Goal: Task Accomplishment & Management: Manage account settings

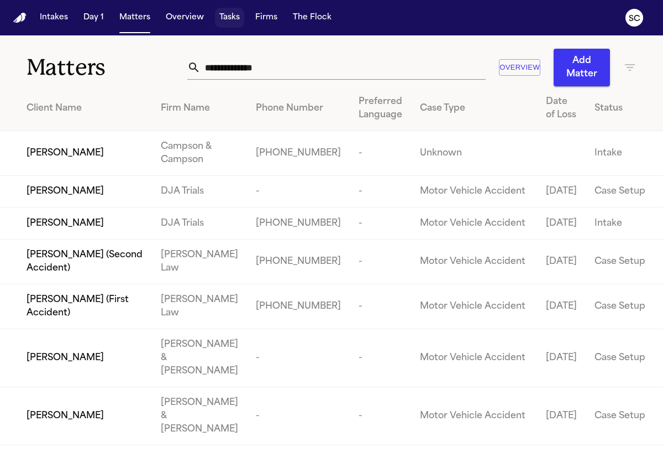
click at [224, 17] on button "Tasks" at bounding box center [229, 18] width 29 height 20
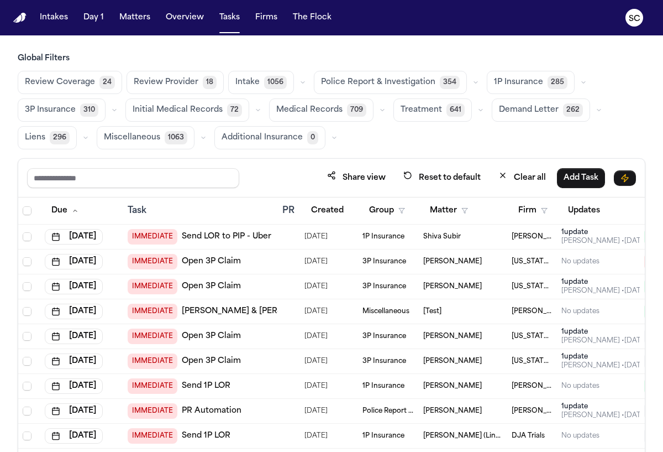
click at [390, 87] on span "Police Report & Investigation" at bounding box center [378, 82] width 114 height 11
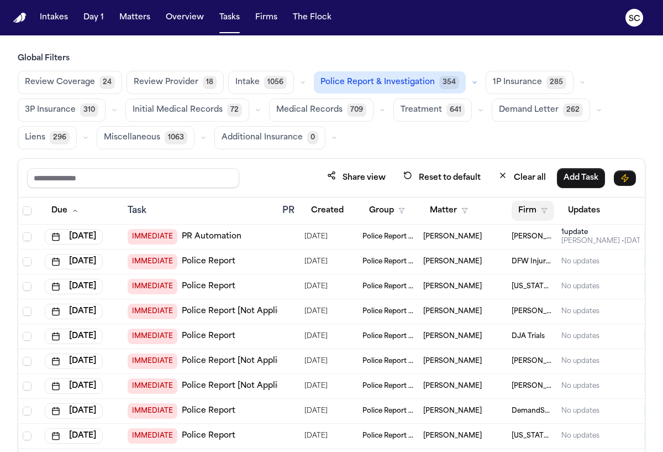
click at [533, 211] on button "Firm" at bounding box center [533, 211] width 43 height 20
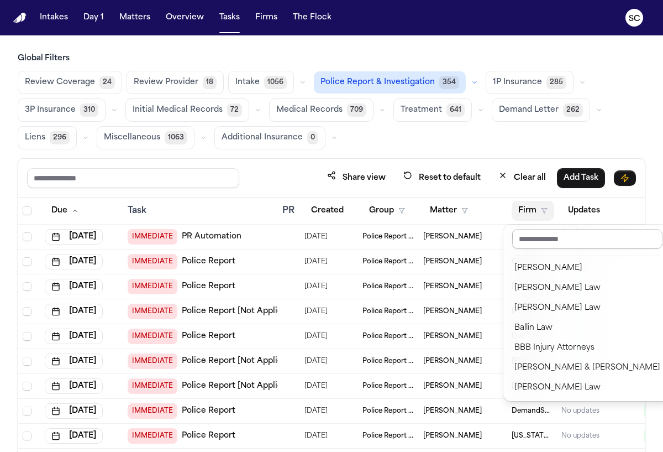
click at [548, 240] on input "text" at bounding box center [587, 239] width 150 height 20
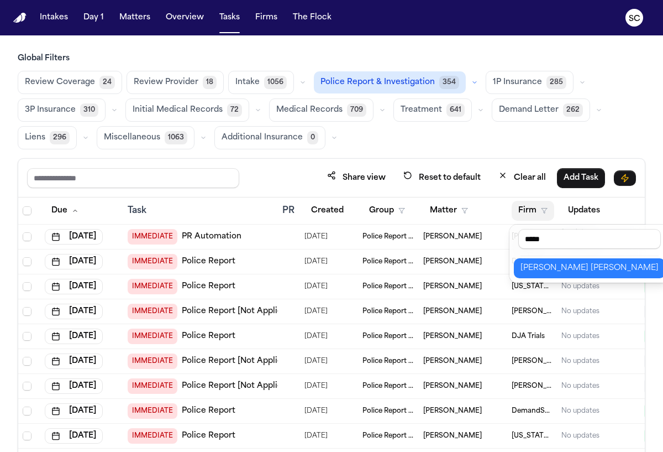
type input "*****"
click at [584, 266] on div "[PERSON_NAME] [PERSON_NAME]" at bounding box center [590, 267] width 138 height 13
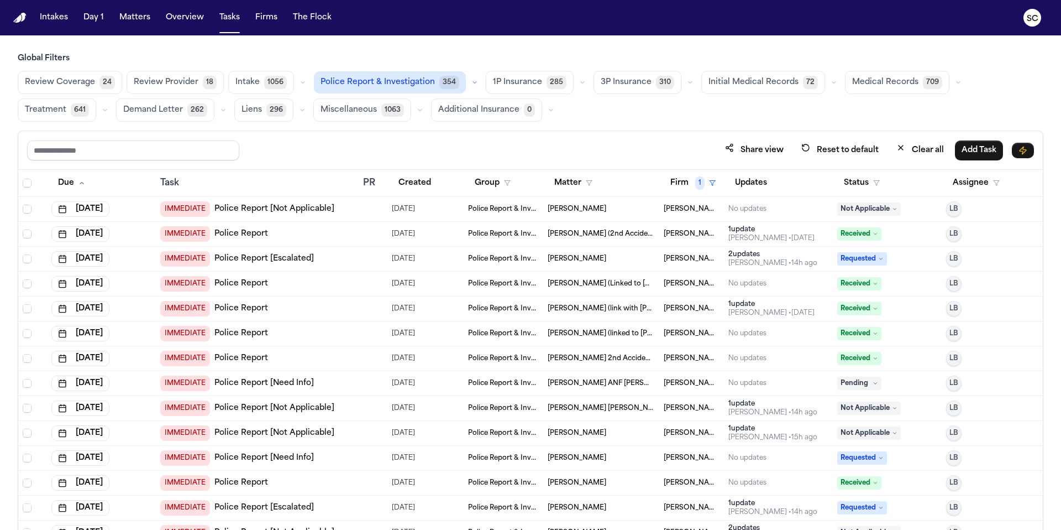
click at [230, 206] on link "Police Report [Not Applicable]" at bounding box center [274, 208] width 120 height 11
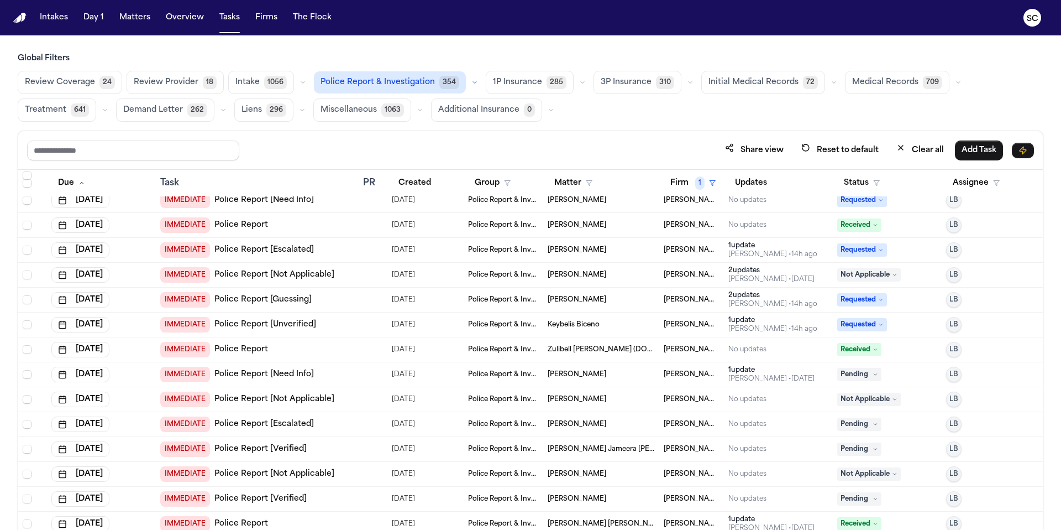
scroll to position [294, 0]
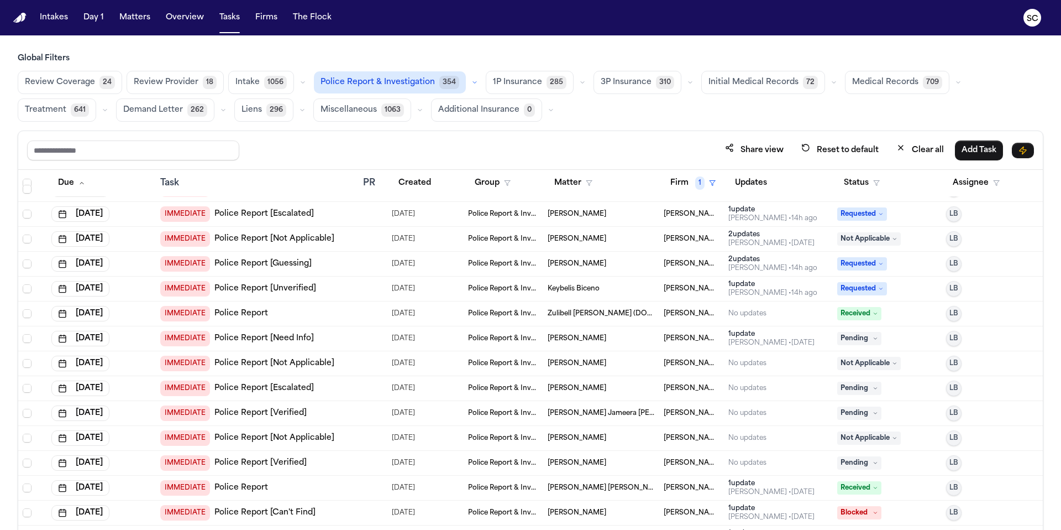
click at [295, 334] on link "Police Report [Need Info]" at bounding box center [263, 338] width 99 height 11
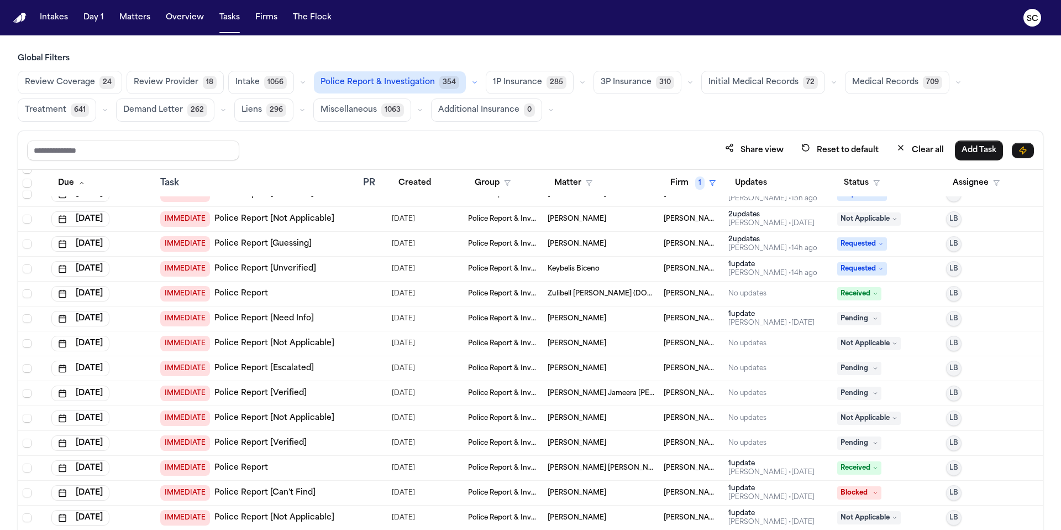
scroll to position [315, 0]
click at [301, 343] on link "Police Report [Not Applicable]" at bounding box center [274, 342] width 120 height 11
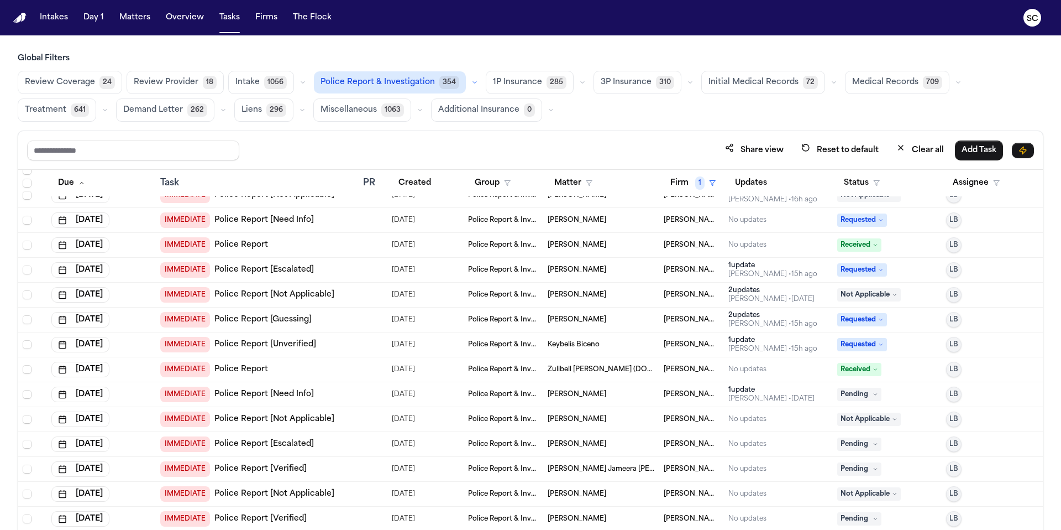
scroll to position [443, 0]
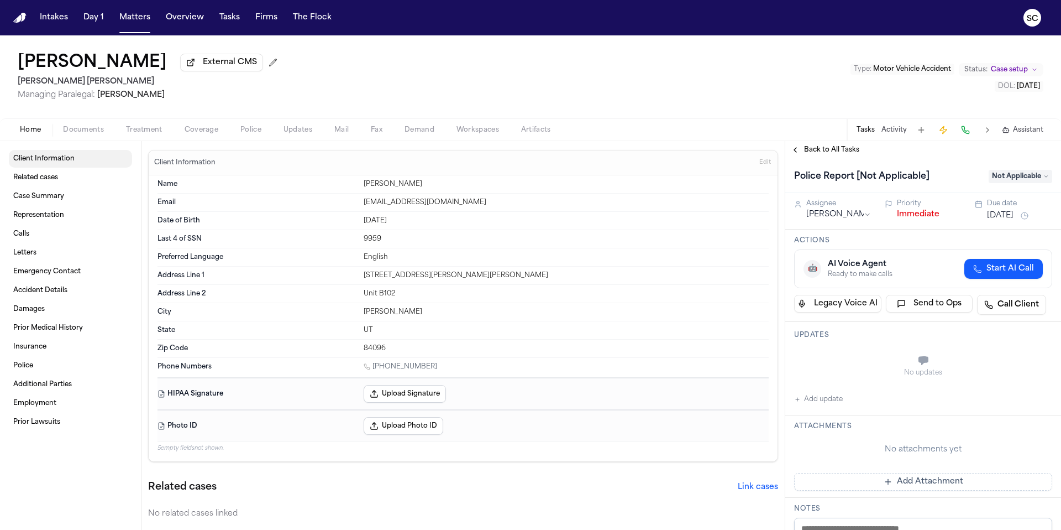
click at [46, 163] on span "Client Information" at bounding box center [43, 158] width 61 height 9
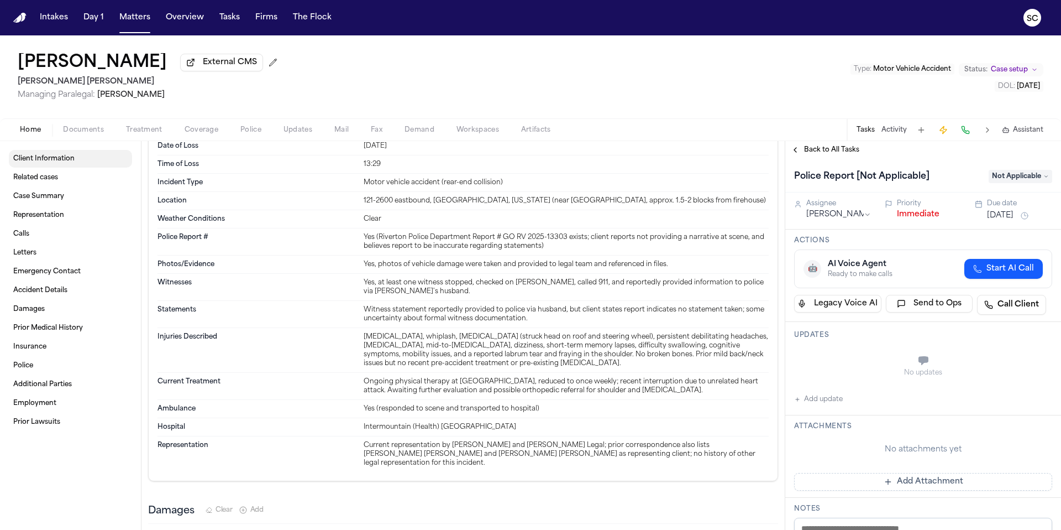
click at [52, 163] on span "Client Information" at bounding box center [43, 158] width 61 height 9
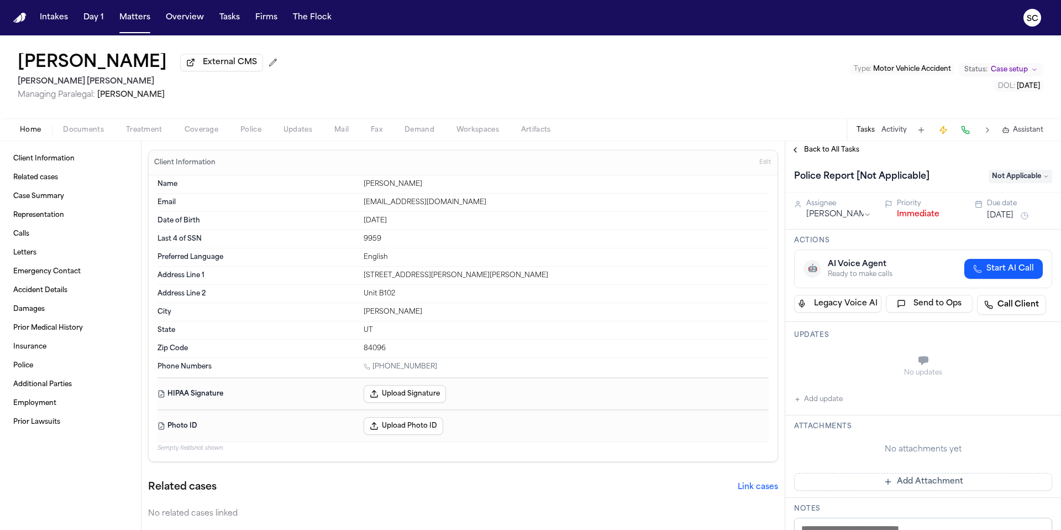
click at [81, 129] on span "Documents" at bounding box center [83, 129] width 41 height 9
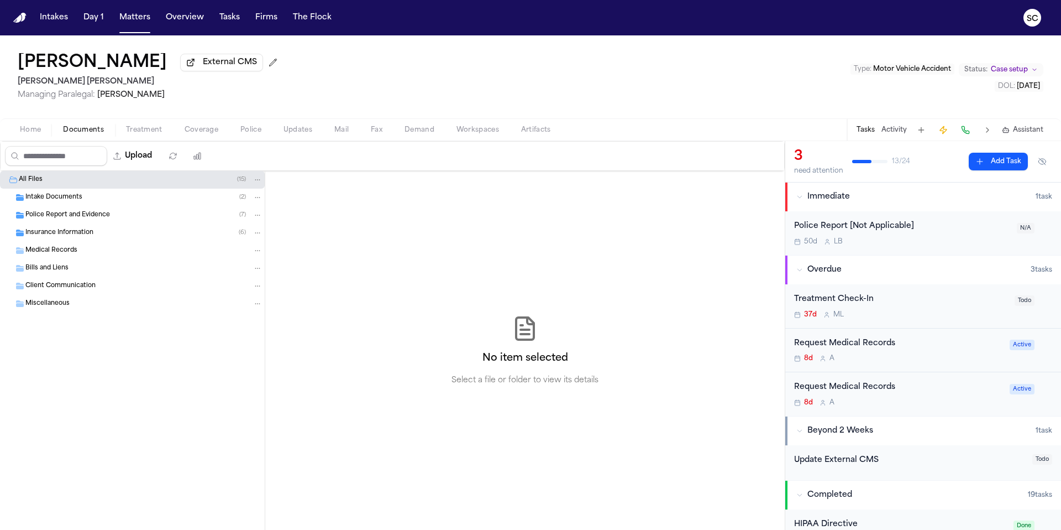
click at [67, 202] on span "Intake Documents" at bounding box center [53, 197] width 57 height 9
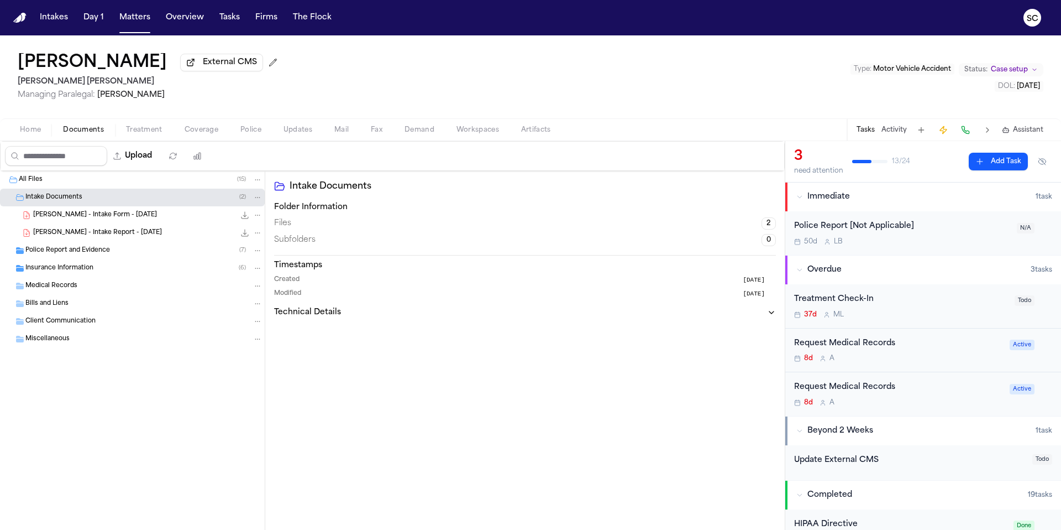
click at [99, 248] on span "Police Report and Evidence" at bounding box center [67, 250] width 85 height 9
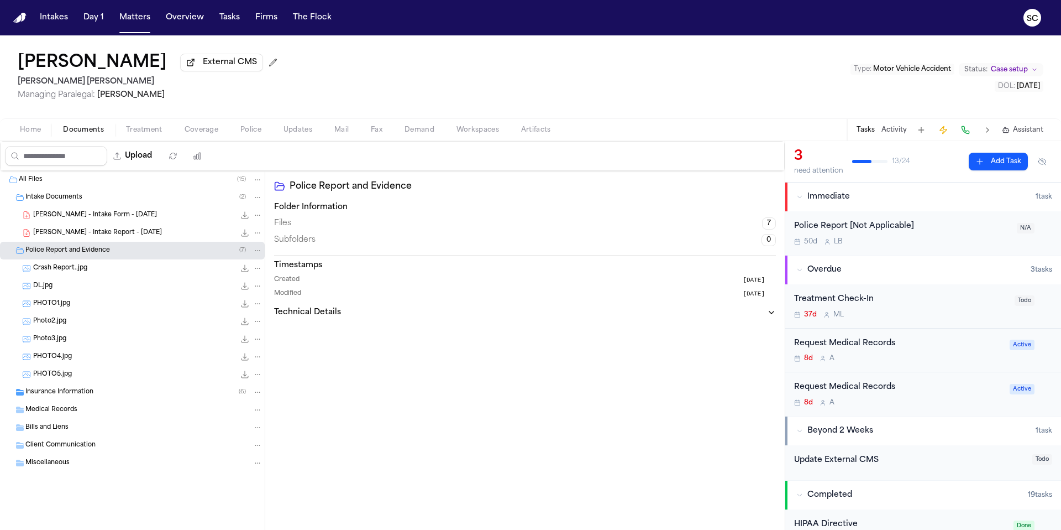
click at [49, 270] on span "Crash Report..jpg" at bounding box center [60, 268] width 54 height 9
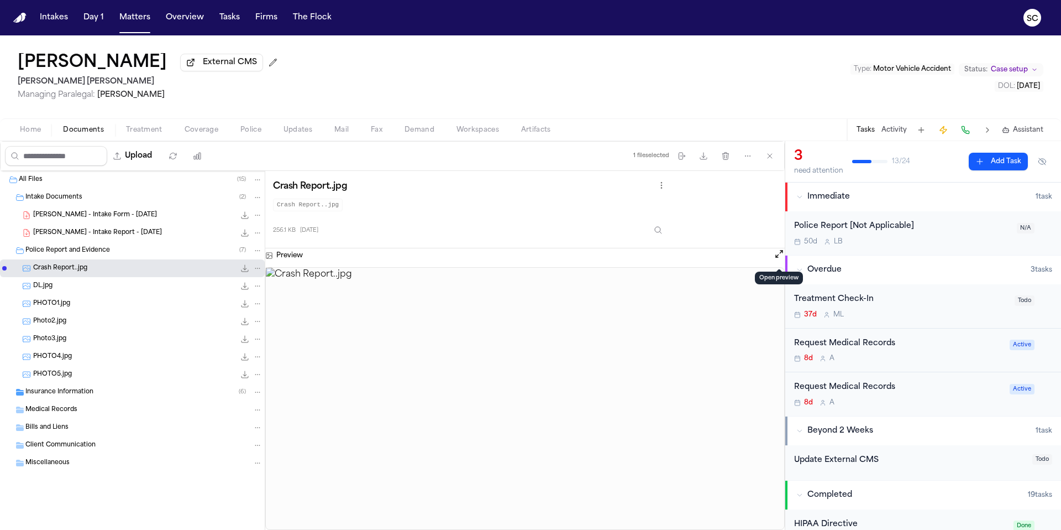
click at [780, 257] on button "Open preview" at bounding box center [779, 253] width 11 height 11
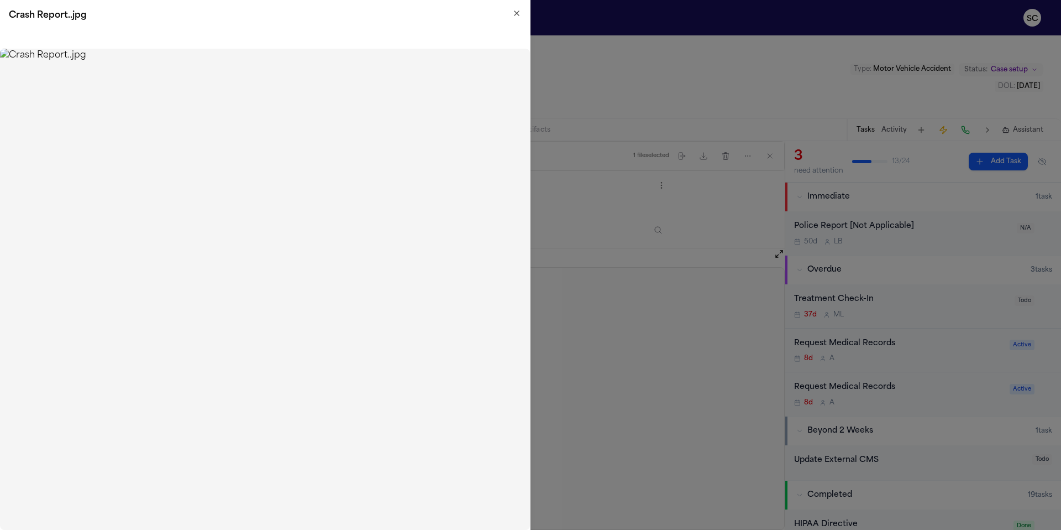
click at [343, 245] on img at bounding box center [265, 289] width 530 height 481
drag, startPoint x: 343, startPoint y: 245, endPoint x: 360, endPoint y: 245, distance: 17.1
click at [328, 243] on img at bounding box center [265, 289] width 530 height 481
click at [512, 17] on icon "button" at bounding box center [516, 13] width 9 height 9
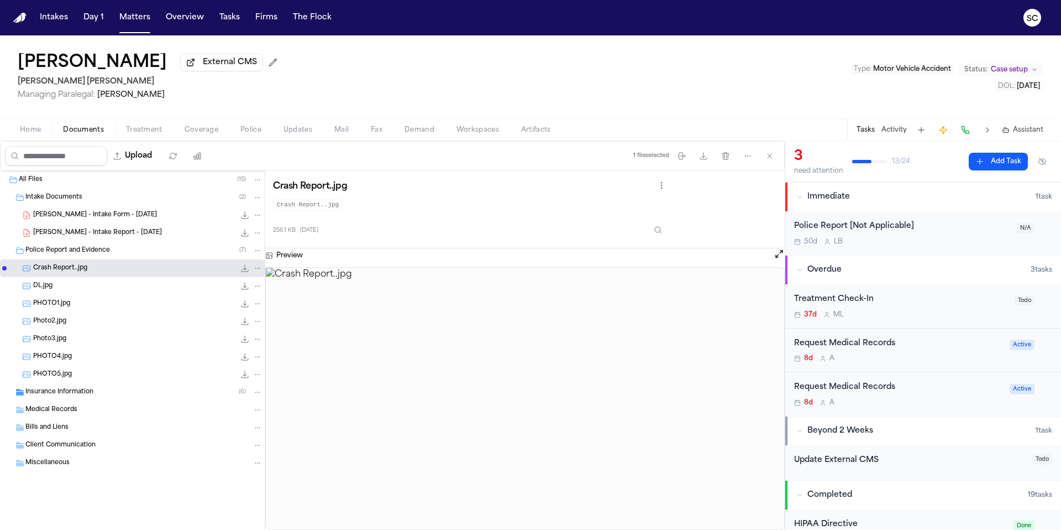
click at [127, 232] on span "S. Doerr - Intake Report - 8.18.25" at bounding box center [97, 232] width 129 height 9
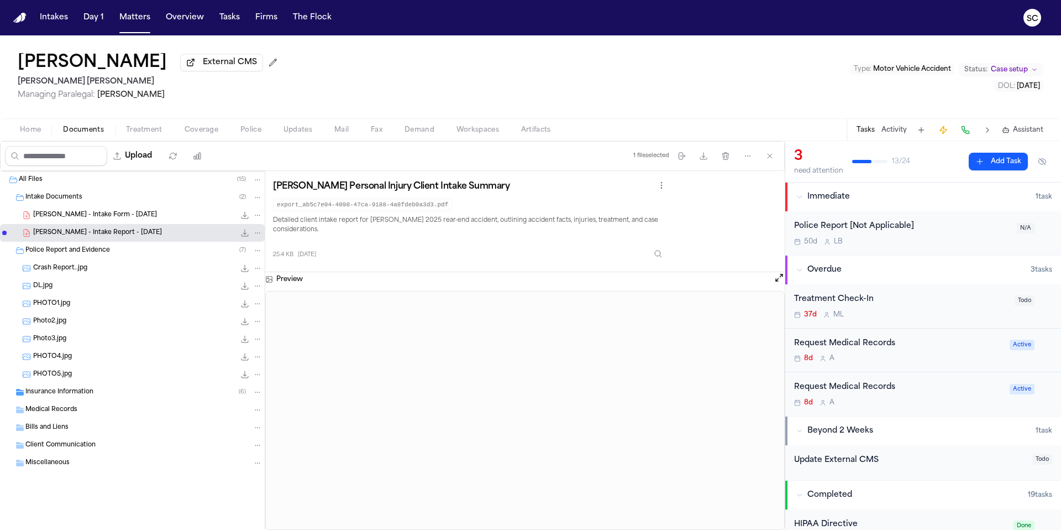
click at [78, 269] on span "Crash Report..jpg" at bounding box center [60, 268] width 54 height 9
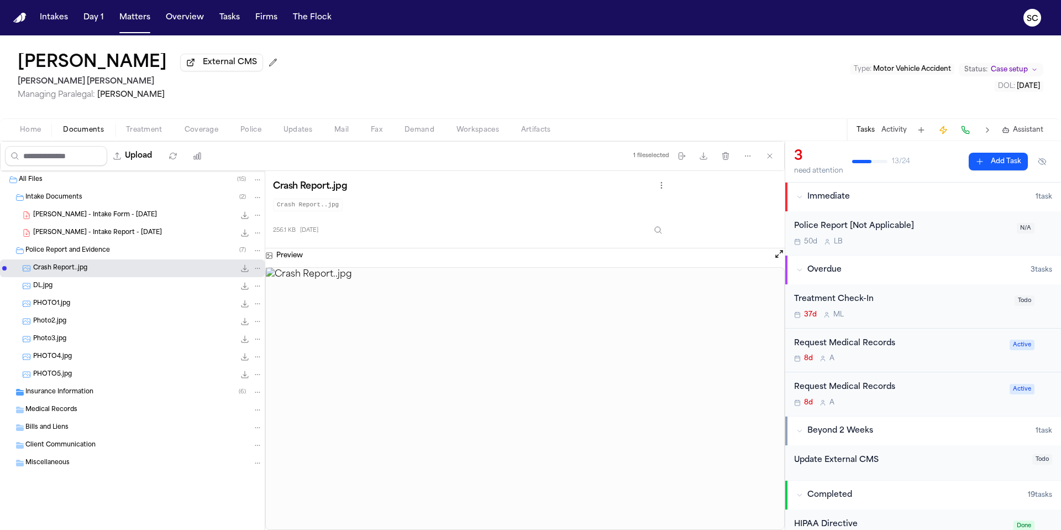
click at [68, 308] on span "PHOTO1.jpg" at bounding box center [51, 303] width 37 height 9
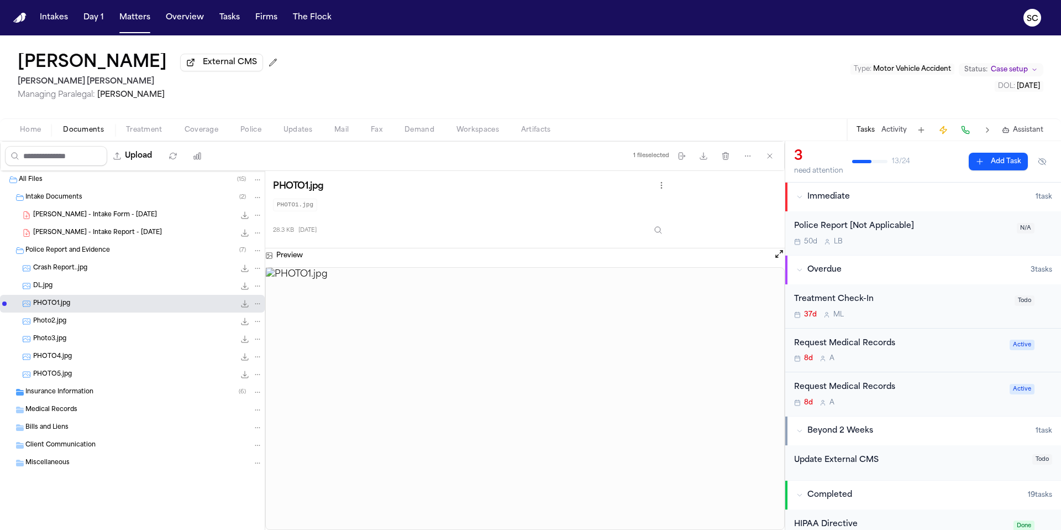
click at [67, 323] on div "Photo2.jpg 28.5 KB • JPG" at bounding box center [147, 321] width 229 height 11
click at [54, 340] on span "Photo3.jpg" at bounding box center [49, 338] width 33 height 9
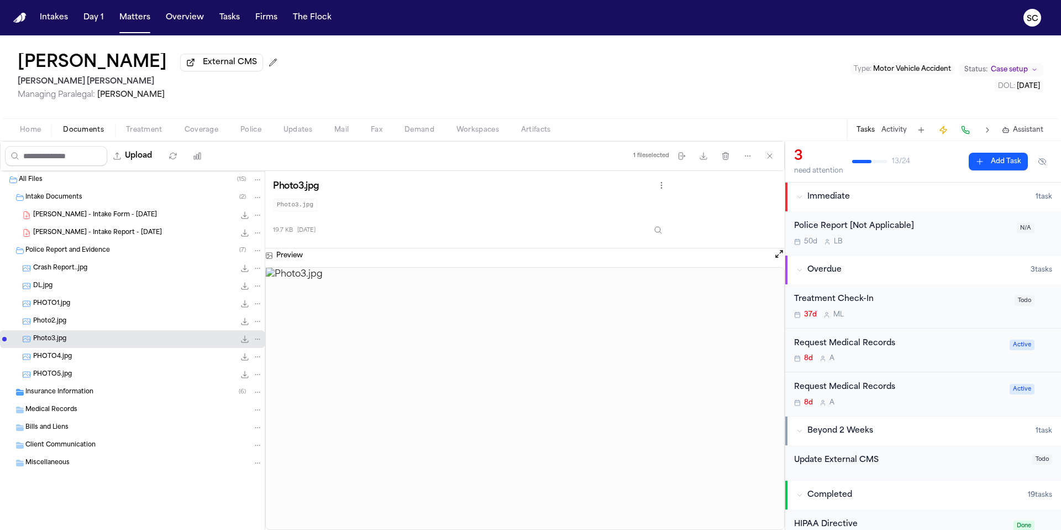
click at [59, 354] on span "PHOTO4.jpg" at bounding box center [52, 356] width 39 height 9
click at [56, 368] on div "PHOTO5.jpg 28.1 KB • JPG" at bounding box center [132, 374] width 265 height 18
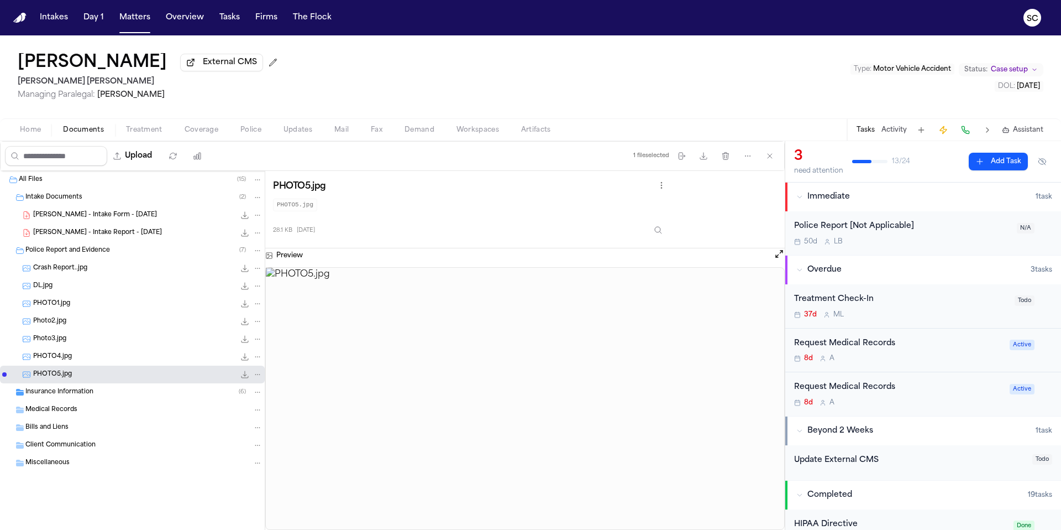
click at [37, 291] on span "DL.jpg" at bounding box center [42, 285] width 19 height 9
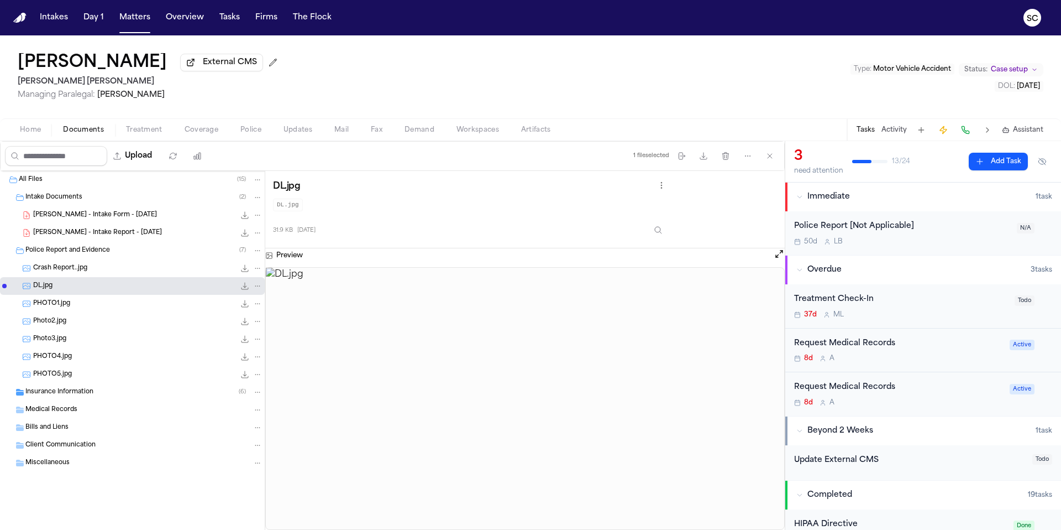
click at [33, 129] on span "Home" at bounding box center [30, 129] width 21 height 9
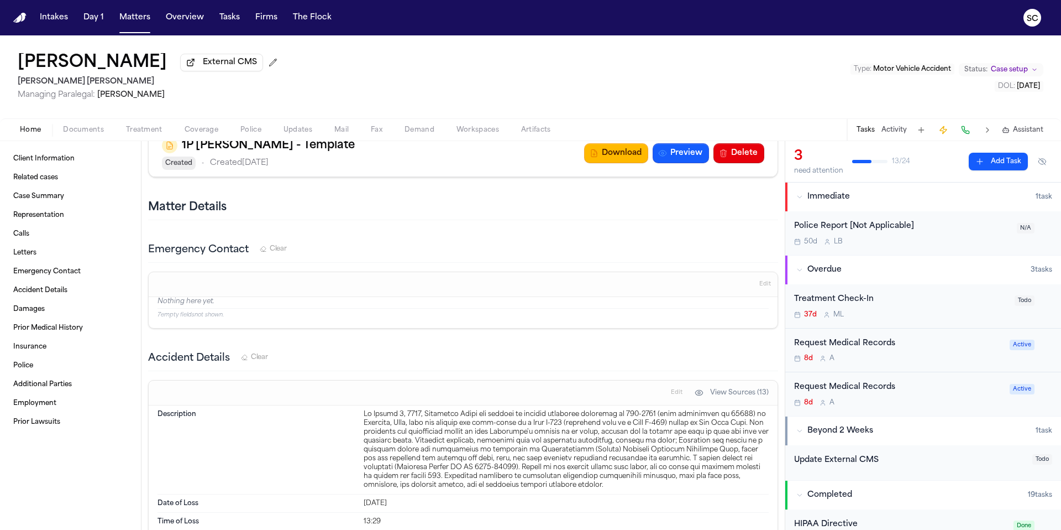
scroll to position [1634, 0]
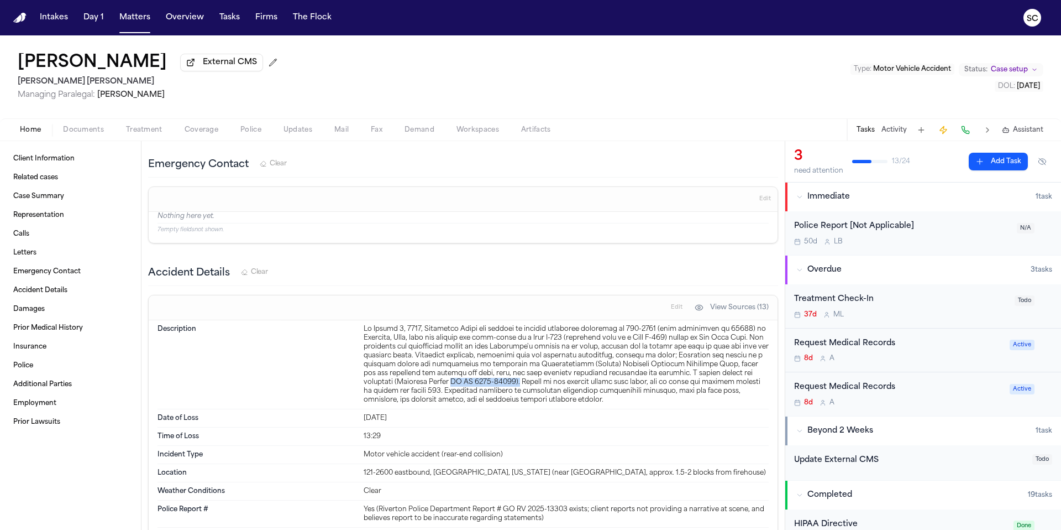
drag, startPoint x: 531, startPoint y: 382, endPoint x: 465, endPoint y: 380, distance: 65.8
click at [465, 380] on div at bounding box center [566, 364] width 405 height 80
drag, startPoint x: 414, startPoint y: 382, endPoint x: 534, endPoint y: 384, distance: 120.0
click at [534, 384] on div at bounding box center [566, 364] width 405 height 80
copy div "Riverton Police GO RV 2025-13303)."
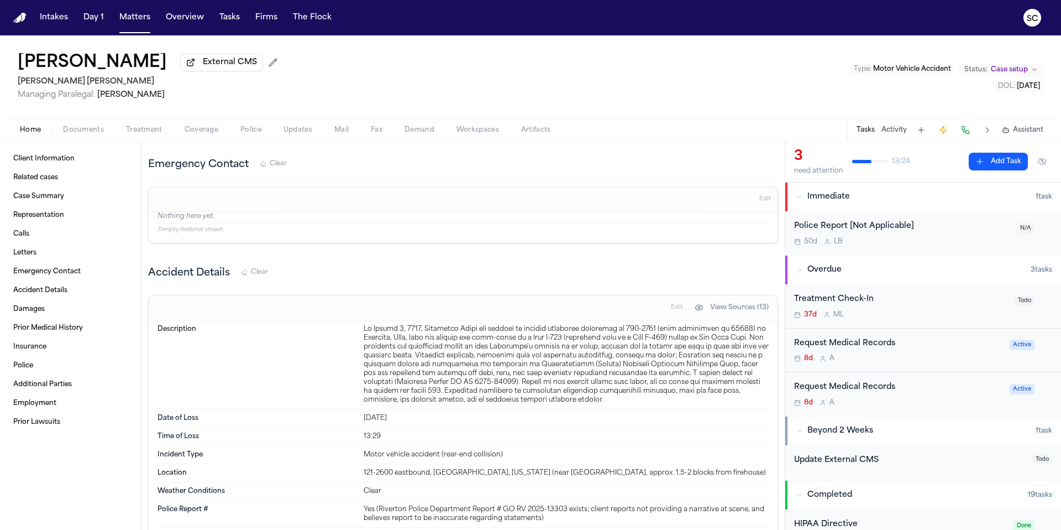
click at [929, 226] on div "Police Report [Not Applicable]" at bounding box center [902, 226] width 216 height 13
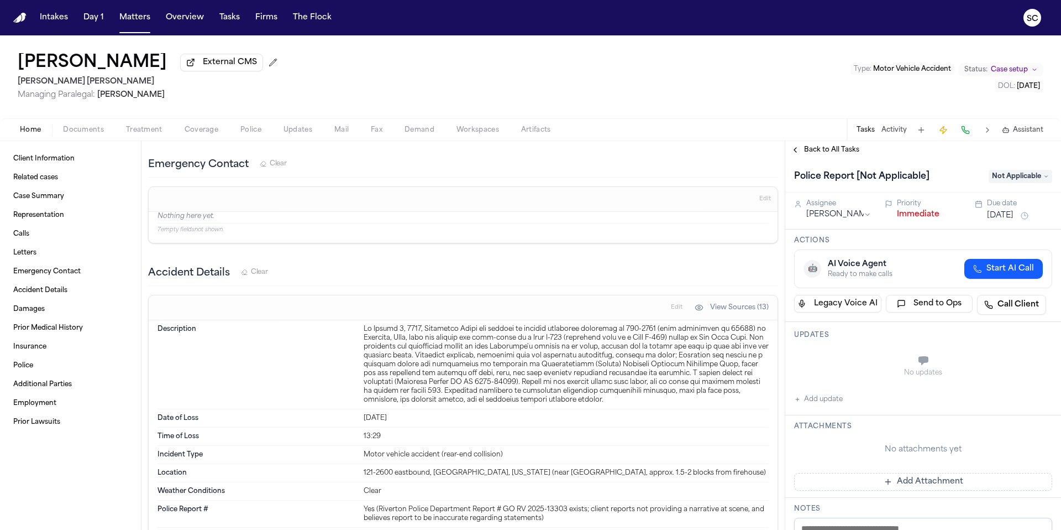
click at [1008, 176] on span "Not Applicable" at bounding box center [1021, 176] width 64 height 13
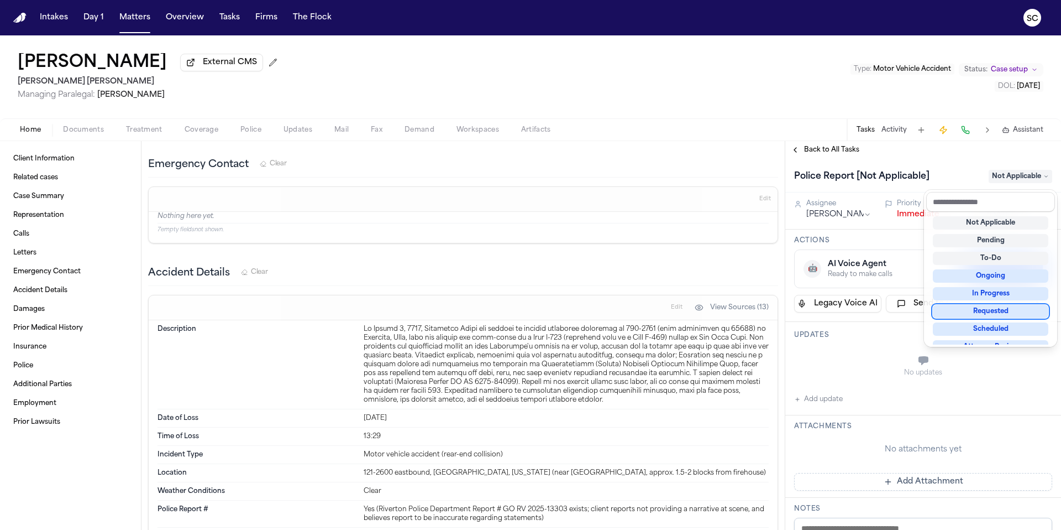
click at [1005, 310] on div "Requested" at bounding box center [991, 311] width 116 height 13
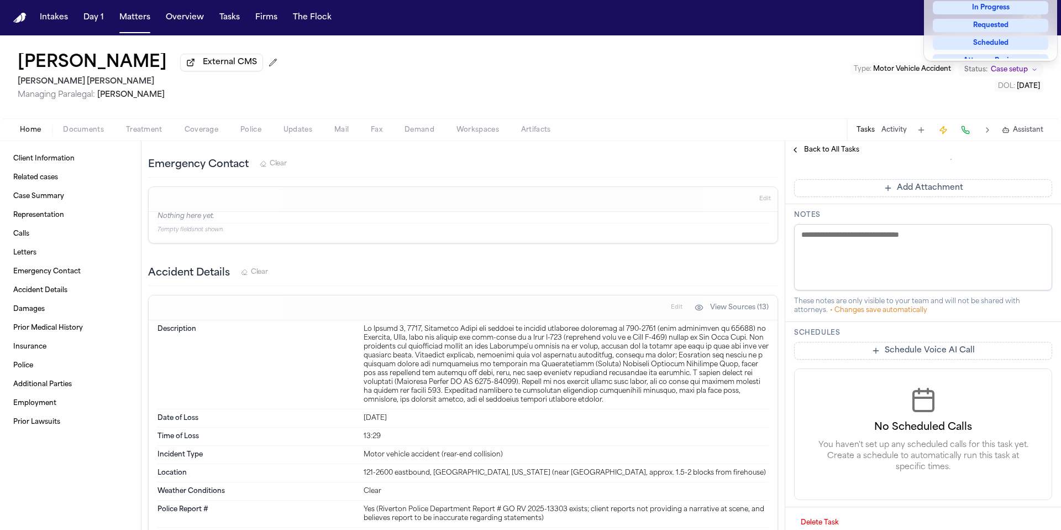
scroll to position [285, 0]
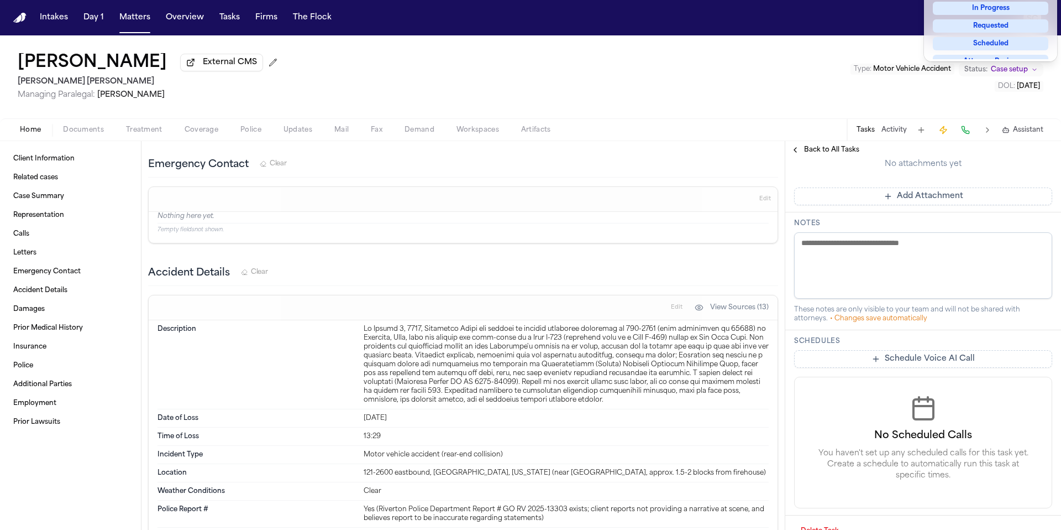
click at [913, 194] on div "Police Report [Not Applicable] Requested Assignee Lina Becerra Priority Immedia…" at bounding box center [923, 210] width 276 height 675
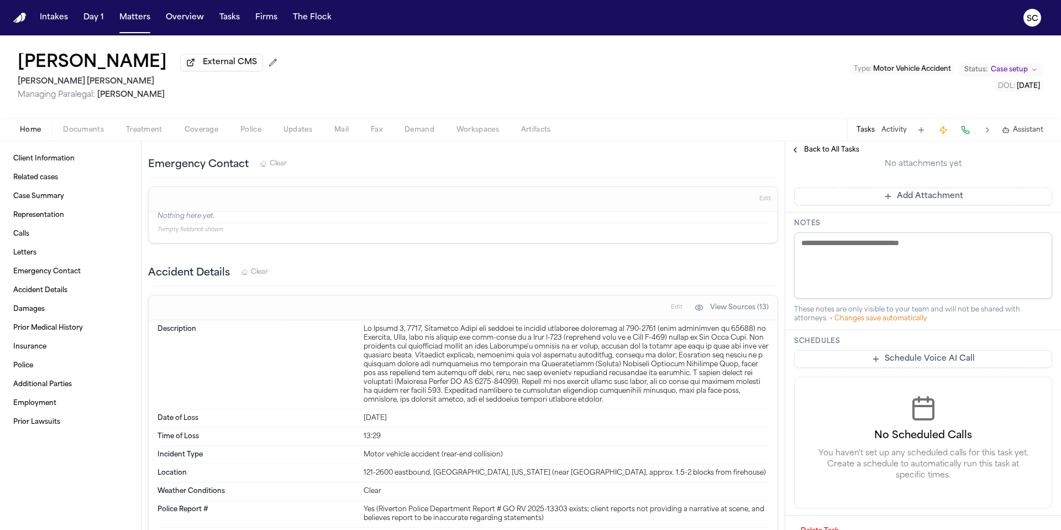
click at [914, 198] on button "Add Attachment" at bounding box center [923, 196] width 258 height 18
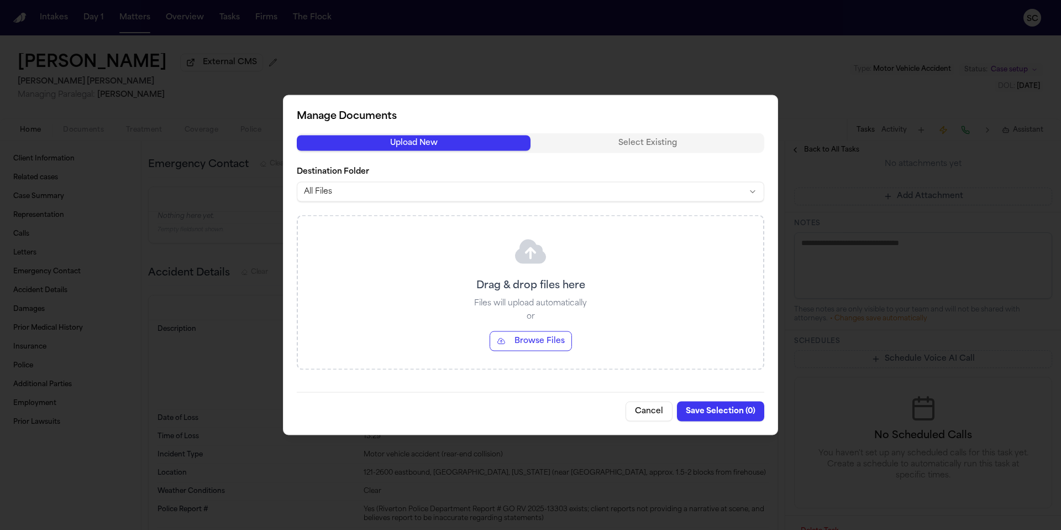
click at [379, 196] on body "Intakes Day 1 Matters Overview Tasks Firms The Flock SC Stephanie Doerr Externa…" at bounding box center [530, 265] width 1061 height 530
click at [528, 338] on button "Browse Files" at bounding box center [531, 341] width 82 height 20
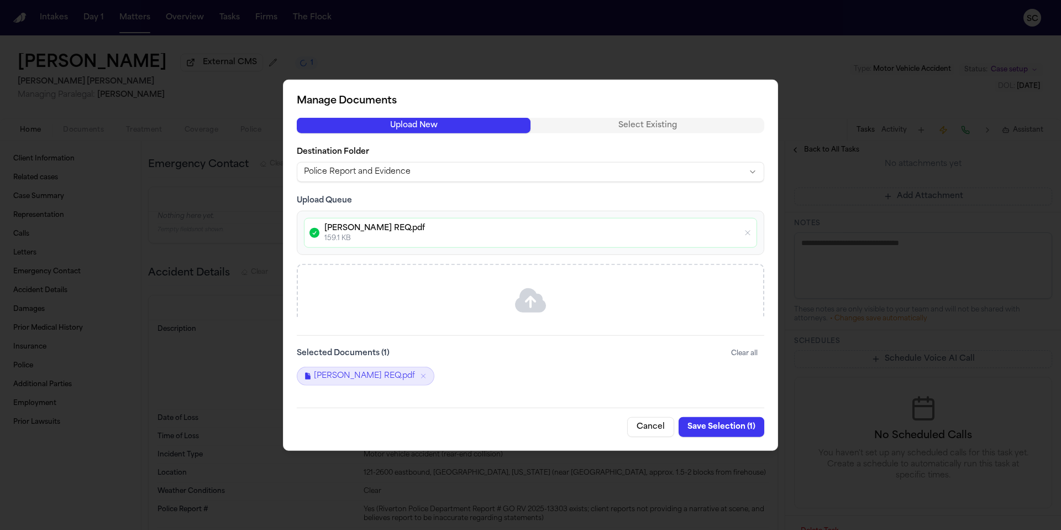
click at [712, 427] on button "Save Selection ( 1 )" at bounding box center [722, 426] width 86 height 20
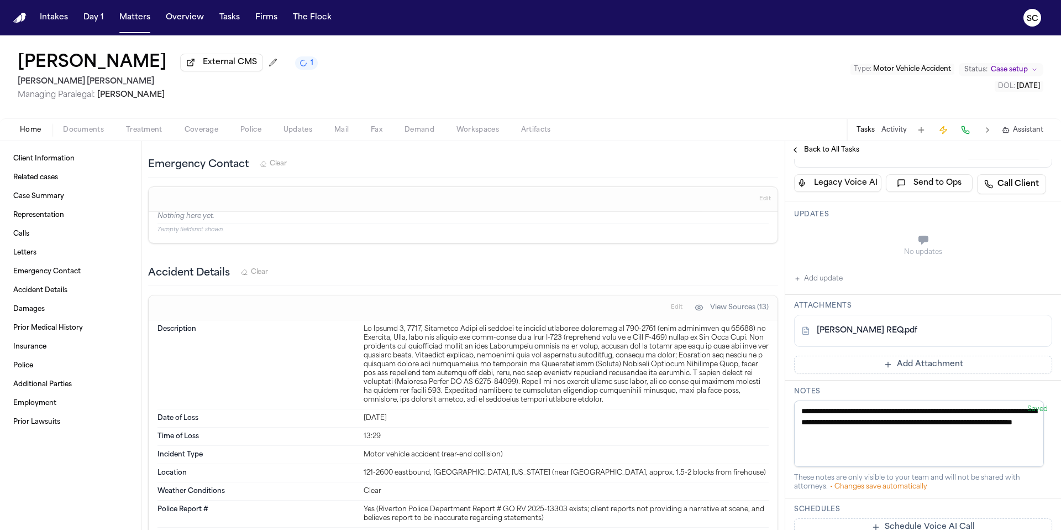
scroll to position [182, 0]
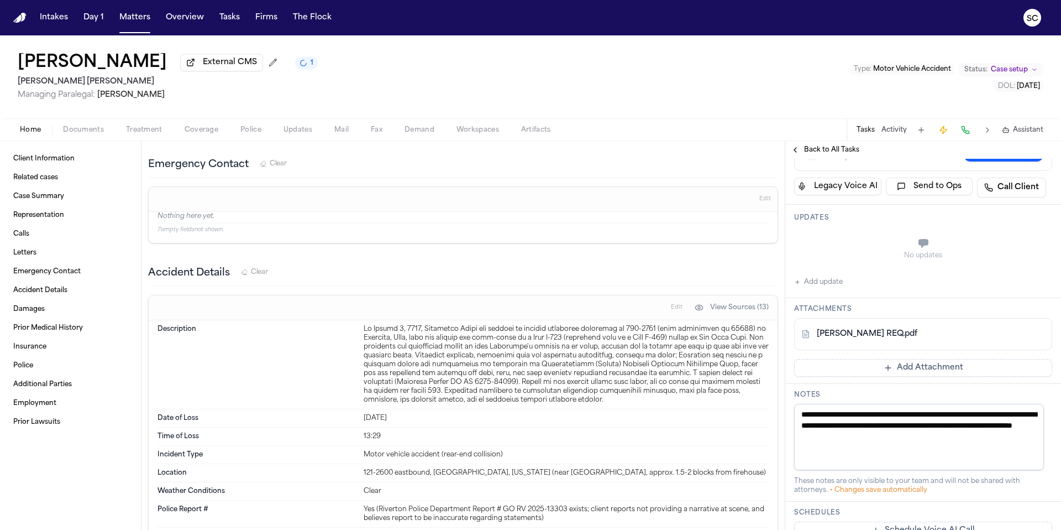
click at [824, 289] on button "Add update" at bounding box center [818, 281] width 49 height 13
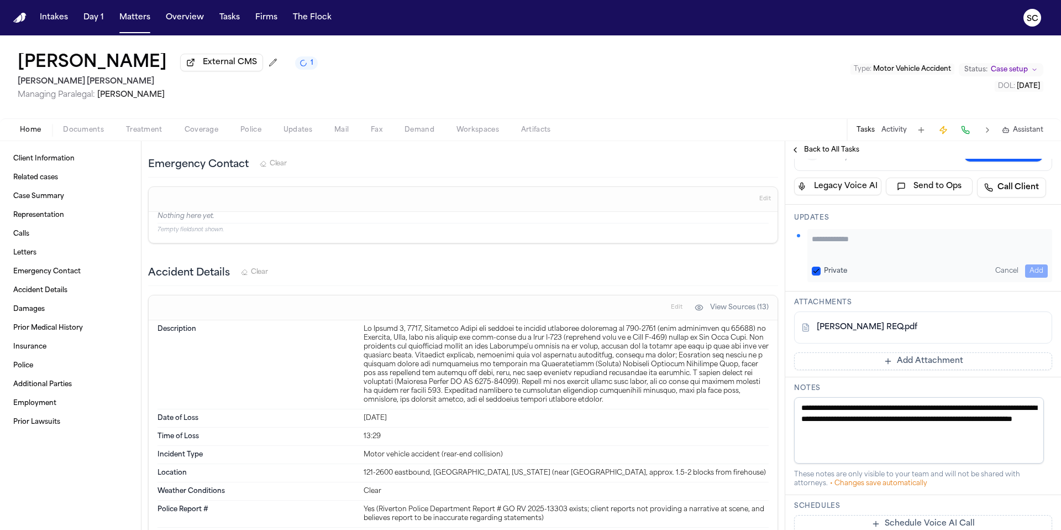
click at [855, 244] on textarea "Add your update" at bounding box center [930, 244] width 236 height 22
type textarea "*"
drag, startPoint x: 845, startPoint y: 248, endPoint x: 803, endPoint y: 241, distance: 42.6
click at [803, 241] on div "**********" at bounding box center [923, 255] width 258 height 53
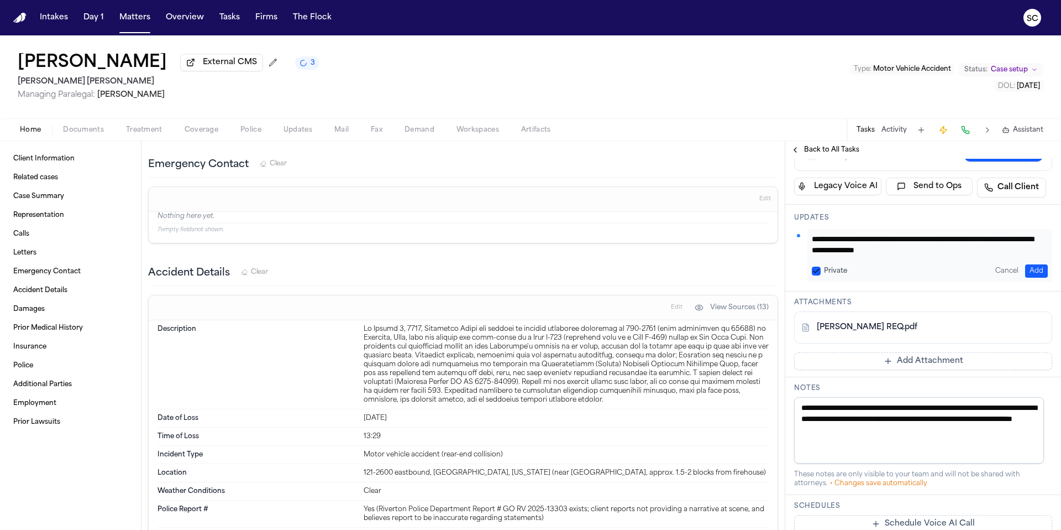
type textarea "**********"
click at [1031, 271] on button "Add" at bounding box center [1036, 270] width 23 height 13
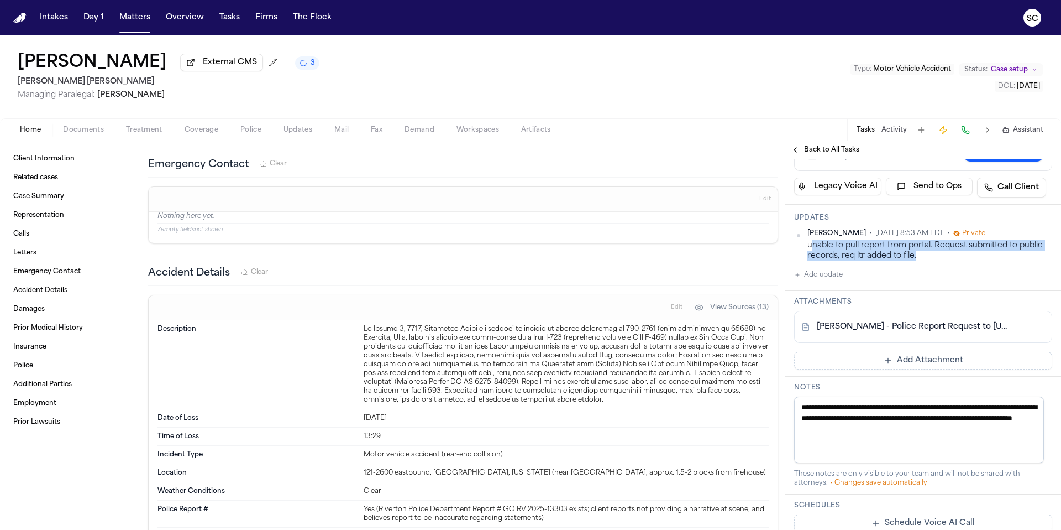
drag, startPoint x: 916, startPoint y: 259, endPoint x: 813, endPoint y: 244, distance: 103.8
click at [813, 244] on div "unable to pull report from portal. Request submitted to public records, req ltr…" at bounding box center [930, 251] width 245 height 22
click at [922, 256] on div "unable to pull report from portal. Request submitted to public records, req ltr…" at bounding box center [930, 251] width 245 height 22
drag, startPoint x: 915, startPoint y: 258, endPoint x: 807, endPoint y: 250, distance: 108.1
click at [808, 250] on div "unable to pull report from portal. Request submitted to public records, req ltr…" at bounding box center [930, 251] width 245 height 22
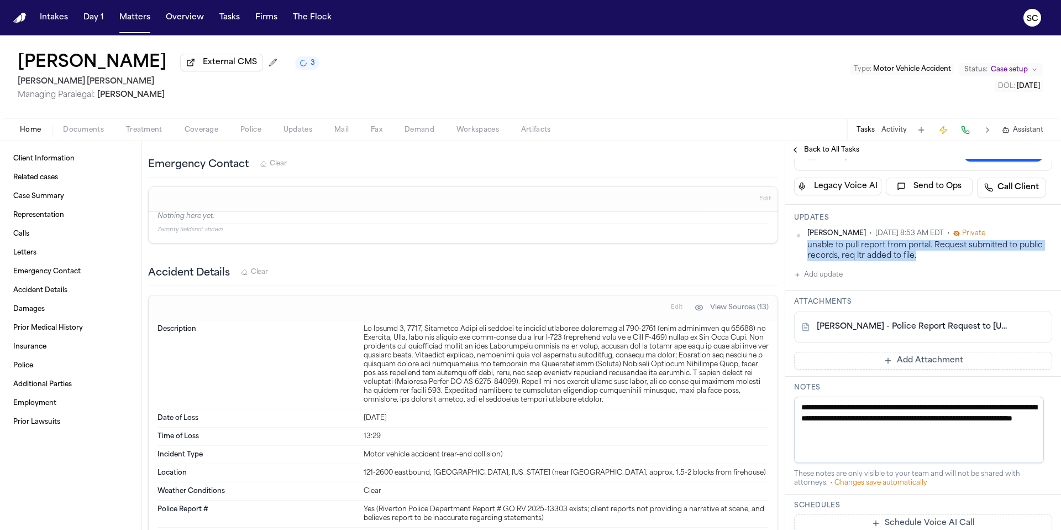
copy div "unable to pull report from portal. Request submitted to public records, req ltr…"
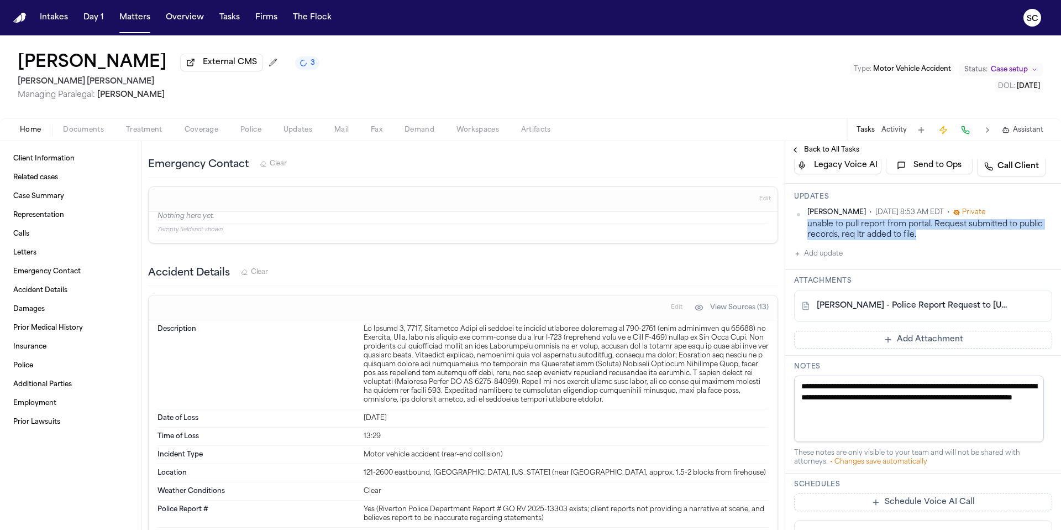
scroll to position [367, 0]
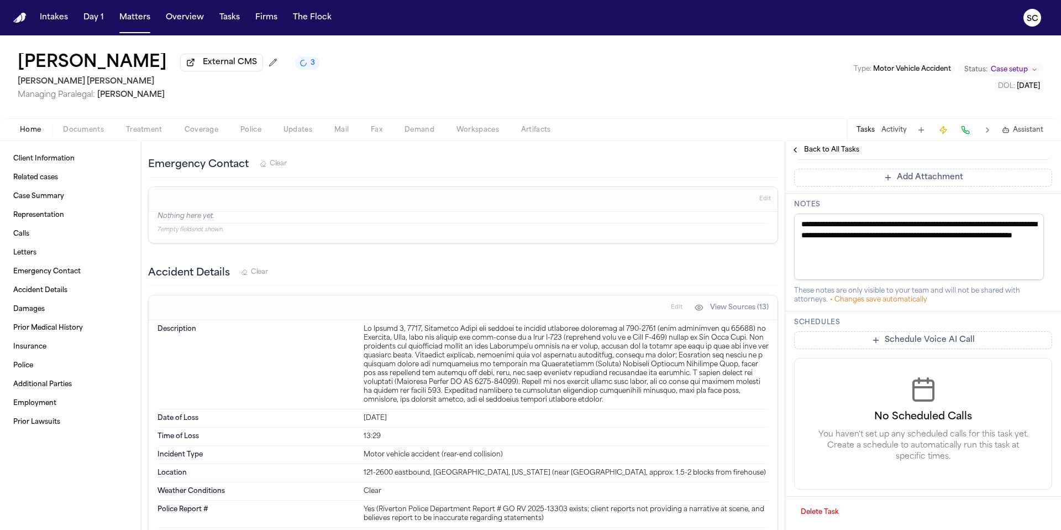
drag, startPoint x: 985, startPoint y: 250, endPoint x: 797, endPoint y: 217, distance: 190.8
click at [797, 217] on textarea "**********" at bounding box center [919, 246] width 250 height 66
type textarea "**********"
paste textarea "**********"
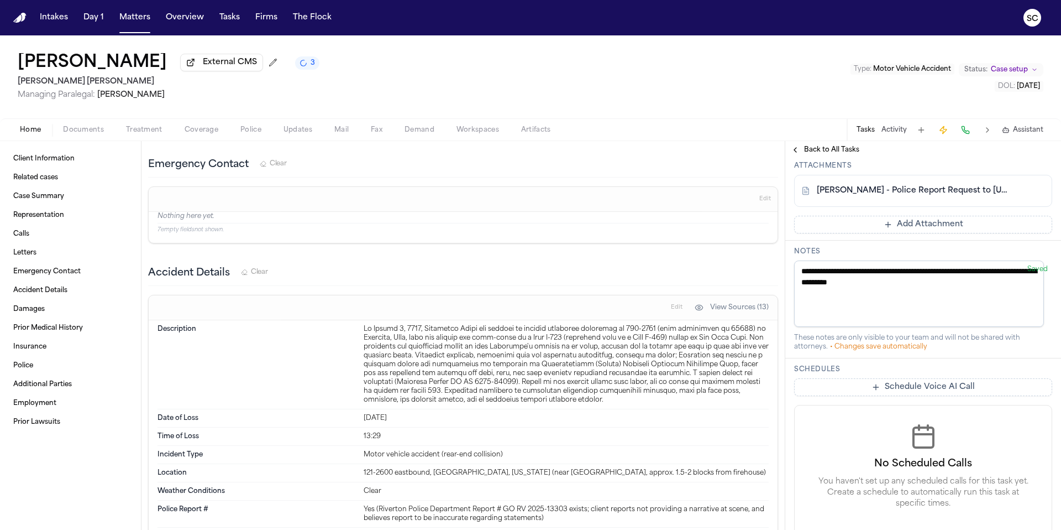
scroll to position [352, 0]
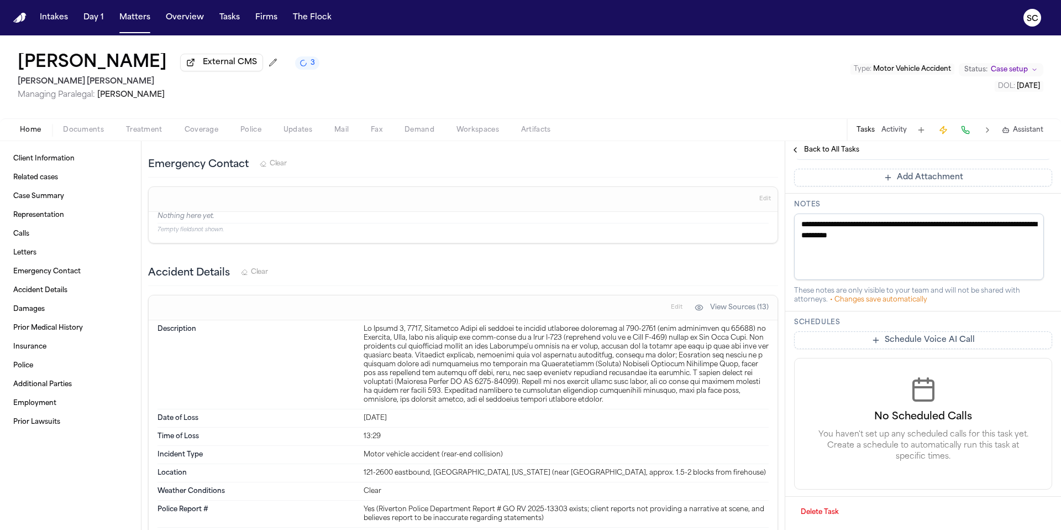
type textarea "**********"
click at [298, 67] on icon "3 active tasks" at bounding box center [303, 62] width 11 height 11
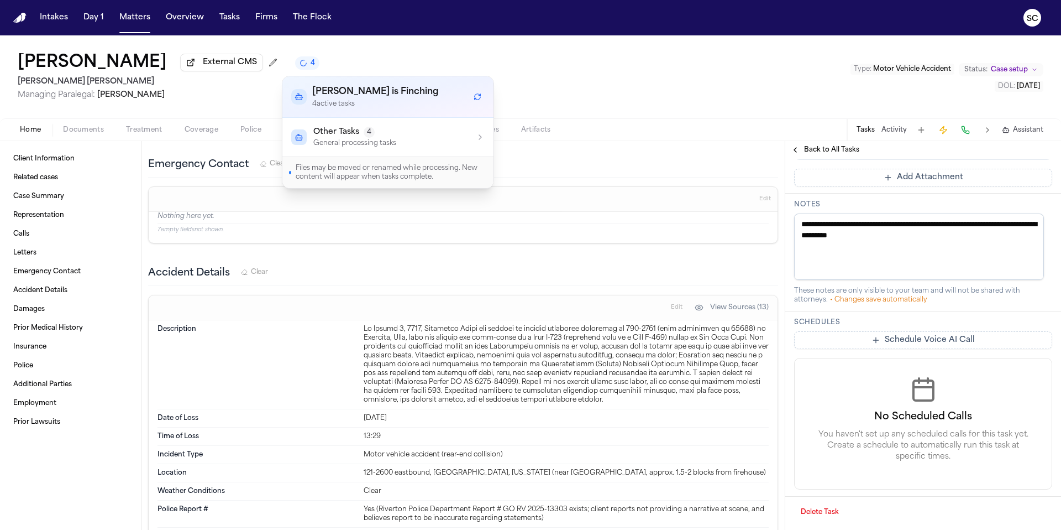
click at [953, 305] on div "**********" at bounding box center [923, 252] width 276 height 118
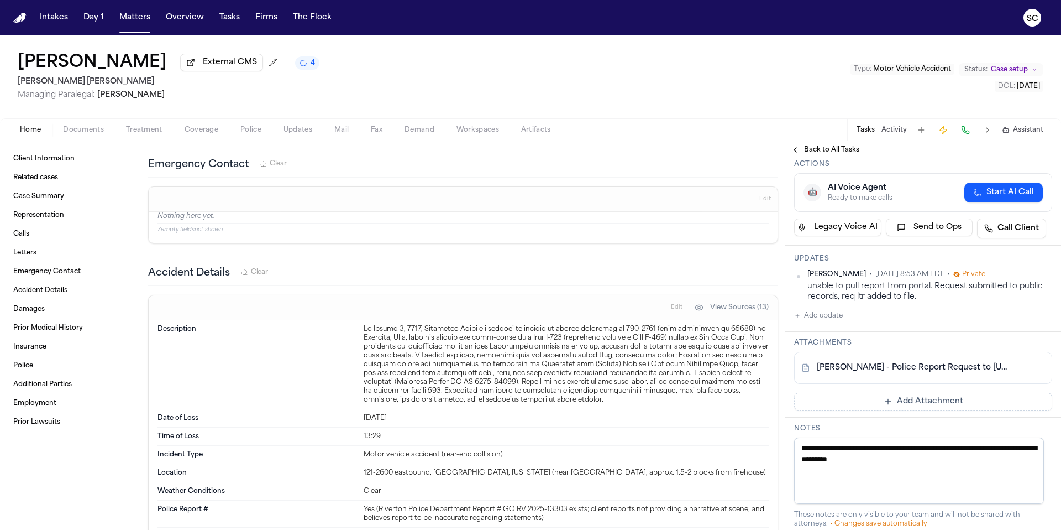
scroll to position [0, 0]
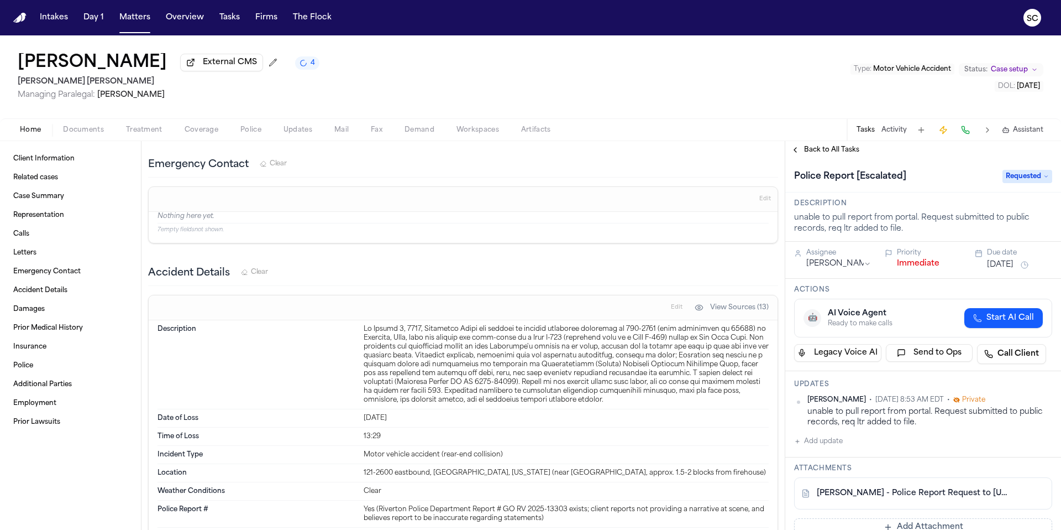
click at [797, 153] on button "Back to All Tasks" at bounding box center [825, 149] width 80 height 9
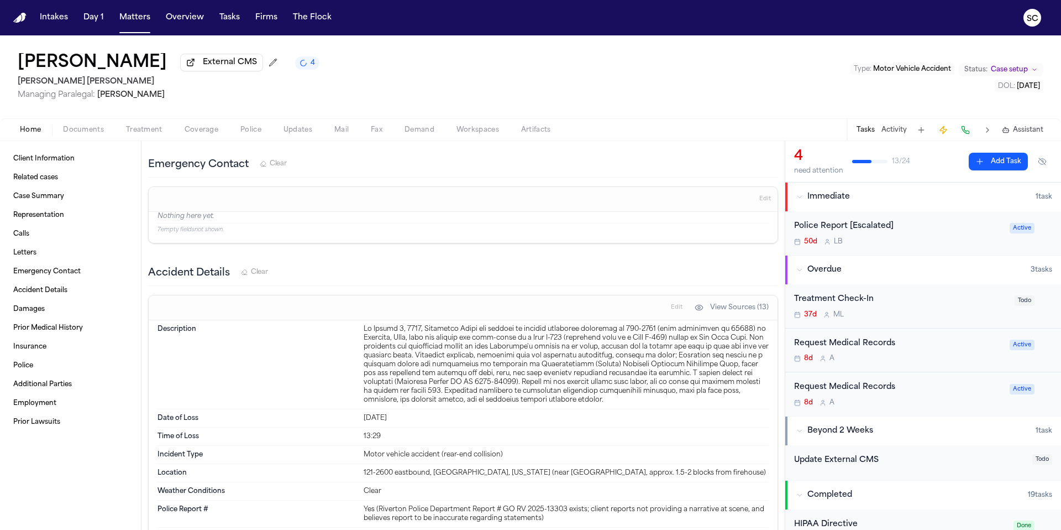
click at [75, 134] on span "Documents" at bounding box center [83, 129] width 41 height 9
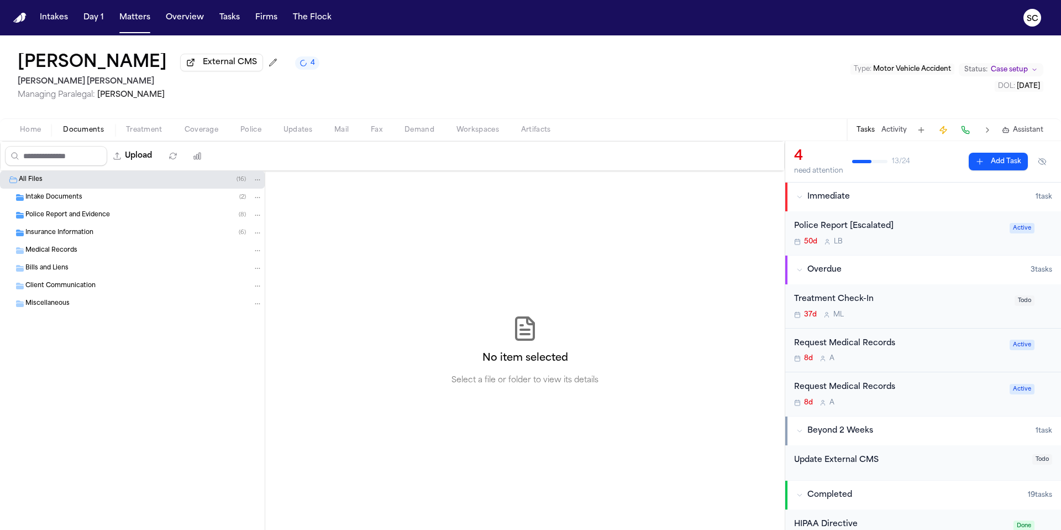
click at [132, 222] on div "Police Report and Evidence ( 8 )" at bounding box center [132, 215] width 265 height 18
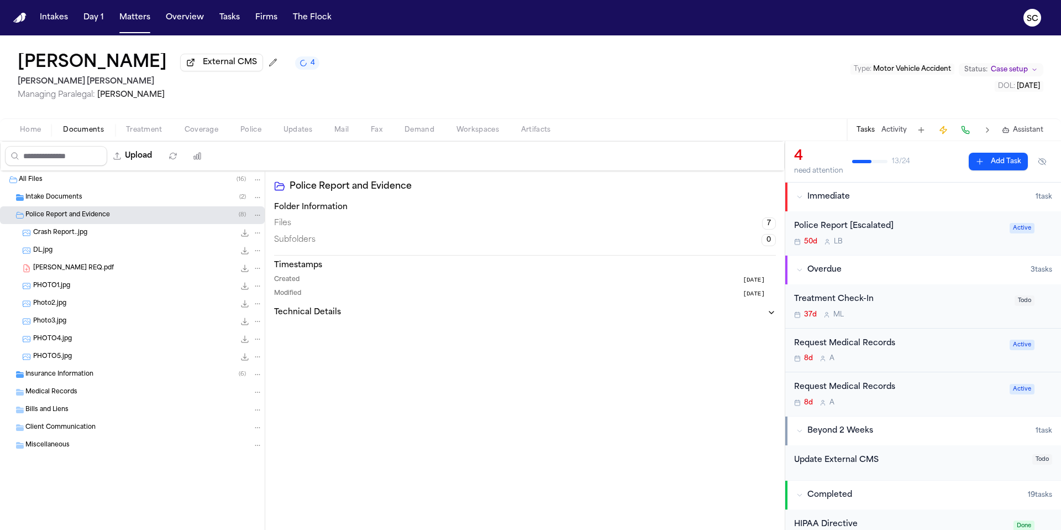
click at [84, 273] on span "Doerr PR REQ.pdf" at bounding box center [73, 268] width 81 height 9
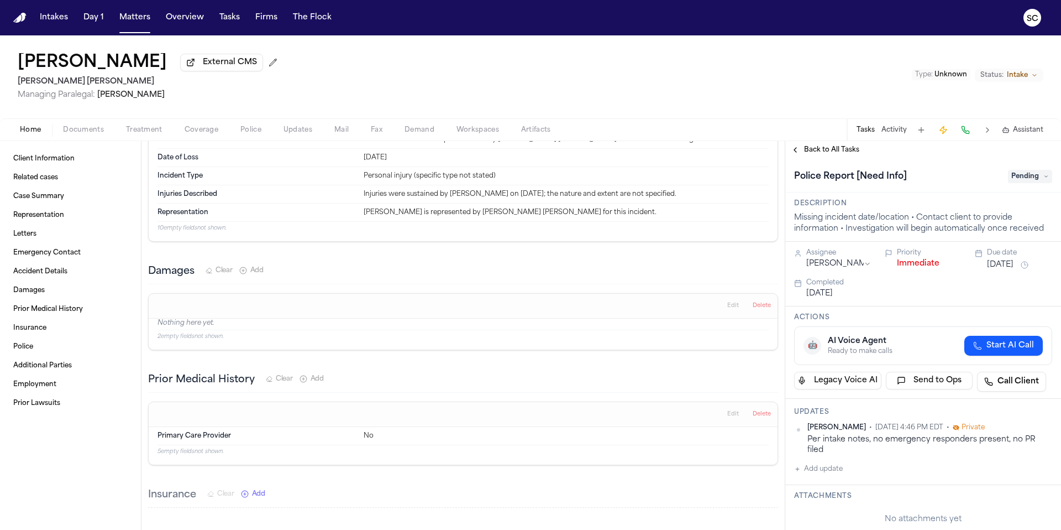
scroll to position [679, 0]
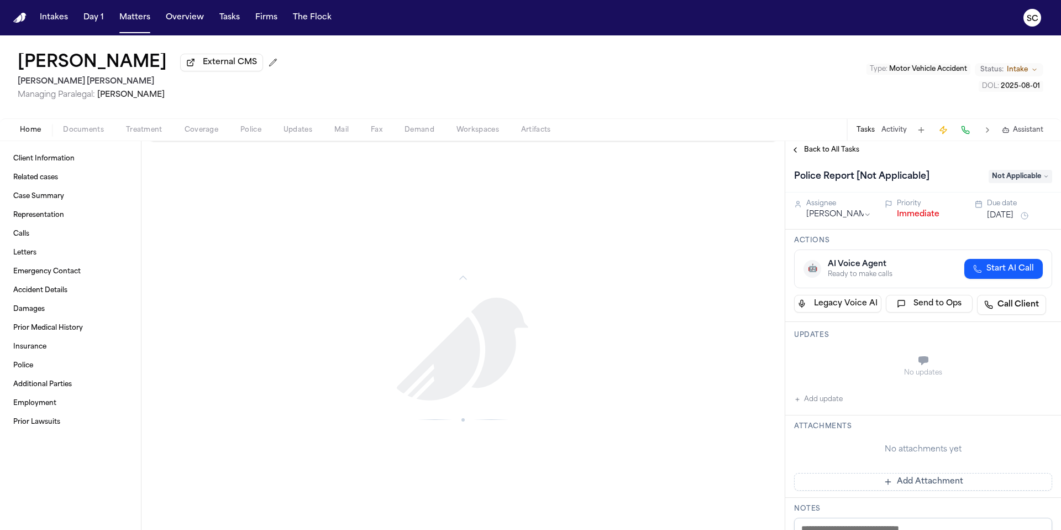
scroll to position [2494, 0]
click at [44, 201] on span "Case Summary" at bounding box center [38, 196] width 51 height 9
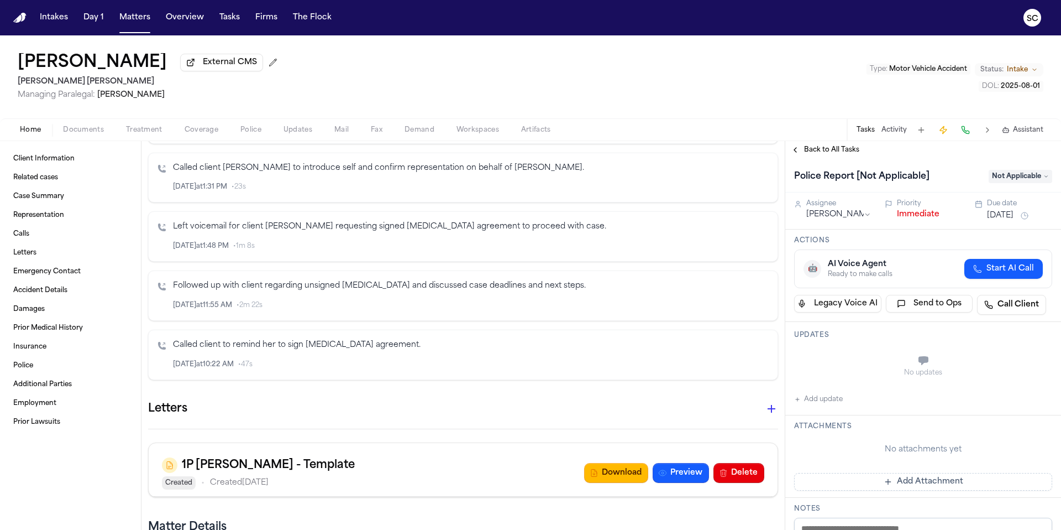
scroll to position [1363, 0]
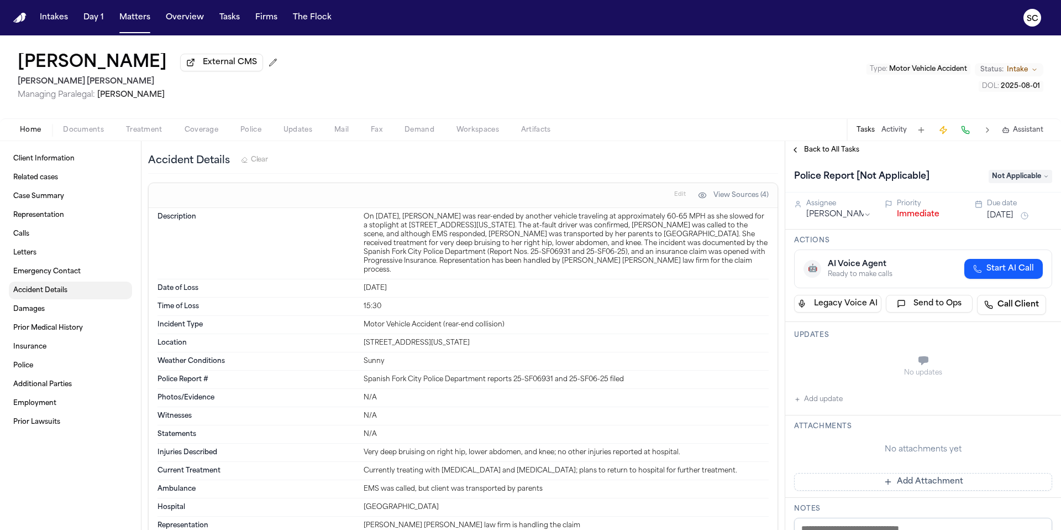
click at [35, 289] on span "Accident Details" at bounding box center [40, 290] width 54 height 9
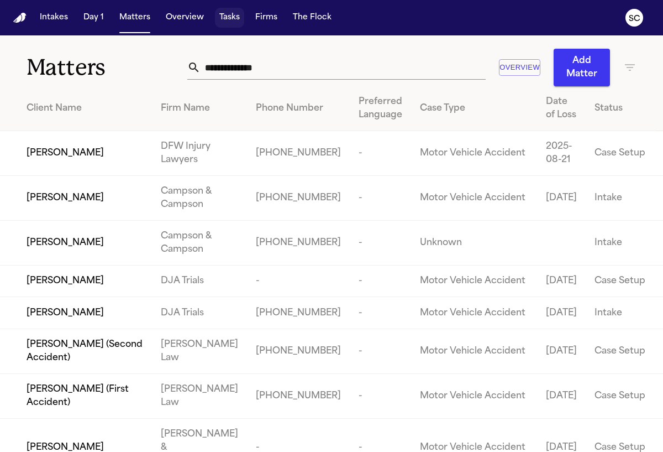
click at [231, 17] on button "Tasks" at bounding box center [229, 18] width 29 height 20
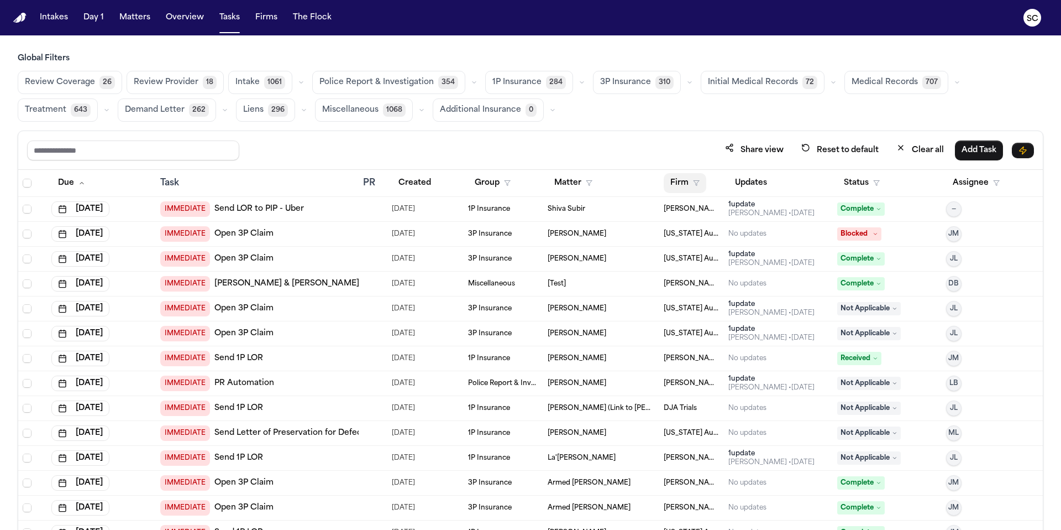
click at [663, 185] on icon "button" at bounding box center [696, 183] width 7 height 7
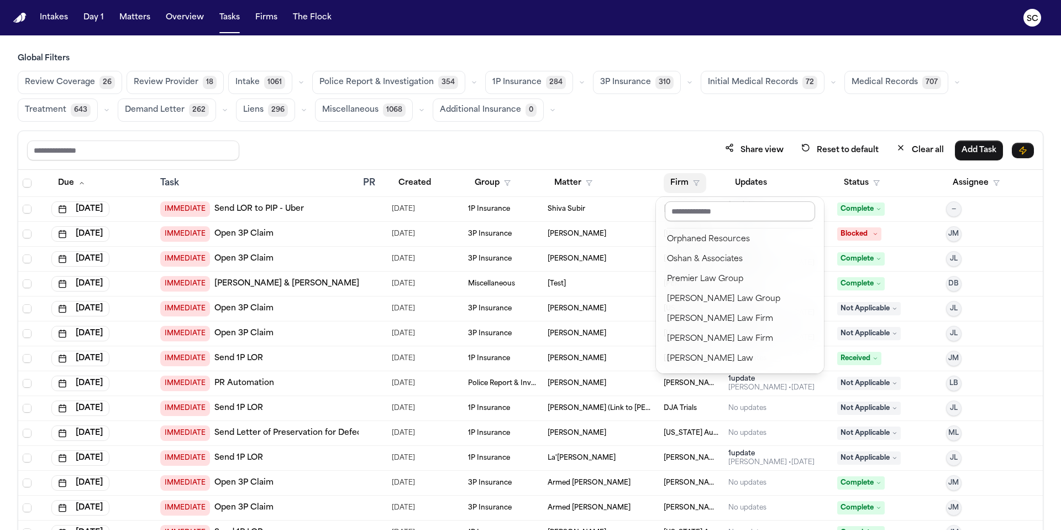
scroll to position [1295, 0]
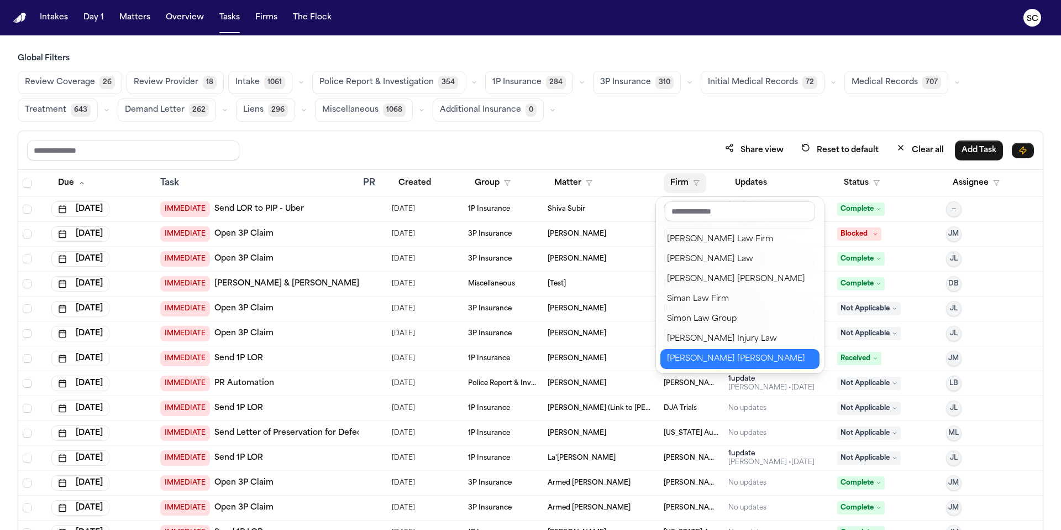
click at [663, 356] on div "[PERSON_NAME] [PERSON_NAME]" at bounding box center [740, 358] width 146 height 13
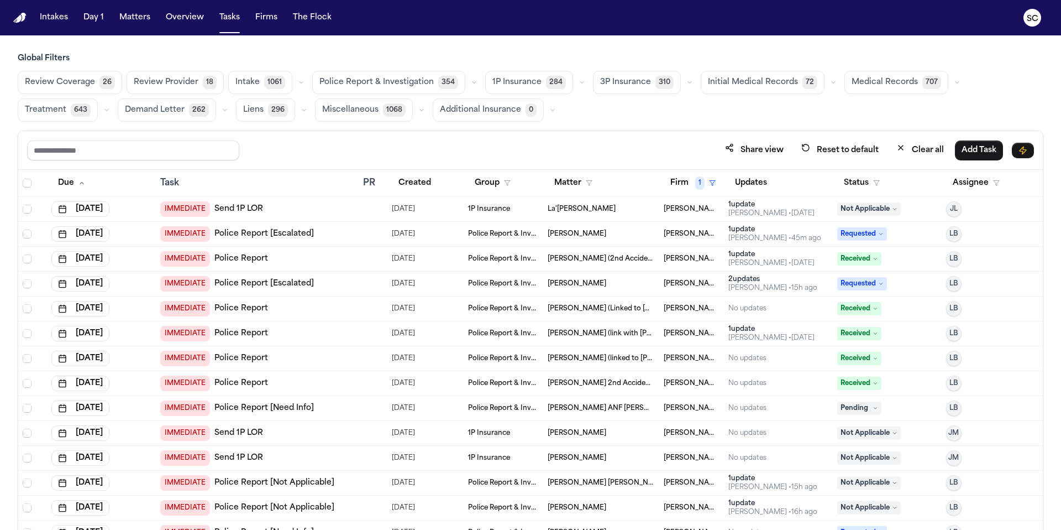
click at [355, 77] on span "Police Report & Investigation" at bounding box center [376, 82] width 114 height 11
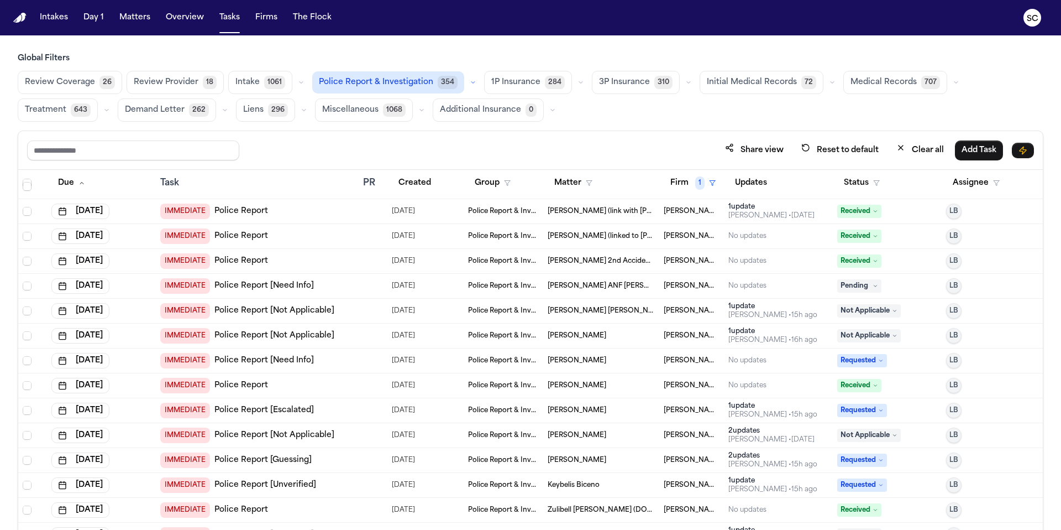
scroll to position [197, 0]
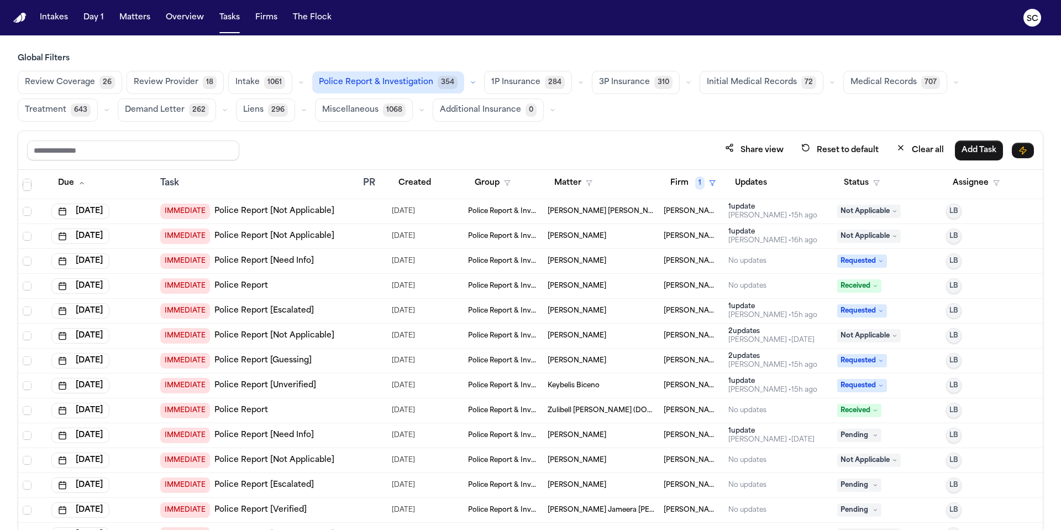
click at [580, 451] on span "[PERSON_NAME]" at bounding box center [577, 459] width 59 height 9
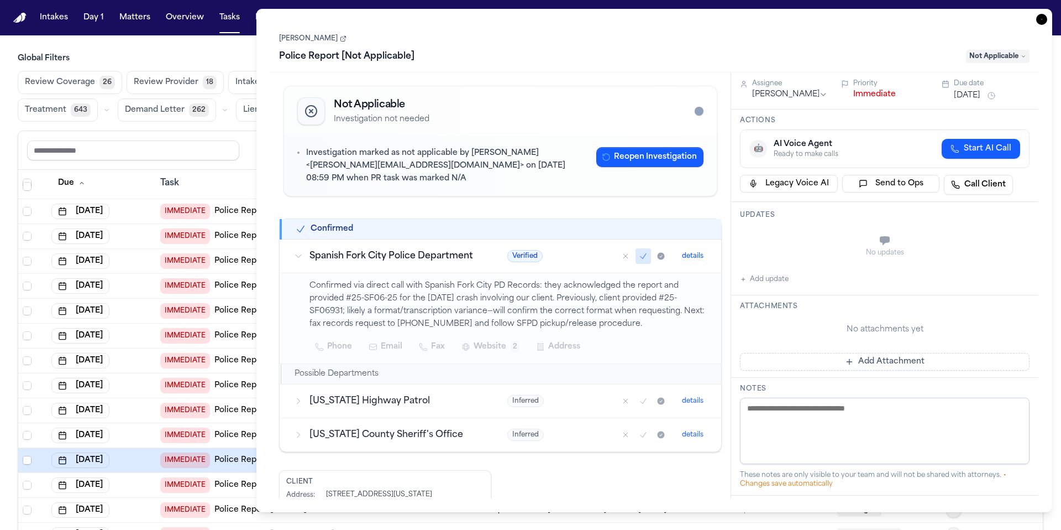
click at [663, 53] on span "Not Applicable" at bounding box center [998, 56] width 64 height 13
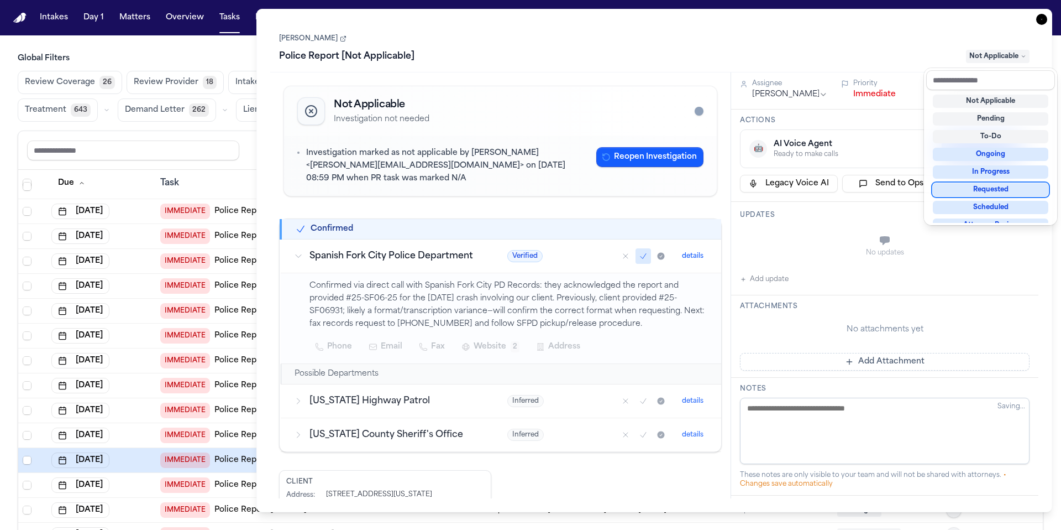
click at [663, 189] on div "Requested" at bounding box center [991, 189] width 116 height 13
click at [324, 38] on div "Carrie Thomas Police Report [Not Applicable] Requested" at bounding box center [654, 49] width 751 height 34
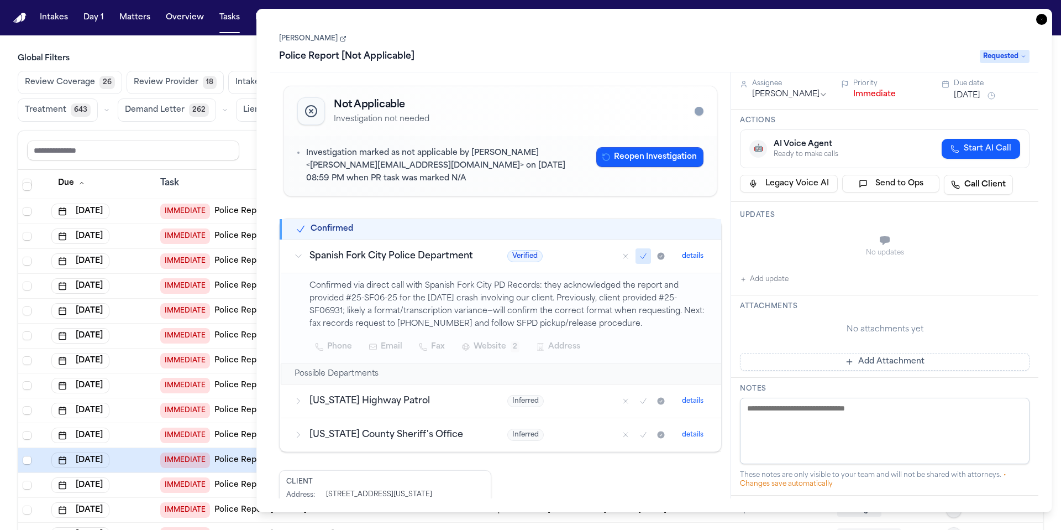
click at [343, 39] on icon at bounding box center [344, 37] width 3 height 3
click at [663, 20] on icon "button" at bounding box center [1041, 19] width 11 height 11
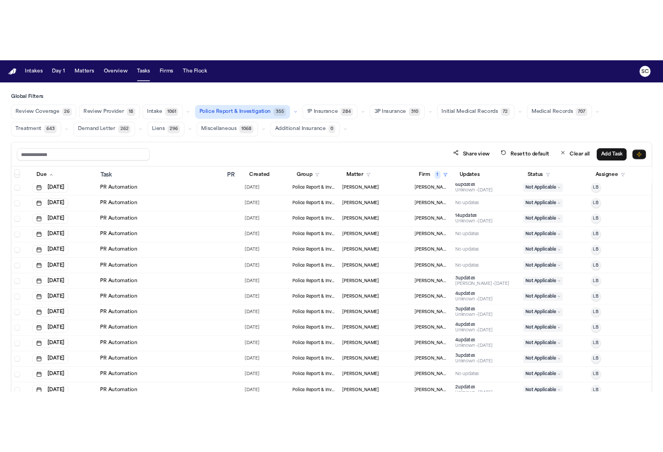
scroll to position [1706, 0]
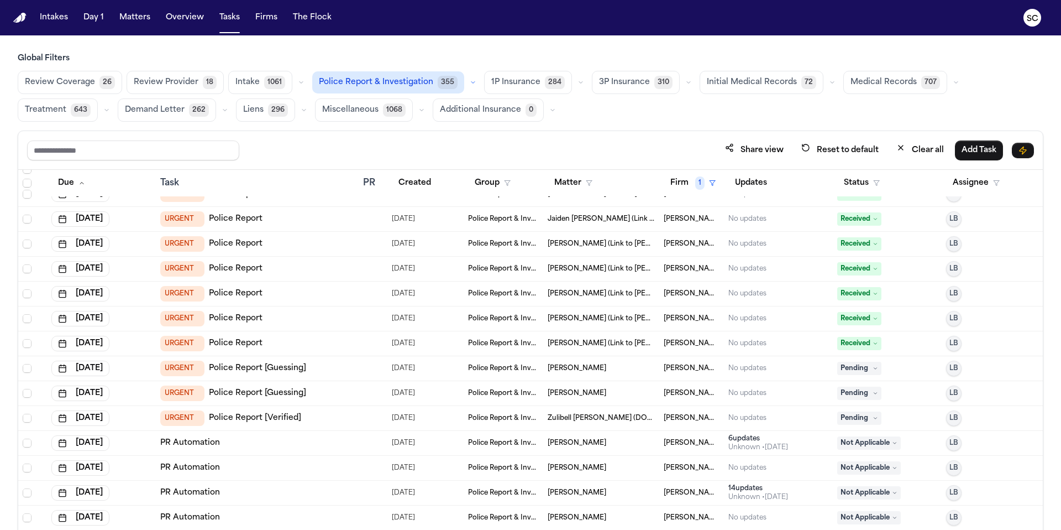
click at [268, 419] on link "Police Report [Verified]" at bounding box center [255, 417] width 92 height 11
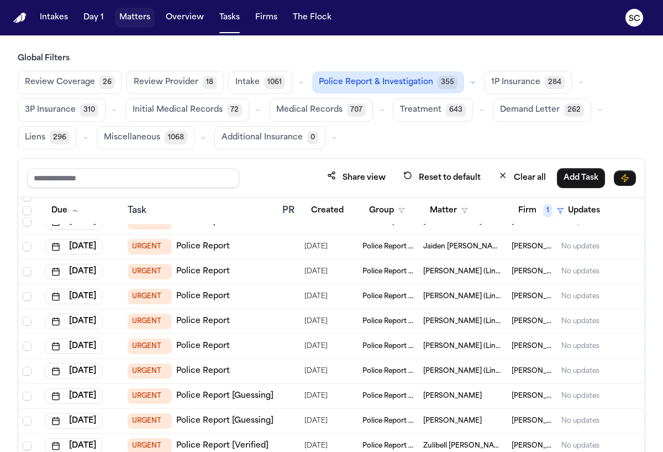
click at [133, 17] on button "Matters" at bounding box center [135, 18] width 40 height 20
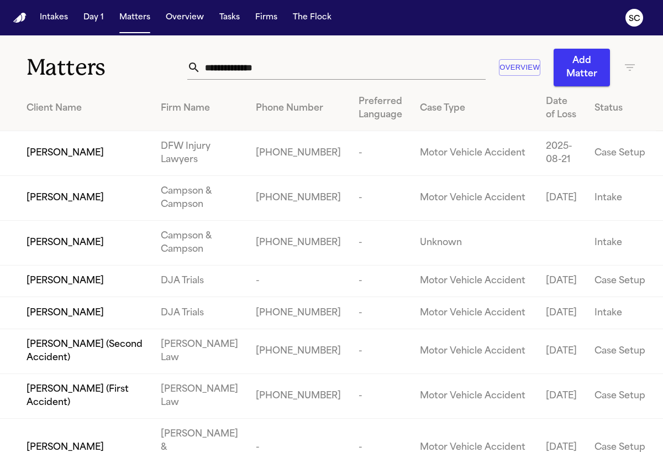
click at [251, 69] on input "text" at bounding box center [343, 67] width 285 height 24
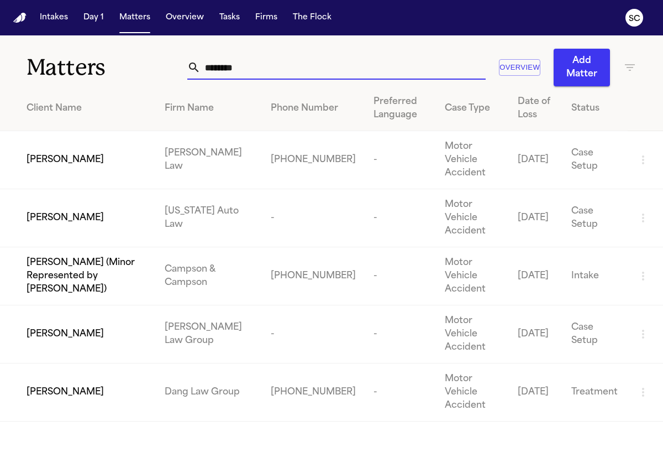
type input "*******"
click at [290, 154] on td "+14049840334" at bounding box center [313, 160] width 103 height 58
click at [102, 157] on div "Krystal Andrews" at bounding box center [87, 159] width 120 height 13
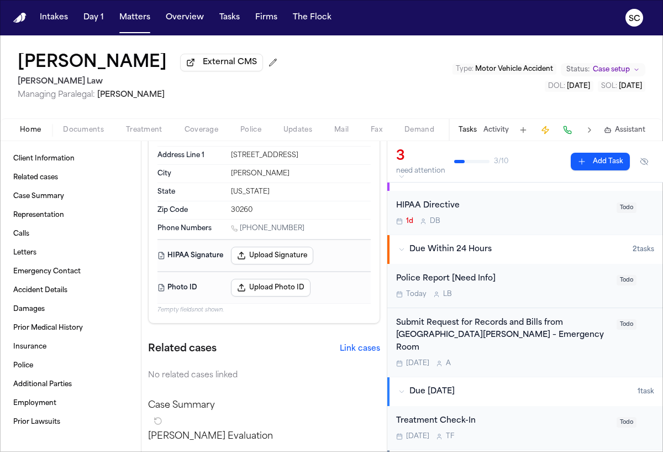
scroll to position [21, 0]
click at [533, 292] on div "Today L B" at bounding box center [503, 293] width 214 height 9
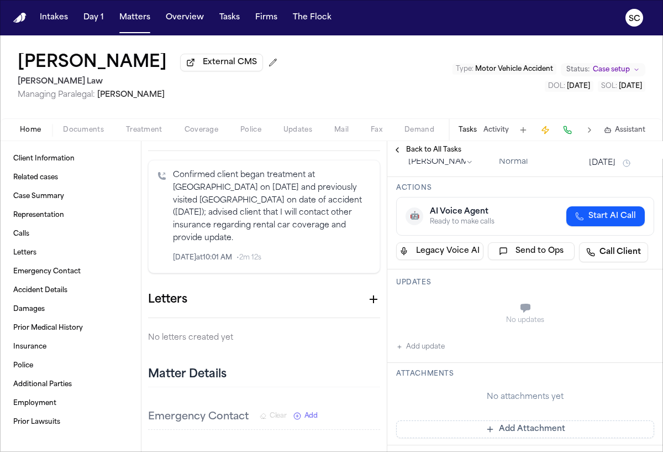
scroll to position [452, 0]
click at [70, 291] on link "Accident Details" at bounding box center [70, 290] width 123 height 18
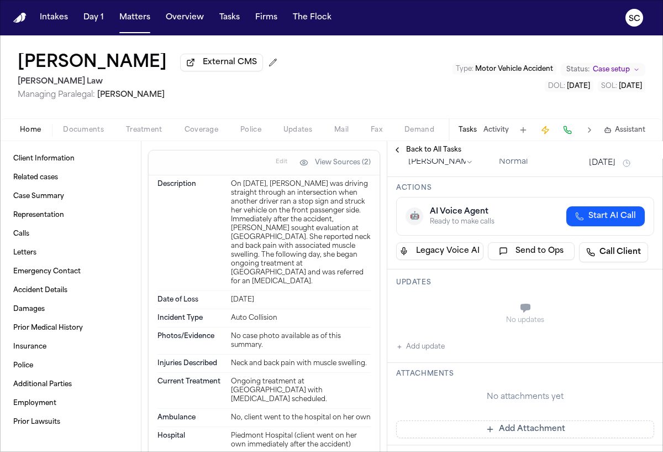
scroll to position [782, 0]
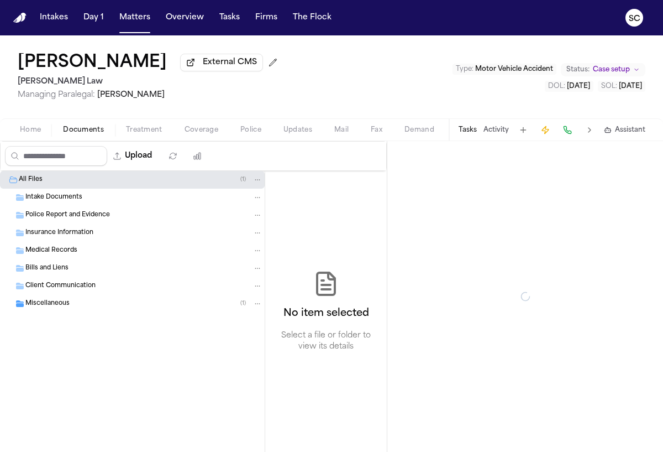
click at [79, 131] on span "Documents" at bounding box center [83, 129] width 41 height 9
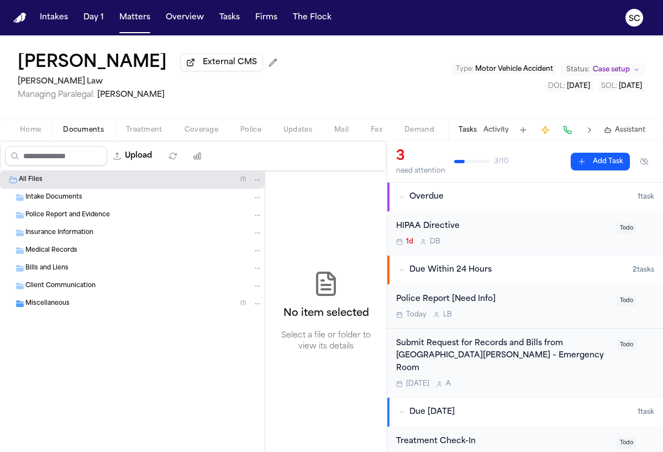
click at [114, 184] on div "All Files ( 1 )" at bounding box center [141, 180] width 244 height 10
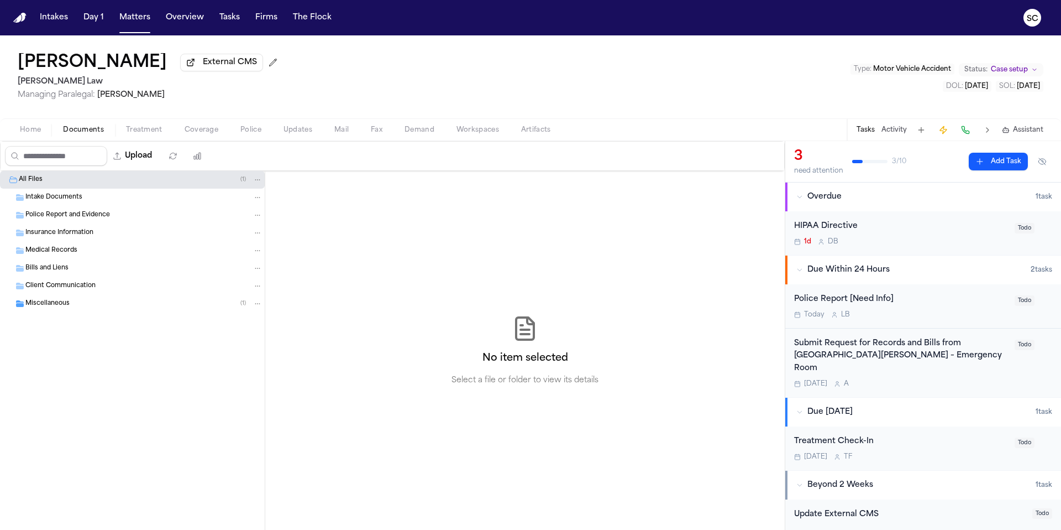
click at [186, 188] on div "All Files ( 1 )" at bounding box center [132, 180] width 265 height 18
click at [71, 287] on span "Client Communication" at bounding box center [60, 285] width 70 height 9
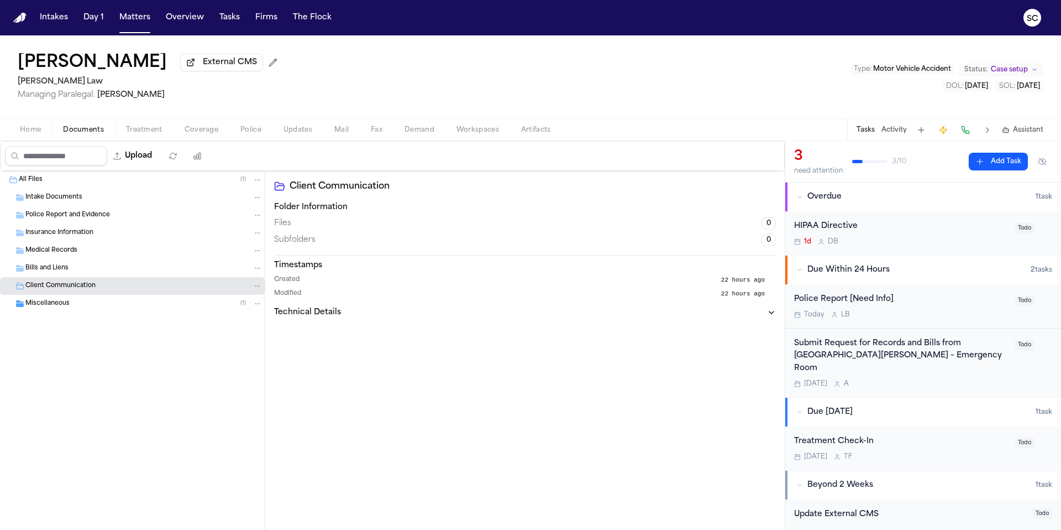
click at [79, 308] on div "Miscellaneous ( 1 )" at bounding box center [143, 303] width 237 height 10
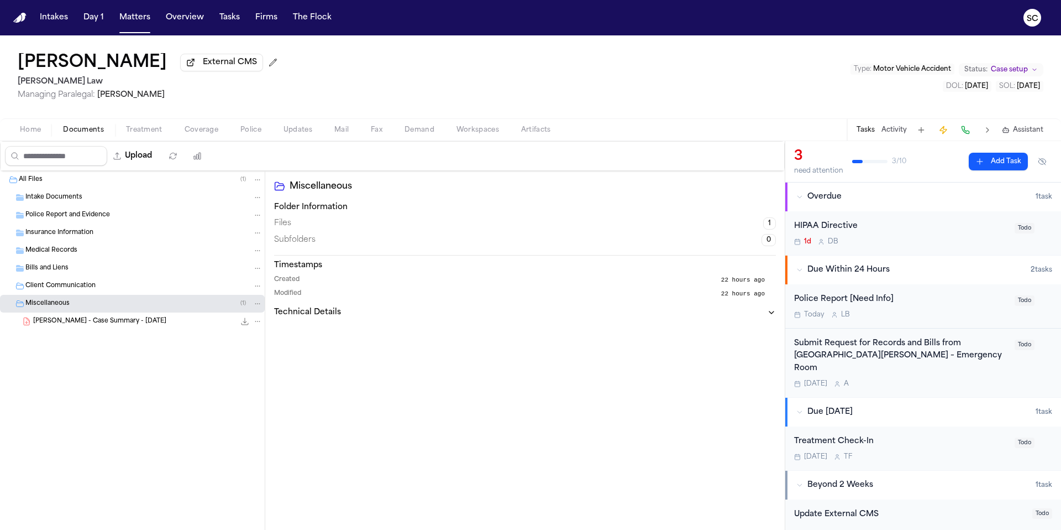
click at [80, 322] on span "K. Andrews - Case Summary - 10.6.25" at bounding box center [99, 321] width 133 height 9
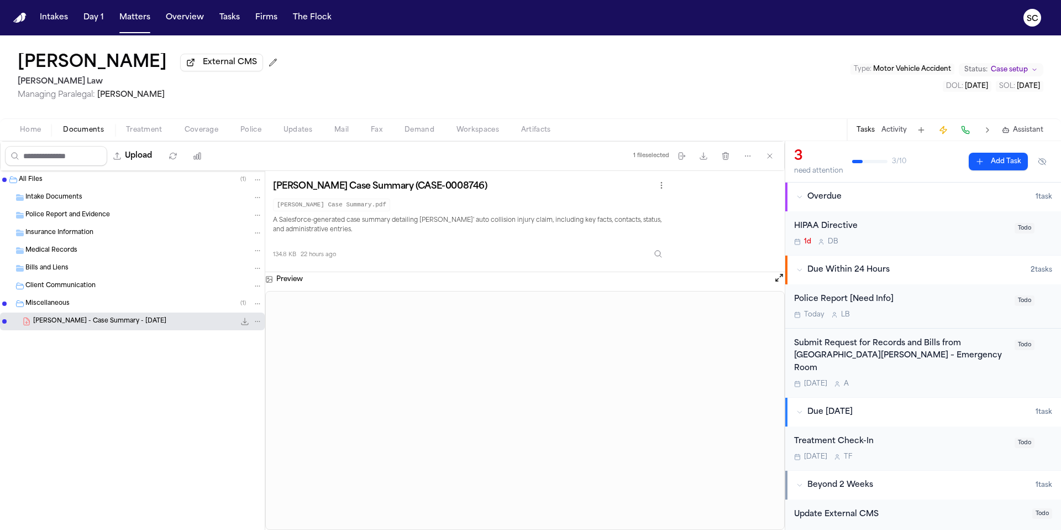
click at [36, 134] on span "Home" at bounding box center [30, 129] width 21 height 9
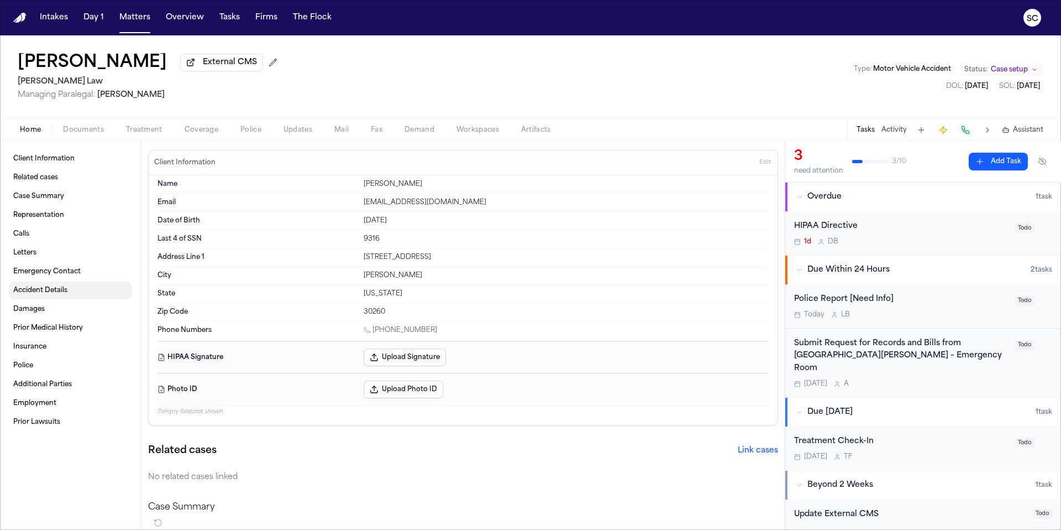
click at [49, 290] on span "Accident Details" at bounding box center [40, 290] width 54 height 9
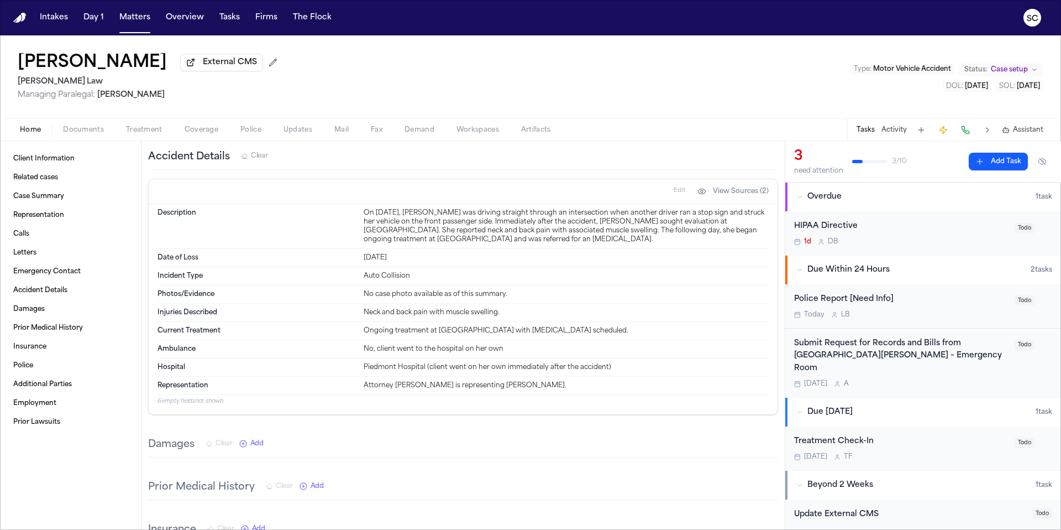
scroll to position [706, 0]
click at [663, 295] on div "Police Report [Need Info]" at bounding box center [901, 299] width 214 height 13
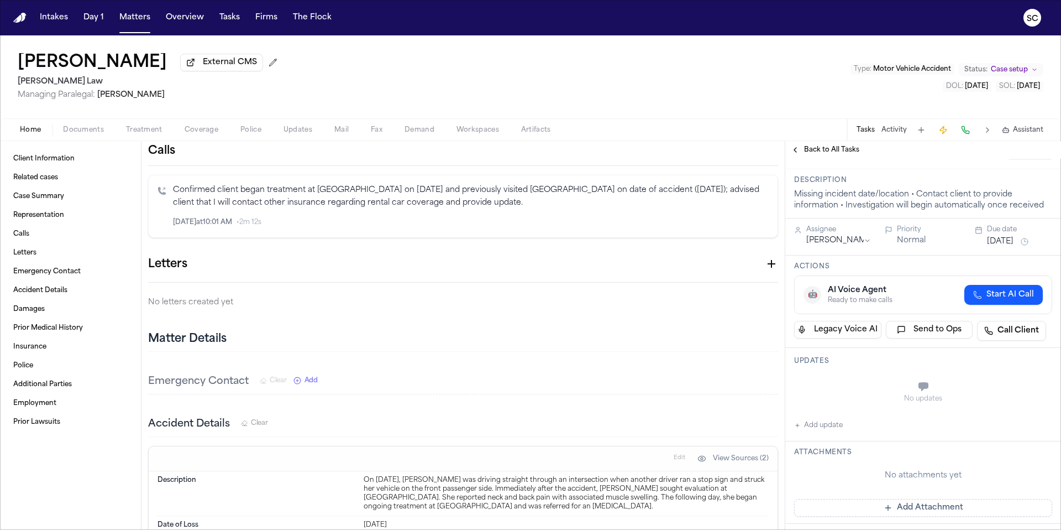
scroll to position [295, 0]
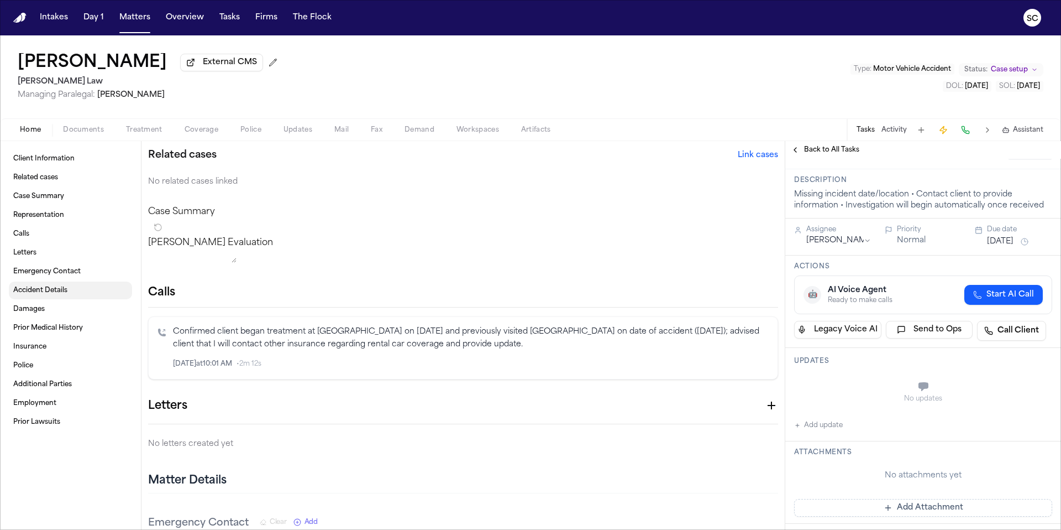
click at [46, 295] on span "Accident Details" at bounding box center [40, 290] width 54 height 9
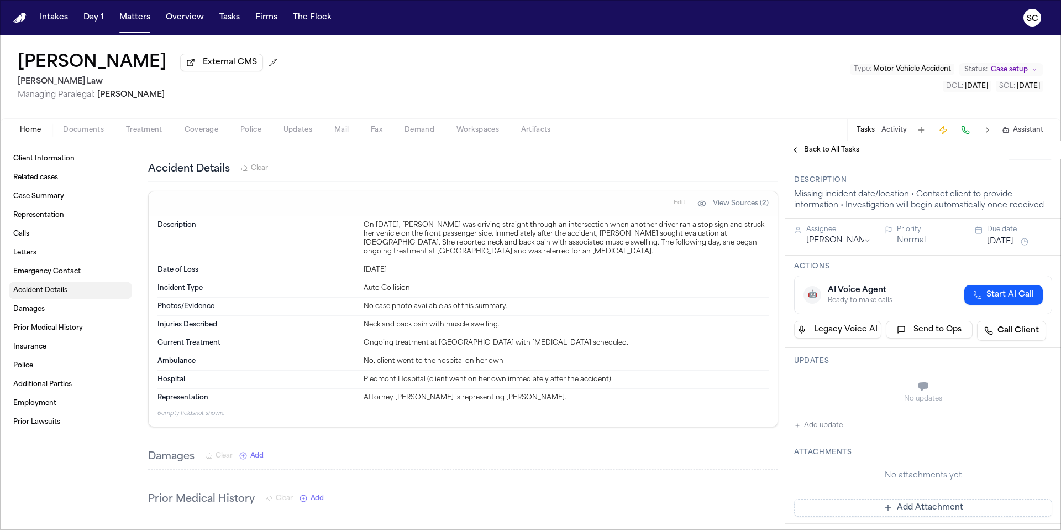
scroll to position [706, 0]
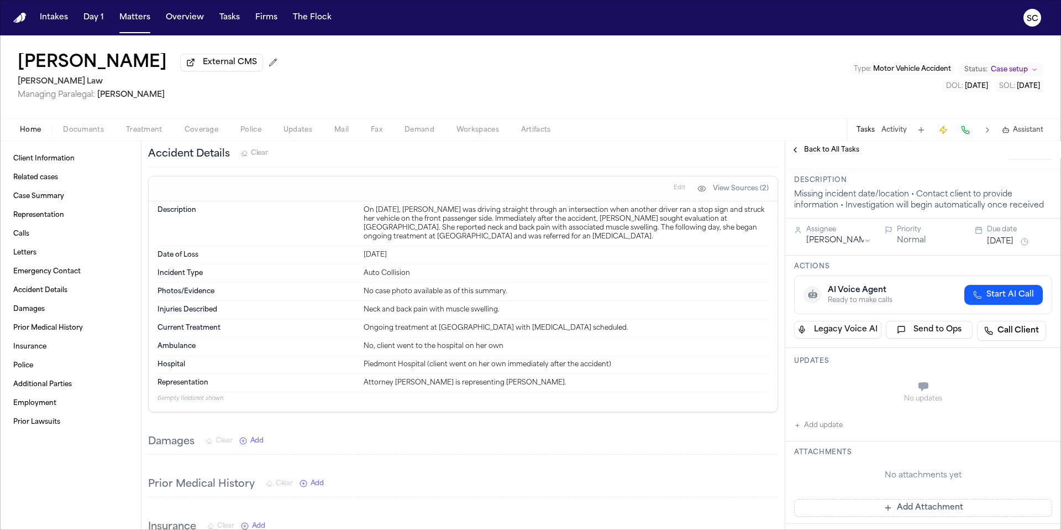
click at [87, 134] on span "Documents" at bounding box center [83, 129] width 41 height 9
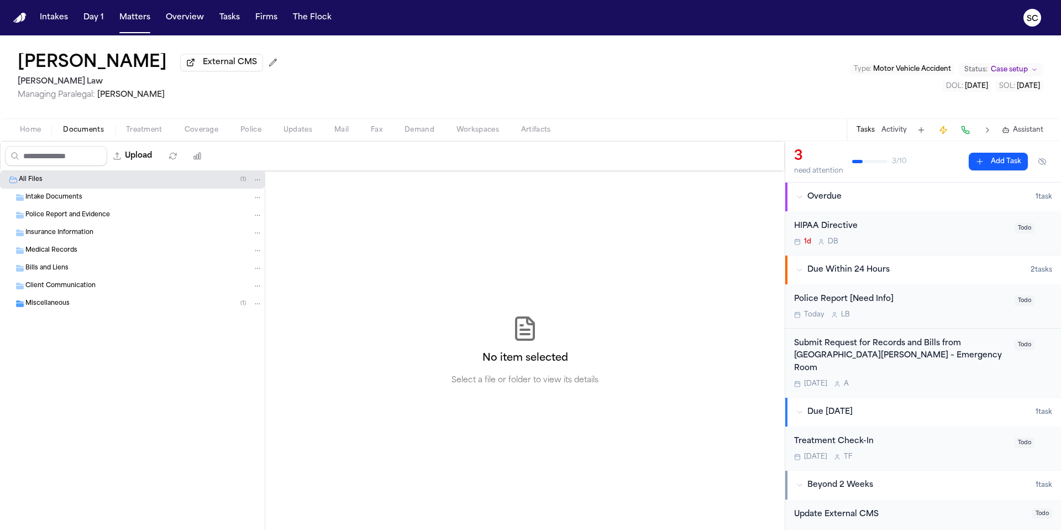
click at [82, 288] on span "Client Communication" at bounding box center [60, 285] width 70 height 9
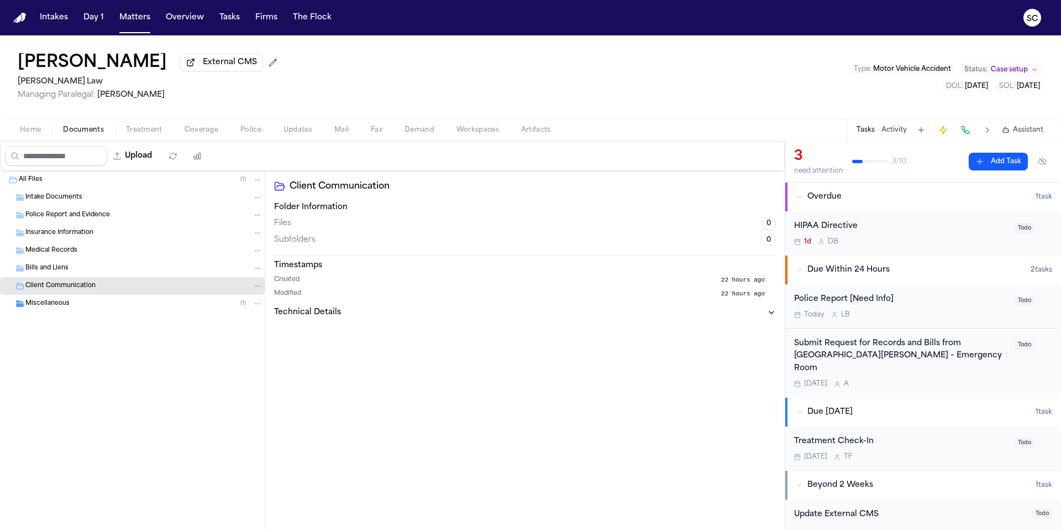
click at [78, 298] on div "Miscellaneous ( 1 )" at bounding box center [132, 304] width 265 height 18
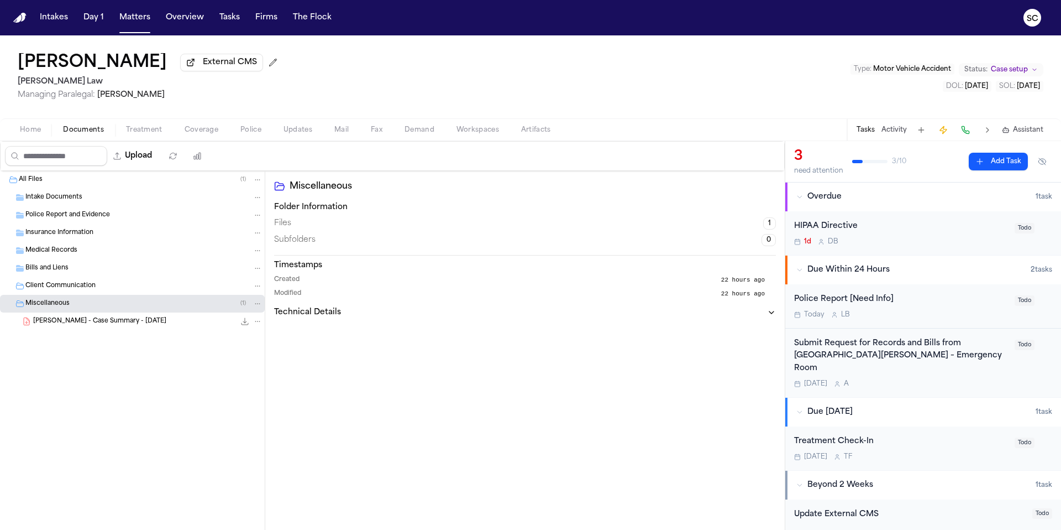
click at [131, 324] on span "K. Andrews - Case Summary - 10.6.25" at bounding box center [99, 321] width 133 height 9
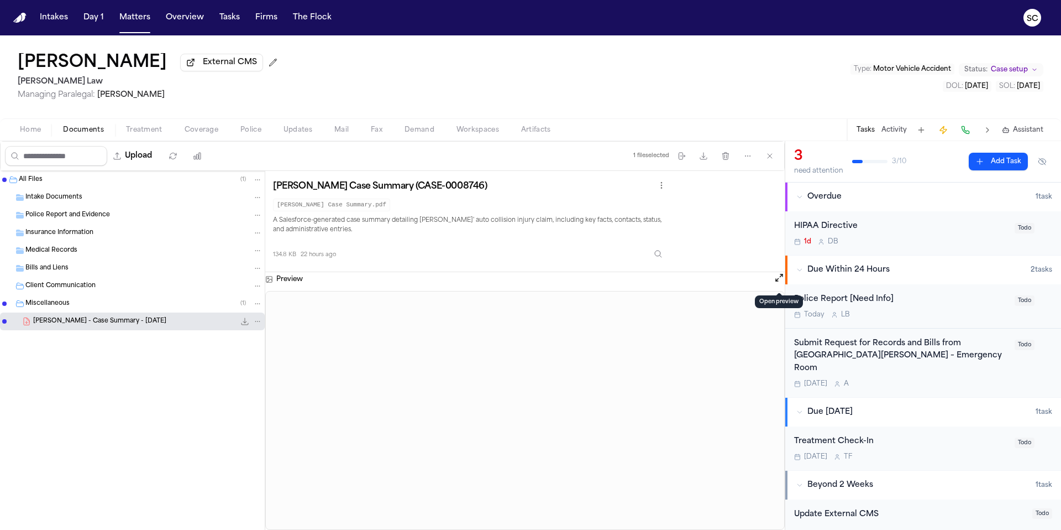
click at [663, 282] on button "Open preview" at bounding box center [779, 277] width 11 height 11
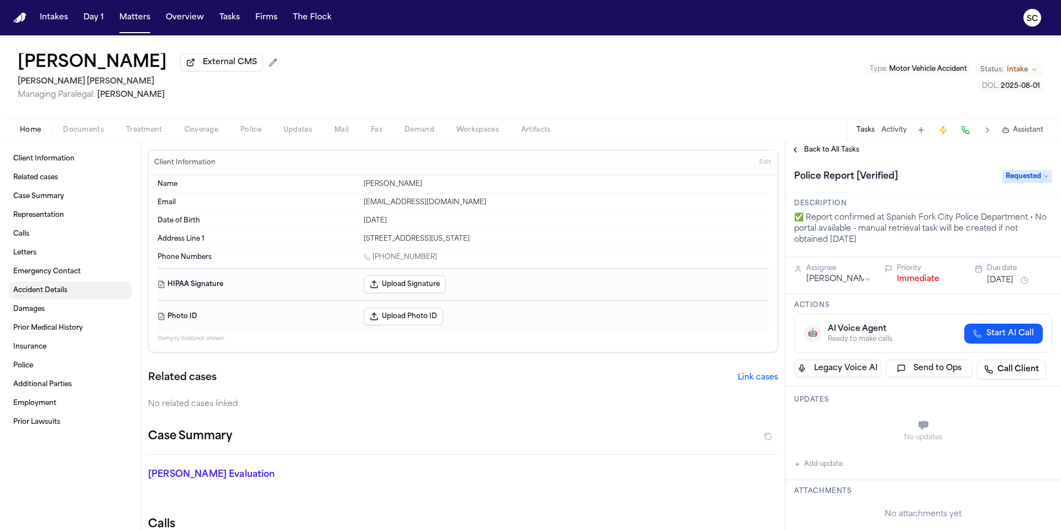
click at [38, 292] on span "Accident Details" at bounding box center [40, 290] width 54 height 9
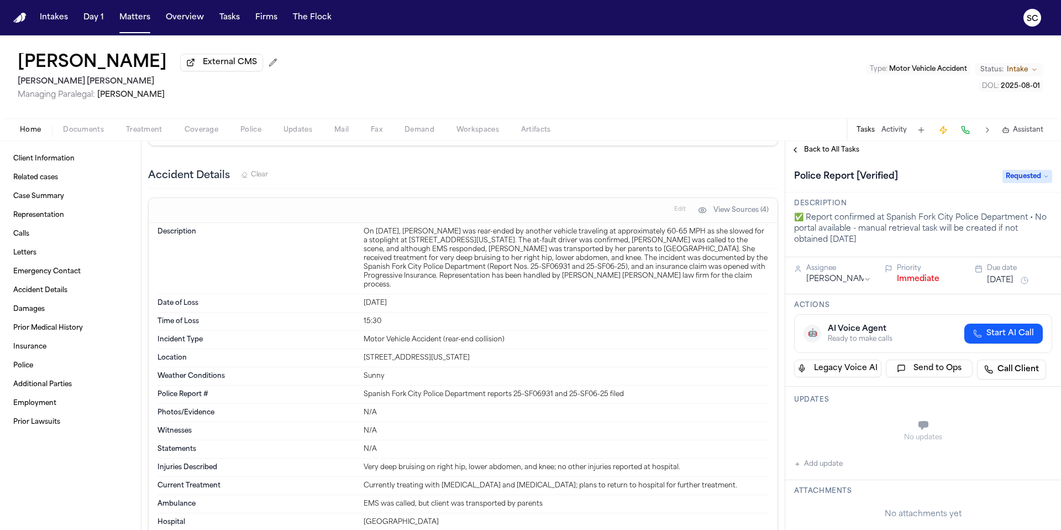
scroll to position [1356, 0]
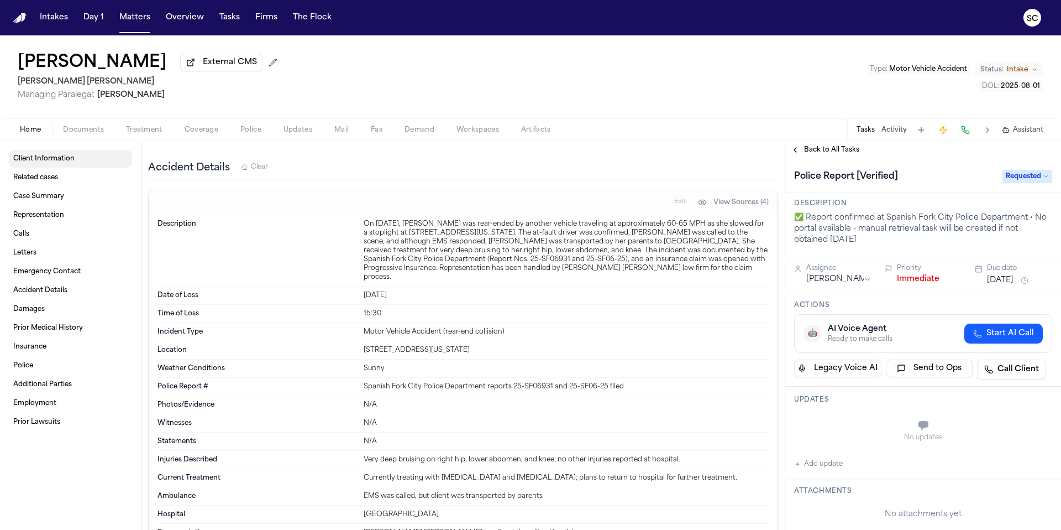
click at [49, 163] on span "Client Information" at bounding box center [43, 158] width 61 height 9
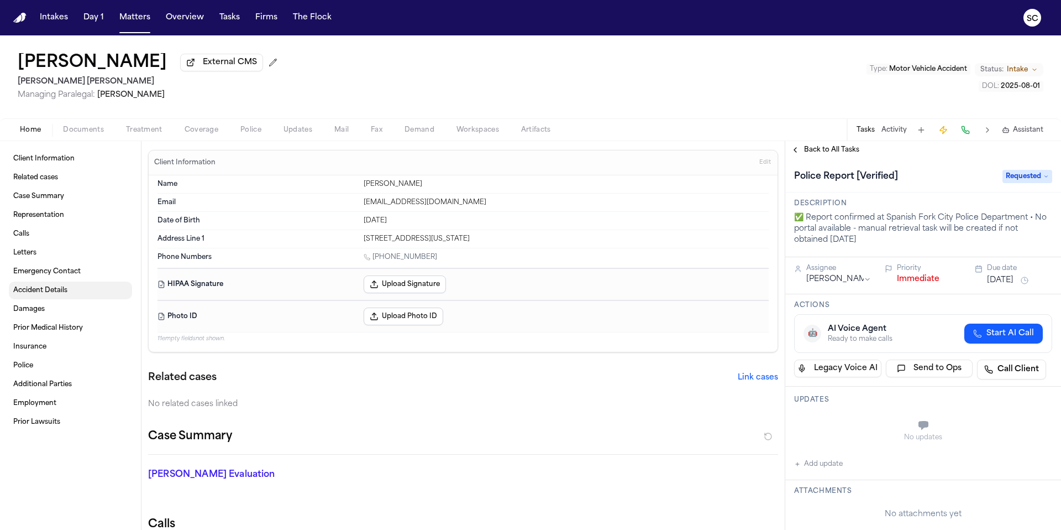
click at [45, 289] on span "Accident Details" at bounding box center [40, 290] width 54 height 9
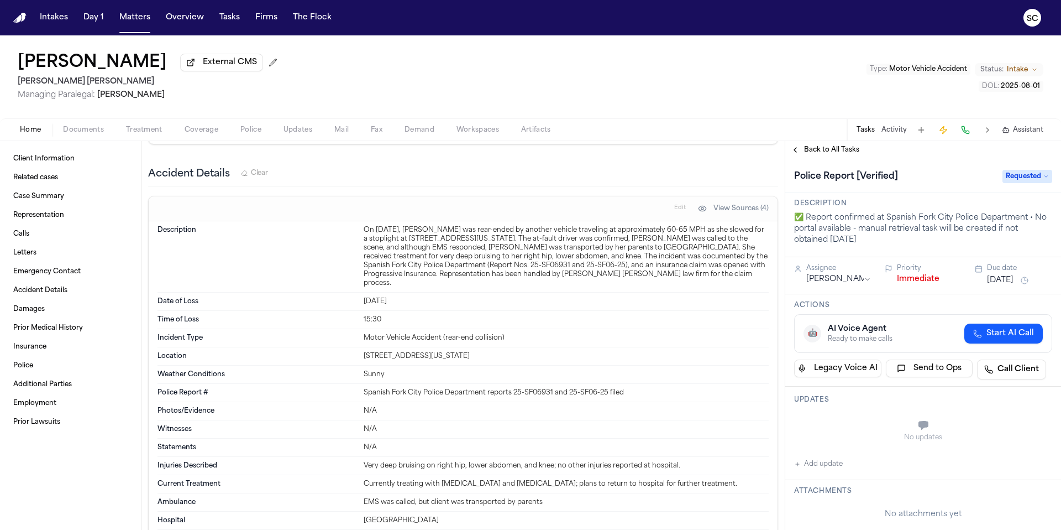
scroll to position [1356, 0]
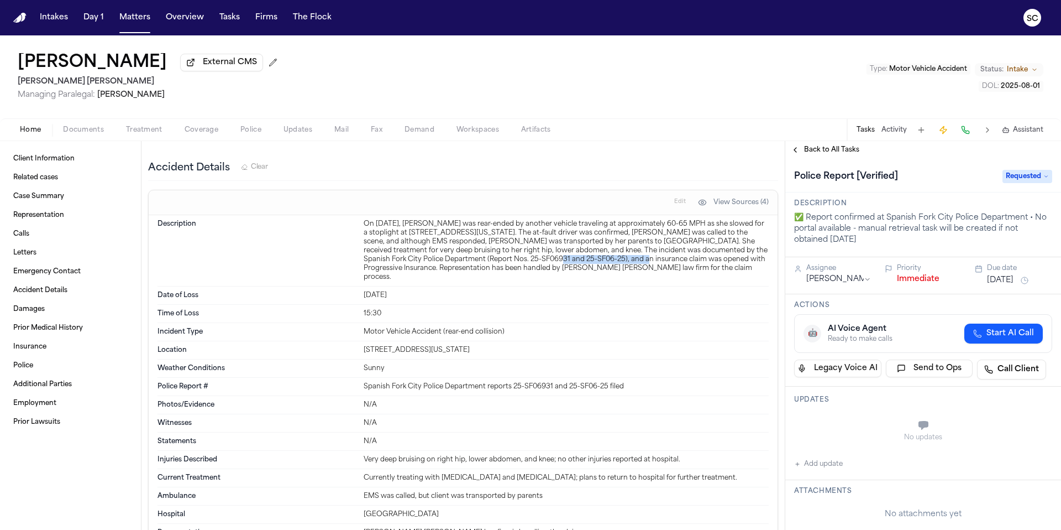
drag, startPoint x: 593, startPoint y: 260, endPoint x: 497, endPoint y: 257, distance: 95.1
click at [497, 257] on div "On [DATE], [PERSON_NAME] was rear-ended by another vehicle traveling at approxi…" at bounding box center [566, 250] width 405 height 62
copy div "25-SF06931 and 25-SF06-25"
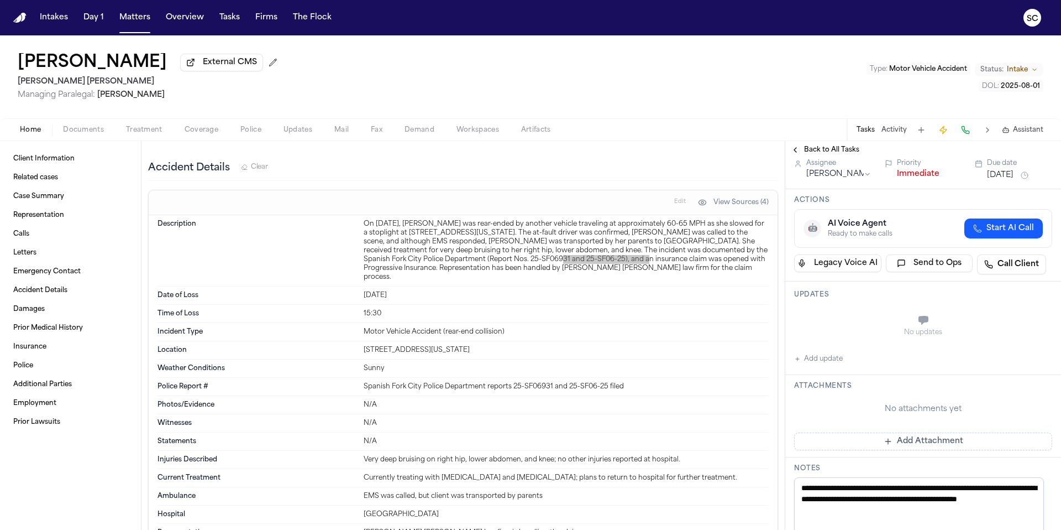
scroll to position [108, 0]
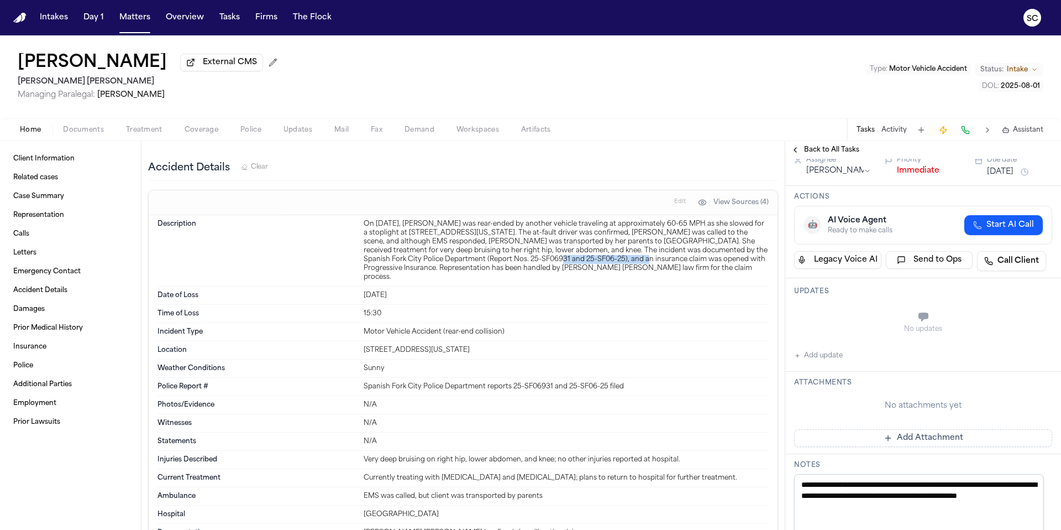
click at [937, 443] on button "Add Attachment" at bounding box center [923, 438] width 258 height 18
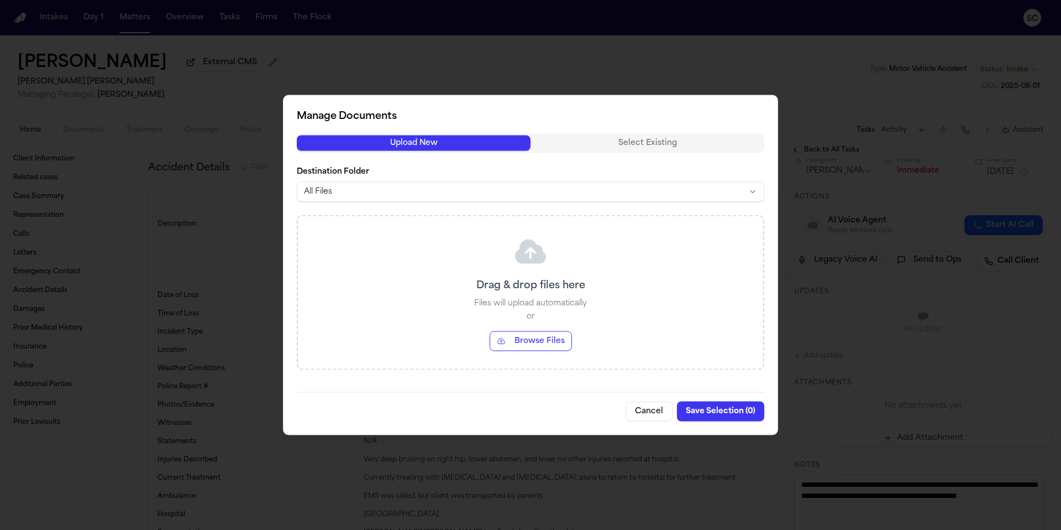
click at [529, 338] on button "Browse Files" at bounding box center [531, 341] width 82 height 20
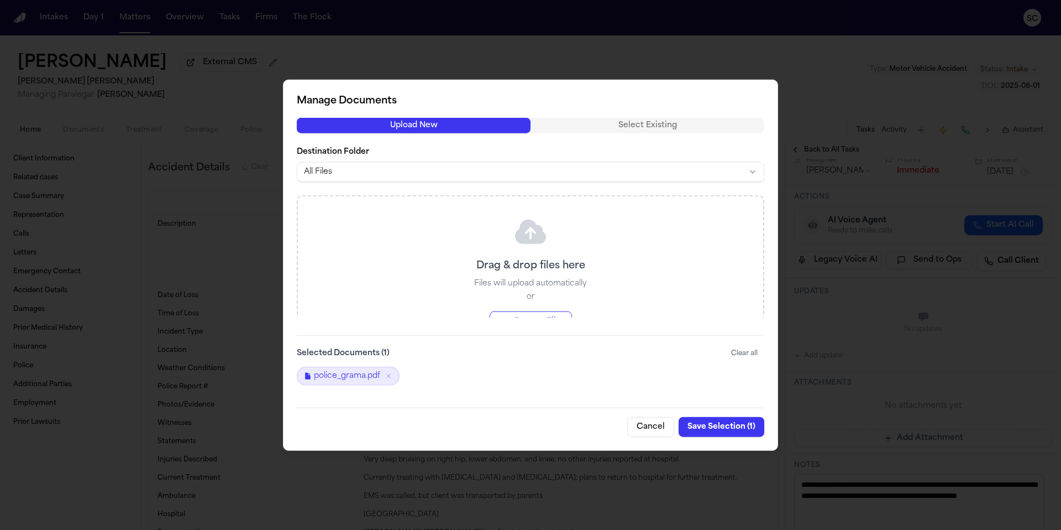
click at [539, 311] on button "Browse Files" at bounding box center [531, 321] width 82 height 20
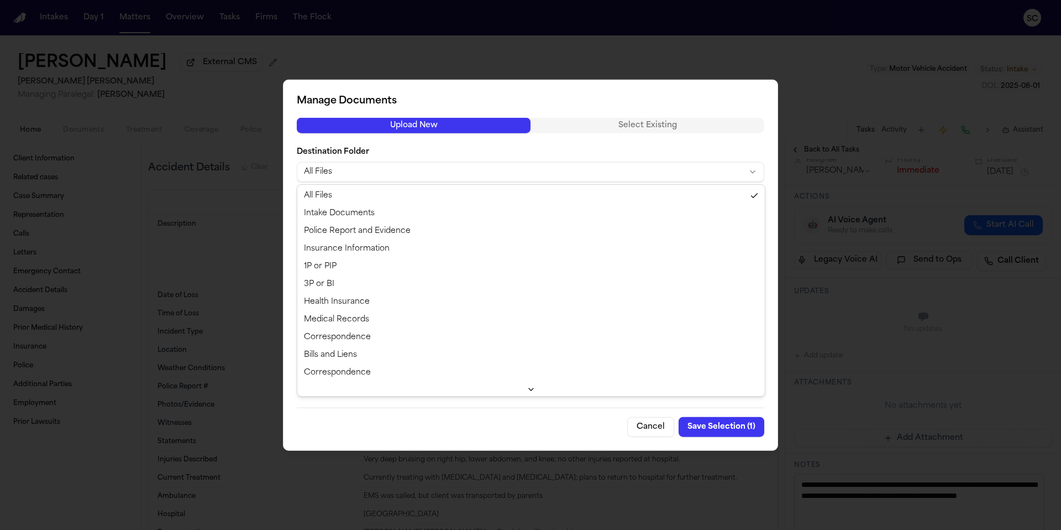
click at [352, 173] on body "Intakes Day 1 Matters Overview Tasks Firms The Flock SC [PERSON_NAME] External …" at bounding box center [530, 265] width 1061 height 530
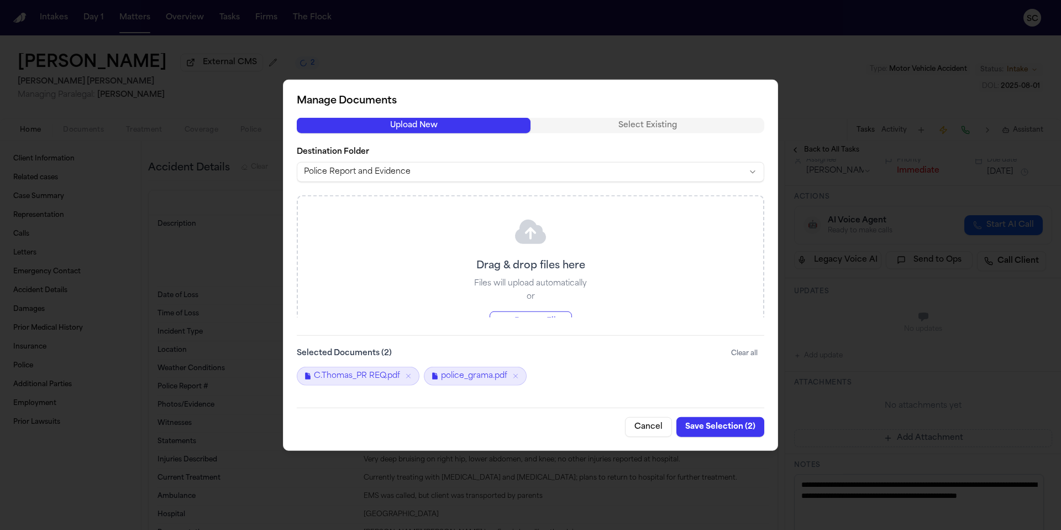
click at [708, 426] on button "Save Selection ( 2 )" at bounding box center [721, 426] width 88 height 20
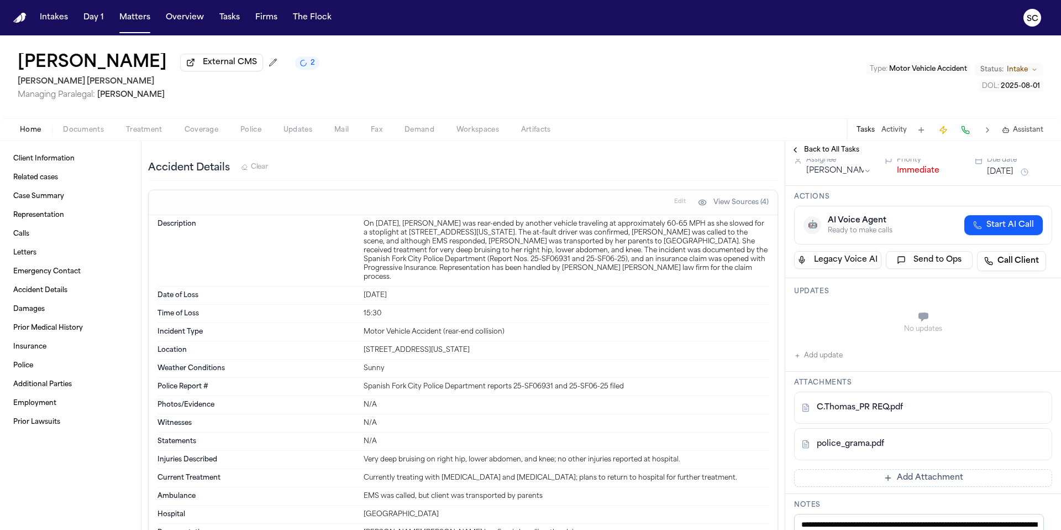
click at [635, 286] on div "Date of Loss [DATE]" at bounding box center [463, 295] width 611 height 18
click at [86, 127] on span "Documents" at bounding box center [83, 129] width 41 height 9
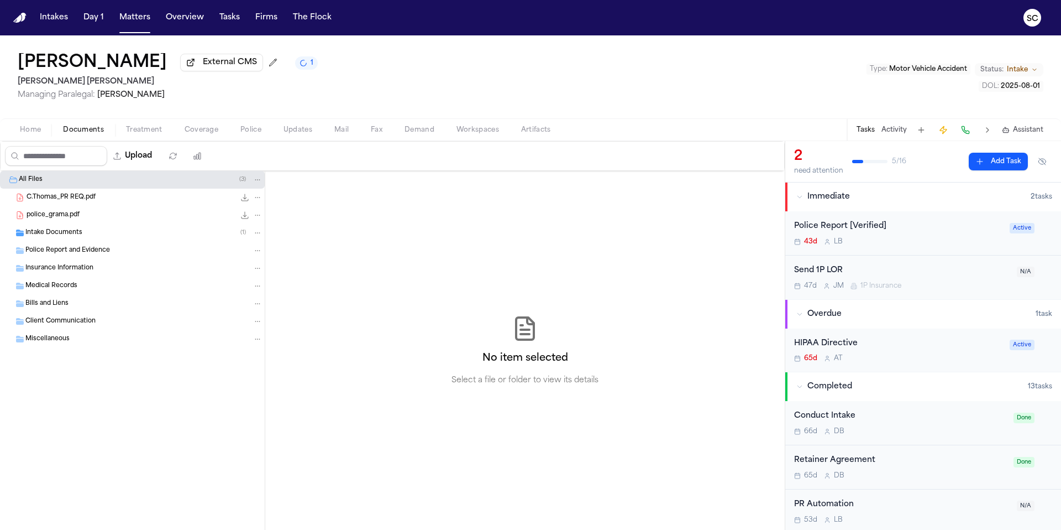
click at [257, 218] on icon "File: police_grama.pdf" at bounding box center [258, 215] width 8 height 8
click at [255, 237] on button "Rename" at bounding box center [258, 239] width 76 height 20
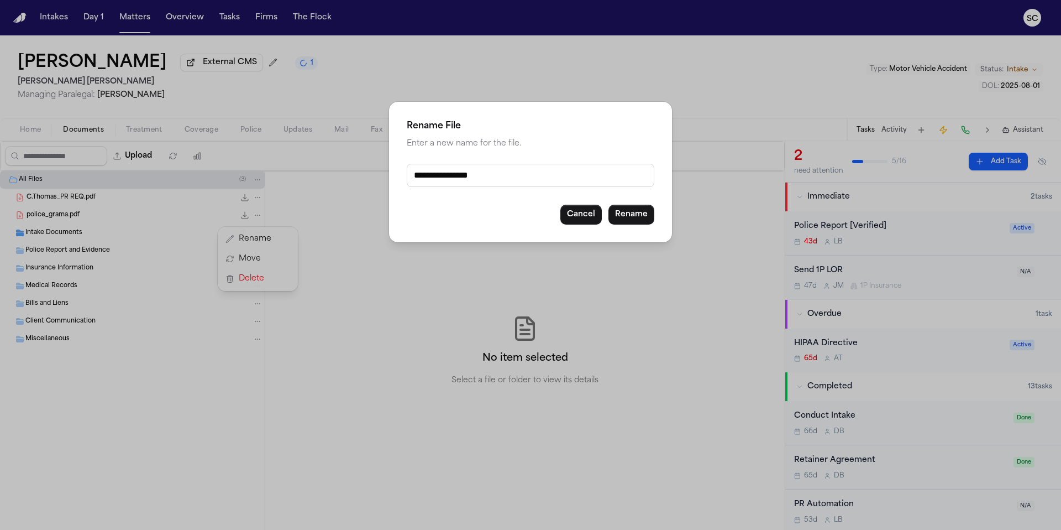
drag, startPoint x: 475, startPoint y: 177, endPoint x: 377, endPoint y: 176, distance: 97.8
click at [377, 176] on div "**********" at bounding box center [530, 265] width 1061 height 530
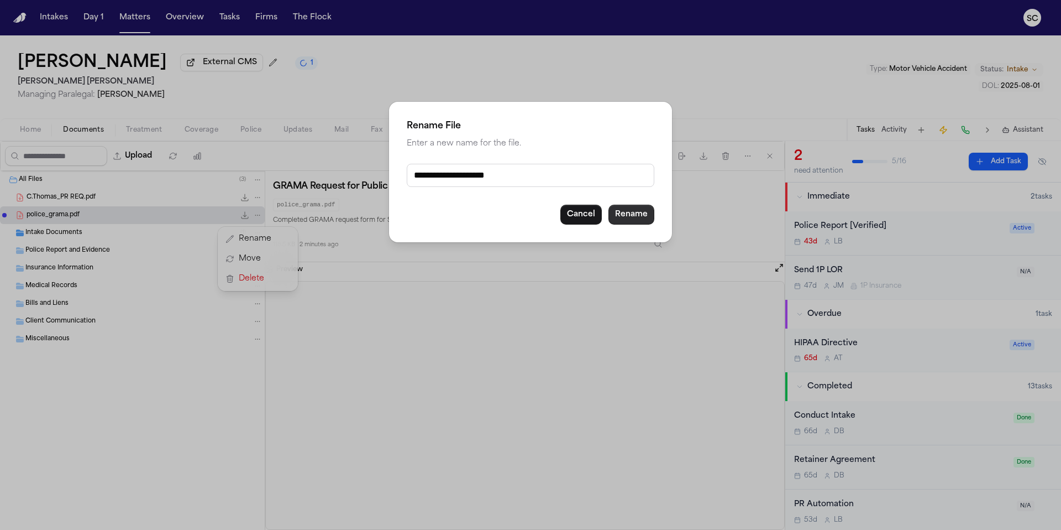
type input "**********"
click at [632, 214] on button "Rename" at bounding box center [632, 215] width 46 height 20
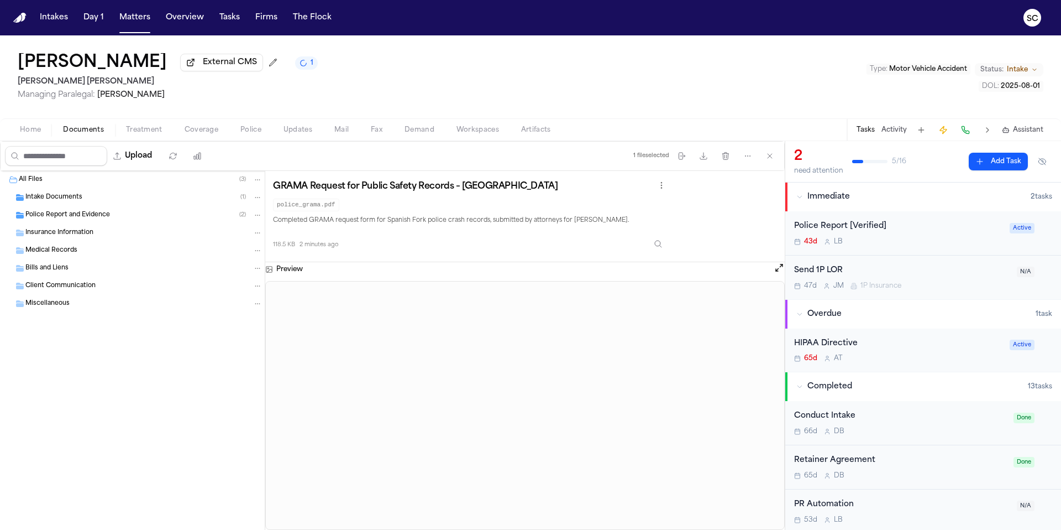
click at [65, 220] on span "Police Report and Evidence" at bounding box center [67, 215] width 85 height 9
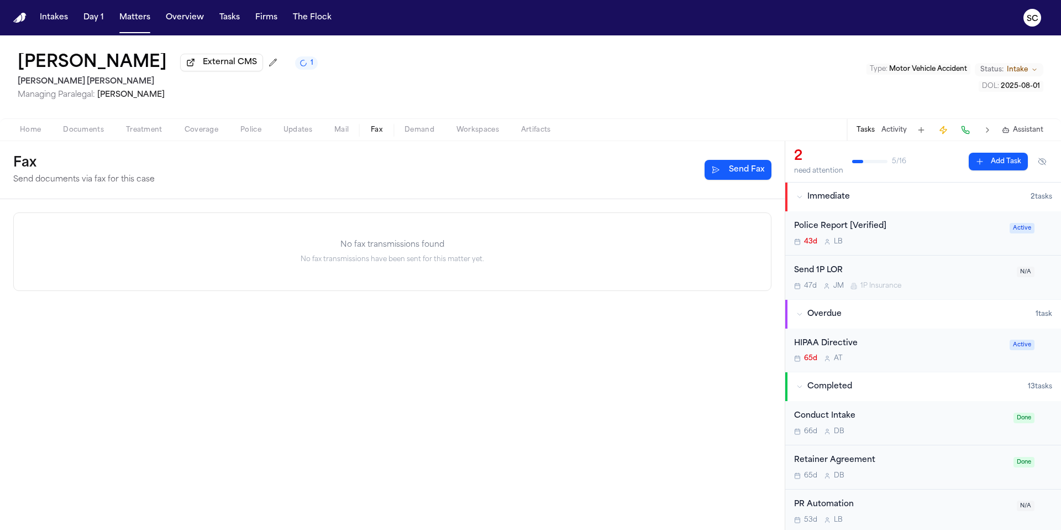
click at [376, 131] on span "Fax" at bounding box center [377, 129] width 12 height 9
click at [730, 172] on button "Send Fax" at bounding box center [738, 170] width 67 height 20
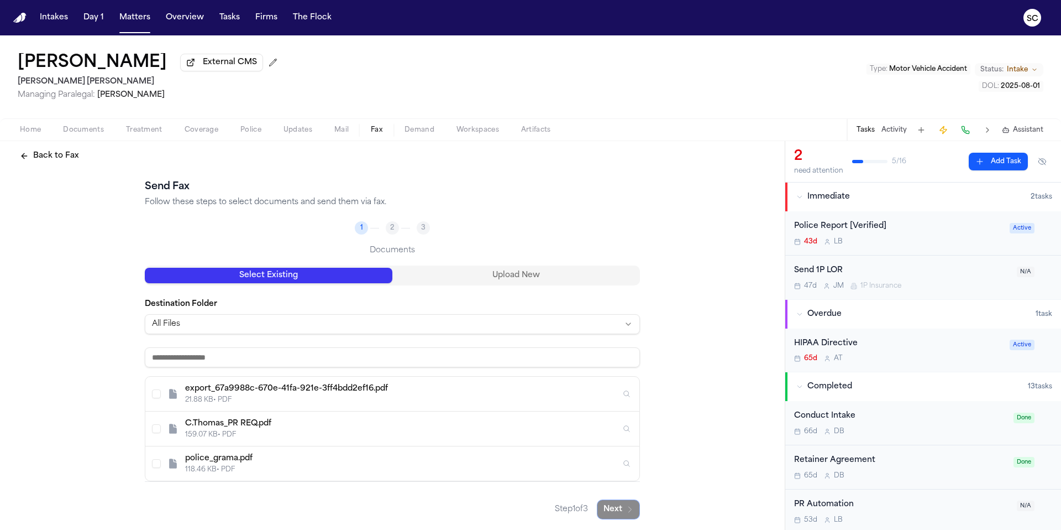
scroll to position [13, 0]
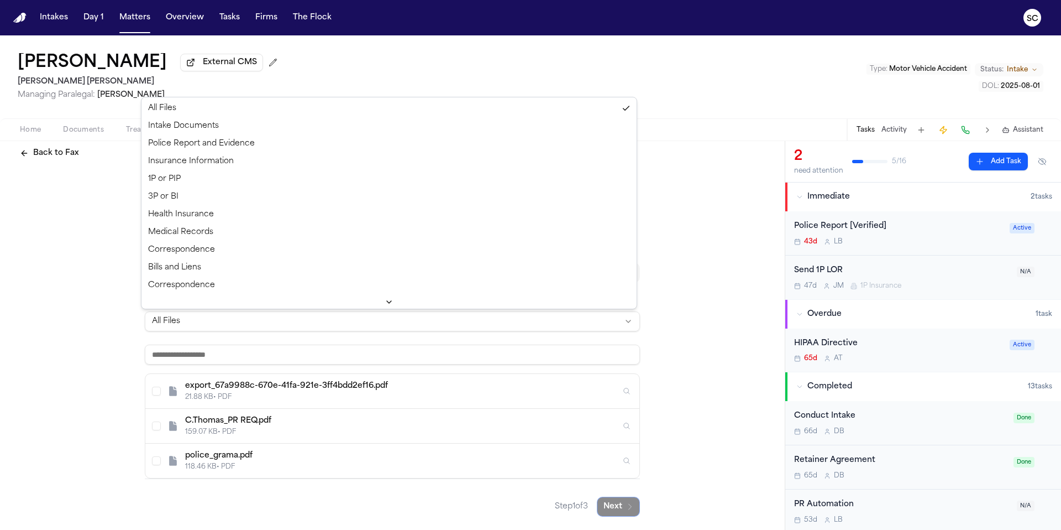
click at [301, 323] on html "Intakes Day 1 Matters Overview Tasks Firms The Flock SC [PERSON_NAME] External …" at bounding box center [530, 265] width 1061 height 530
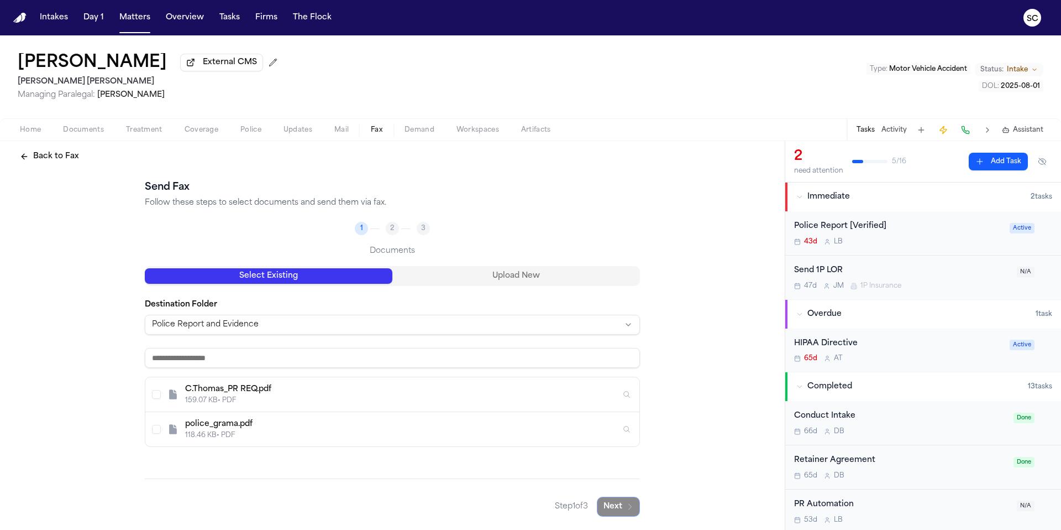
click at [153, 394] on button "Select C. Thomas - Police Report Request to Spanish Fork PD - 10.8.25" at bounding box center [156, 394] width 9 height 9
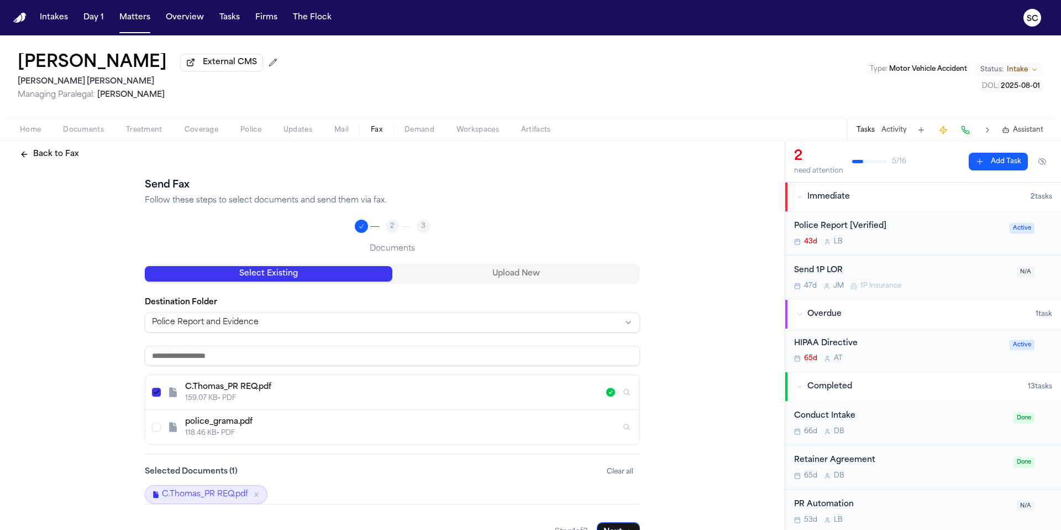
click at [152, 431] on button "Select Grama PD REQ Form.pdf" at bounding box center [156, 426] width 9 height 9
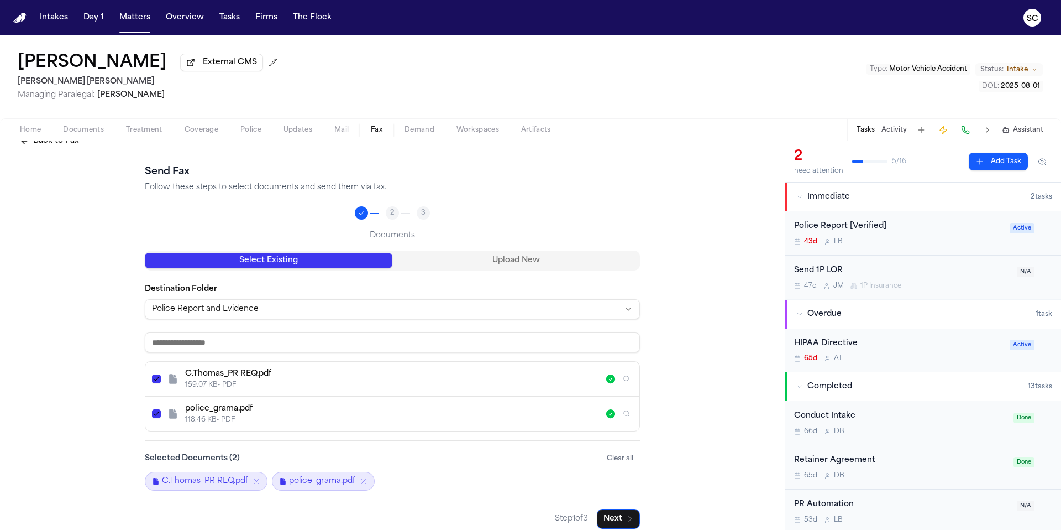
scroll to position [38, 0]
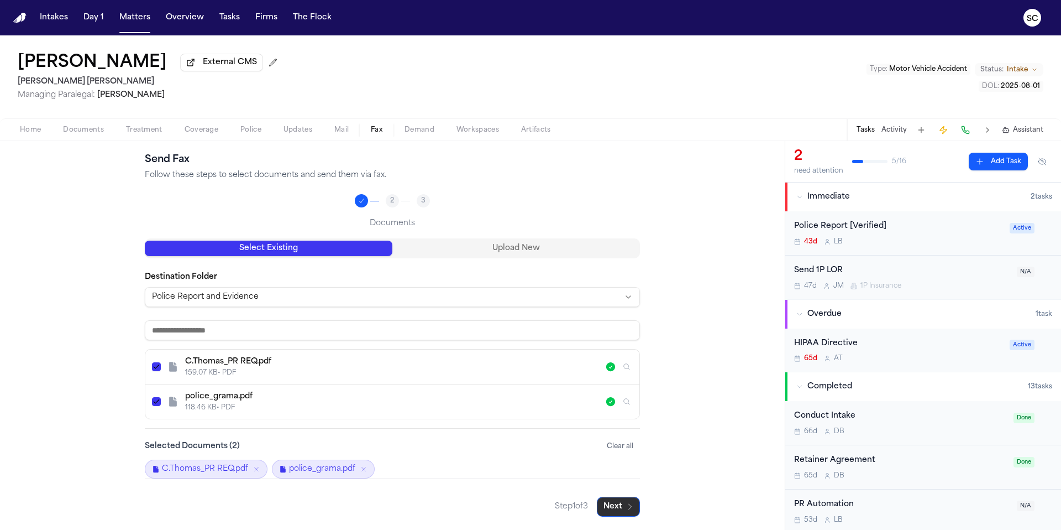
click at [605, 505] on button "Next" at bounding box center [618, 506] width 43 height 20
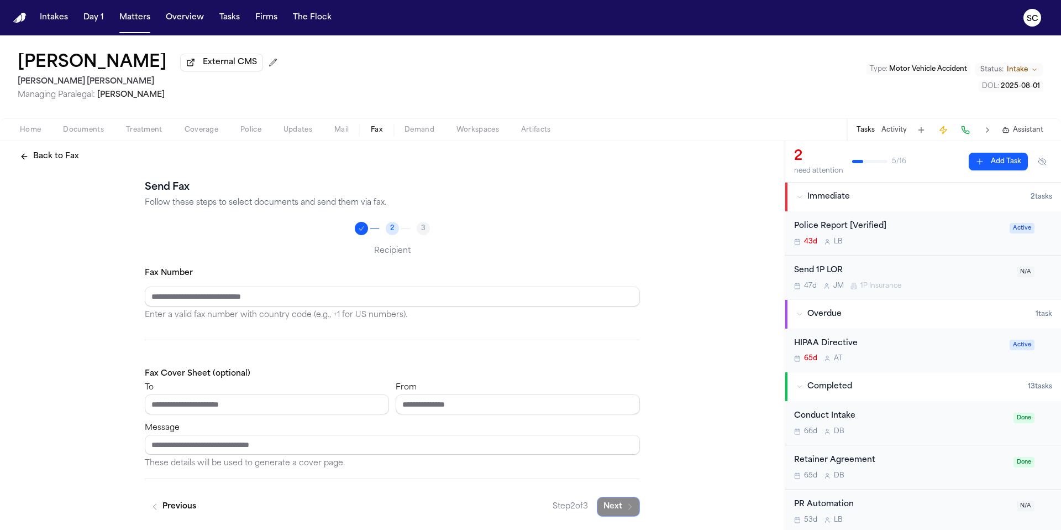
scroll to position [10, 0]
click at [222, 302] on input "Fax Number" at bounding box center [392, 296] width 495 height 20
type input "**********"
click at [189, 409] on input "To" at bounding box center [267, 404] width 244 height 20
type input "**********"
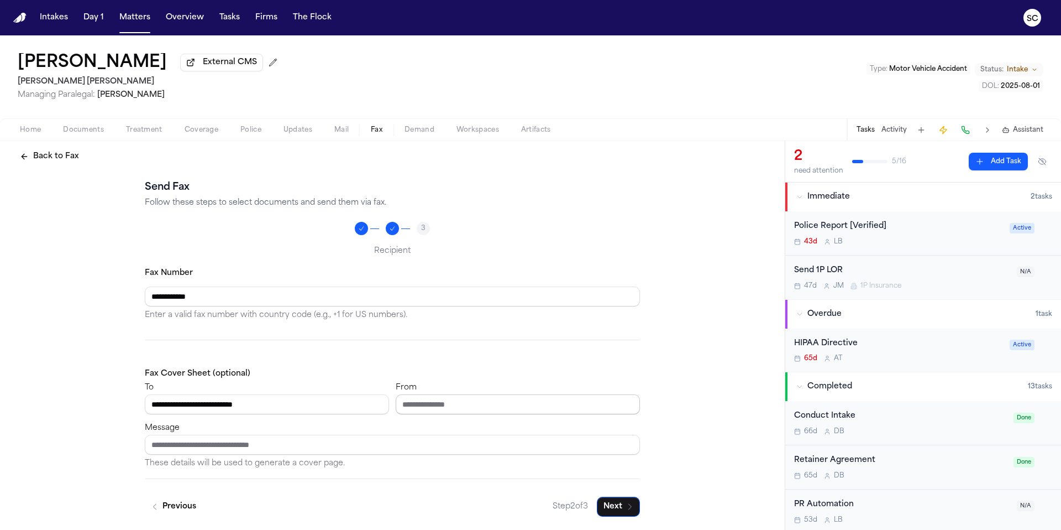
click at [442, 408] on input "From" at bounding box center [518, 404] width 244 height 20
type input "**********"
click at [263, 442] on input "Message" at bounding box center [392, 444] width 495 height 20
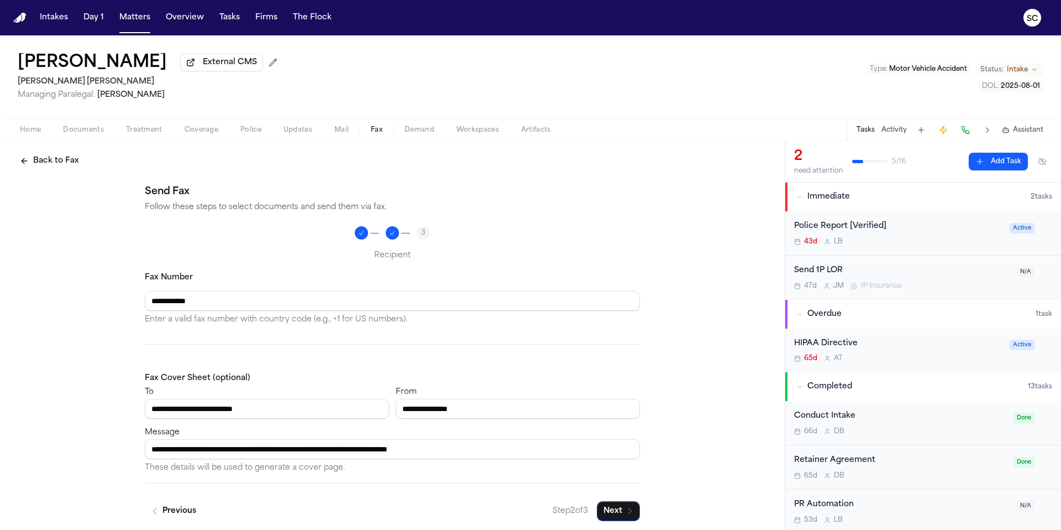
scroll to position [0, 0]
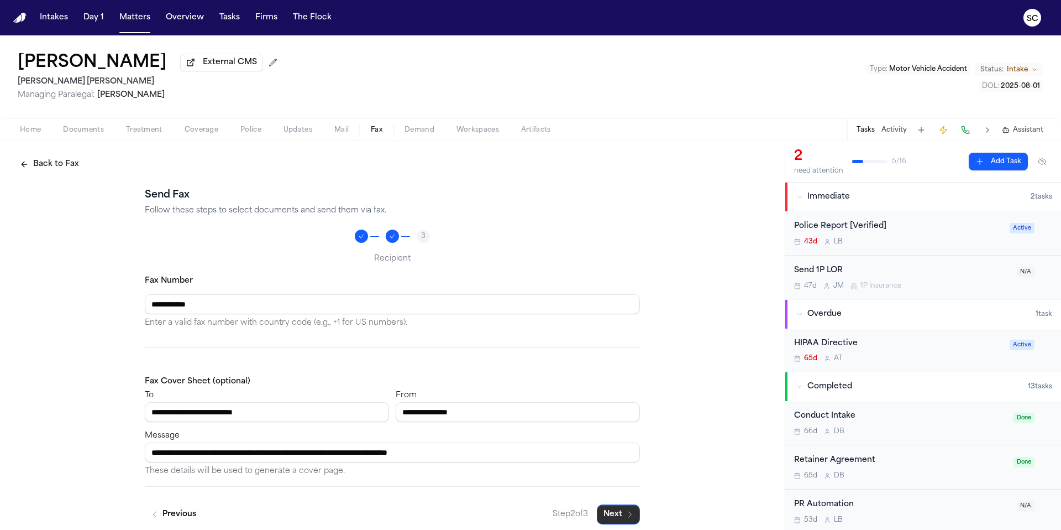
type input "**********"
click at [605, 515] on button "Next" at bounding box center [618, 514] width 43 height 20
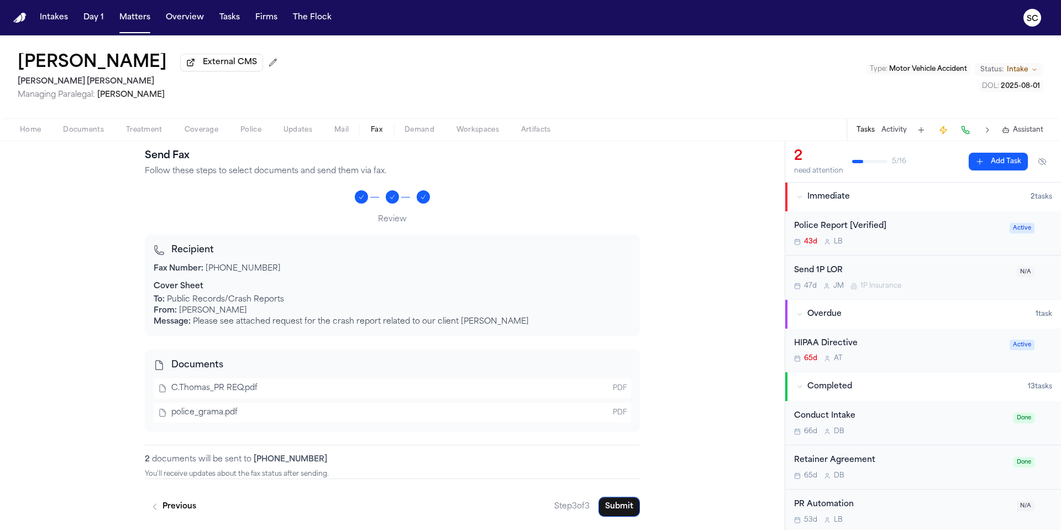
scroll to position [41, 0]
click at [624, 509] on button "Submit" at bounding box center [619, 506] width 41 height 20
click at [913, 239] on div "43d L B" at bounding box center [898, 241] width 209 height 9
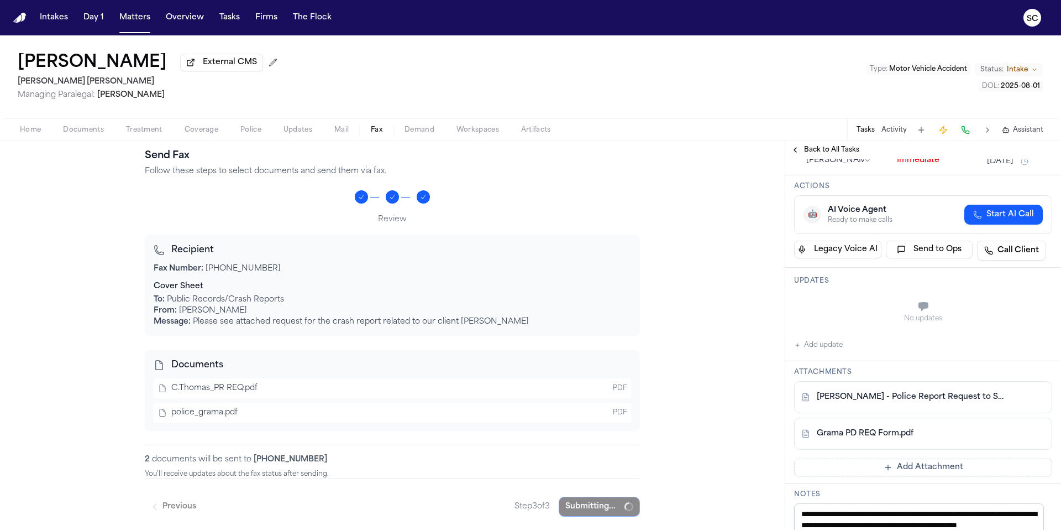
scroll to position [344, 0]
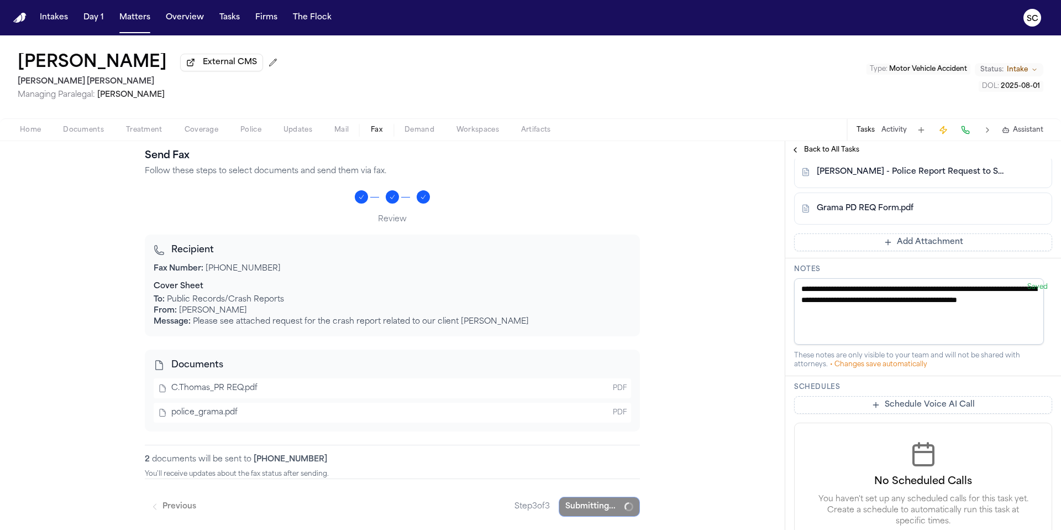
drag, startPoint x: 832, startPoint y: 310, endPoint x: 803, endPoint y: 288, distance: 36.7
click at [803, 288] on textarea "**********" at bounding box center [919, 311] width 250 height 66
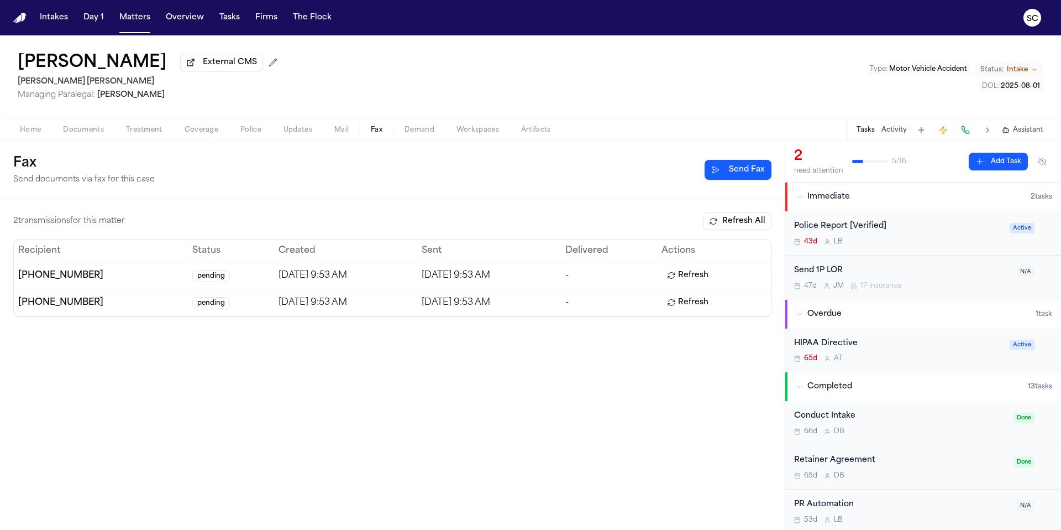
click at [877, 243] on div "43d L B" at bounding box center [898, 241] width 209 height 9
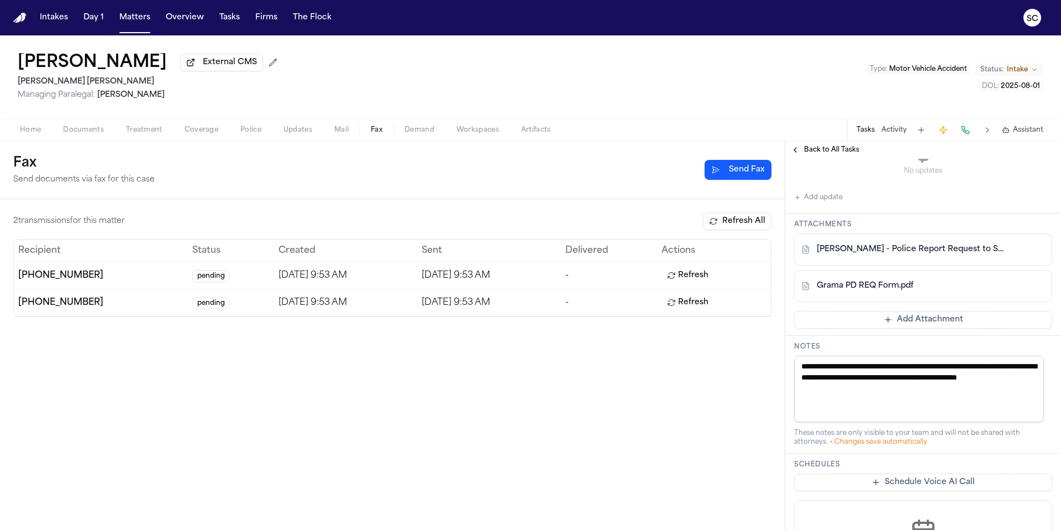
scroll to position [337, 0]
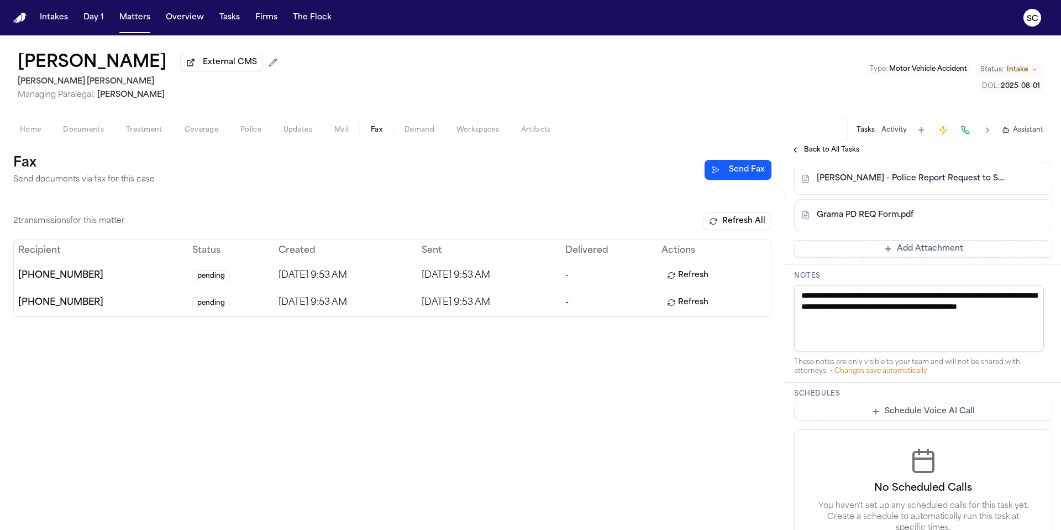
drag, startPoint x: 879, startPoint y: 321, endPoint x: 809, endPoint y: 302, distance: 73.2
click at [809, 302] on textarea "**********" at bounding box center [919, 318] width 250 height 66
type textarea "*"
type textarea "**********"
drag, startPoint x: 891, startPoint y: 320, endPoint x: 793, endPoint y: 297, distance: 101.0
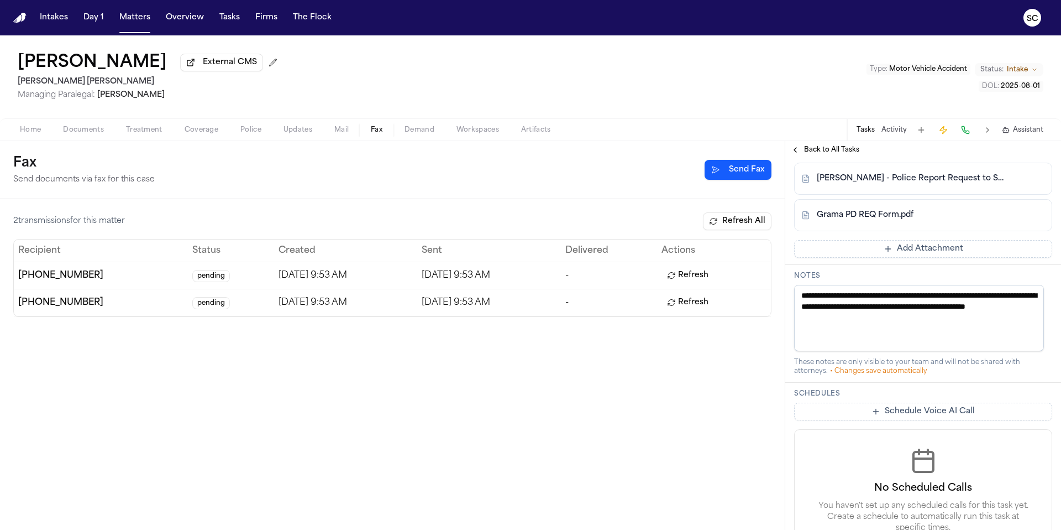
click at [793, 297] on div "**********" at bounding box center [923, 324] width 276 height 118
click at [877, 319] on textarea "**********" at bounding box center [919, 318] width 250 height 66
click at [843, 298] on textarea "****" at bounding box center [919, 318] width 250 height 66
drag, startPoint x: 849, startPoint y: 306, endPoint x: 803, endPoint y: 295, distance: 47.7
click at [803, 295] on textarea "**********" at bounding box center [919, 318] width 250 height 66
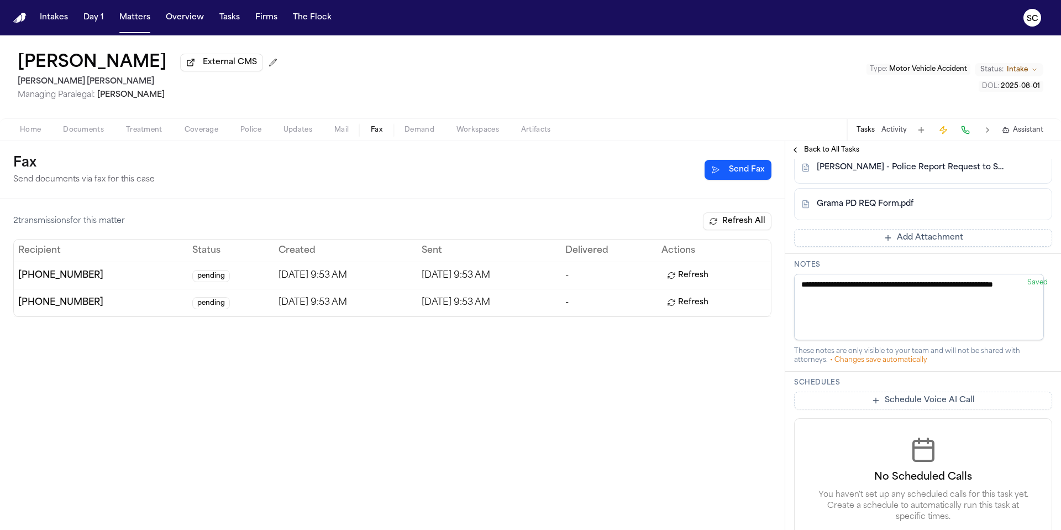
scroll to position [326, 0]
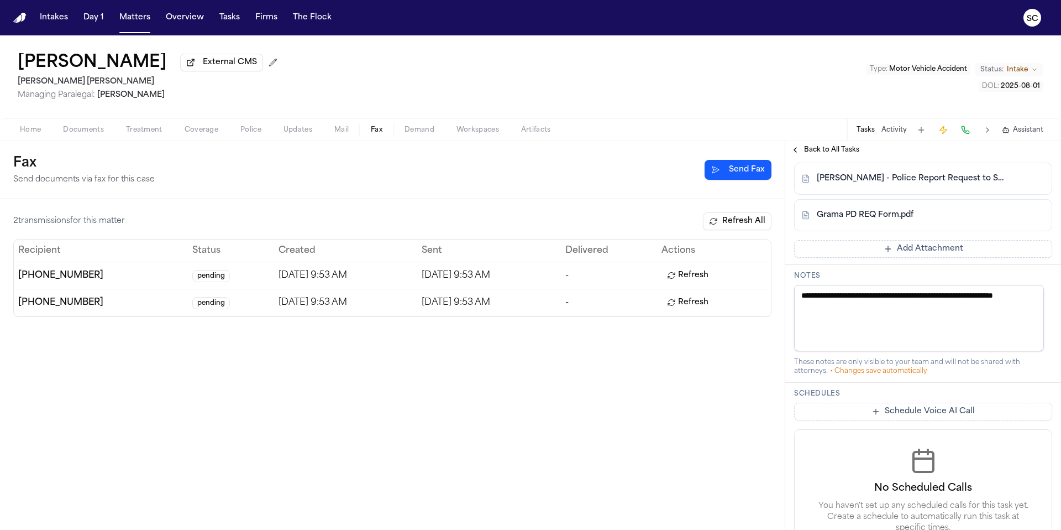
type textarea "**********"
click at [856, 280] on h3 "Notes" at bounding box center [923, 275] width 258 height 9
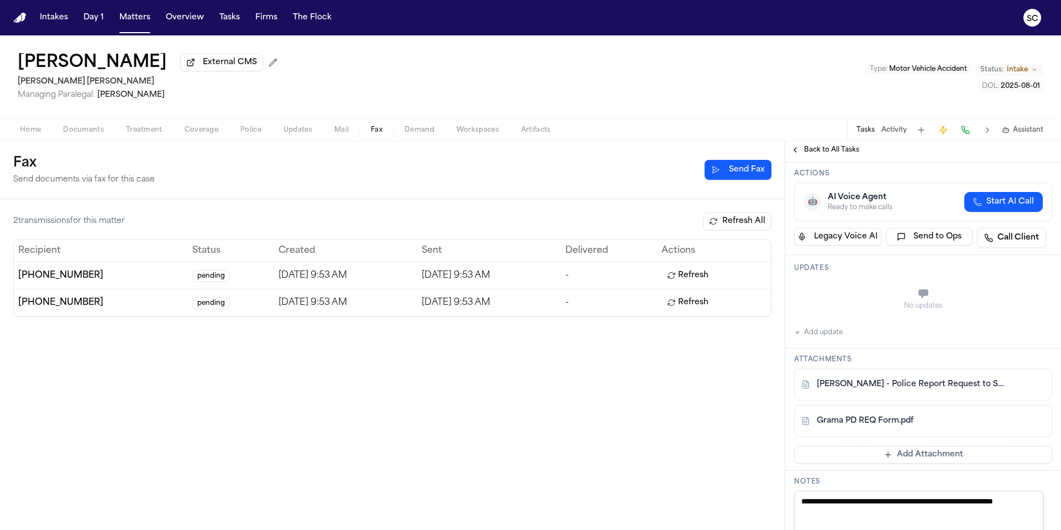
scroll to position [121, 0]
click at [821, 336] on button "Add update" at bounding box center [818, 331] width 49 height 13
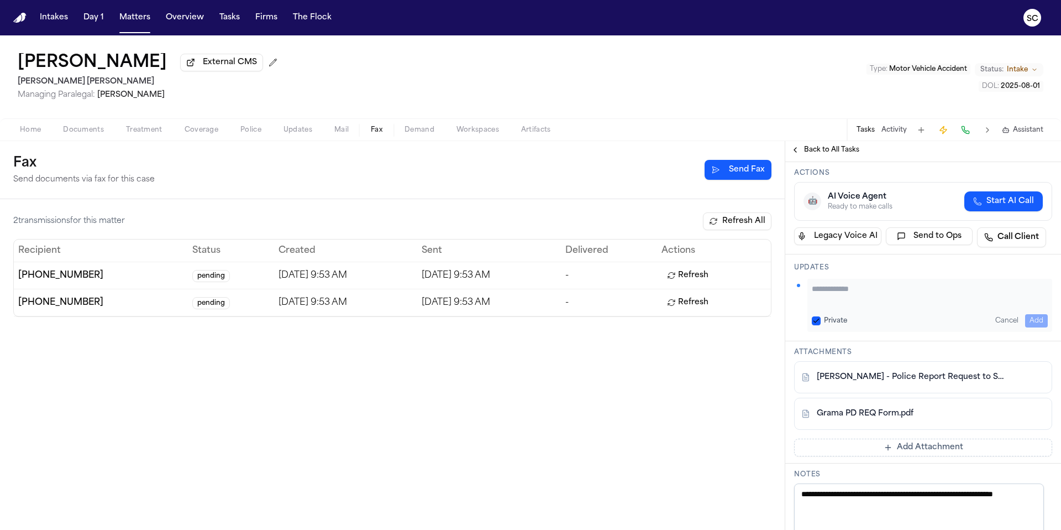
drag, startPoint x: 866, startPoint y: 299, endPoint x: 862, endPoint y: 295, distance: 5.9
click at [866, 297] on textarea "Add your update" at bounding box center [930, 294] width 236 height 22
paste textarea "**********"
type textarea "**********"
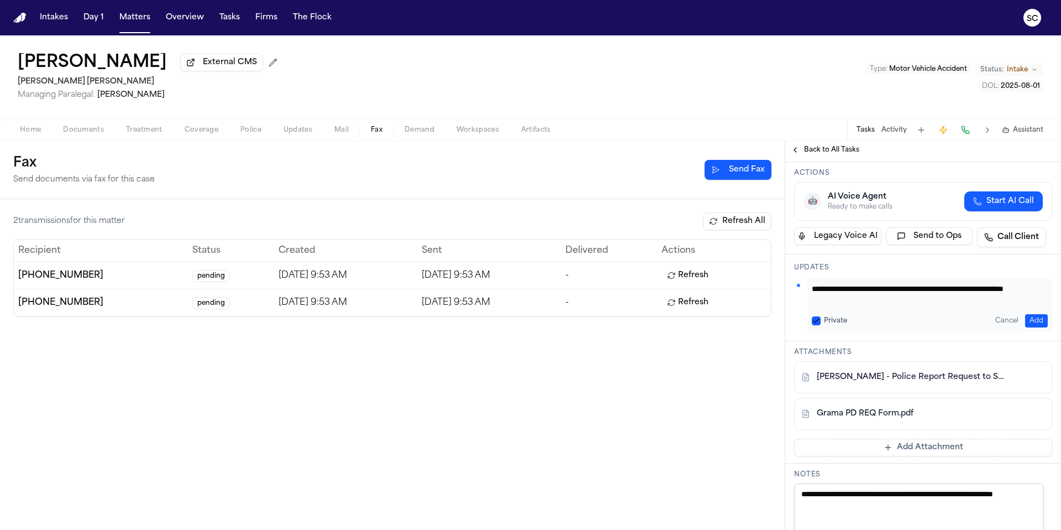
click at [1025, 317] on button "Add" at bounding box center [1036, 320] width 23 height 13
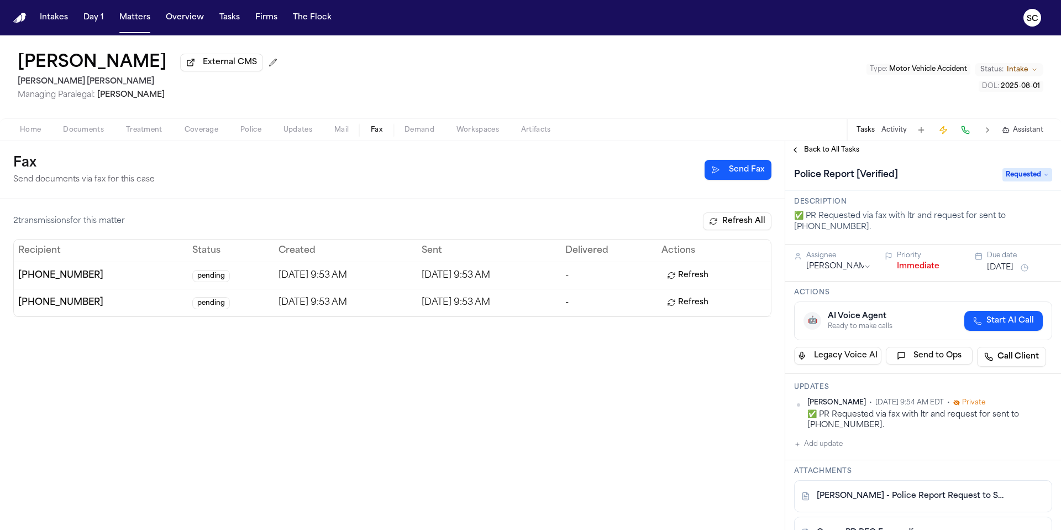
scroll to position [0, 0]
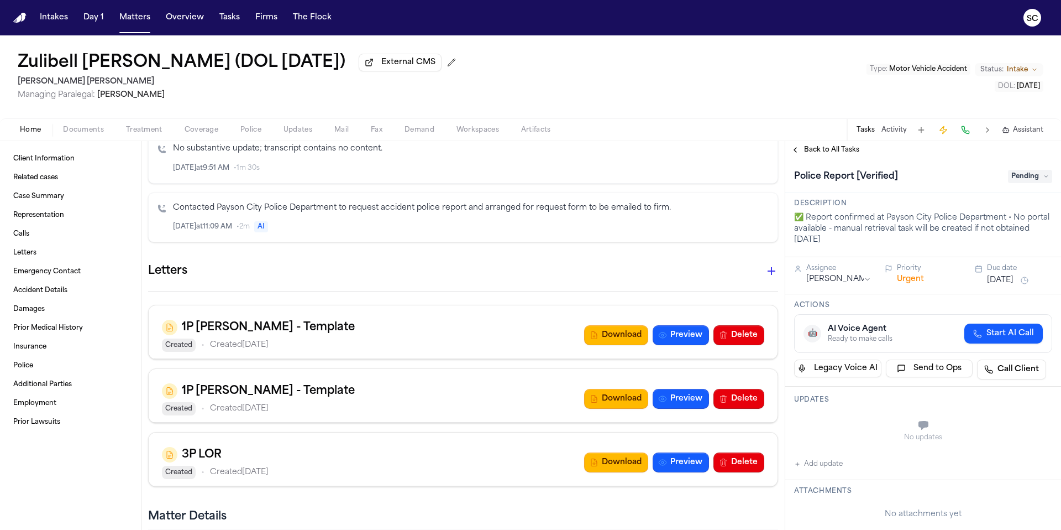
scroll to position [590, 0]
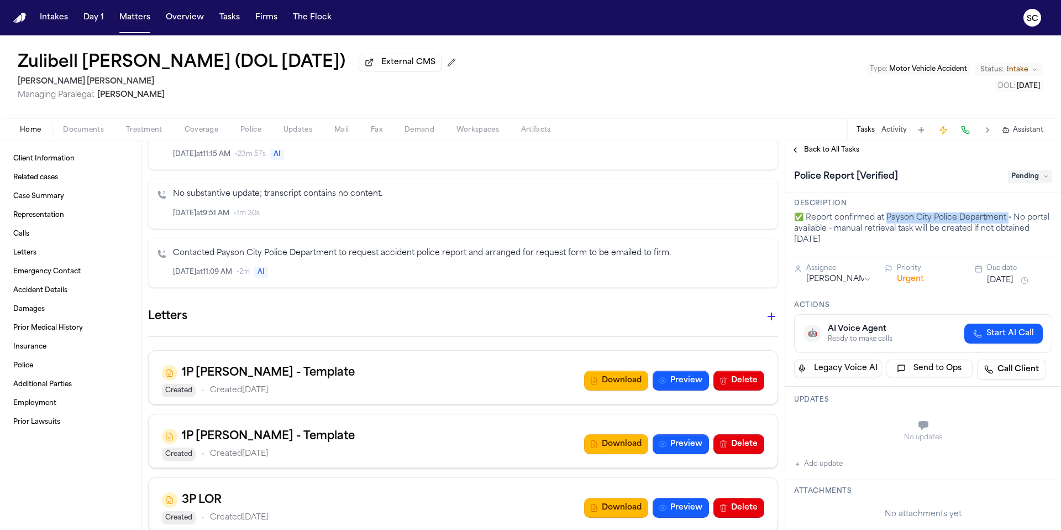
drag, startPoint x: 1008, startPoint y: 220, endPoint x: 887, endPoint y: 220, distance: 121.1
click at [887, 220] on p "✅ Report confirmed at Payson City Police Department • No portal available - man…" at bounding box center [923, 228] width 258 height 33
copy p "Payson City Police Department"
click at [43, 292] on span "Accident Details" at bounding box center [40, 290] width 54 height 9
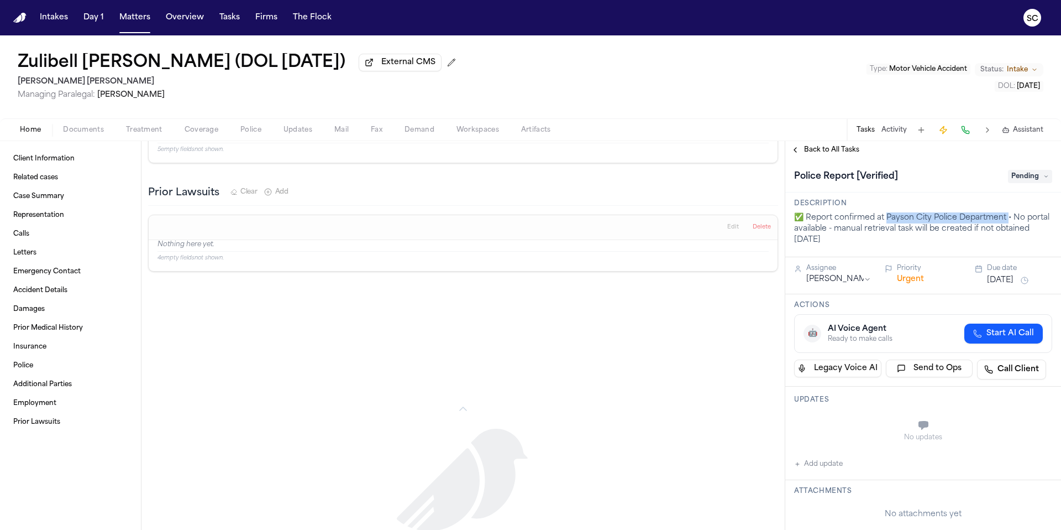
scroll to position [2144, 0]
click at [92, 134] on span "Documents" at bounding box center [83, 129] width 41 height 9
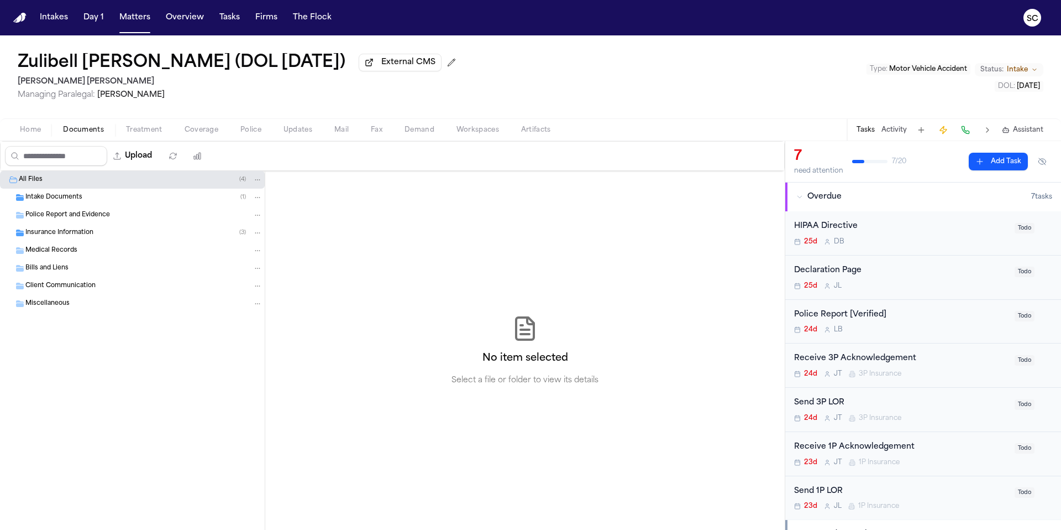
click at [84, 220] on span "Police Report and Evidence" at bounding box center [67, 215] width 85 height 9
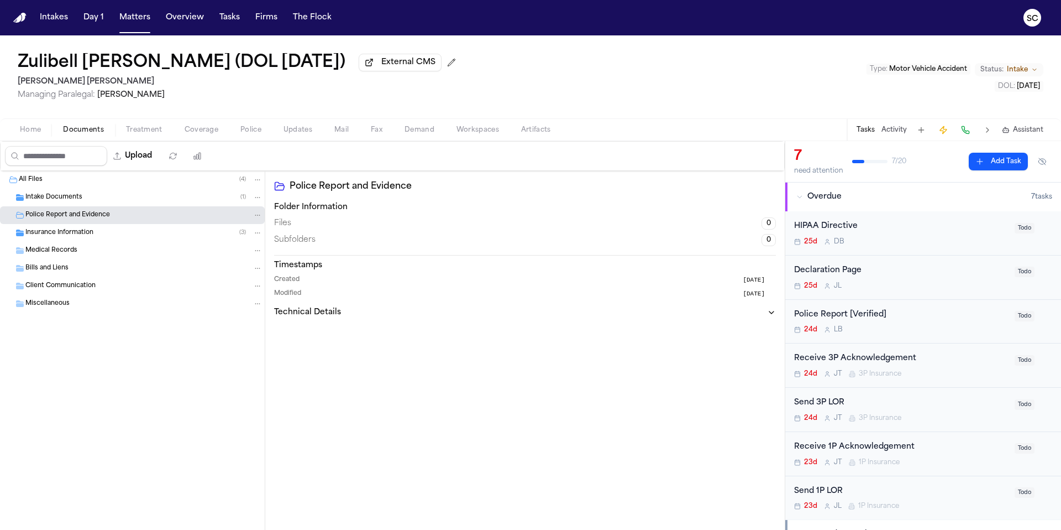
click at [66, 236] on span "Insurance Information" at bounding box center [59, 232] width 68 height 9
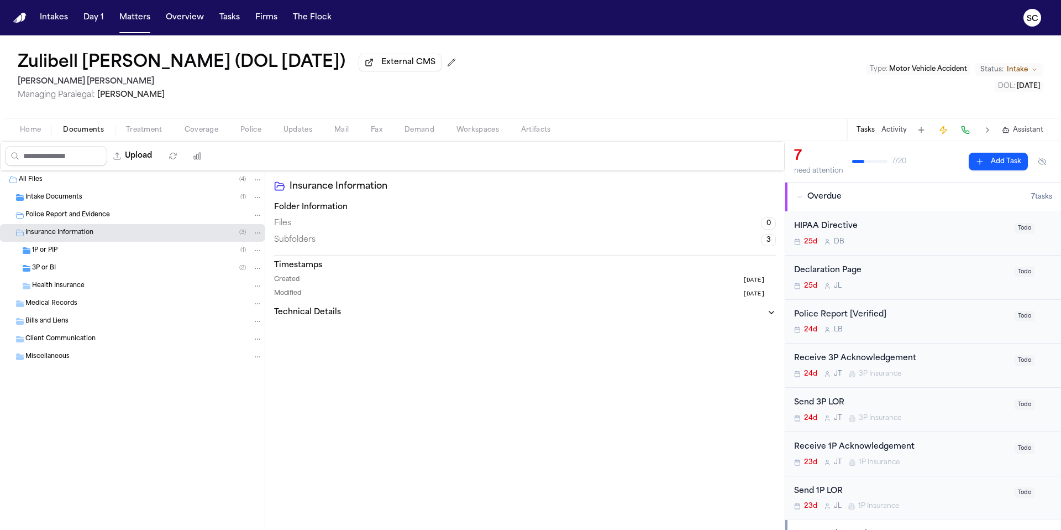
click at [25, 137] on span "button" at bounding box center [30, 135] width 34 height 1
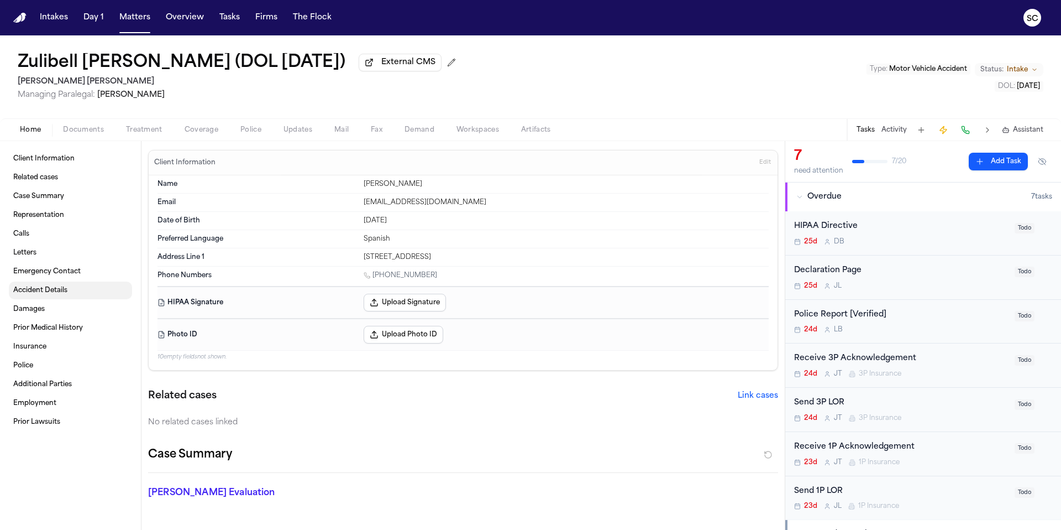
click at [45, 292] on span "Accident Details" at bounding box center [40, 290] width 54 height 9
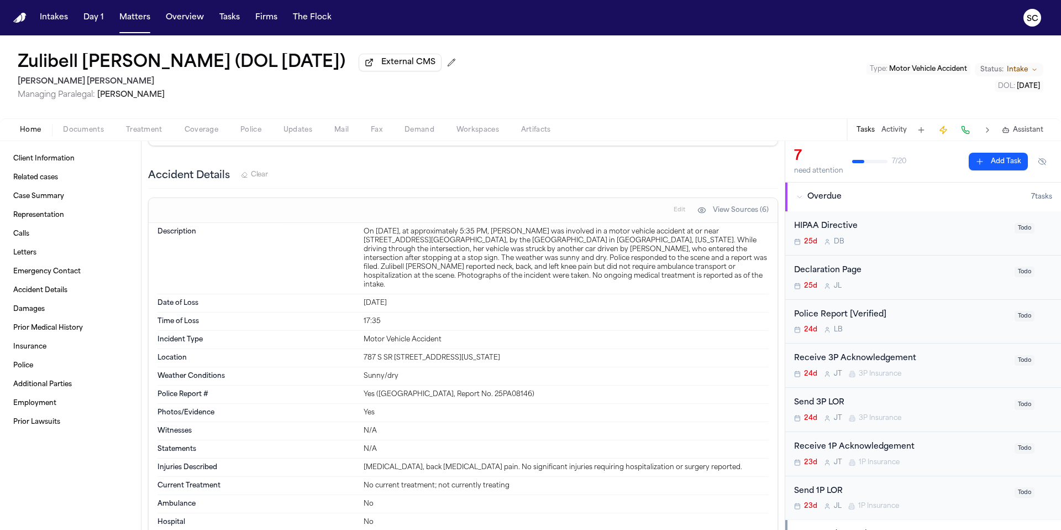
scroll to position [1134, 0]
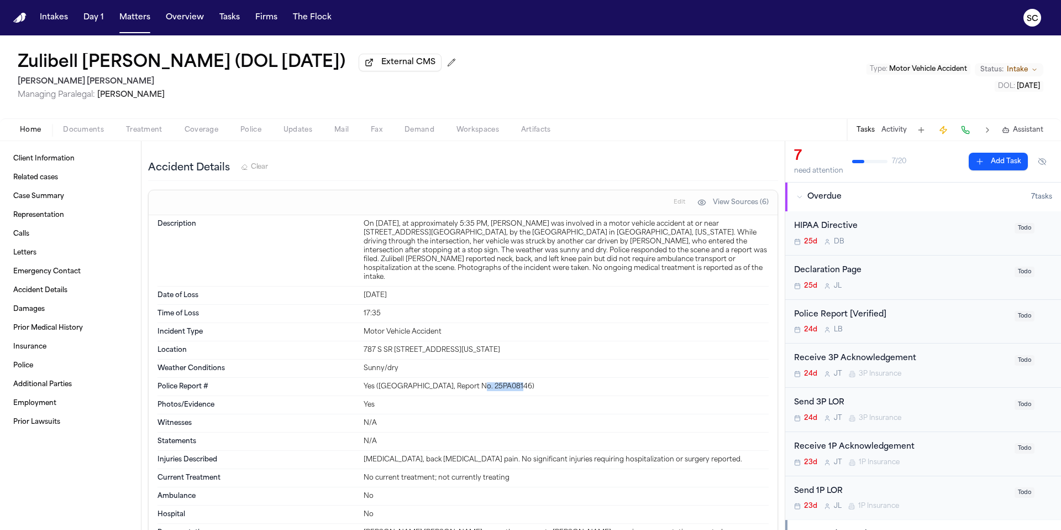
drag, startPoint x: 504, startPoint y: 379, endPoint x: 467, endPoint y: 379, distance: 37.6
click at [467, 382] on div "Yes (Payson City PD, Report No. 25PA08146)" at bounding box center [566, 386] width 405 height 9
copy div "25PA08146)"
click at [90, 134] on span "Documents" at bounding box center [83, 129] width 41 height 9
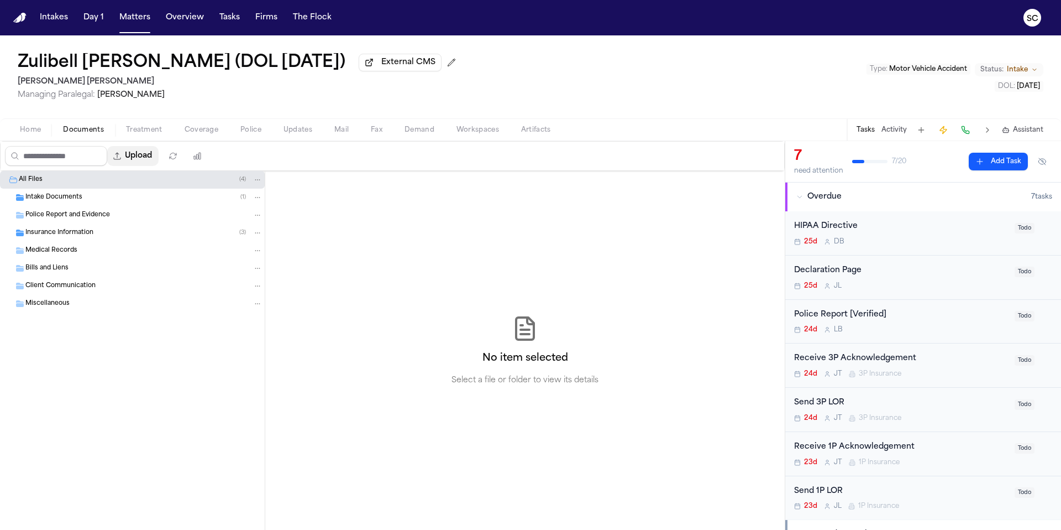
click at [141, 160] on button "Upload" at bounding box center [132, 156] width 51 height 20
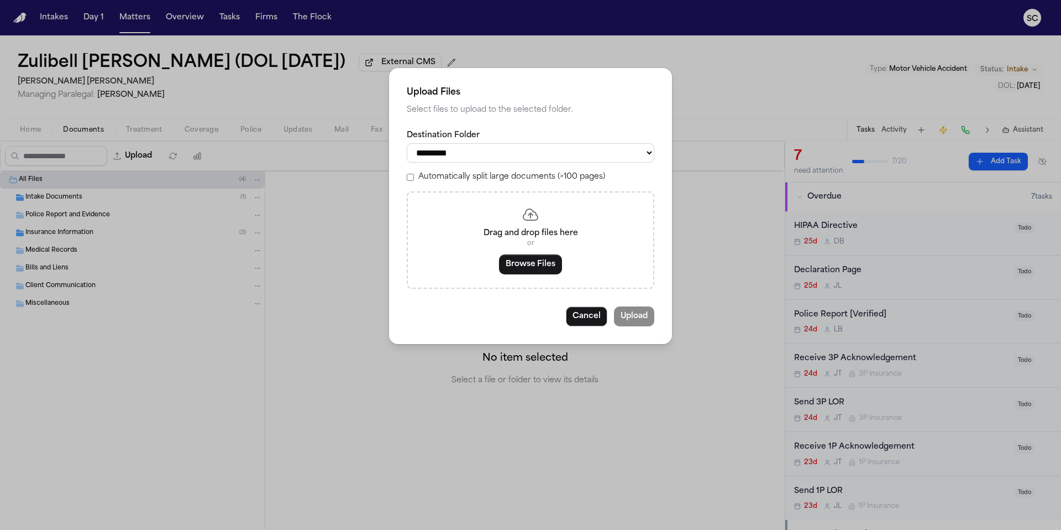
click at [501, 161] on select "**********" at bounding box center [531, 152] width 248 height 19
select select "**********"
click at [407, 143] on select "**********" at bounding box center [531, 152] width 248 height 19
click at [525, 270] on button "Browse Files" at bounding box center [530, 264] width 63 height 20
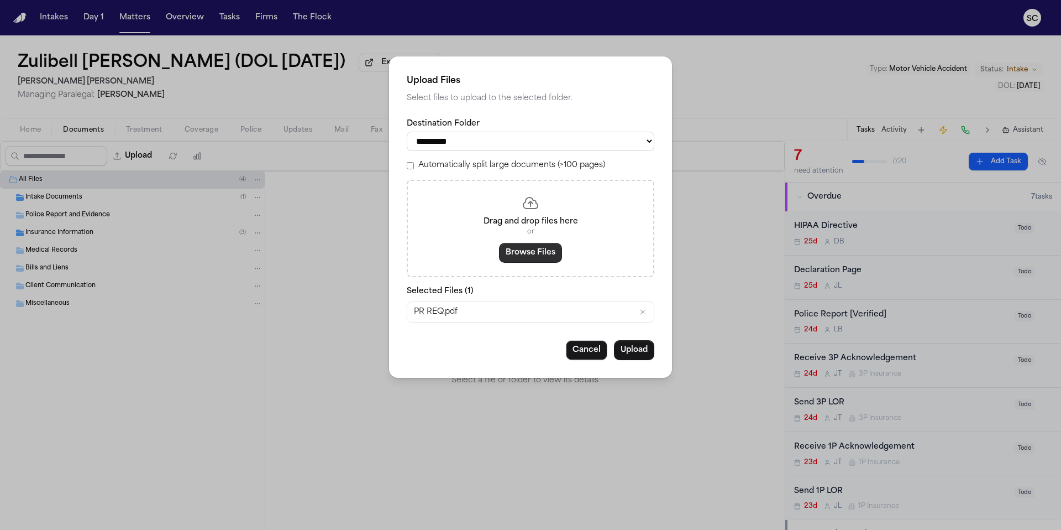
click at [527, 258] on button "Browse Files" at bounding box center [530, 253] width 63 height 20
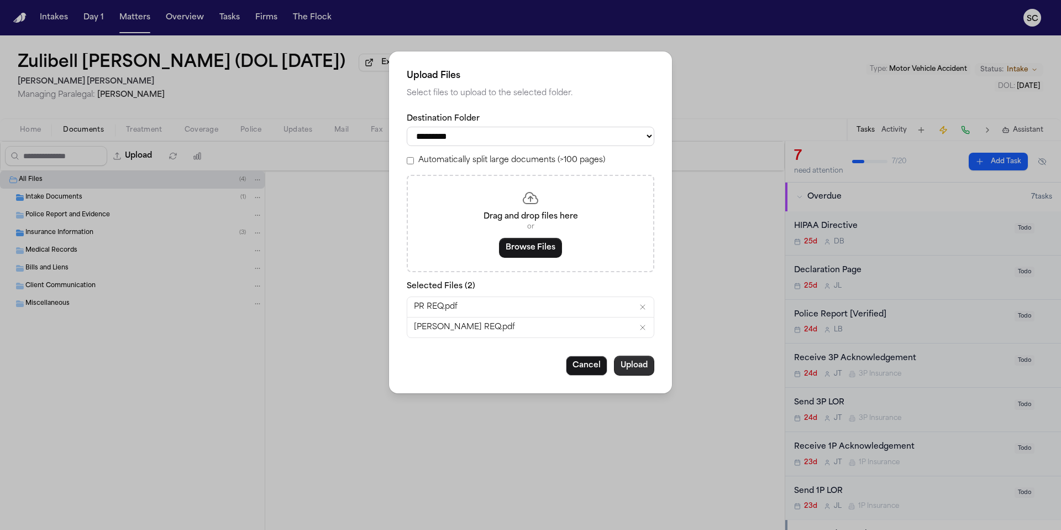
click at [643, 370] on button "Upload" at bounding box center [634, 365] width 40 height 20
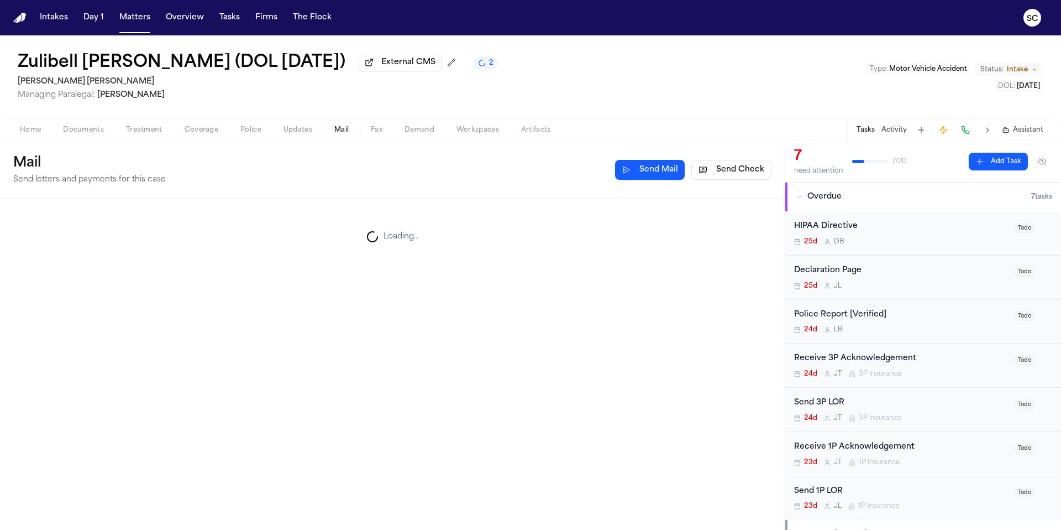
click at [344, 133] on span "Mail" at bounding box center [341, 129] width 14 height 9
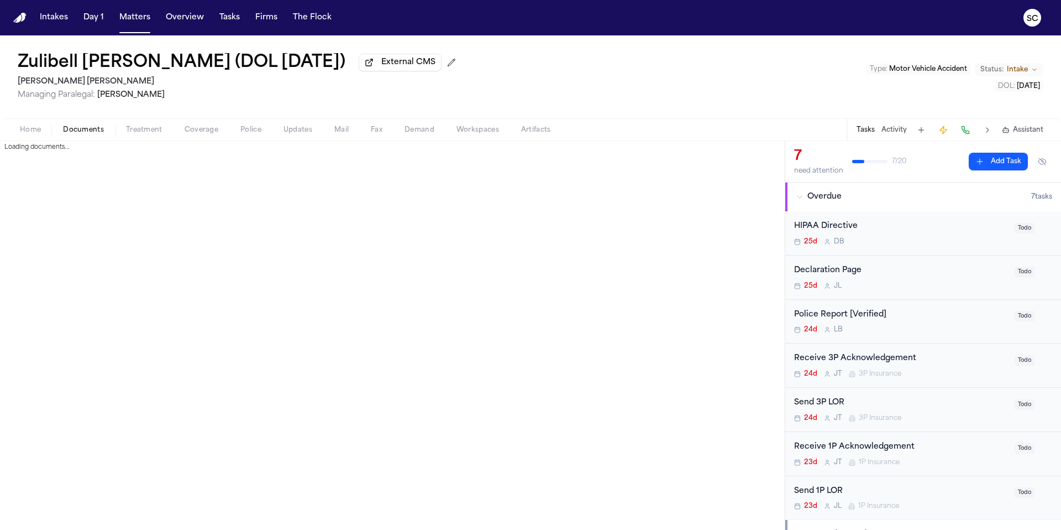
click at [91, 133] on span "Documents" at bounding box center [83, 129] width 41 height 9
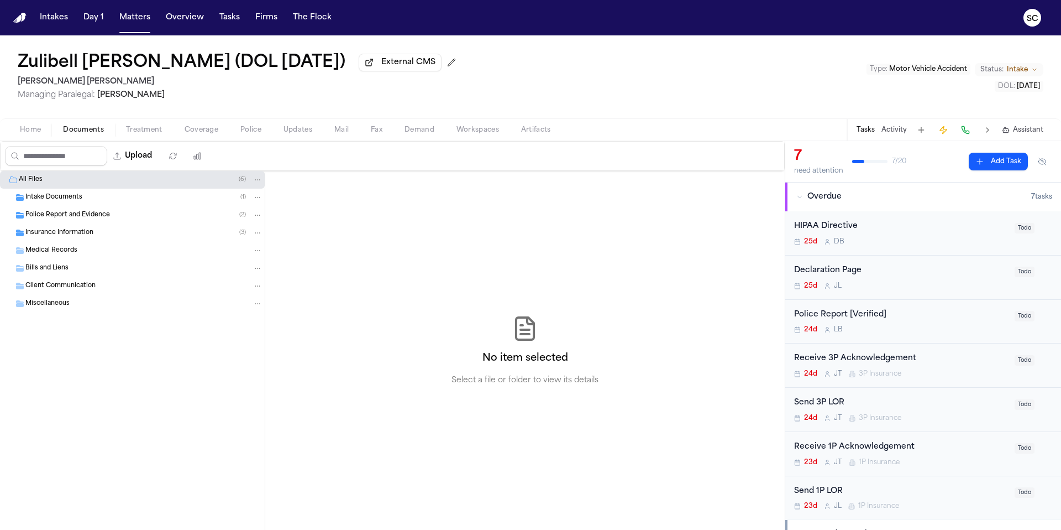
click at [892, 326] on div "Police Report [Verified] 24d L B" at bounding box center [901, 321] width 214 height 26
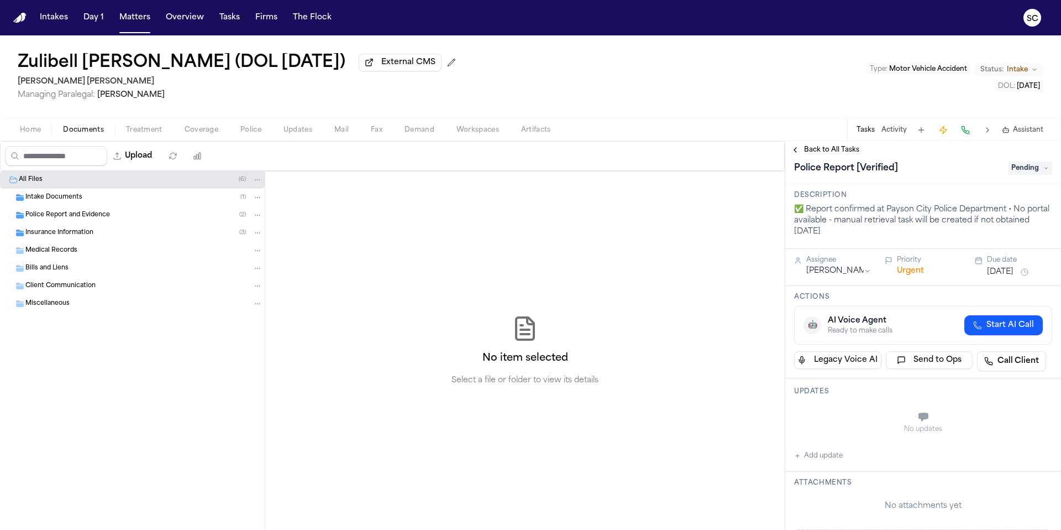
scroll to position [19, 0]
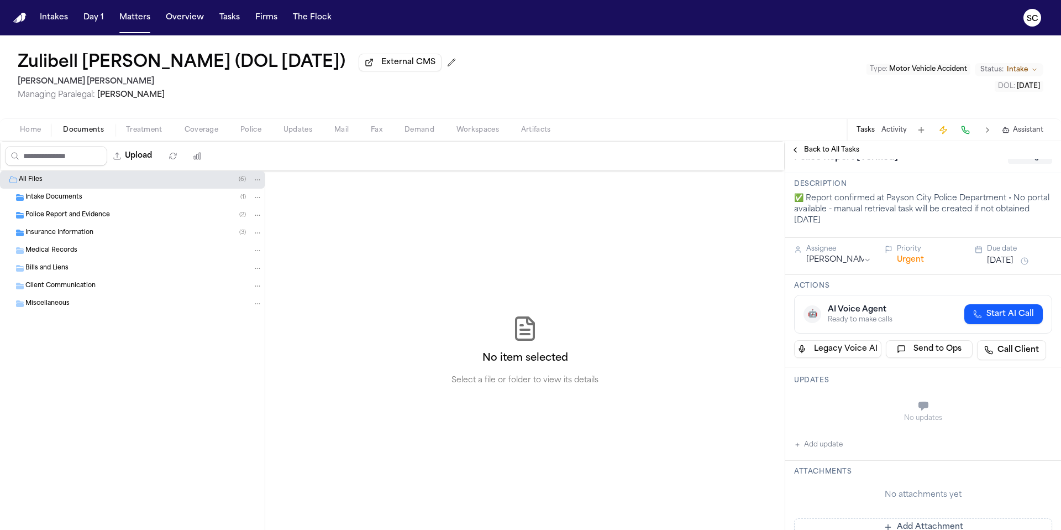
click at [856, 446] on div "No updates Add update" at bounding box center [923, 421] width 258 height 60
click at [836, 394] on div "No updates" at bounding box center [923, 411] width 258 height 40
click at [826, 450] on button "Add update" at bounding box center [818, 444] width 49 height 13
click at [840, 397] on div "Private Cancel Add" at bounding box center [930, 417] width 245 height 53
click at [839, 405] on textarea "Add your update" at bounding box center [930, 407] width 236 height 22
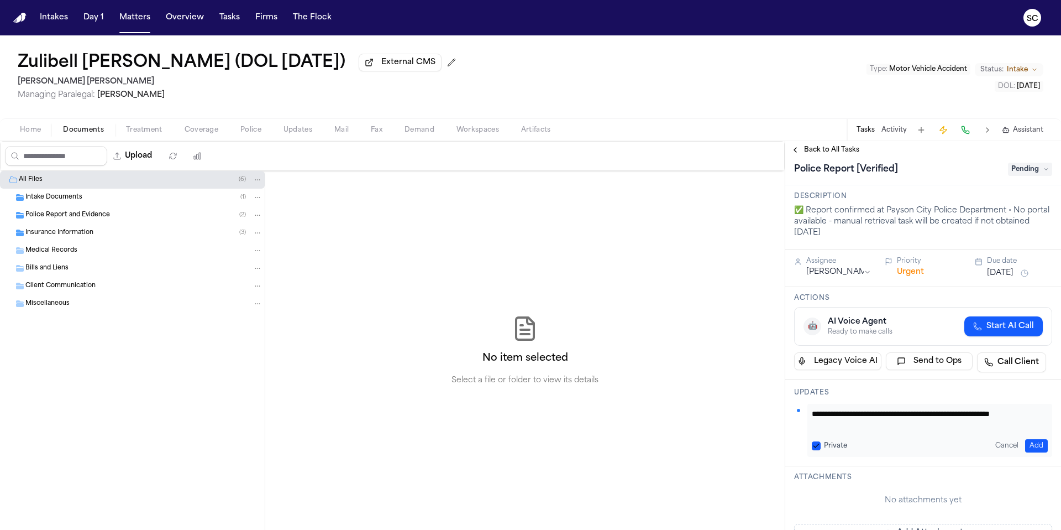
scroll to position [4, 0]
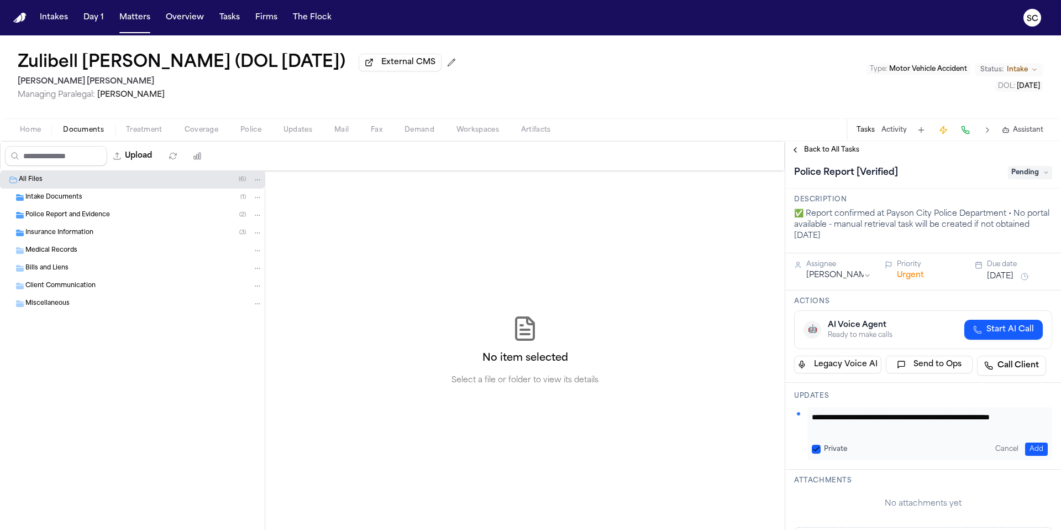
type textarea "**********"
click at [1014, 174] on span "Pending" at bounding box center [1030, 172] width 44 height 13
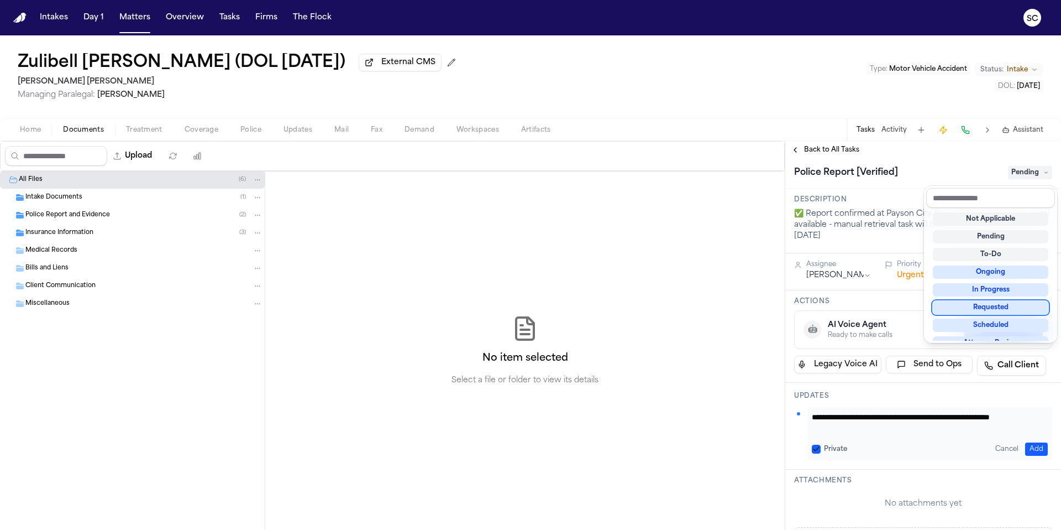
click at [1005, 310] on div "Requested" at bounding box center [991, 307] width 116 height 13
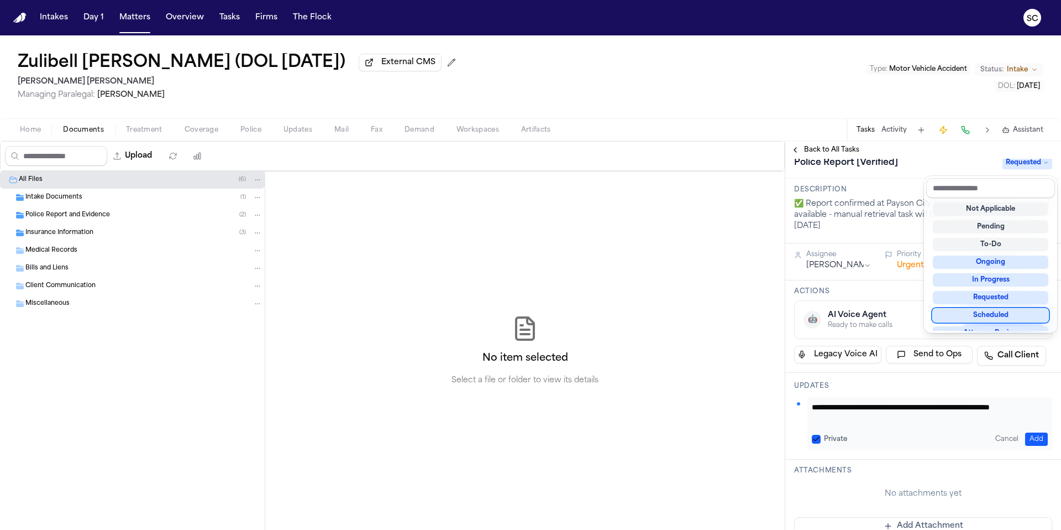
scroll to position [25, 0]
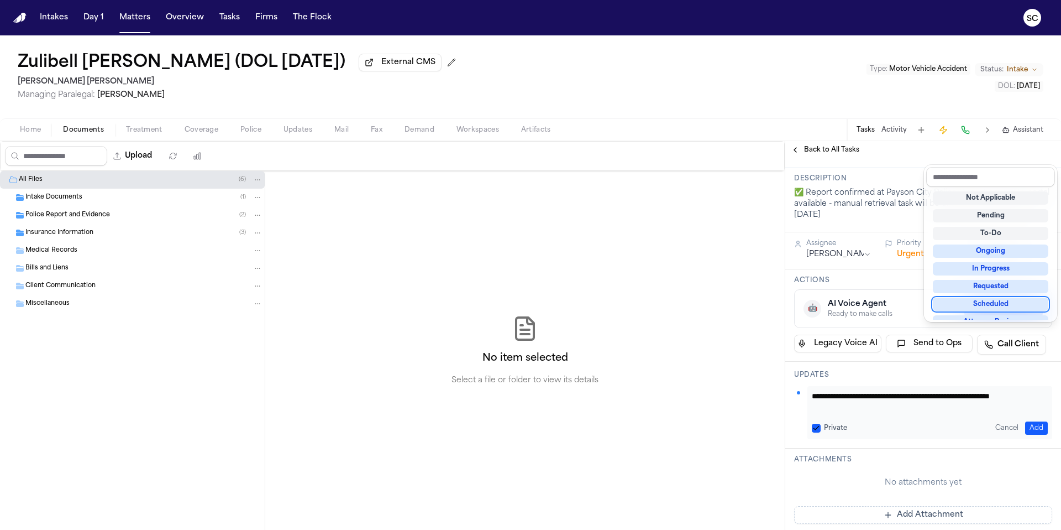
click at [1026, 432] on div "**********" at bounding box center [923, 500] width 276 height 733
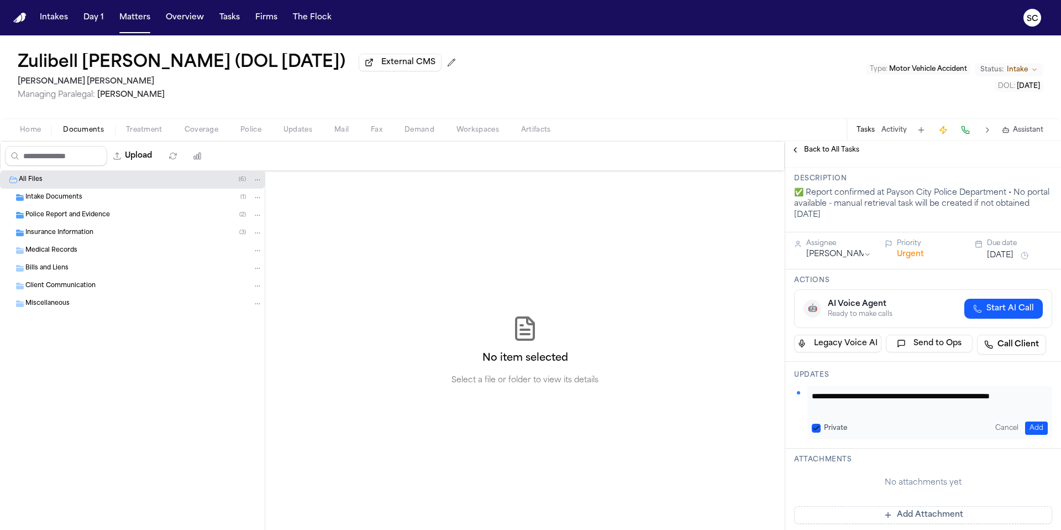
click at [999, 399] on textarea "**********" at bounding box center [926, 401] width 228 height 22
click at [1027, 427] on button "Add" at bounding box center [1036, 427] width 23 height 13
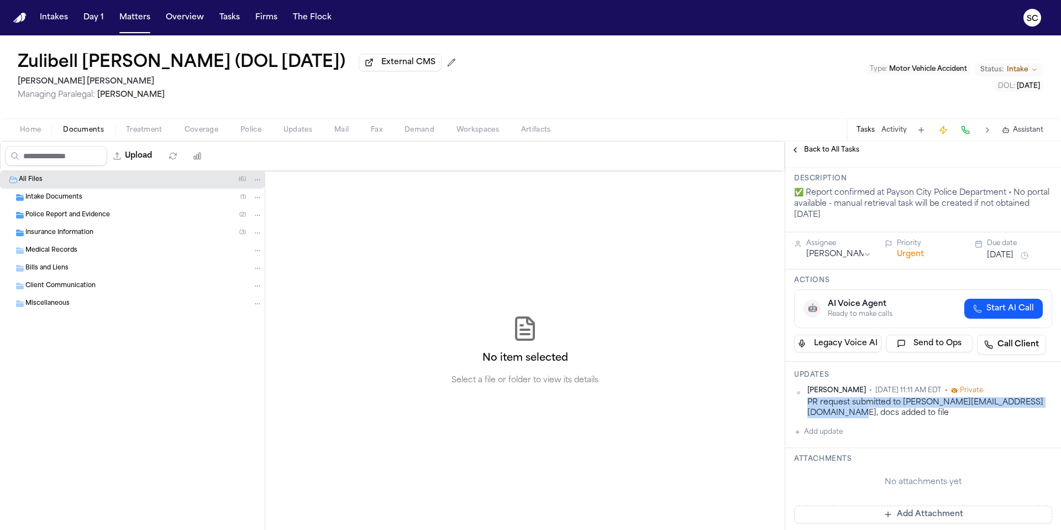
drag, startPoint x: 831, startPoint y: 417, endPoint x: 808, endPoint y: 406, distance: 25.2
click at [808, 406] on div "PR request submitted to Kimh@paysonutah.gov, docs added to file" at bounding box center [930, 408] width 245 height 22
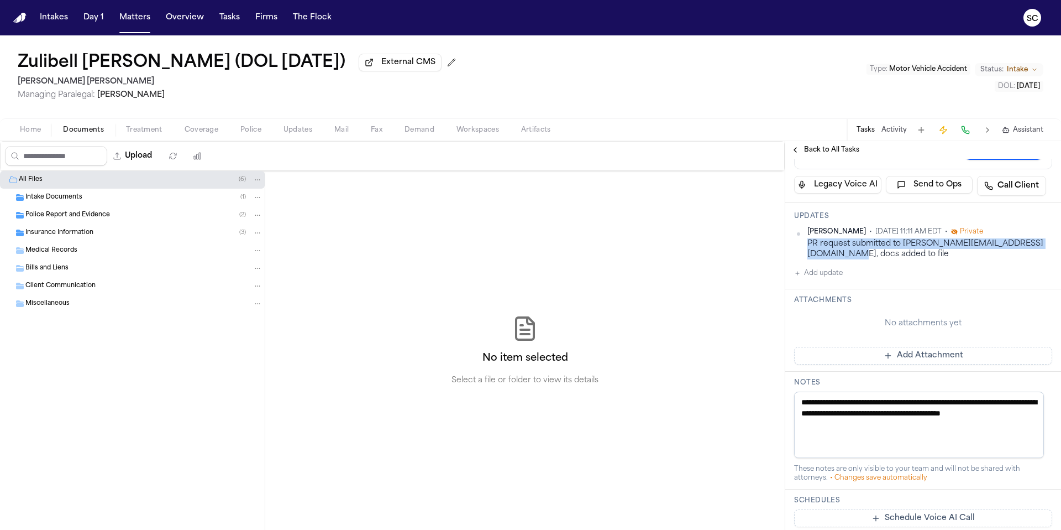
scroll to position [197, 0]
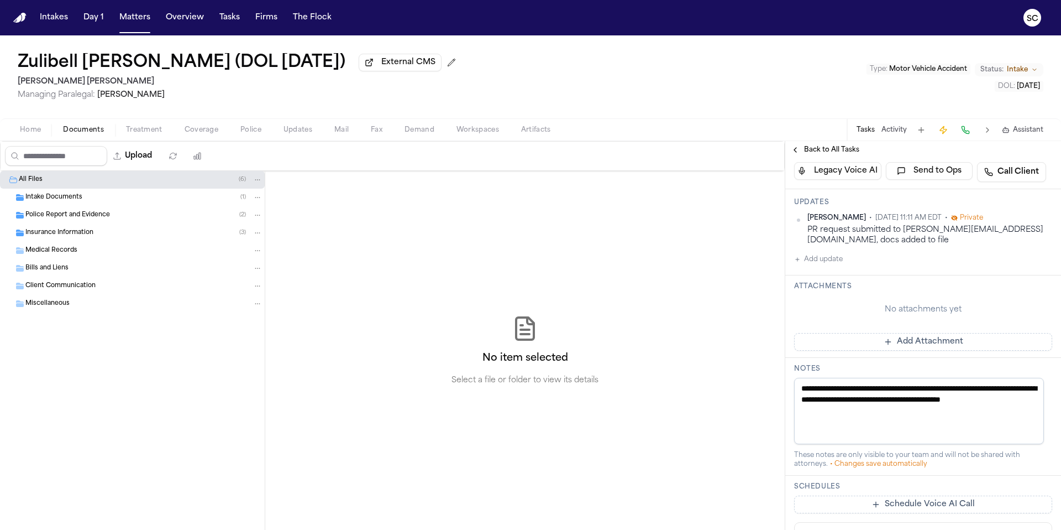
drag, startPoint x: 863, startPoint y: 413, endPoint x: 827, endPoint y: 394, distance: 41.3
click at [827, 394] on textarea "**********" at bounding box center [919, 411] width 250 height 66
paste textarea
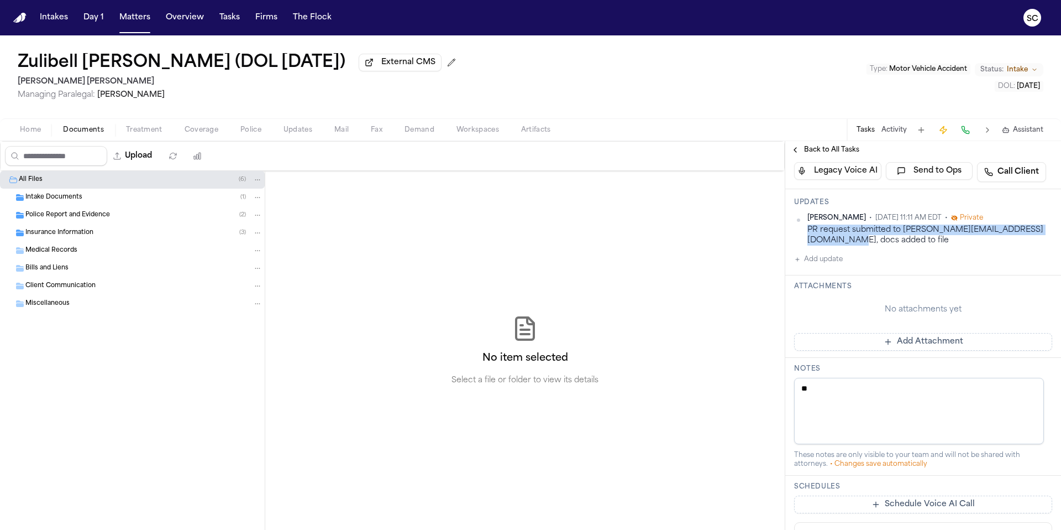
click at [806, 228] on div "Shirley Casanova • Oct 8, 2025 11:11 AM EDT • Private PR request submitted to K…" at bounding box center [923, 229] width 258 height 33
copy div "PR request submitted to Kimh@paysonutah.gov, docs added to file"
click at [819, 392] on textarea "*" at bounding box center [919, 411] width 250 height 66
paste textarea "**********"
type textarea "**********"
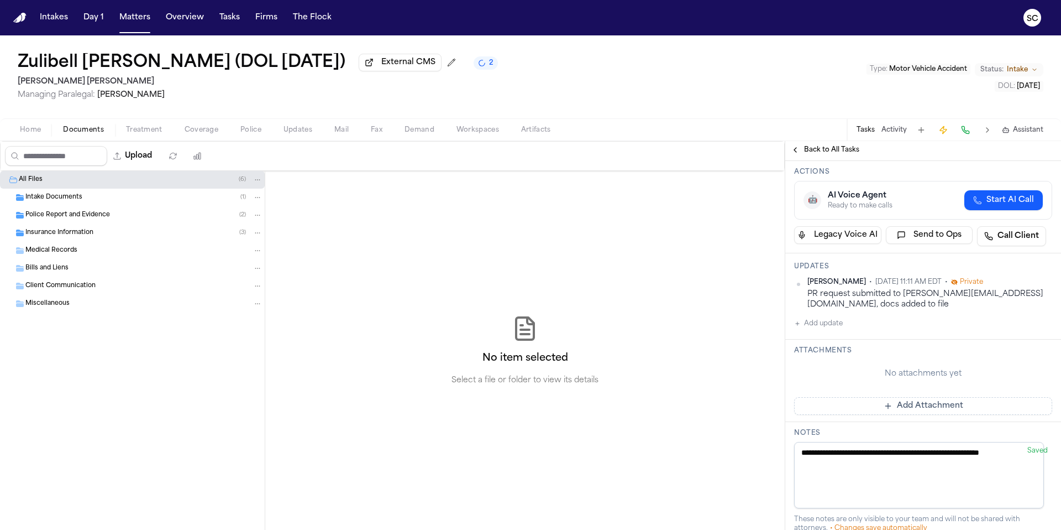
scroll to position [0, 0]
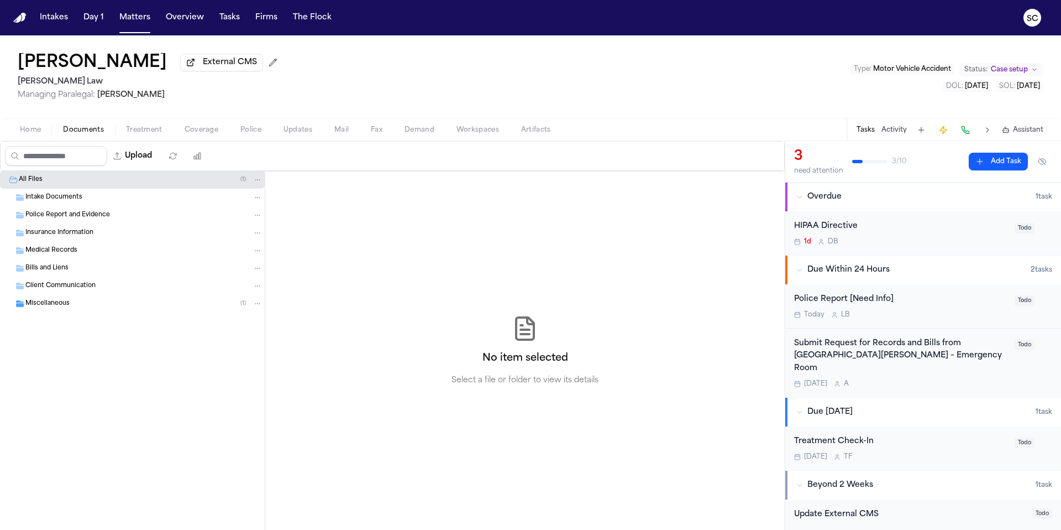
click at [259, 134] on span "Police" at bounding box center [250, 129] width 21 height 9
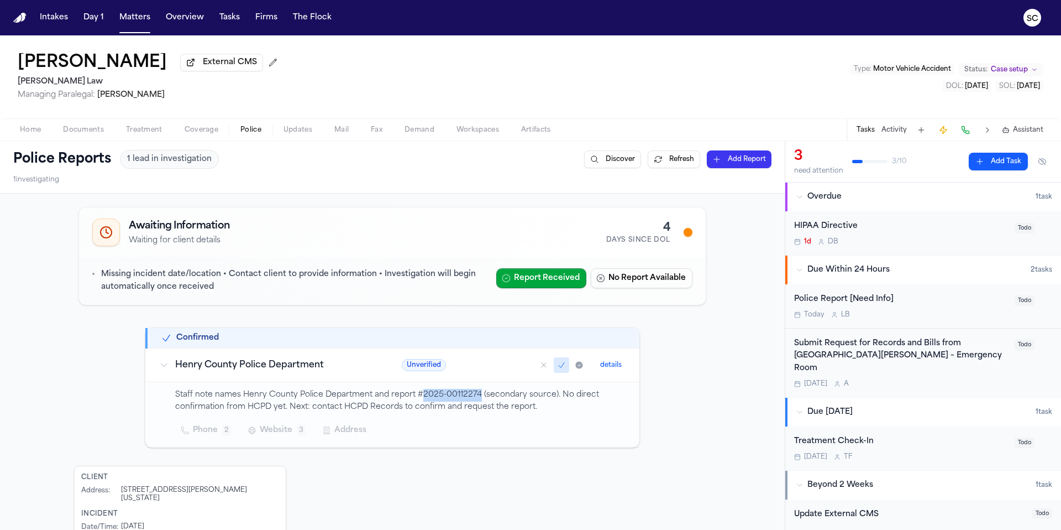
drag, startPoint x: 473, startPoint y: 396, endPoint x: 417, endPoint y: 396, distance: 55.8
click at [417, 396] on p "Staff note names Henry County Police Department and report #2025-00112274 (seco…" at bounding box center [400, 401] width 451 height 25
copy p "2025-00112274"
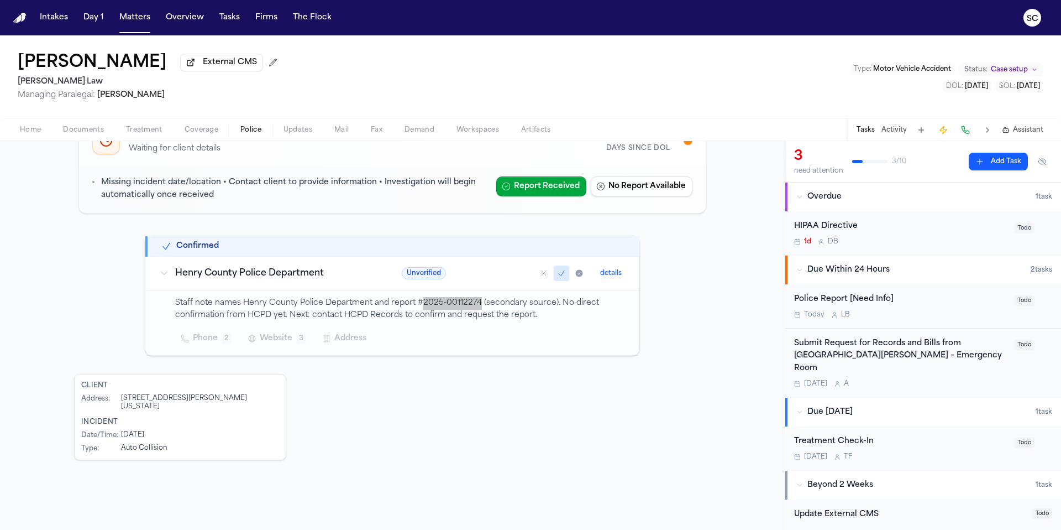
scroll to position [97, 0]
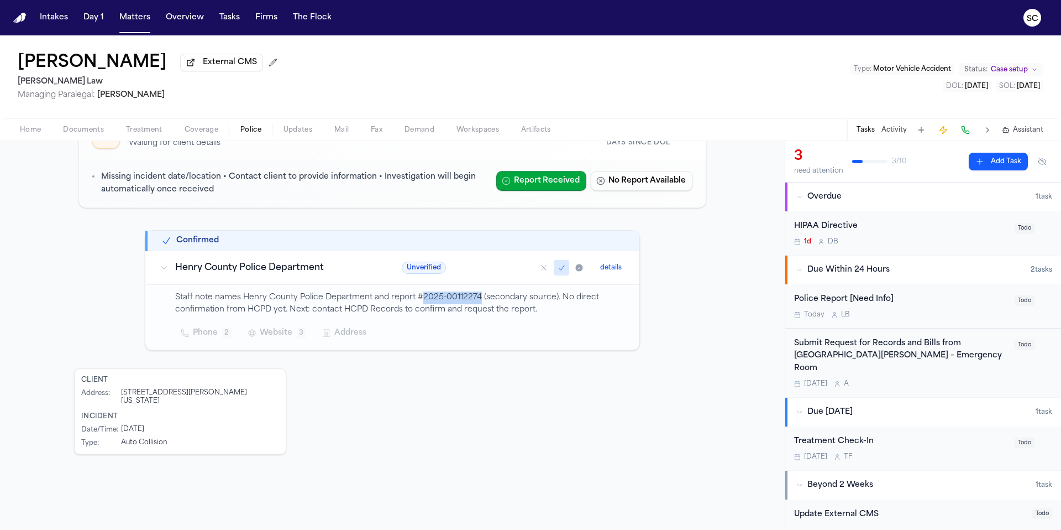
click at [30, 134] on span "Home" at bounding box center [30, 129] width 21 height 9
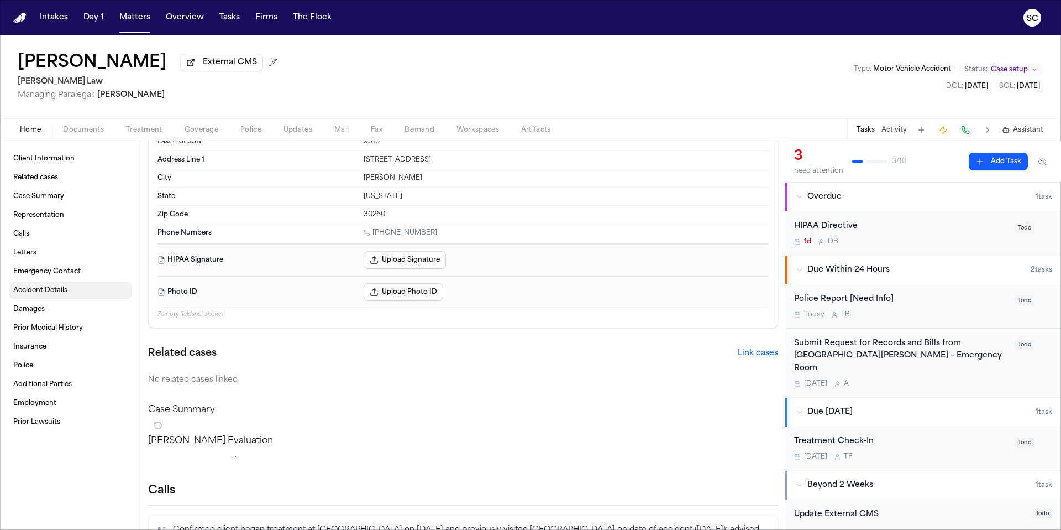
click at [56, 294] on span "Accident Details" at bounding box center [40, 290] width 54 height 9
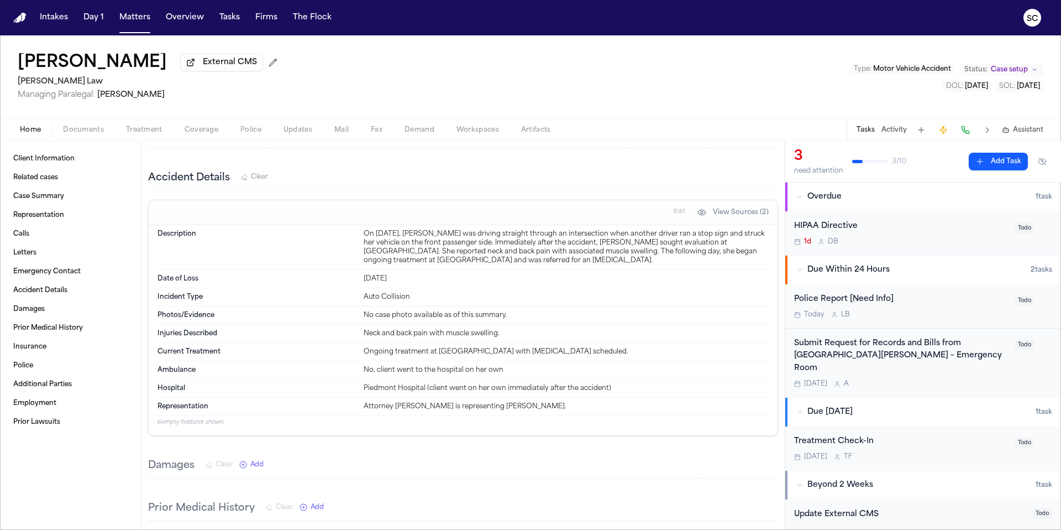
scroll to position [706, 0]
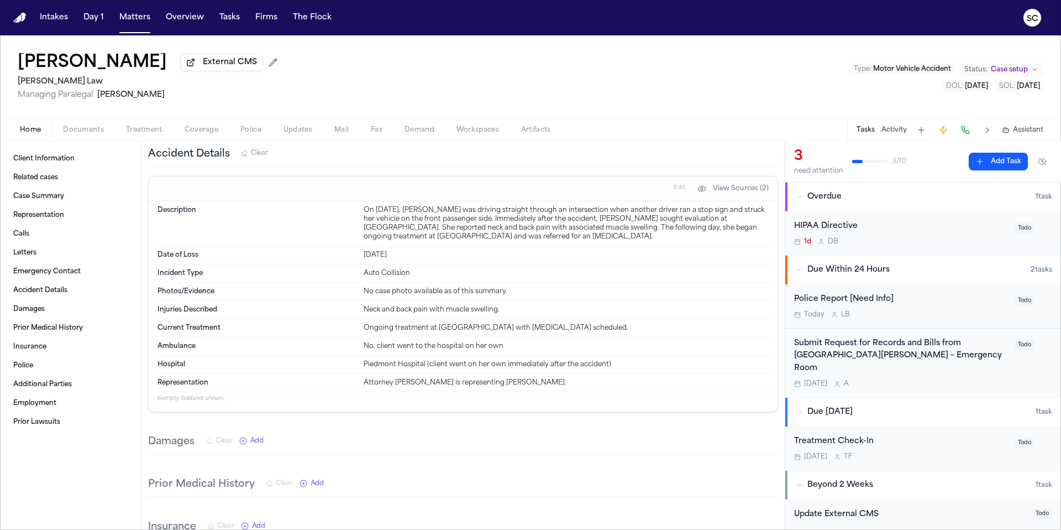
click at [81, 129] on span "Documents" at bounding box center [83, 129] width 41 height 9
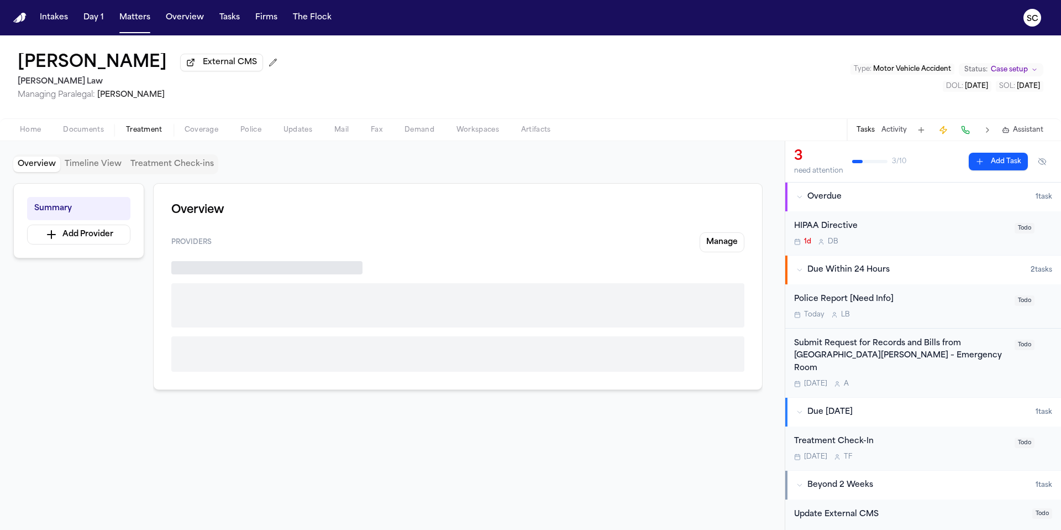
click at [137, 134] on span "Treatment" at bounding box center [144, 129] width 36 height 9
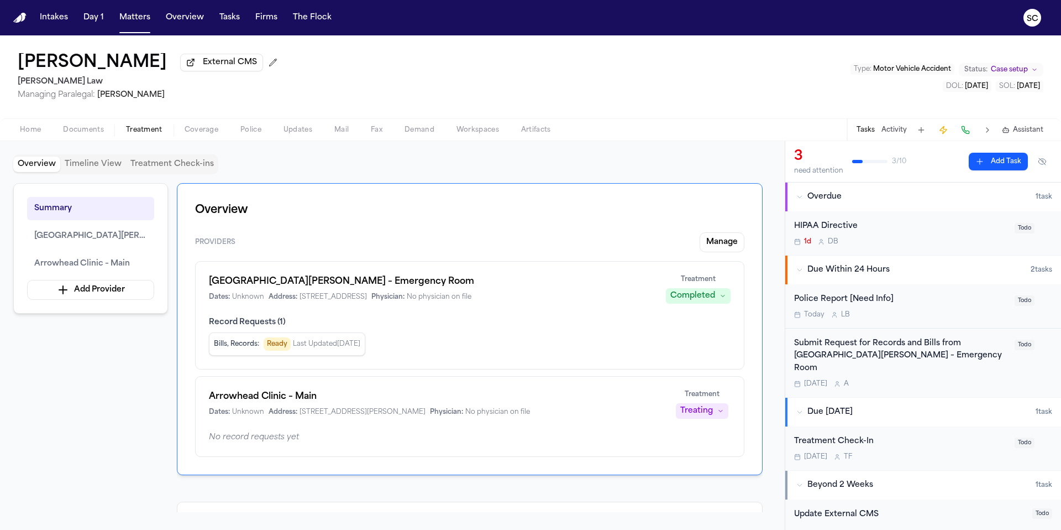
click at [198, 134] on span "Coverage" at bounding box center [202, 129] width 34 height 9
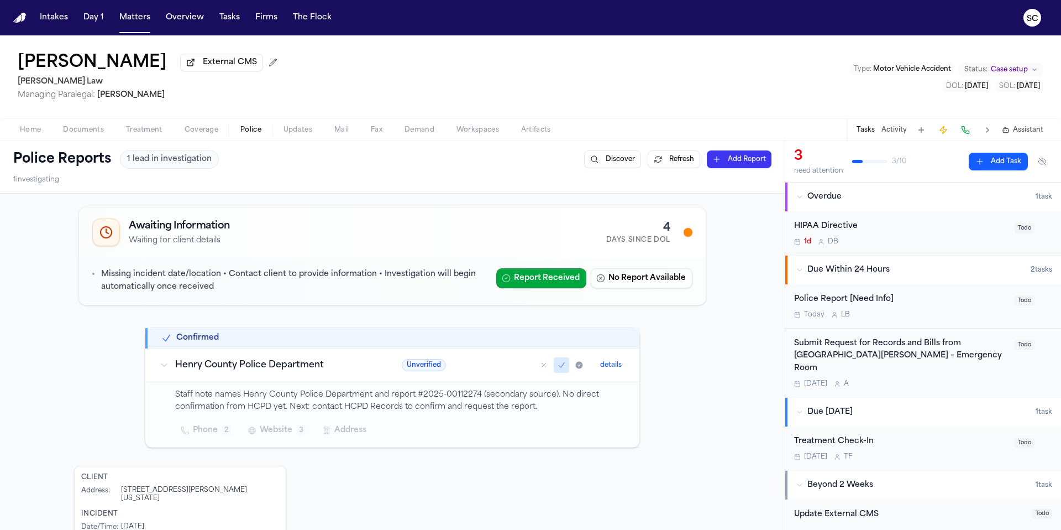
click at [250, 133] on span "Police" at bounding box center [250, 129] width 21 height 9
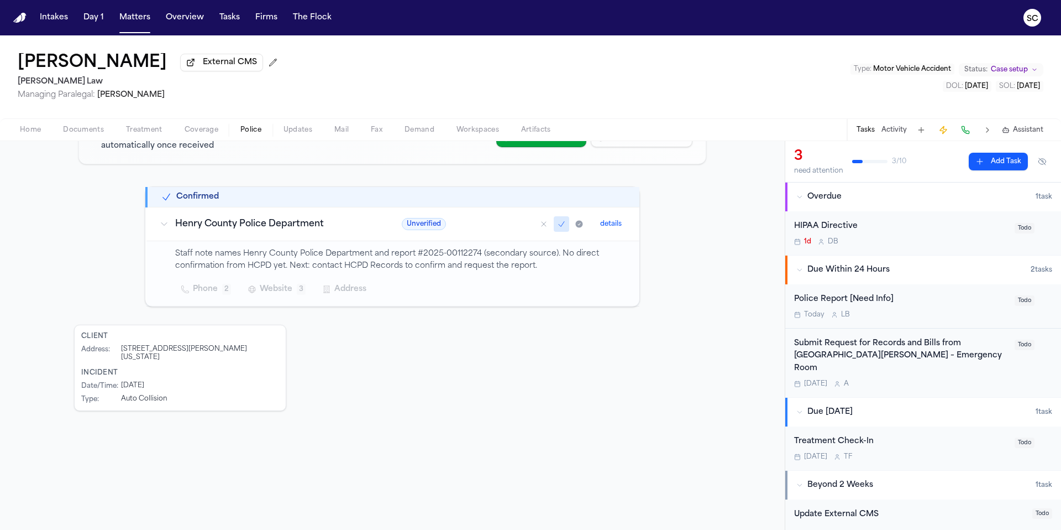
scroll to position [143, 0]
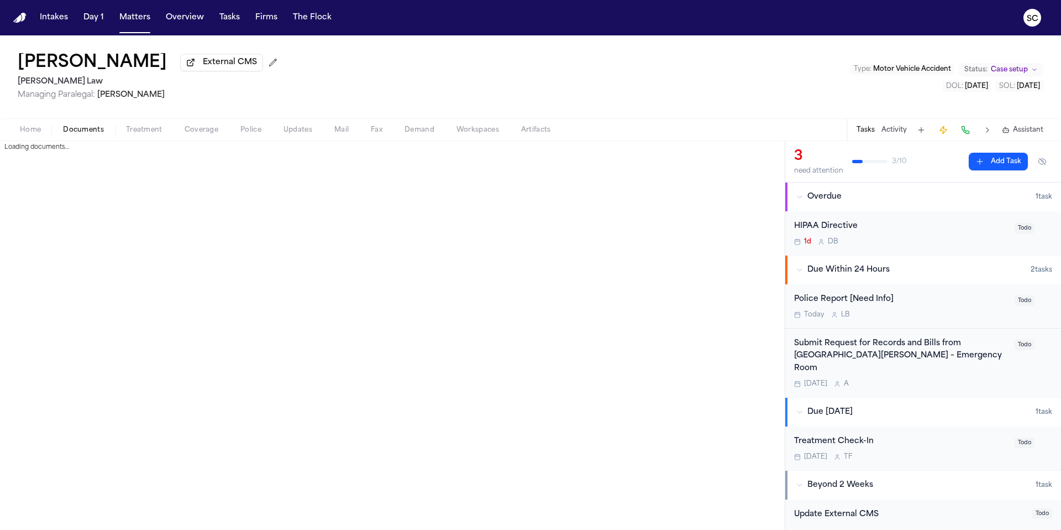
click at [86, 134] on span "Documents" at bounding box center [83, 129] width 41 height 9
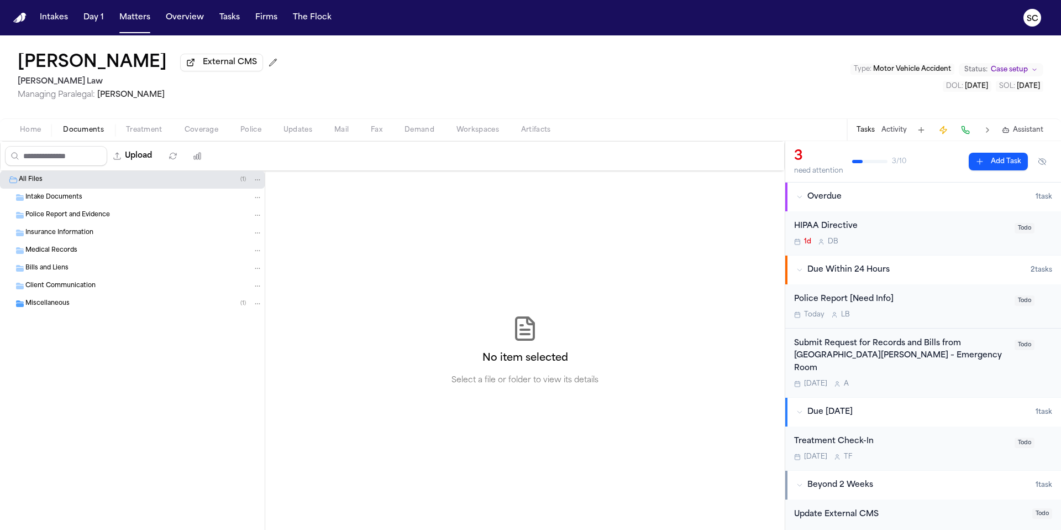
click at [95, 294] on div "Client Communication" at bounding box center [132, 286] width 265 height 18
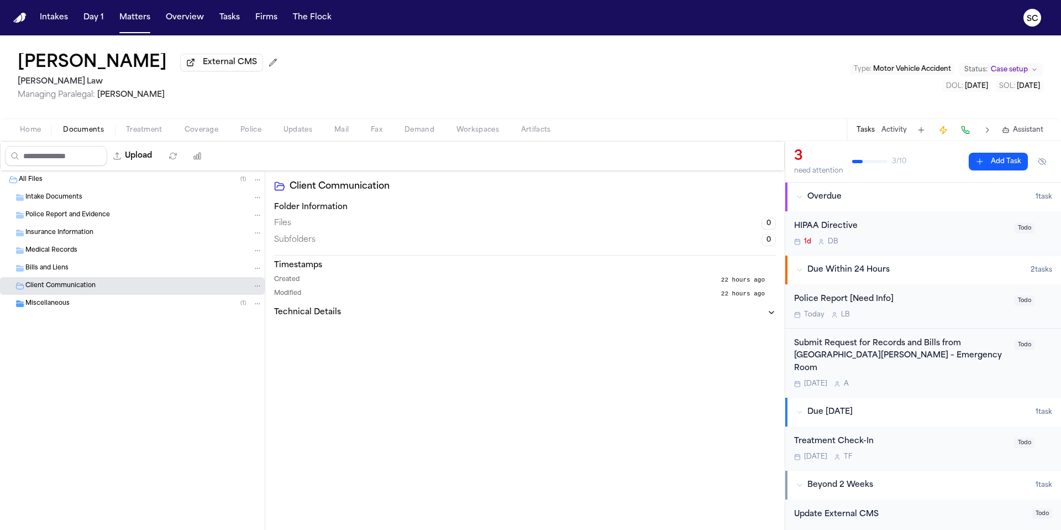
click at [75, 305] on div "Miscellaneous ( 1 )" at bounding box center [143, 303] width 237 height 10
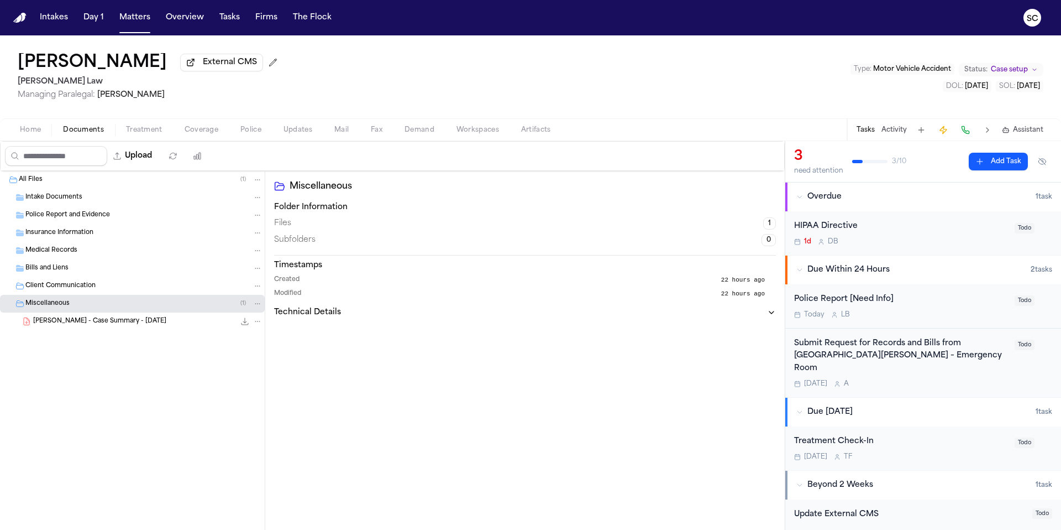
click at [108, 326] on span "[PERSON_NAME] - Case Summary - [DATE]" at bounding box center [99, 321] width 133 height 9
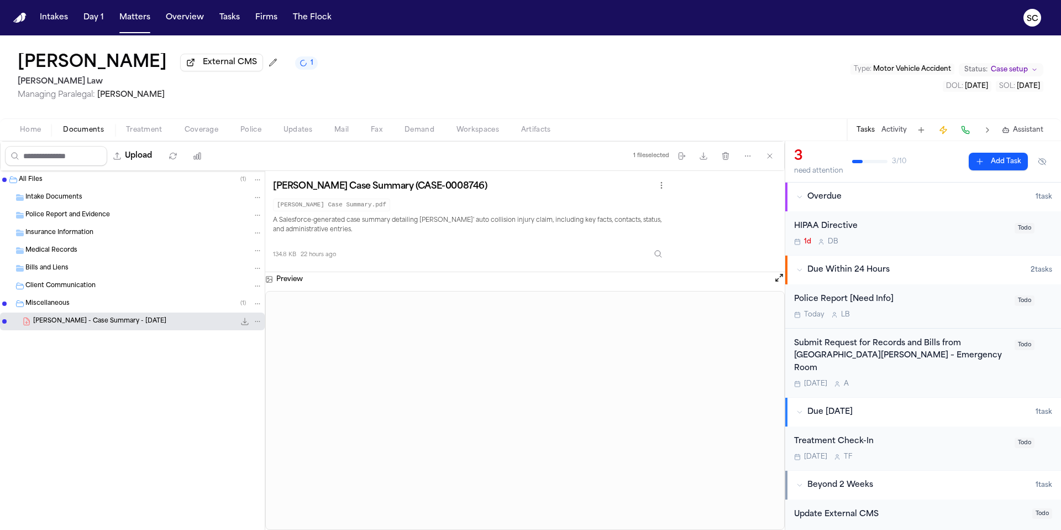
click at [904, 312] on div "[DATE] L B" at bounding box center [901, 314] width 214 height 9
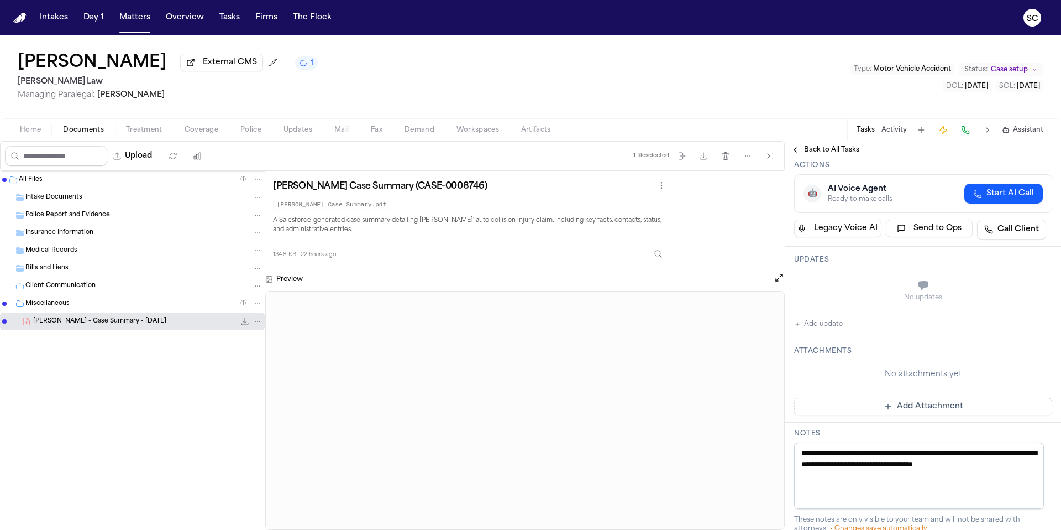
scroll to position [125, 0]
click at [924, 410] on button "Add Attachment" at bounding box center [923, 405] width 258 height 18
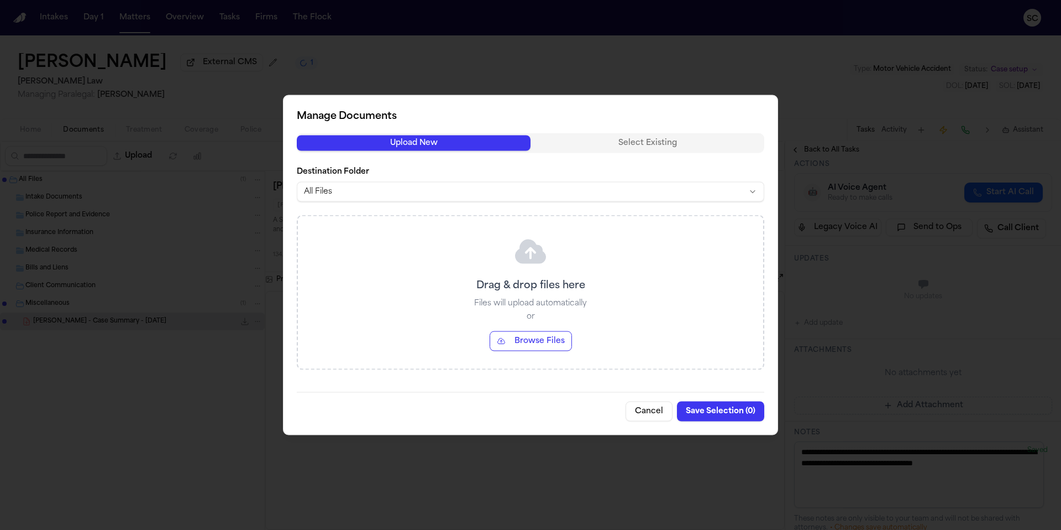
click at [355, 188] on body "Intakes Day 1 Matters Overview Tasks Firms The Flock SC [PERSON_NAME] External …" at bounding box center [530, 265] width 1061 height 530
click at [521, 342] on button "Browse Files" at bounding box center [531, 341] width 82 height 20
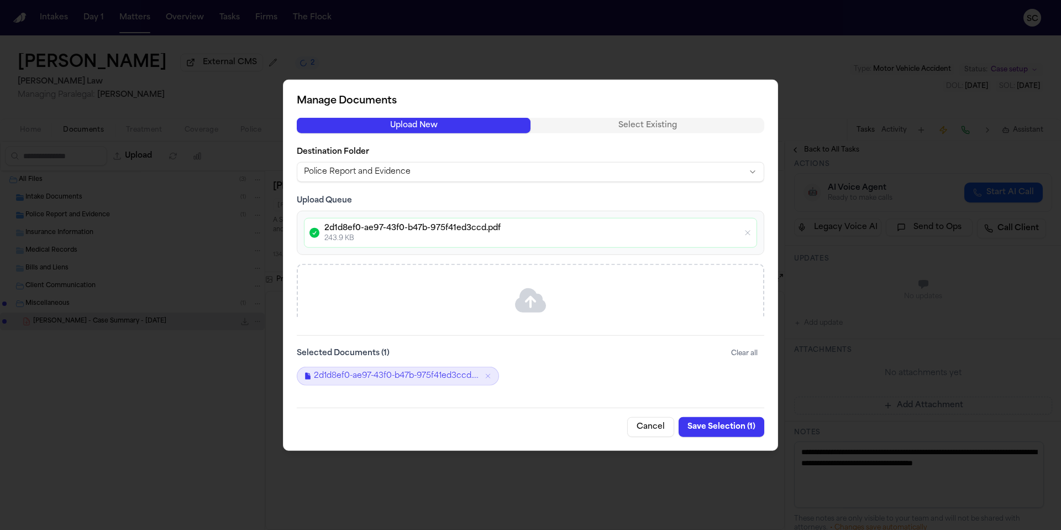
click at [726, 428] on button "Save Selection ( 1 )" at bounding box center [722, 426] width 86 height 20
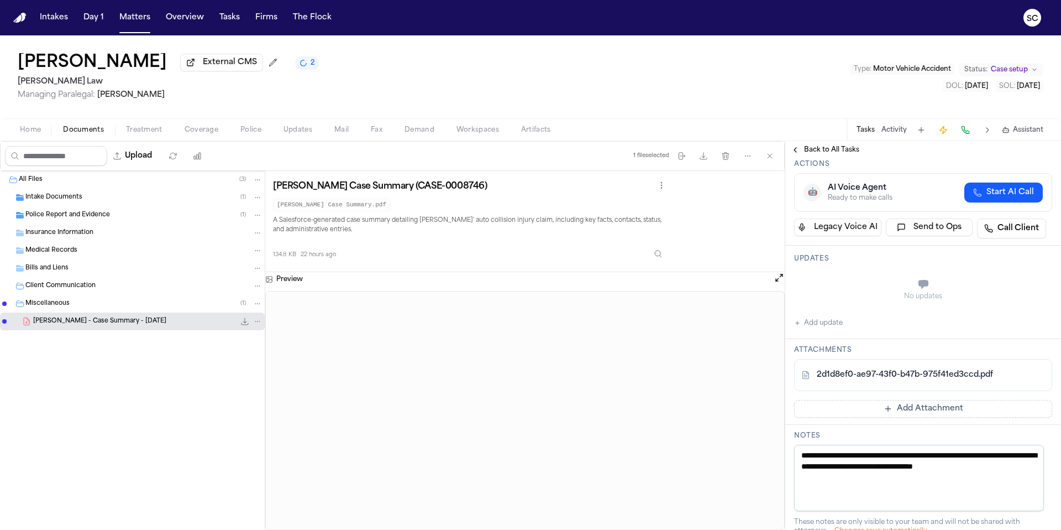
click at [86, 216] on span "Police Report and Evidence" at bounding box center [67, 215] width 85 height 9
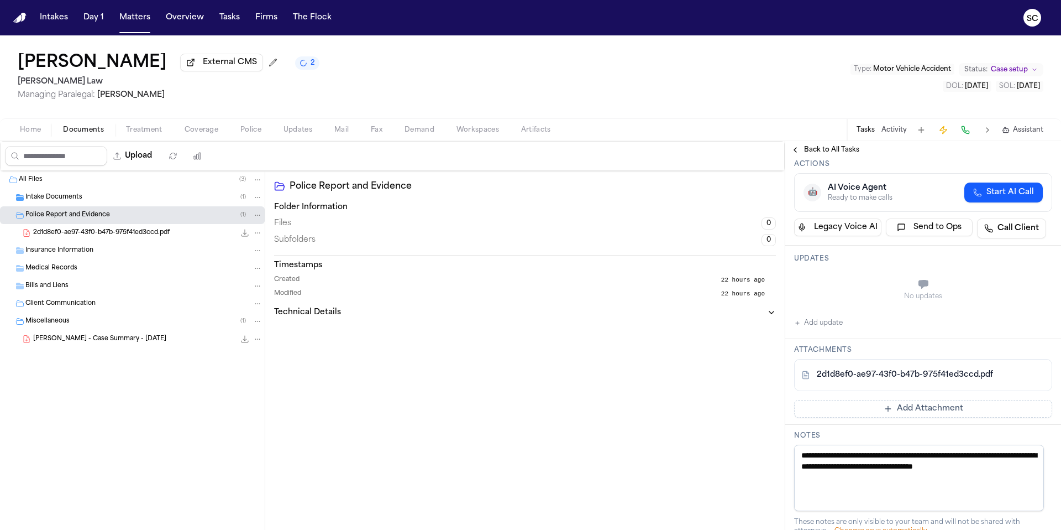
click at [259, 235] on icon "File: 2d1d8ef0-ae97-43f0-b47b-975f41ed3ccd.pdf" at bounding box center [258, 233] width 8 height 8
click at [261, 254] on button "Rename" at bounding box center [258, 257] width 76 height 20
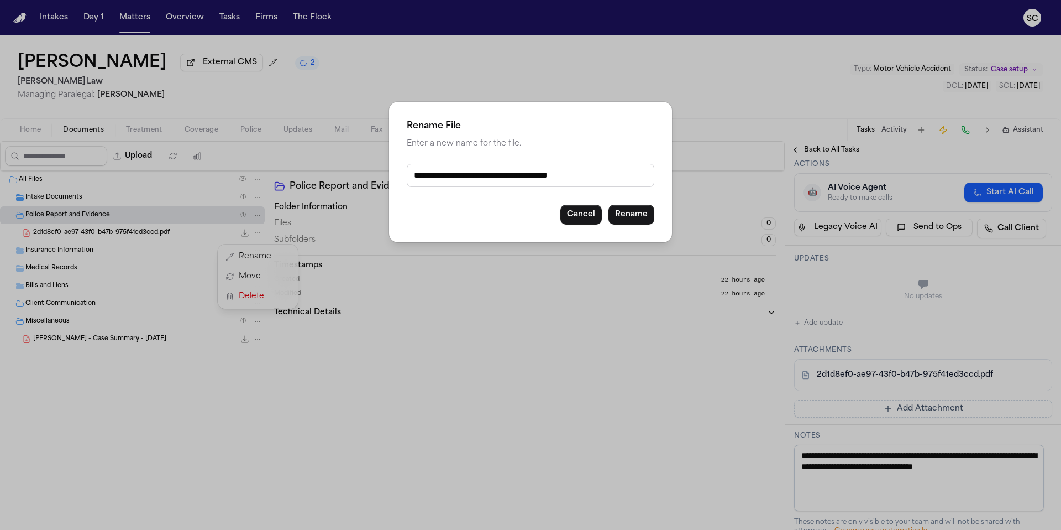
drag, startPoint x: 626, startPoint y: 175, endPoint x: 385, endPoint y: 170, distance: 241.0
click at [385, 170] on div "**********" at bounding box center [530, 265] width 1061 height 530
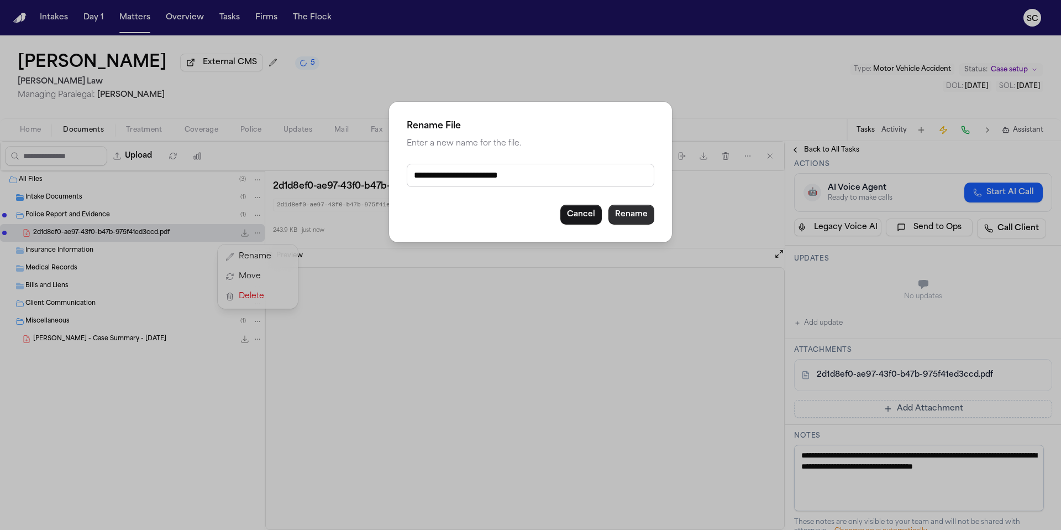
type input "**********"
click at [631, 213] on button "Rename" at bounding box center [632, 215] width 46 height 20
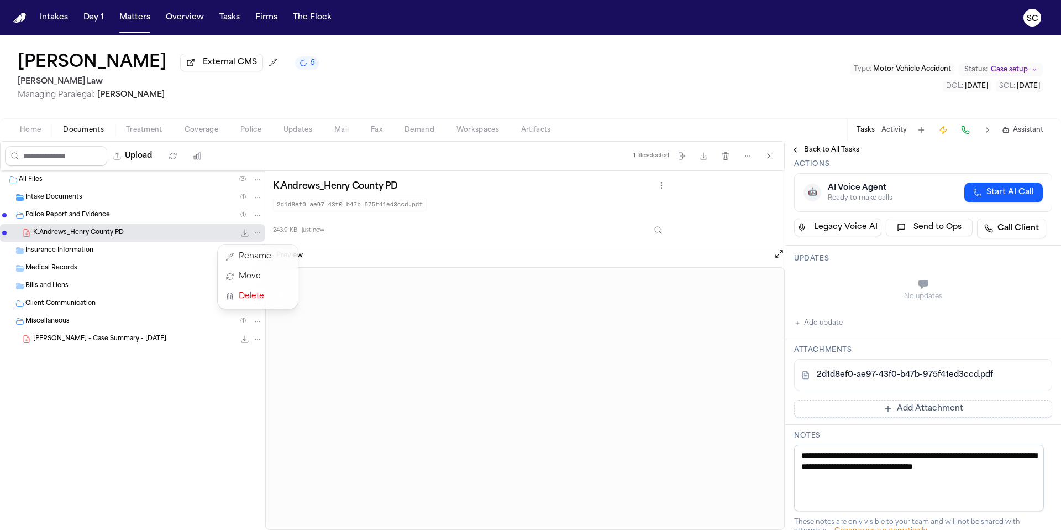
click at [244, 237] on div "File: K.Andrews_Henry County PD" at bounding box center [250, 232] width 23 height 11
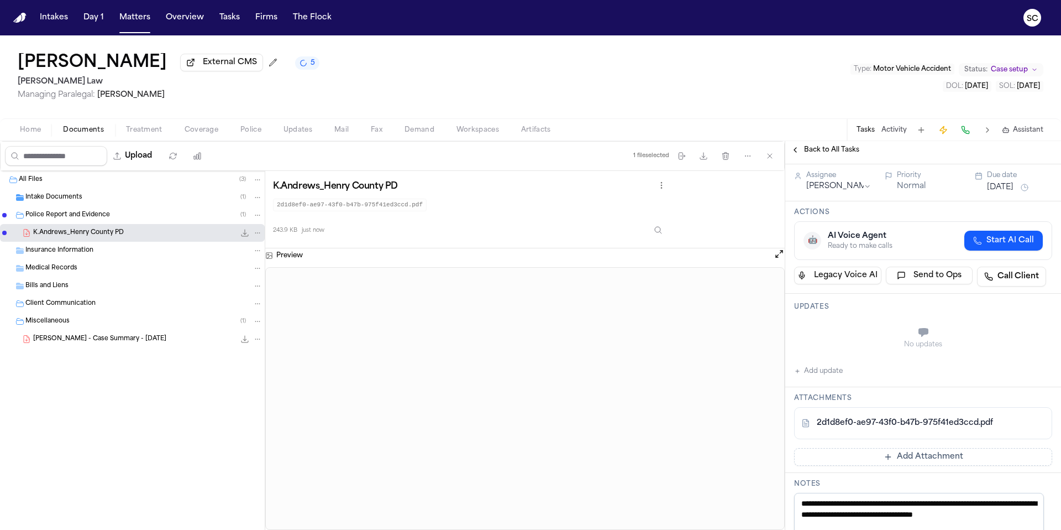
scroll to position [0, 0]
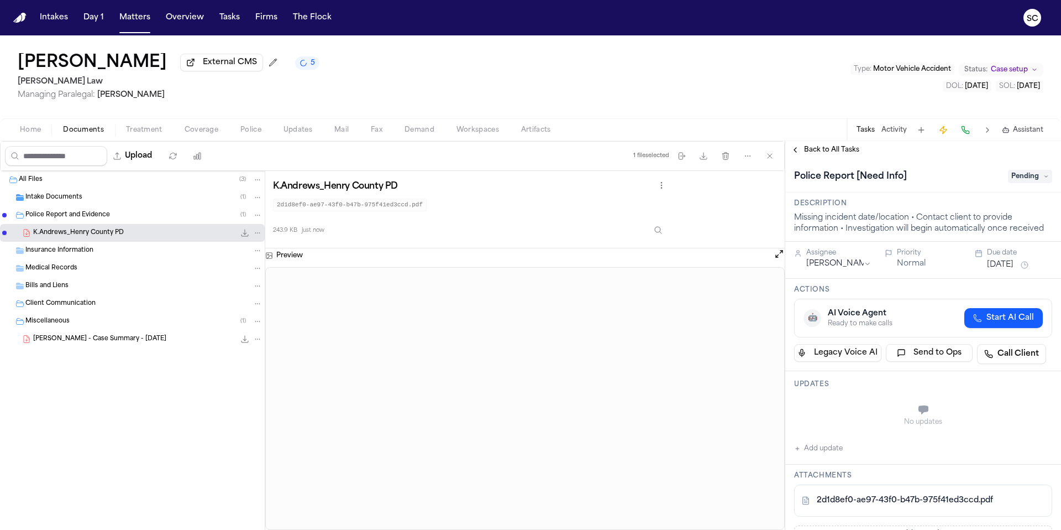
click at [1014, 181] on span "Pending" at bounding box center [1030, 176] width 44 height 13
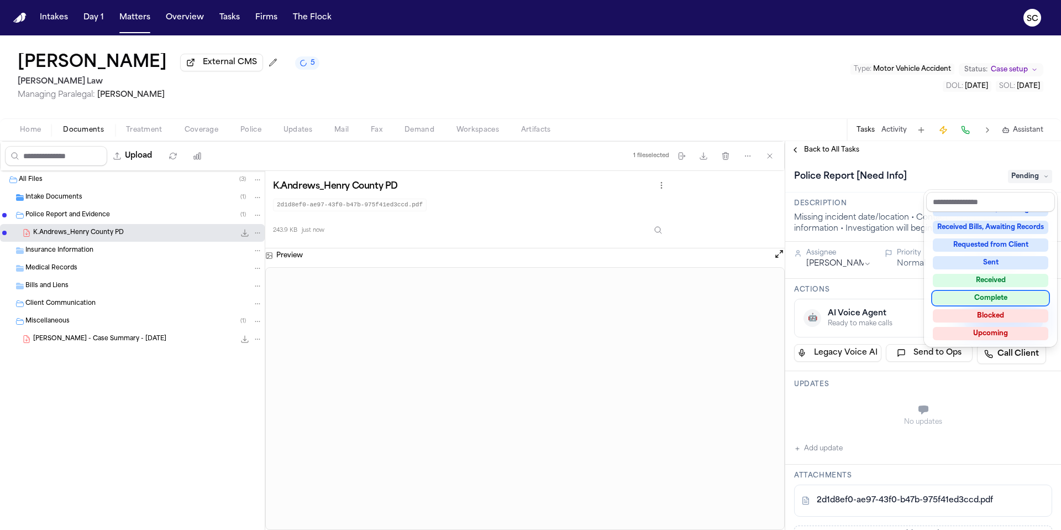
click at [999, 301] on div "Complete" at bounding box center [991, 297] width 116 height 13
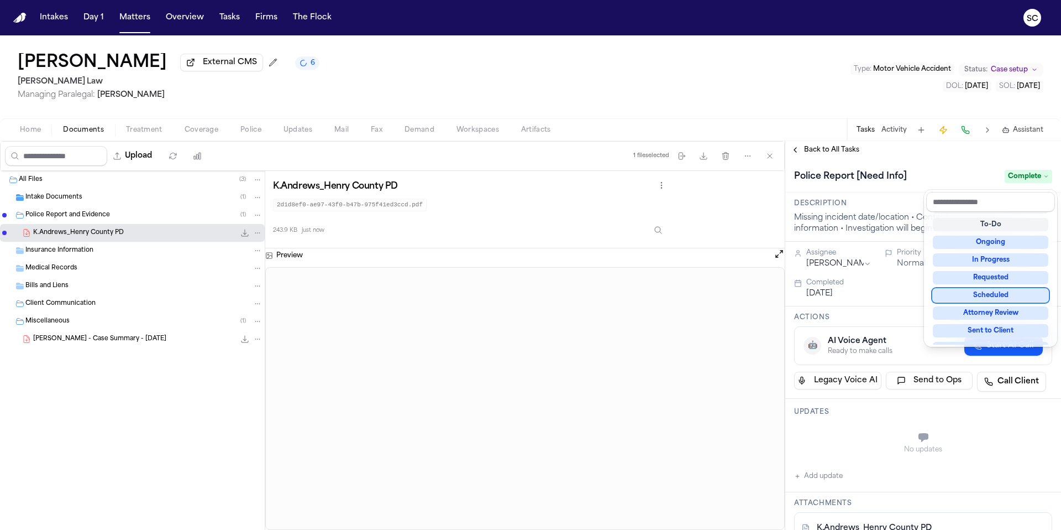
click at [831, 479] on div "**********" at bounding box center [923, 536] width 276 height 755
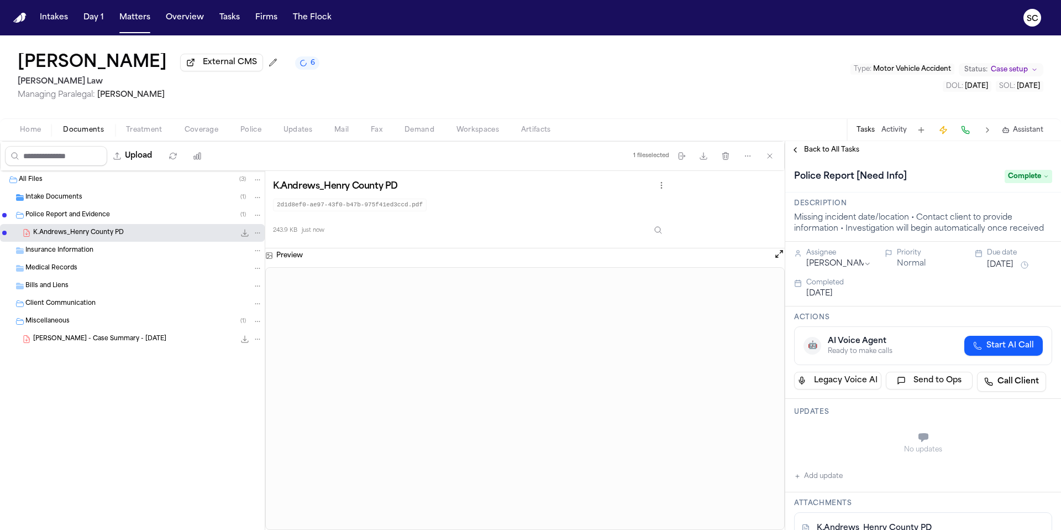
click at [834, 480] on button "Add update" at bounding box center [818, 475] width 49 height 13
click at [840, 439] on textarea "Add your update" at bounding box center [930, 438] width 236 height 22
type textarea "**********"
click at [1030, 463] on button "Add" at bounding box center [1036, 464] width 23 height 13
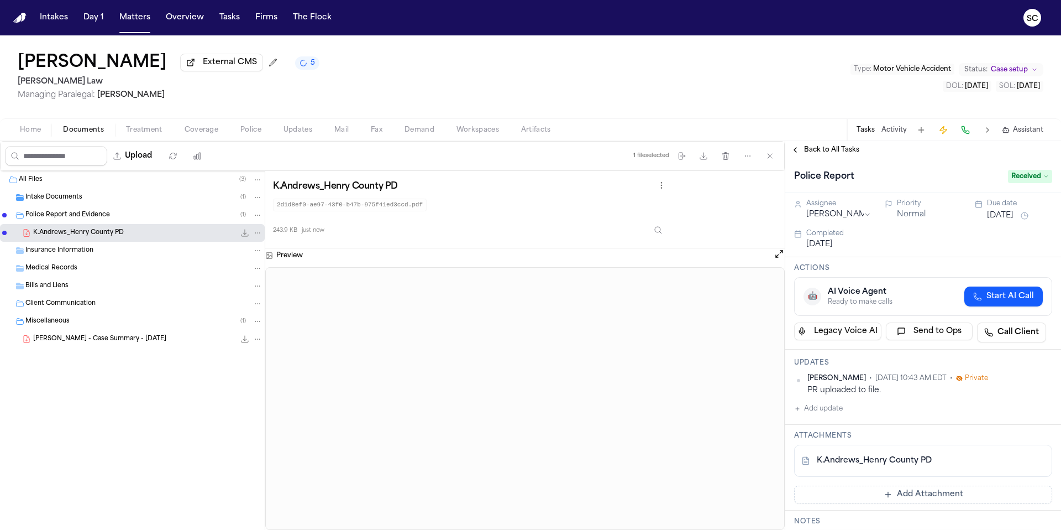
click at [124, 237] on div "K.Andrews_Henry County PD 243.9 KB • PDF" at bounding box center [147, 232] width 229 height 11
click at [243, 235] on icon "File: K.Andrews_Henry County PD" at bounding box center [245, 232] width 7 height 7
click at [36, 131] on span "Home" at bounding box center [30, 129] width 21 height 9
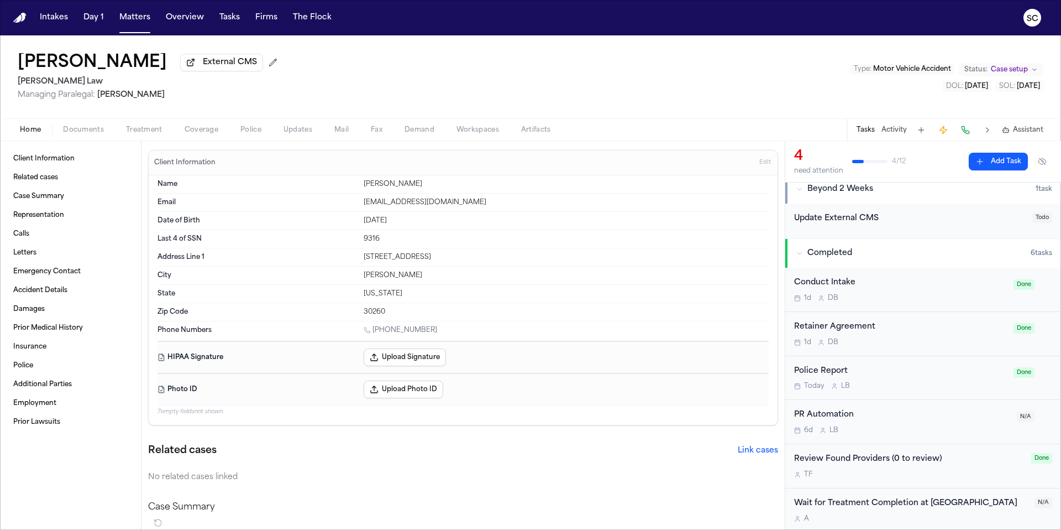
scroll to position [344, 0]
click at [934, 365] on div "Police Report Today L B" at bounding box center [900, 376] width 213 height 26
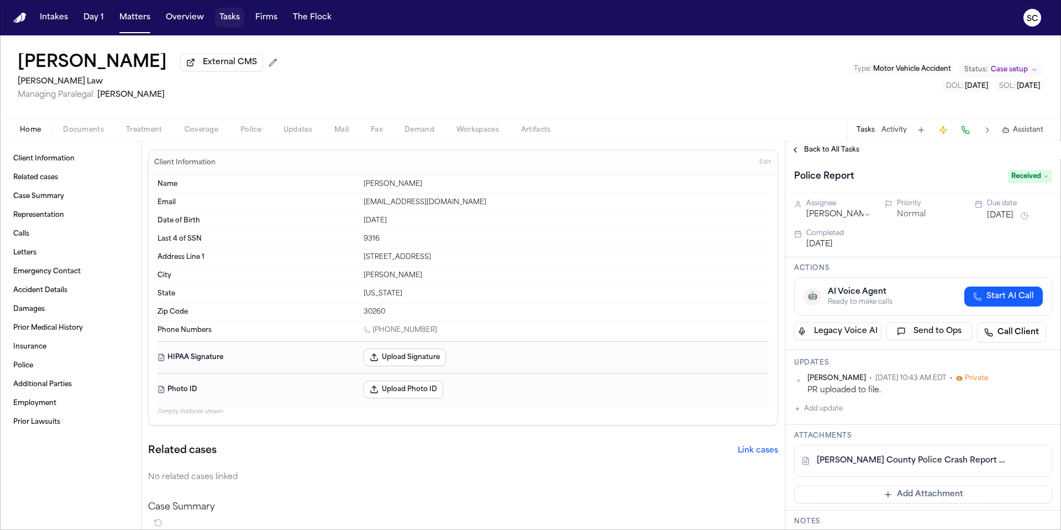
click at [229, 20] on button "Tasks" at bounding box center [229, 18] width 29 height 20
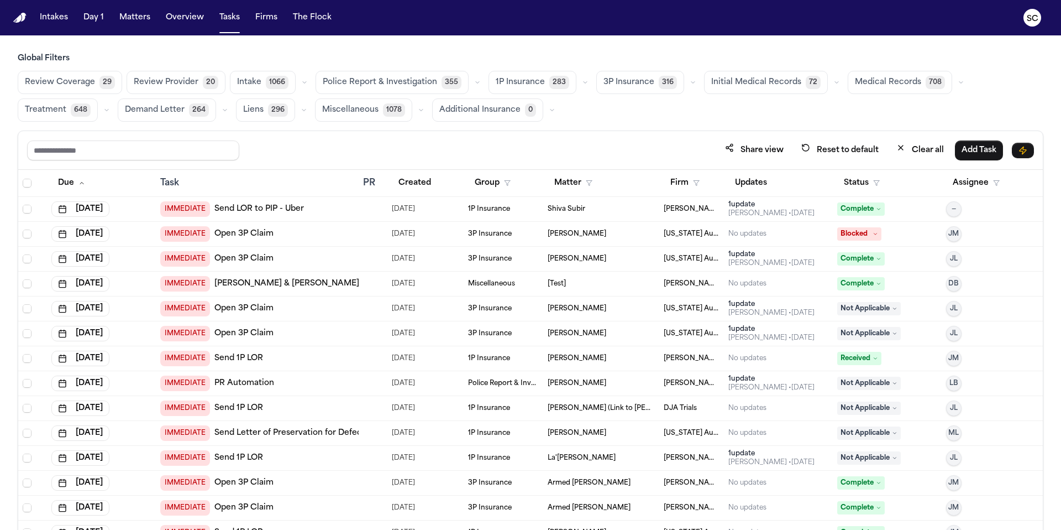
click at [383, 81] on span "Police Report & Investigation" at bounding box center [380, 82] width 114 height 11
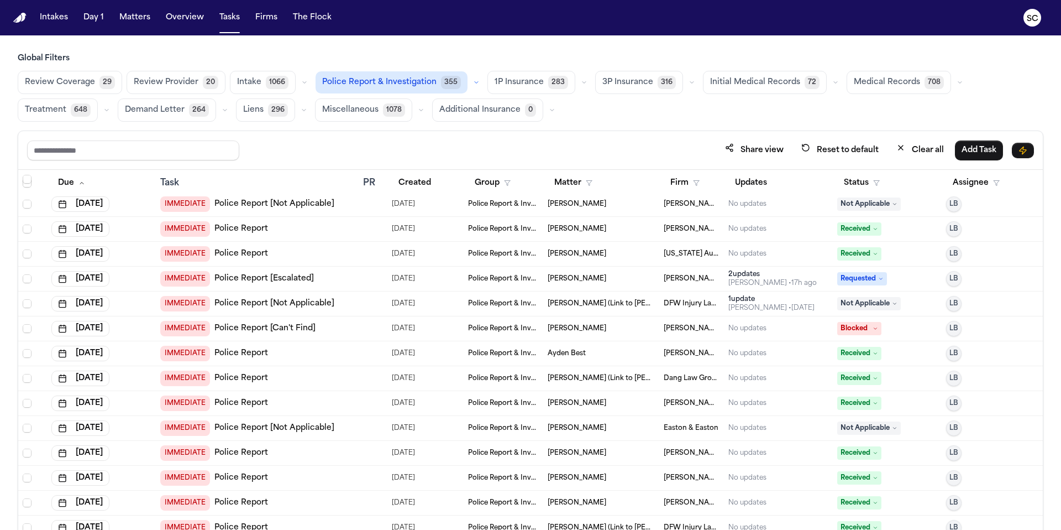
scroll to position [1375, 0]
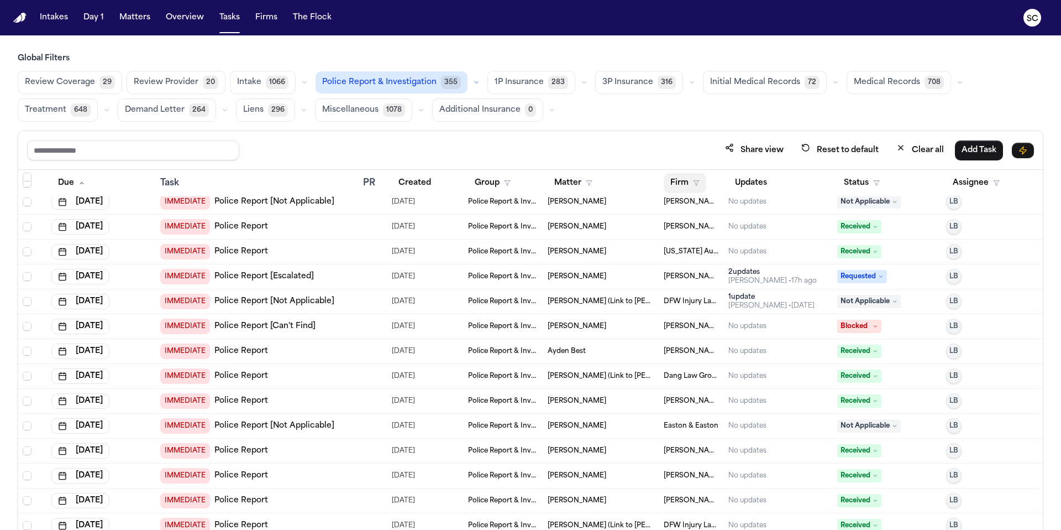
click at [679, 182] on button "Firm" at bounding box center [685, 183] width 43 height 20
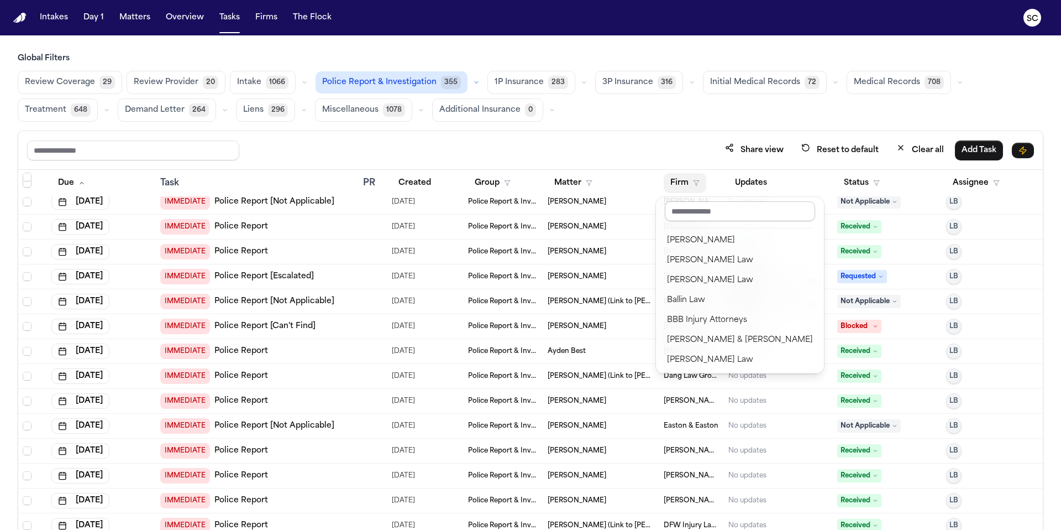
click at [717, 214] on input "text" at bounding box center [740, 211] width 150 height 20
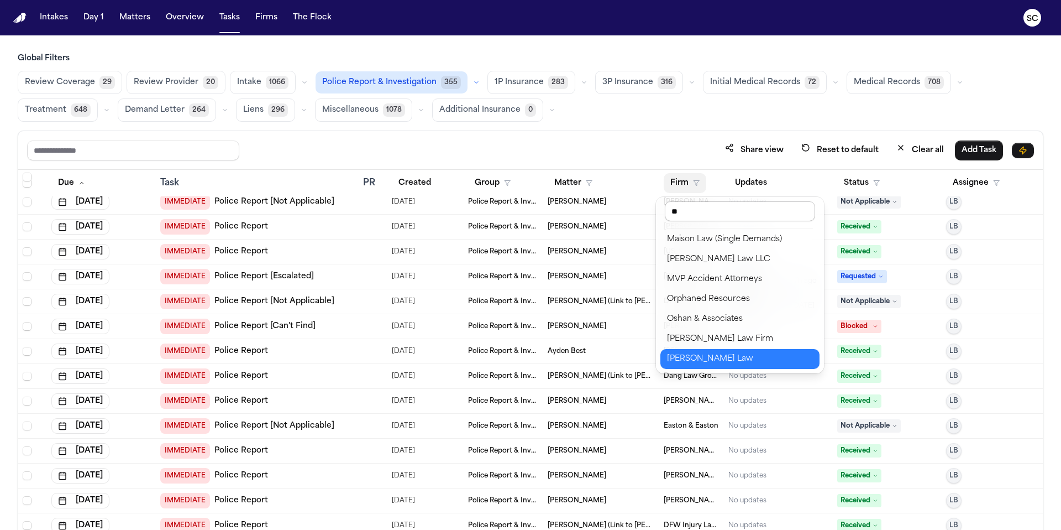
scroll to position [0, 0]
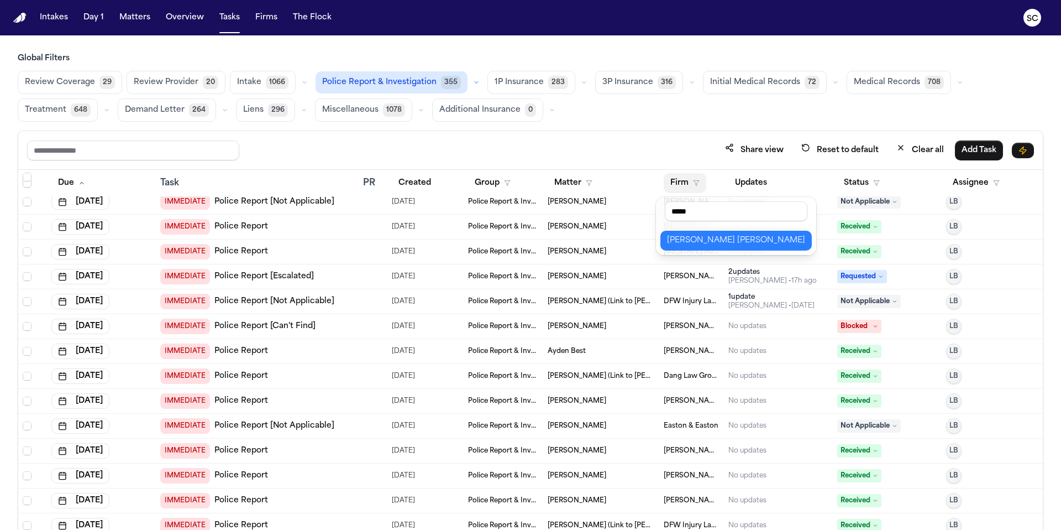
type input "*****"
click at [711, 244] on div "[PERSON_NAME] [PERSON_NAME]" at bounding box center [736, 240] width 138 height 13
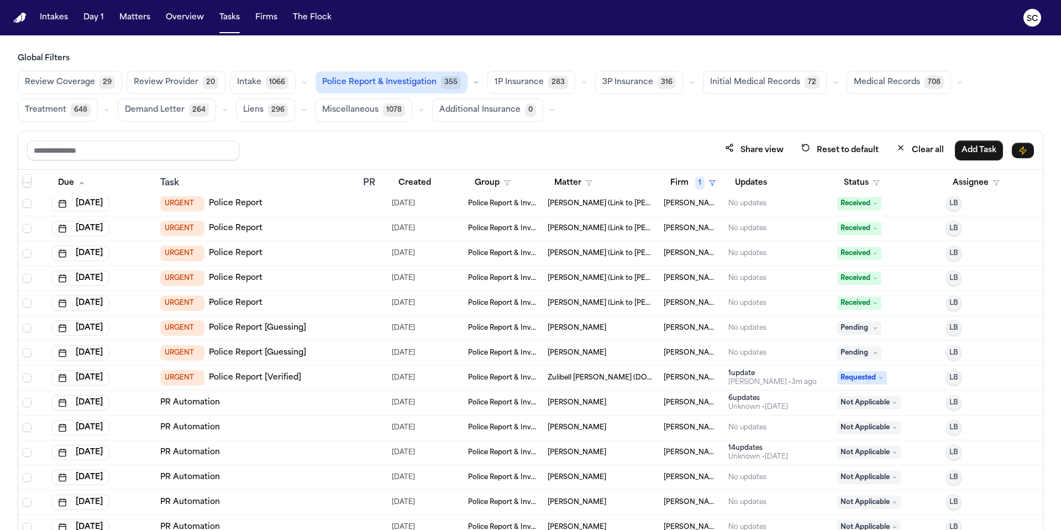
scroll to position [1693, 0]
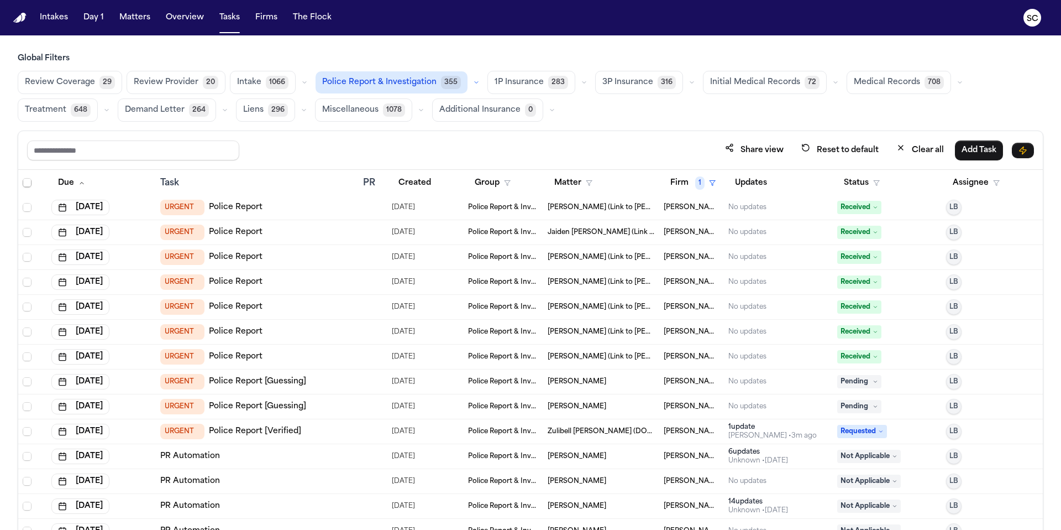
click at [290, 409] on link "Police Report [Guessing]" at bounding box center [257, 406] width 97 height 11
click at [853, 409] on span "Pending" at bounding box center [859, 406] width 44 height 13
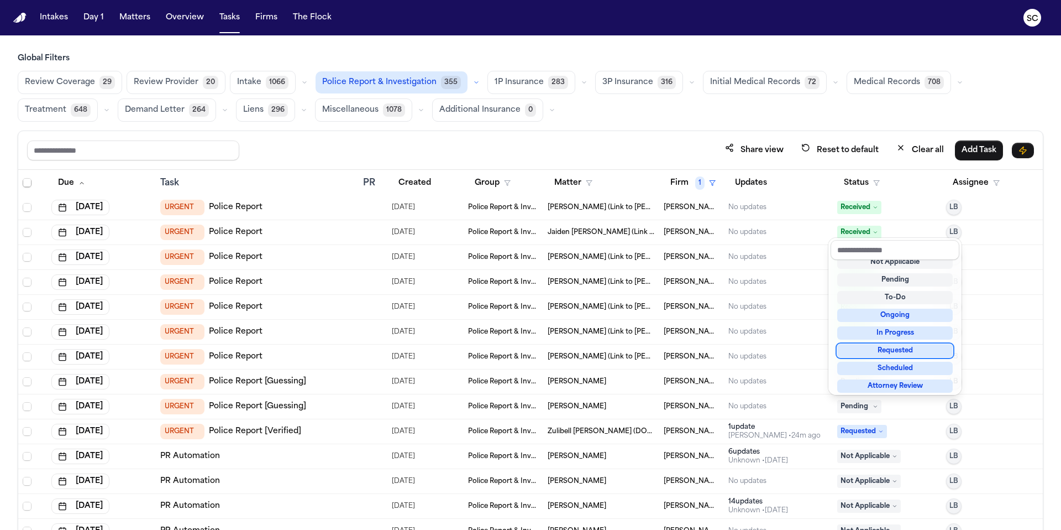
click at [894, 354] on div "Requested" at bounding box center [895, 350] width 116 height 13
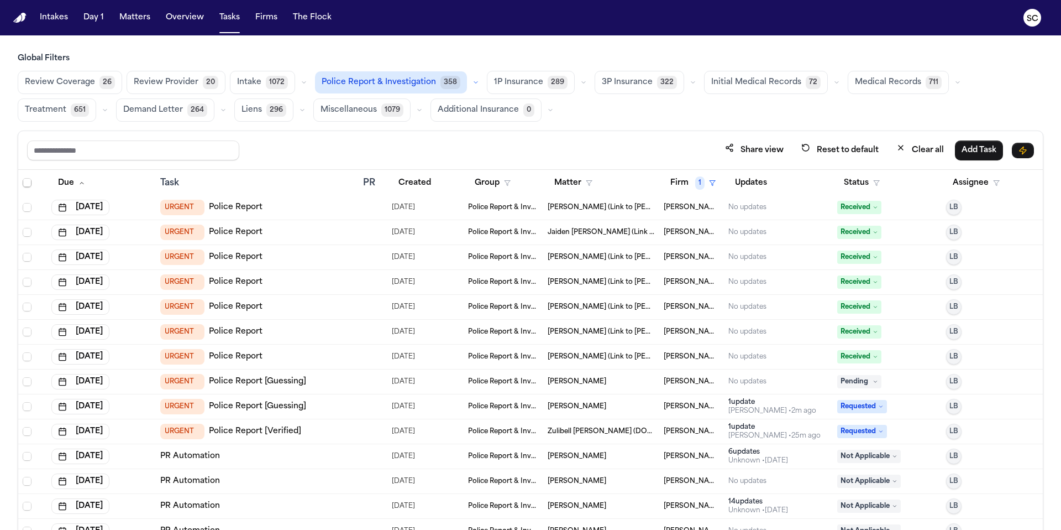
click at [290, 382] on link "Police Report [Guessing]" at bounding box center [257, 381] width 97 height 11
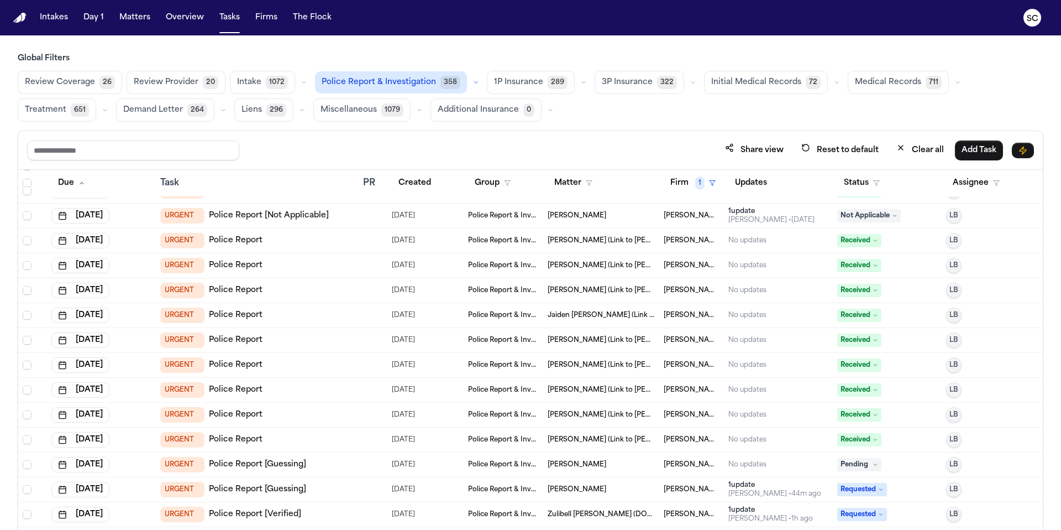
scroll to position [1631, 0]
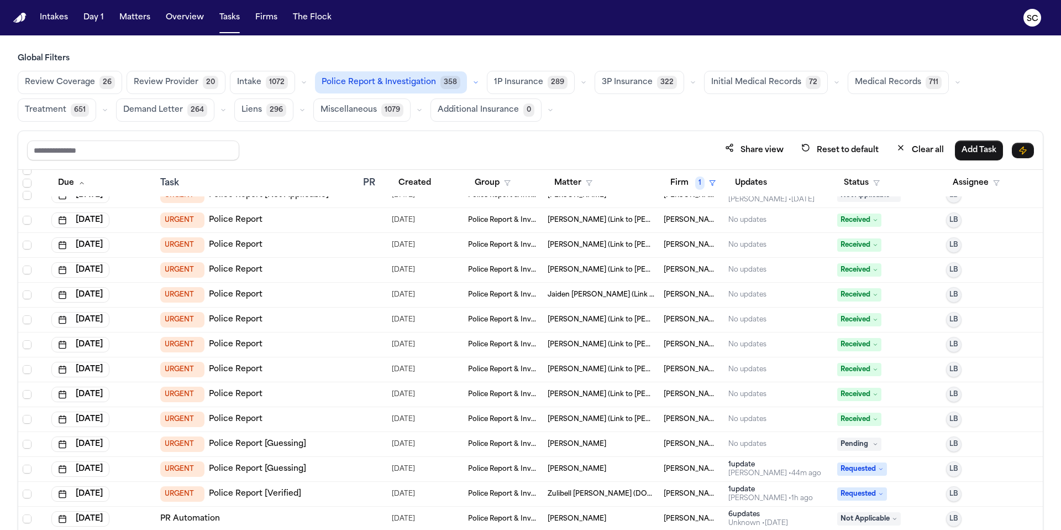
click at [859, 441] on span "Pending" at bounding box center [859, 443] width 44 height 13
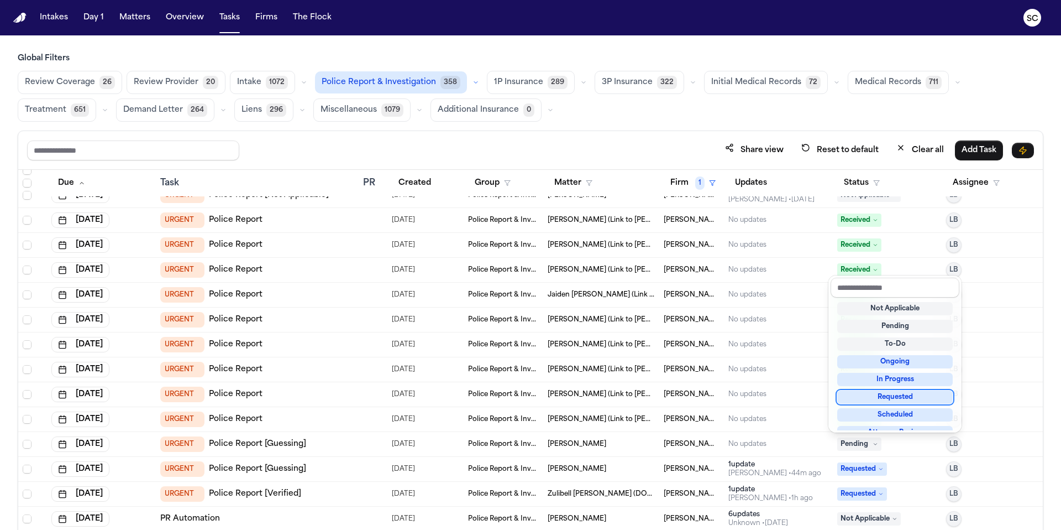
click at [889, 396] on div "Requested" at bounding box center [895, 396] width 116 height 13
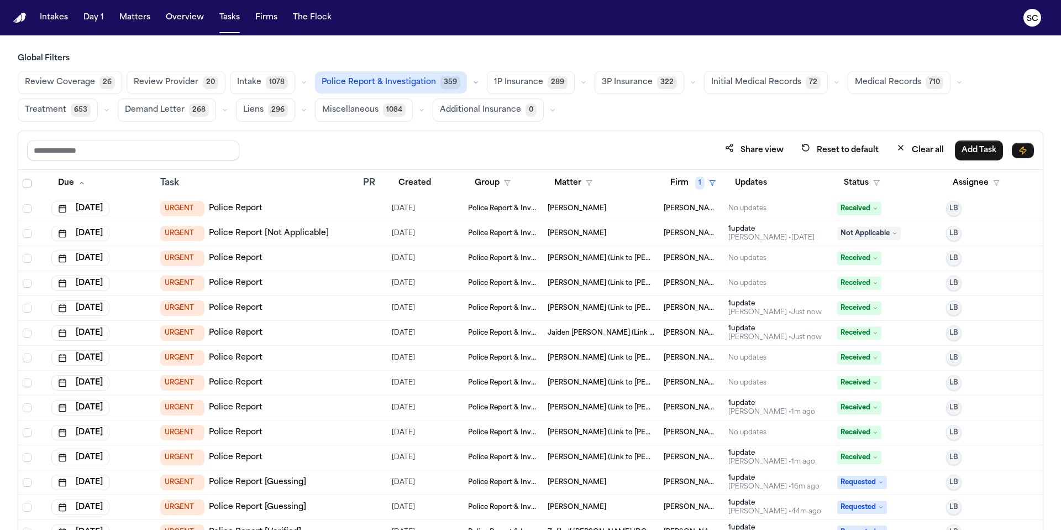
scroll to position [1592, 0]
click at [853, 411] on span "Received" at bounding box center [859, 407] width 44 height 13
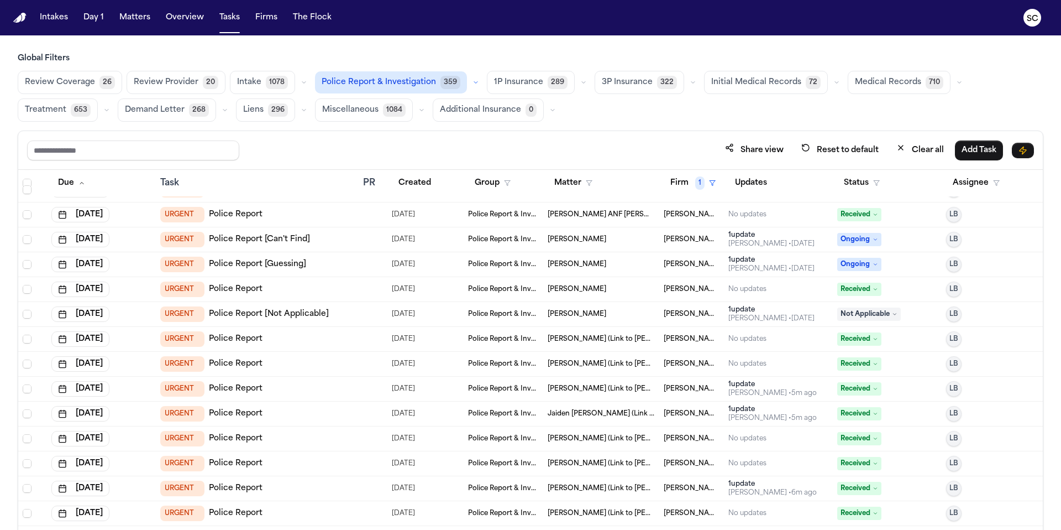
scroll to position [1511, 0]
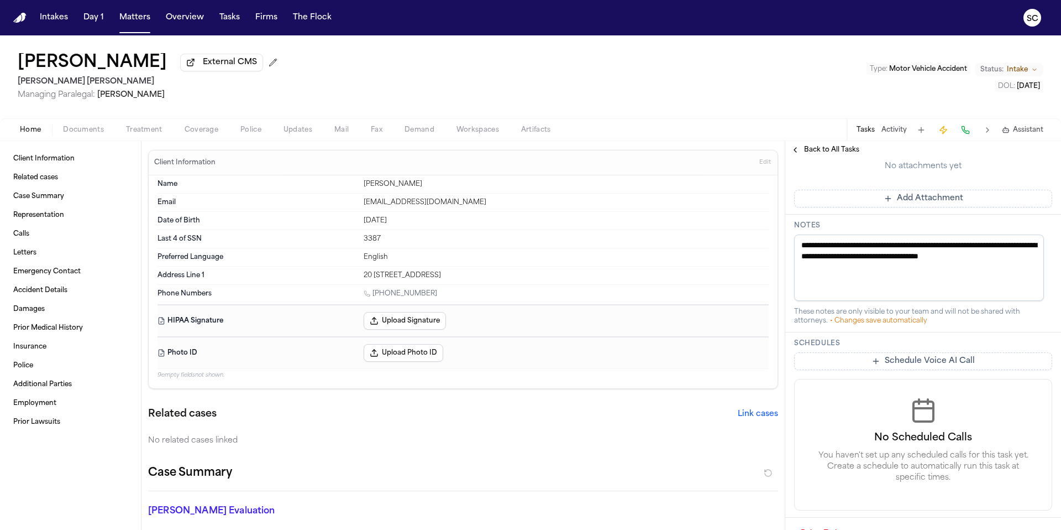
scroll to position [360, 0]
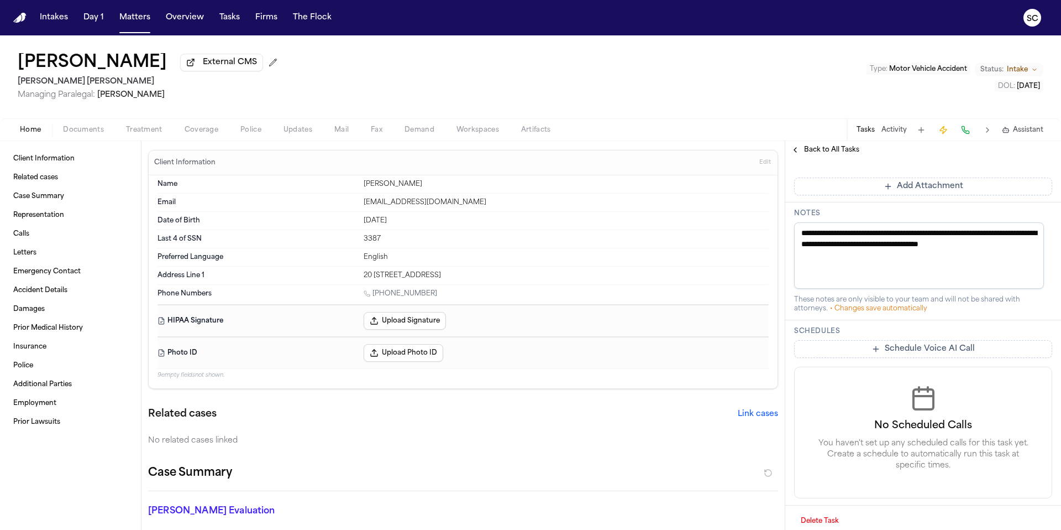
click at [294, 132] on span "Updates" at bounding box center [298, 129] width 29 height 9
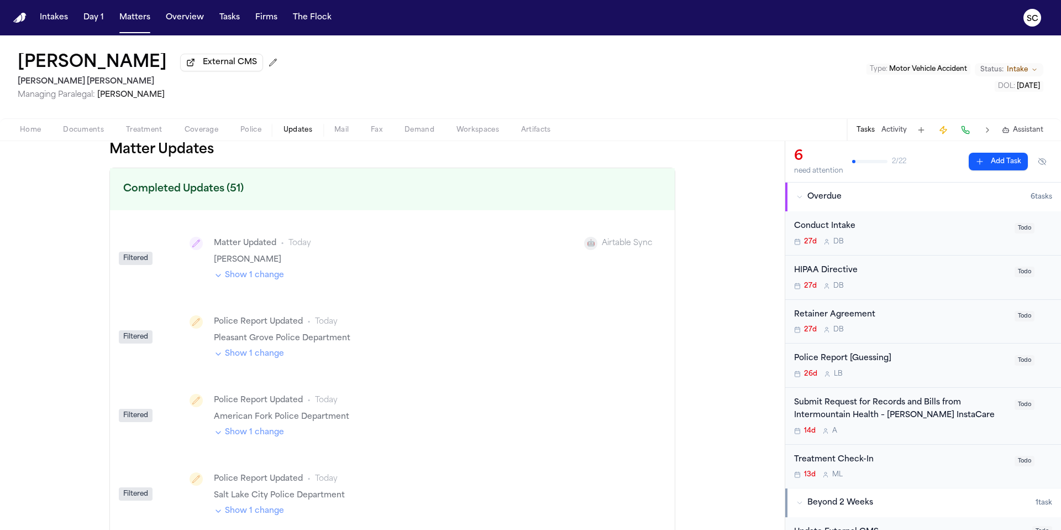
click at [249, 359] on button "Show 1 change" at bounding box center [249, 353] width 70 height 11
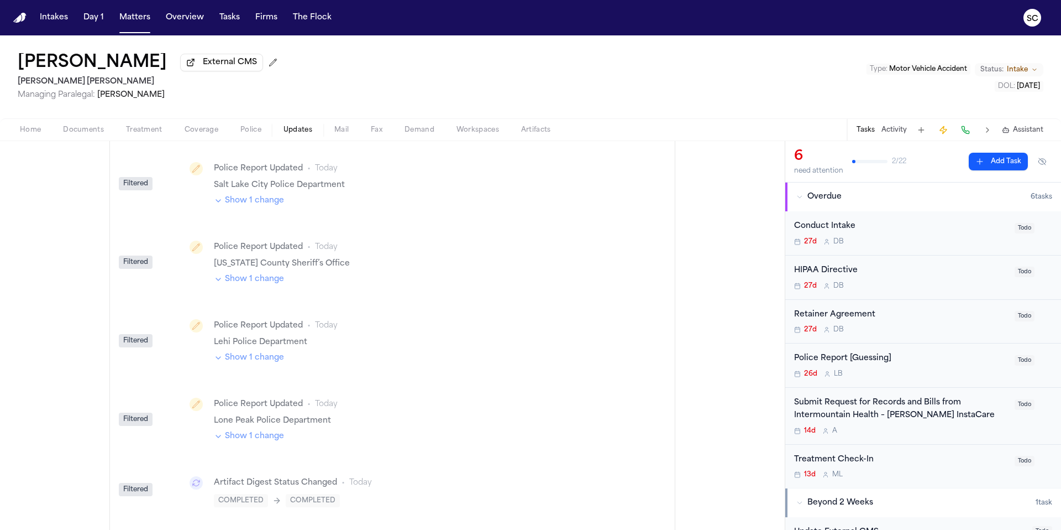
scroll to position [339, 0]
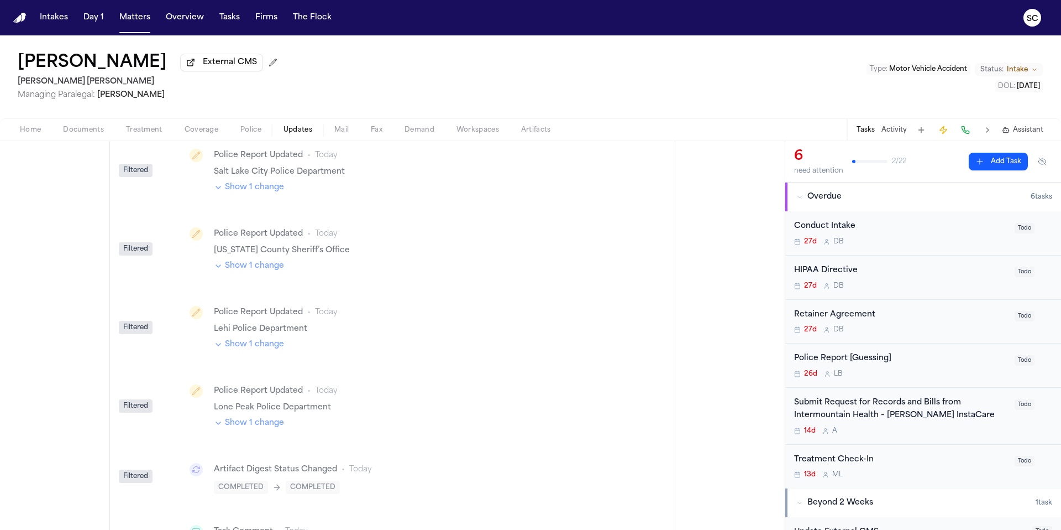
click at [249, 134] on span "Police" at bounding box center [250, 129] width 21 height 9
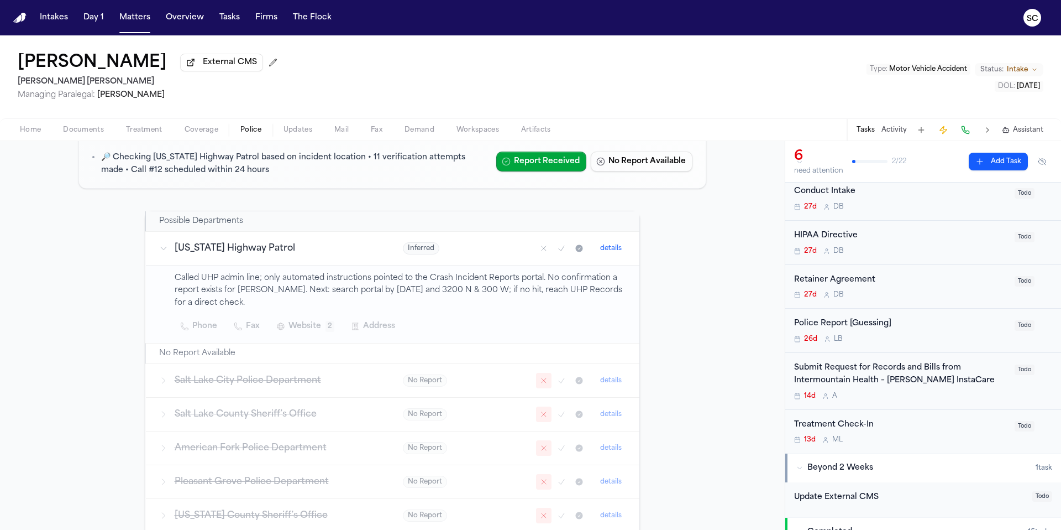
scroll to position [97, 0]
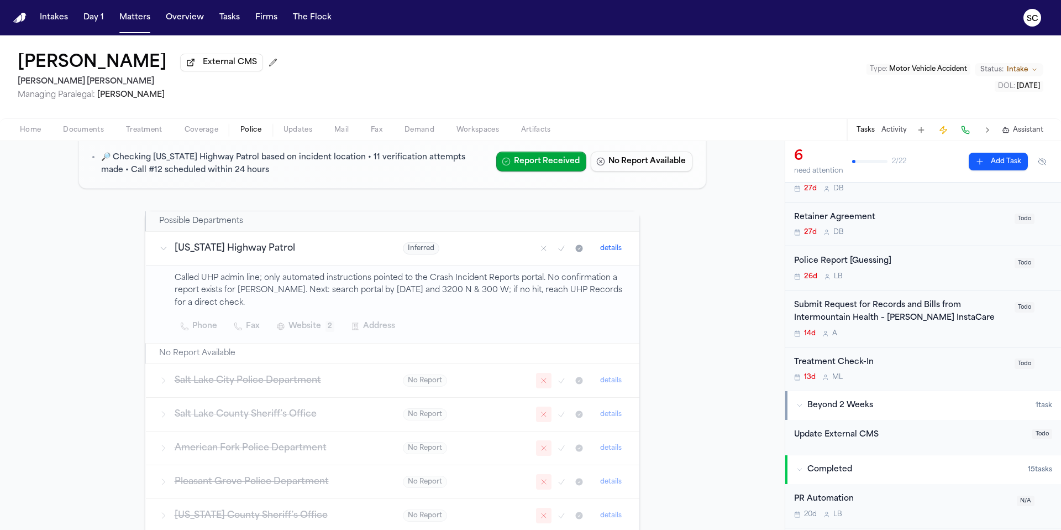
click at [20, 128] on span "Home" at bounding box center [30, 129] width 21 height 9
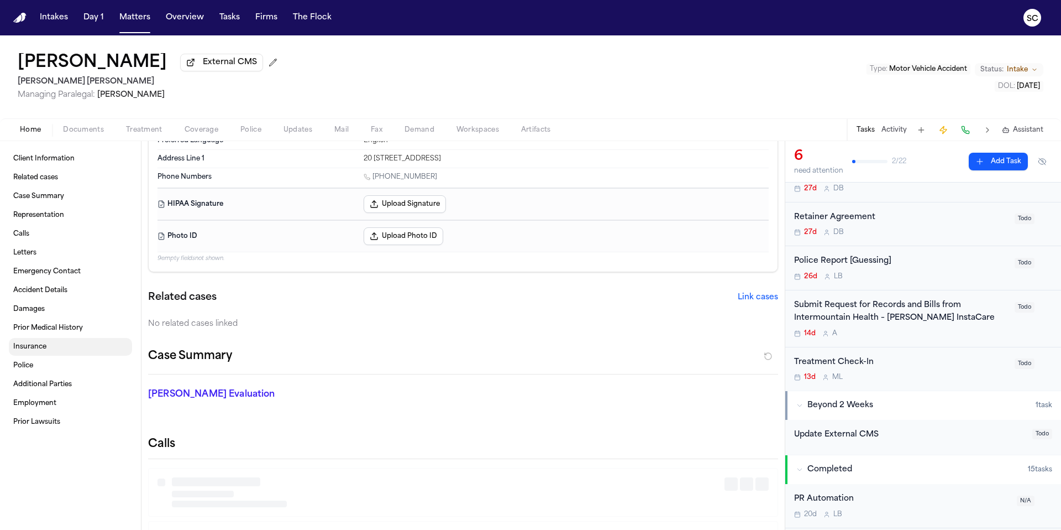
click at [45, 349] on span "Insurance" at bounding box center [29, 346] width 33 height 9
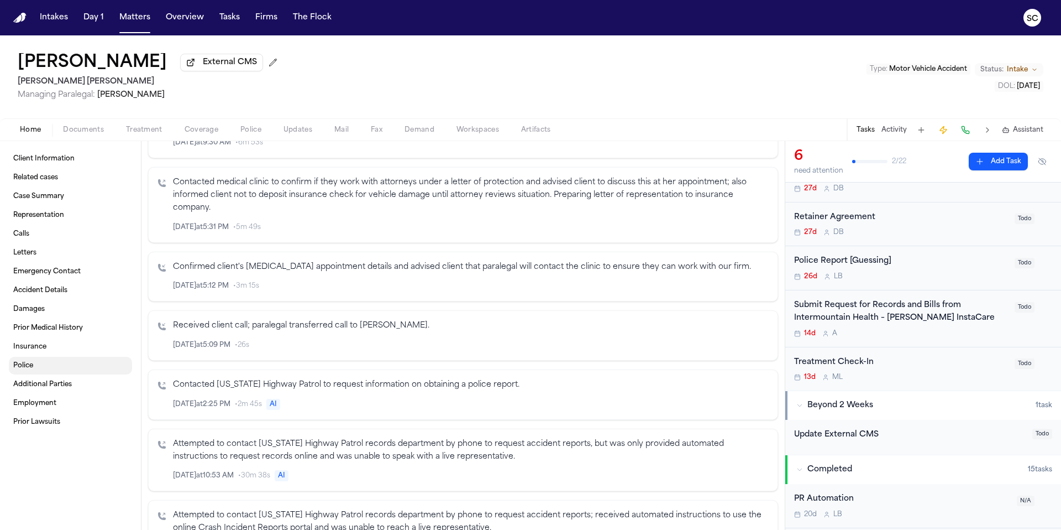
scroll to position [1505, 0]
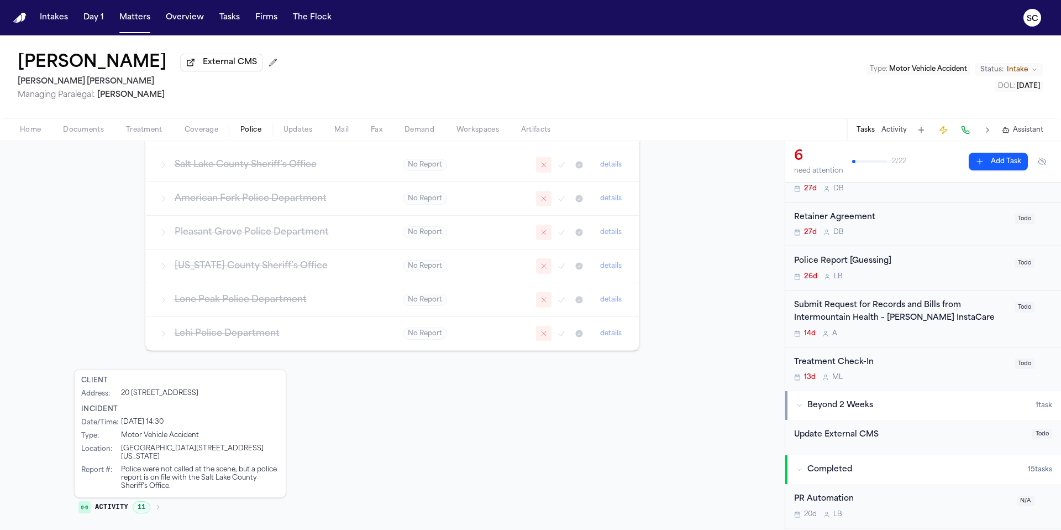
click at [258, 134] on span "Police" at bounding box center [250, 129] width 21 height 9
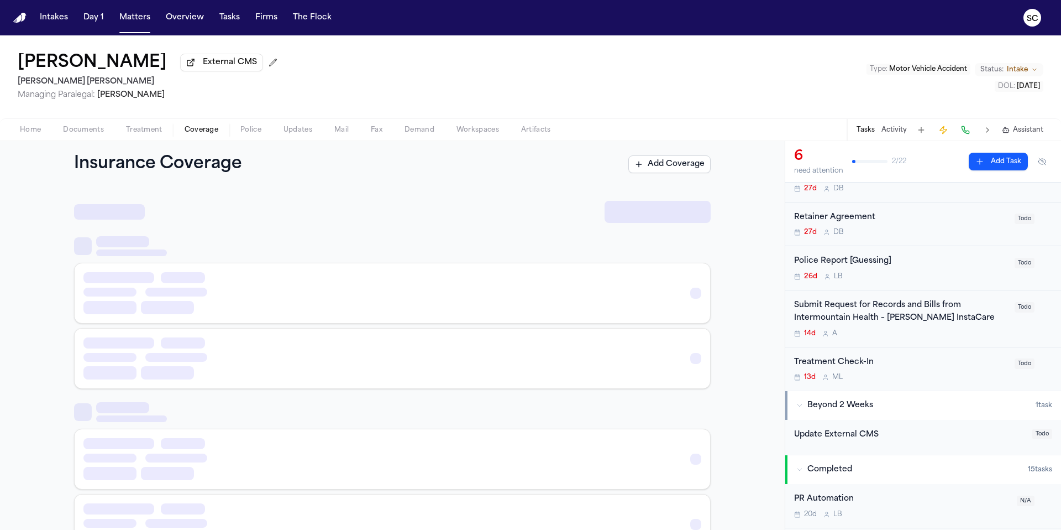
click at [204, 129] on span "Coverage" at bounding box center [202, 129] width 34 height 9
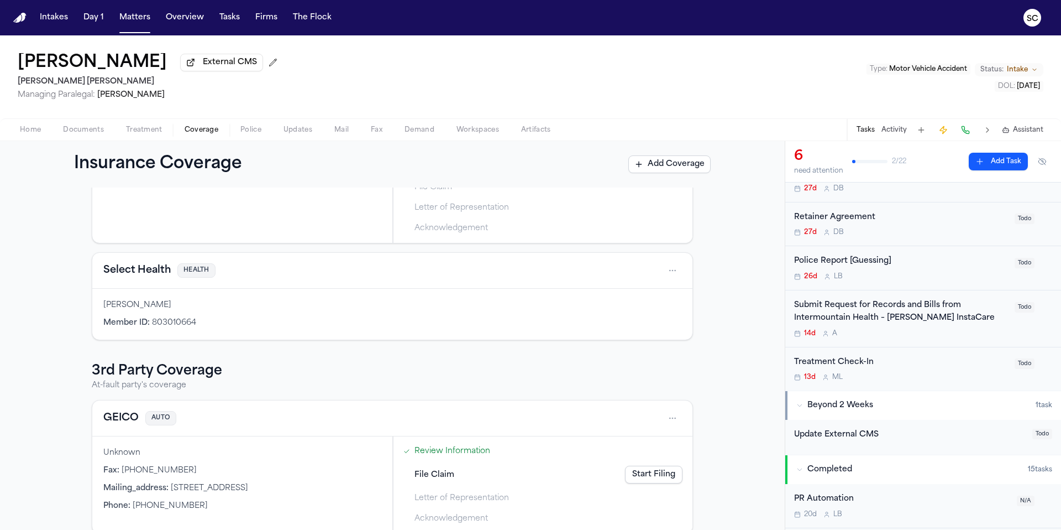
scroll to position [23, 0]
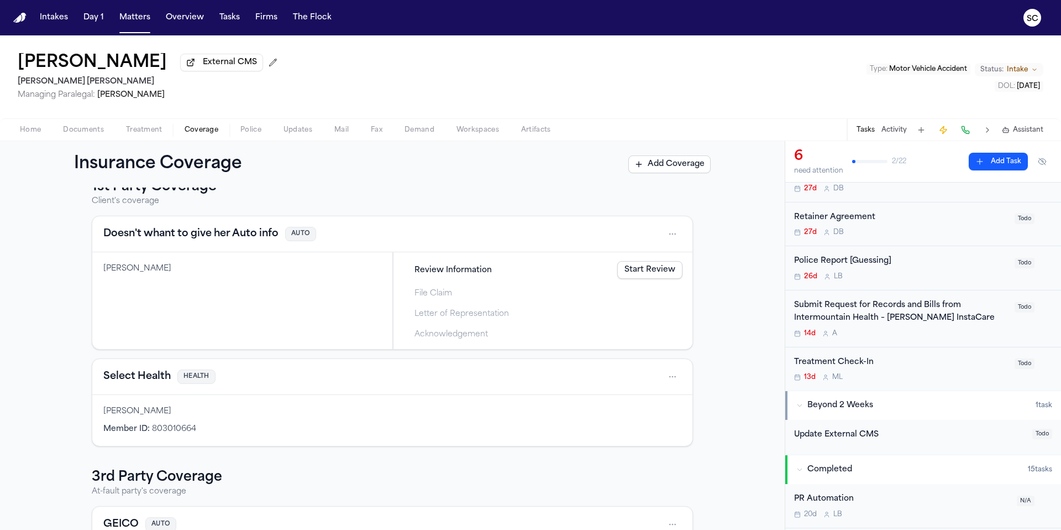
click at [80, 130] on span "Documents" at bounding box center [83, 129] width 41 height 9
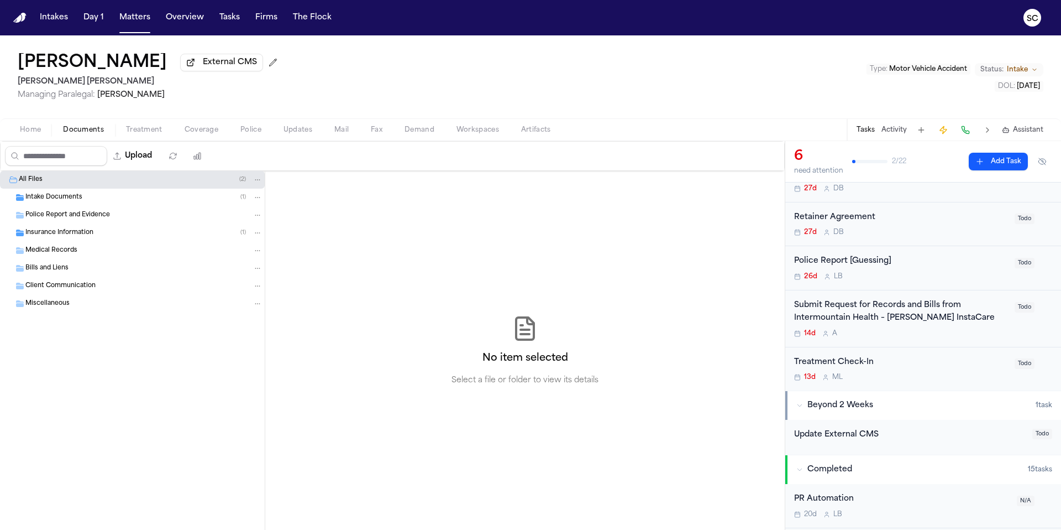
click at [87, 202] on div "Intake Documents ( 1 )" at bounding box center [143, 197] width 237 height 10
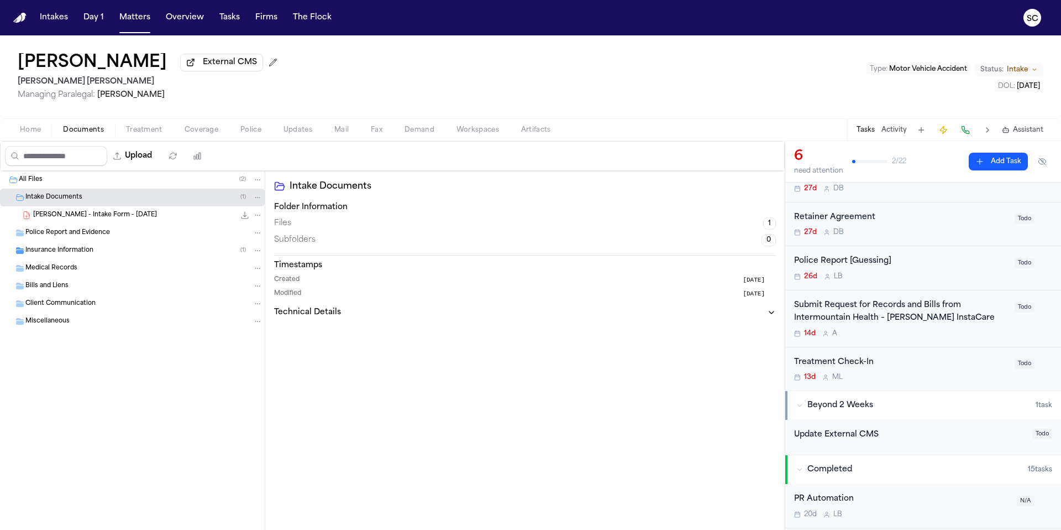
click at [940, 264] on div "Police Report [Guessing]" at bounding box center [901, 261] width 214 height 13
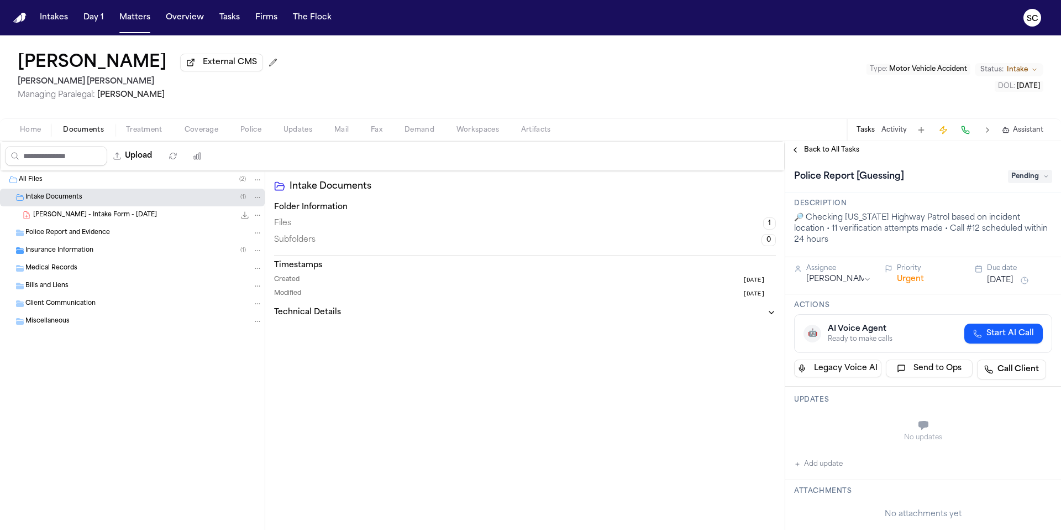
click at [34, 134] on span "Home" at bounding box center [30, 129] width 21 height 9
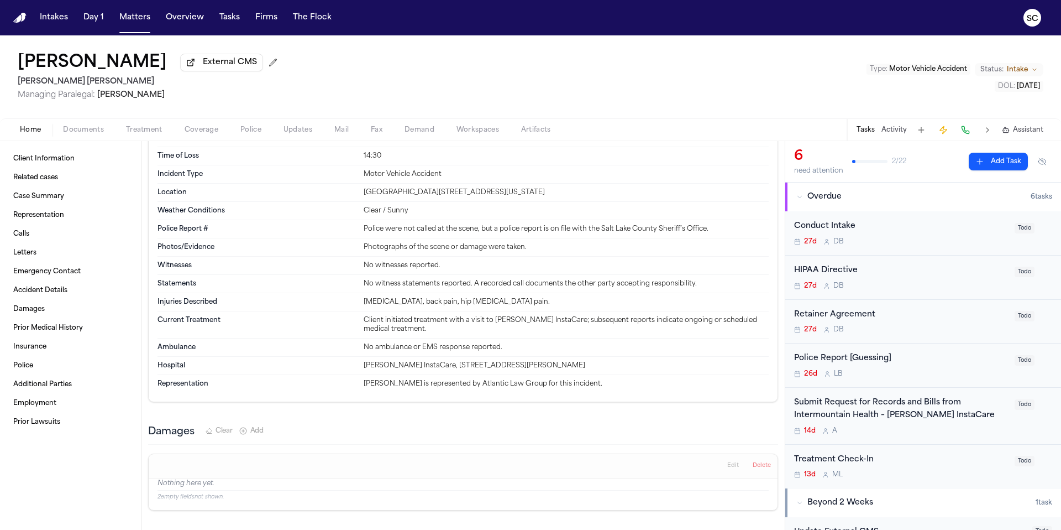
scroll to position [3040, 0]
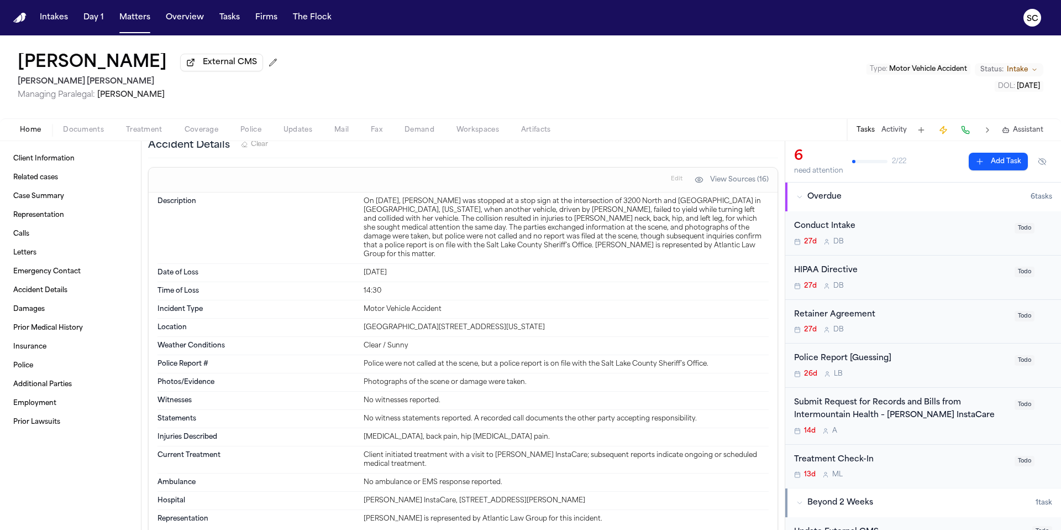
click at [253, 131] on span "Police" at bounding box center [250, 129] width 21 height 9
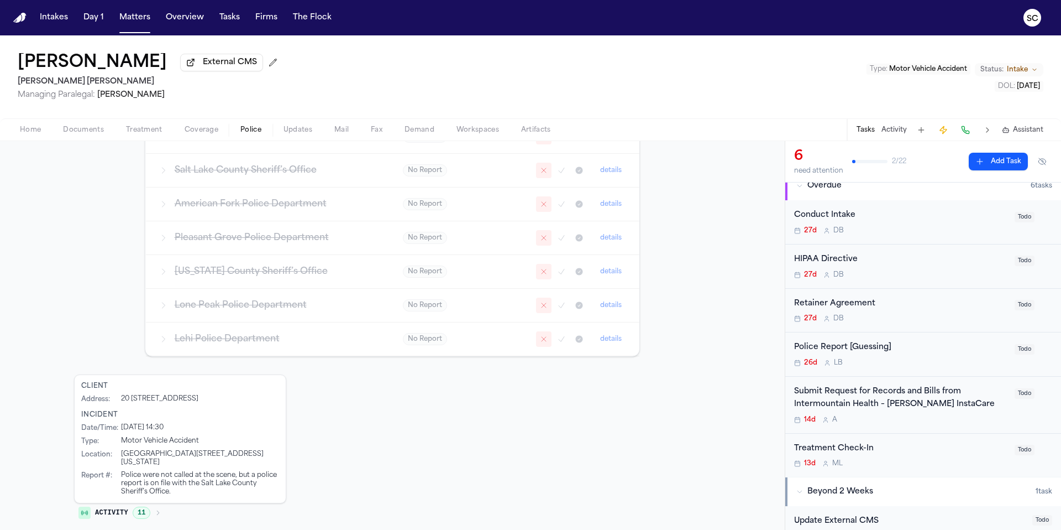
scroll to position [9, 0]
click at [925, 371] on div "Police Report [Guessing] 26d L B Todo" at bounding box center [923, 356] width 276 height 44
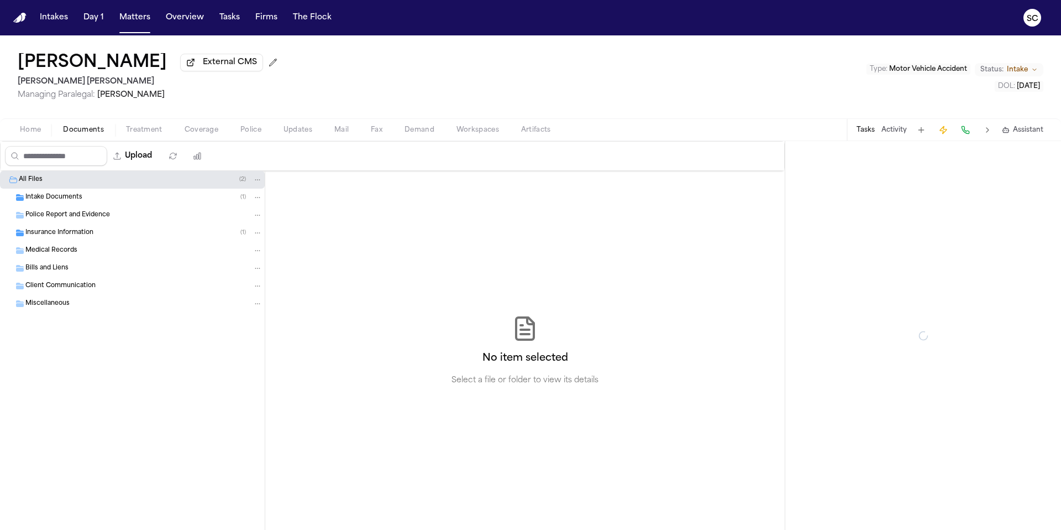
click at [93, 132] on span "Documents" at bounding box center [83, 129] width 41 height 9
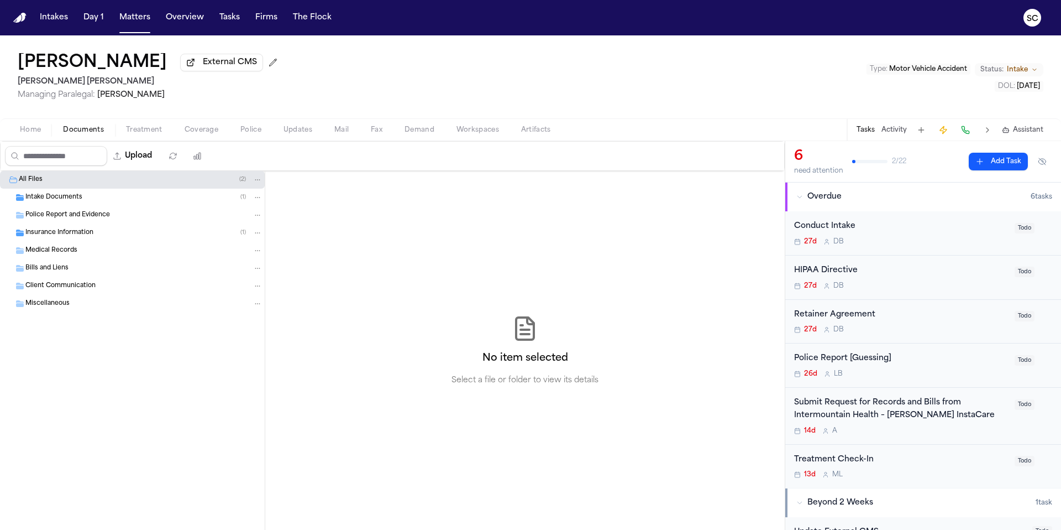
click at [31, 132] on span "Home" at bounding box center [30, 129] width 21 height 9
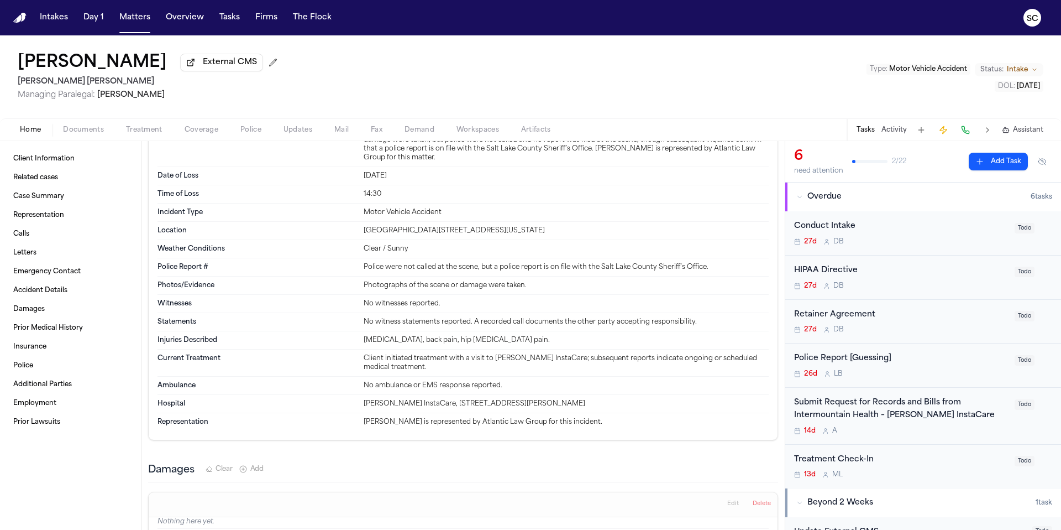
click at [917, 370] on div "Police Report [Guessing] 26d L B" at bounding box center [901, 365] width 214 height 26
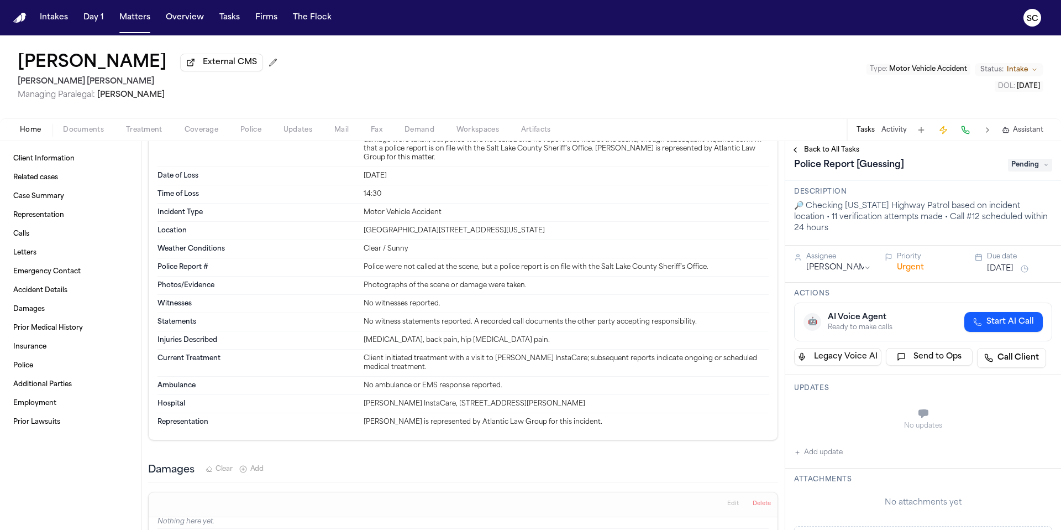
scroll to position [21, 0]
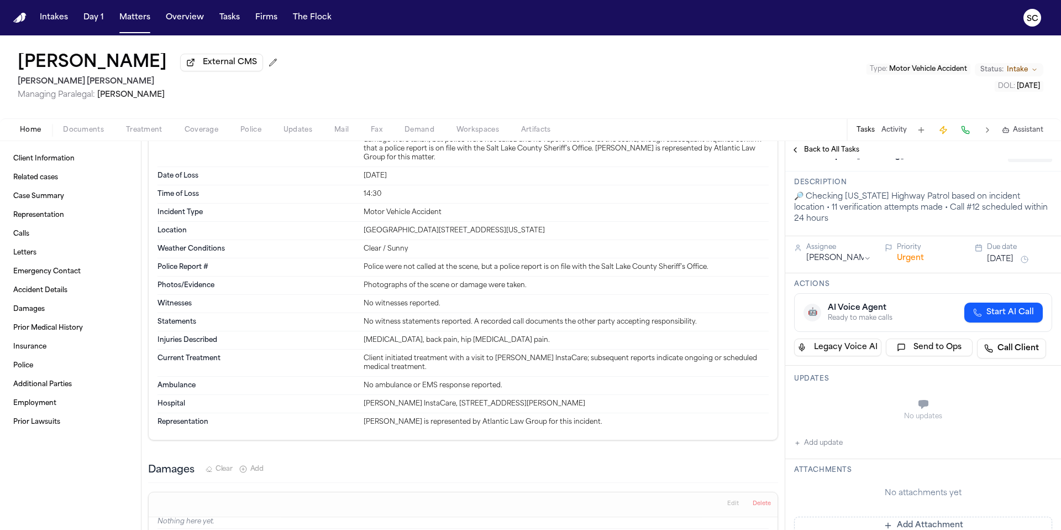
click at [829, 436] on button "Add update" at bounding box center [818, 442] width 49 height 13
click at [851, 394] on textarea "Add your update" at bounding box center [930, 405] width 236 height 22
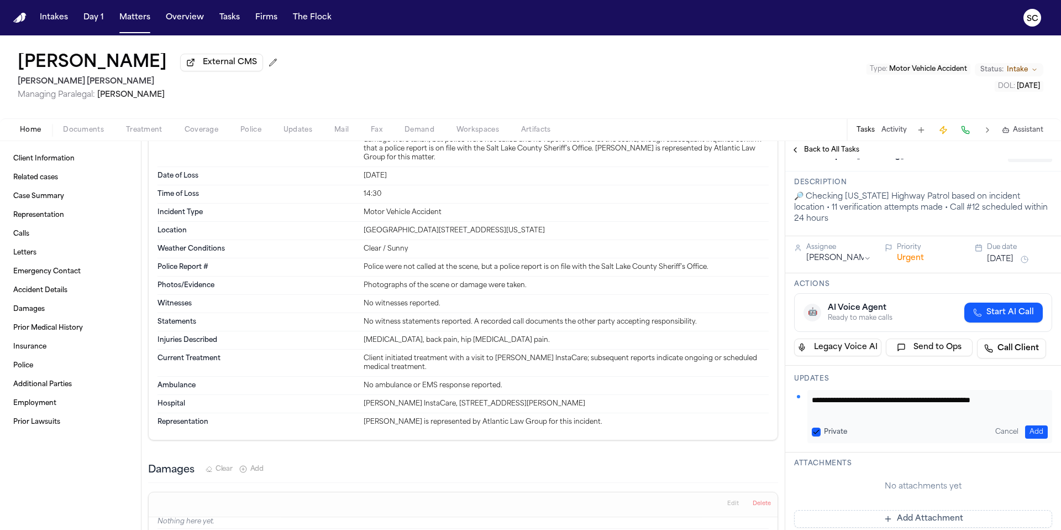
paste textarea "**********"
drag, startPoint x: 899, startPoint y: 402, endPoint x: 812, endPoint y: 392, distance: 87.8
click at [812, 394] on textarea "**********" at bounding box center [926, 405] width 228 height 22
click at [916, 404] on textarea "**********" at bounding box center [926, 405] width 228 height 22
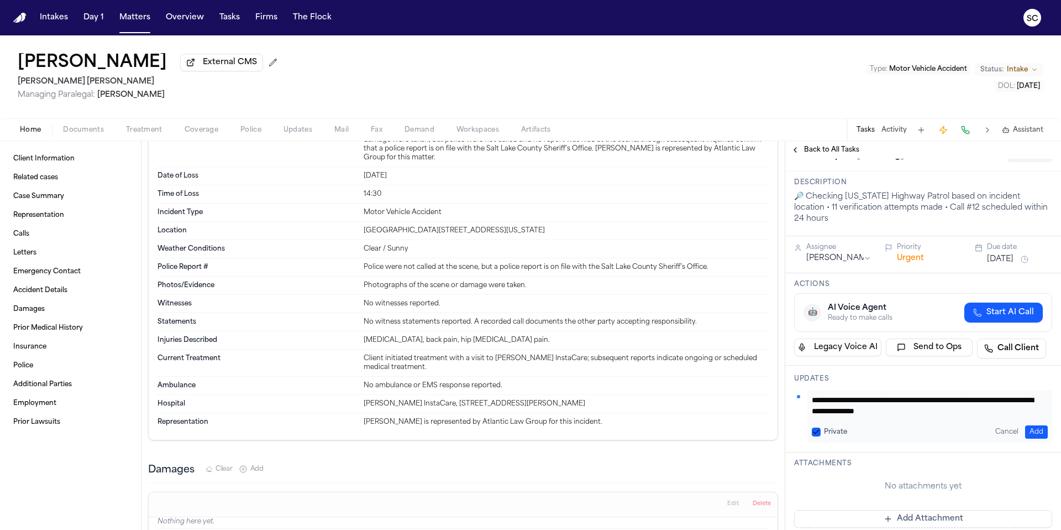
drag, startPoint x: 977, startPoint y: 404, endPoint x: 813, endPoint y: 391, distance: 165.2
click at [813, 394] on textarea "**********" at bounding box center [926, 405] width 228 height 22
type textarea "**********"
click at [1035, 425] on button "Add" at bounding box center [1036, 431] width 23 height 13
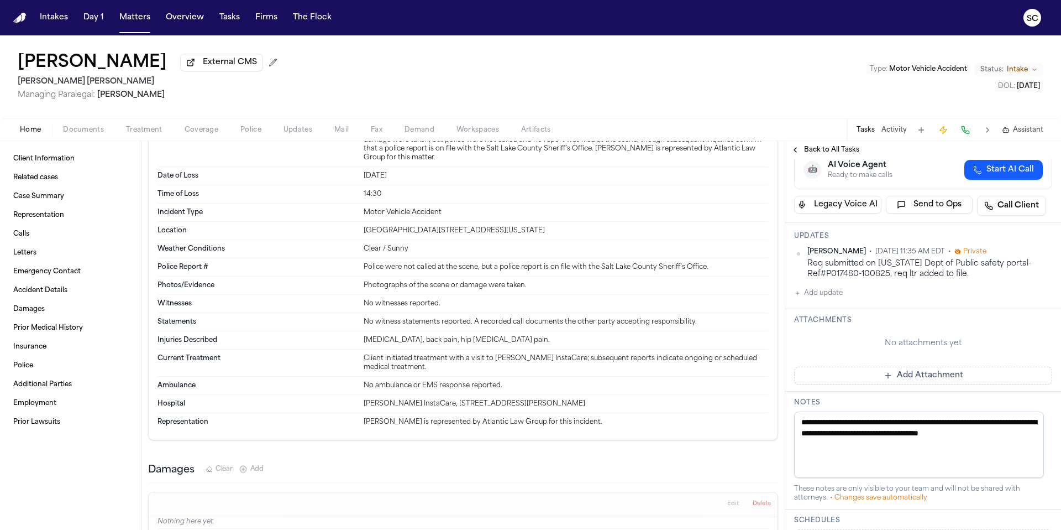
scroll to position [248, 0]
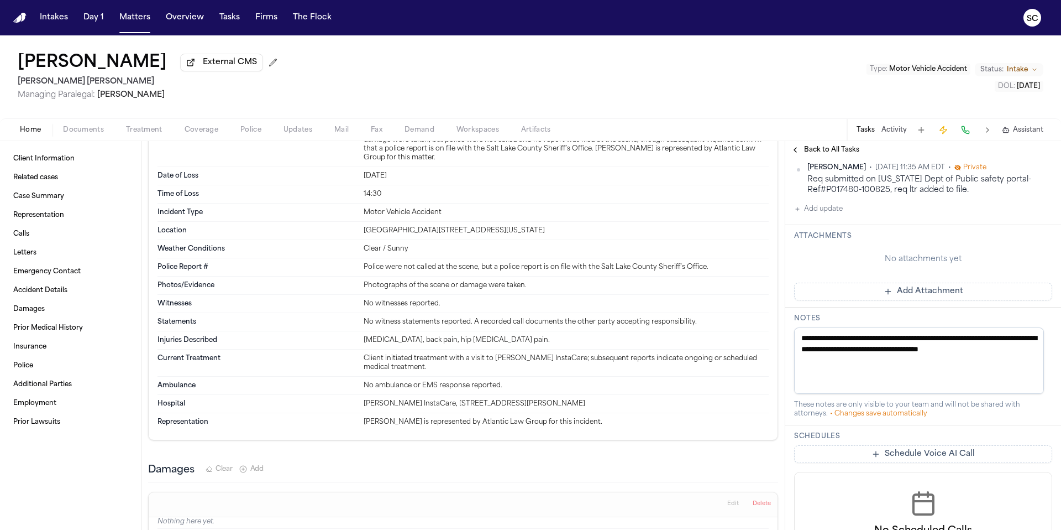
click at [909, 282] on button "Add Attachment" at bounding box center [923, 291] width 258 height 18
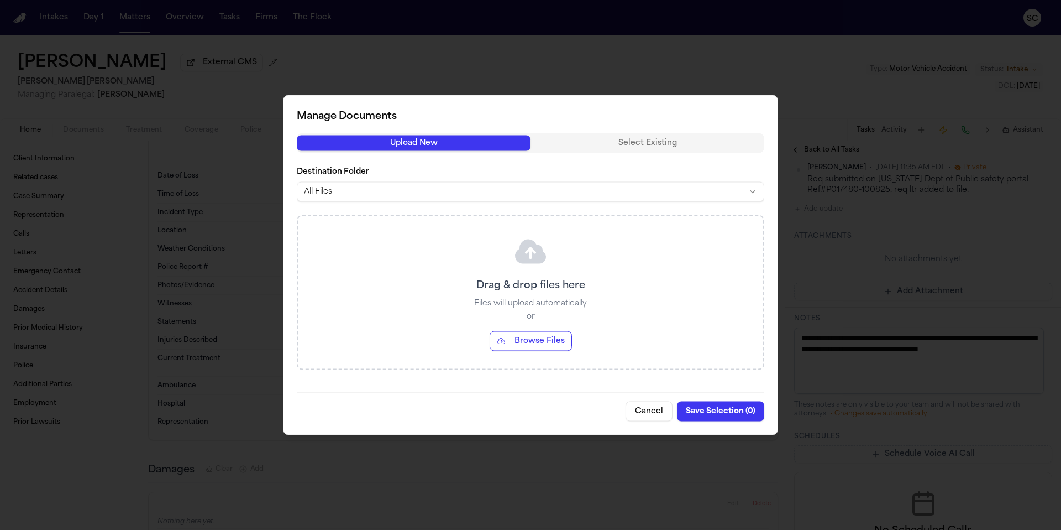
click at [641, 401] on button "Cancel" at bounding box center [649, 411] width 47 height 20
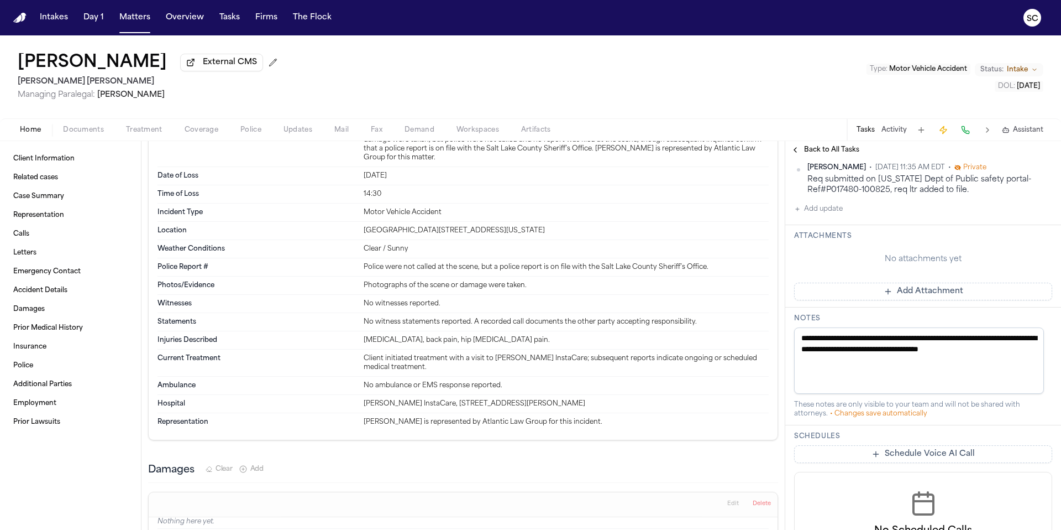
drag, startPoint x: 837, startPoint y: 354, endPoint x: 814, endPoint y: 331, distance: 32.8
click at [814, 331] on textarea "**********" at bounding box center [919, 360] width 250 height 66
type textarea "**"
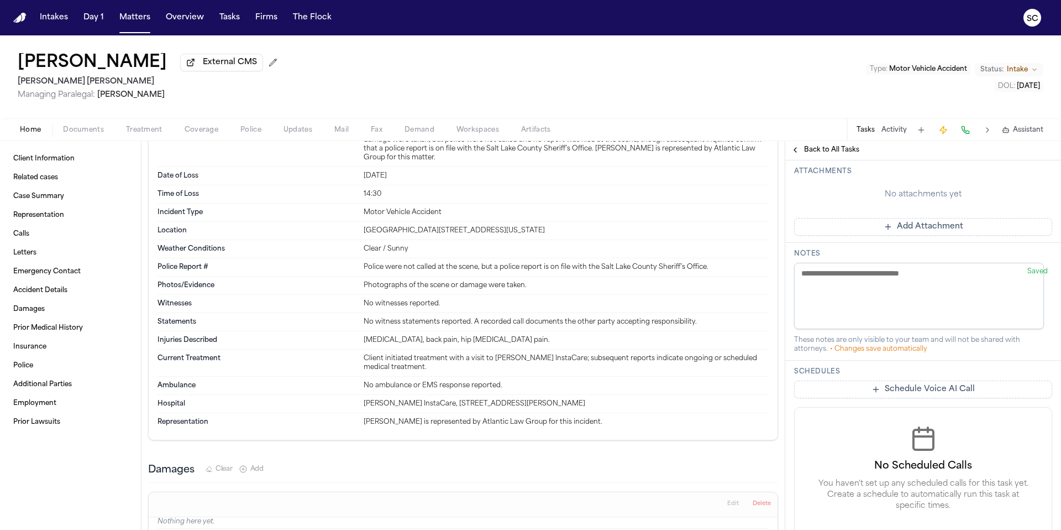
scroll to position [194, 0]
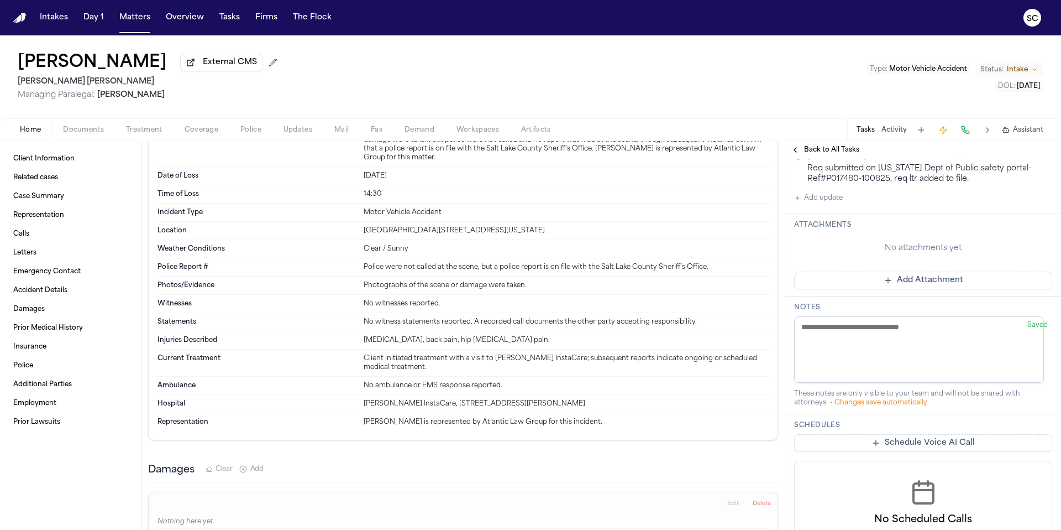
paste textarea "**********"
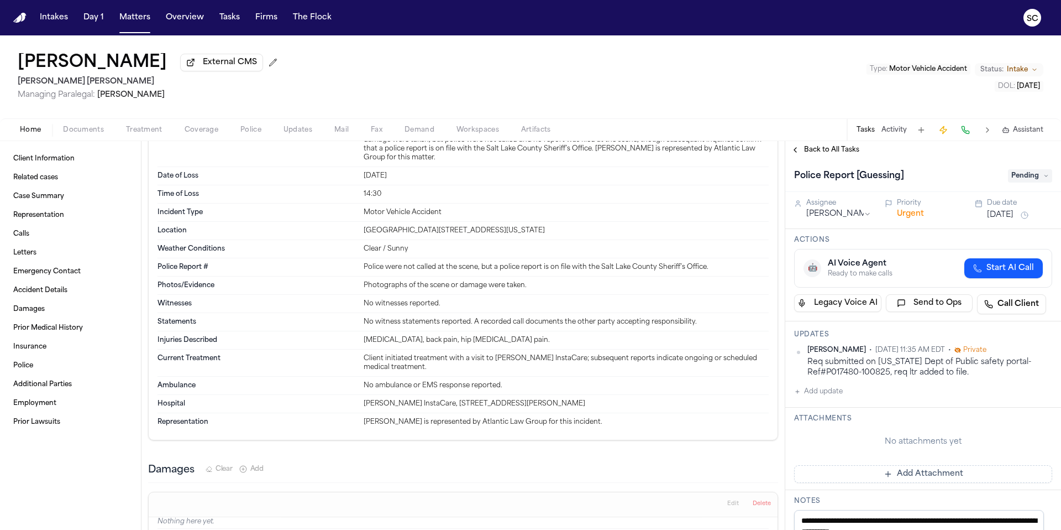
scroll to position [0, 0]
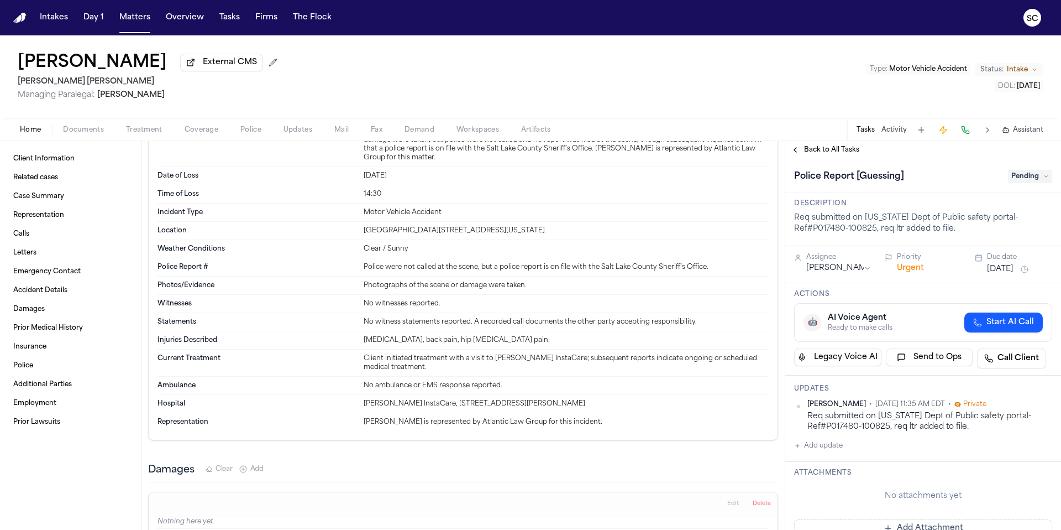
type textarea "**********"
click at [1029, 177] on span "Pending" at bounding box center [1030, 176] width 44 height 13
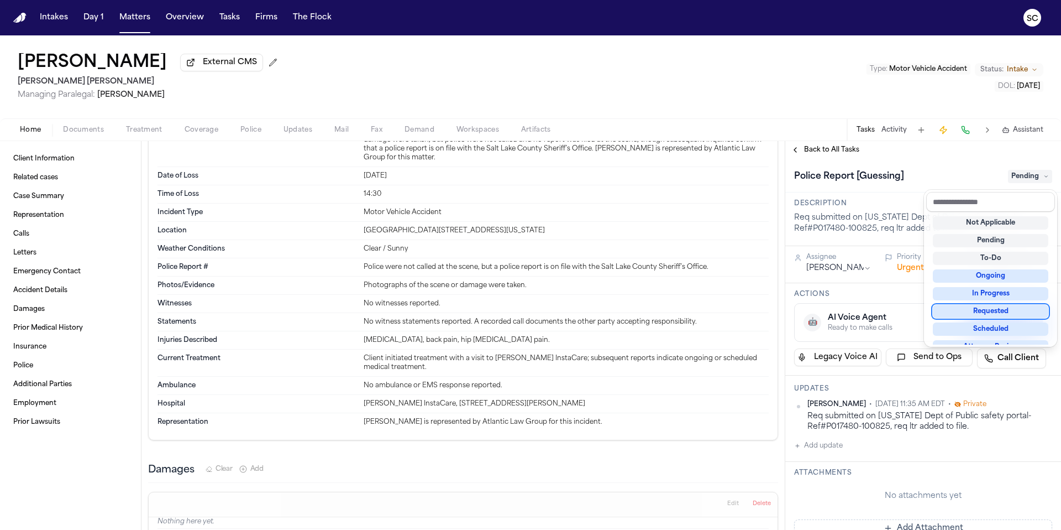
click at [1006, 316] on div "Requested" at bounding box center [991, 311] width 116 height 13
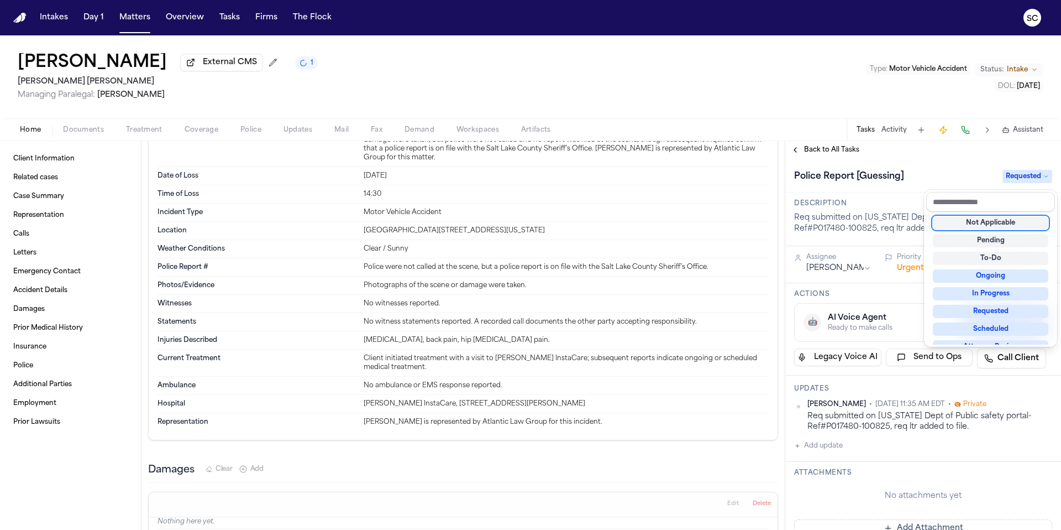
click at [281, 67] on div "Patricia Orozco External CMS 1 Steele Adams Hosman Managing Paralegal: Jacqueli…" at bounding box center [530, 282] width 1061 height 494
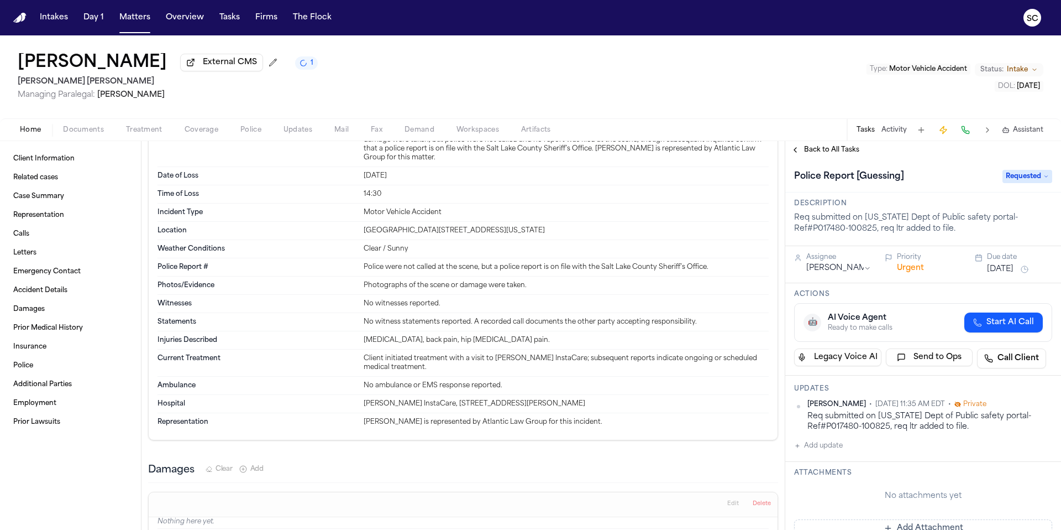
click at [309, 134] on span "Updates" at bounding box center [298, 129] width 29 height 9
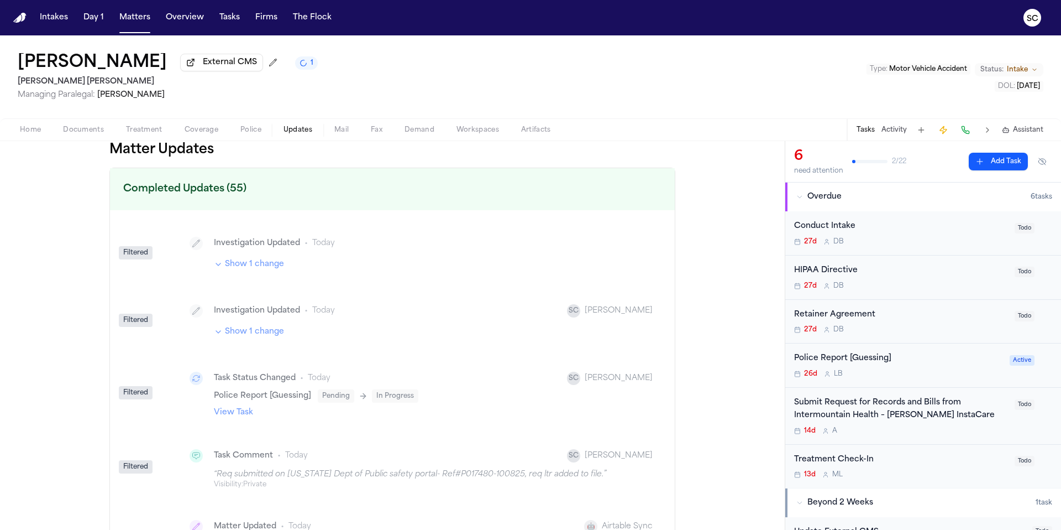
click at [214, 265] on icon "button" at bounding box center [218, 264] width 9 height 9
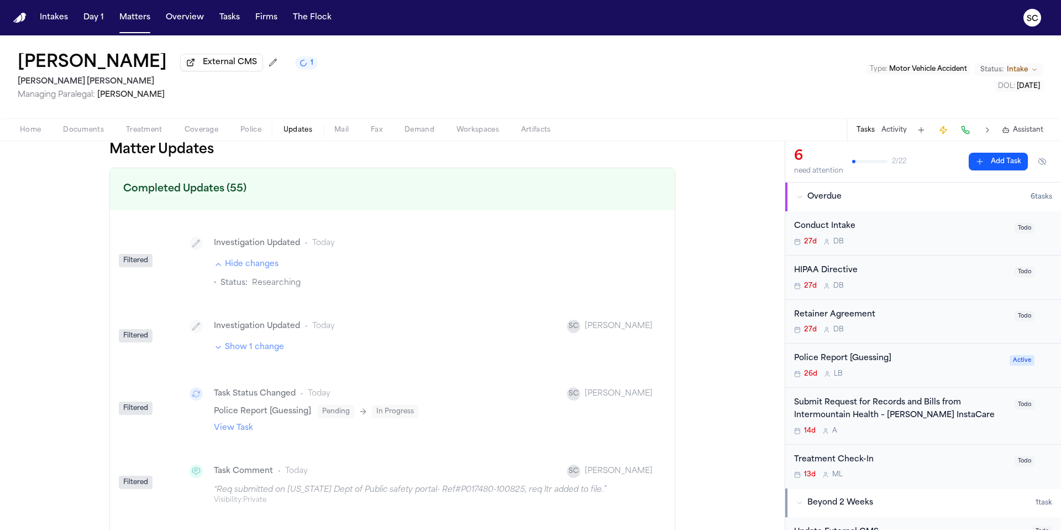
click at [33, 134] on span "Home" at bounding box center [30, 129] width 21 height 9
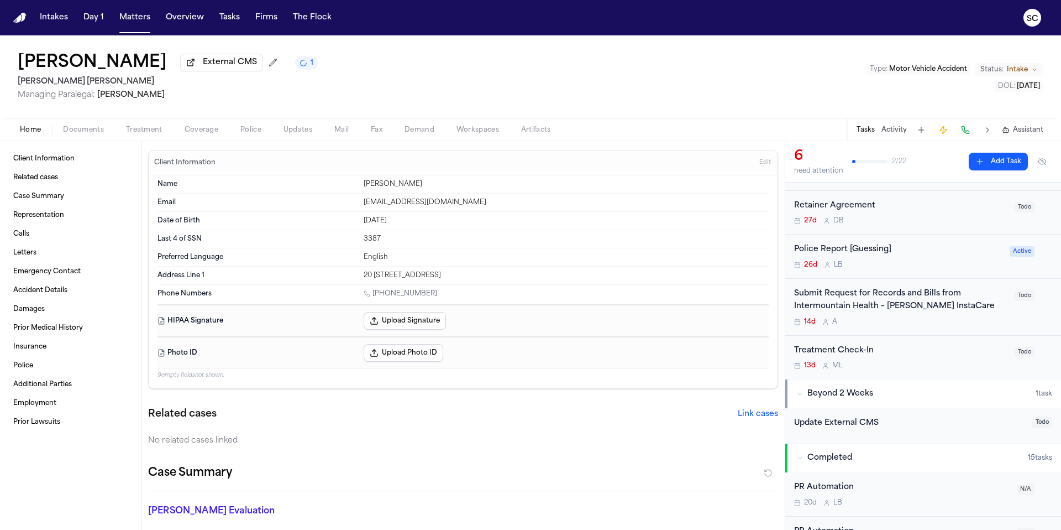
scroll to position [108, 0]
click at [901, 263] on div "26d L B" at bounding box center [898, 265] width 209 height 9
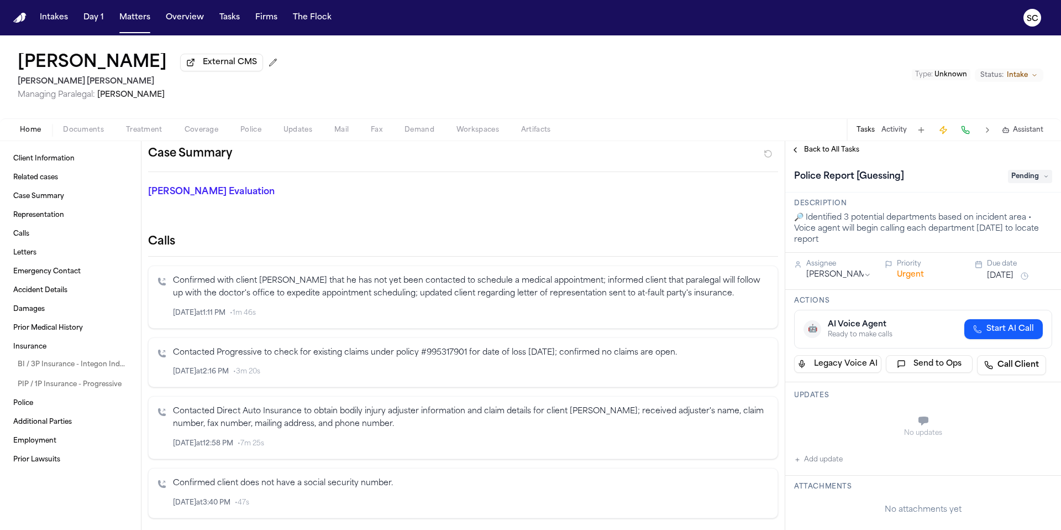
scroll to position [228, 0]
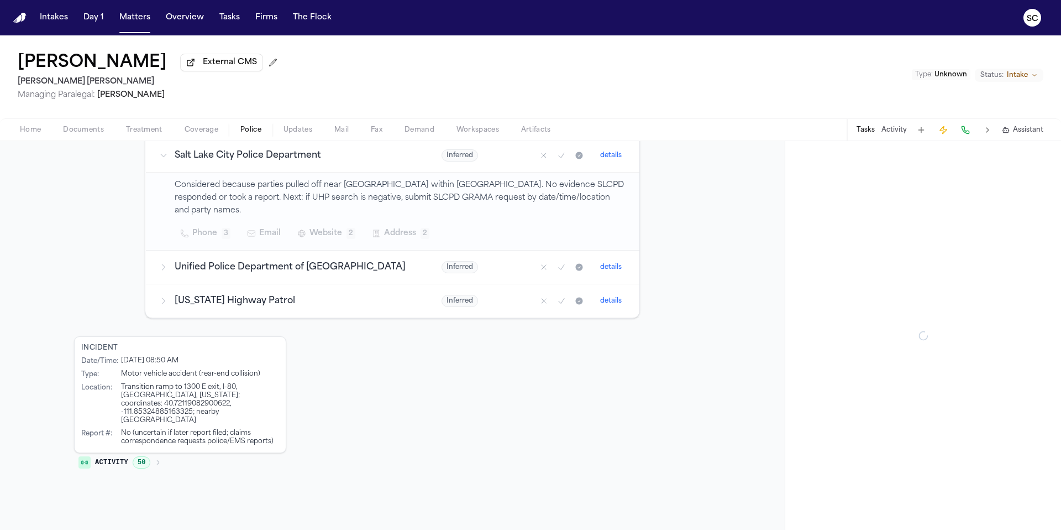
click at [260, 135] on button "Police" at bounding box center [250, 129] width 43 height 13
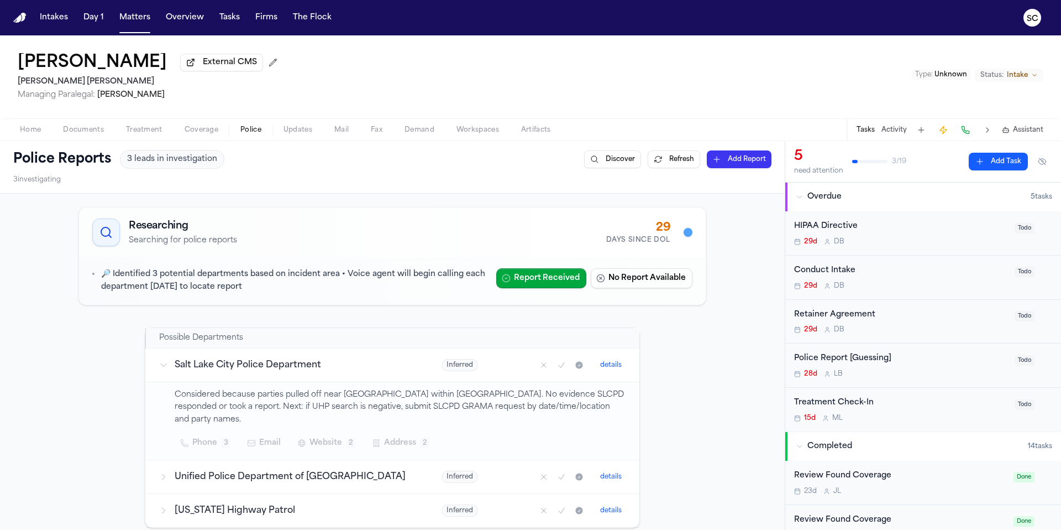
scroll to position [143, 0]
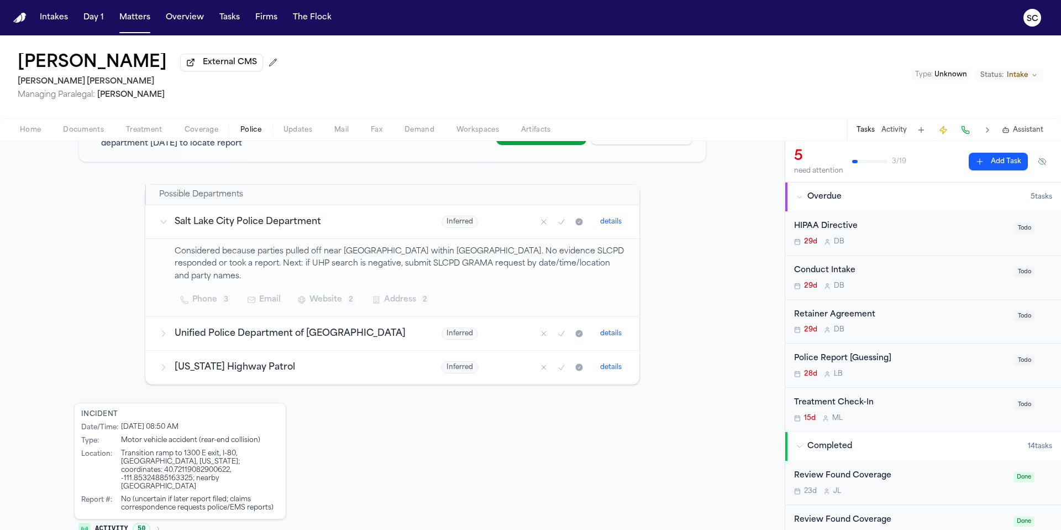
click at [33, 132] on span "Home" at bounding box center [30, 129] width 21 height 9
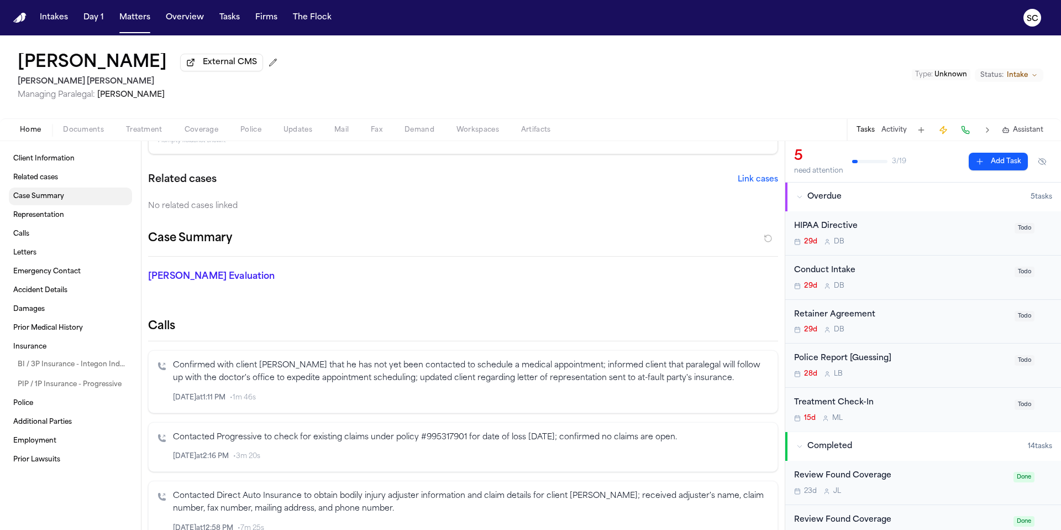
click at [48, 201] on span "Case Summary" at bounding box center [38, 196] width 51 height 9
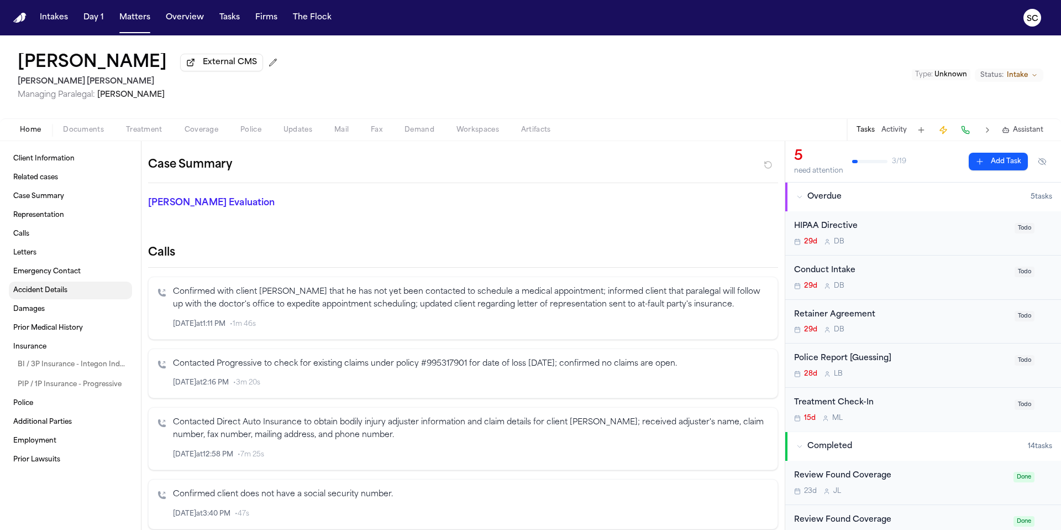
click at [48, 294] on span "Accident Details" at bounding box center [40, 290] width 54 height 9
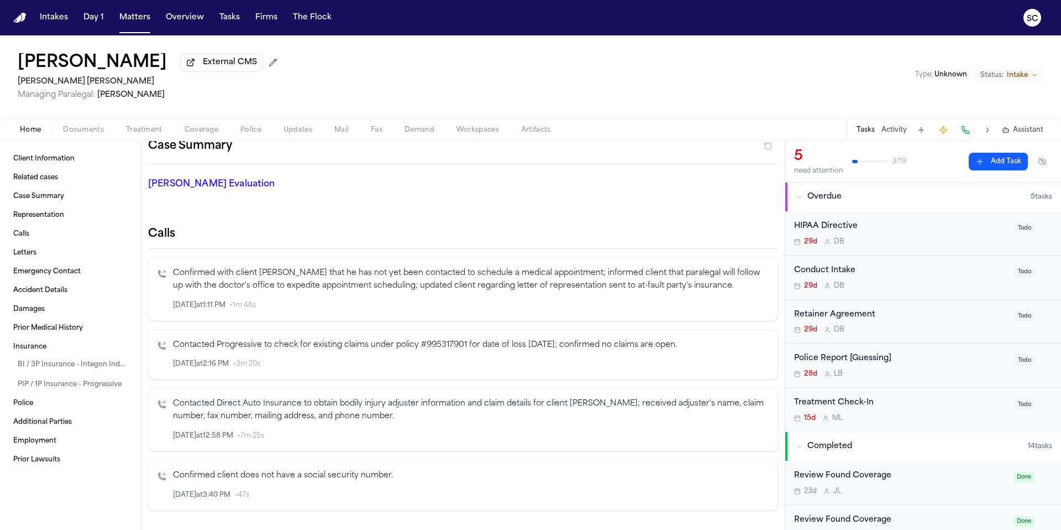
scroll to position [251, 0]
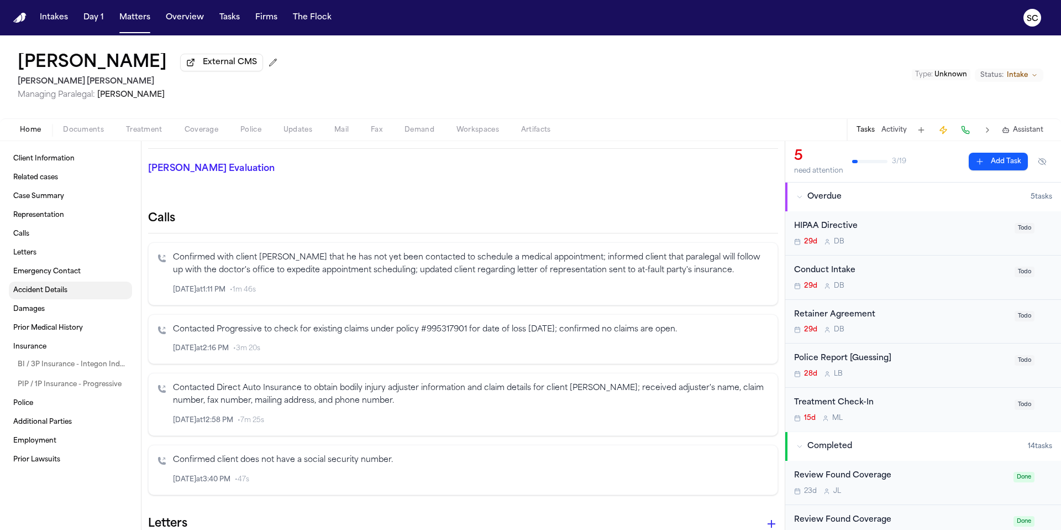
click at [38, 290] on span "Accident Details" at bounding box center [40, 290] width 54 height 9
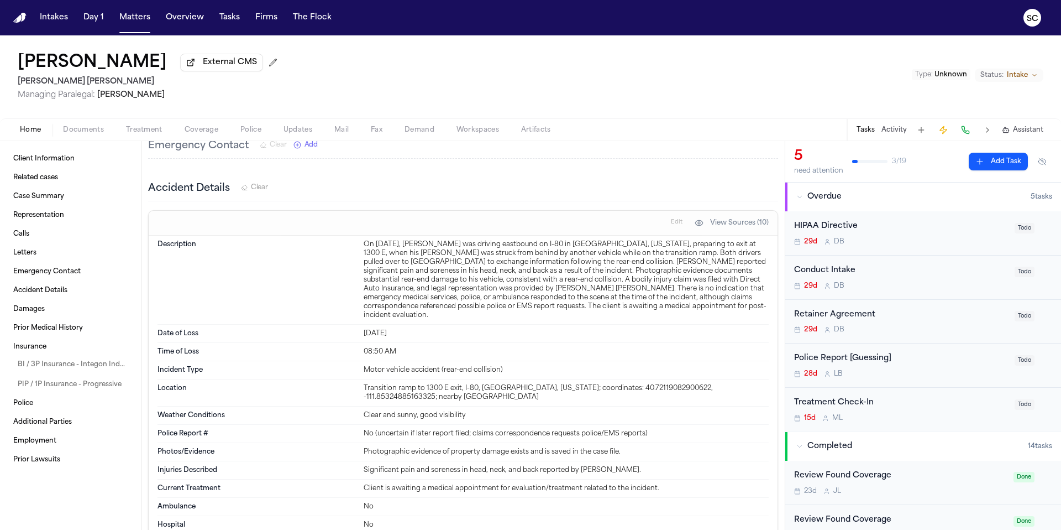
scroll to position [810, 0]
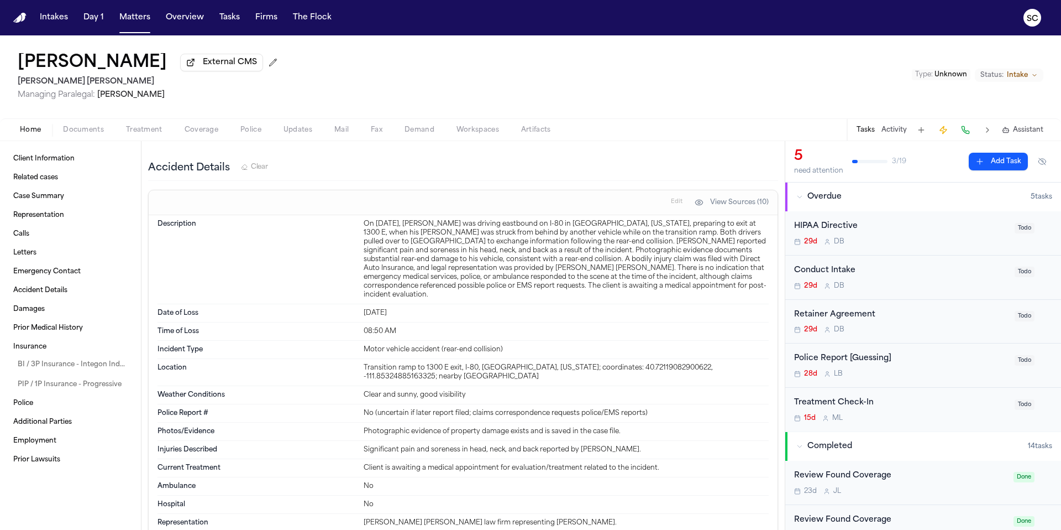
click at [909, 373] on div "28d L B" at bounding box center [901, 373] width 214 height 9
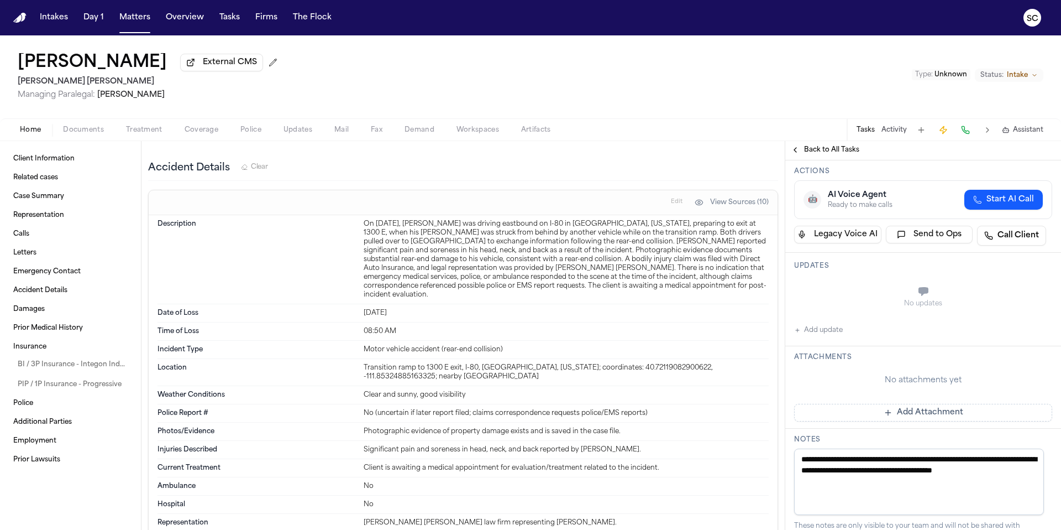
scroll to position [229, 0]
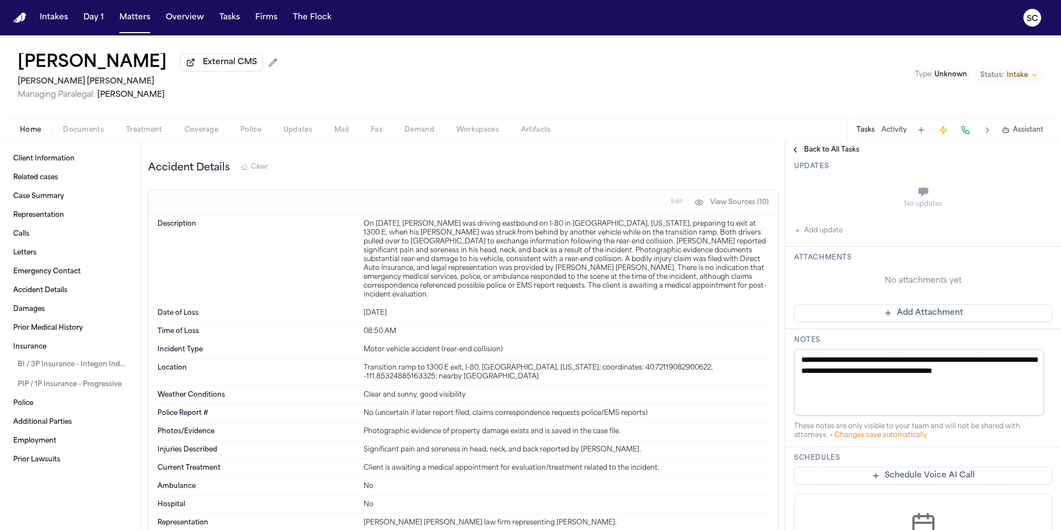
click at [904, 315] on button "Add Attachment" at bounding box center [923, 313] width 258 height 18
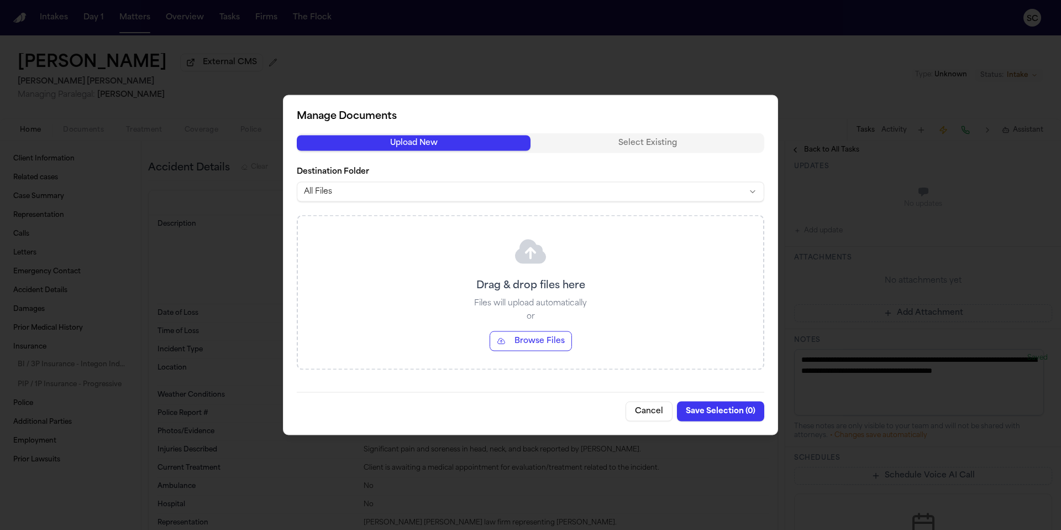
click at [515, 335] on button "Browse Files" at bounding box center [531, 341] width 82 height 20
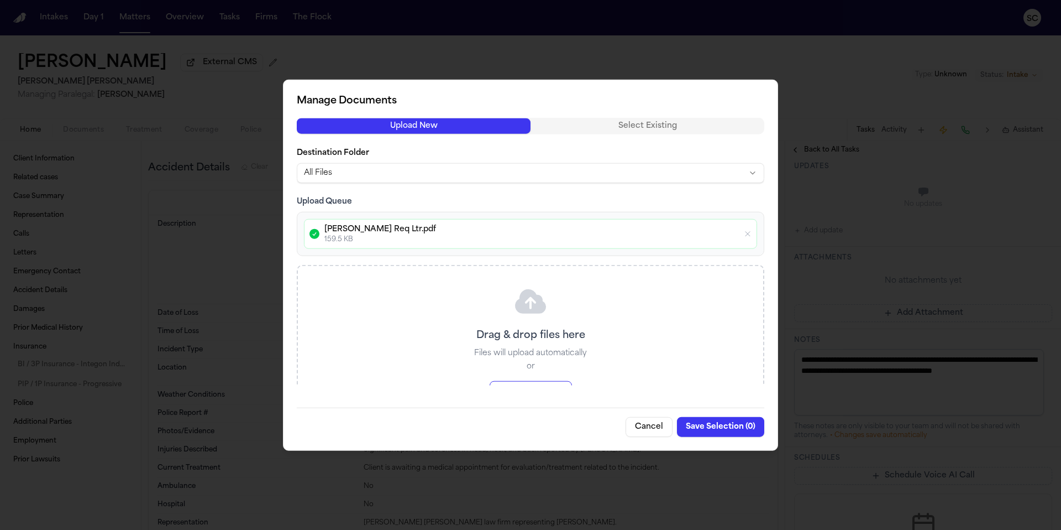
click at [348, 171] on body "Intakes Day 1 Matters Overview Tasks Firms The Flock SC Juan Manuel Rodriguez-F…" at bounding box center [530, 265] width 1061 height 530
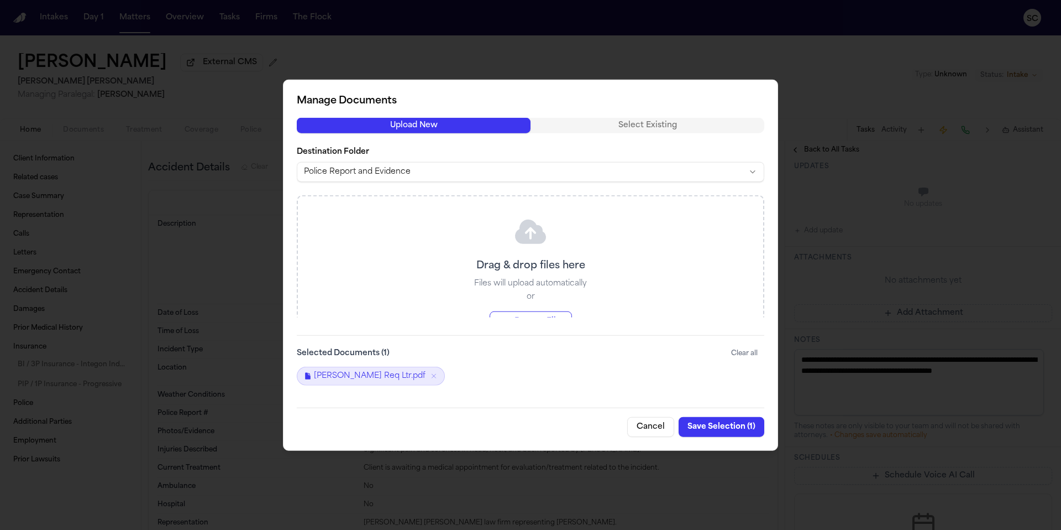
click at [714, 430] on button "Save Selection ( 1 )" at bounding box center [722, 426] width 86 height 20
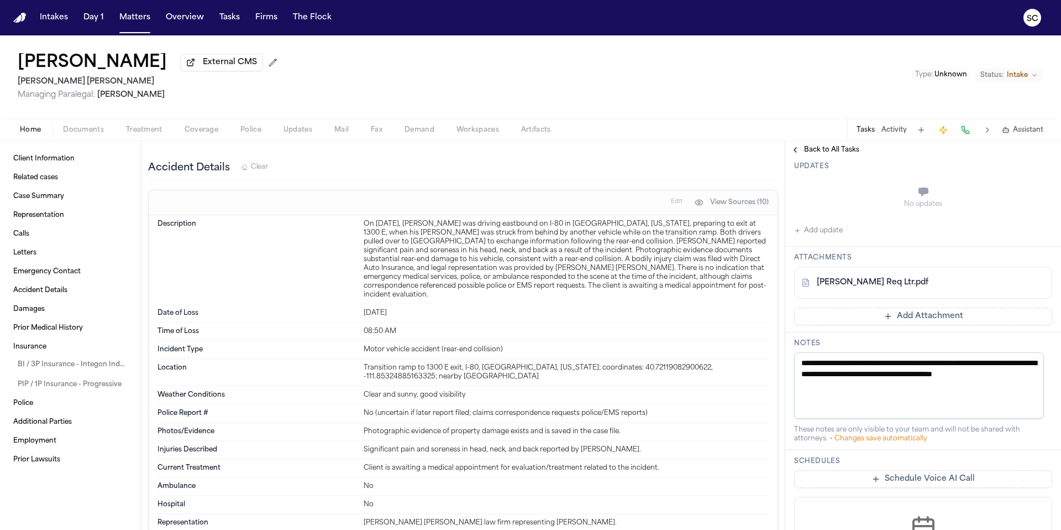
drag, startPoint x: 848, startPoint y: 392, endPoint x: 815, endPoint y: 366, distance: 42.6
click at [815, 366] on textarea "**********" at bounding box center [919, 385] width 250 height 66
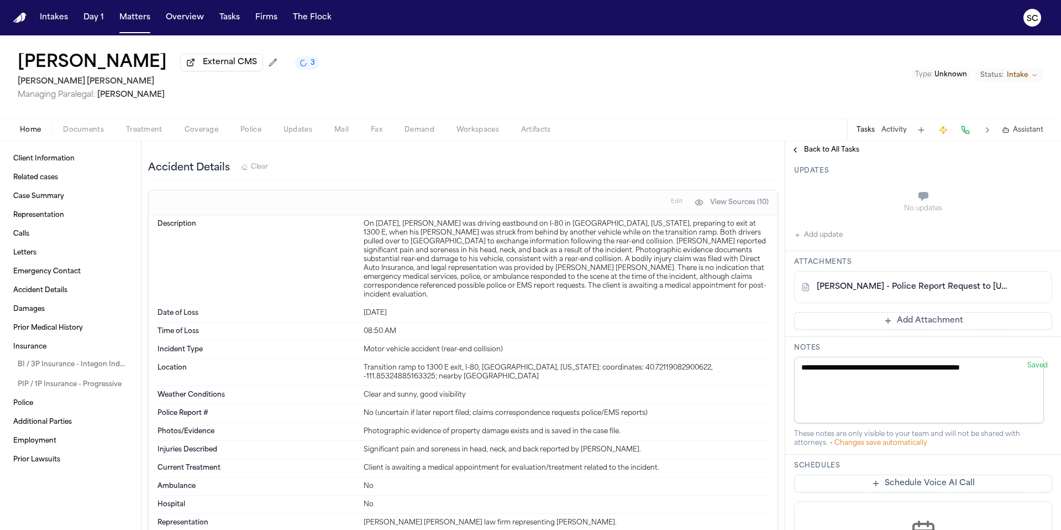
scroll to position [211, 0]
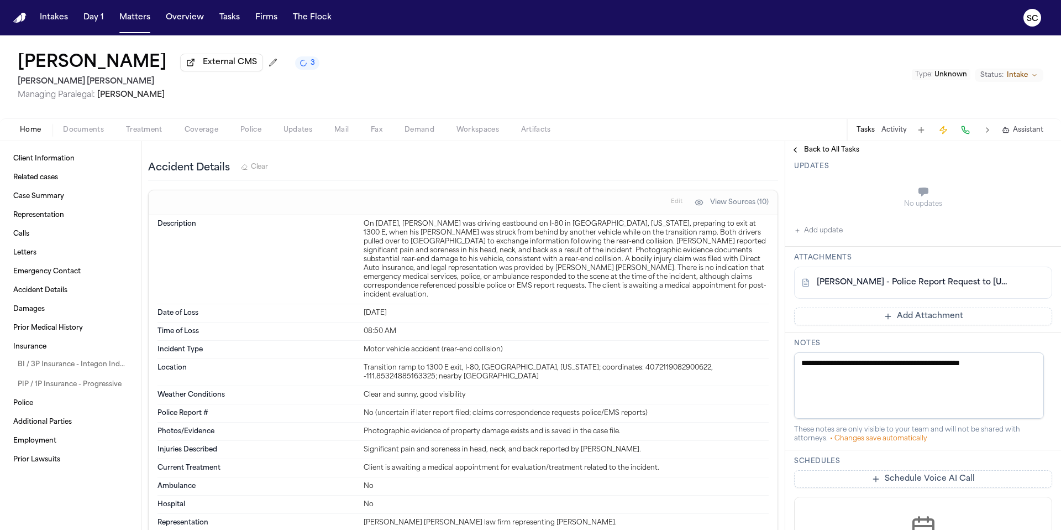
click at [1011, 364] on textarea "**********" at bounding box center [919, 385] width 250 height 66
click at [1030, 365] on textarea "**********" at bounding box center [919, 385] width 250 height 66
paste textarea "**********"
click at [821, 375] on textarea "**********" at bounding box center [919, 385] width 250 height 66
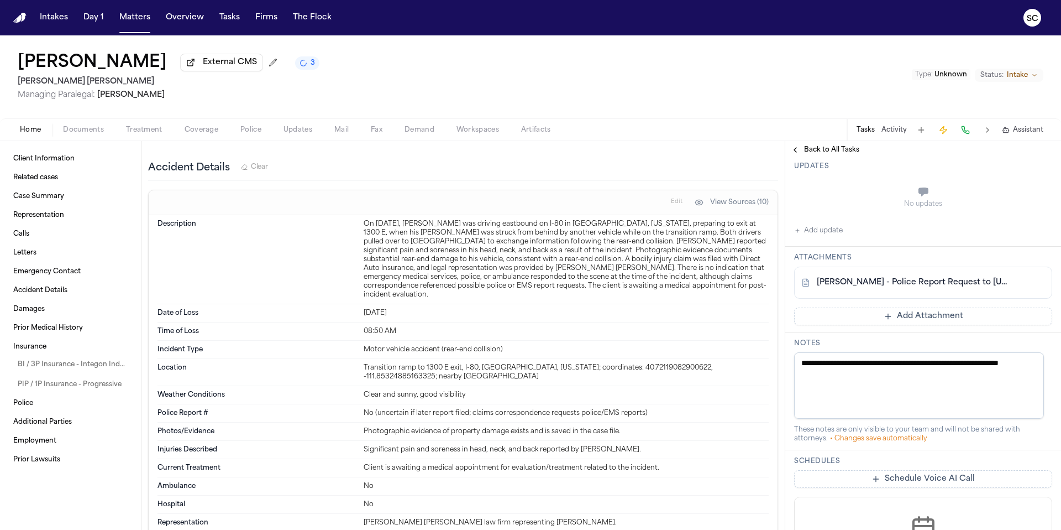
click at [818, 365] on textarea "**********" at bounding box center [919, 385] width 250 height 66
drag, startPoint x: 889, startPoint y: 375, endPoint x: 865, endPoint y: 369, distance: 24.5
click at [864, 368] on textarea "**********" at bounding box center [919, 385] width 250 height 66
click at [905, 384] on textarea "**********" at bounding box center [919, 385] width 250 height 66
drag, startPoint x: 974, startPoint y: 376, endPoint x: 815, endPoint y: 368, distance: 159.4
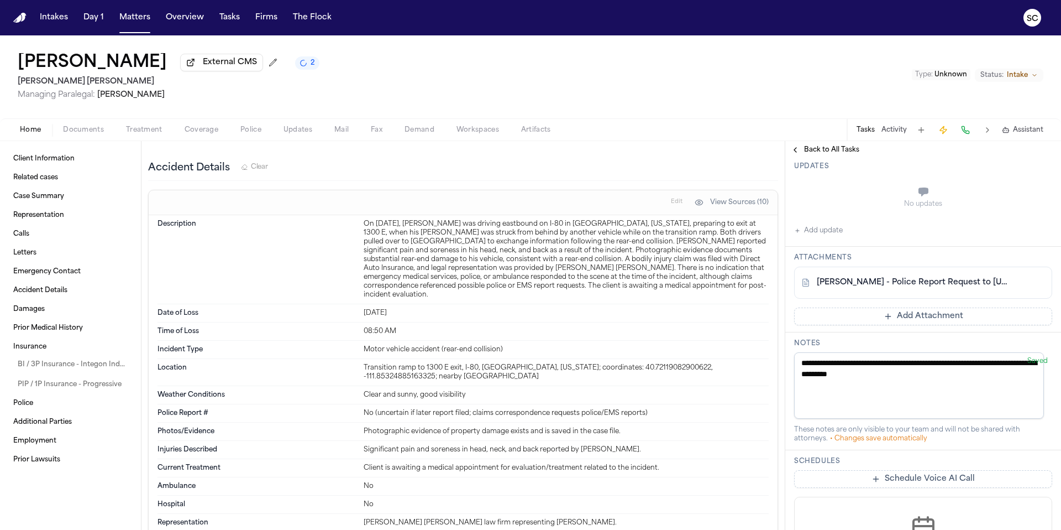
click at [815, 368] on textarea "**********" at bounding box center [919, 385] width 250 height 66
drag, startPoint x: 813, startPoint y: 359, endPoint x: 824, endPoint y: 369, distance: 14.9
click at [813, 359] on textarea "**********" at bounding box center [919, 385] width 250 height 66
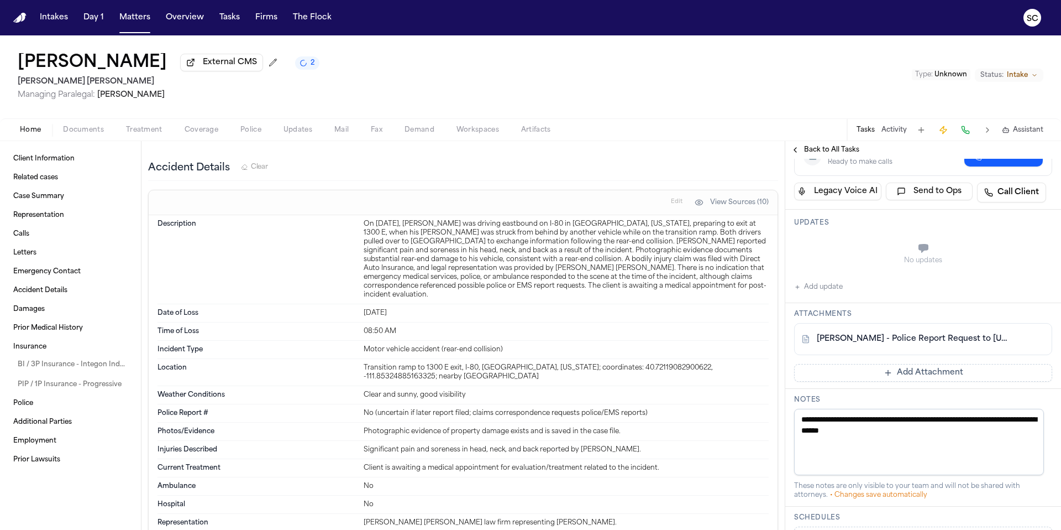
scroll to position [165, 0]
type textarea "**********"
click at [826, 290] on button "Add update" at bounding box center [818, 287] width 49 height 13
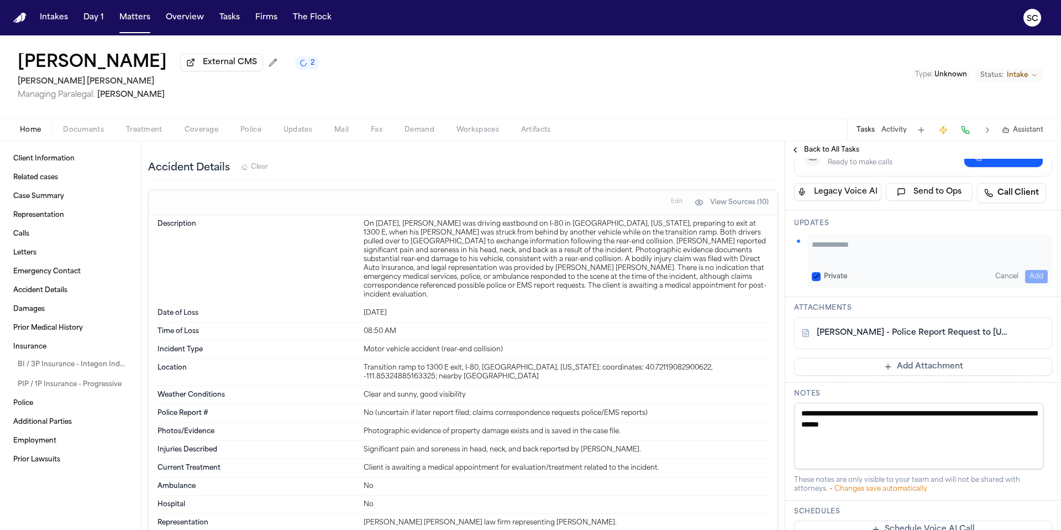
paste textarea "**********"
type textarea "**********"
click at [1029, 273] on button "Add" at bounding box center [1036, 276] width 23 height 13
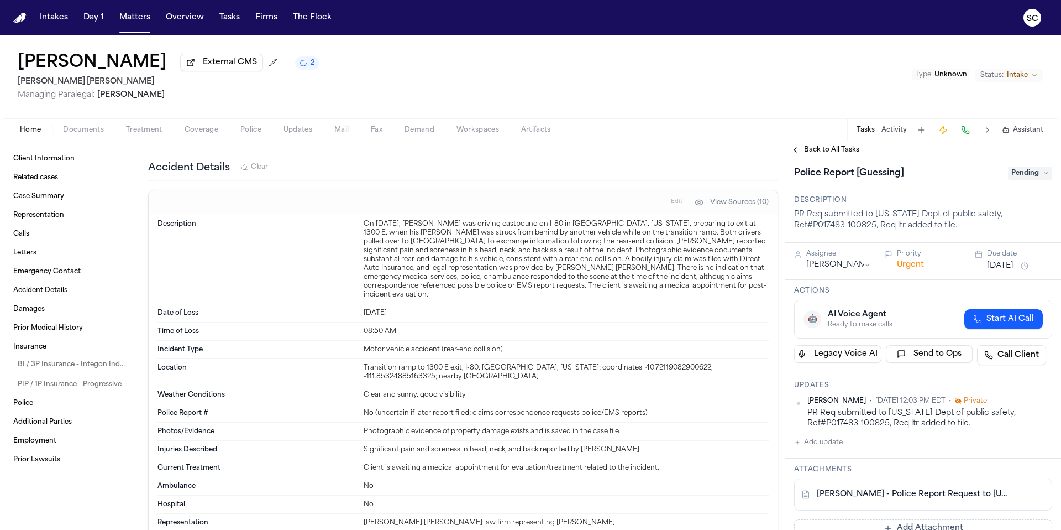
scroll to position [1, 0]
click at [1019, 171] on span "Pending" at bounding box center [1030, 175] width 44 height 13
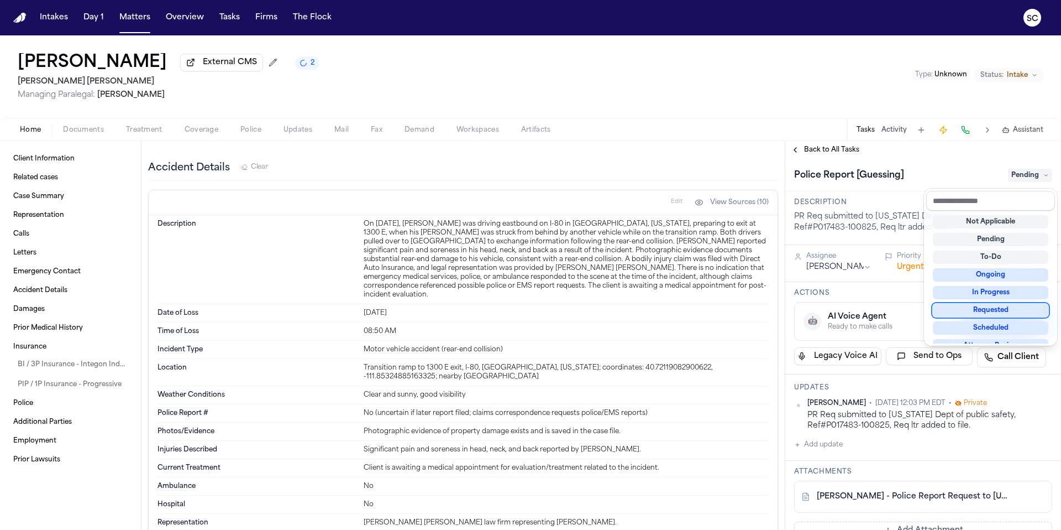
click at [1000, 312] on div "Requested" at bounding box center [991, 309] width 116 height 13
click at [940, 165] on div "Police Report [Guessing] Requested" at bounding box center [923, 175] width 276 height 34
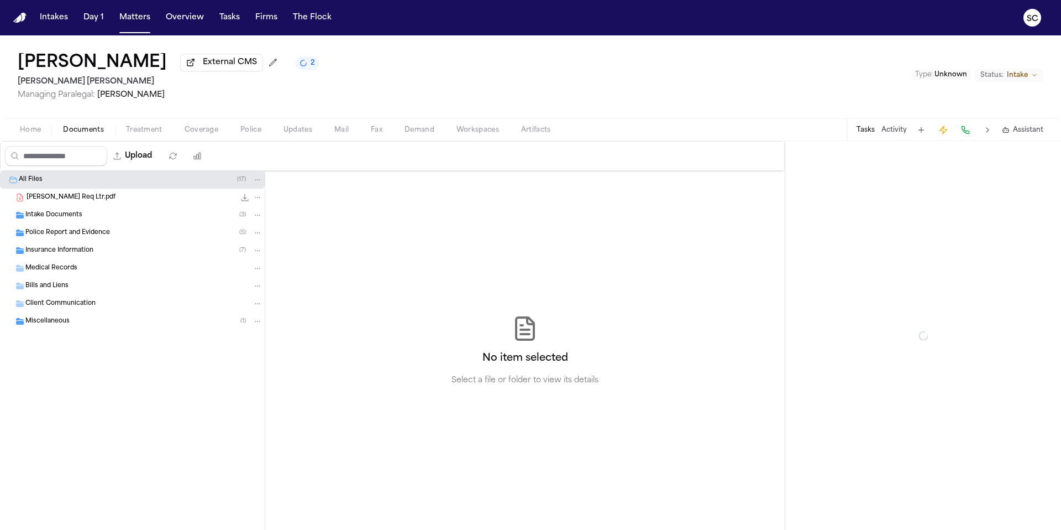
click at [90, 134] on span "Documents" at bounding box center [83, 129] width 41 height 9
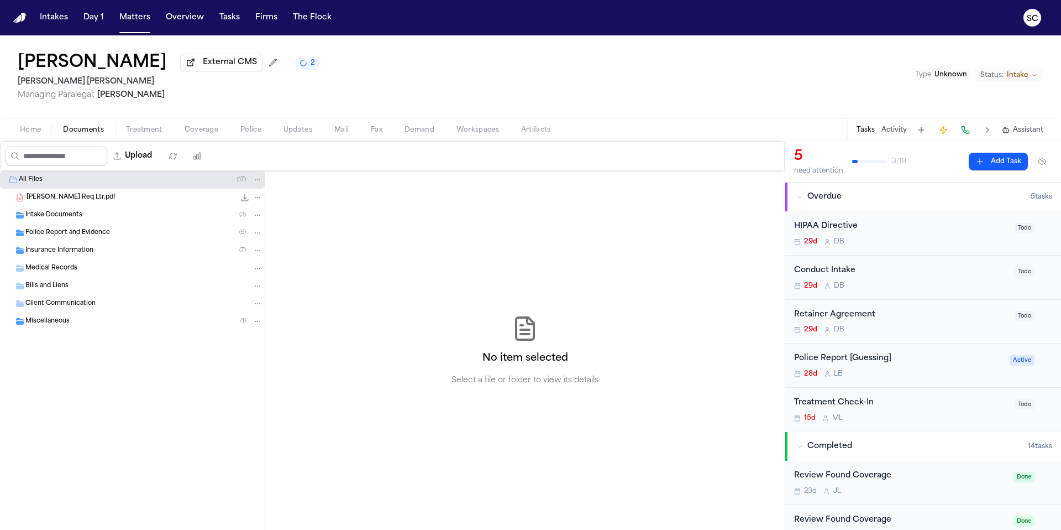
click at [108, 201] on div "P.Orozco Req Ltr.pdf 159.5 KB • PDF" at bounding box center [145, 197] width 236 height 11
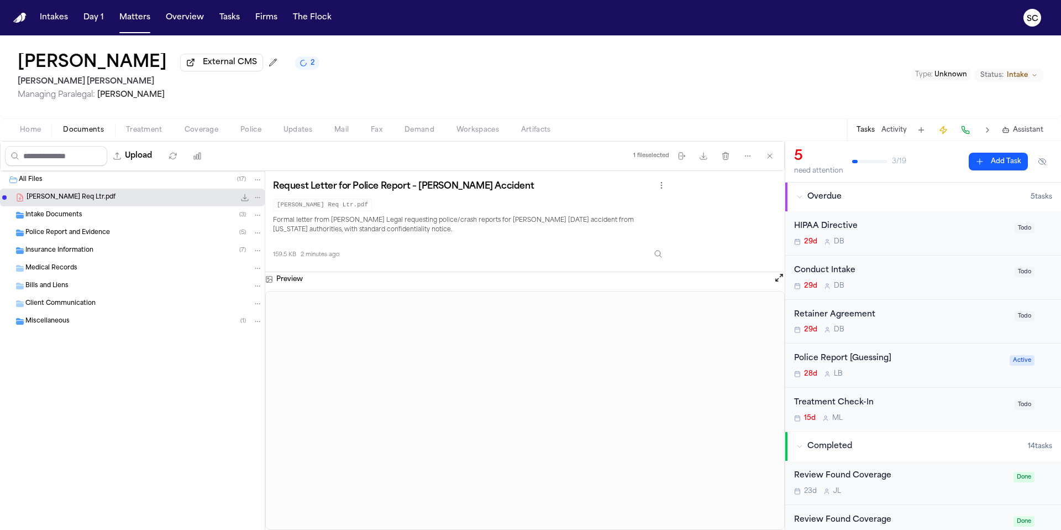
click at [315, 67] on span "2" at bounding box center [313, 63] width 4 height 9
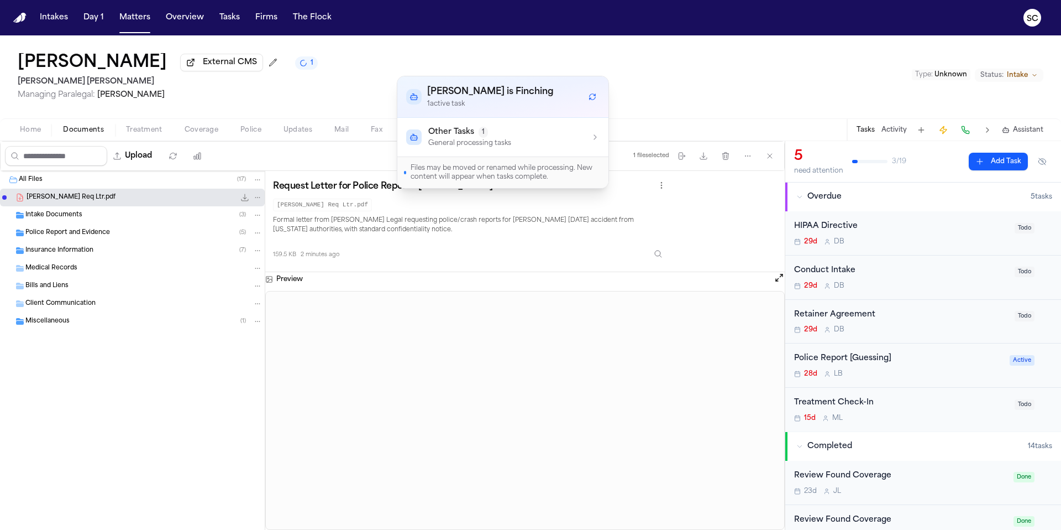
click at [472, 143] on p "General processing tasks" at bounding box center [469, 143] width 83 height 9
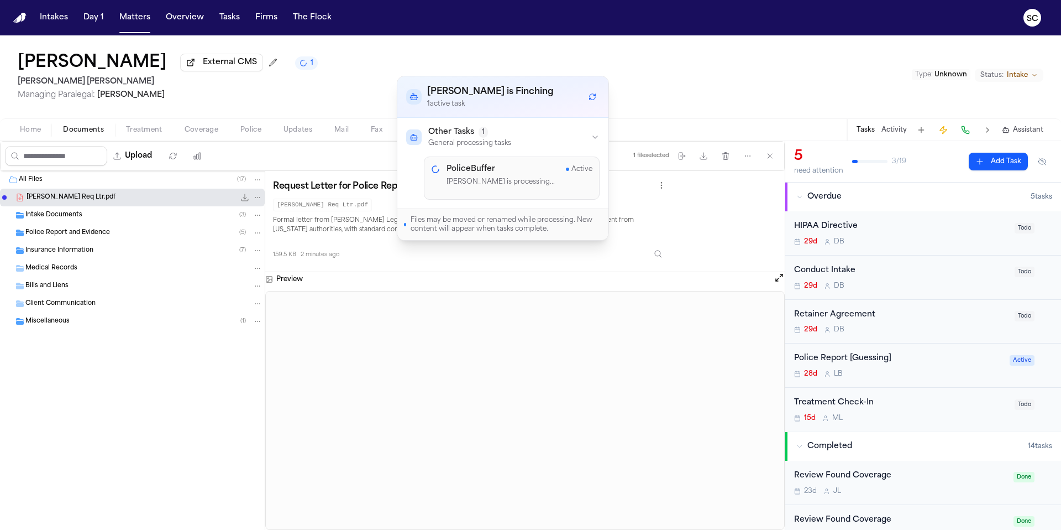
click at [506, 172] on div "PoliceBuffer Active" at bounding box center [520, 169] width 146 height 11
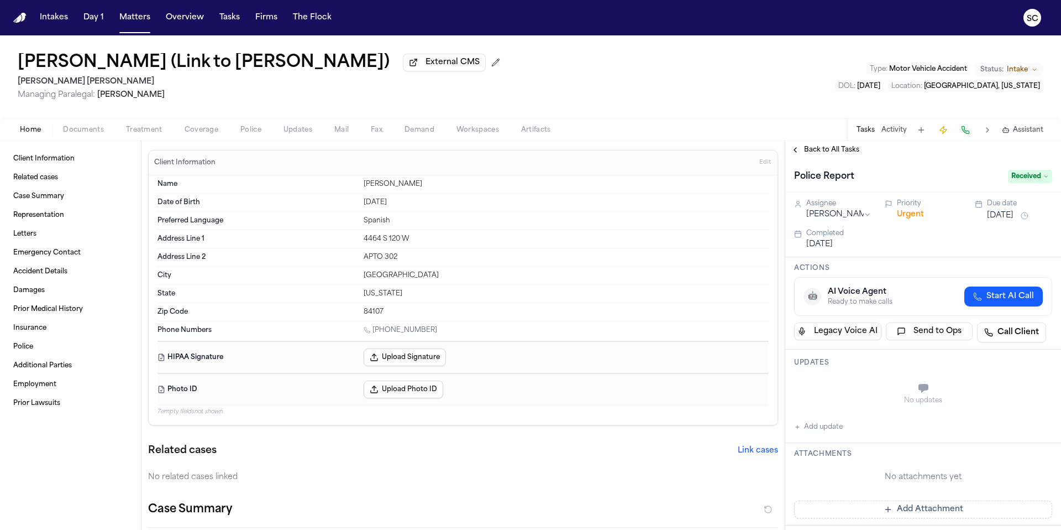
click at [100, 134] on span "Documents" at bounding box center [83, 129] width 41 height 9
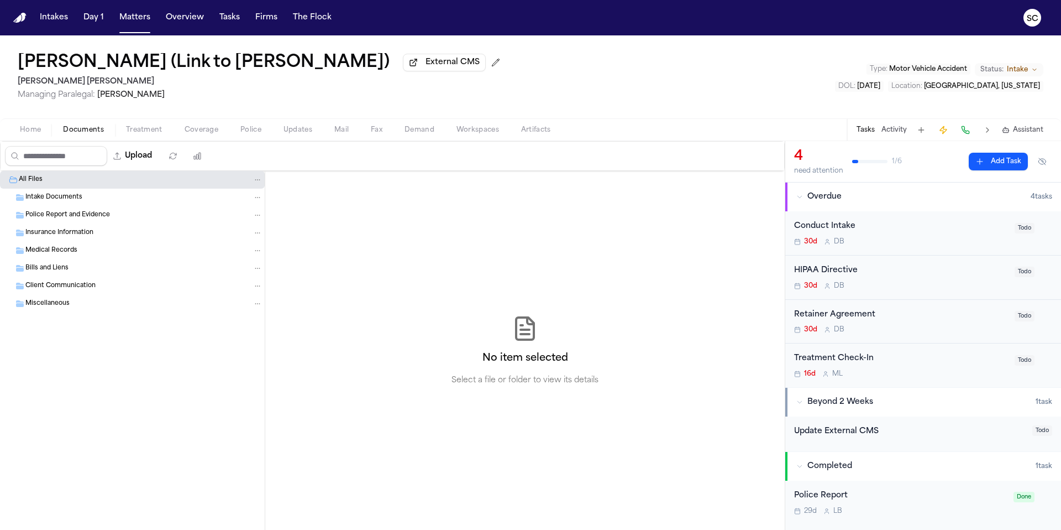
click at [88, 219] on span "Police Report and Evidence" at bounding box center [67, 215] width 85 height 9
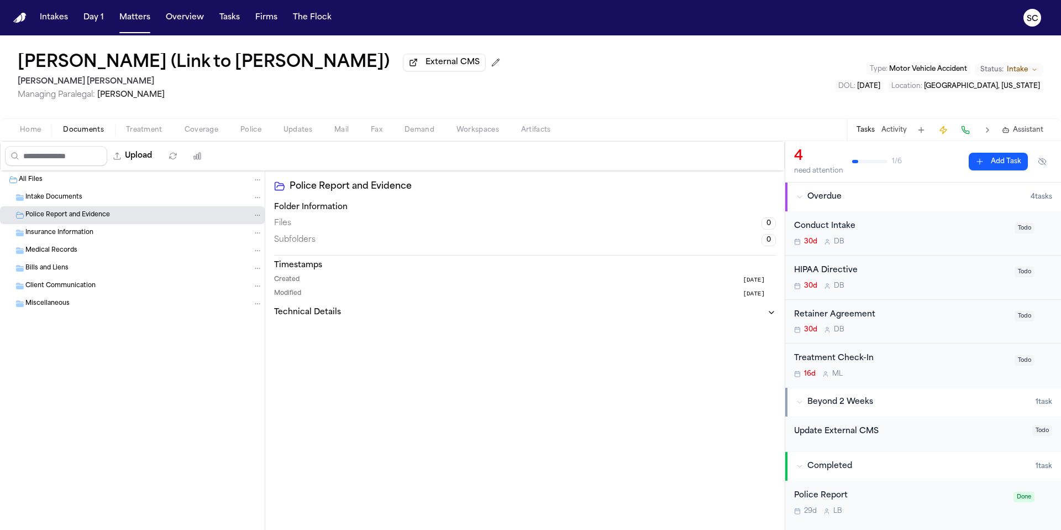
click at [891, 504] on div "Police Report 29d L B" at bounding box center [900, 502] width 213 height 26
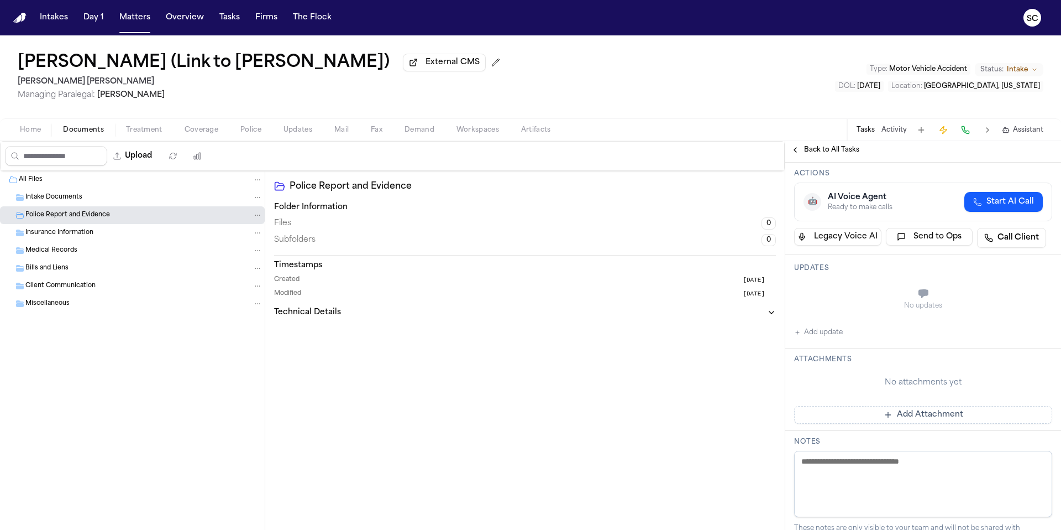
scroll to position [95, 0]
click at [824, 336] on button "Add update" at bounding box center [818, 332] width 49 height 13
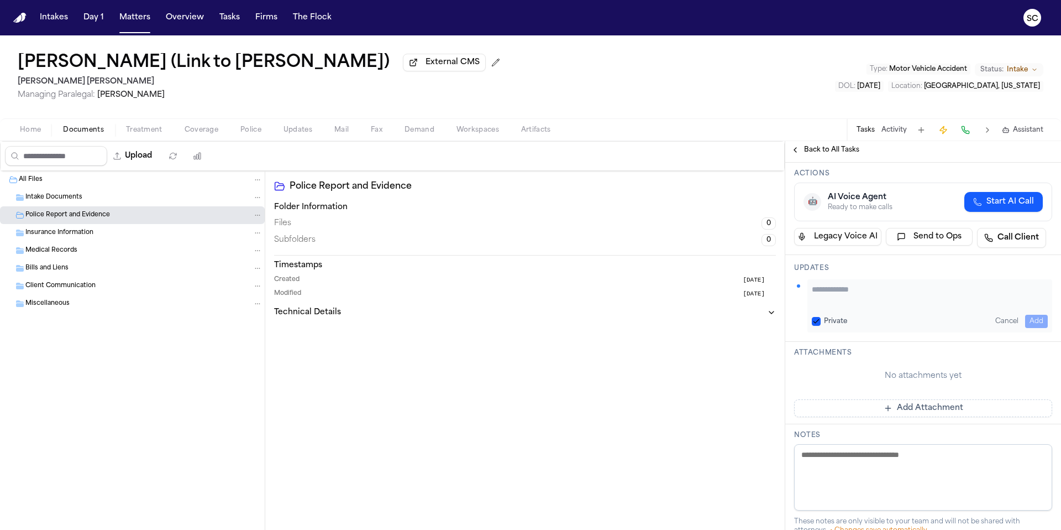
paste textarea "**********"
type textarea "**********"
paste textarea "**********"
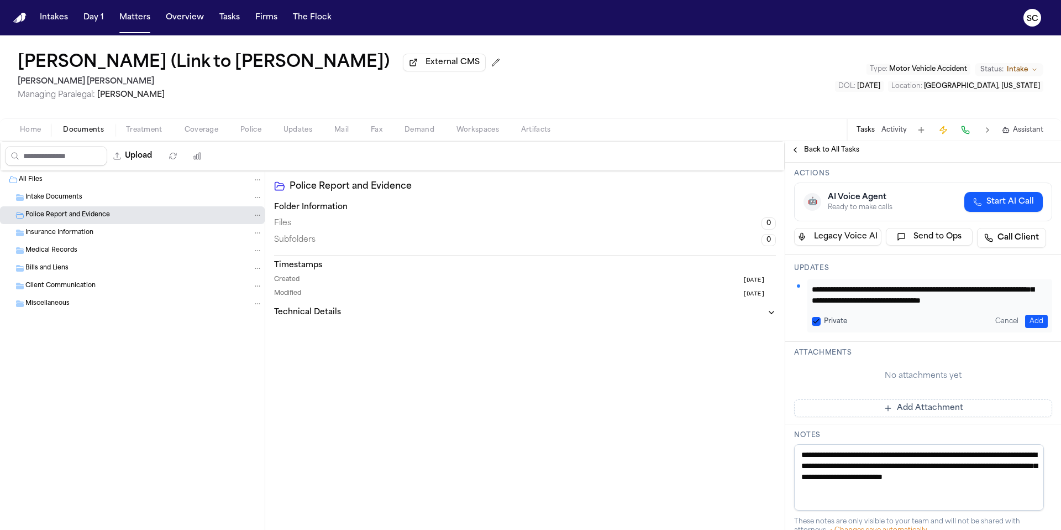
type textarea "**********"
click at [1034, 317] on button "Add" at bounding box center [1036, 321] width 23 height 13
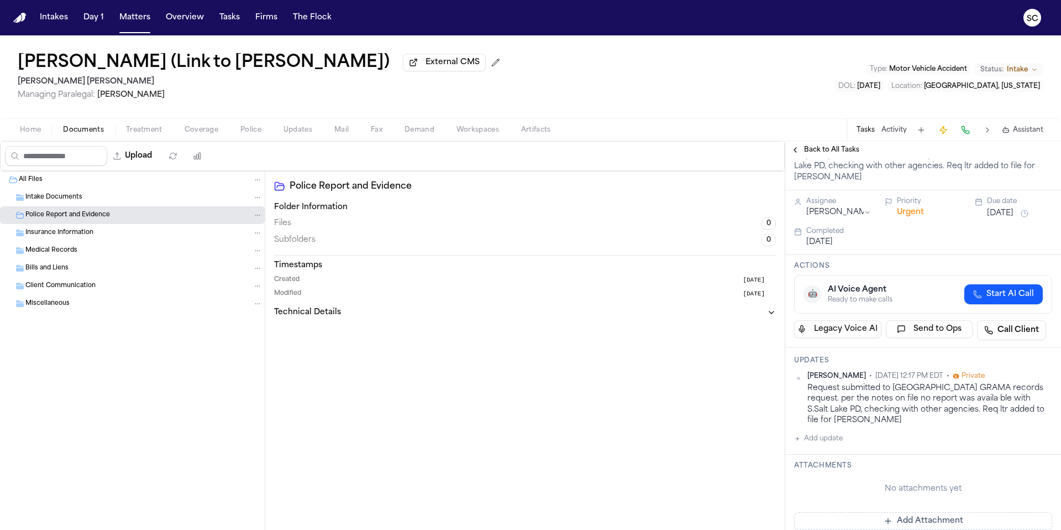
scroll to position [13, 0]
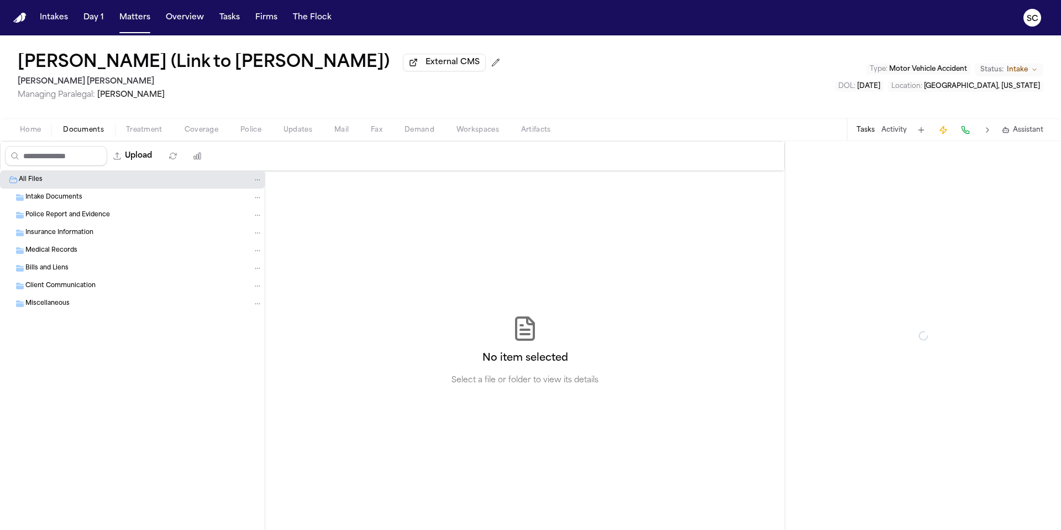
click at [92, 134] on span "Documents" at bounding box center [83, 129] width 41 height 9
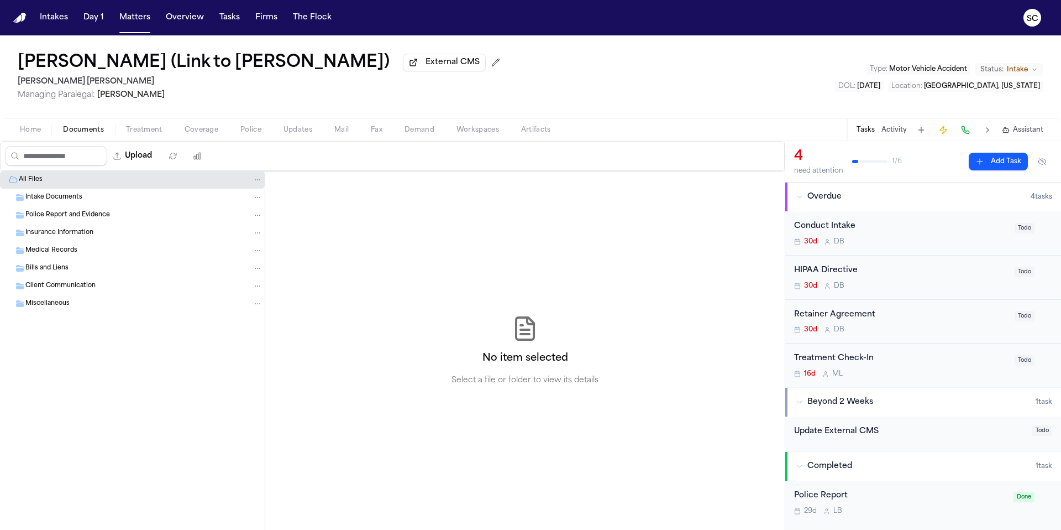
click at [888, 502] on div "Police Report" at bounding box center [900, 495] width 213 height 13
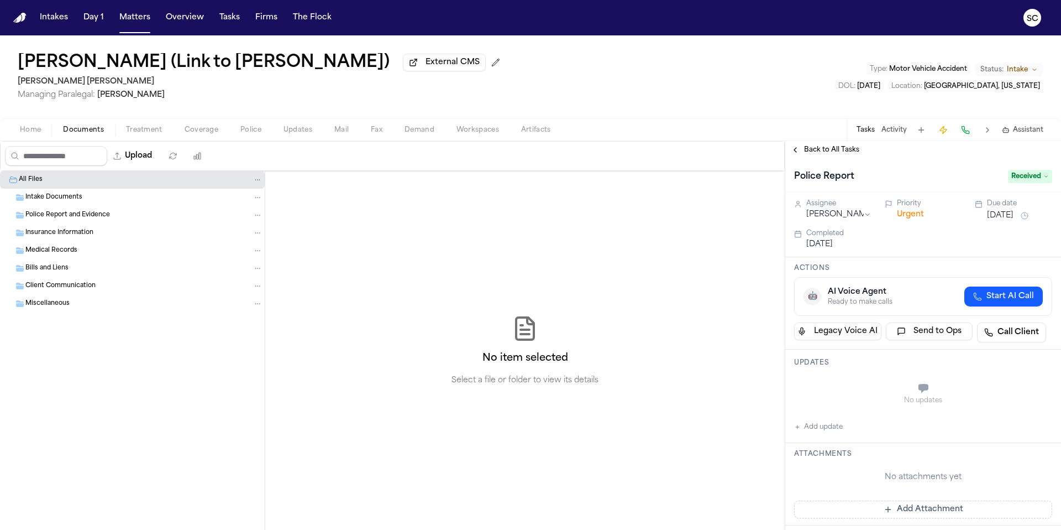
click at [824, 430] on button "Add update" at bounding box center [818, 426] width 49 height 13
paste textarea "**********"
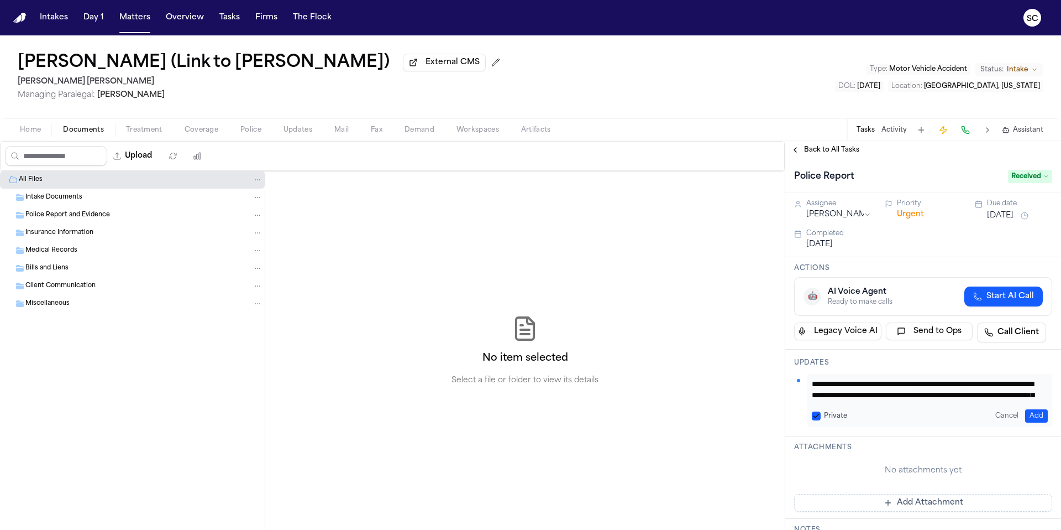
drag, startPoint x: 936, startPoint y: 395, endPoint x: 797, endPoint y: 385, distance: 139.6
click at [797, 385] on div "**********" at bounding box center [923, 400] width 258 height 53
type textarea "**********"
click at [1029, 419] on button "Add" at bounding box center [1036, 415] width 23 height 13
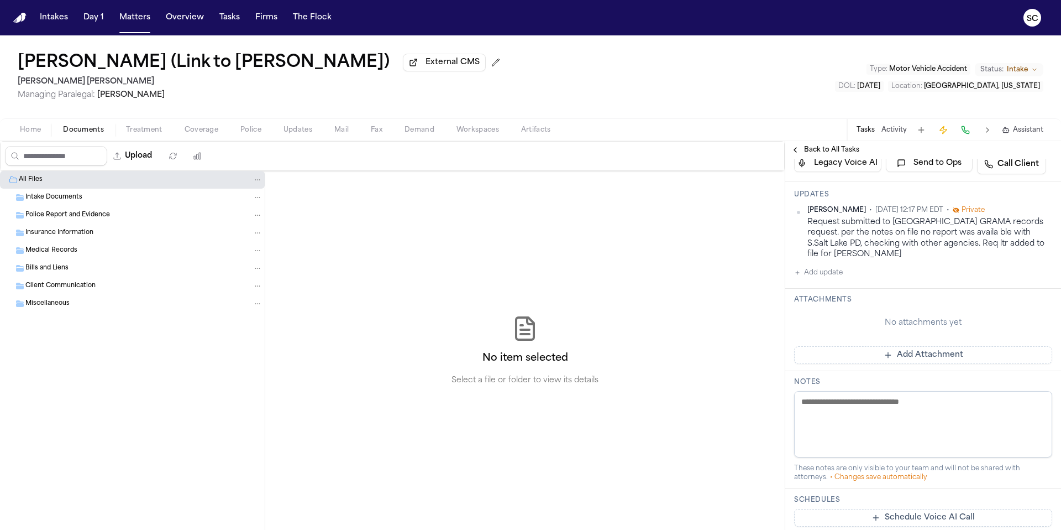
scroll to position [188, 0]
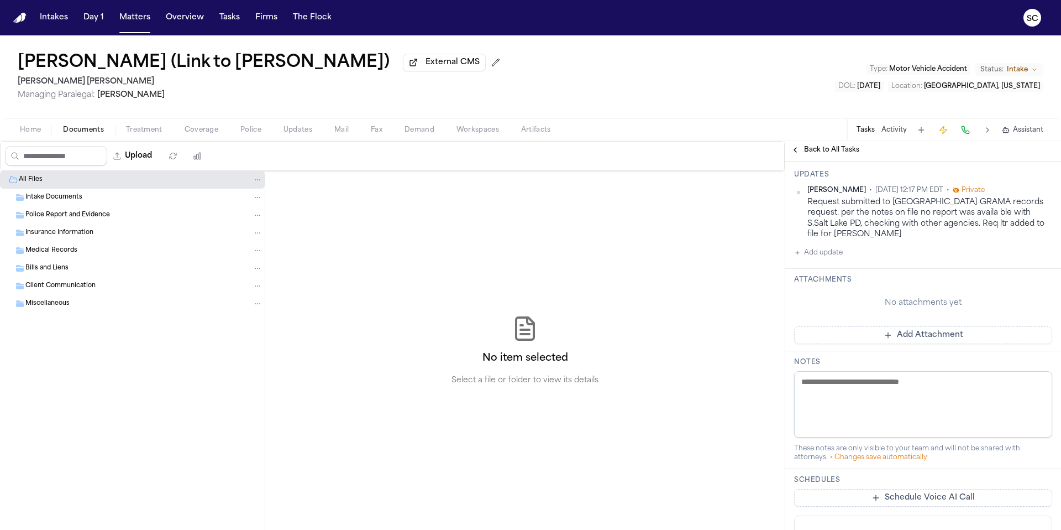
click at [880, 391] on textarea at bounding box center [923, 404] width 258 height 66
paste textarea "**********"
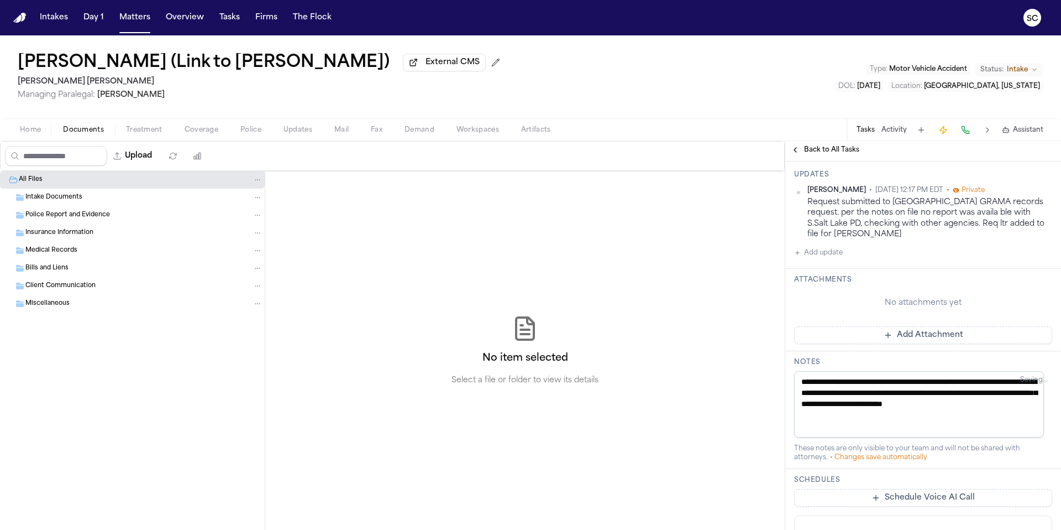
type textarea "**********"
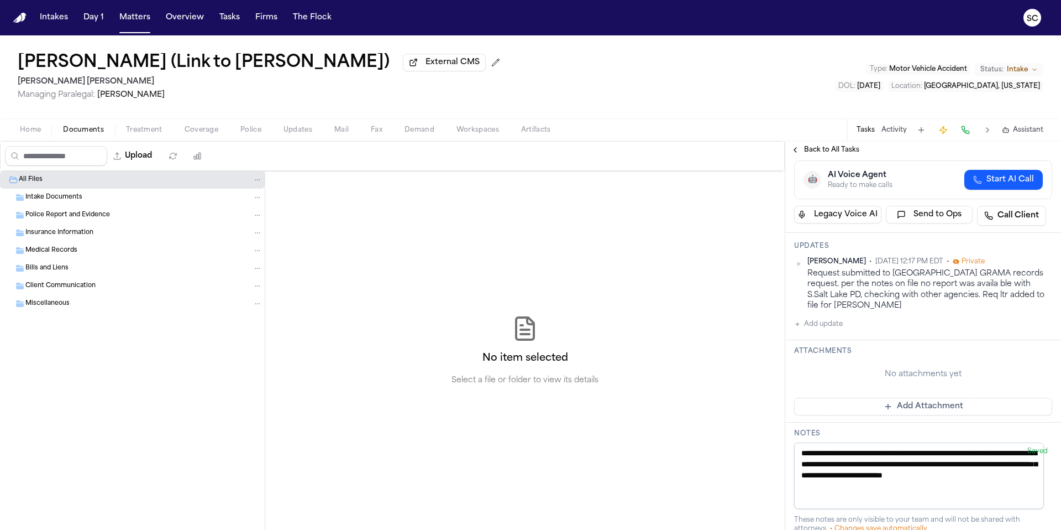
click at [738, 202] on div "No item selected Select a file or folder to view its details" at bounding box center [525, 350] width 520 height 359
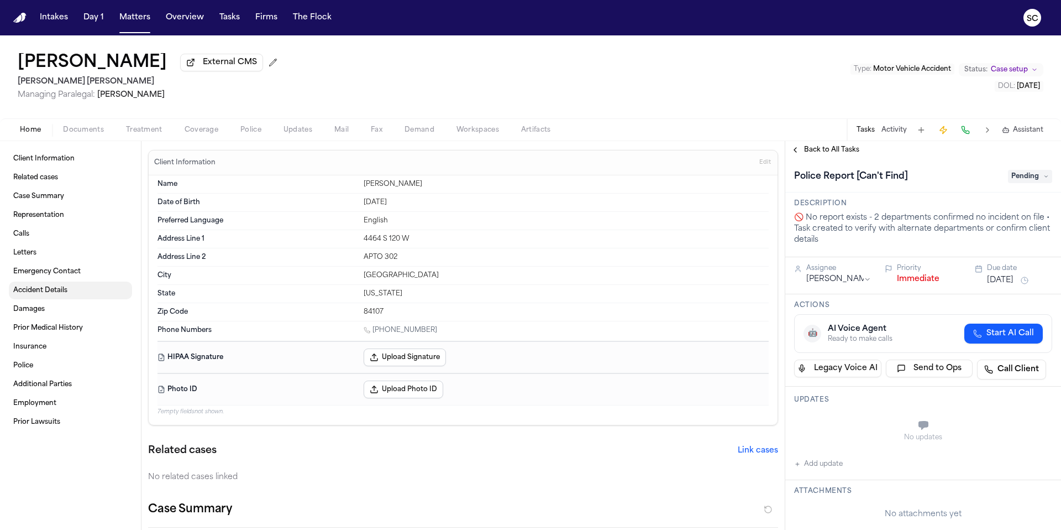
click at [64, 289] on span "Accident Details" at bounding box center [40, 290] width 54 height 9
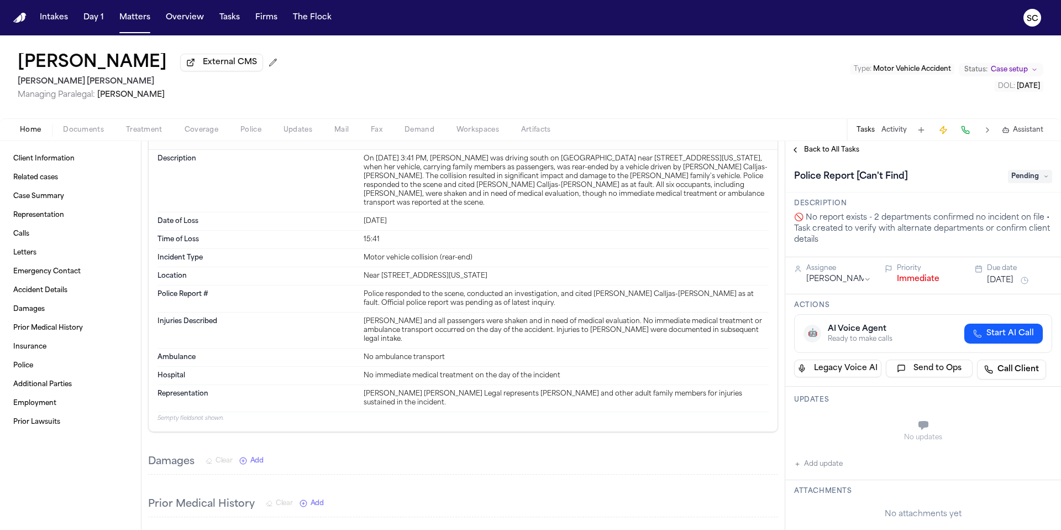
scroll to position [970, 0]
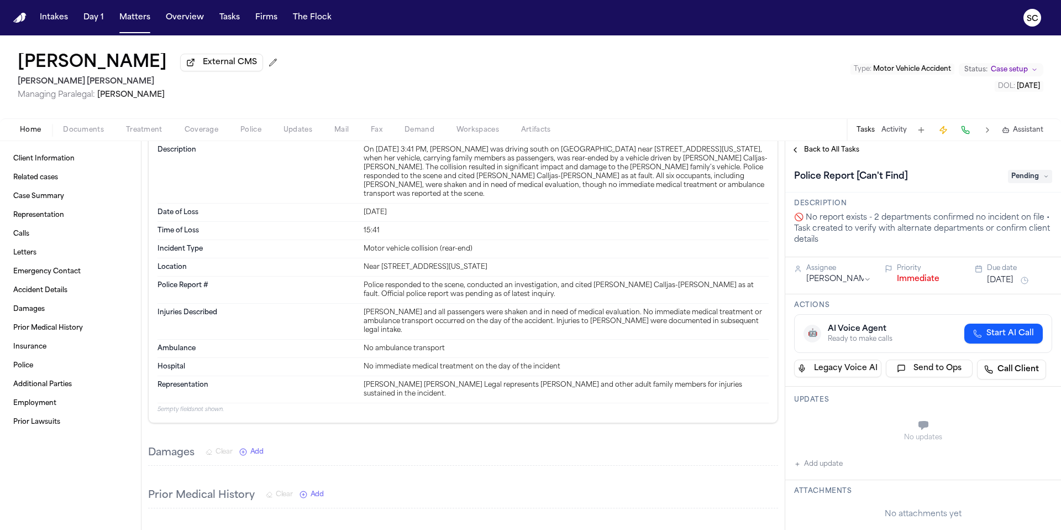
click at [260, 133] on span "Police" at bounding box center [250, 129] width 21 height 9
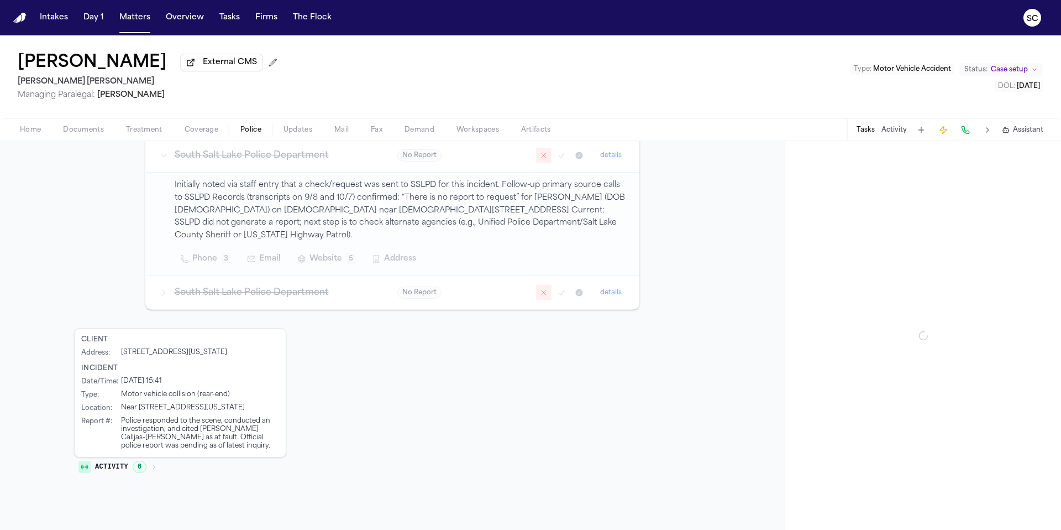
scroll to position [166, 0]
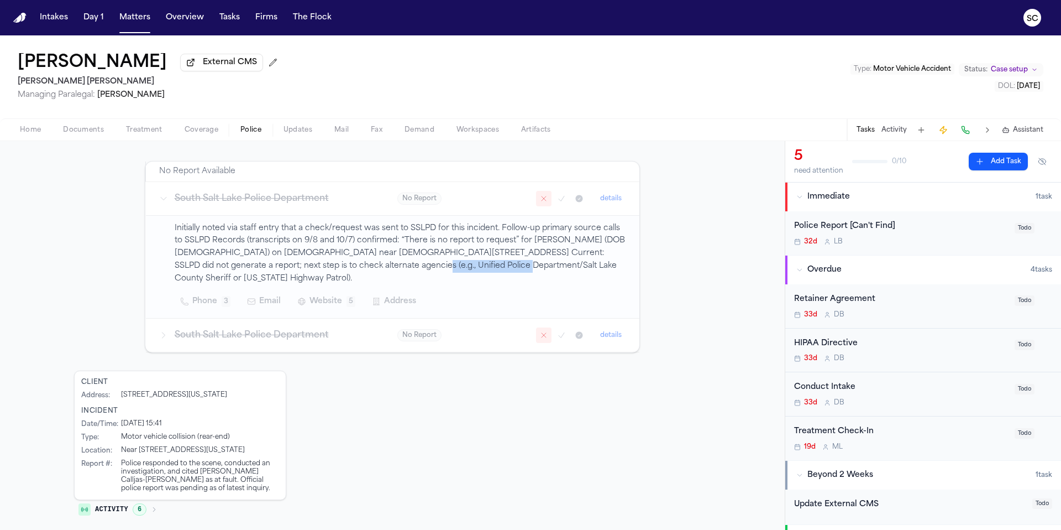
drag, startPoint x: 460, startPoint y: 268, endPoint x: 370, endPoint y: 265, distance: 89.6
click at [370, 265] on p "Initially noted via staff entry that a check/request was sent to SSLPD for this…" at bounding box center [401, 253] width 452 height 63
click at [370, 268] on p "Initially noted via staff entry that a check/request was sent to SSLPD for this…" at bounding box center [401, 253] width 452 height 63
drag, startPoint x: 369, startPoint y: 268, endPoint x: 450, endPoint y: 274, distance: 81.5
click at [449, 275] on div "Initially noted via staff entry that a check/request was sent to SSLPD for this…" at bounding box center [401, 267] width 452 height 90
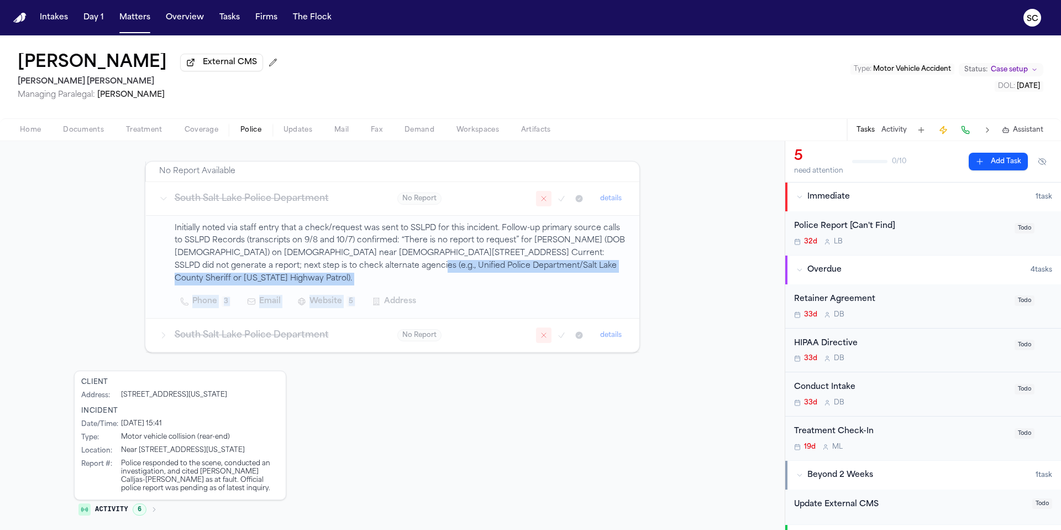
click at [459, 271] on p "Initially noted via staff entry that a check/request was sent to SSLPD for this…" at bounding box center [401, 253] width 452 height 63
drag, startPoint x: 459, startPoint y: 270, endPoint x: 369, endPoint y: 268, distance: 90.1
click at [369, 268] on p "Initially noted via staff entry that a check/request was sent to SSLPD for this…" at bounding box center [401, 253] width 452 height 63
drag, startPoint x: 118, startPoint y: 441, endPoint x: 141, endPoint y: 448, distance: 23.8
click at [141, 448] on div "Near [STREET_ADDRESS][US_STATE]" at bounding box center [183, 450] width 124 height 9
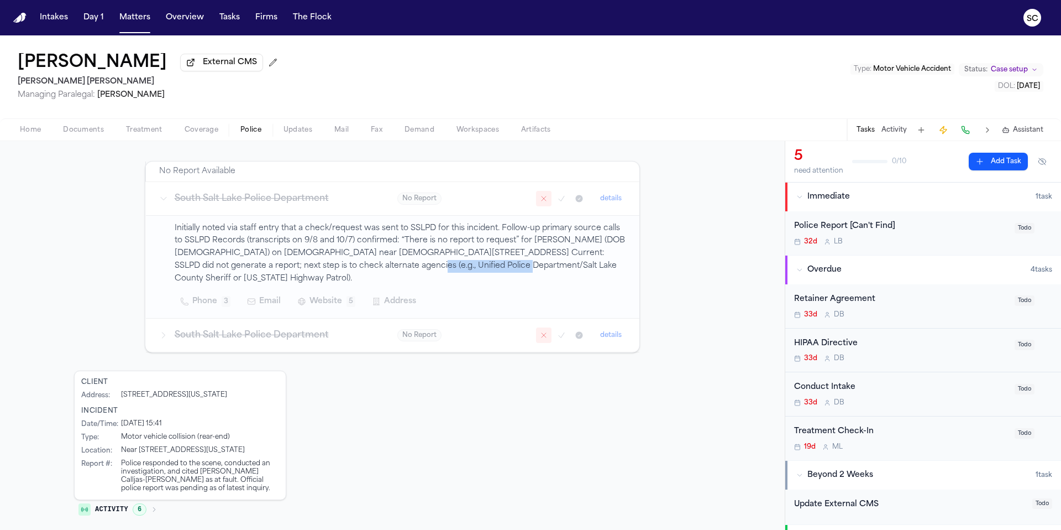
copy div "Near [STREET_ADDRESS][US_STATE]"
click at [915, 233] on div "Police Report [Can't Find]" at bounding box center [901, 226] width 214 height 13
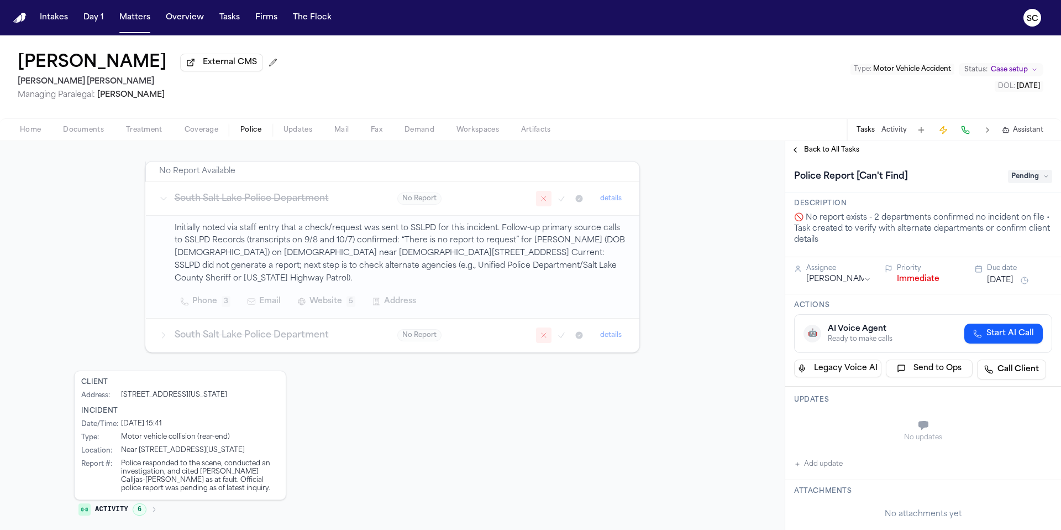
click at [1018, 180] on span "Pending" at bounding box center [1030, 176] width 44 height 13
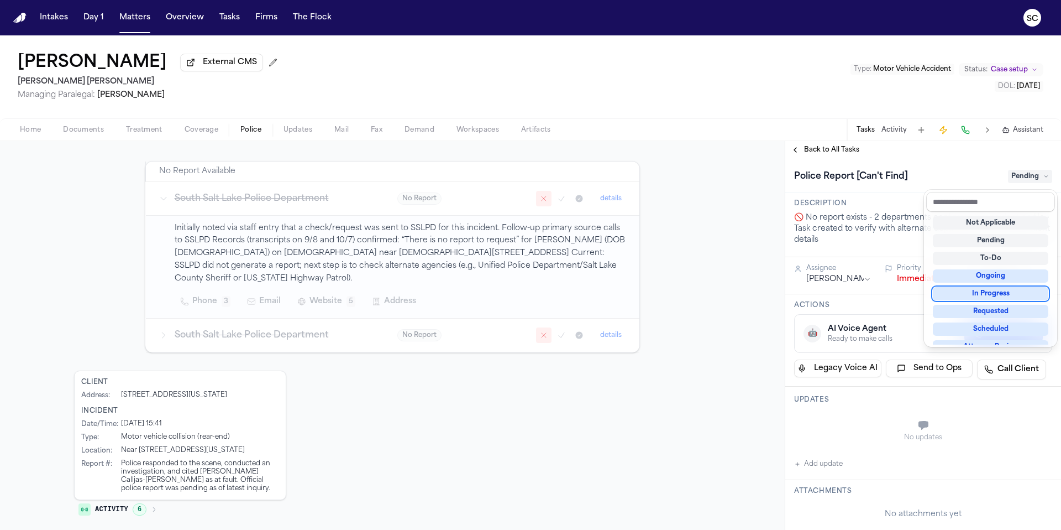
click at [996, 296] on div "In Progress" at bounding box center [991, 293] width 116 height 13
click at [842, 315] on div "**********" at bounding box center [923, 529] width 276 height 740
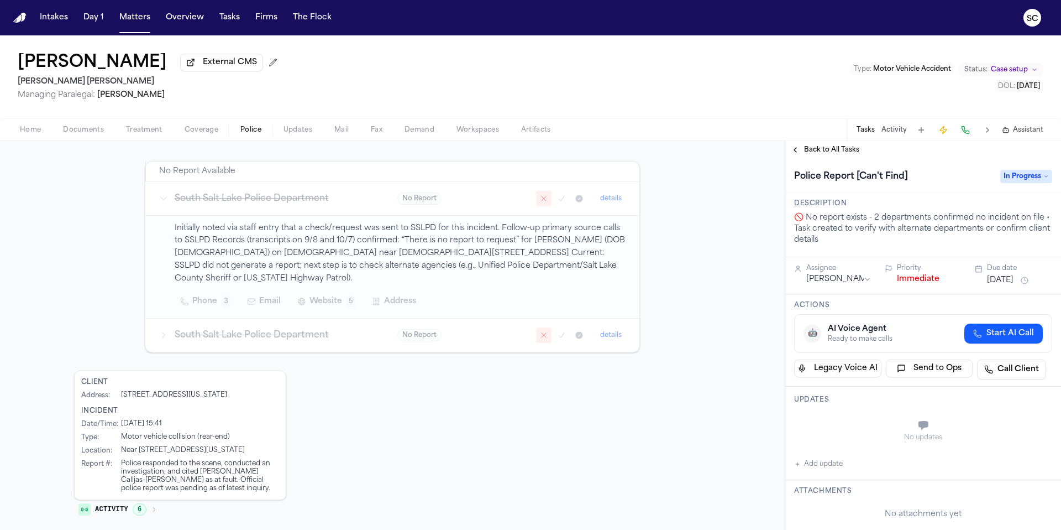
click at [824, 470] on button "Add update" at bounding box center [818, 463] width 49 height 13
click at [847, 433] on textarea "Add your update" at bounding box center [930, 426] width 236 height 22
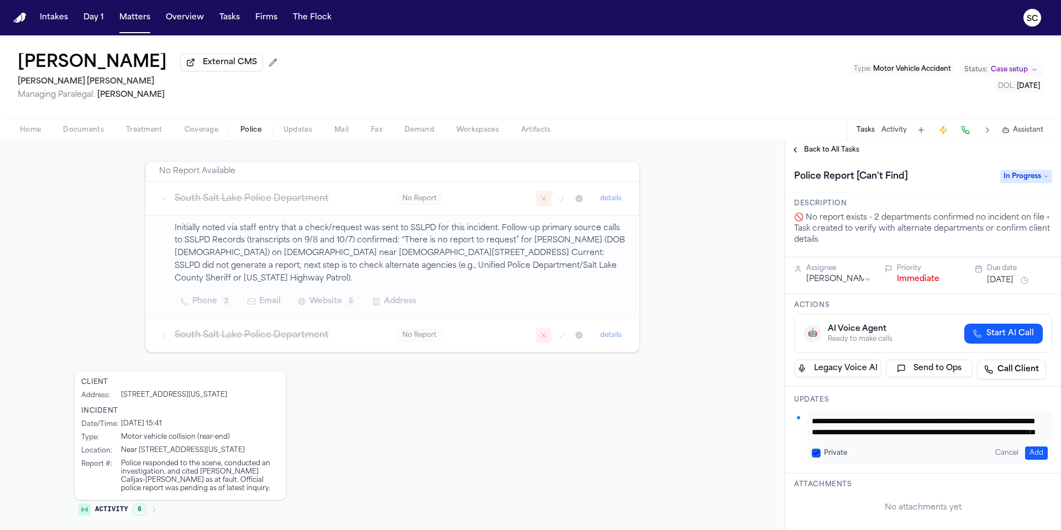
drag, startPoint x: 848, startPoint y: 432, endPoint x: 813, endPoint y: 424, distance: 36.3
click at [813, 424] on textarea "**********" at bounding box center [926, 426] width 228 height 22
click at [897, 425] on textarea "**********" at bounding box center [926, 426] width 228 height 22
click at [892, 423] on textarea "**********" at bounding box center [926, 426] width 228 height 22
drag, startPoint x: 864, startPoint y: 434, endPoint x: 805, endPoint y: 419, distance: 61.7
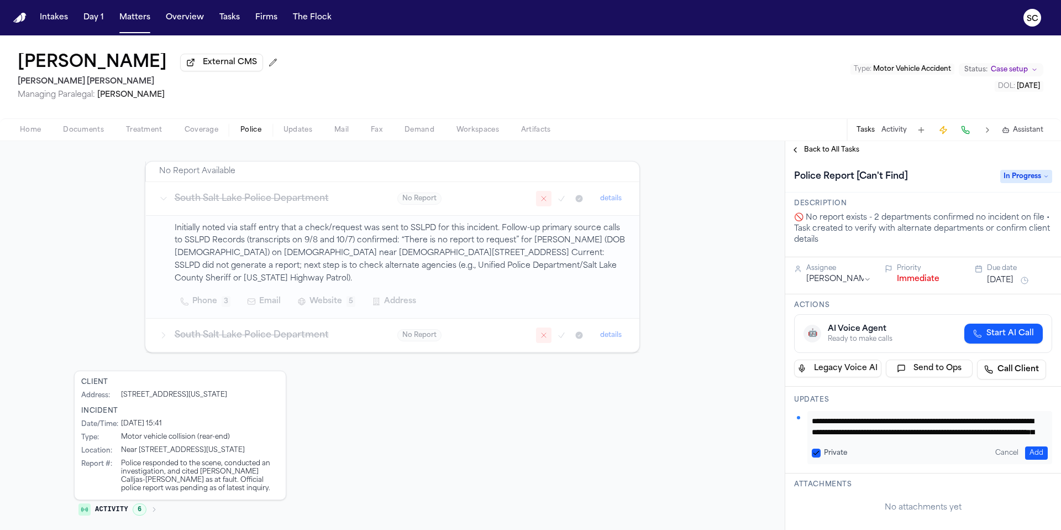
click at [805, 419] on div "**********" at bounding box center [923, 437] width 258 height 53
type textarea "**********"
click at [1031, 453] on button "Add" at bounding box center [1036, 452] width 23 height 13
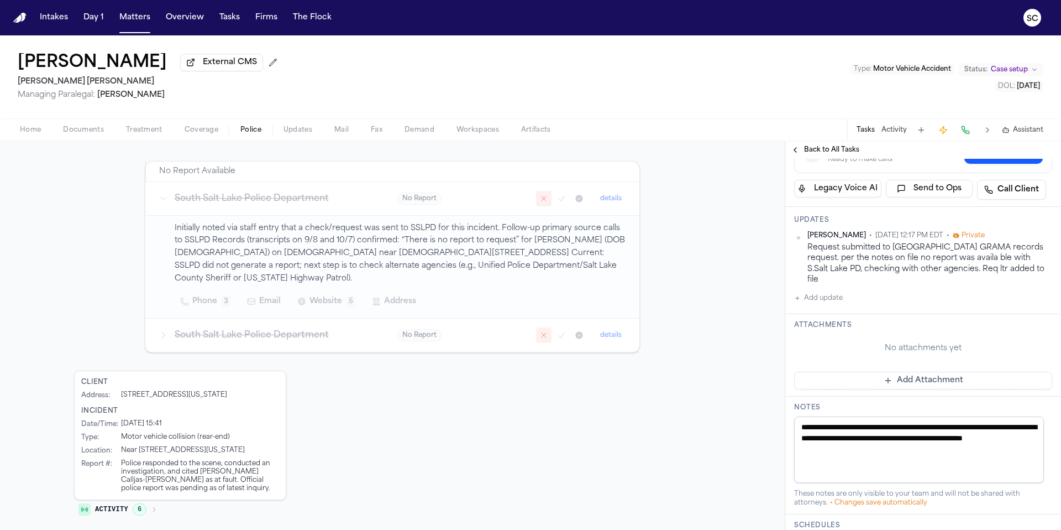
scroll to position [188, 0]
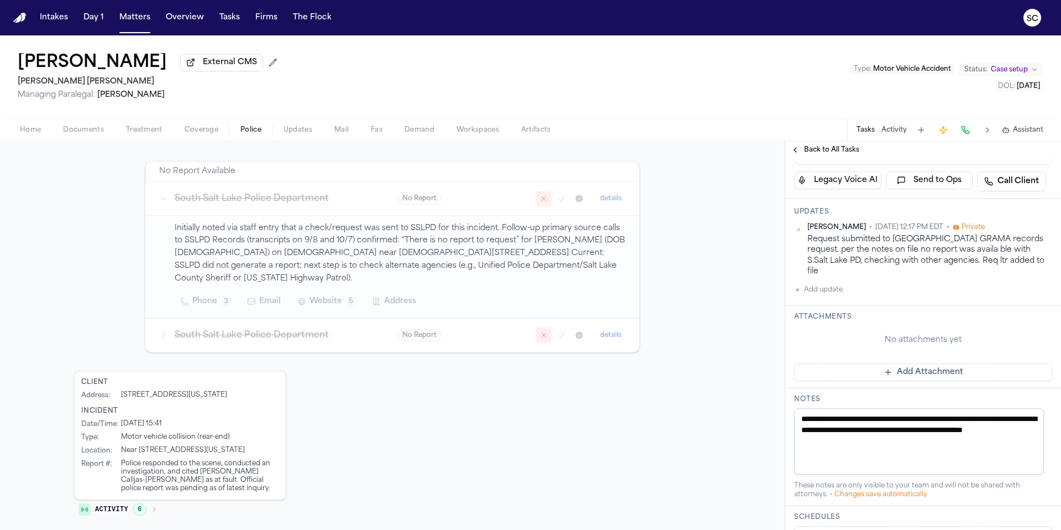
drag, startPoint x: 850, startPoint y: 434, endPoint x: 804, endPoint y: 421, distance: 47.1
click at [804, 421] on textarea "**********" at bounding box center [919, 441] width 250 height 66
paste textarea "**********"
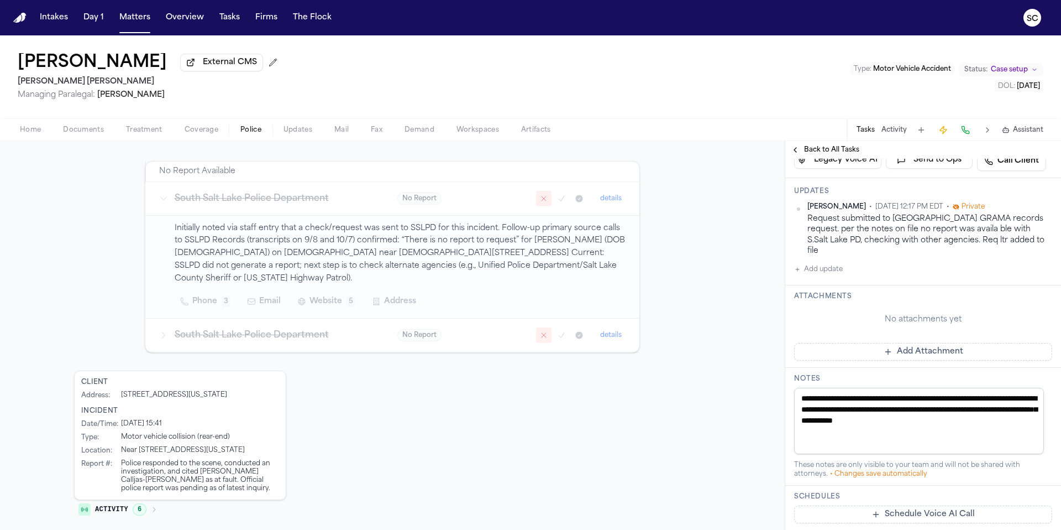
scroll to position [208, 0]
type textarea "**********"
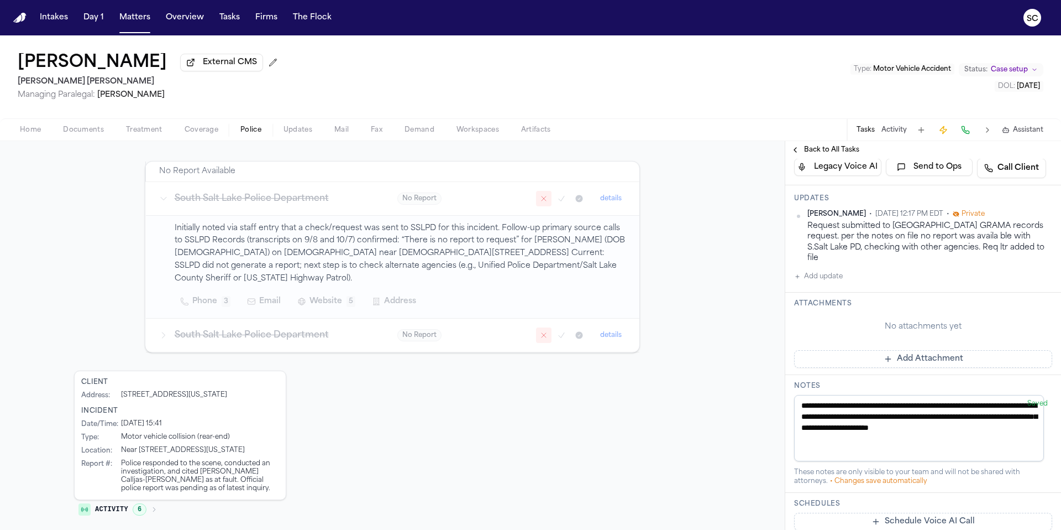
click at [95, 129] on span "Documents" at bounding box center [83, 129] width 41 height 9
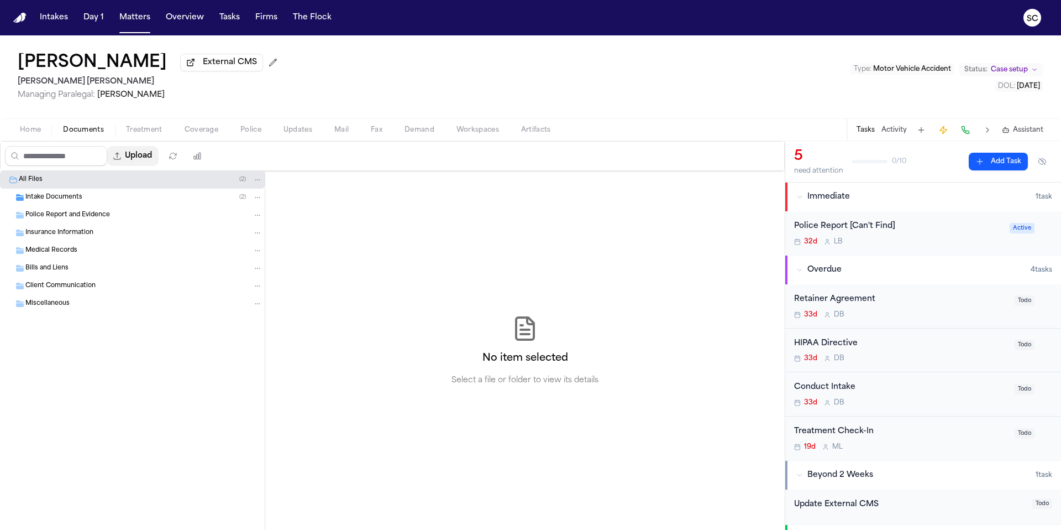
click at [149, 160] on button "Upload" at bounding box center [132, 156] width 51 height 20
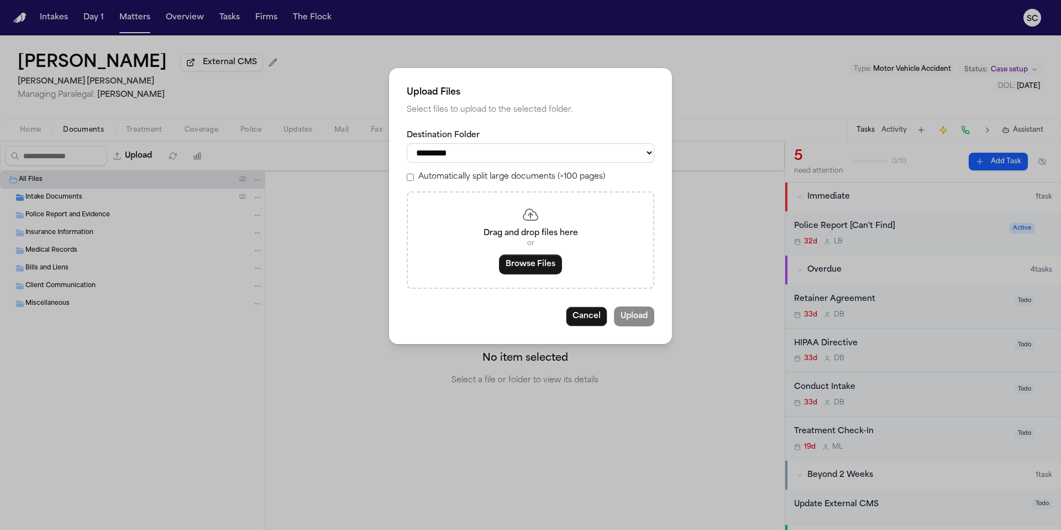
click at [488, 156] on select "**********" at bounding box center [531, 152] width 248 height 19
select select "**********"
click at [407, 143] on select "**********" at bounding box center [531, 152] width 248 height 19
click at [530, 268] on button "Browse Files" at bounding box center [530, 264] width 63 height 20
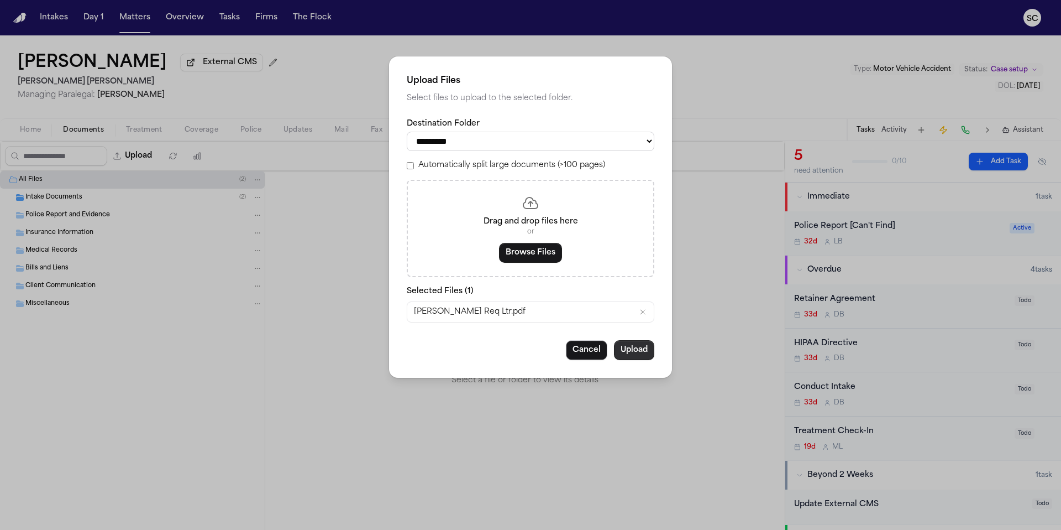
click at [638, 357] on button "Upload" at bounding box center [634, 350] width 40 height 20
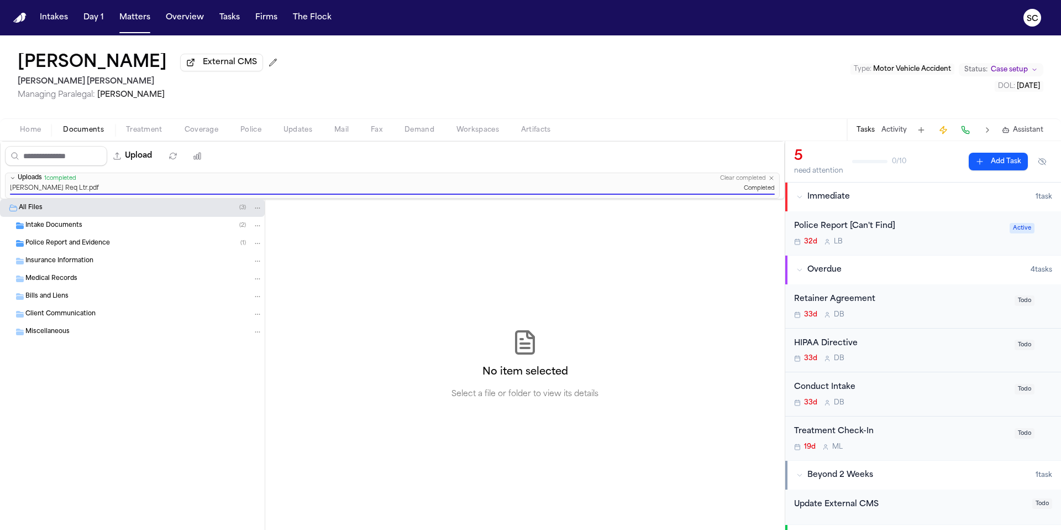
click at [924, 239] on div "32d L B" at bounding box center [898, 241] width 209 height 9
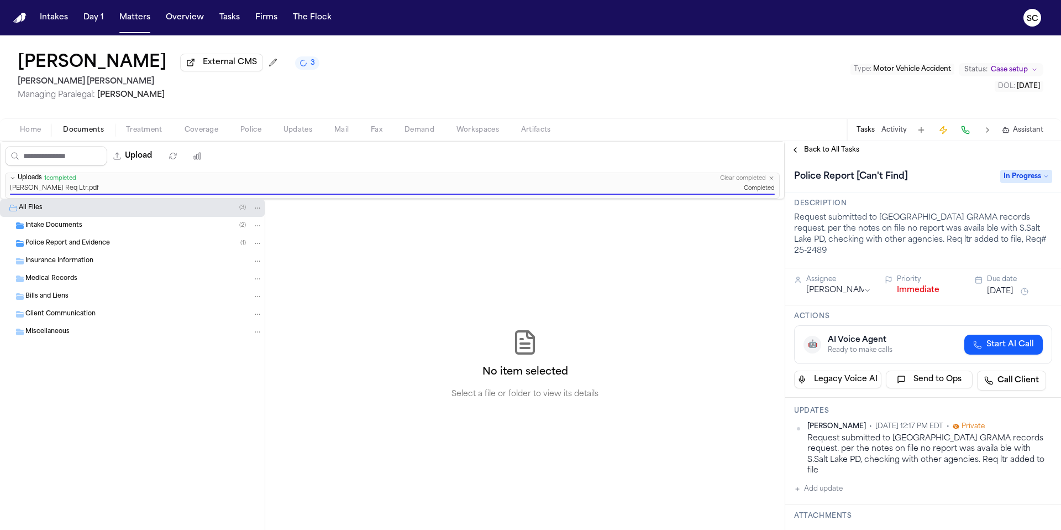
click at [298, 68] on icon "3 active tasks" at bounding box center [303, 63] width 10 height 10
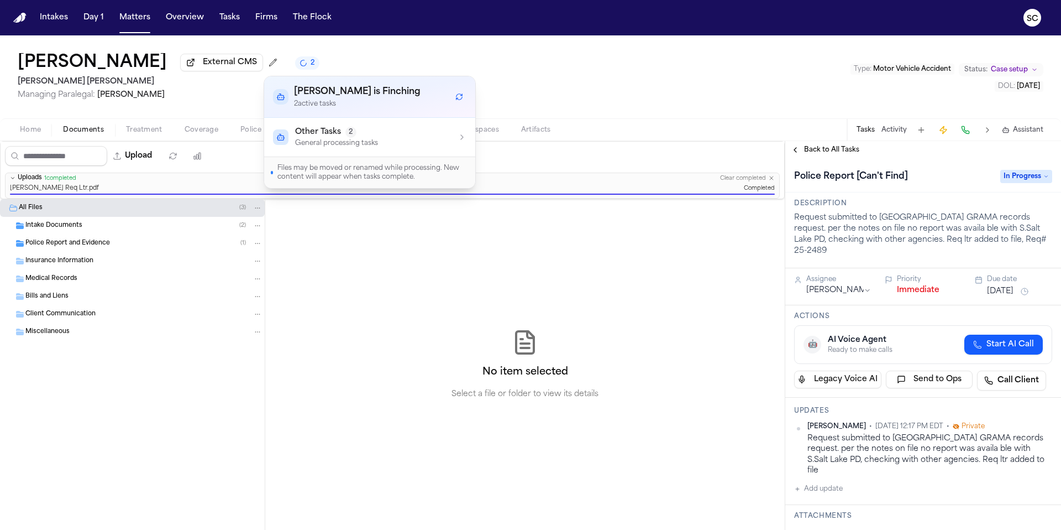
click at [456, 145] on div "Other Tasks 2 General processing tasks" at bounding box center [369, 137] width 193 height 21
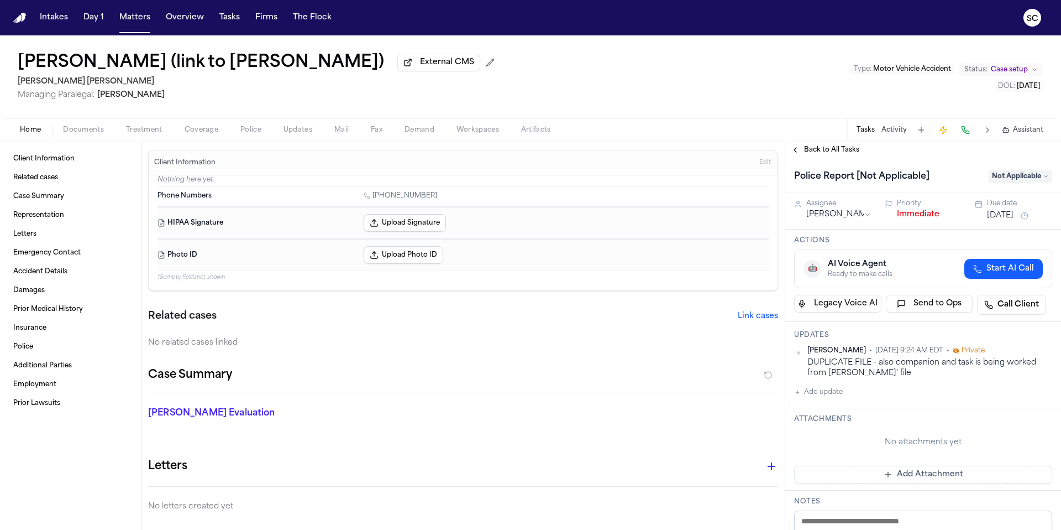
click at [820, 394] on button "Add update" at bounding box center [818, 391] width 49 height 13
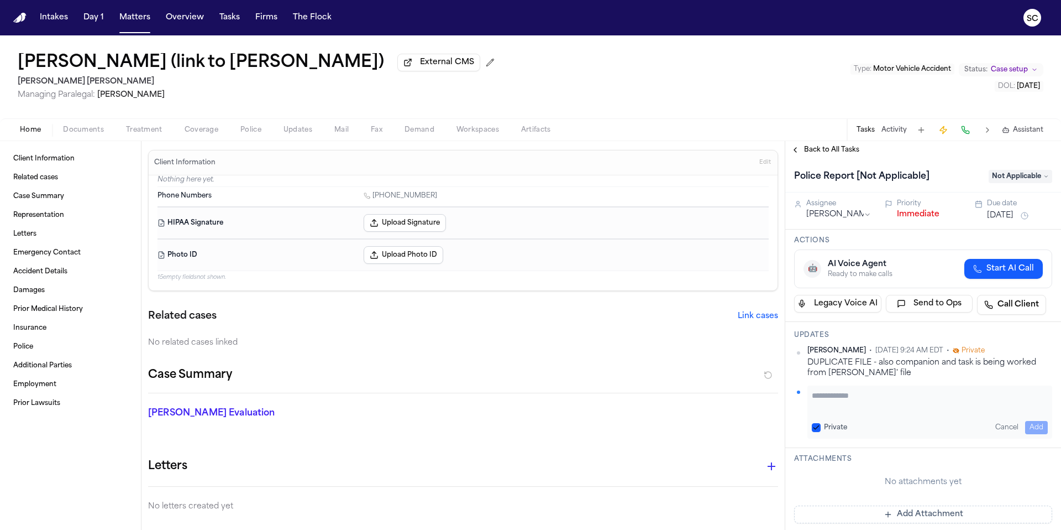
paste textarea "**********"
type textarea "**********"
click at [1029, 426] on button "Add" at bounding box center [1036, 427] width 23 height 13
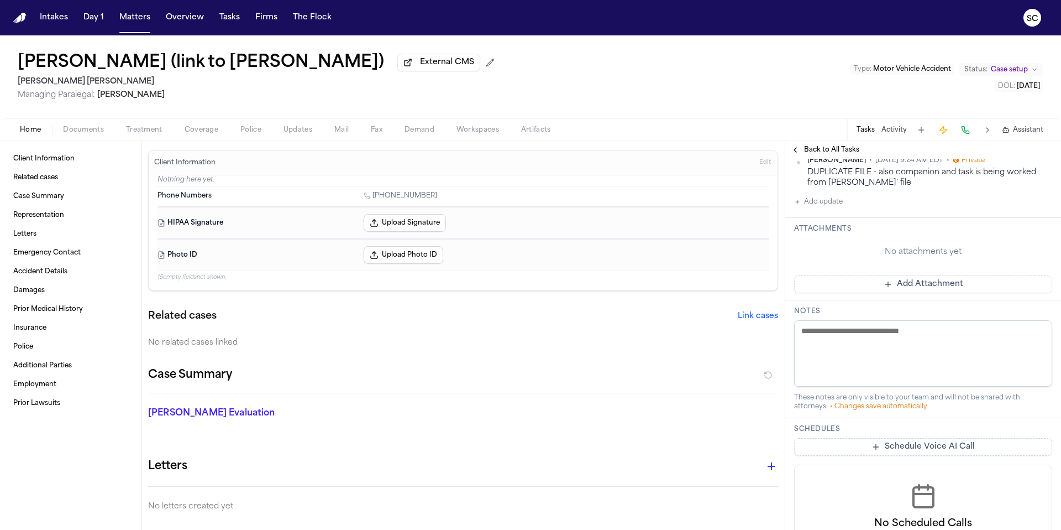
scroll to position [339, 0]
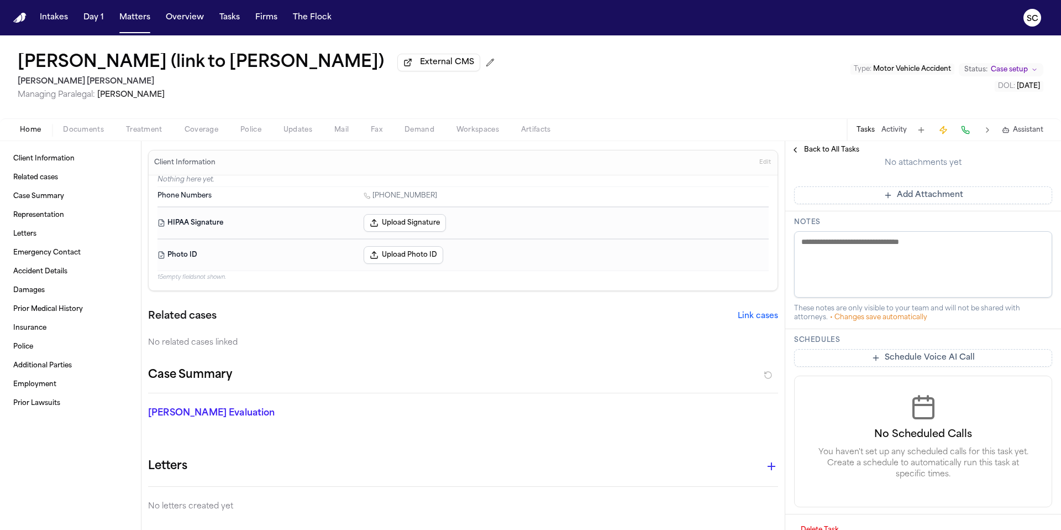
paste textarea "**********"
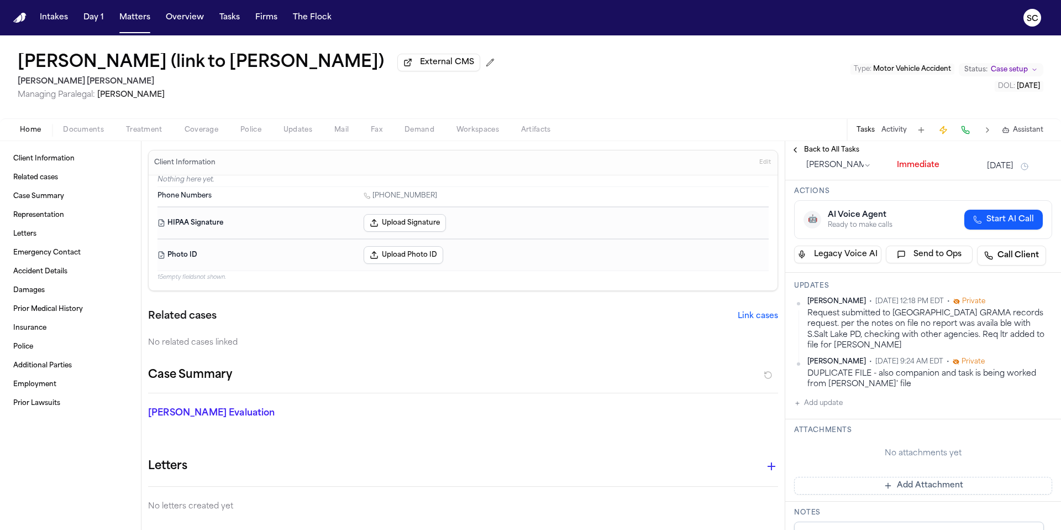
scroll to position [0, 0]
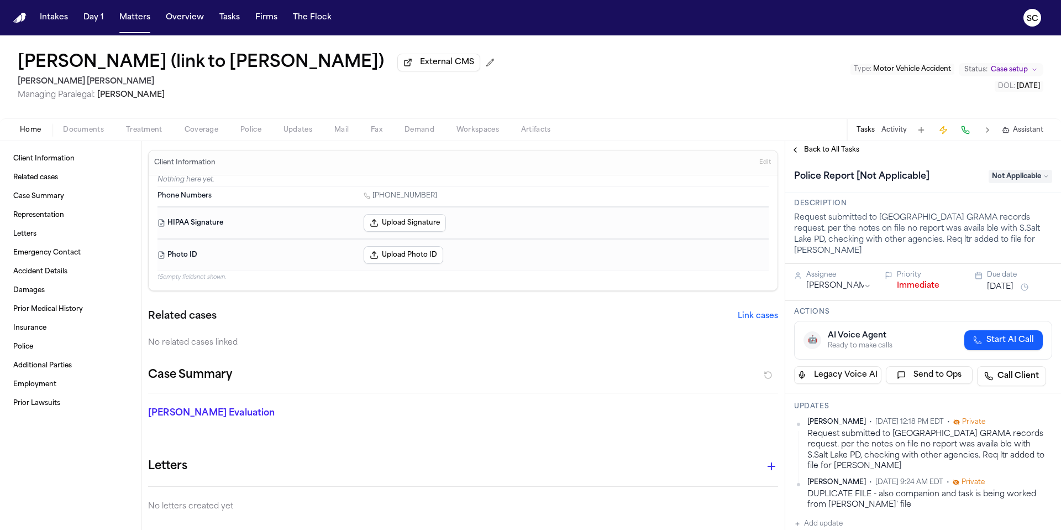
type textarea "**********"
click at [1003, 180] on span "Not Applicable" at bounding box center [1021, 176] width 64 height 13
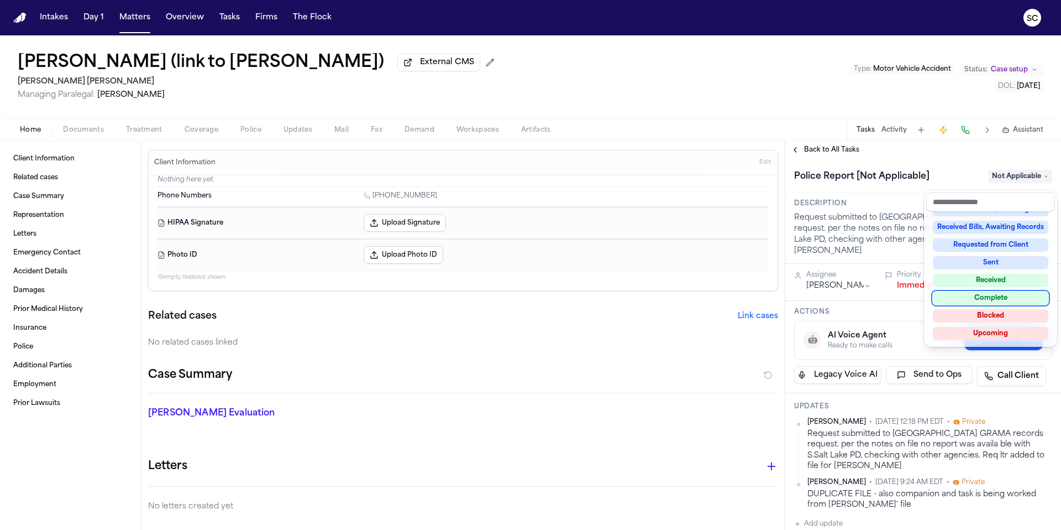
click at [998, 299] on div "Complete" at bounding box center [991, 297] width 116 height 13
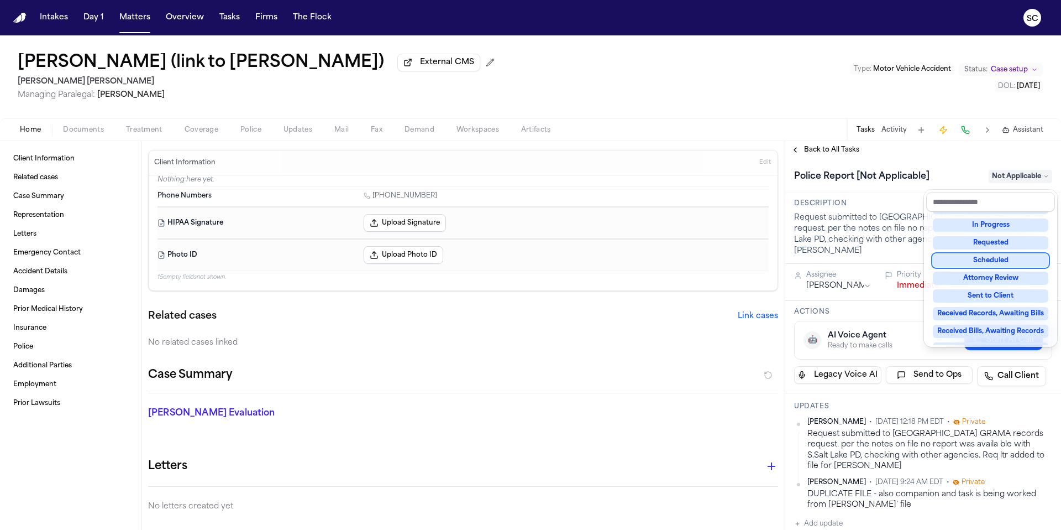
scroll to position [22, 0]
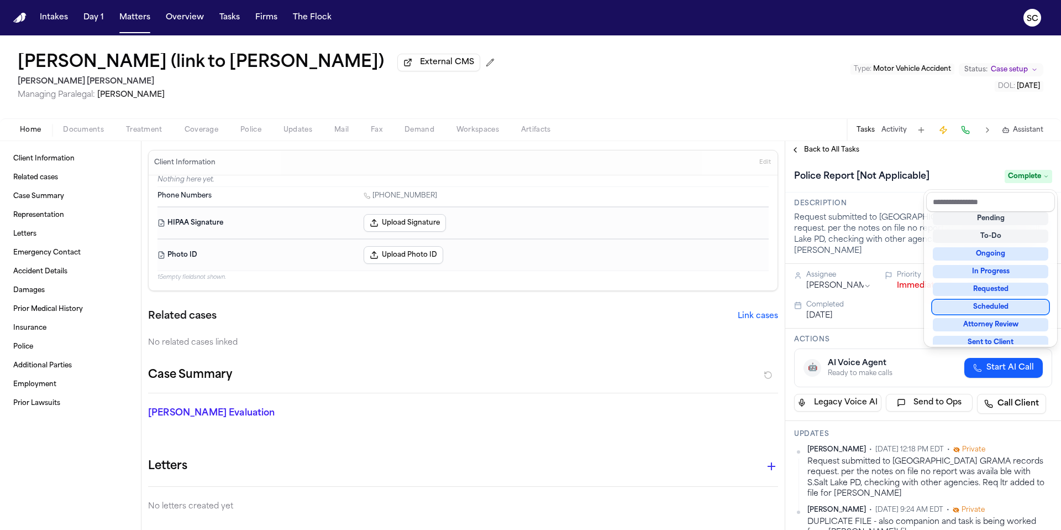
click at [725, 395] on div "Client Information Related cases Case Summary Representation Letters Emergency …" at bounding box center [530, 335] width 1061 height 389
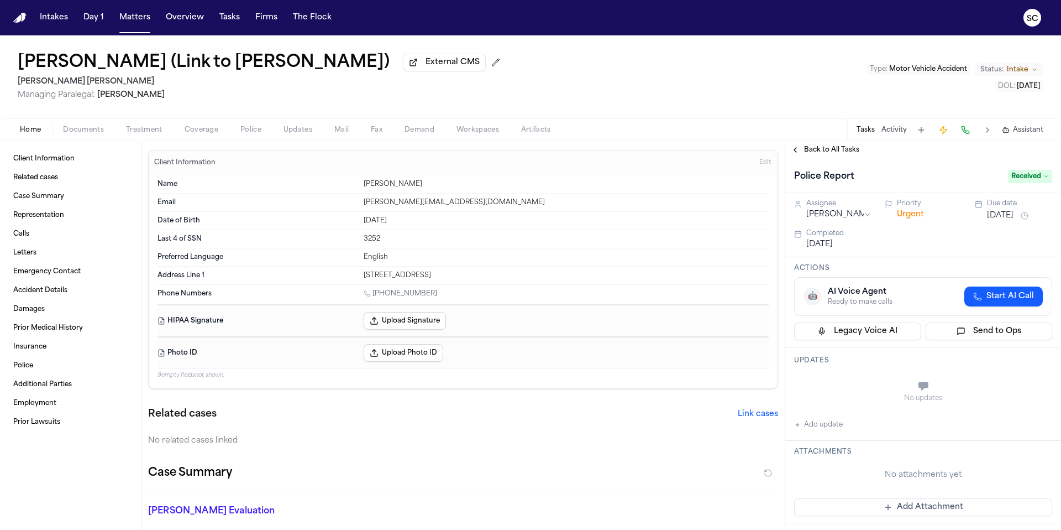
click at [84, 129] on span "Documents" at bounding box center [83, 129] width 41 height 9
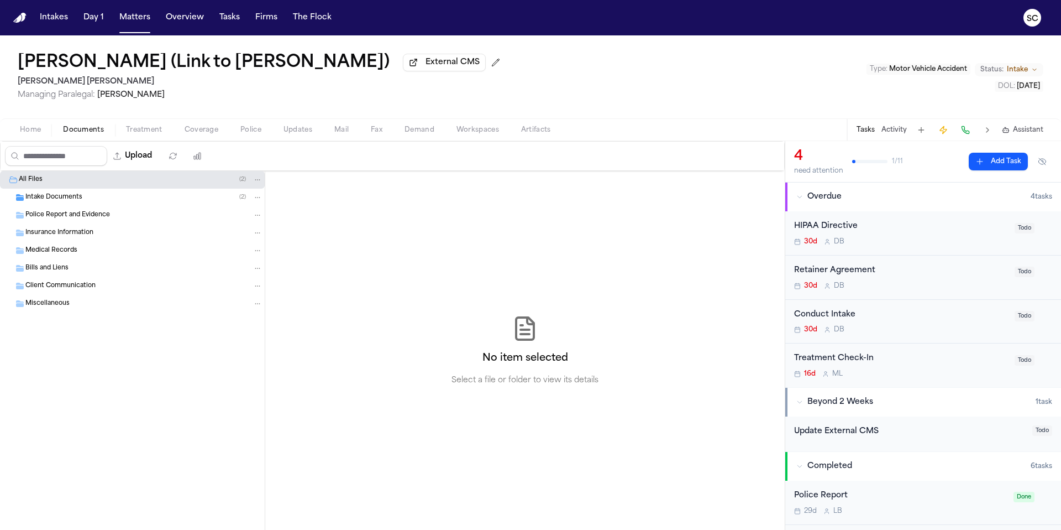
click at [889, 499] on div "Police Report" at bounding box center [900, 495] width 213 height 13
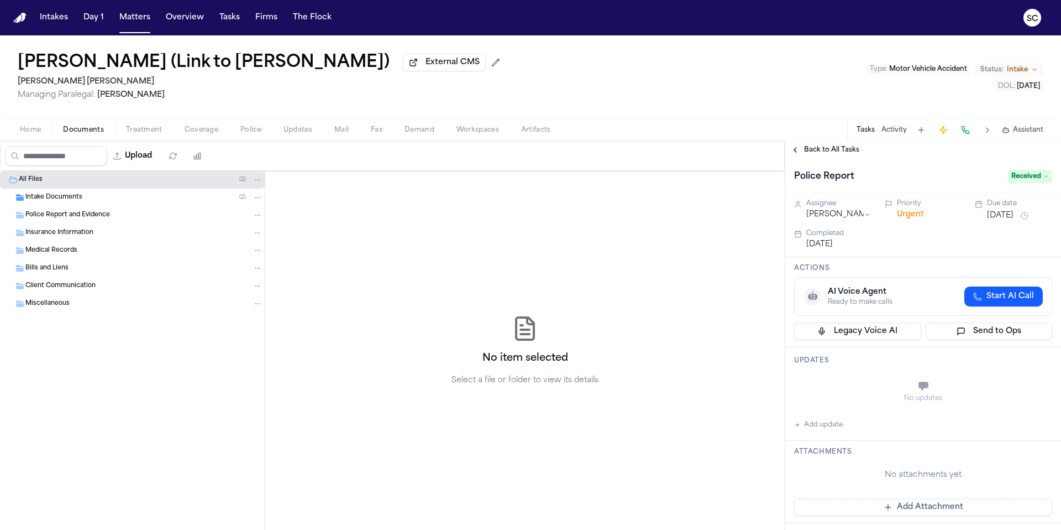
click at [839, 371] on div "Updates No updates Add update" at bounding box center [923, 393] width 276 height 93
click at [828, 427] on button "Add update" at bounding box center [818, 424] width 49 height 13
paste textarea "**********"
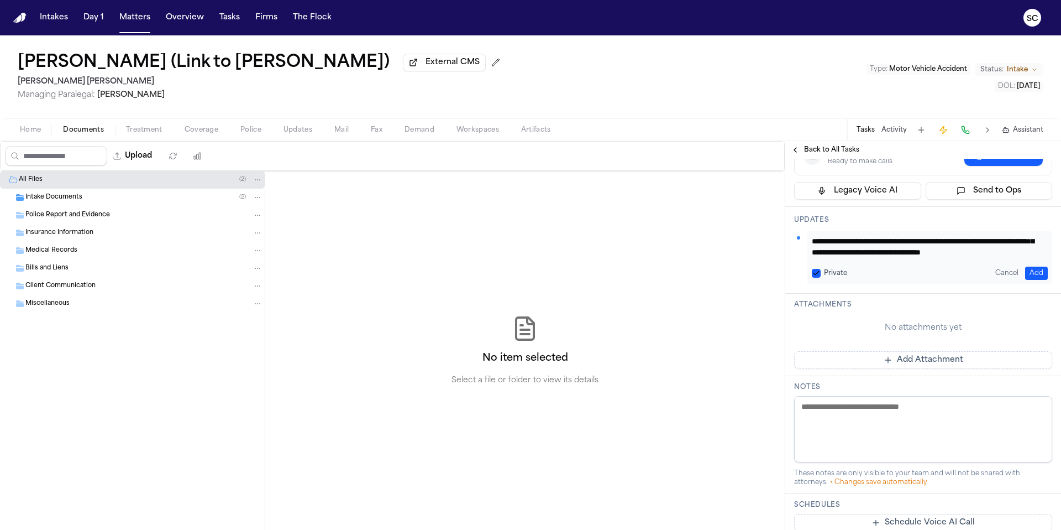
scroll to position [206, 0]
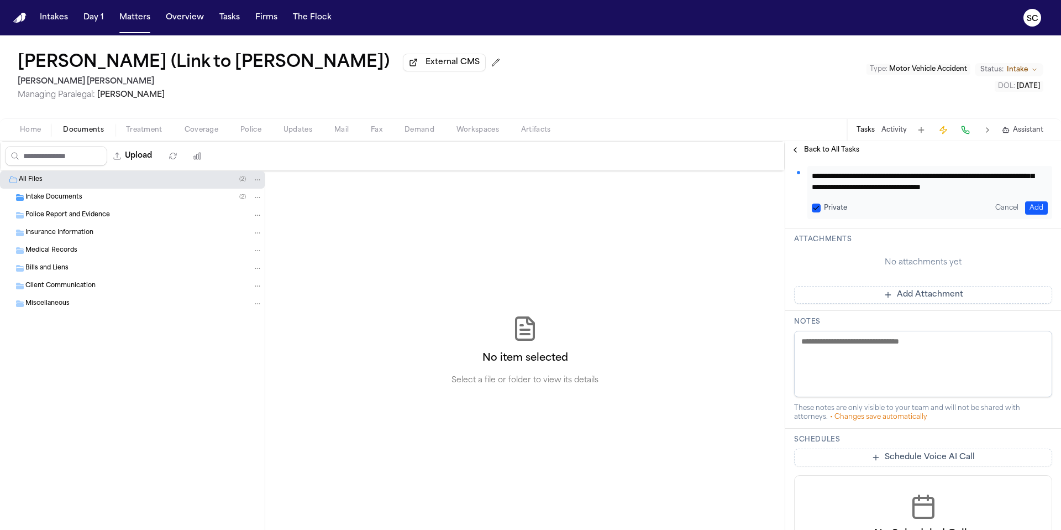
type textarea "**********"
click at [847, 346] on textarea at bounding box center [923, 364] width 258 height 66
paste textarea "**********"
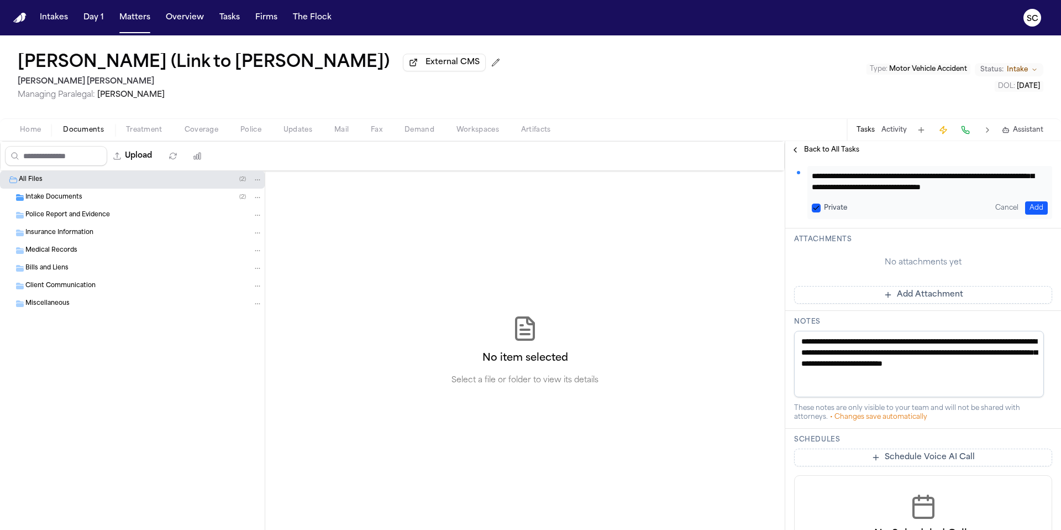
type textarea "**********"
click at [1028, 208] on button "Add" at bounding box center [1036, 207] width 23 height 13
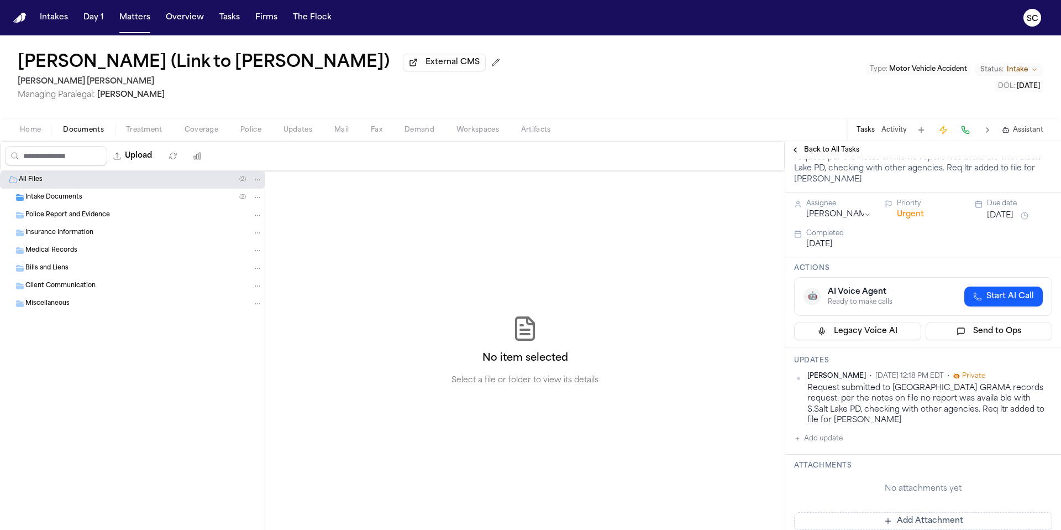
scroll to position [0, 0]
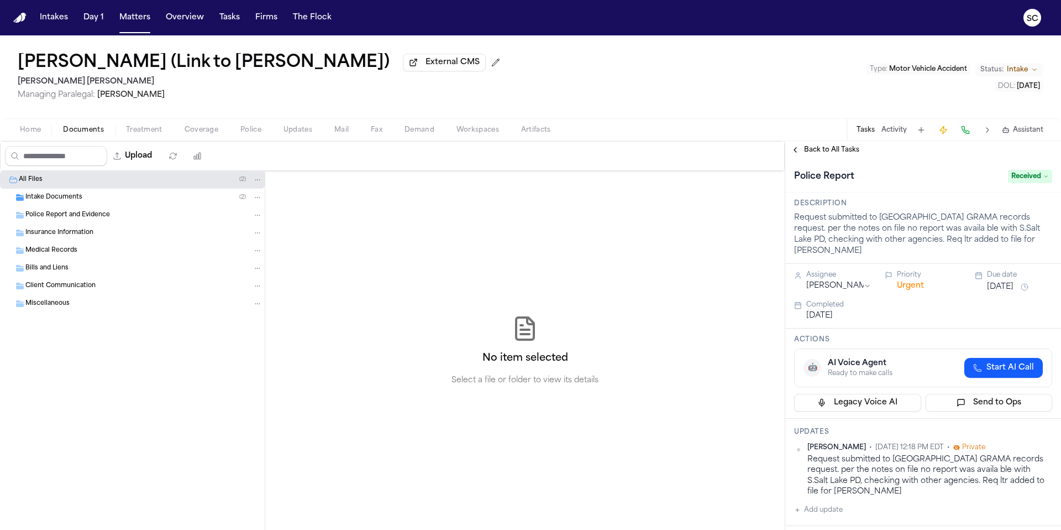
click at [1008, 182] on span "Received" at bounding box center [1030, 176] width 44 height 13
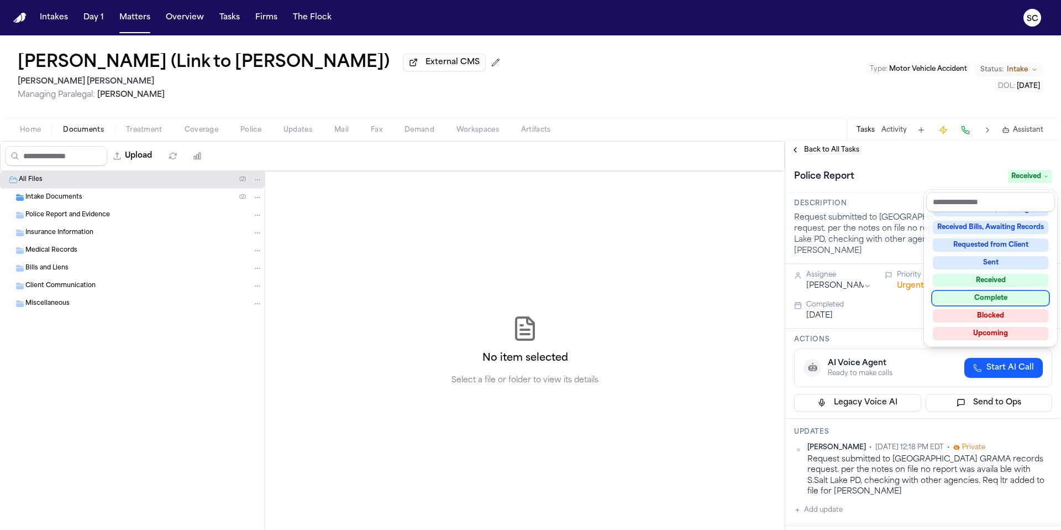
click at [994, 297] on div "Complete" at bounding box center [991, 297] width 116 height 13
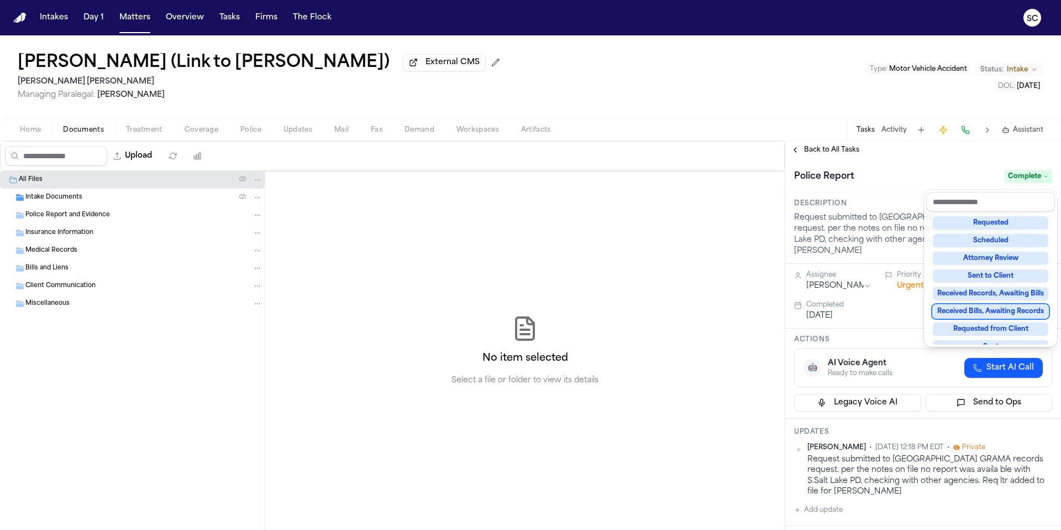
click at [656, 257] on div "Upload 0 files selected Move files Download files Delete files More actions Cle…" at bounding box center [530, 335] width 1061 height 389
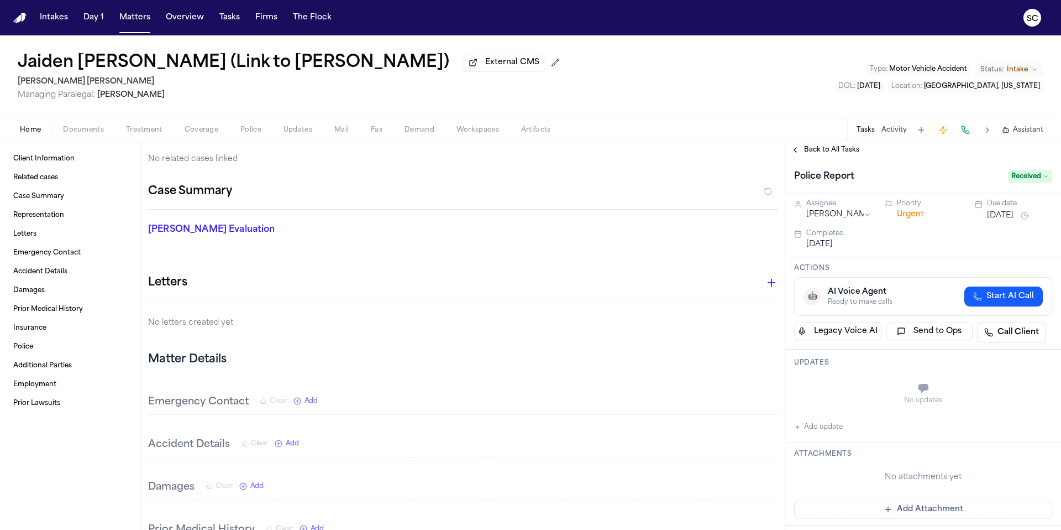
scroll to position [328, 0]
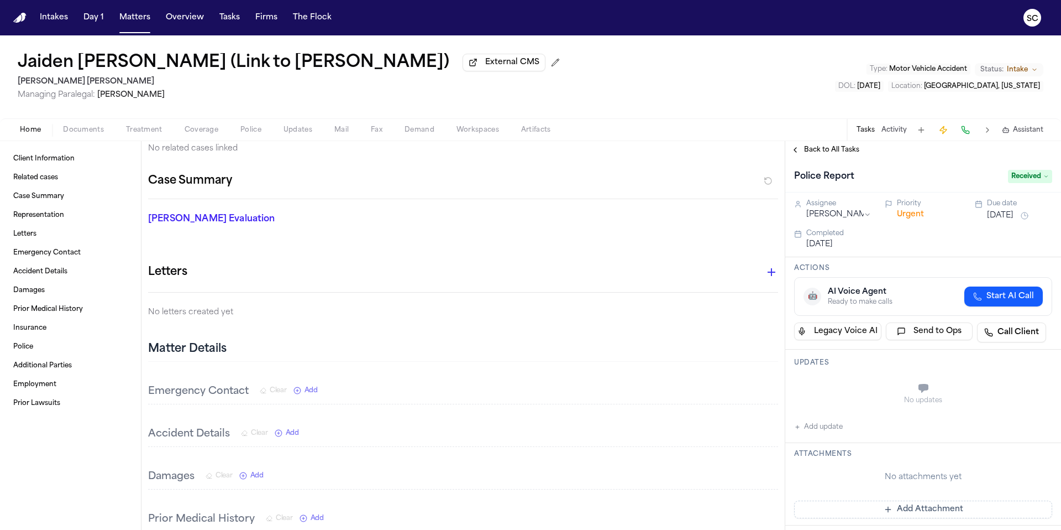
click at [95, 134] on span "Documents" at bounding box center [83, 129] width 41 height 9
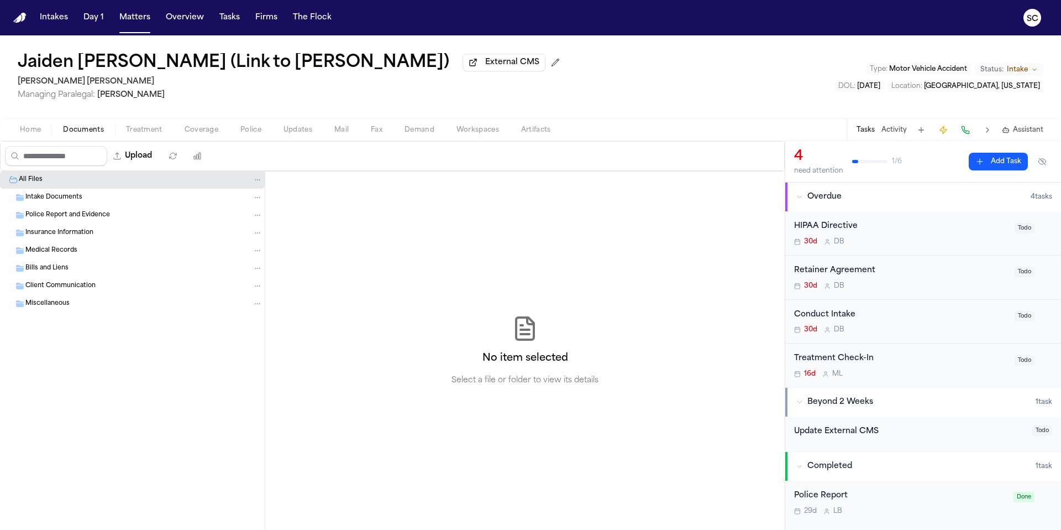
click at [883, 497] on div "Police Report" at bounding box center [900, 495] width 213 height 13
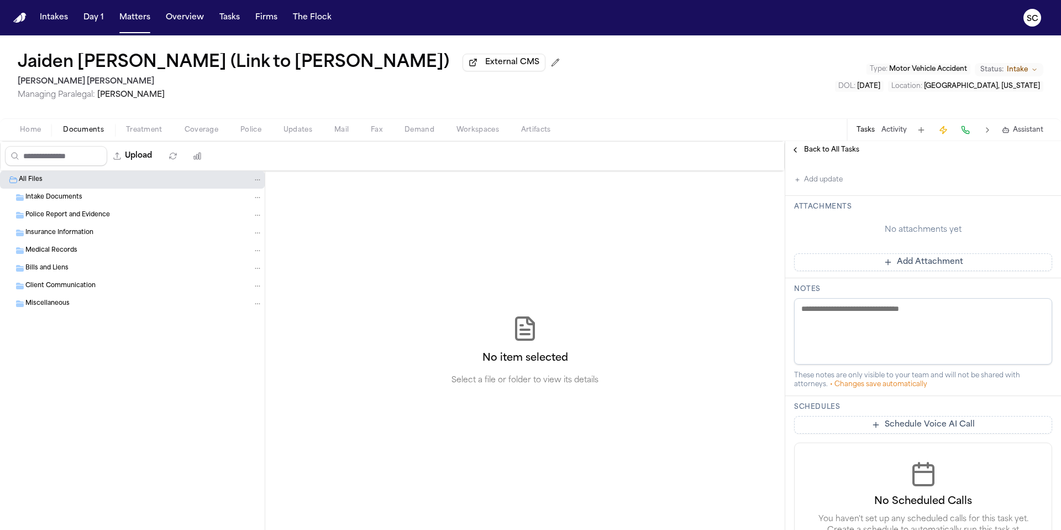
scroll to position [247, 0]
click at [897, 316] on textarea at bounding box center [923, 331] width 258 height 66
paste textarea "**********"
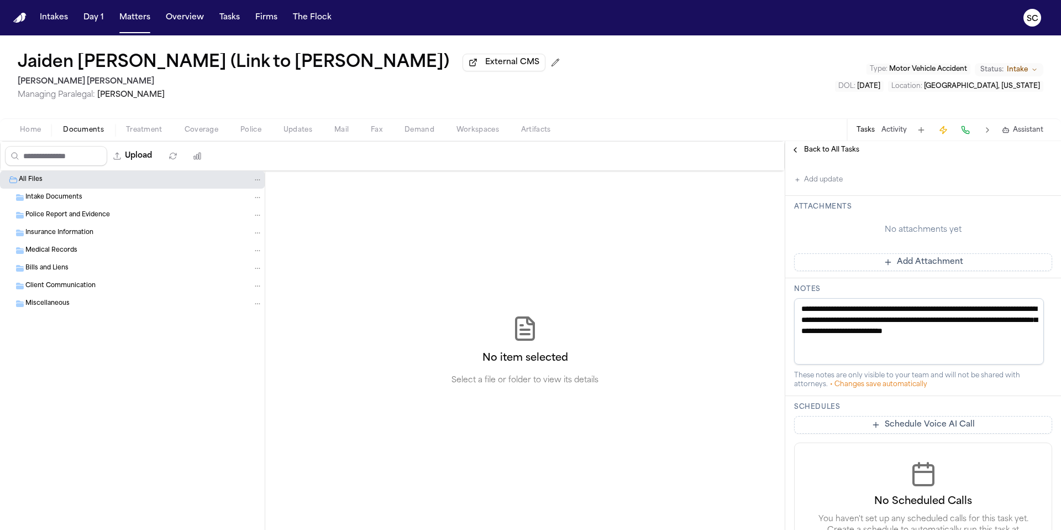
type textarea "**********"
click at [820, 181] on button "Add update" at bounding box center [818, 179] width 49 height 13
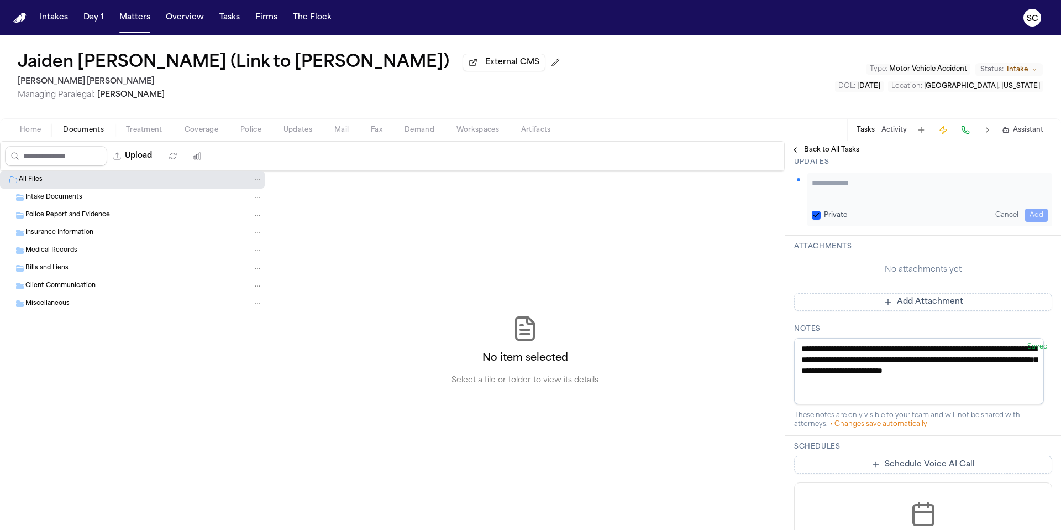
scroll to position [272, 0]
paste textarea "**********"
type textarea "**********"
click at [1031, 214] on button "Add" at bounding box center [1036, 214] width 23 height 13
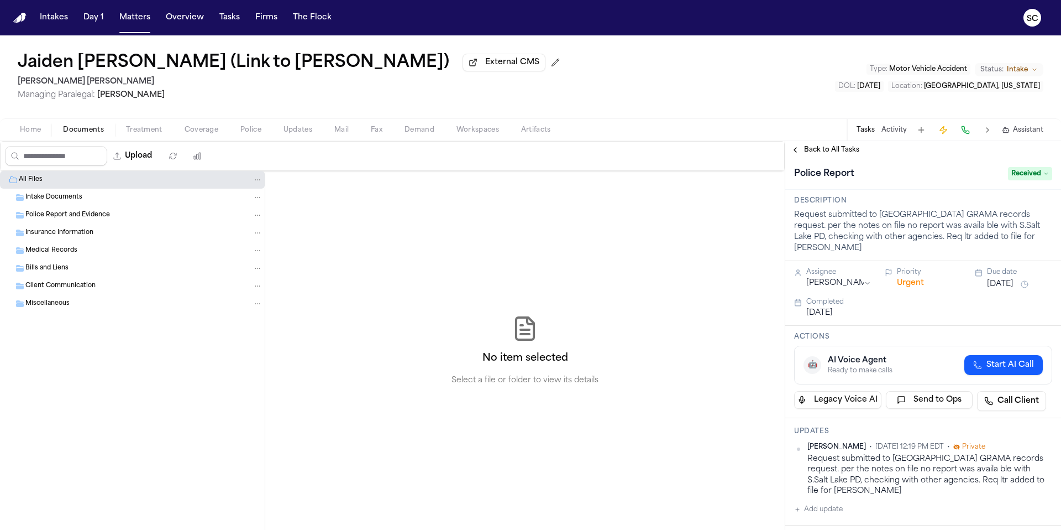
scroll to position [0, 0]
click at [1022, 179] on span "Received" at bounding box center [1030, 176] width 44 height 13
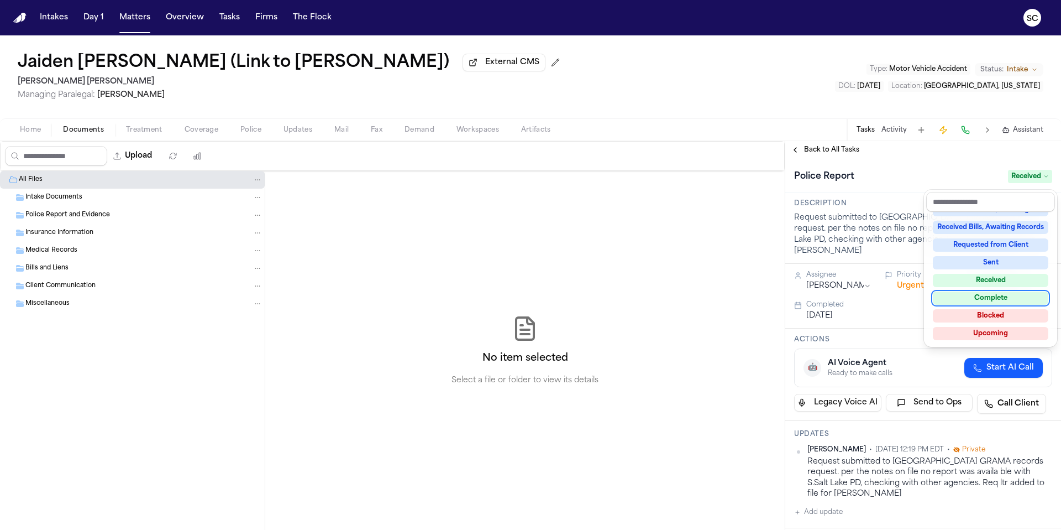
click at [995, 298] on div "Complete" at bounding box center [991, 297] width 116 height 13
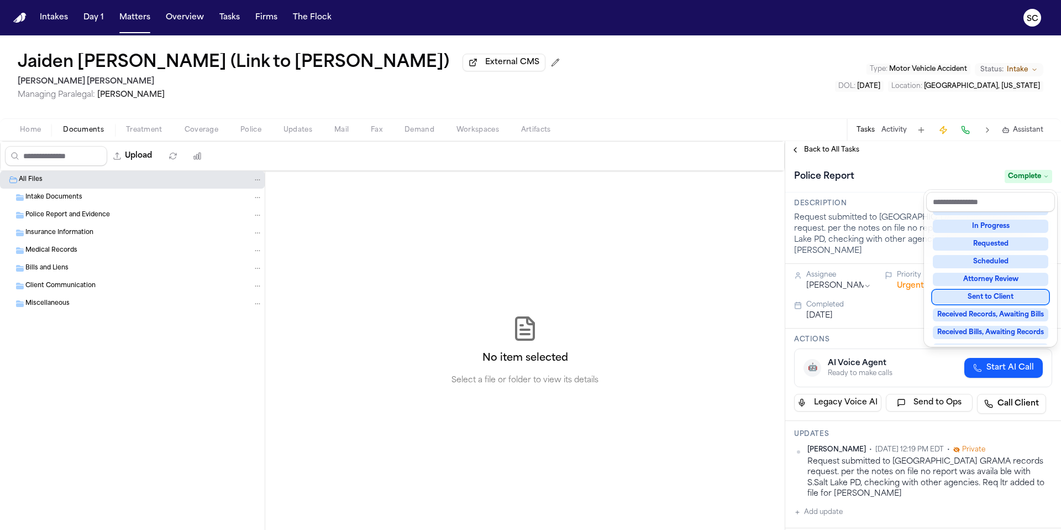
click at [716, 249] on div "Upload 0 files selected Move files Download files Delete files More actions Cle…" at bounding box center [530, 335] width 1061 height 389
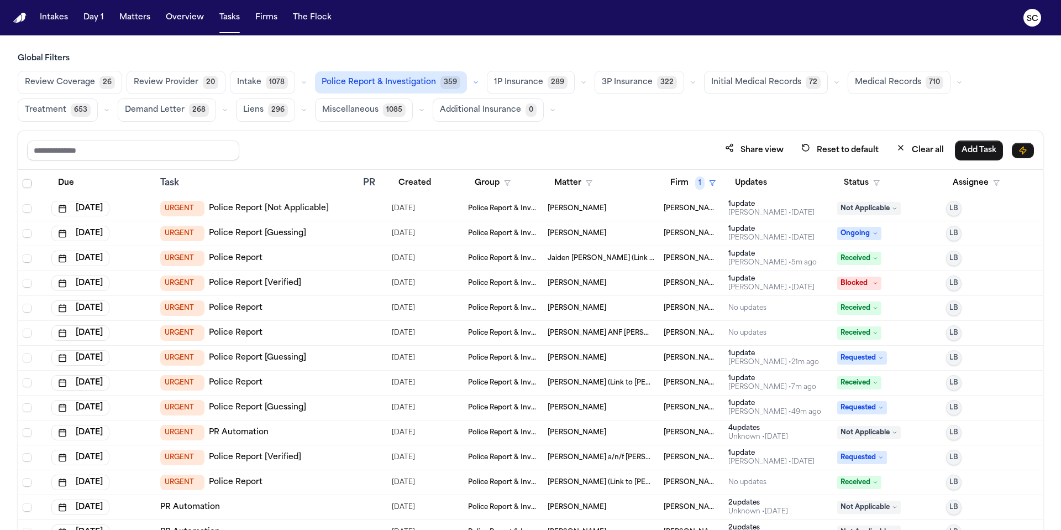
scroll to position [1651, 0]
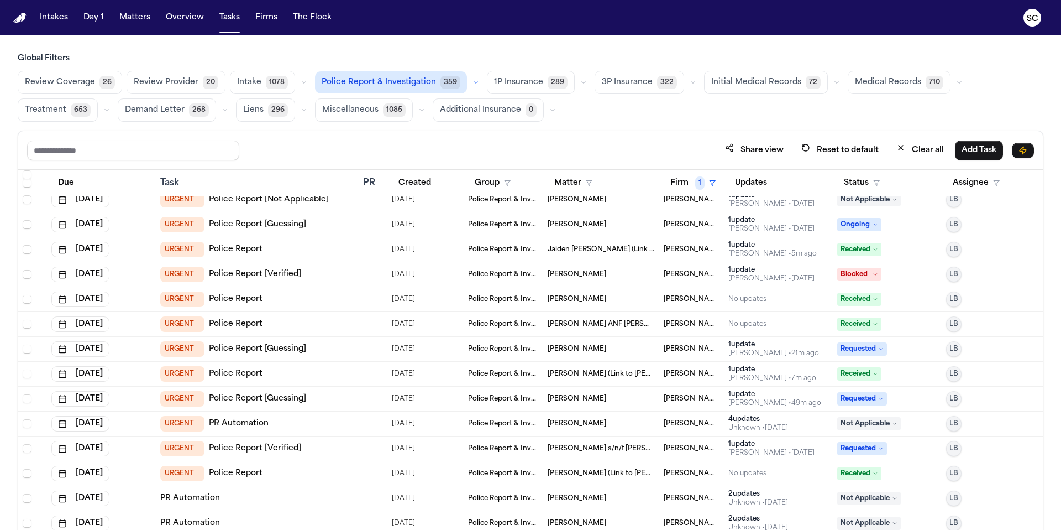
click at [473, 82] on icon "button" at bounding box center [476, 82] width 7 height 7
click at [390, 130] on span "Police Report Escalation" at bounding box center [370, 131] width 96 height 11
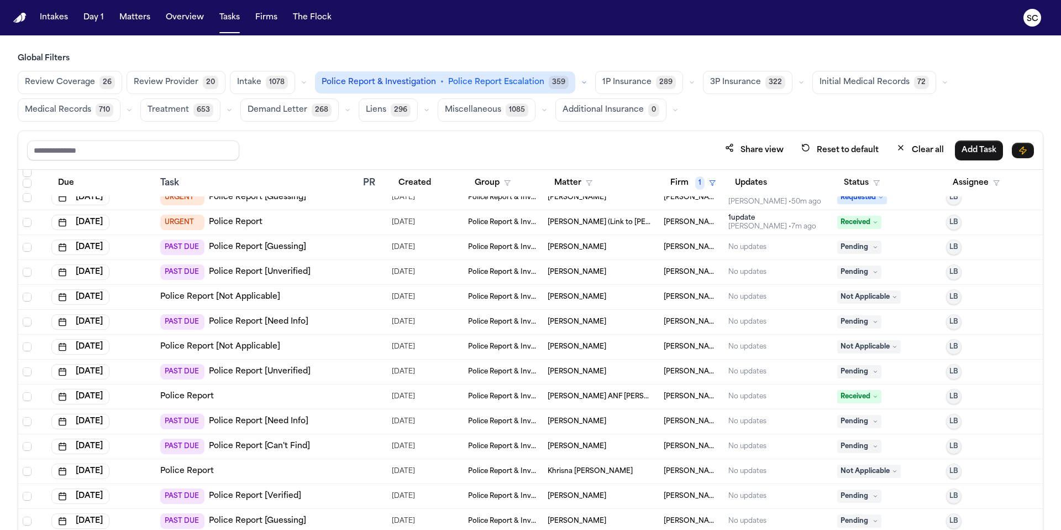
scroll to position [1928, 0]
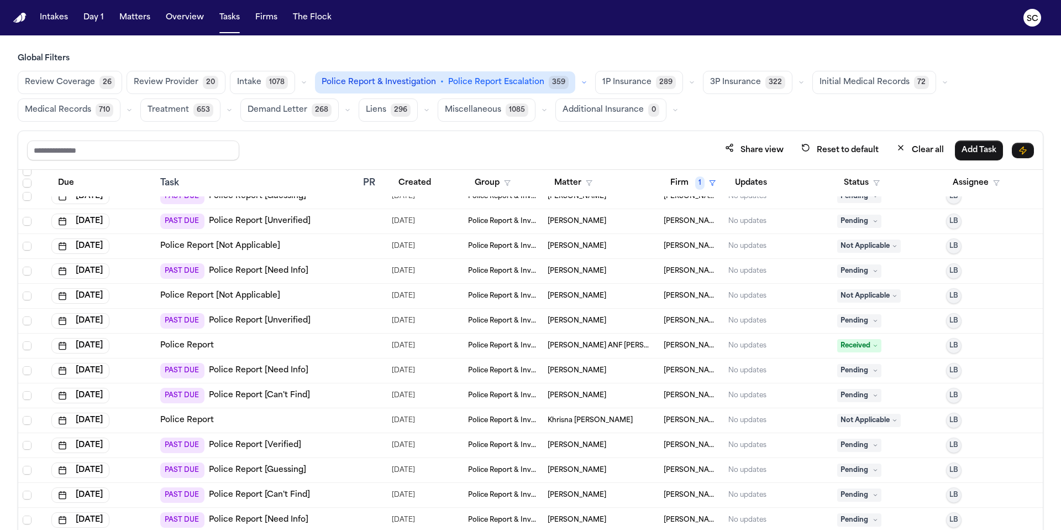
click at [170, 186] on div "Task" at bounding box center [257, 182] width 194 height 13
click at [166, 181] on div "Task" at bounding box center [257, 182] width 194 height 13
click at [130, 151] on input "text" at bounding box center [133, 150] width 212 height 20
type input "********"
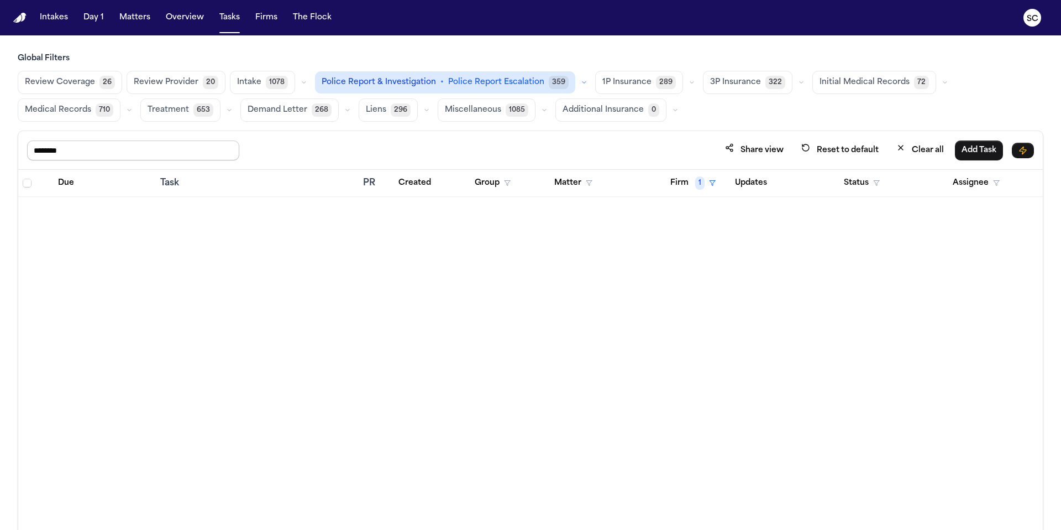
scroll to position [0, 0]
drag, startPoint x: 122, startPoint y: 153, endPoint x: 36, endPoint y: 152, distance: 86.2
click at [36, 153] on input "********" at bounding box center [133, 150] width 212 height 20
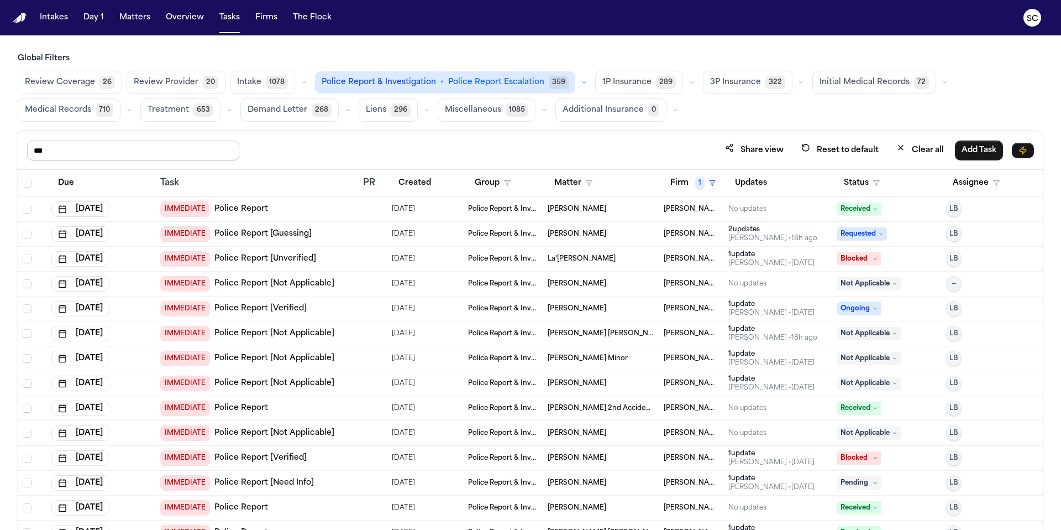
type input "****"
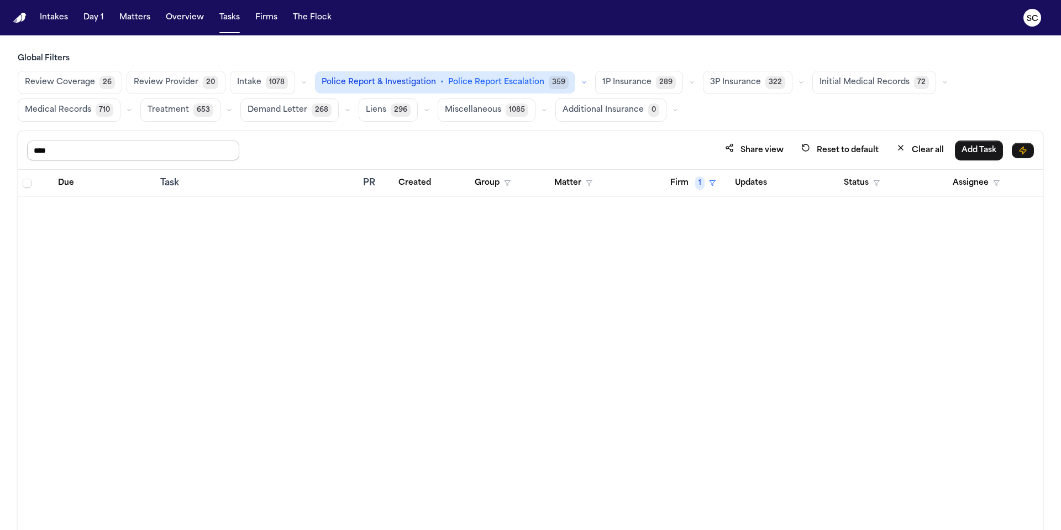
drag, startPoint x: 35, startPoint y: 154, endPoint x: 7, endPoint y: 154, distance: 28.7
click at [7, 154] on div "Global Filters Review Coverage 26 Review Provider 20 Intake 1078 Police Report …" at bounding box center [530, 315] width 1061 height 525
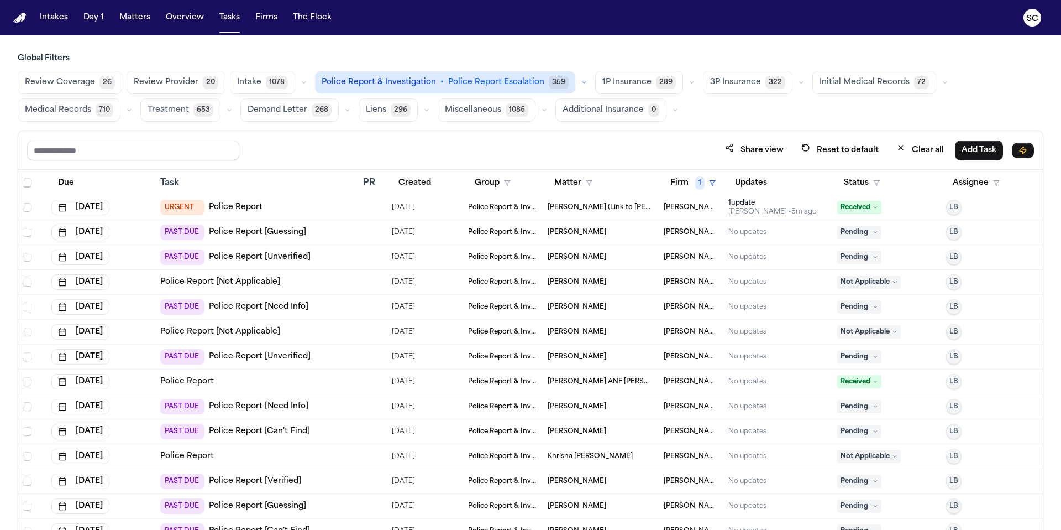
scroll to position [1889, 0]
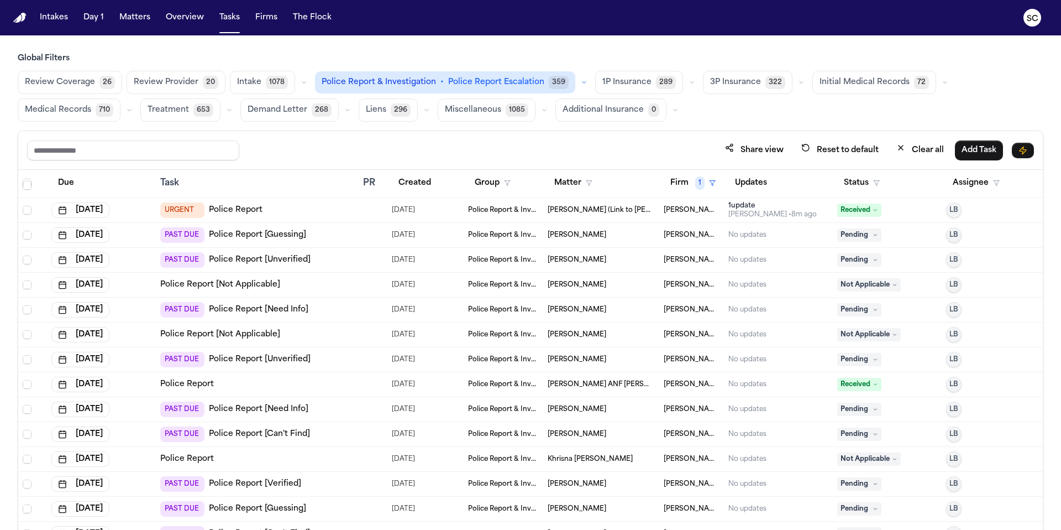
click at [274, 235] on link "Police Report [Guessing]" at bounding box center [257, 234] width 97 height 11
click at [853, 188] on button "Status" at bounding box center [861, 183] width 49 height 20
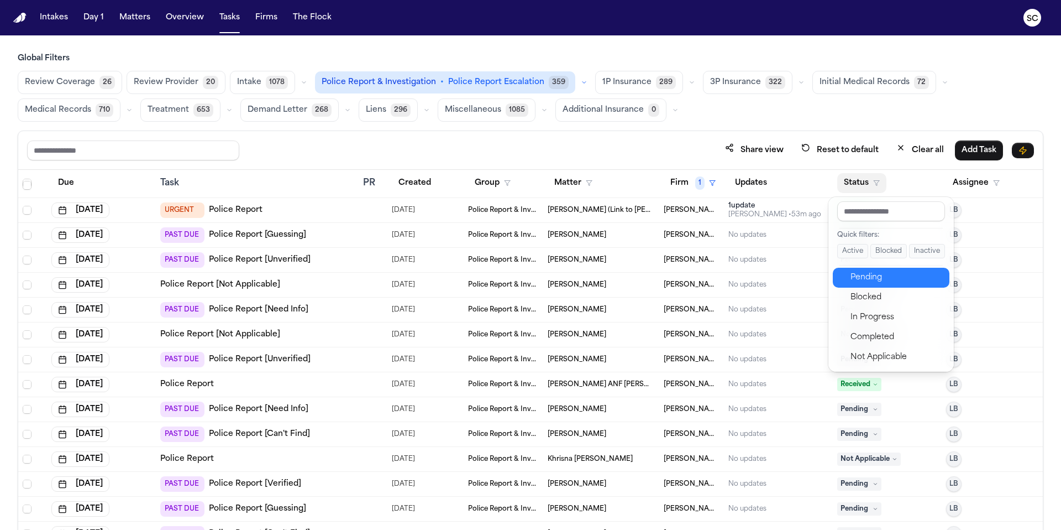
click at [884, 280] on div "Pending" at bounding box center [897, 277] width 92 height 13
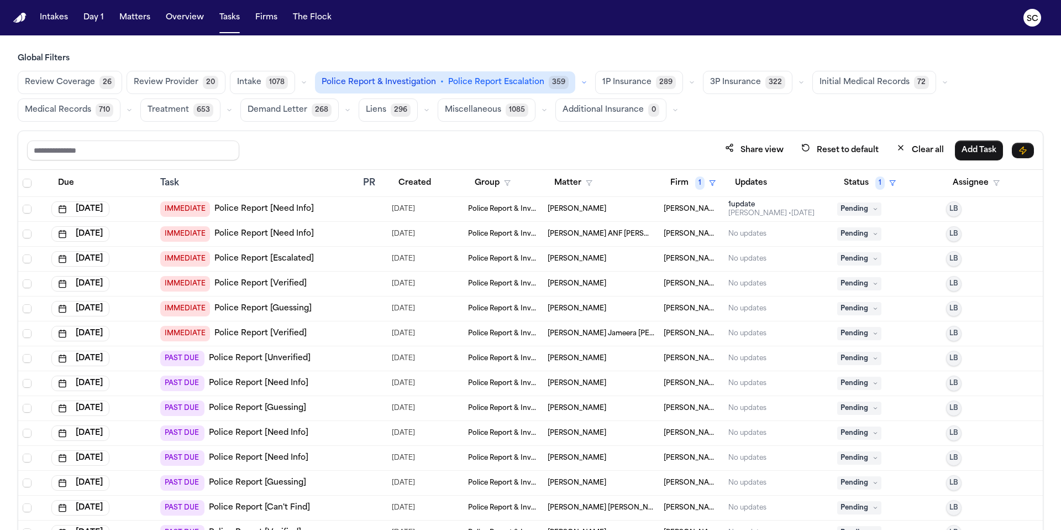
click at [599, 259] on span "[PERSON_NAME]" at bounding box center [577, 258] width 59 height 9
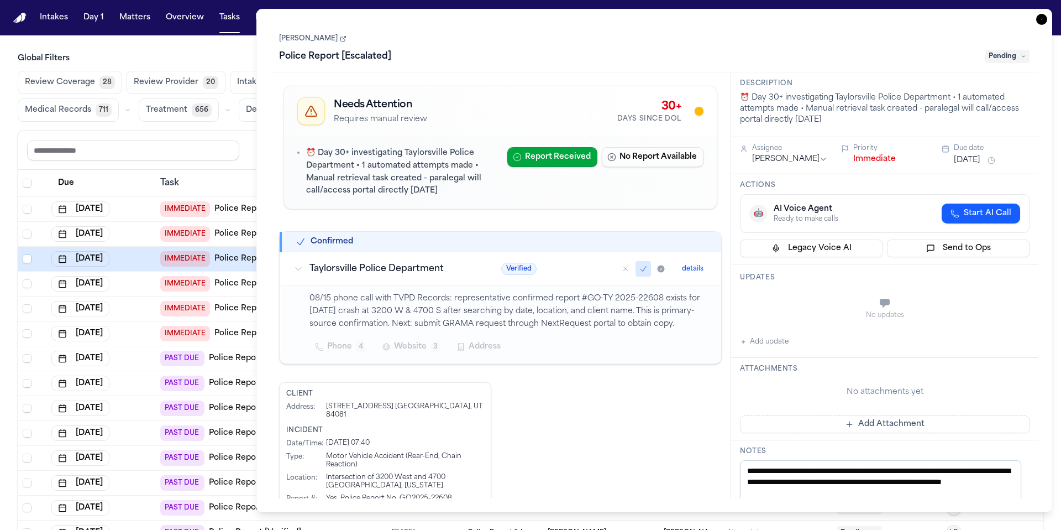
click at [346, 40] on icon at bounding box center [344, 37] width 3 height 3
click at [221, 170] on th "Task" at bounding box center [257, 183] width 203 height 27
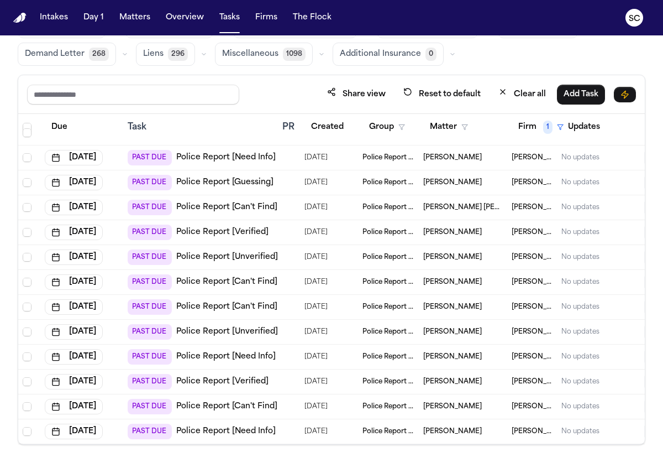
scroll to position [93, 0]
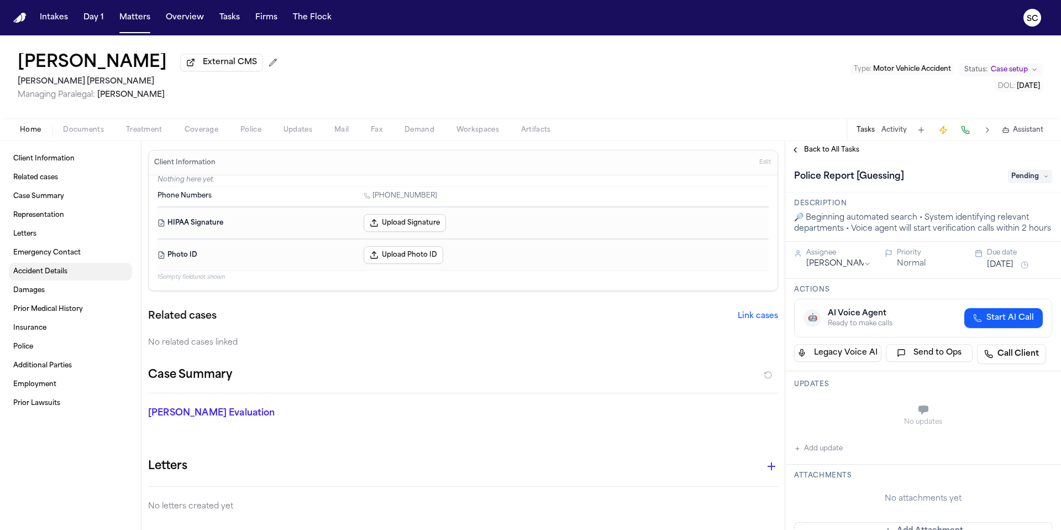
click at [39, 274] on span "Accident Details" at bounding box center [40, 271] width 54 height 9
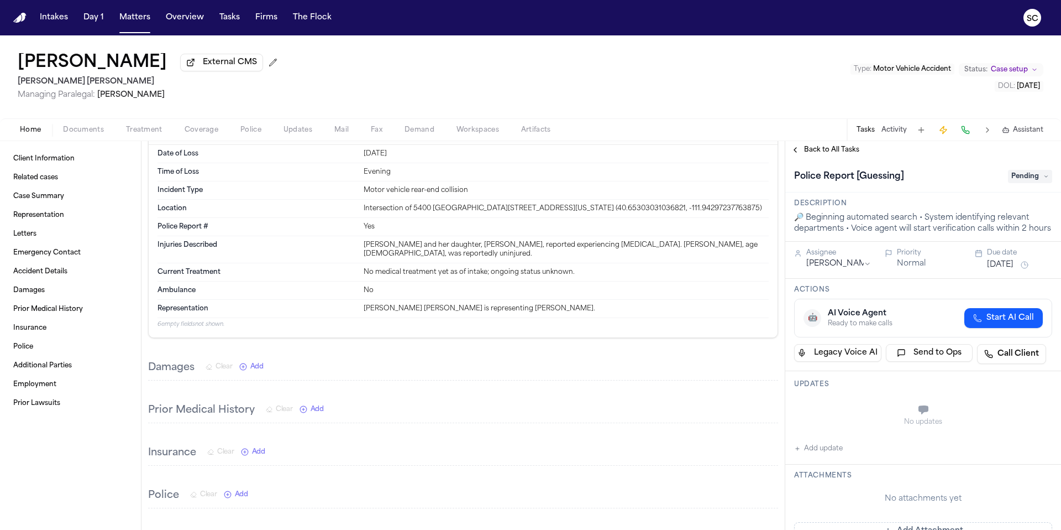
scroll to position [483, 0]
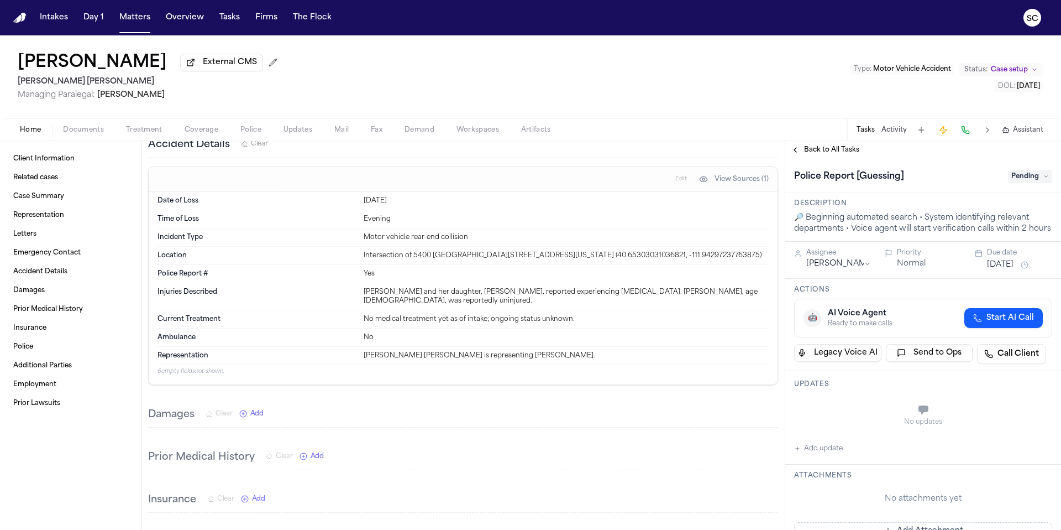
click at [249, 134] on span "Police" at bounding box center [250, 129] width 21 height 9
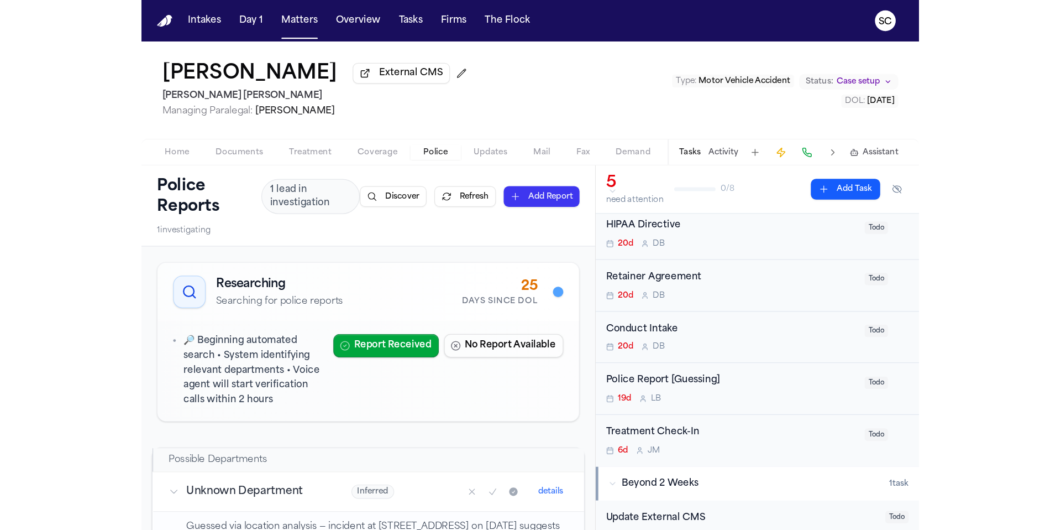
scroll to position [108, 0]
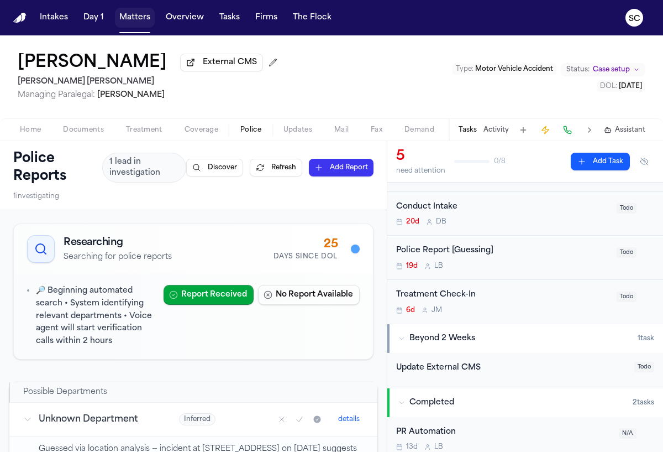
click at [135, 22] on button "Matters" at bounding box center [135, 18] width 40 height 20
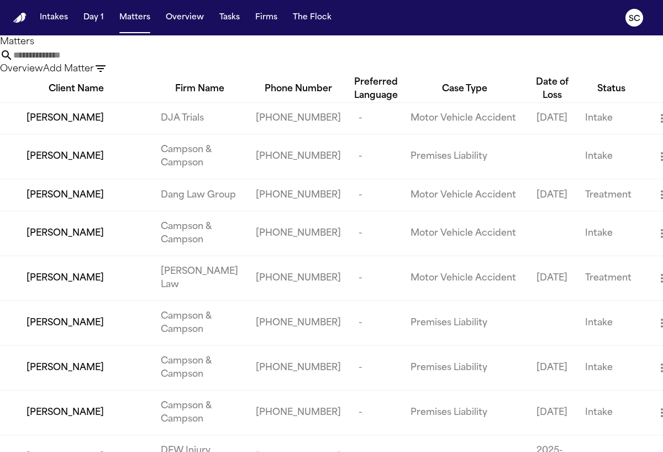
click at [102, 62] on input "text" at bounding box center [57, 55] width 88 height 13
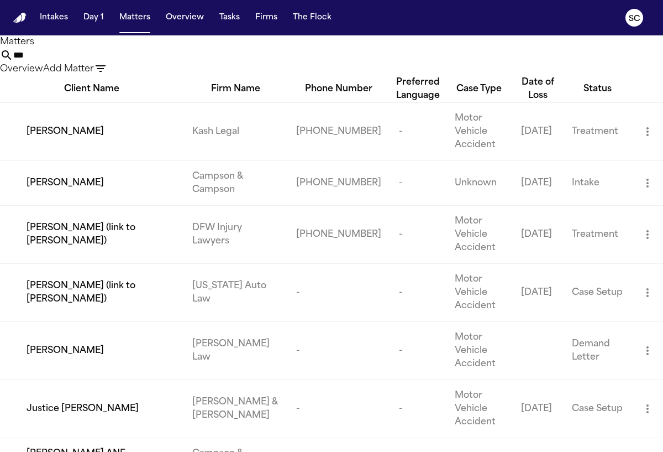
type input "***"
click at [69, 138] on span "Tekiya McGowen" at bounding box center [65, 131] width 77 height 13
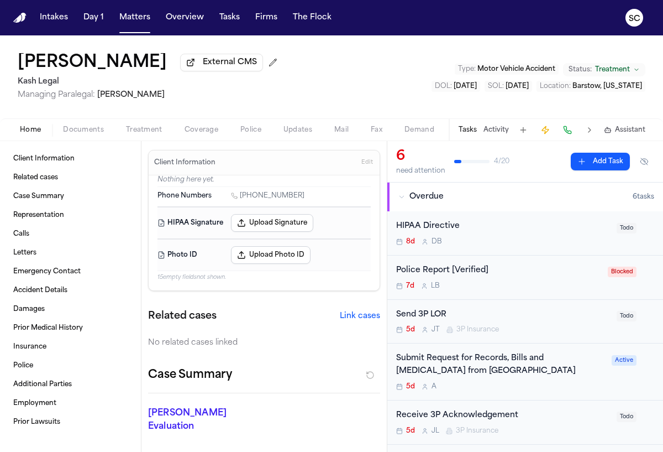
click at [77, 134] on span "Documents" at bounding box center [83, 129] width 41 height 9
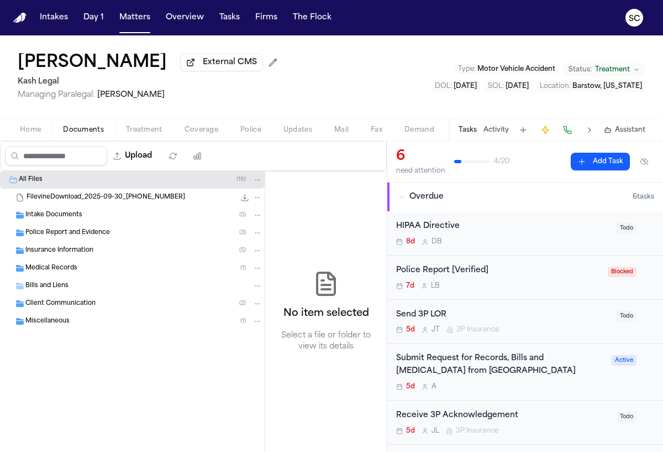
click at [66, 235] on span "Police Report and Evidence" at bounding box center [67, 232] width 85 height 9
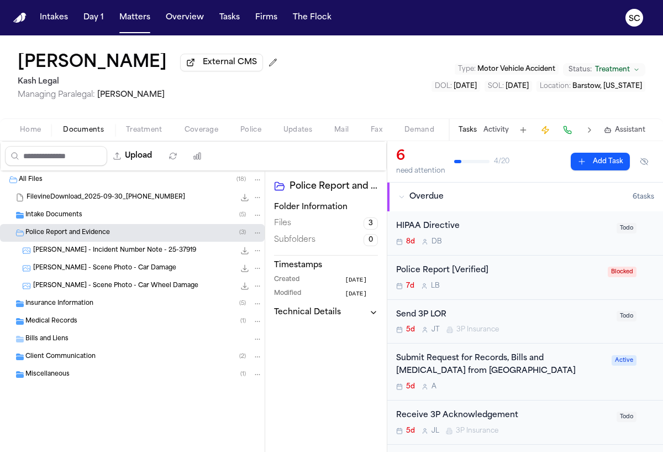
click at [72, 305] on span "Insurance Information" at bounding box center [59, 303] width 68 height 9
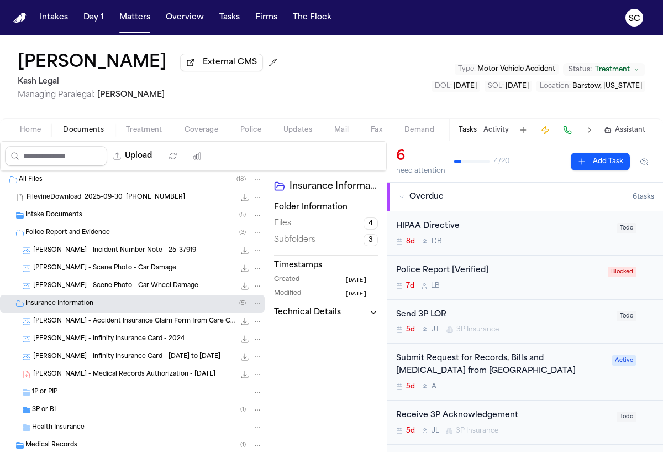
click at [66, 219] on span "Intake Documents" at bounding box center [53, 215] width 57 height 9
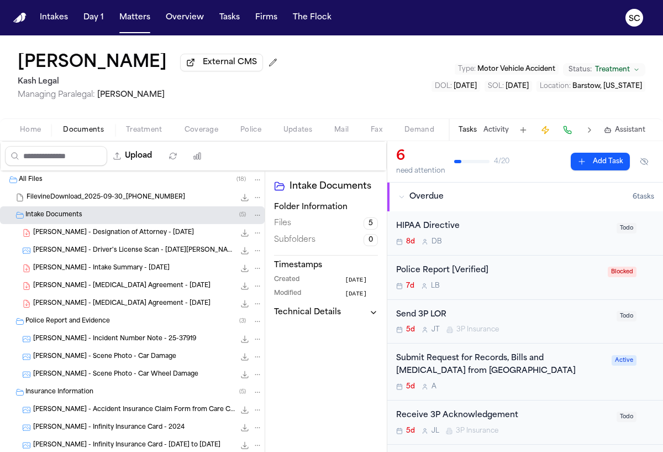
click at [114, 255] on span "T. McGowen - Driver's License Scan - Lucia Henriquez" at bounding box center [134, 250] width 202 height 9
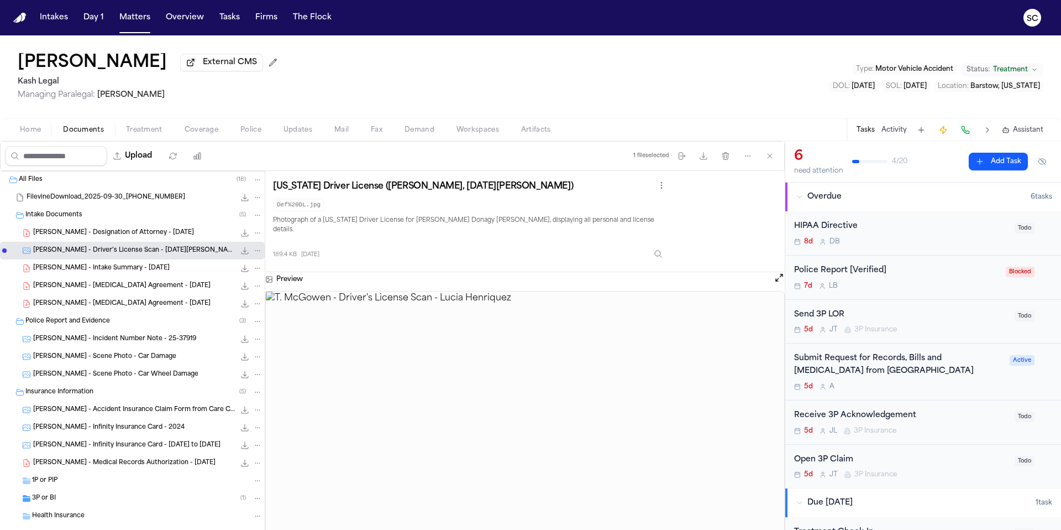
click at [36, 134] on span "Home" at bounding box center [30, 129] width 21 height 9
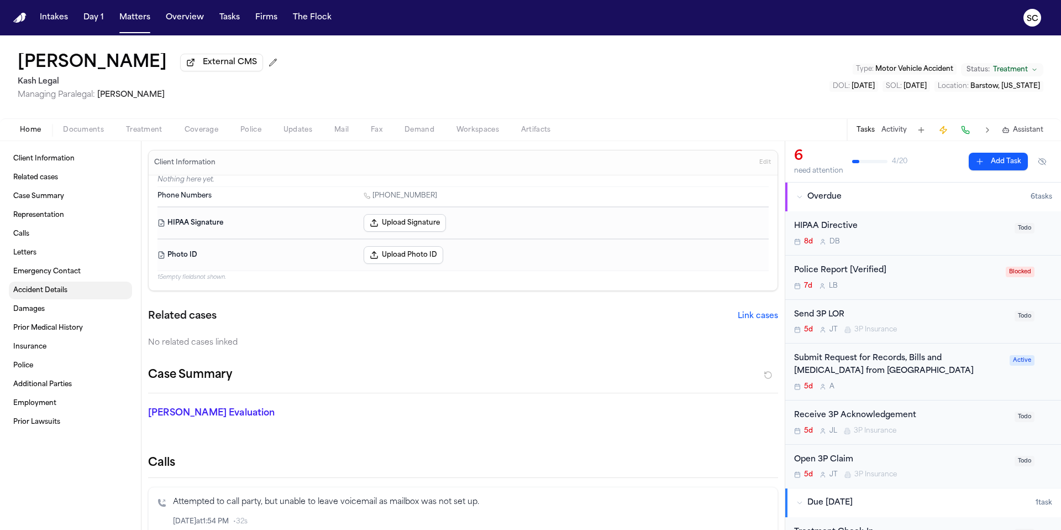
click at [37, 295] on span "Accident Details" at bounding box center [40, 290] width 54 height 9
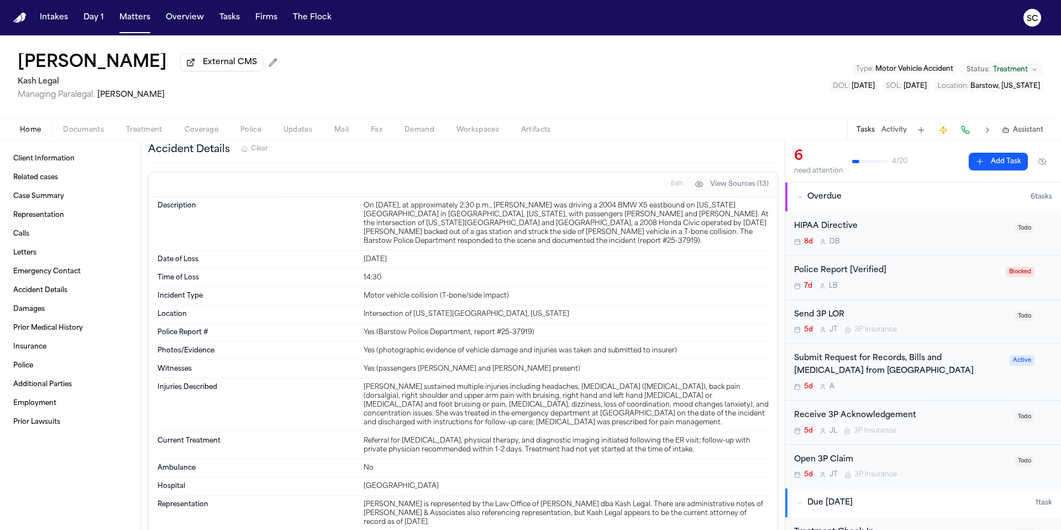
scroll to position [1232, 0]
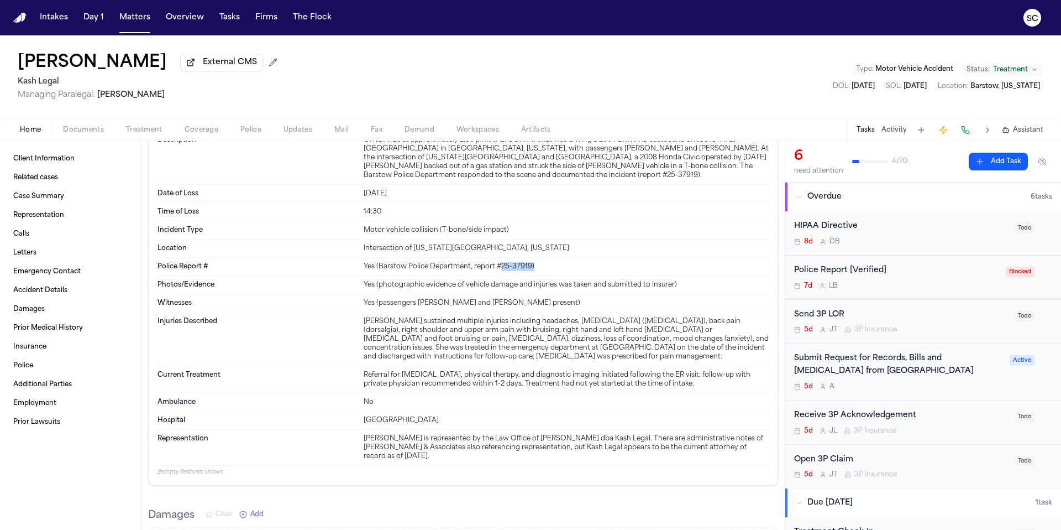
drag, startPoint x: 518, startPoint y: 267, endPoint x: 499, endPoint y: 268, distance: 19.4
click at [499, 268] on div "Yes (Barstow Police Department, report #25-37919)" at bounding box center [566, 266] width 405 height 9
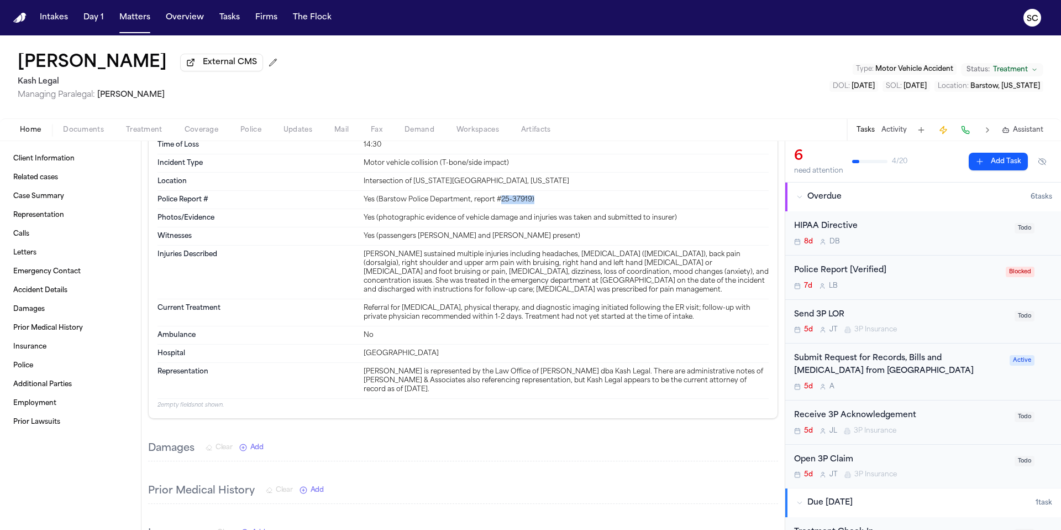
scroll to position [1298, 0]
click at [910, 283] on div "7d L B" at bounding box center [896, 285] width 205 height 9
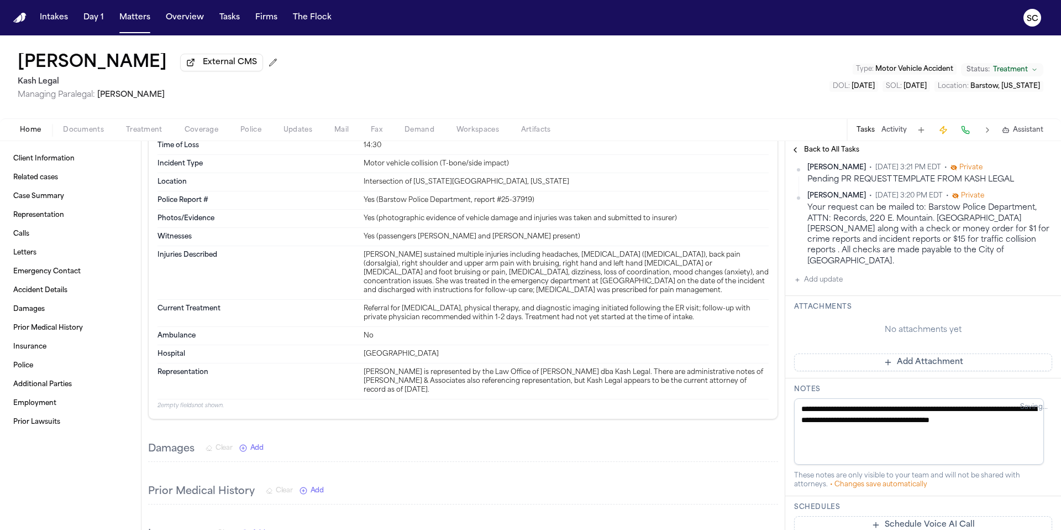
scroll to position [249, 0]
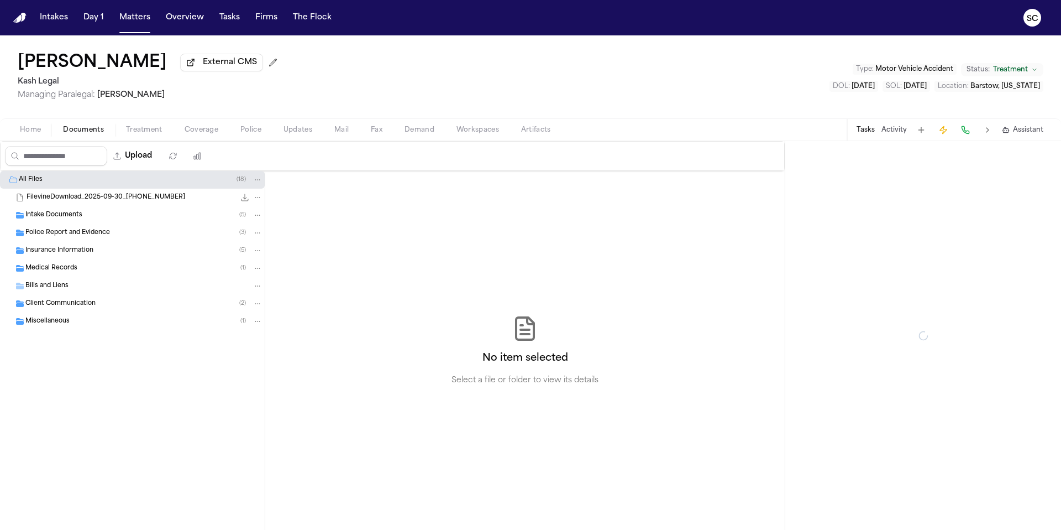
click at [76, 134] on span "Documents" at bounding box center [83, 129] width 41 height 9
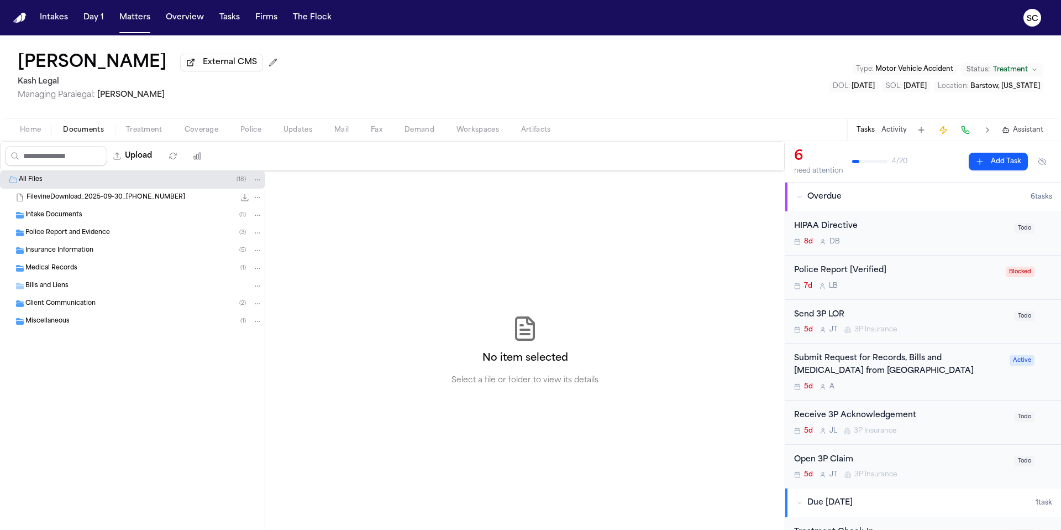
click at [78, 233] on span "Police Report and Evidence" at bounding box center [67, 232] width 85 height 9
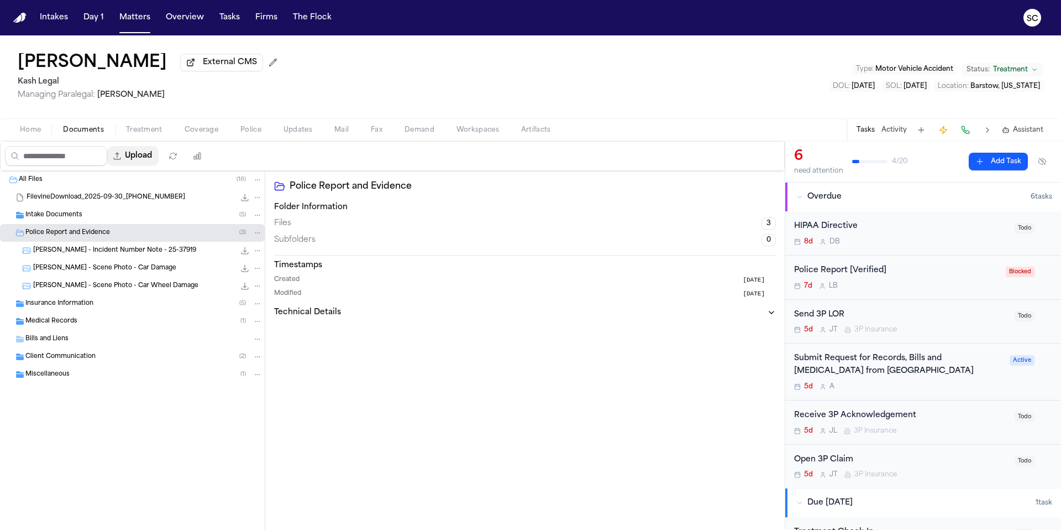
click at [145, 155] on button "Upload" at bounding box center [132, 156] width 51 height 20
select select "**********"
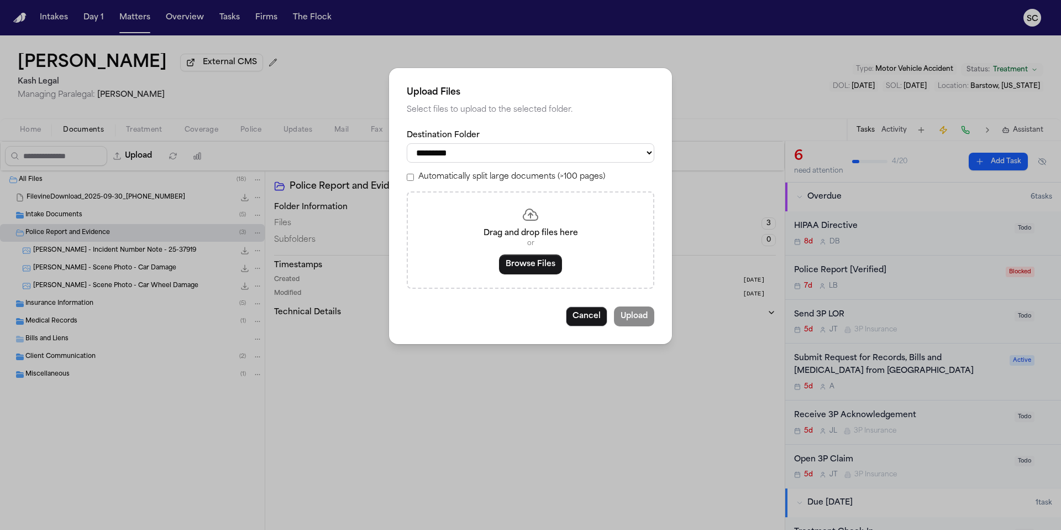
click at [462, 161] on select "**********" at bounding box center [531, 152] width 248 height 19
click at [407, 143] on select "**********" at bounding box center [531, 152] width 248 height 19
click at [527, 274] on button "Browse Files" at bounding box center [530, 264] width 63 height 20
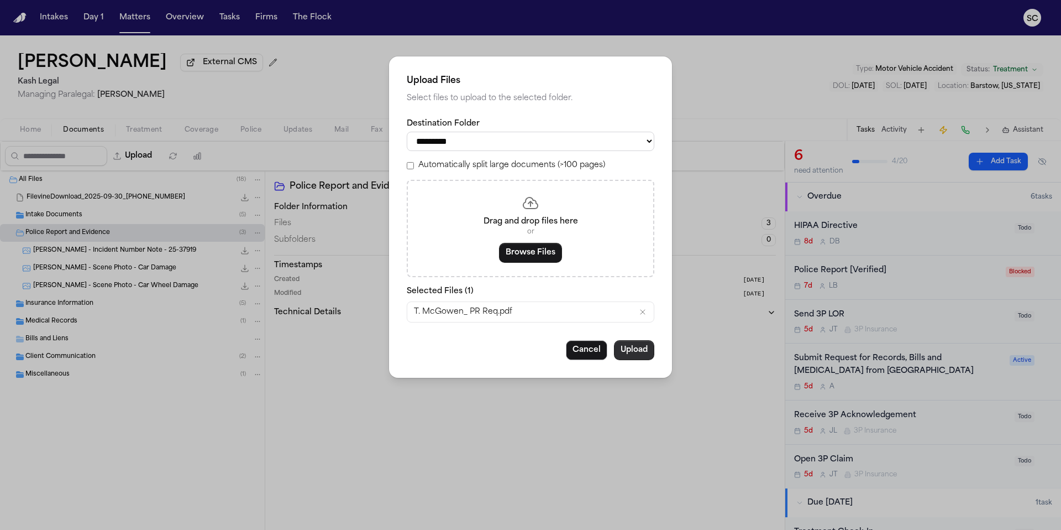
click at [630, 352] on button "Upload" at bounding box center [634, 350] width 40 height 20
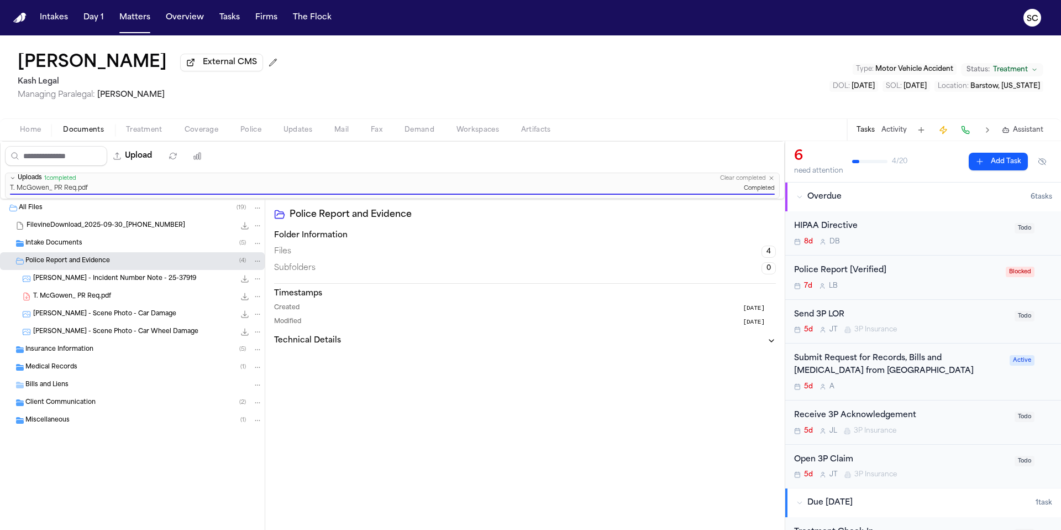
click at [915, 287] on div "7d L B" at bounding box center [896, 285] width 205 height 9
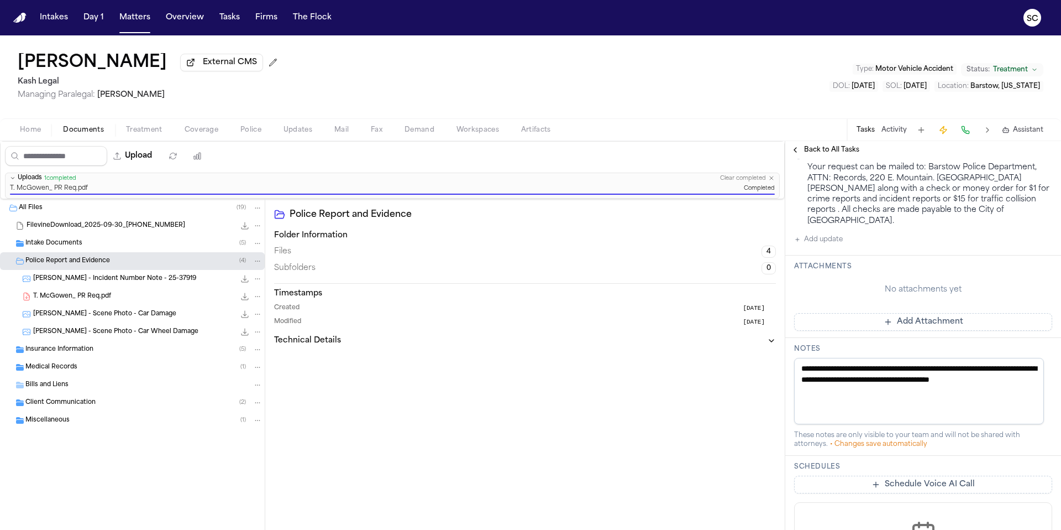
scroll to position [292, 0]
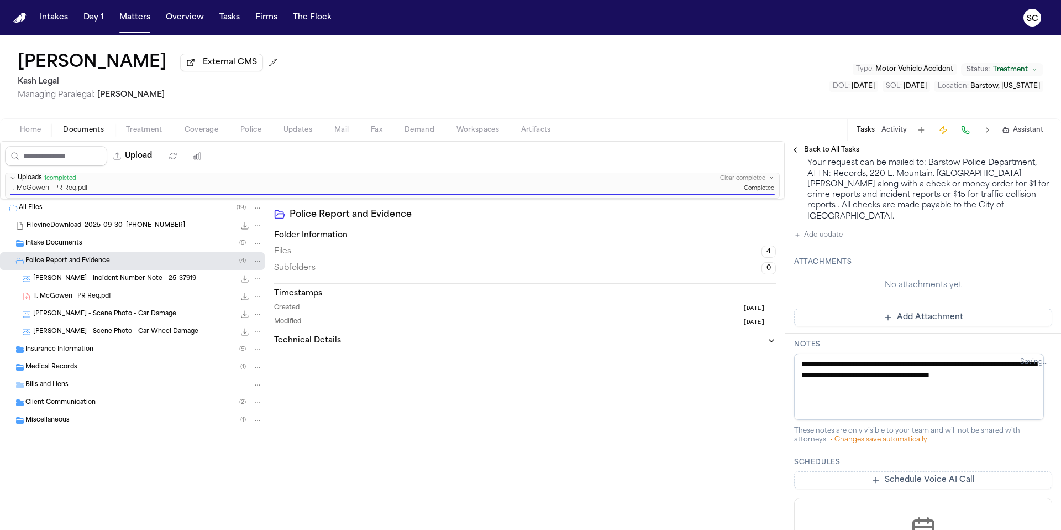
click at [832, 229] on button "Add update" at bounding box center [818, 234] width 49 height 13
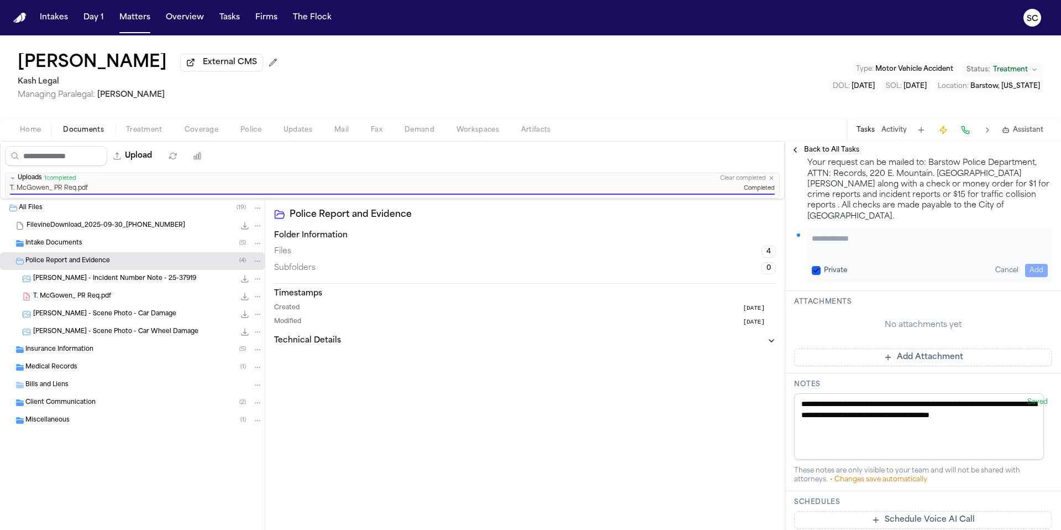
click at [888, 242] on textarea "Add your update" at bounding box center [930, 244] width 236 height 22
type textarea "*"
type textarea "**********"
click at [1027, 264] on button "Add" at bounding box center [1036, 270] width 23 height 13
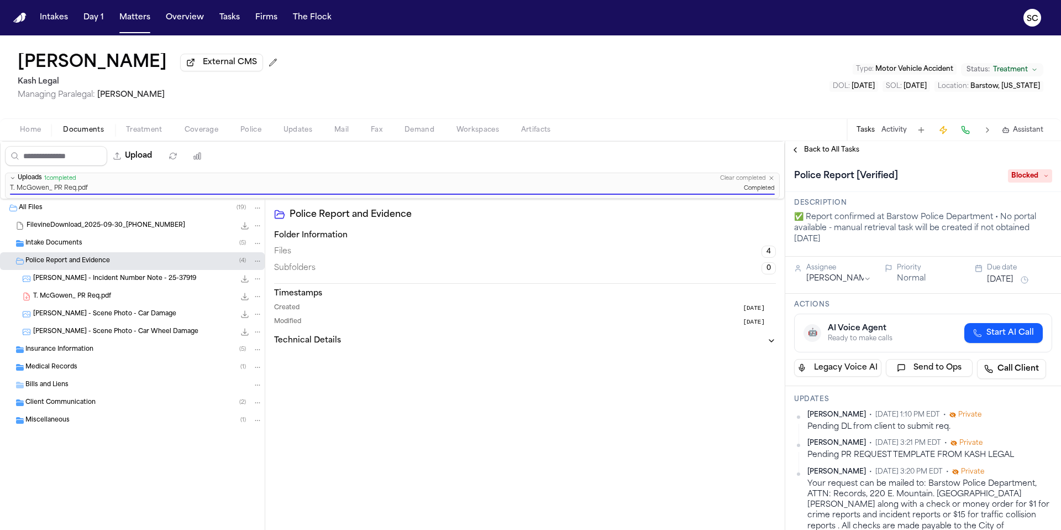
scroll to position [0, 0]
click at [1017, 177] on span "Blocked" at bounding box center [1030, 176] width 44 height 13
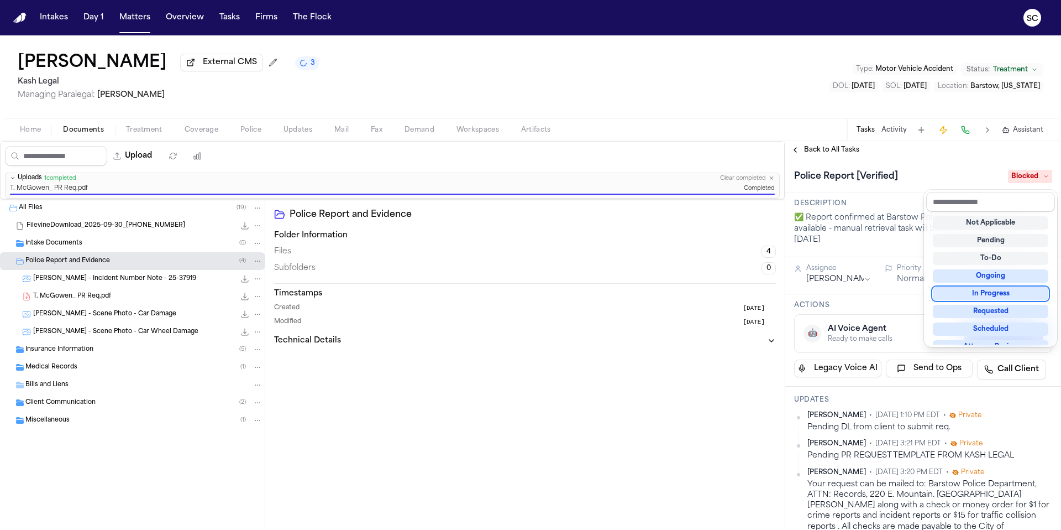
click at [999, 295] on div "In Progress" at bounding box center [991, 293] width 116 height 13
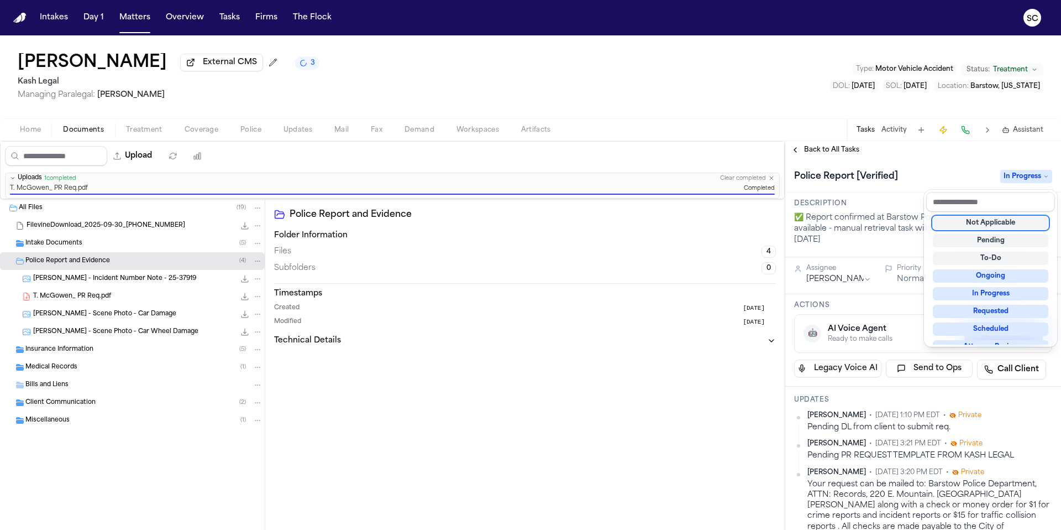
click at [657, 386] on div "Upload 0 files selected Move files Download files Delete files More actions Cle…" at bounding box center [530, 335] width 1061 height 389
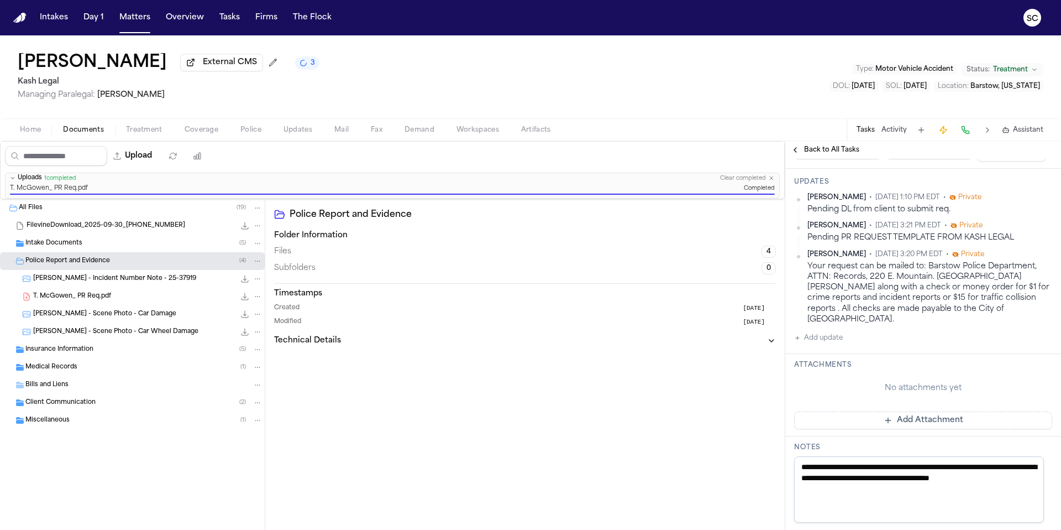
scroll to position [281, 0]
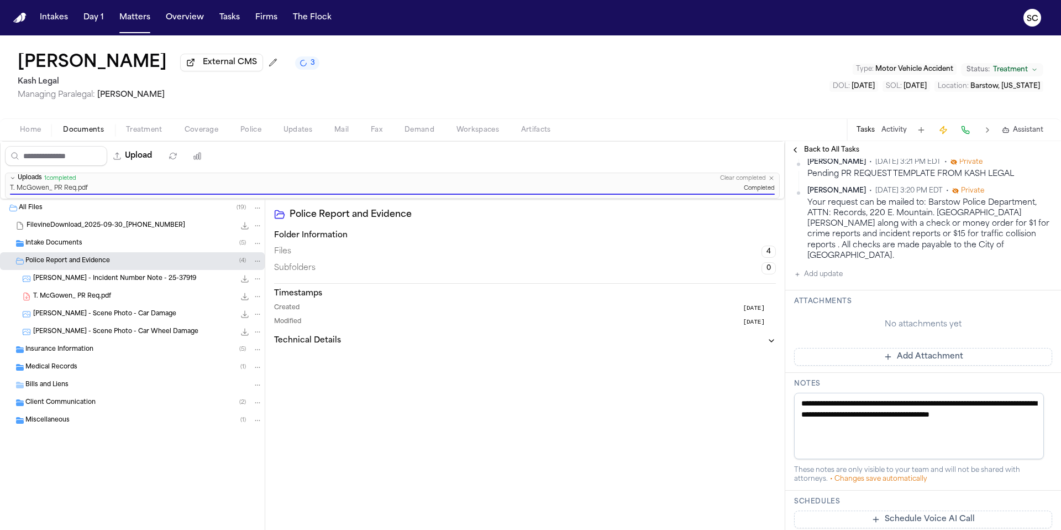
drag, startPoint x: 856, startPoint y: 416, endPoint x: 818, endPoint y: 397, distance: 42.8
click at [818, 397] on textarea "**********" at bounding box center [919, 425] width 250 height 66
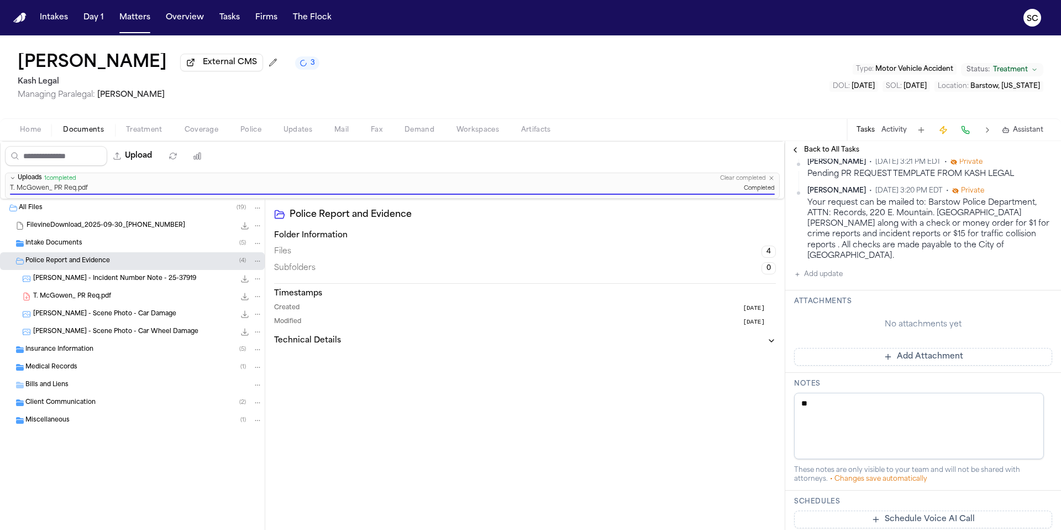
type textarea "*"
click at [876, 406] on textarea "**********" at bounding box center [919, 425] width 250 height 66
click at [720, 353] on div "Police Report and Evidence Folder Information Files 4 Subfolders 0 Timestamps C…" at bounding box center [525, 364] width 520 height 331
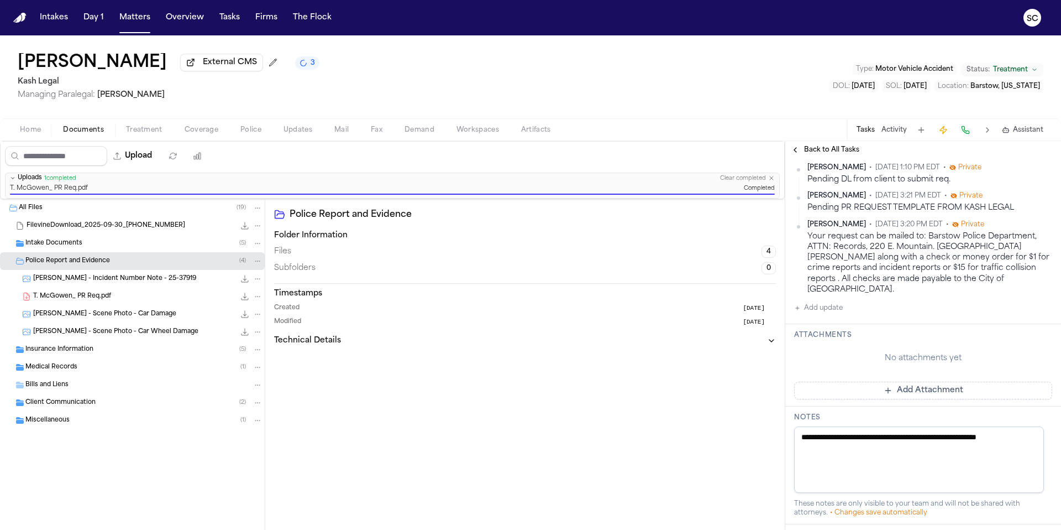
scroll to position [366, 0]
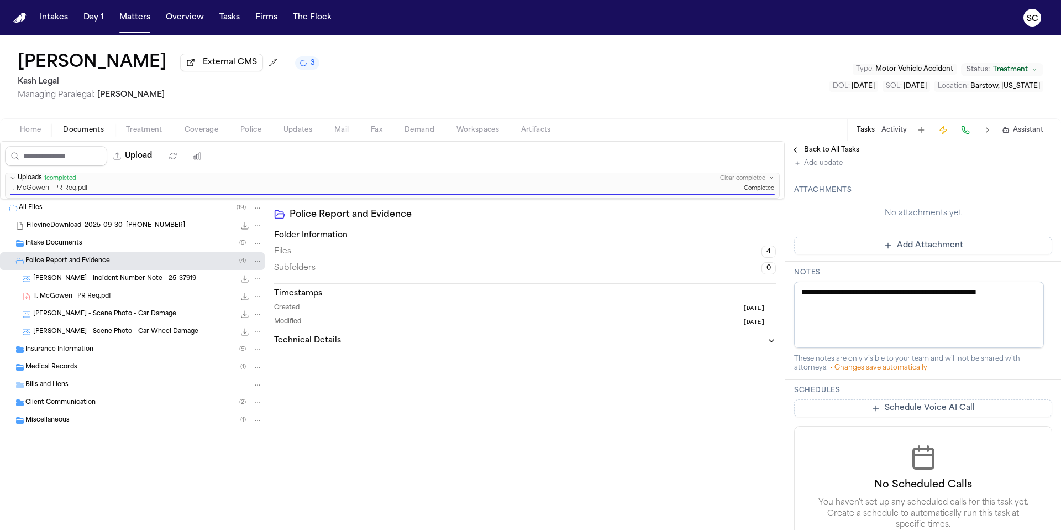
drag, startPoint x: 941, startPoint y: 283, endPoint x: 958, endPoint y: 319, distance: 40.1
click at [941, 283] on textarea "**********" at bounding box center [919, 314] width 250 height 66
type textarea "**********"
click at [677, 414] on div "Police Report and Evidence Folder Information Files 4 Subfolders 0 Timestamps C…" at bounding box center [525, 364] width 520 height 331
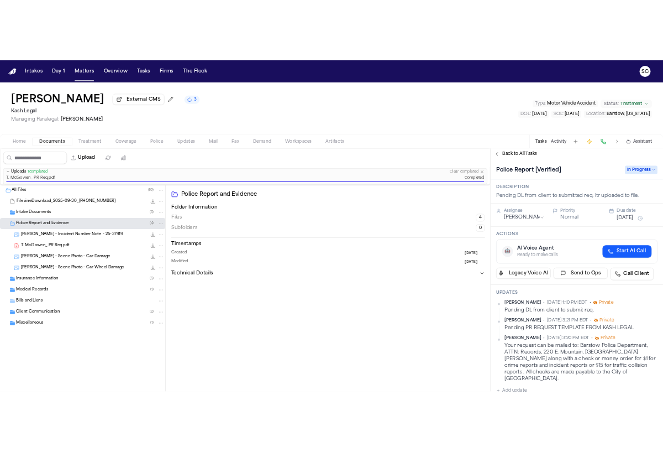
scroll to position [0, 0]
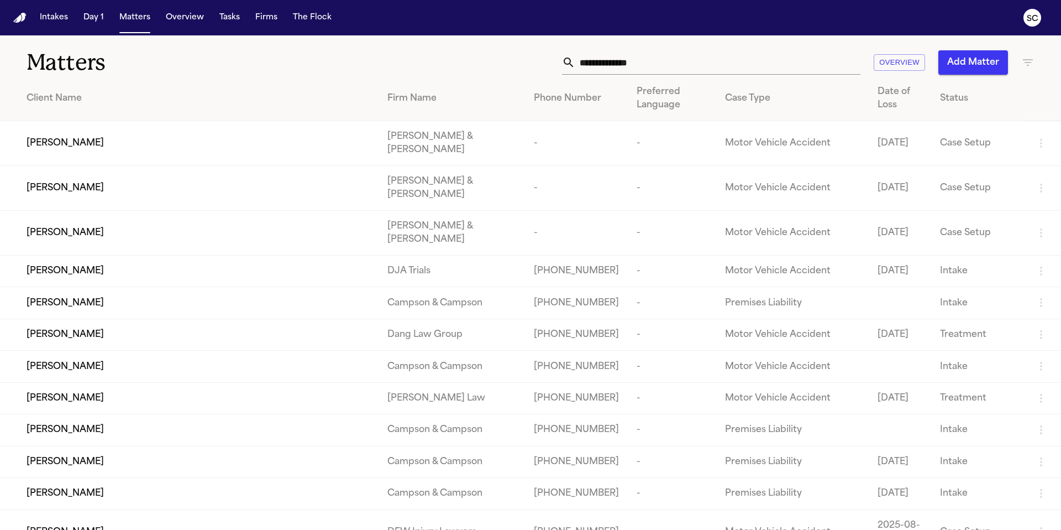
click at [633, 66] on input "text" at bounding box center [717, 62] width 285 height 24
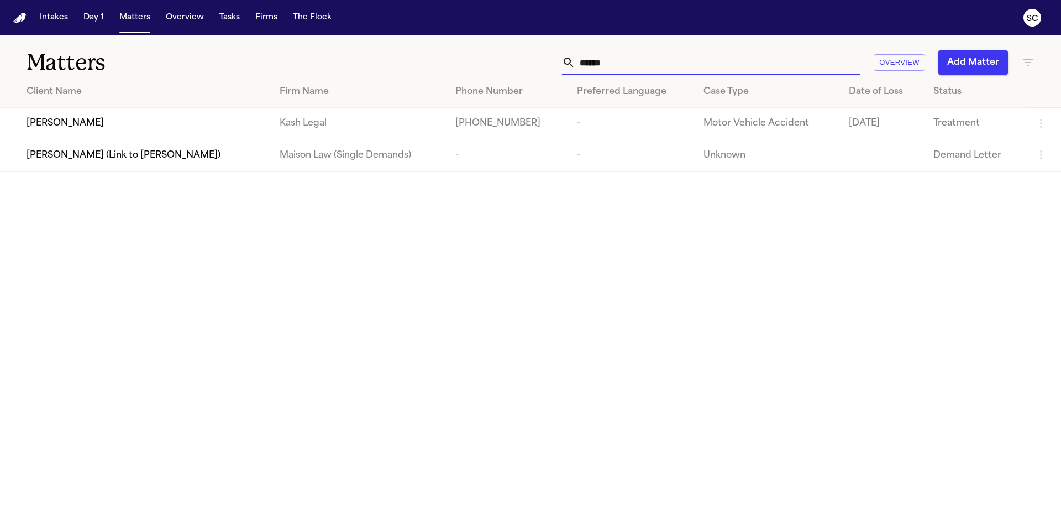
type input "******"
click at [82, 124] on span "[PERSON_NAME]" at bounding box center [65, 123] width 77 height 13
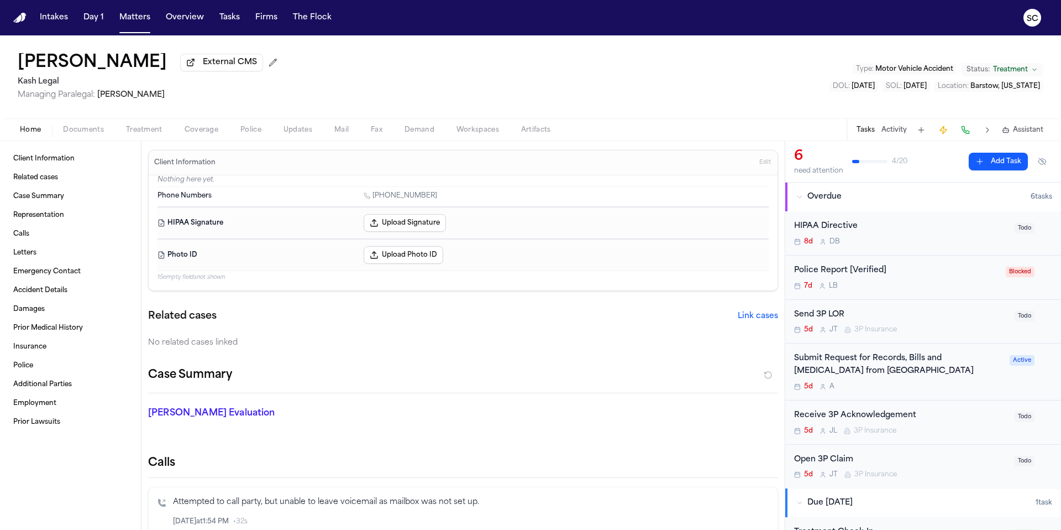
click at [928, 277] on div "Police Report [Verified]" at bounding box center [896, 270] width 205 height 13
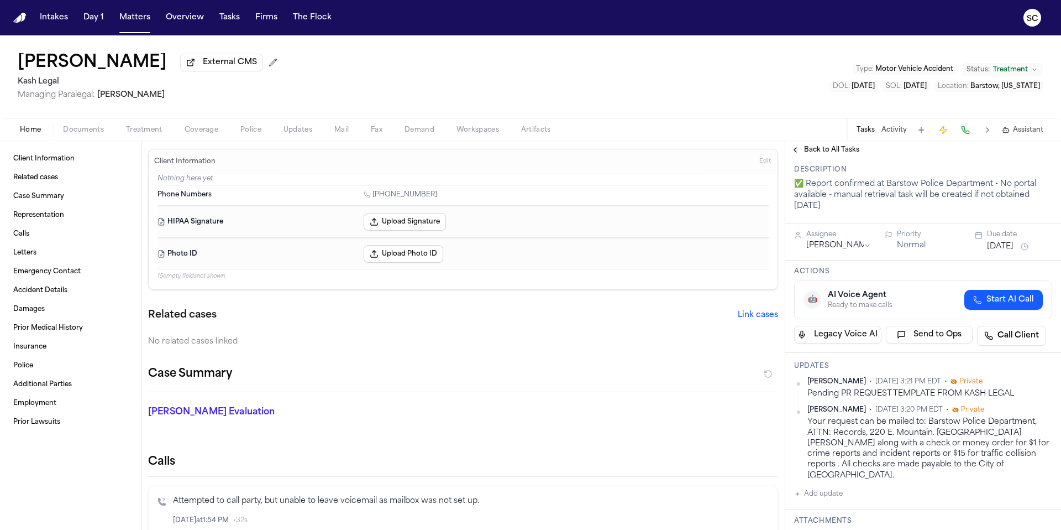
scroll to position [2, 0]
click at [40, 181] on span "Related cases" at bounding box center [35, 177] width 45 height 9
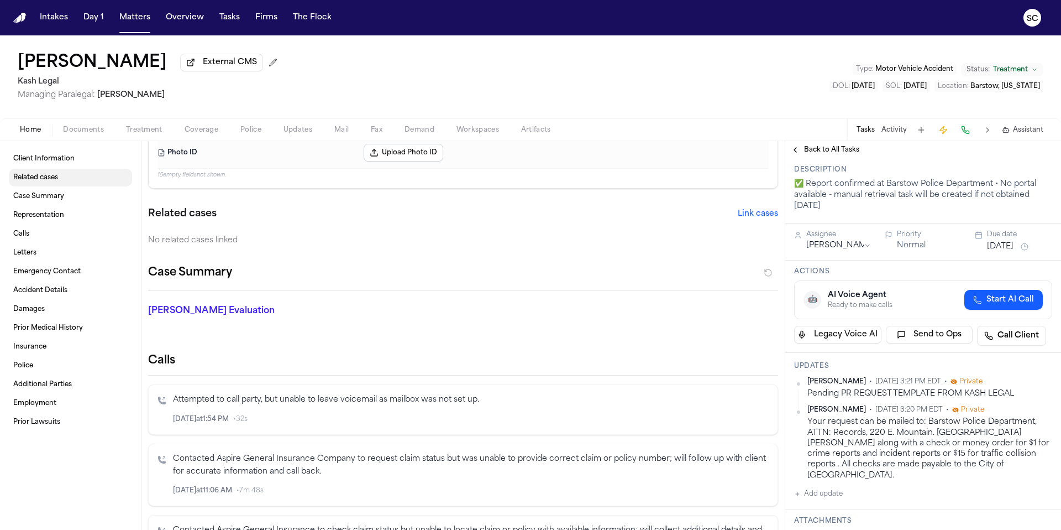
scroll to position [153, 0]
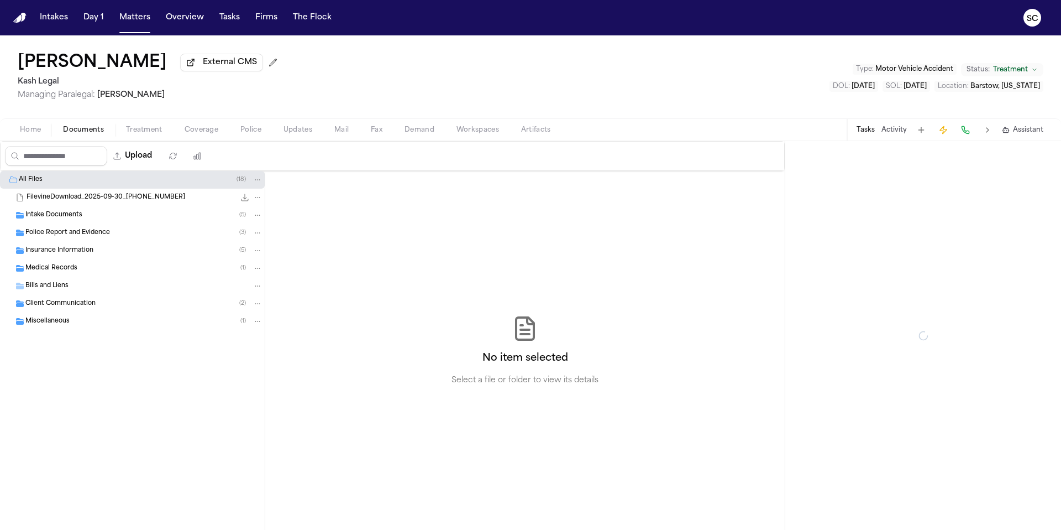
click at [78, 134] on span "Documents" at bounding box center [83, 129] width 41 height 9
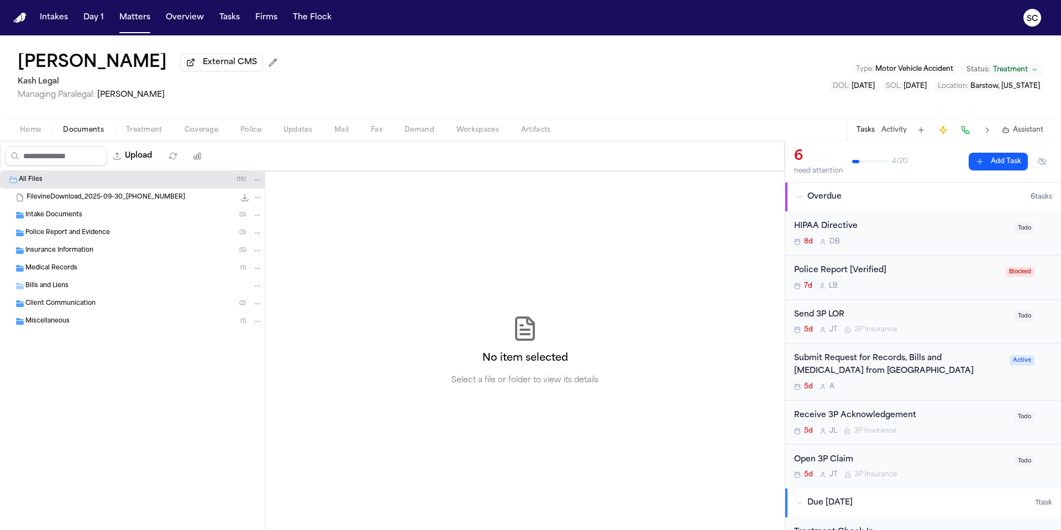
click at [345, 134] on span "Mail" at bounding box center [341, 129] width 14 height 9
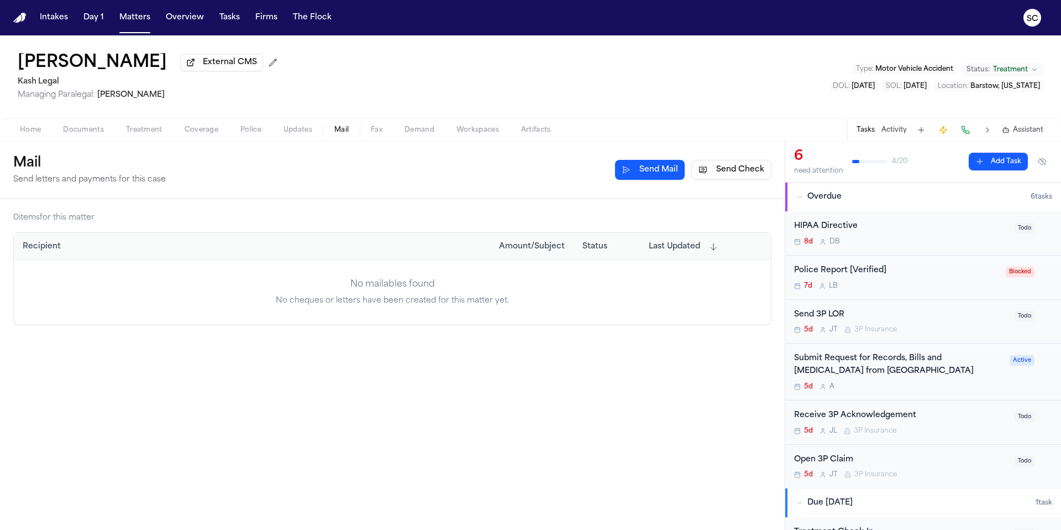
click at [890, 282] on div "Police Report [Verified] 7d L B" at bounding box center [896, 277] width 205 height 26
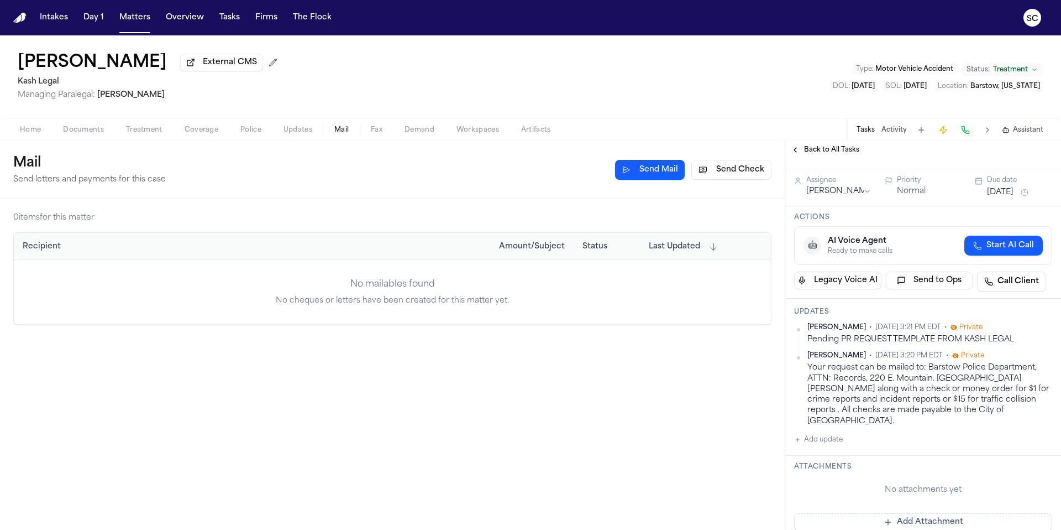
scroll to position [96, 0]
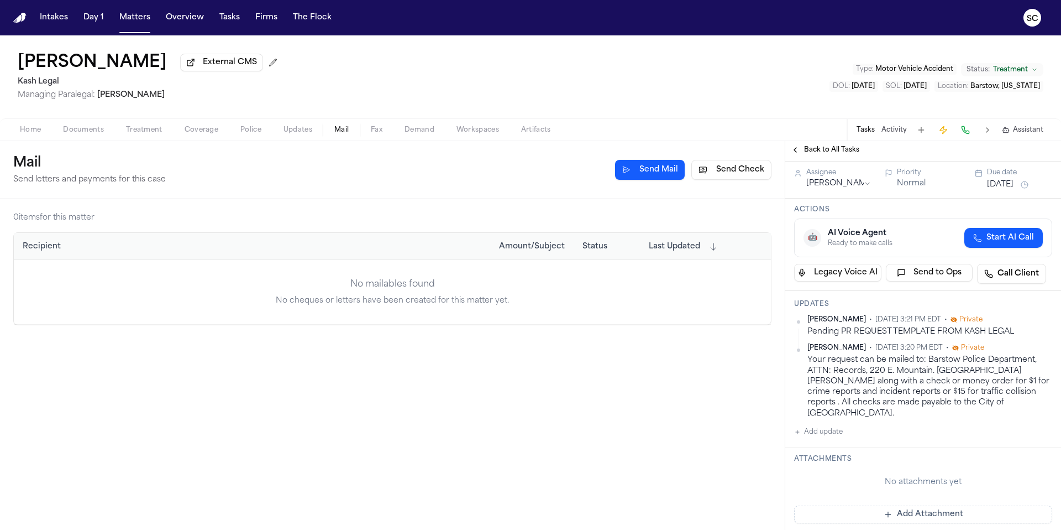
click at [731, 172] on button "Send Check" at bounding box center [731, 170] width 80 height 20
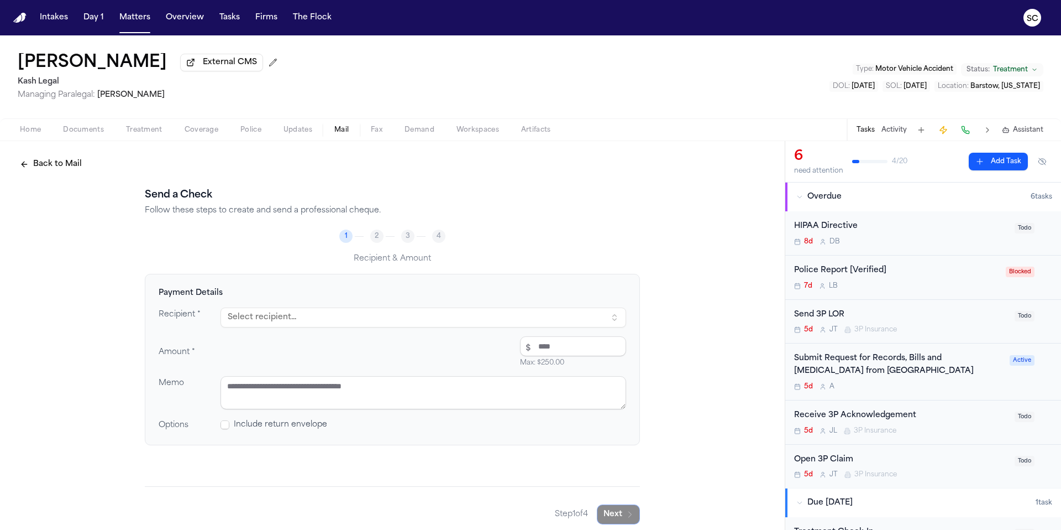
click at [307, 320] on button "Select recipient..." at bounding box center [424, 317] width 406 height 20
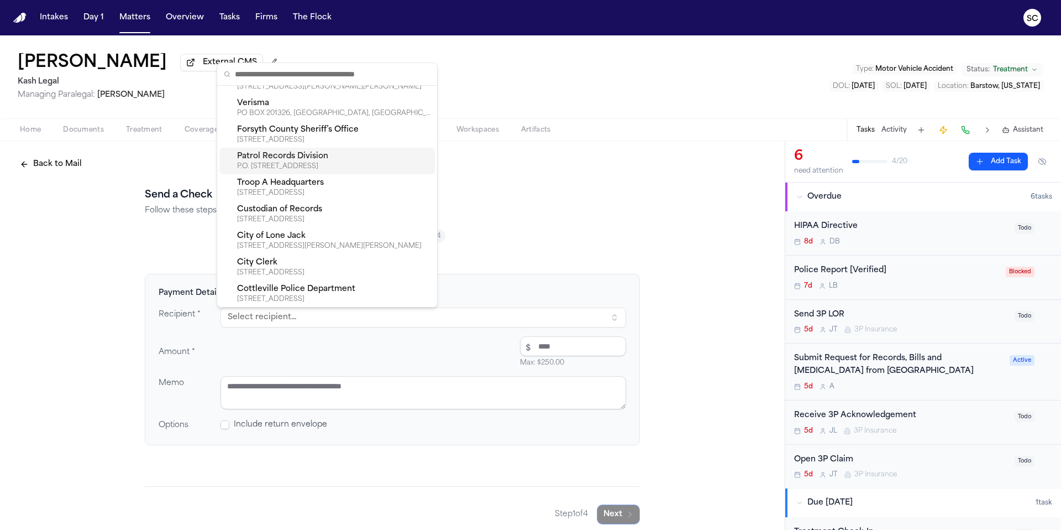
scroll to position [625, 0]
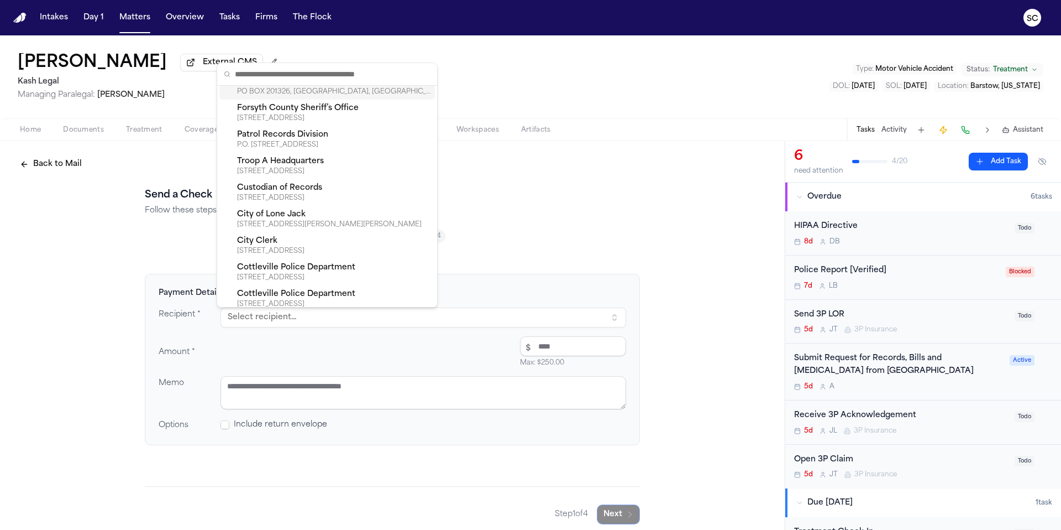
click at [304, 76] on input "text" at bounding box center [333, 74] width 196 height 22
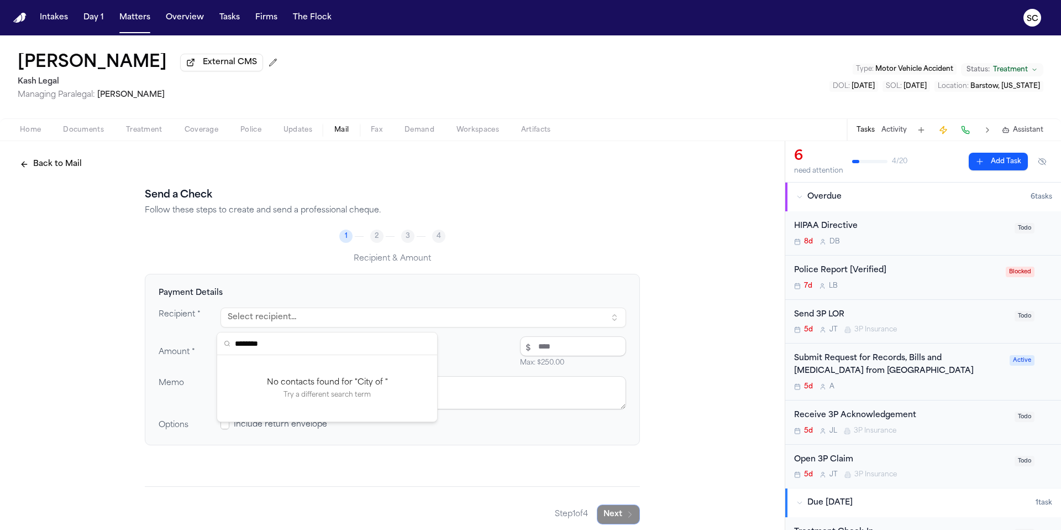
scroll to position [0, 0]
type input "**********"
click at [325, 294] on h4 "Payment Details" at bounding box center [393, 292] width 468 height 11
click at [528, 327] on button "Select recipient..." at bounding box center [424, 317] width 406 height 20
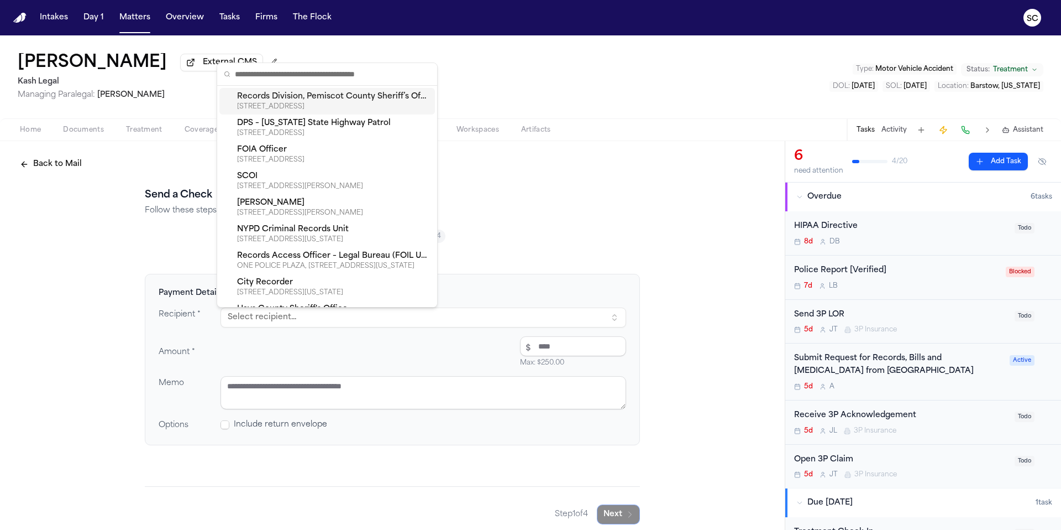
click at [526, 324] on button "Select recipient..." at bounding box center [424, 317] width 406 height 20
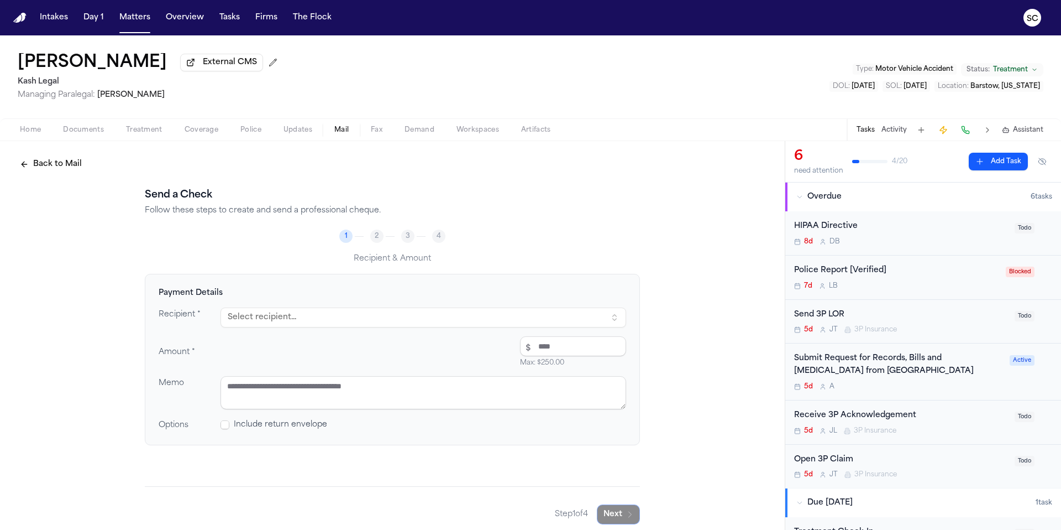
click at [524, 324] on button "Select recipient..." at bounding box center [424, 317] width 406 height 20
click at [926, 133] on button at bounding box center [921, 129] width 15 height 15
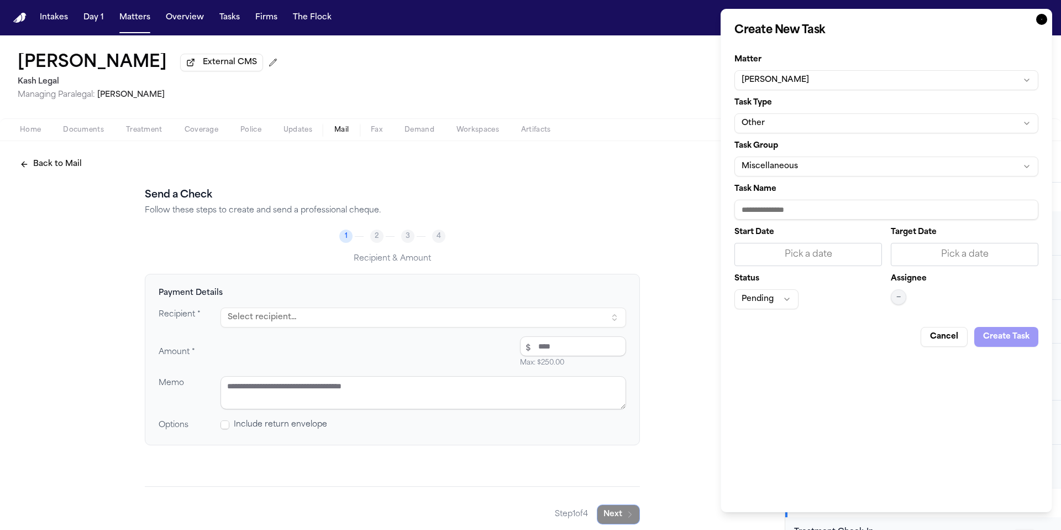
click at [1041, 18] on icon "button" at bounding box center [1041, 19] width 11 height 11
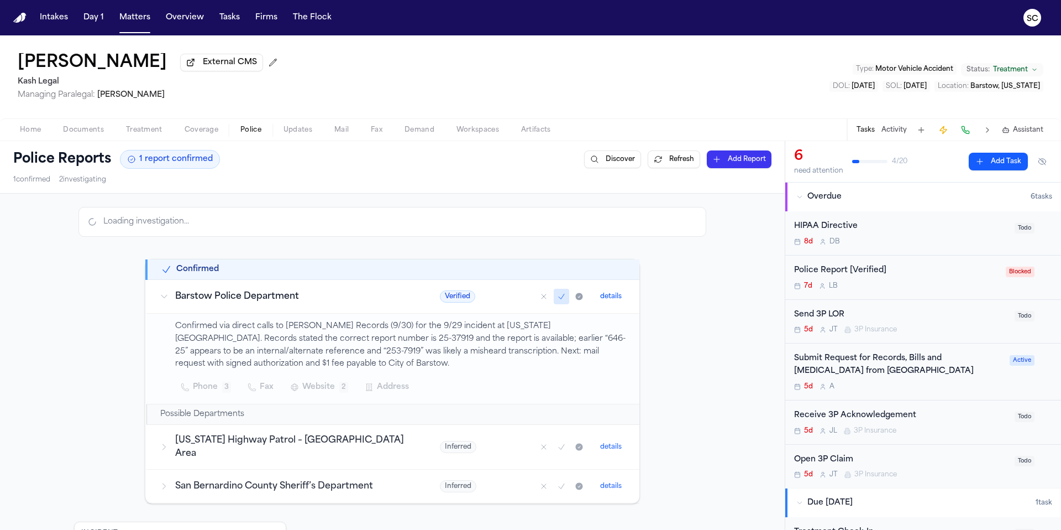
click at [244, 134] on span "Police" at bounding box center [250, 129] width 21 height 9
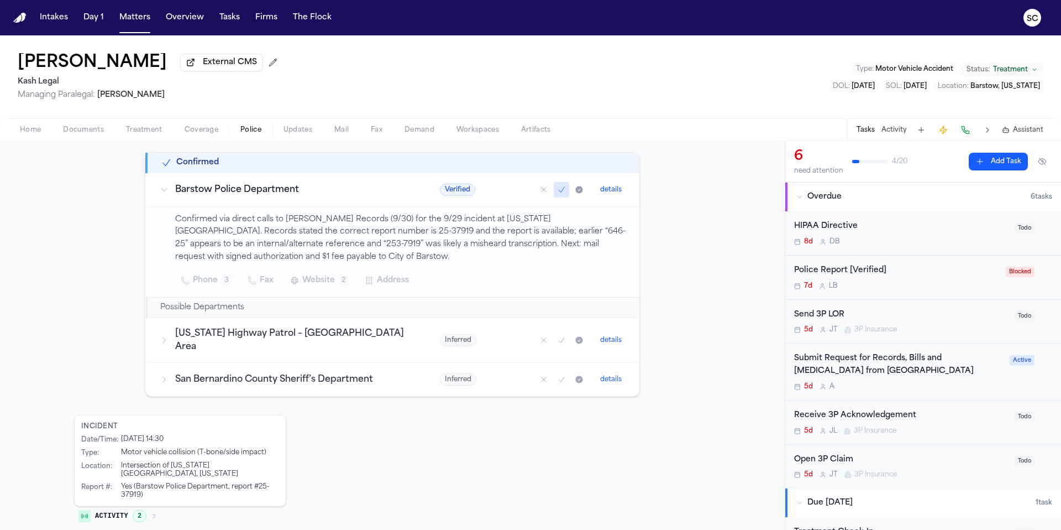
scroll to position [154, 0]
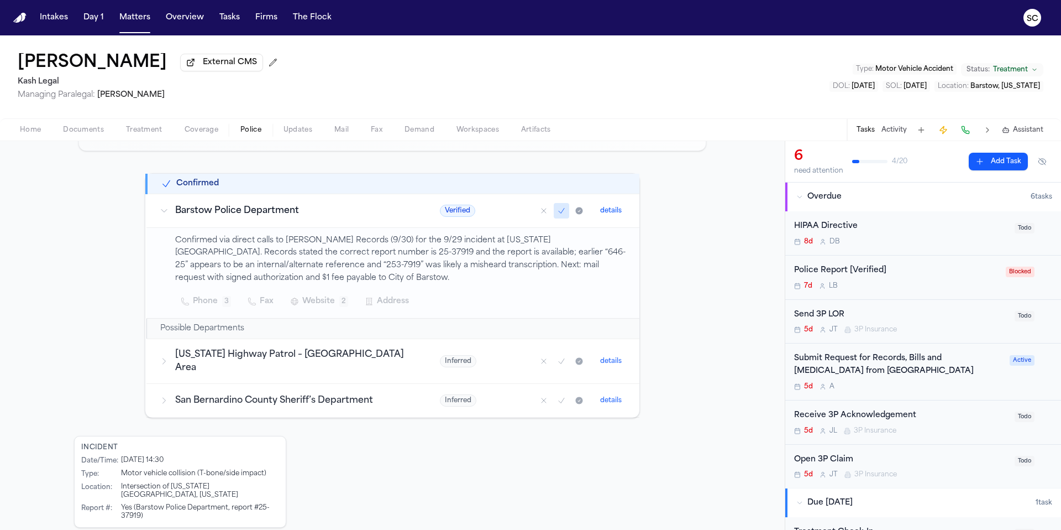
click at [916, 287] on div "7d L B" at bounding box center [896, 285] width 205 height 9
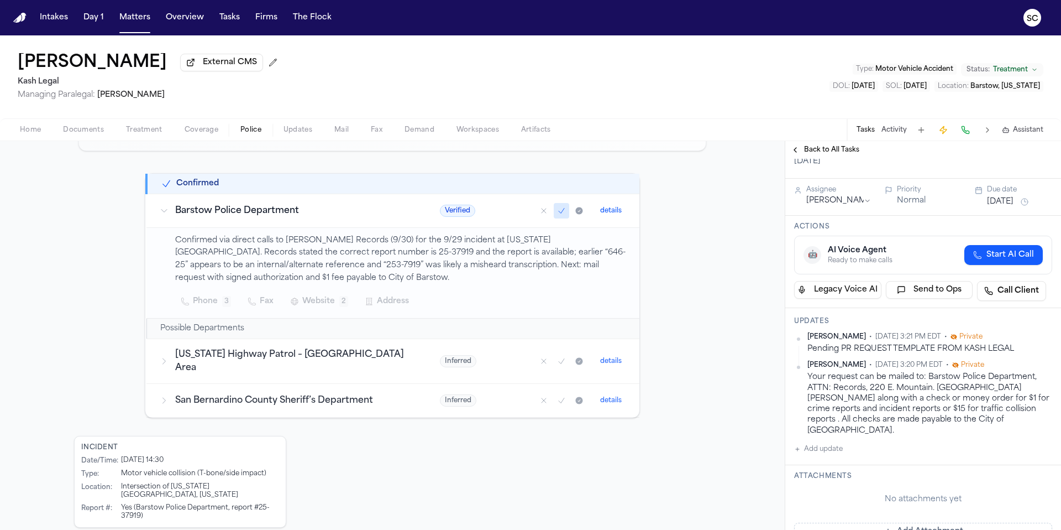
scroll to position [89, 0]
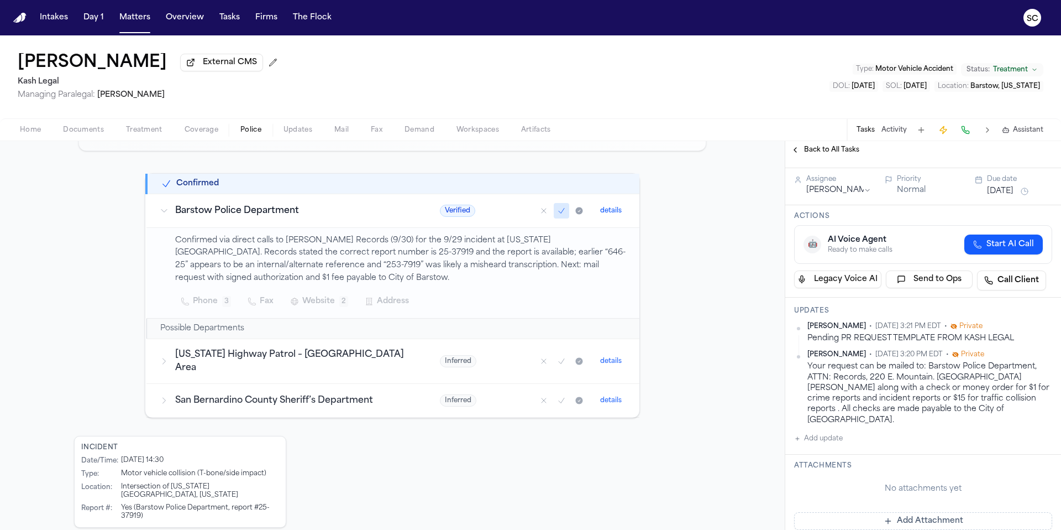
click at [605, 214] on button "details" at bounding box center [611, 210] width 30 height 13
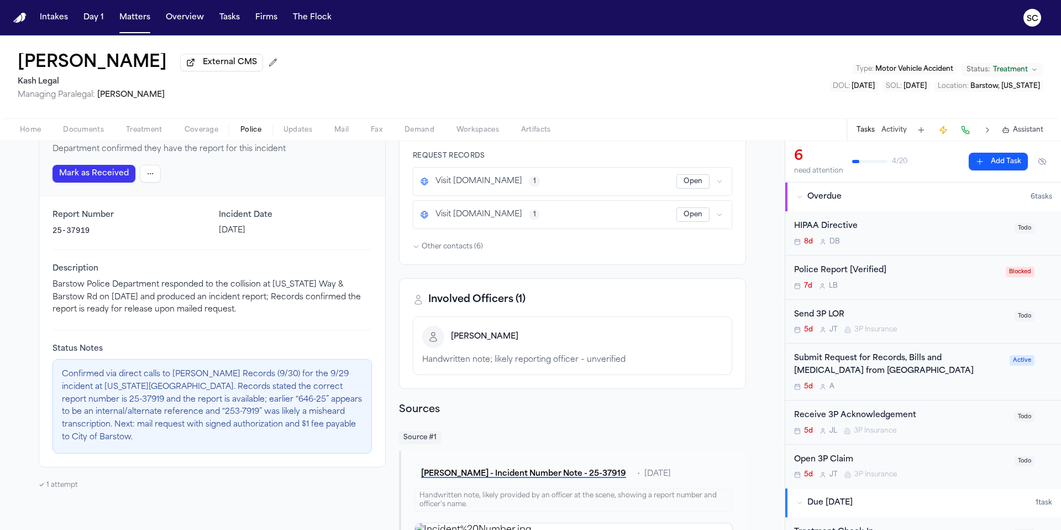
scroll to position [103, 0]
click at [89, 134] on span "Documents" at bounding box center [83, 129] width 41 height 9
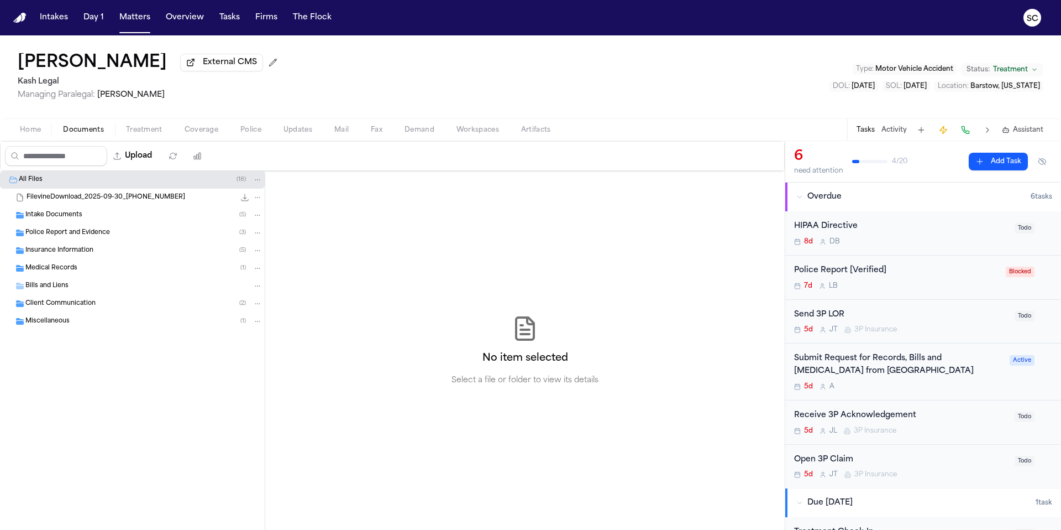
click at [83, 234] on span "Police Report and Evidence" at bounding box center [67, 232] width 85 height 9
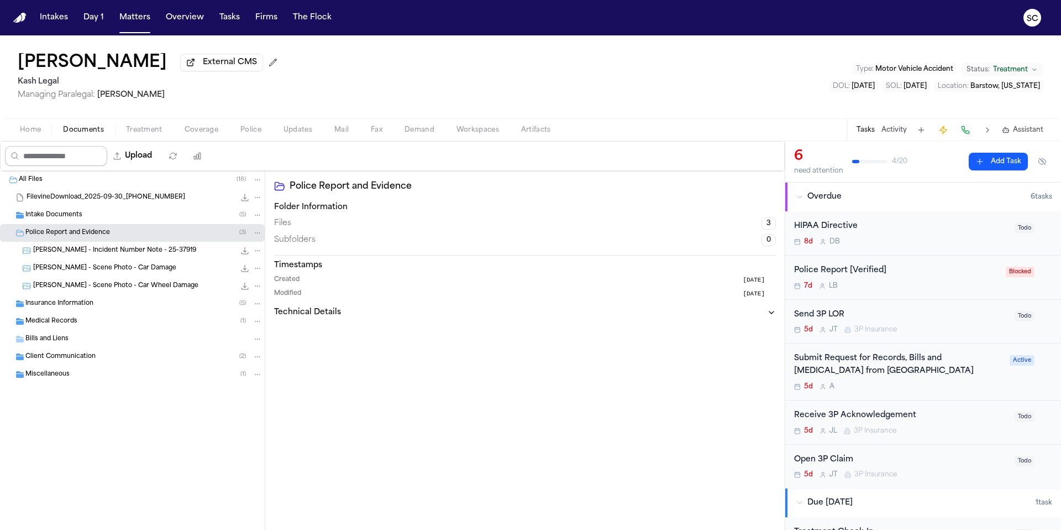
click at [37, 133] on span "Home" at bounding box center [30, 129] width 21 height 9
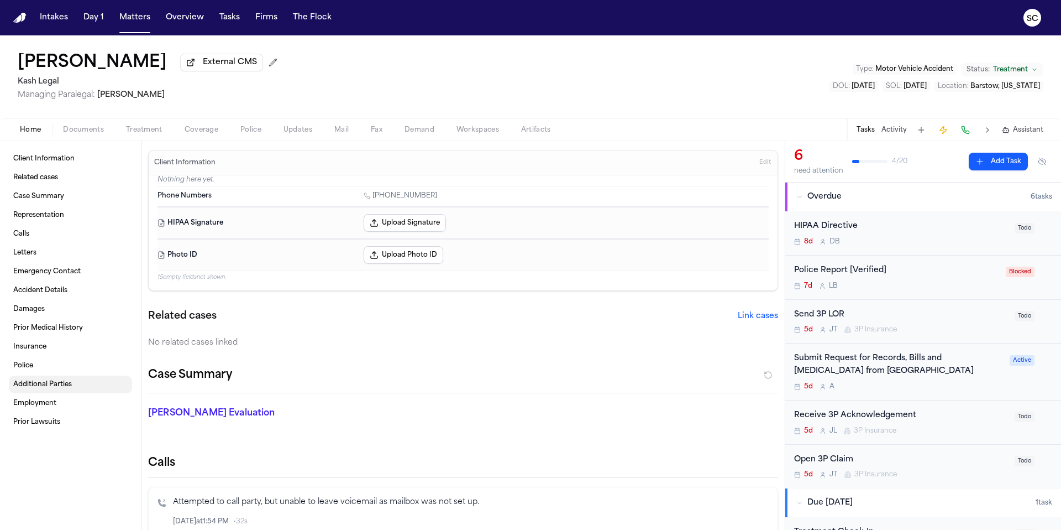
click at [89, 369] on link "Police" at bounding box center [70, 366] width 123 height 18
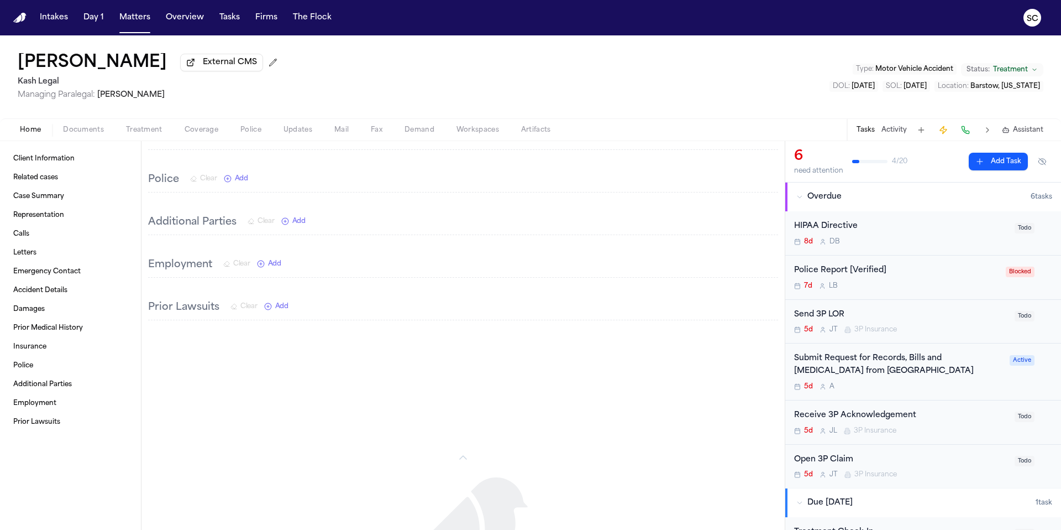
scroll to position [1707, 0]
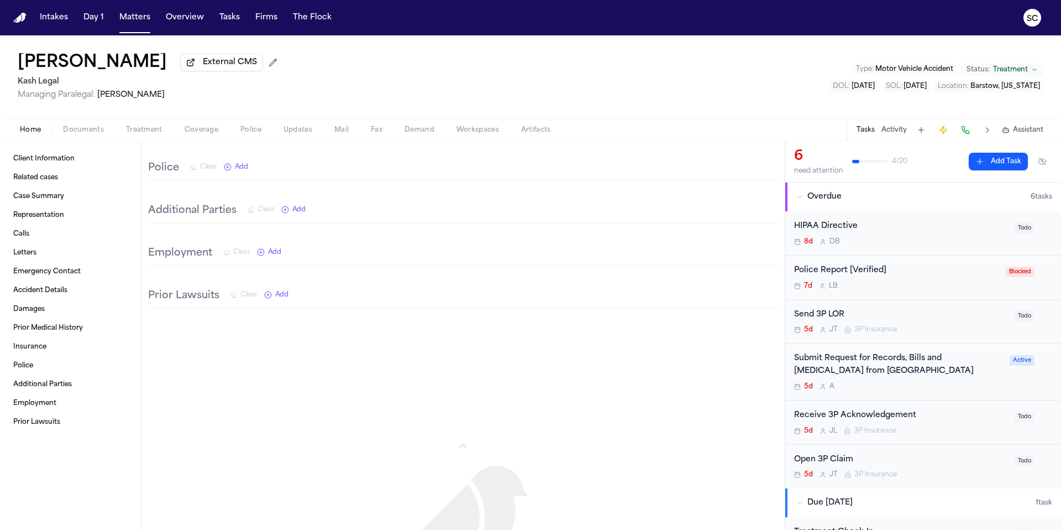
click at [239, 169] on span "Add" at bounding box center [241, 167] width 13 height 9
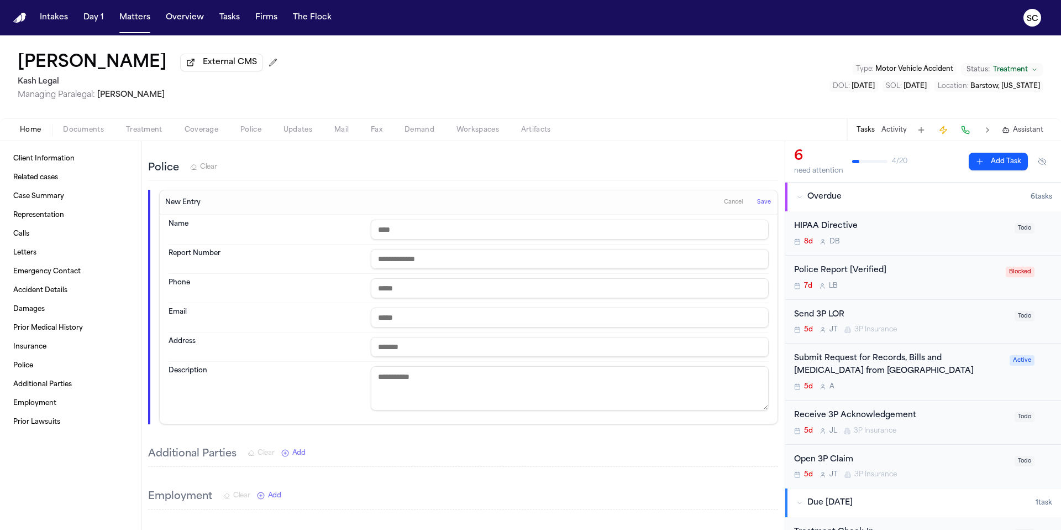
click at [918, 286] on div "7d L B" at bounding box center [896, 285] width 205 height 9
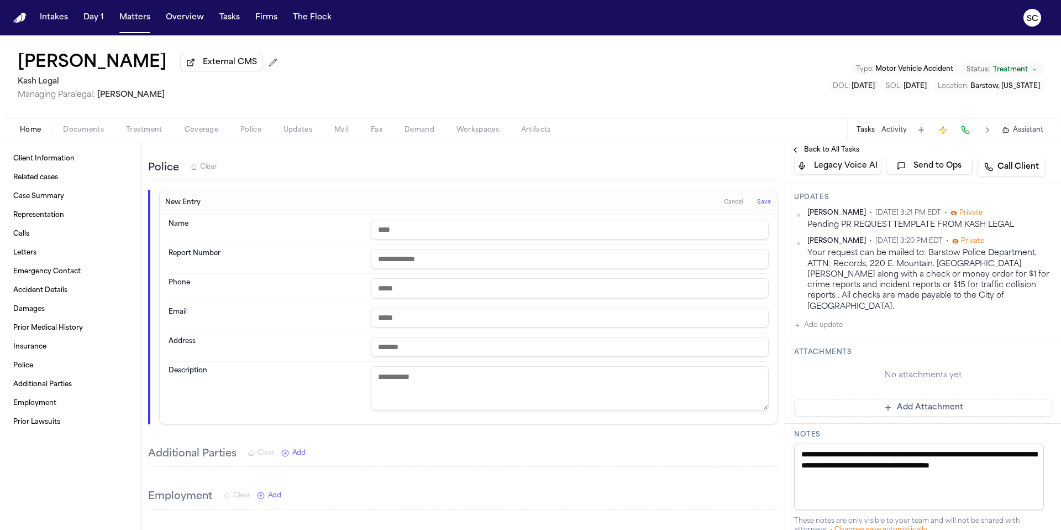
scroll to position [215, 0]
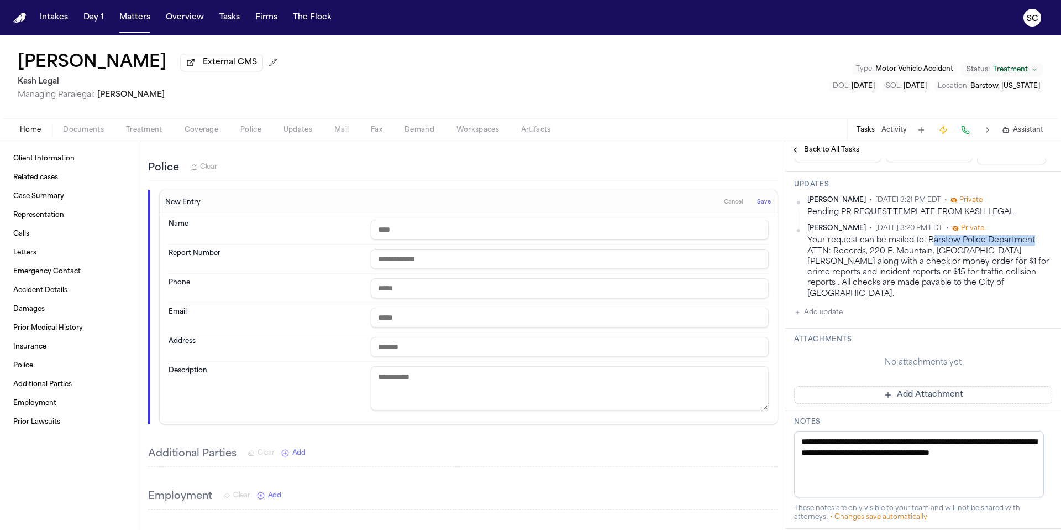
drag, startPoint x: 1031, startPoint y: 239, endPoint x: 932, endPoint y: 239, distance: 98.9
click at [932, 239] on div "Your request can be mailed to: Barstow Police Department, ATTN: Records, 220 E.…" at bounding box center [930, 267] width 245 height 64
drag, startPoint x: 928, startPoint y: 241, endPoint x: 1032, endPoint y: 243, distance: 103.9
click at [1032, 243] on div "Your request can be mailed to: Barstow Police Department, ATTN: Records, 220 E.…" at bounding box center [930, 267] width 245 height 64
copy div "Barstow Police Department"
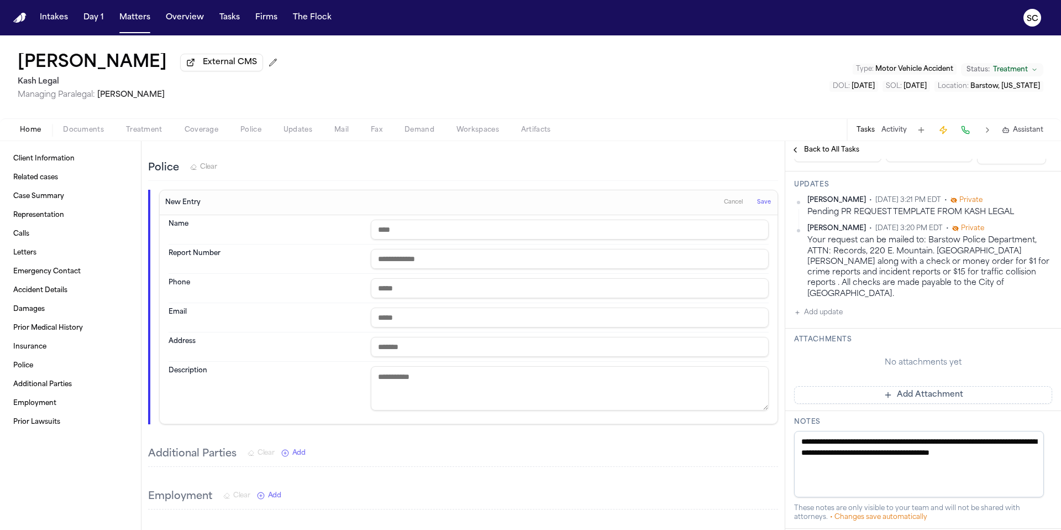
click at [442, 235] on input "text" at bounding box center [570, 229] width 398 height 20
paste input "**********"
type input "**********"
click at [569, 416] on div "**********" at bounding box center [469, 319] width 618 height 208
click at [757, 203] on span "Save" at bounding box center [764, 202] width 14 height 8
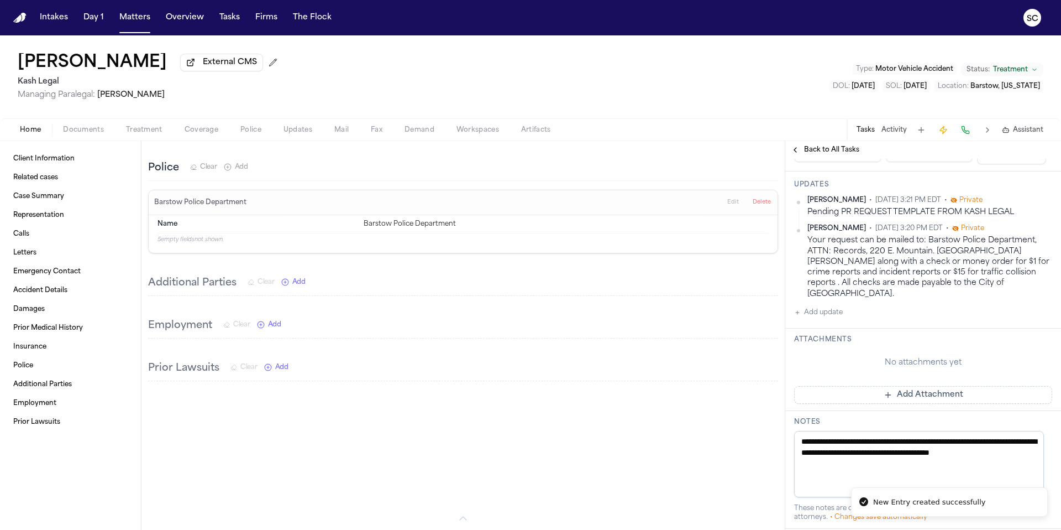
click at [371, 134] on span "Fax" at bounding box center [377, 129] width 12 height 9
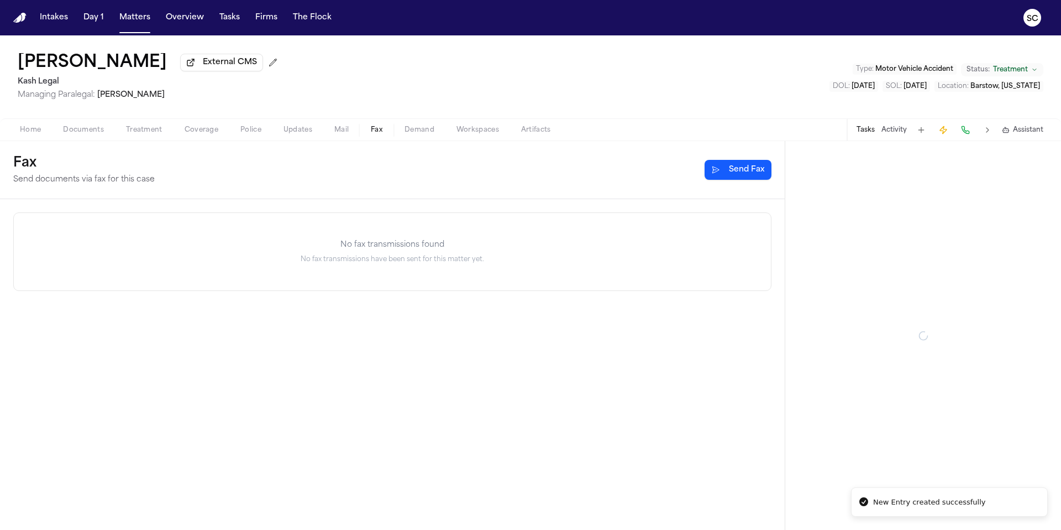
click at [334, 133] on span "Mail" at bounding box center [341, 129] width 14 height 9
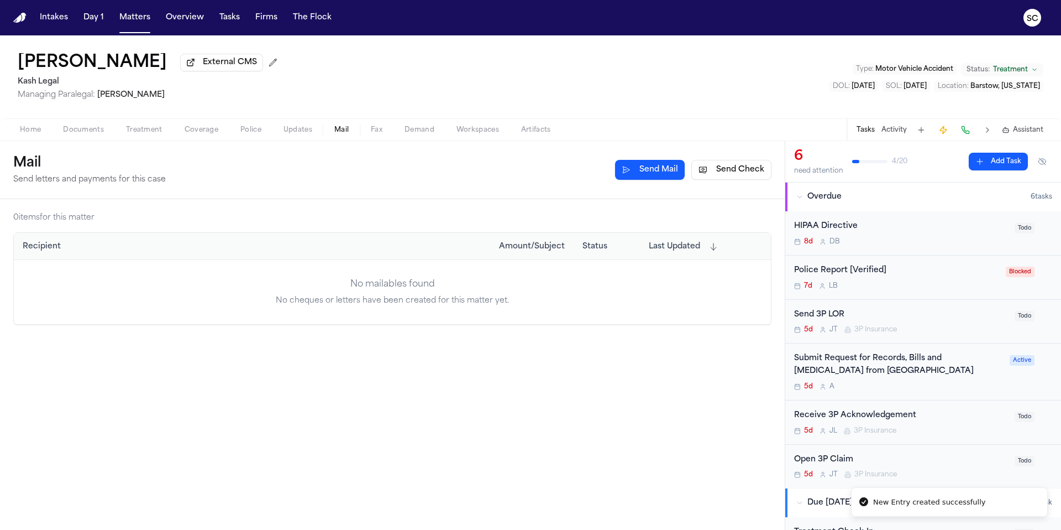
click at [729, 173] on button "Send Check" at bounding box center [731, 170] width 80 height 20
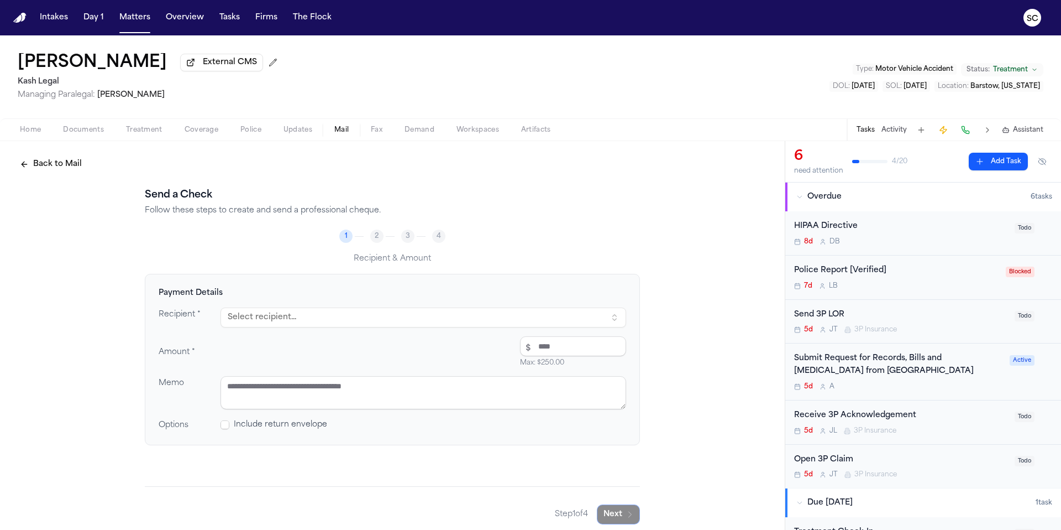
click at [412, 323] on button "Select recipient..." at bounding box center [424, 317] width 406 height 20
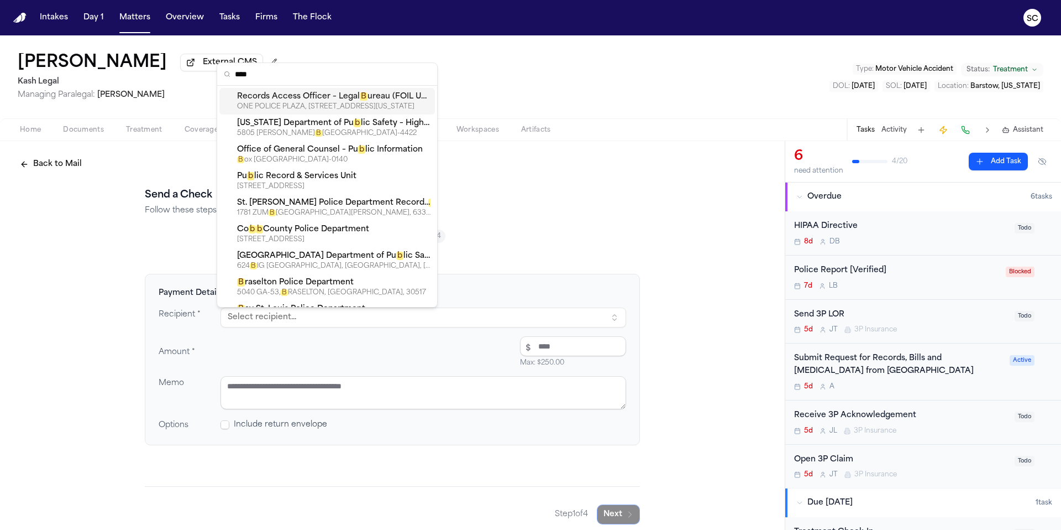
type input "*****"
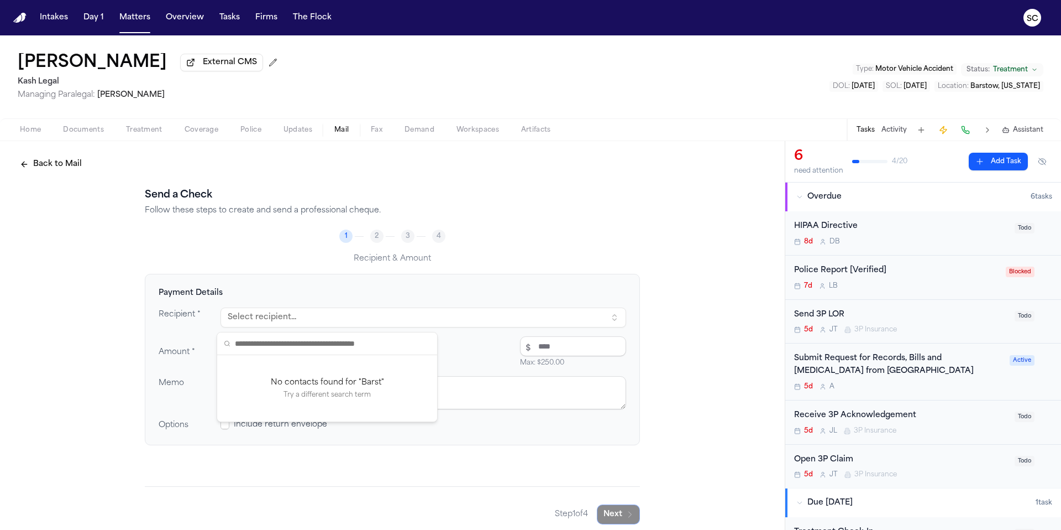
click at [940, 289] on div "7d L B" at bounding box center [896, 285] width 205 height 9
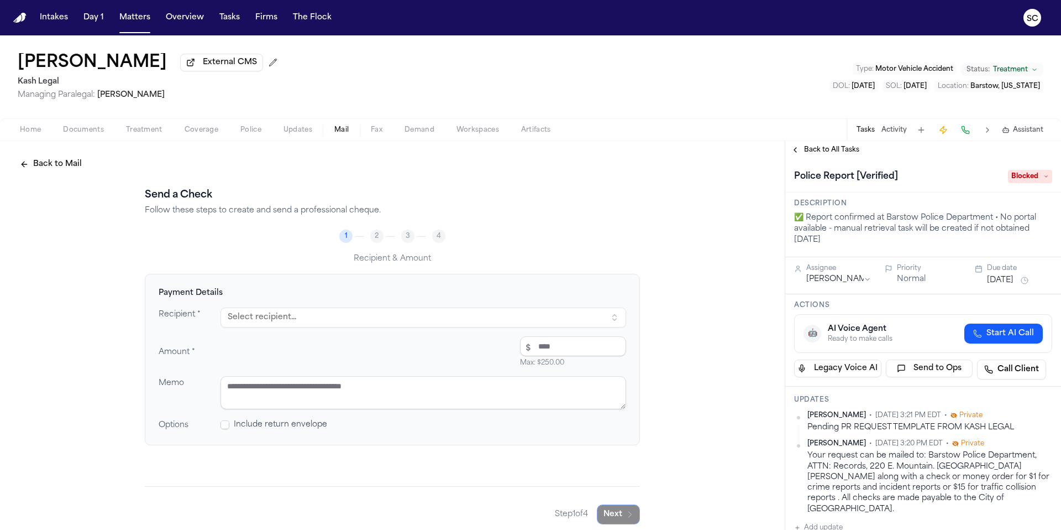
scroll to position [237, 0]
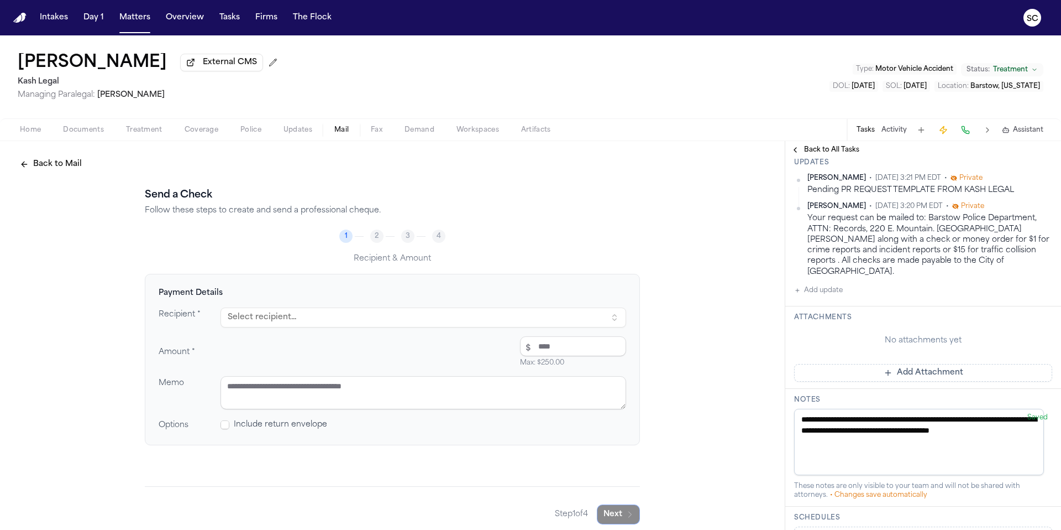
click at [257, 317] on button "Select recipient..." at bounding box center [424, 317] width 406 height 20
type input "***"
click at [228, 345] on icon at bounding box center [228, 344] width 1 height 1
click at [354, 303] on div "Payment Details Recipient * Select recipient... Amount * $ Max: $ 250.00 Memo O…" at bounding box center [392, 359] width 495 height 171
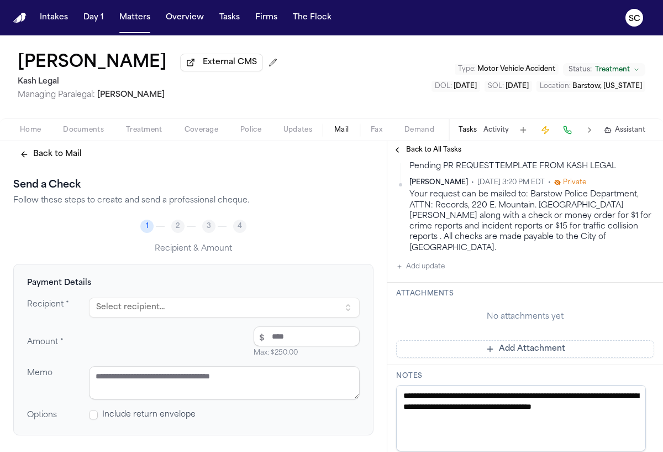
scroll to position [318, 0]
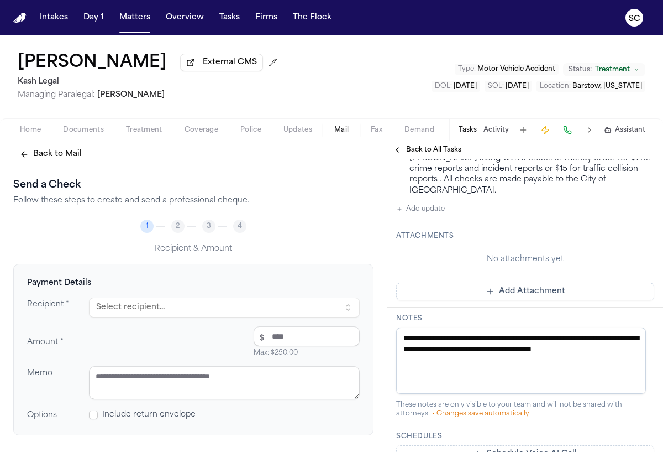
click at [96, 134] on span "Documents" at bounding box center [83, 129] width 41 height 9
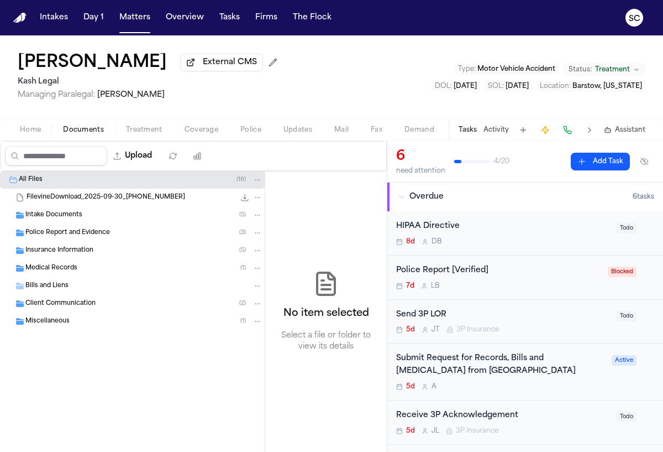
click at [93, 184] on div "All Files ( 18 )" at bounding box center [141, 180] width 244 height 10
click at [56, 319] on span "Miscellaneous" at bounding box center [47, 321] width 44 height 9
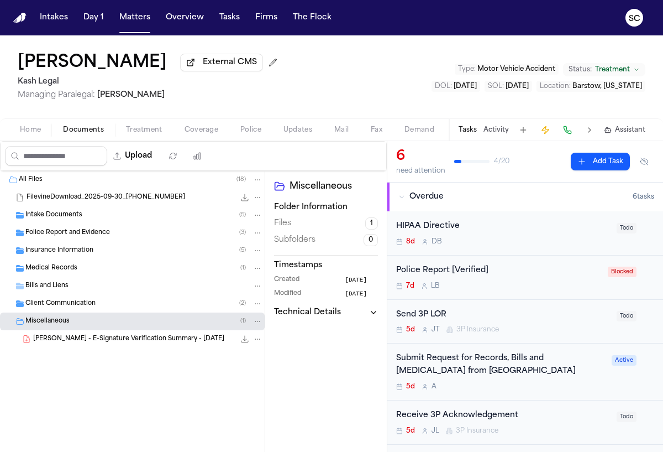
click at [61, 305] on span "Client Communication" at bounding box center [60, 303] width 70 height 9
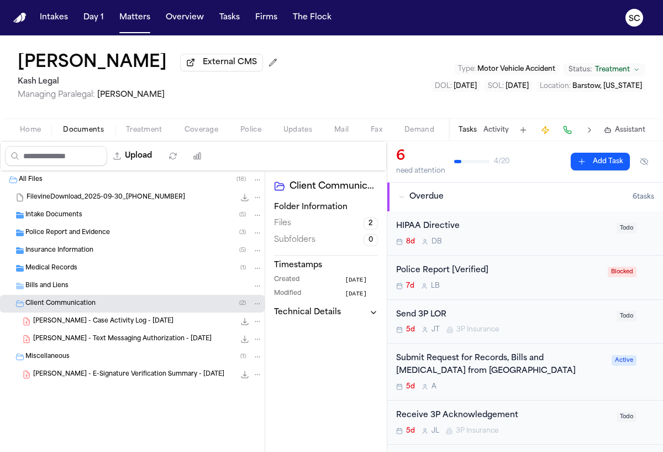
click at [58, 294] on div "Bills and Liens" at bounding box center [132, 286] width 265 height 18
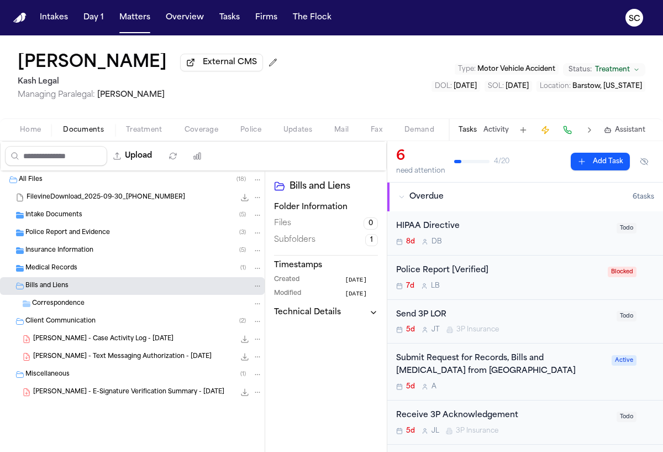
click at [57, 270] on span "Medical Records" at bounding box center [51, 268] width 52 height 9
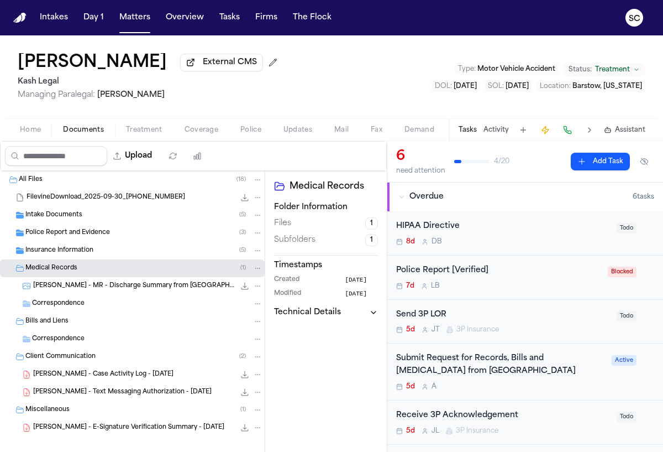
click at [56, 258] on div "Insurance Information ( 5 )" at bounding box center [132, 251] width 265 height 18
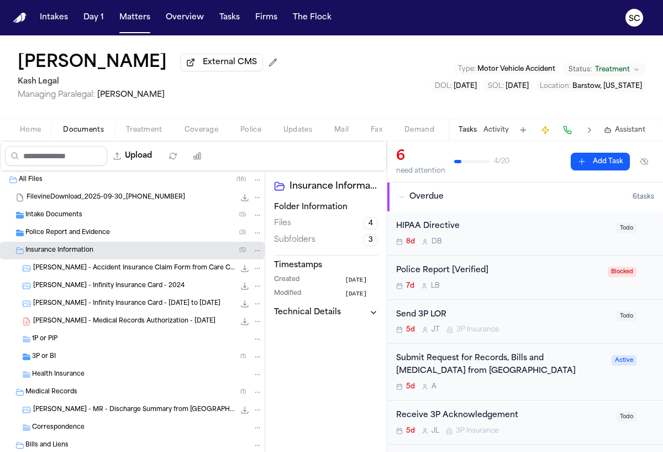
click at [56, 238] on span "Police Report and Evidence" at bounding box center [67, 232] width 85 height 9
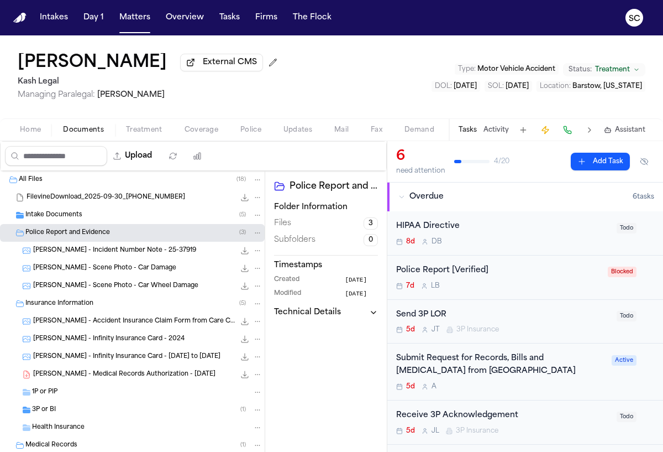
click at [54, 213] on span "Intake Documents" at bounding box center [53, 215] width 57 height 9
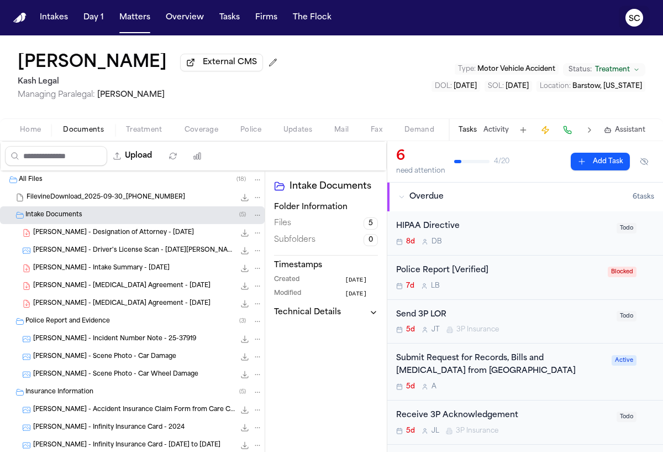
click at [639, 16] on text "SC" at bounding box center [635, 19] width 12 height 8
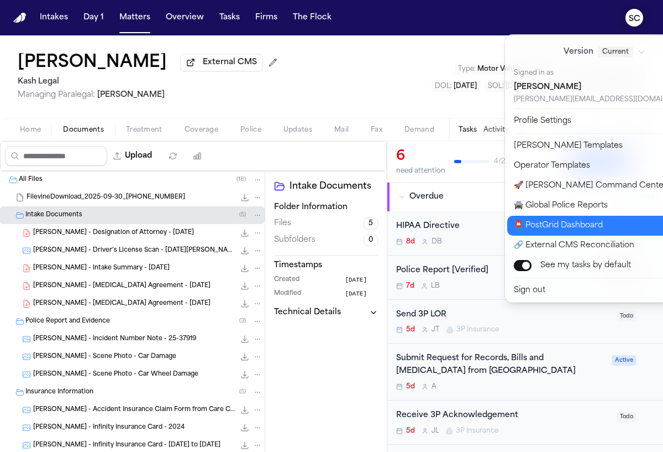
click at [574, 227] on button "📮 PostGrid Dashboard" at bounding box center [611, 226] width 208 height 20
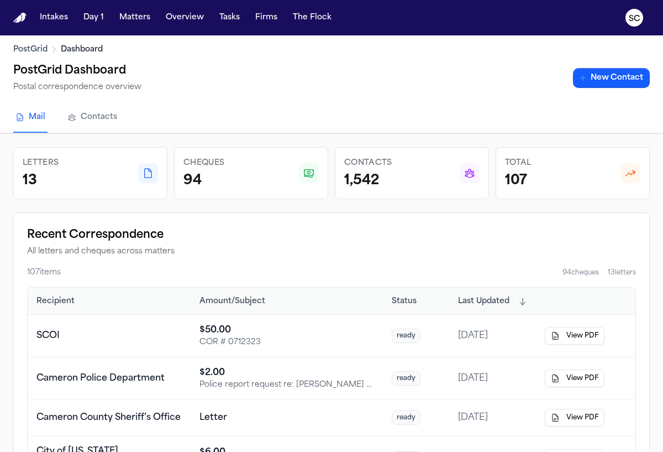
click at [78, 117] on link "Contacts" at bounding box center [92, 118] width 54 height 30
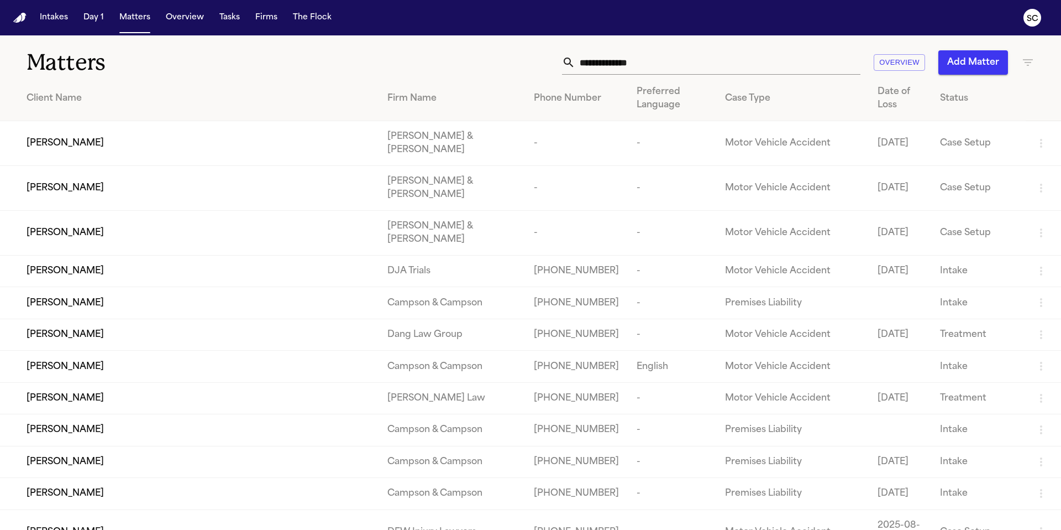
click at [659, 60] on input "text" at bounding box center [717, 62] width 285 height 24
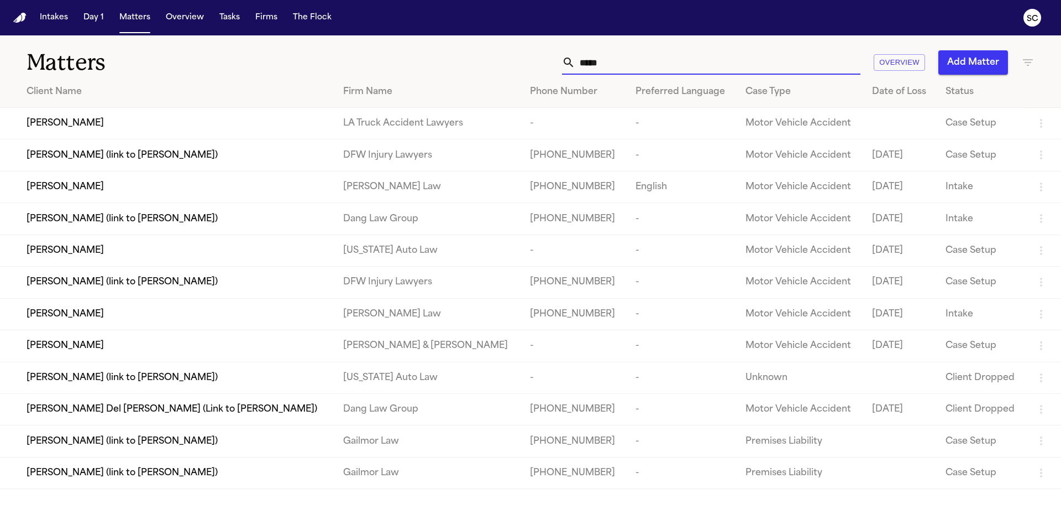
type input "*****"
click at [95, 187] on span "[PERSON_NAME]" at bounding box center [65, 186] width 77 height 13
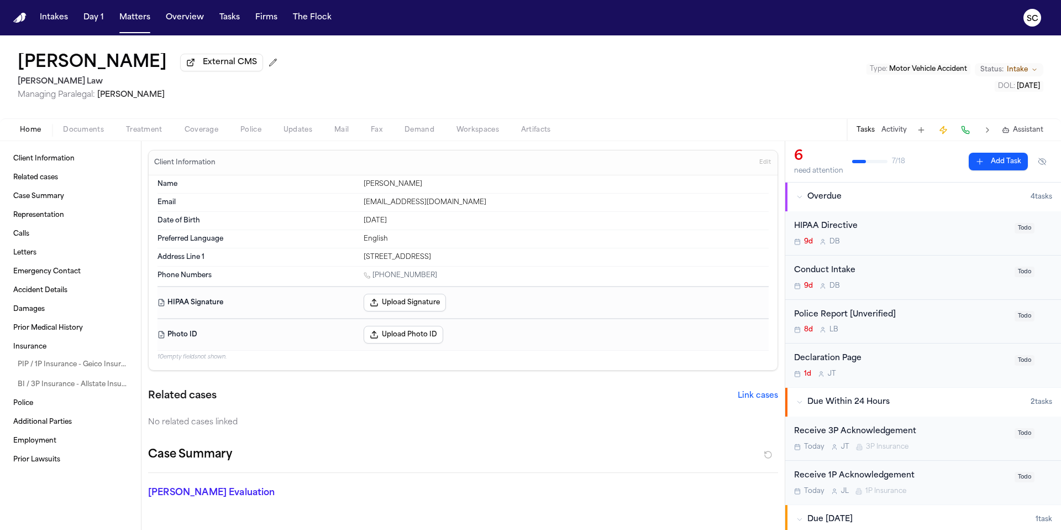
click at [946, 334] on div "8d L B" at bounding box center [901, 329] width 214 height 9
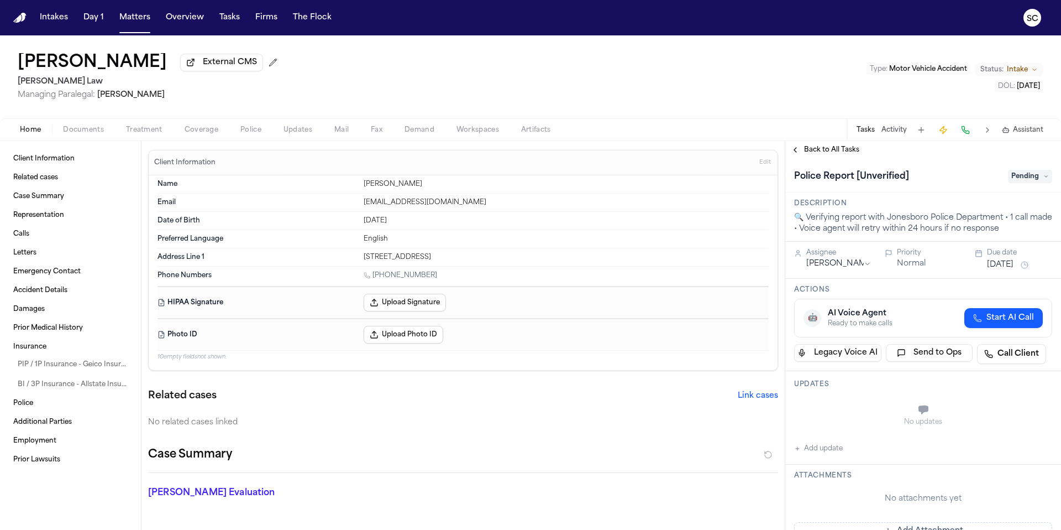
click at [242, 131] on span "Police" at bounding box center [250, 129] width 21 height 9
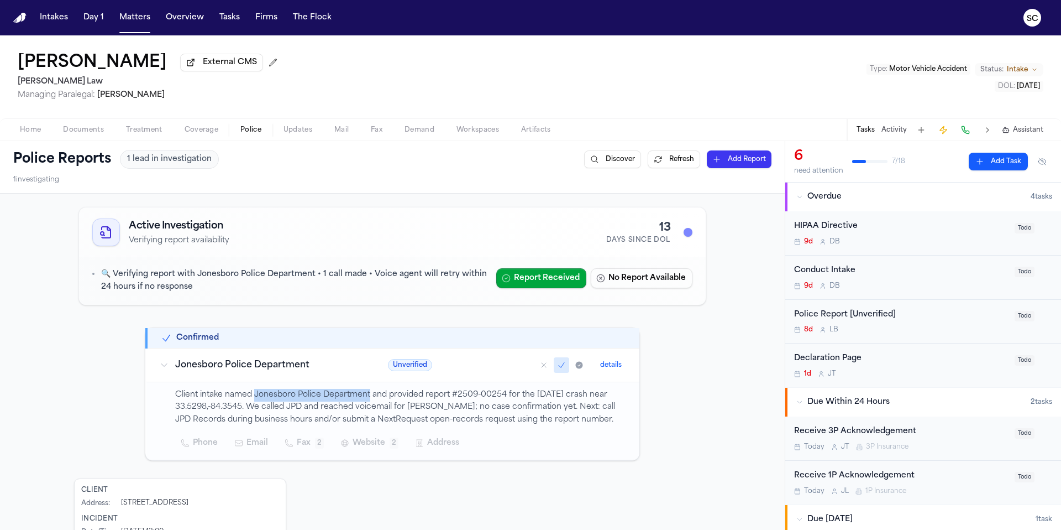
drag, startPoint x: 365, startPoint y: 398, endPoint x: 251, endPoint y: 397, distance: 114.4
click at [251, 397] on p "Client intake named Jonesboro Police Department and provided report #2509-00254…" at bounding box center [400, 408] width 451 height 38
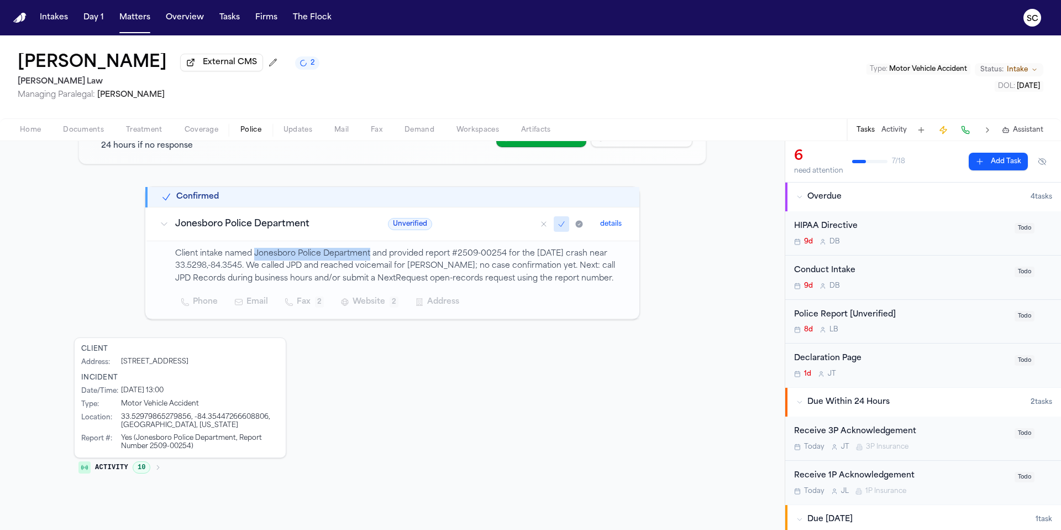
scroll to position [143, 0]
click at [902, 333] on div "8d L B" at bounding box center [901, 329] width 214 height 9
click at [902, 333] on div "6 need attention 7 / 18 Add Task Overdue 4 task s HIPAA Directive 9d D B Todo C…" at bounding box center [923, 335] width 276 height 389
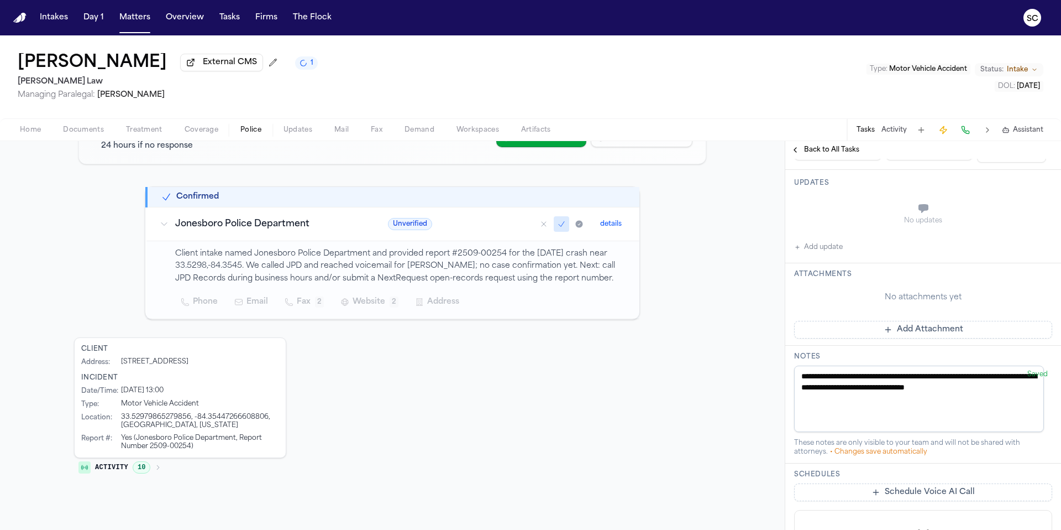
scroll to position [203, 0]
click at [826, 245] on button "Add update" at bounding box center [818, 244] width 49 height 13
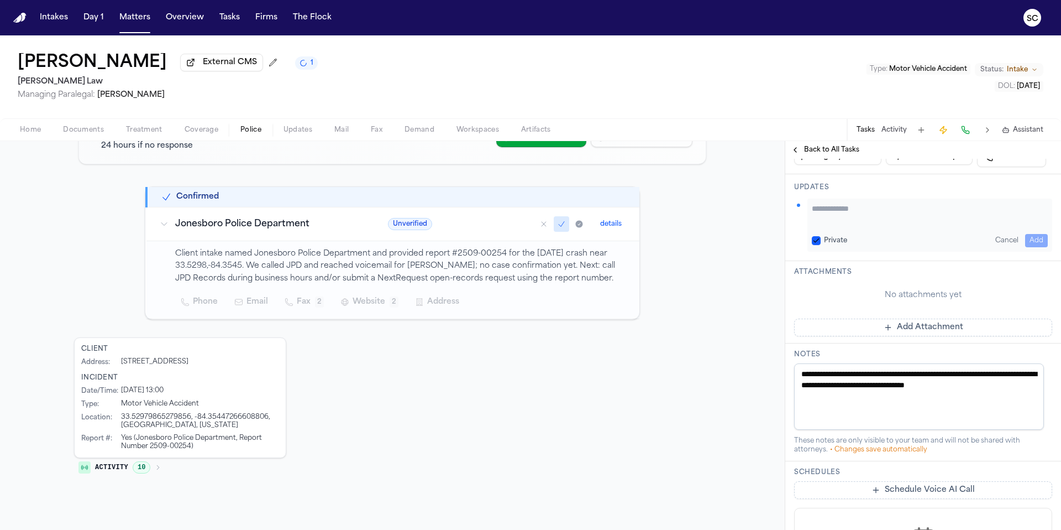
scroll to position [188, 0]
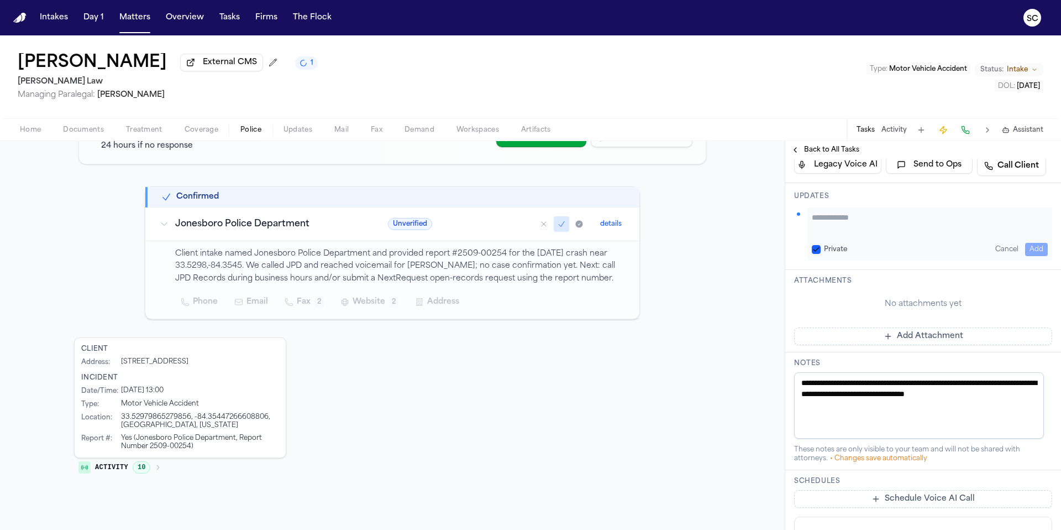
click at [839, 223] on textarea "Add your update" at bounding box center [930, 223] width 236 height 22
drag, startPoint x: 898, startPoint y: 233, endPoint x: 809, endPoint y: 221, distance: 90.4
click at [809, 221] on div "**********" at bounding box center [930, 233] width 245 height 53
type textarea "**********"
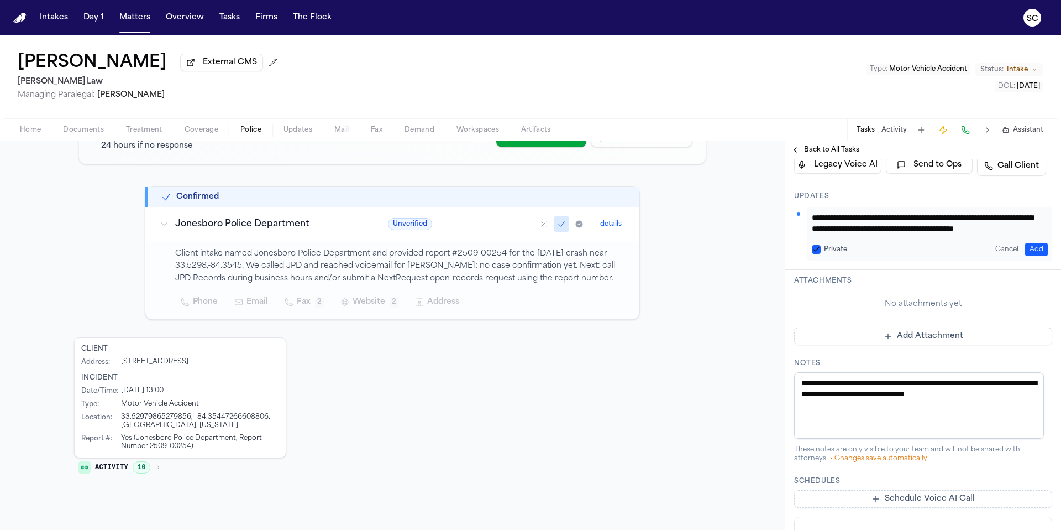
click at [1029, 247] on button "Add" at bounding box center [1036, 249] width 23 height 13
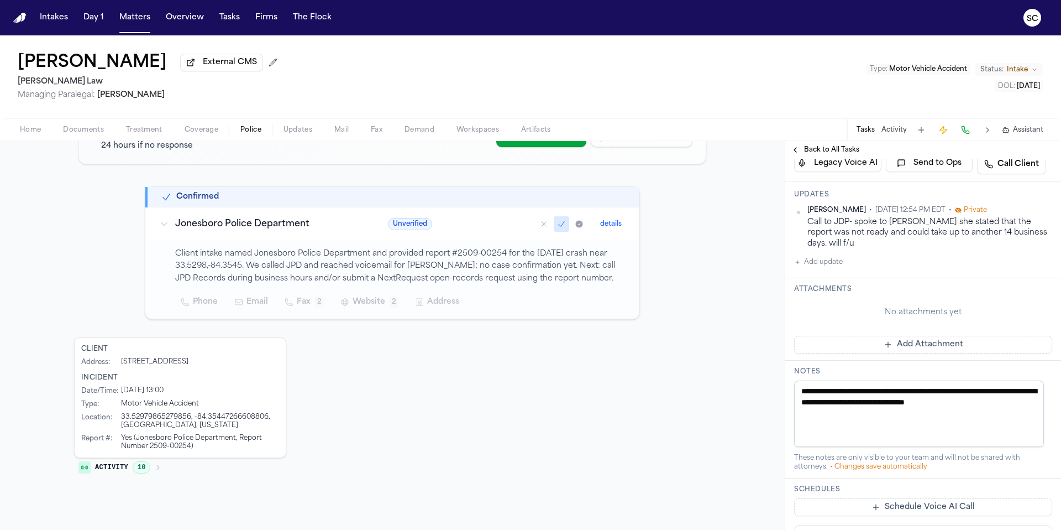
scroll to position [196, 0]
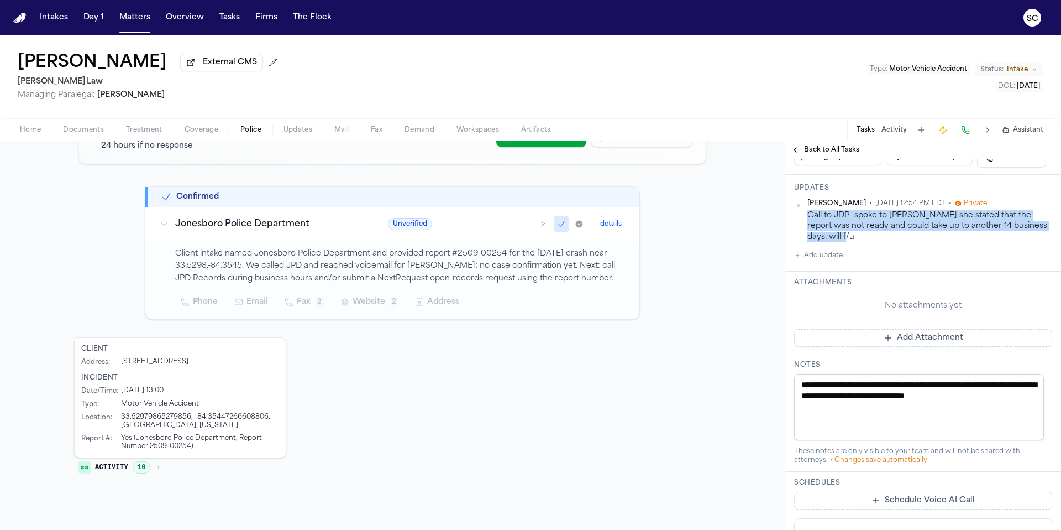
drag, startPoint x: 827, startPoint y: 238, endPoint x: 805, endPoint y: 220, distance: 28.3
click at [805, 220] on div "Shirley Casanova • Oct 8, 2025 12:54 PM EDT • Private Call to JDP- spoke to Ms.…" at bounding box center [923, 220] width 258 height 43
copy div "Call to JDP- spoke to Ms. Collins she stated that the report was not ready and …"
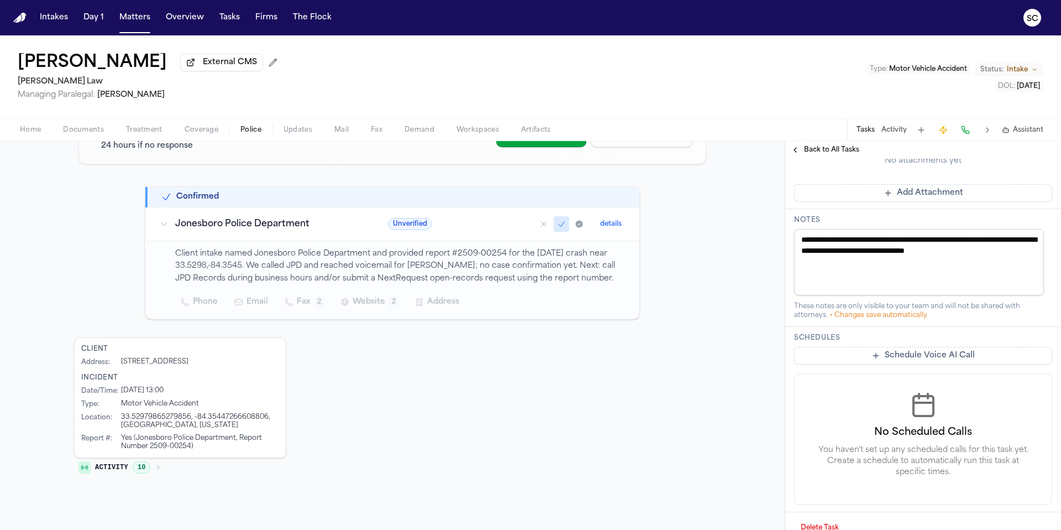
scroll to position [359, 0]
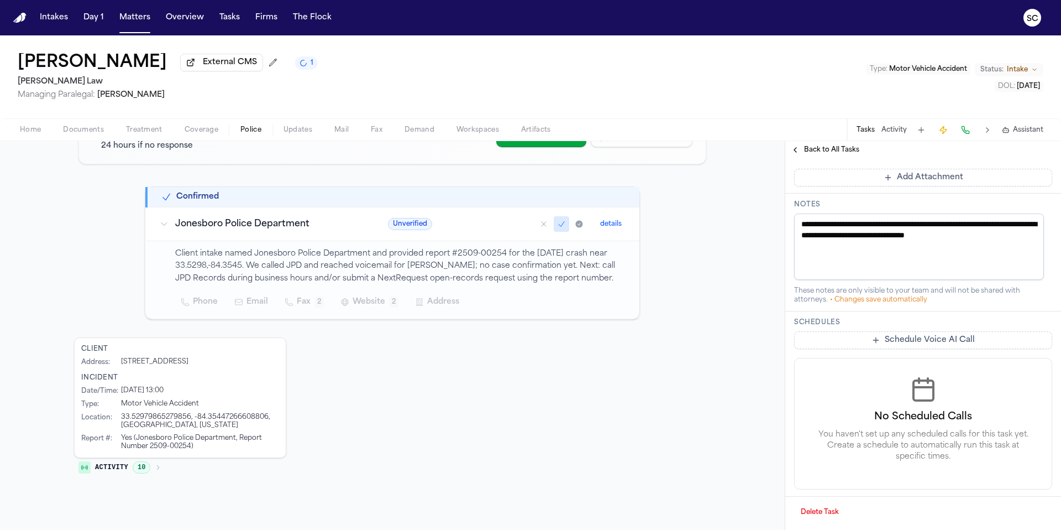
drag, startPoint x: 1003, startPoint y: 235, endPoint x: 815, endPoint y: 226, distance: 188.2
click at [815, 226] on textarea "**********" at bounding box center [919, 246] width 250 height 66
paste textarea "**********"
click at [839, 269] on textarea "**********" at bounding box center [919, 246] width 250 height 66
type textarea "**********"
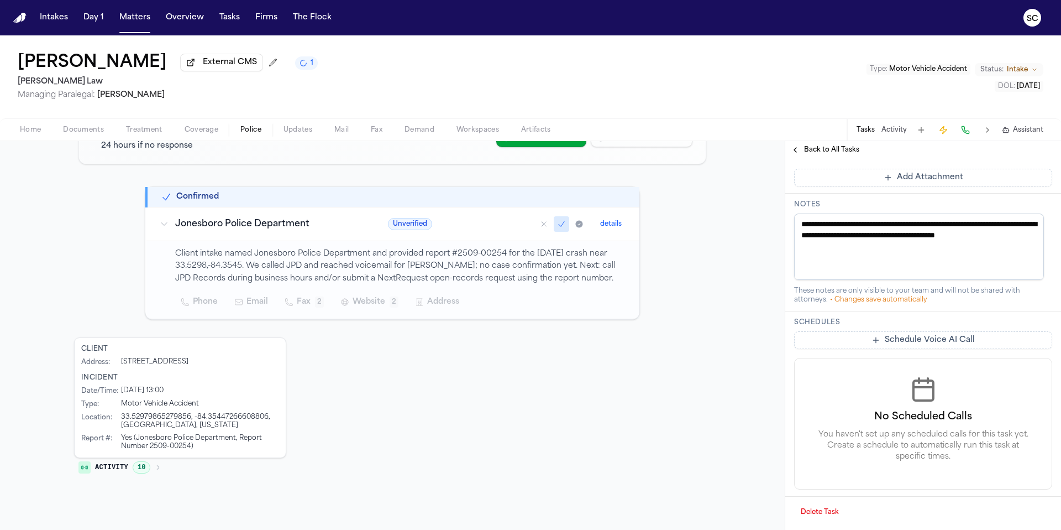
click at [695, 292] on div "Active Investigation Verifying report availability 13 Days Since DOL 🔍 Verifyin…" at bounding box center [392, 271] width 637 height 420
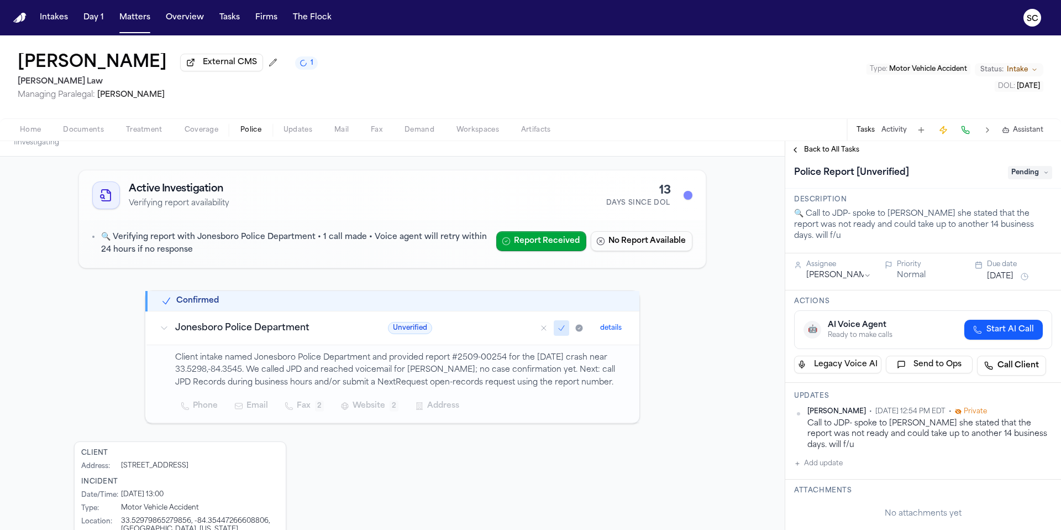
scroll to position [0, 0]
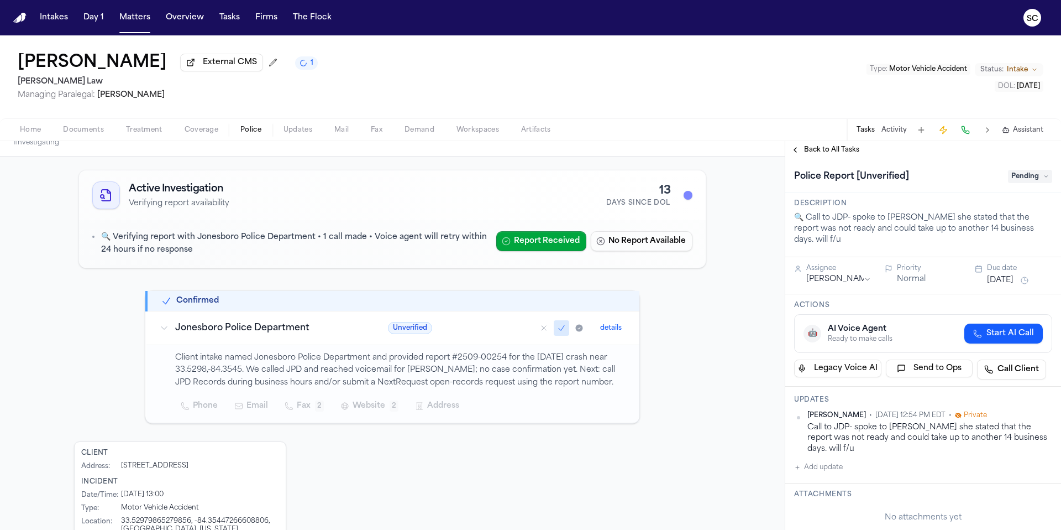
click at [1019, 177] on span "Pending" at bounding box center [1030, 176] width 44 height 13
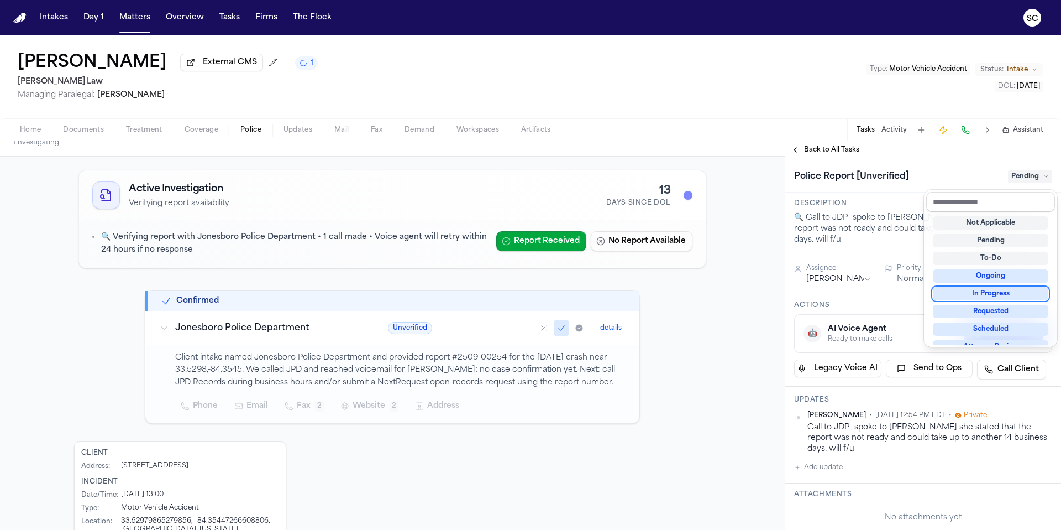
click at [1001, 293] on div "In Progress" at bounding box center [991, 293] width 116 height 13
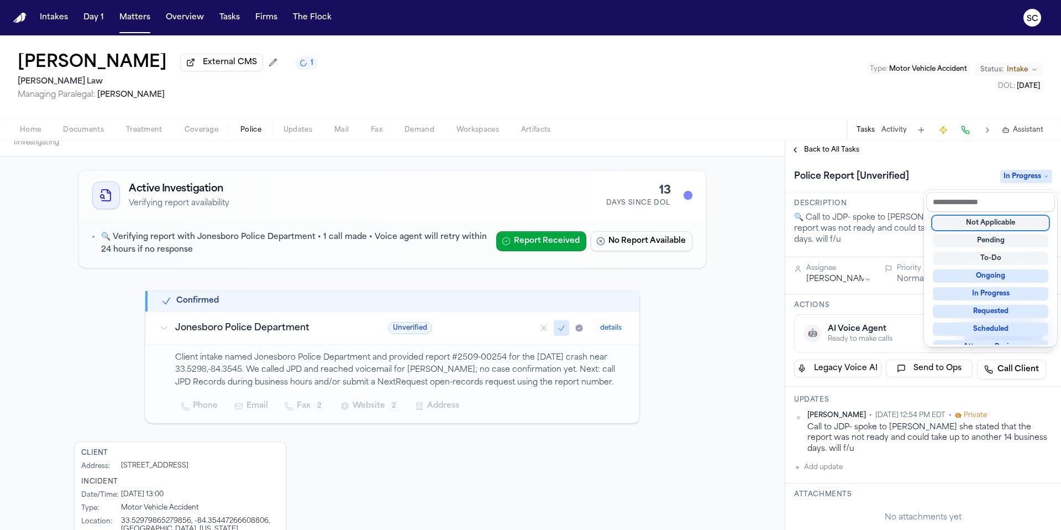
click at [750, 324] on div "Police Reports 1 lead in investigation Discover Refresh Add Report 1 investigat…" at bounding box center [530, 335] width 1061 height 389
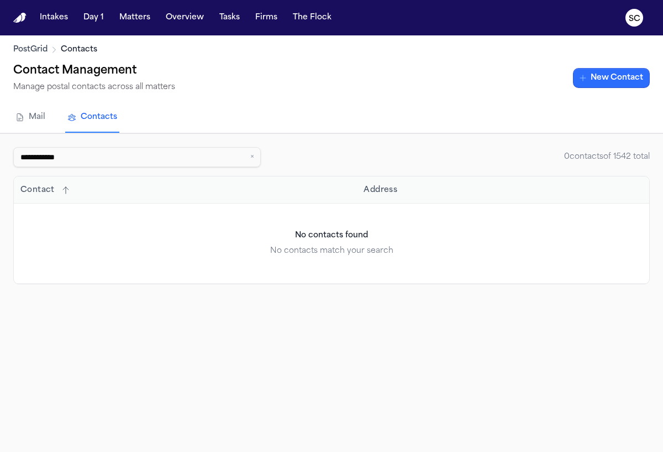
type input "**********"
click at [601, 81] on button "New Contact" at bounding box center [611, 78] width 77 height 20
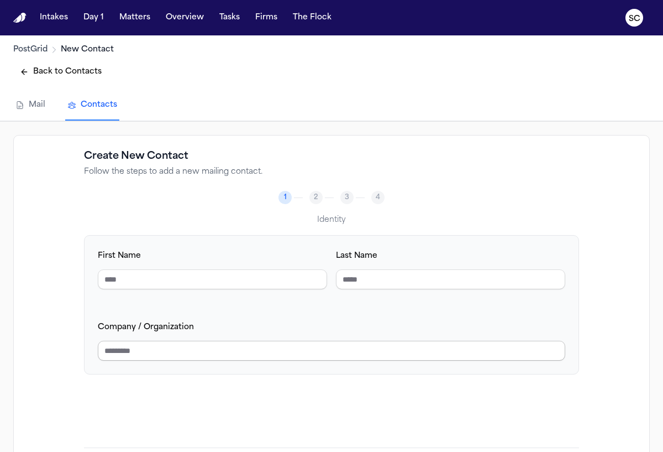
click at [188, 348] on input "Company / Organization" at bounding box center [332, 350] width 468 height 20
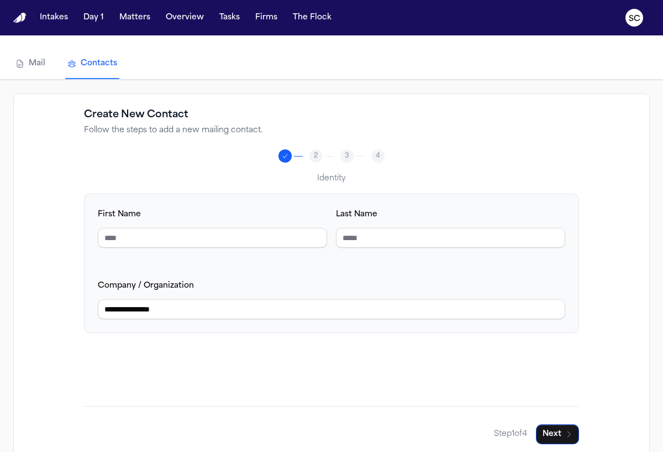
scroll to position [61, 0]
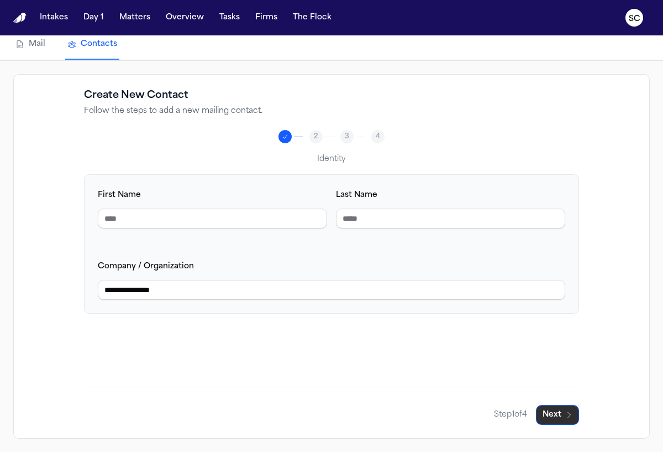
type input "**********"
click at [562, 412] on button "Next" at bounding box center [557, 415] width 43 height 20
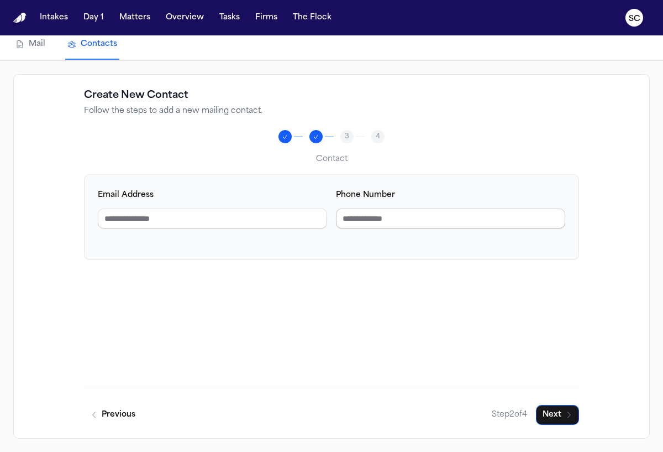
click at [363, 224] on input "Phone Number" at bounding box center [450, 218] width 229 height 20
type input "**********"
click at [559, 413] on button "Next" at bounding box center [557, 415] width 43 height 20
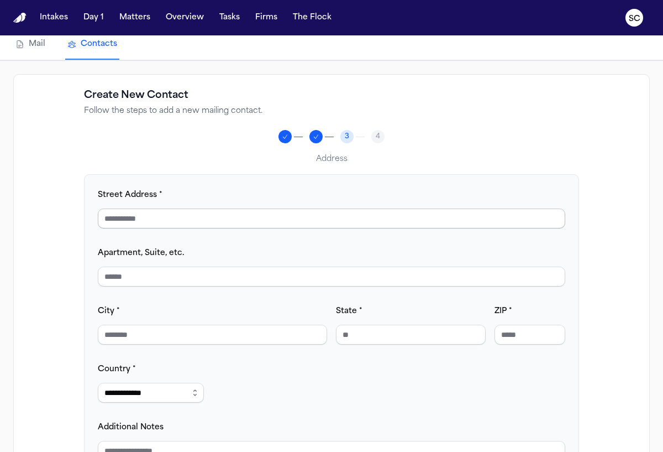
click at [180, 219] on input "Street Address *" at bounding box center [332, 218] width 468 height 20
type input "**********"
click at [161, 276] on input "Apartment, Suite, etc." at bounding box center [332, 276] width 468 height 20
type input "*******"
click at [156, 340] on input "City *" at bounding box center [212, 334] width 229 height 20
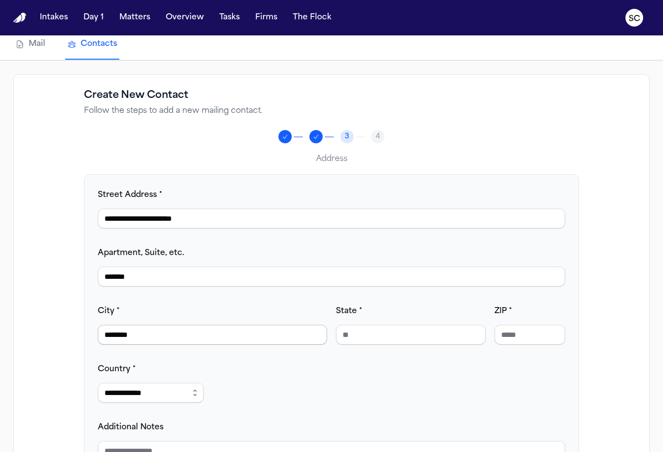
type input "*******"
type input "**"
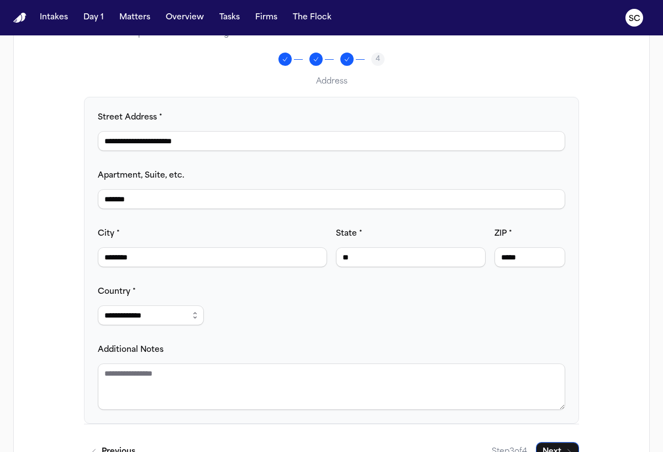
scroll to position [178, 0]
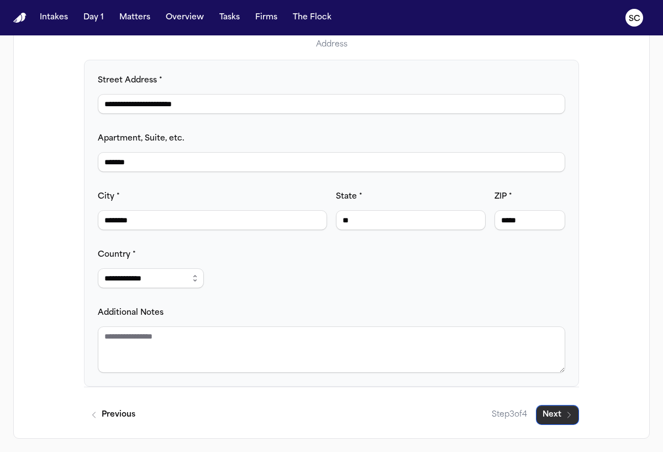
type input "*****"
click at [569, 413] on icon "button" at bounding box center [569, 414] width 9 height 9
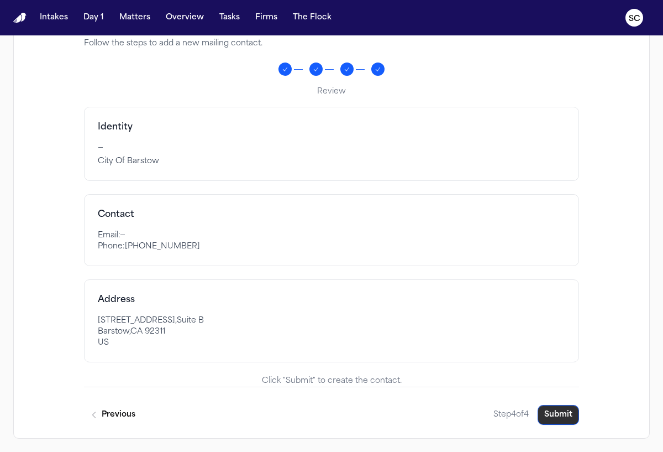
click at [566, 410] on button "Submit" at bounding box center [558, 415] width 41 height 20
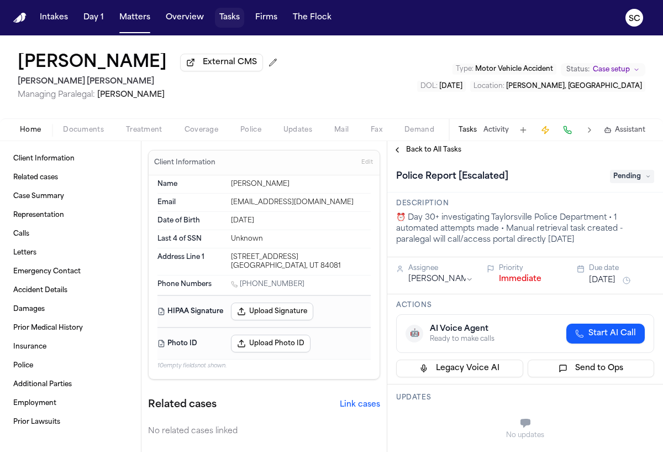
click at [233, 17] on button "Tasks" at bounding box center [229, 18] width 29 height 20
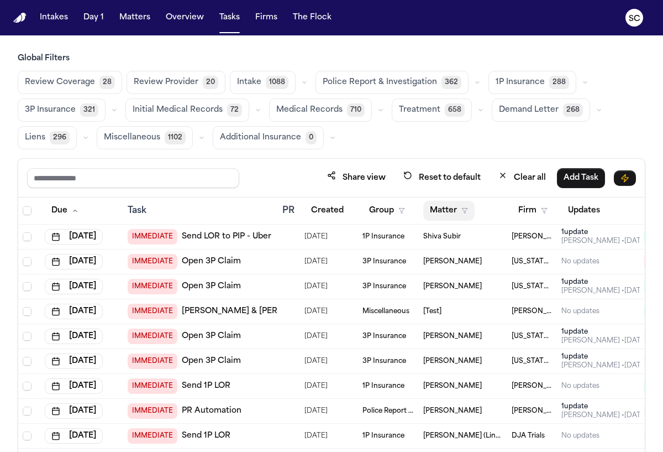
click at [459, 208] on button "Matter" at bounding box center [448, 211] width 51 height 20
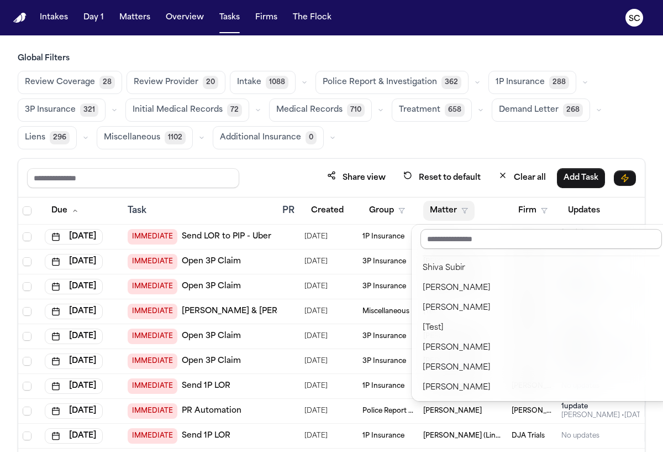
click at [457, 244] on input "text" at bounding box center [542, 239] width 242 height 20
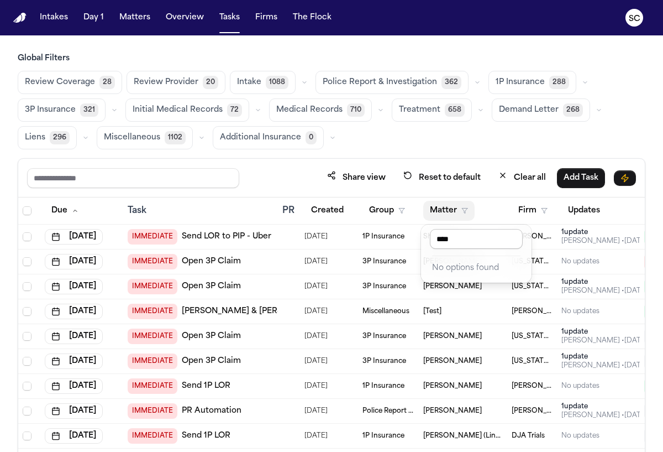
type input "*****"
drag, startPoint x: 447, startPoint y: 211, endPoint x: 452, endPoint y: 213, distance: 5.7
click at [447, 211] on button "Matter" at bounding box center [448, 211] width 51 height 20
click at [530, 214] on button "Firm" at bounding box center [533, 211] width 43 height 20
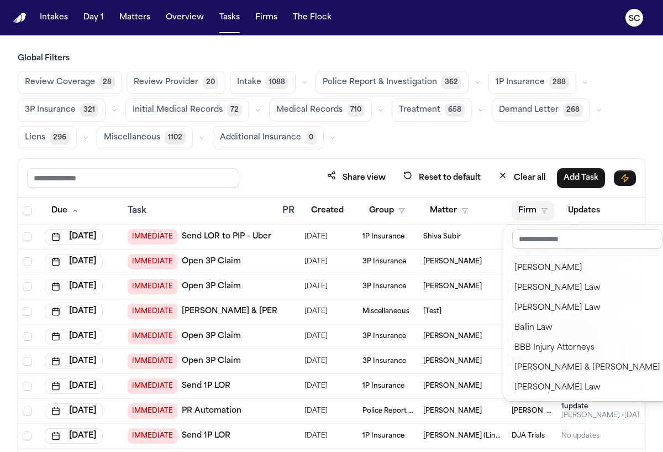
click at [534, 176] on div "Share view Reset to default Clear all Add Task Due Task PR Created Group Matter…" at bounding box center [332, 343] width 628 height 370
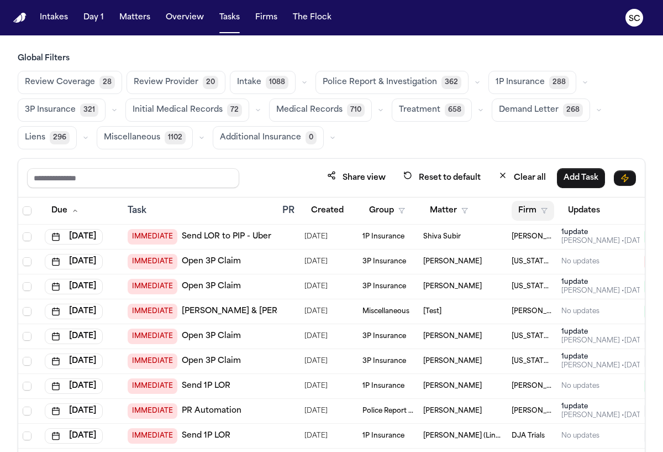
click at [532, 215] on button "Firm" at bounding box center [533, 211] width 43 height 20
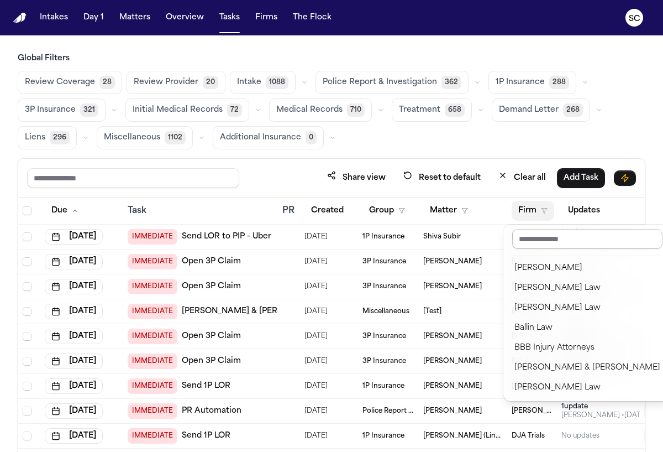
click at [532, 244] on input "text" at bounding box center [587, 239] width 150 height 20
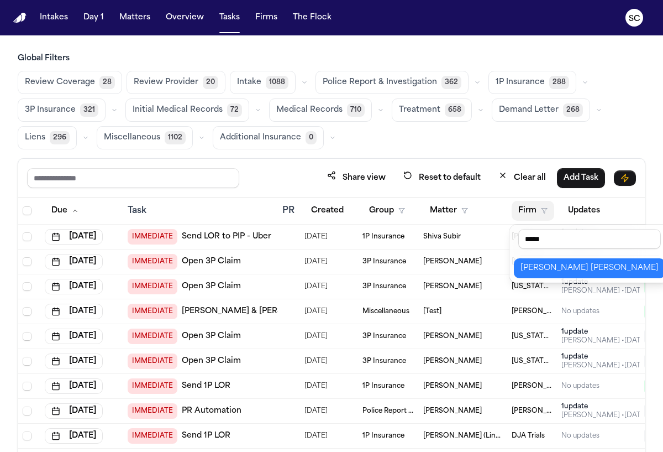
type input "*****"
click at [549, 261] on div "[PERSON_NAME] [PERSON_NAME]" at bounding box center [590, 267] width 138 height 13
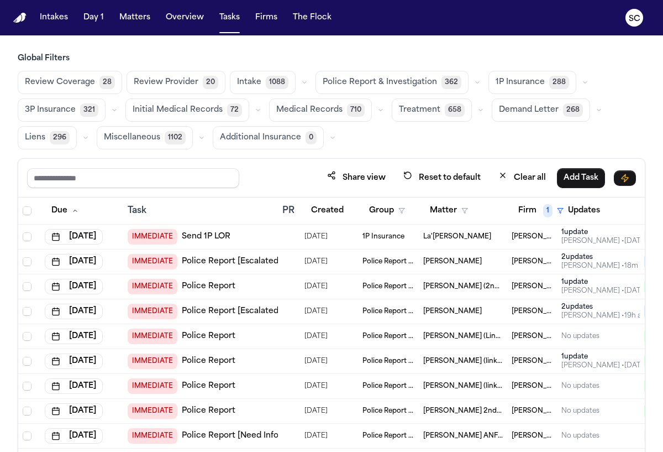
click at [350, 84] on span "Police Report & Investigation" at bounding box center [380, 82] width 114 height 11
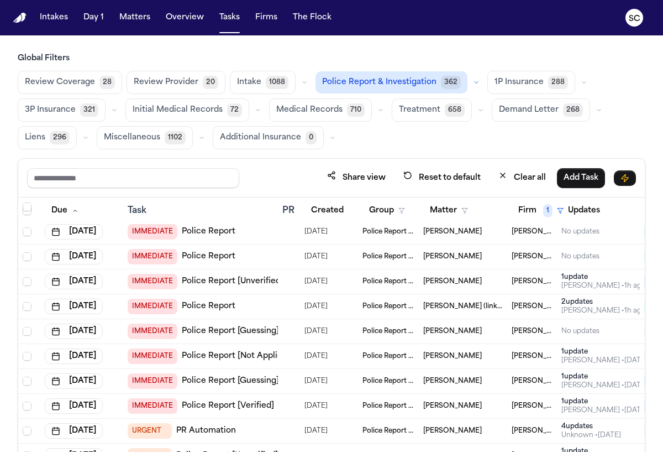
scroll to position [1172, 0]
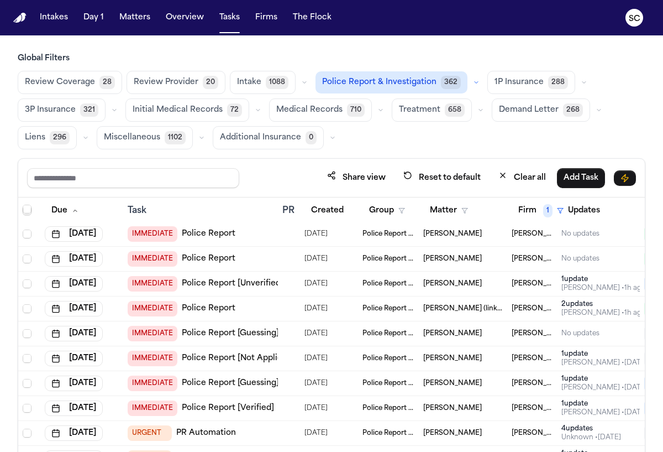
click at [460, 286] on span "[PERSON_NAME]" at bounding box center [452, 283] width 59 height 9
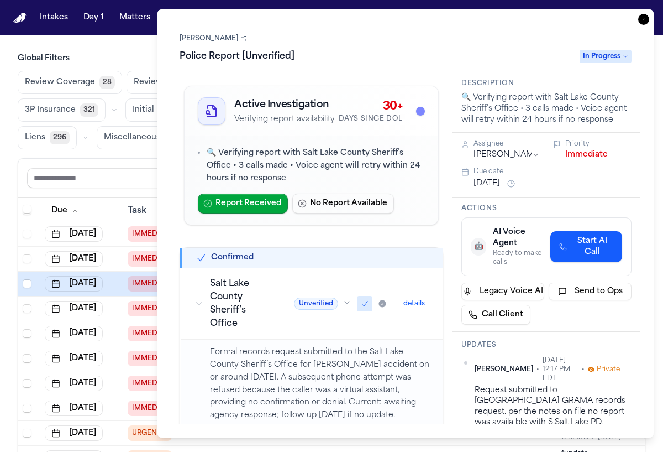
click at [240, 38] on icon at bounding box center [243, 38] width 7 height 7
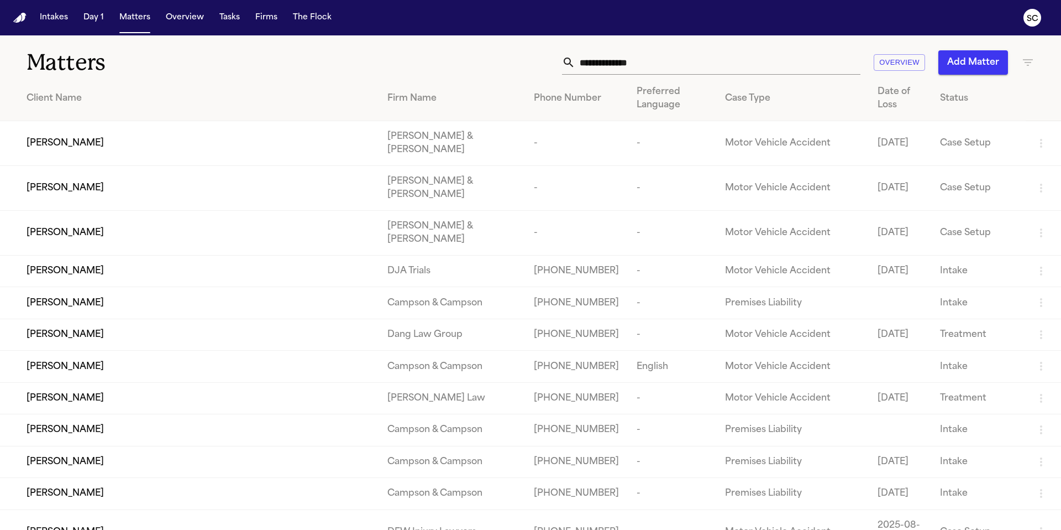
click at [631, 65] on input "text" at bounding box center [717, 62] width 285 height 24
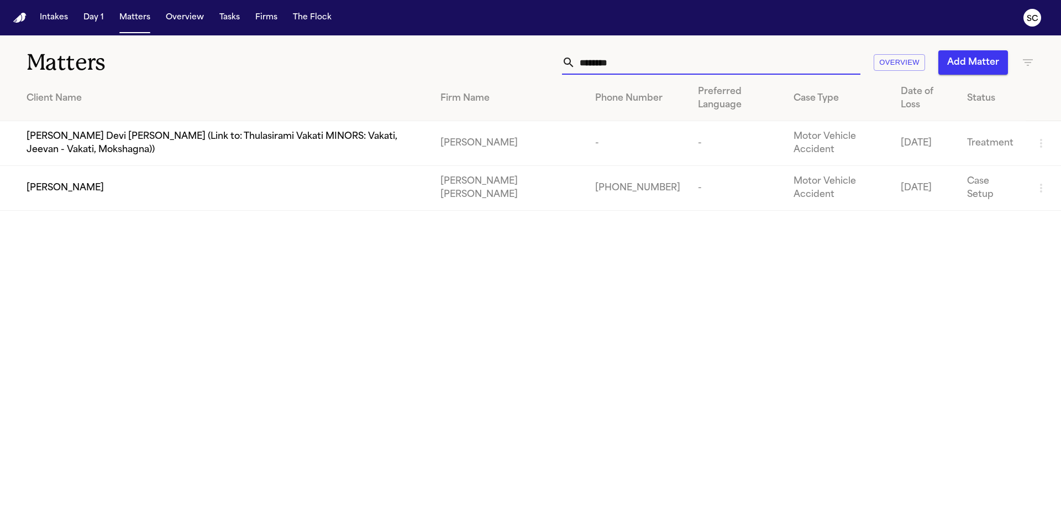
type input "********"
click at [194, 181] on div "Saturino Flores" at bounding box center [225, 187] width 396 height 13
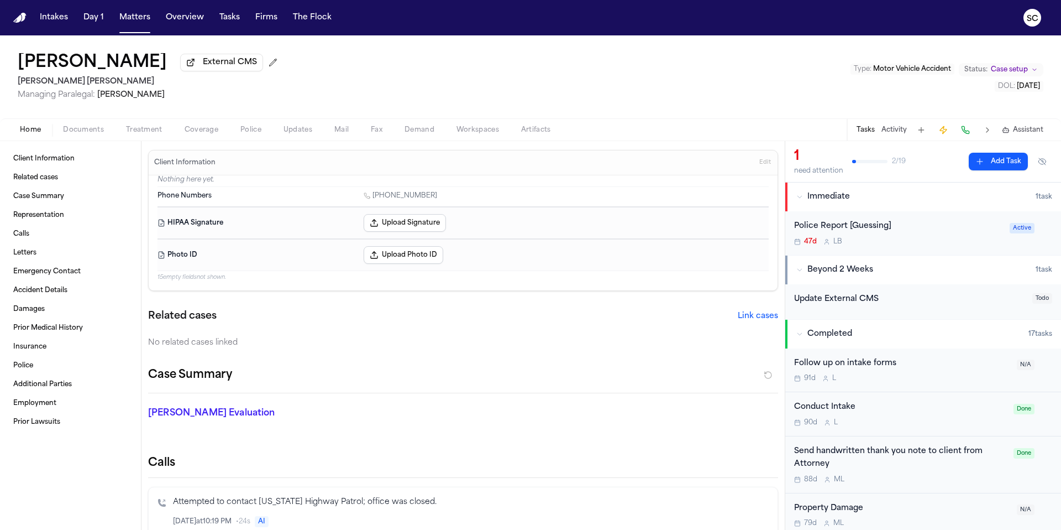
click at [916, 234] on div "Police Report [Guessing] 47d L B" at bounding box center [898, 233] width 209 height 26
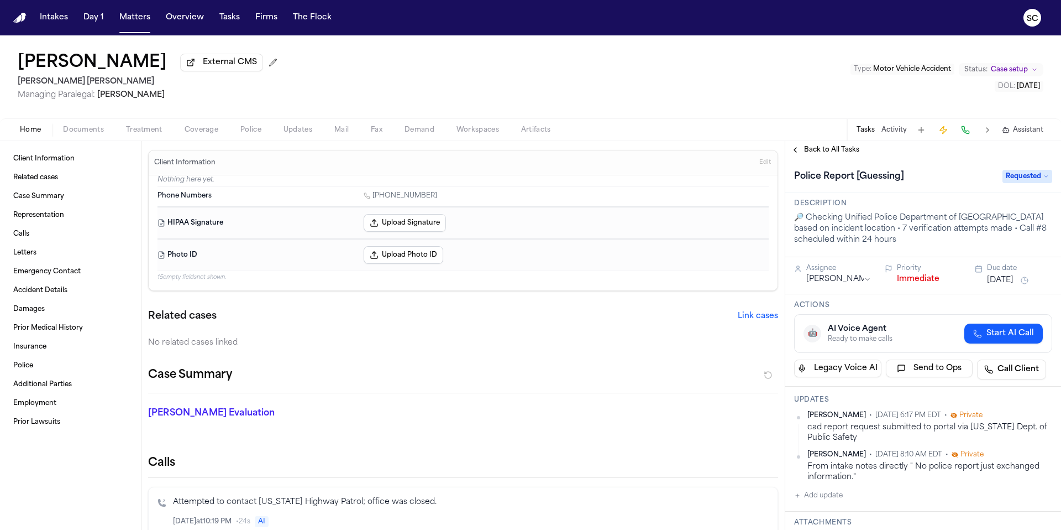
click at [1014, 181] on span "Requested" at bounding box center [1028, 176] width 50 height 13
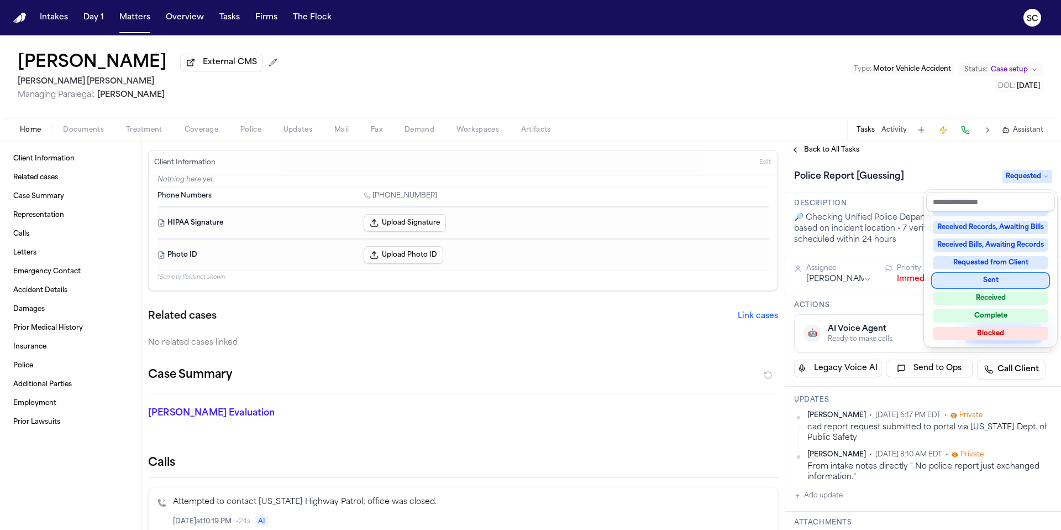
scroll to position [172, 0]
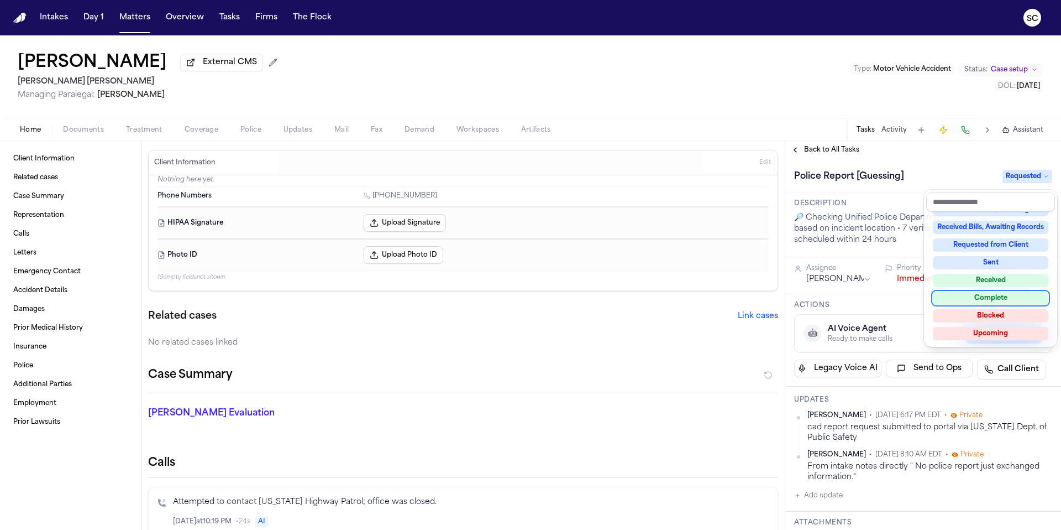
click at [1009, 301] on div "Complete" at bounding box center [991, 297] width 116 height 13
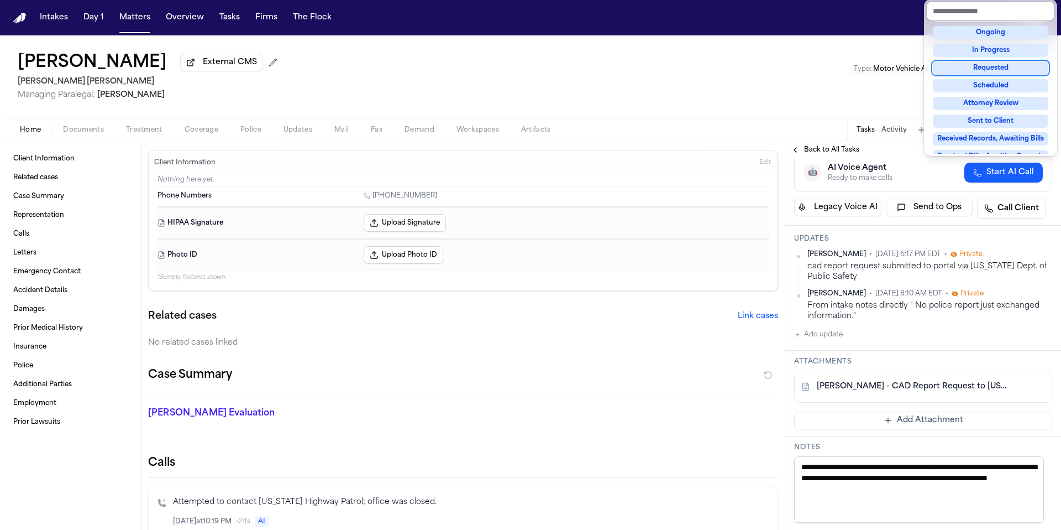
scroll to position [200, 0]
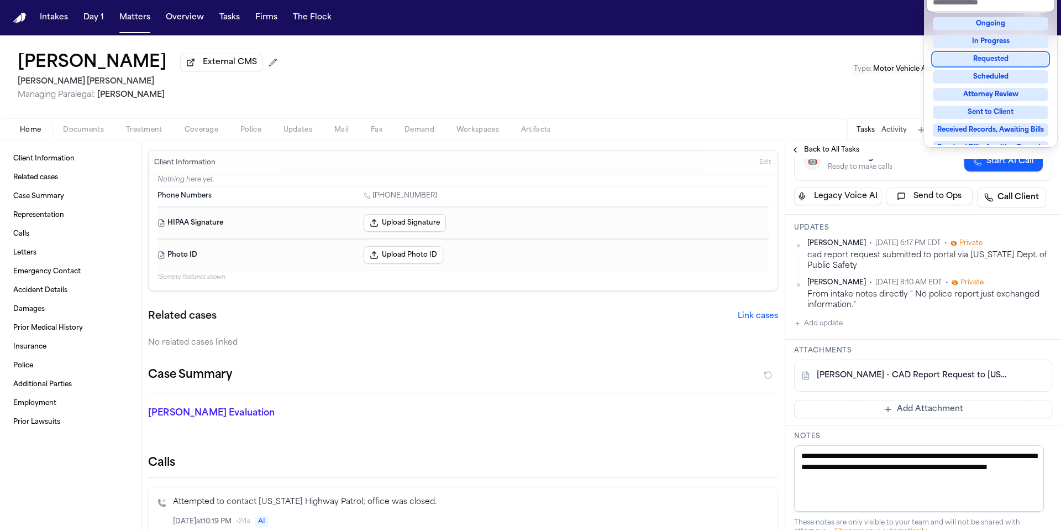
click at [258, 132] on div "Saturino Flores External CMS Steele Adams Hosman Managing Paralegal: Jacqueline…" at bounding box center [530, 282] width 1061 height 494
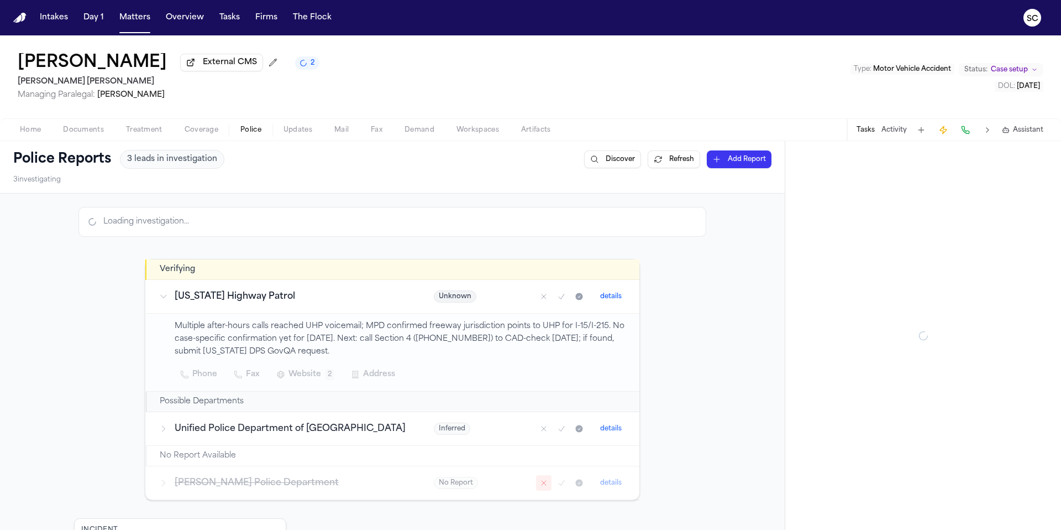
click at [250, 134] on span "Police" at bounding box center [250, 129] width 21 height 9
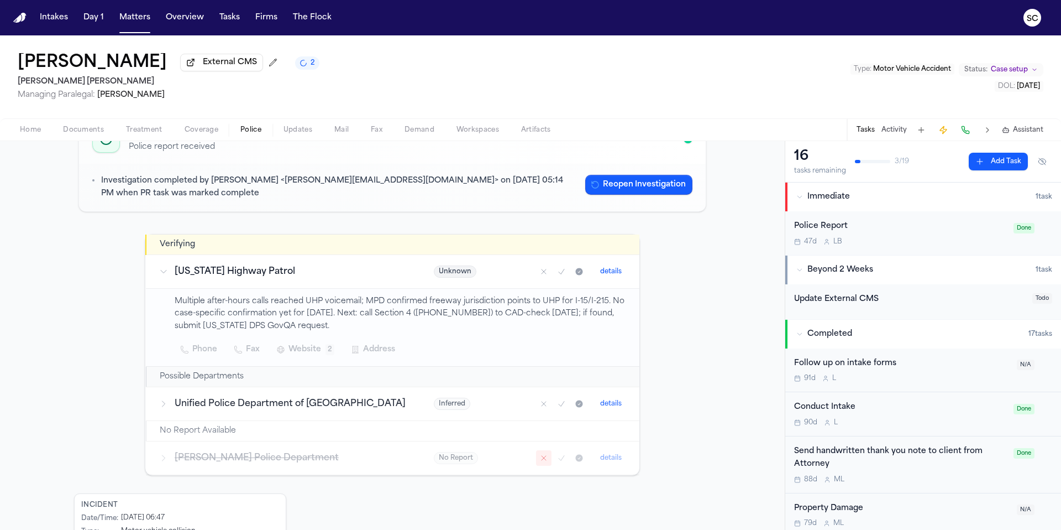
scroll to position [200, 0]
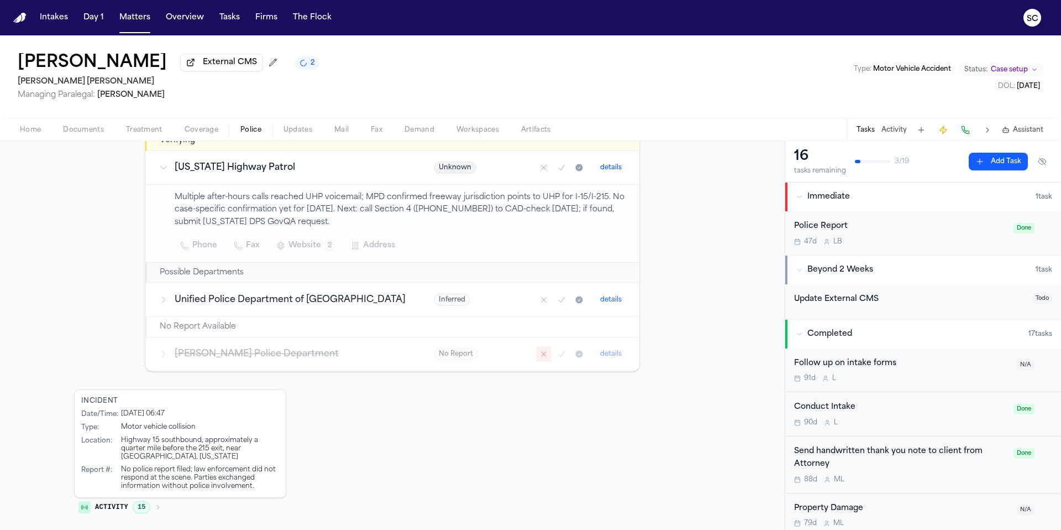
click at [539, 170] on icon "Mark as no report" at bounding box center [543, 167] width 9 height 9
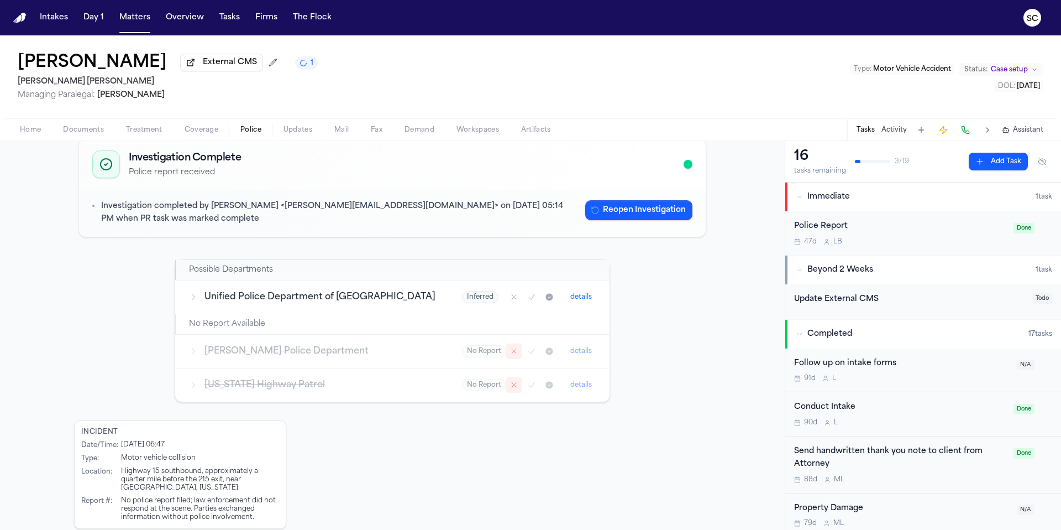
click at [869, 240] on div "47d L B" at bounding box center [900, 241] width 213 height 9
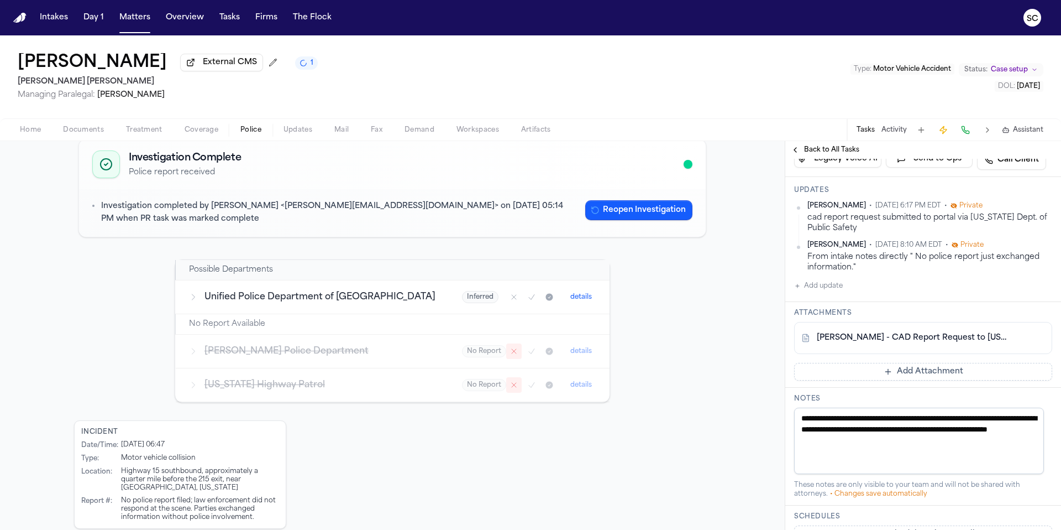
scroll to position [239, 0]
drag, startPoint x: 880, startPoint y: 437, endPoint x: 803, endPoint y: 415, distance: 80.5
click at [803, 415] on textarea "**********" at bounding box center [919, 439] width 250 height 66
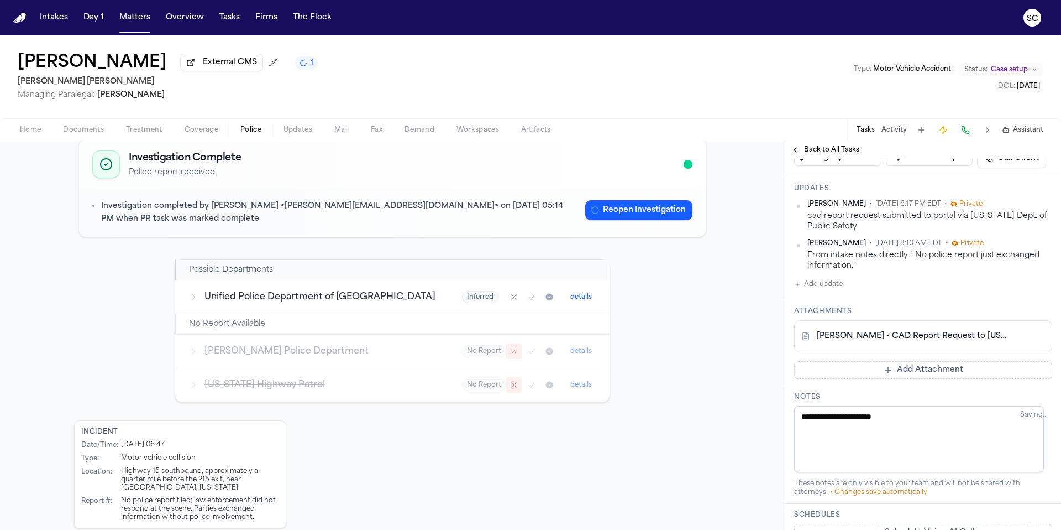
scroll to position [217, 0]
click at [921, 419] on textarea "**********" at bounding box center [919, 439] width 250 height 66
type textarea "**********"
click at [910, 374] on button "Add Attachment" at bounding box center [923, 370] width 258 height 18
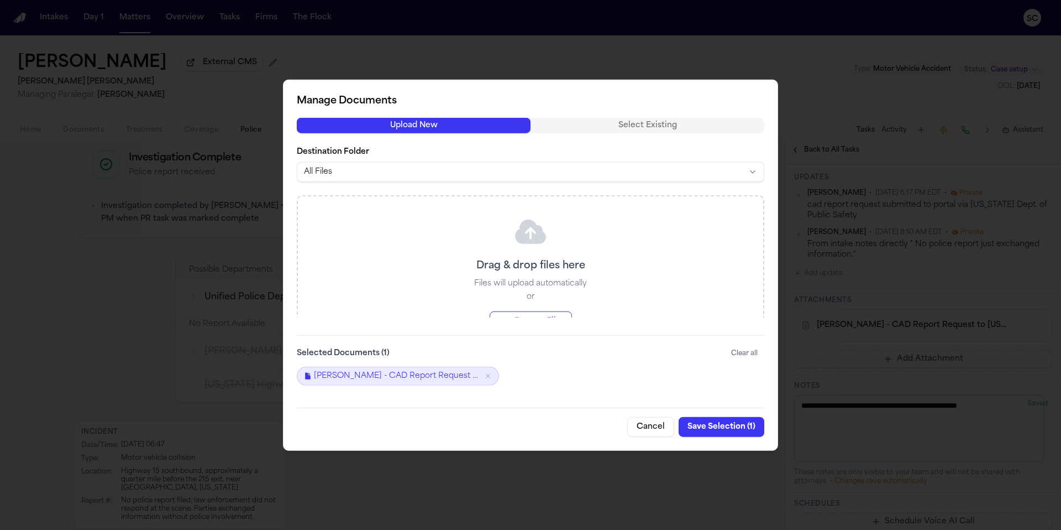
click at [412, 170] on body "Intakes Day 1 Matters Overview Tasks Firms The Flock SC Saturino Flores Externa…" at bounding box center [530, 265] width 1061 height 530
click at [539, 316] on button "Browse Files" at bounding box center [531, 321] width 82 height 20
click at [720, 425] on button "Save Selection ( 2 )" at bounding box center [721, 426] width 88 height 20
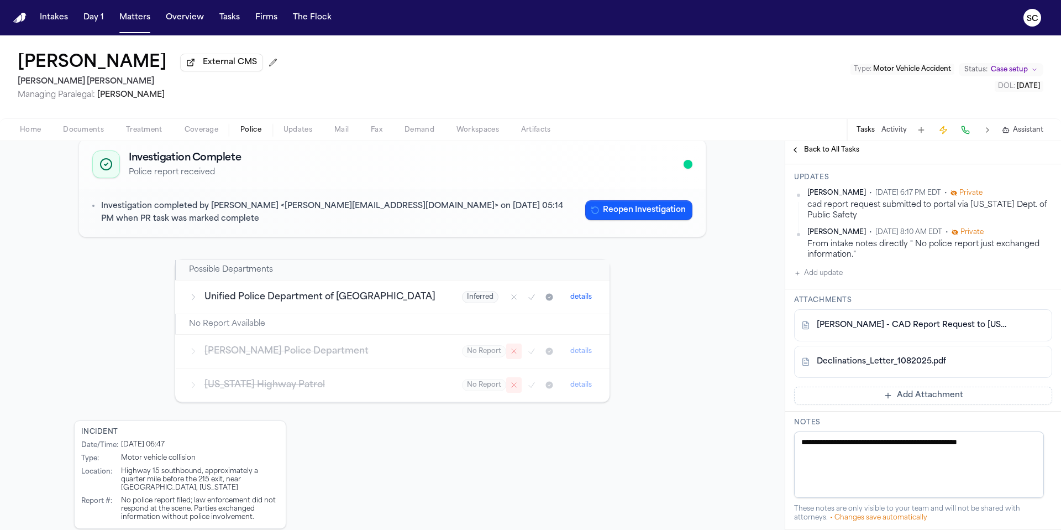
click at [804, 455] on textarea "**********" at bounding box center [919, 464] width 250 height 66
click at [827, 280] on button "Add update" at bounding box center [818, 272] width 49 height 13
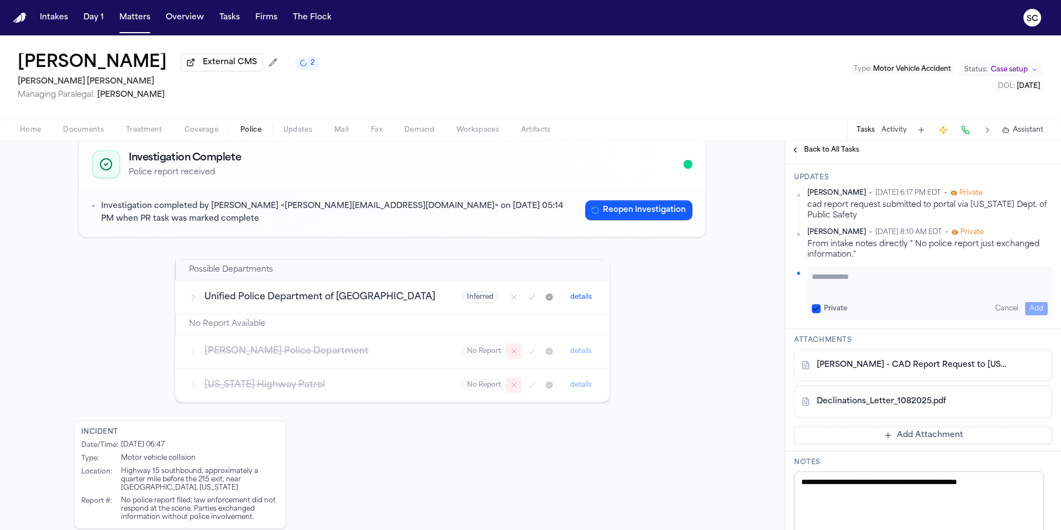
click at [871, 293] on textarea "Add your update" at bounding box center [930, 282] width 236 height 22
paste textarea "**********"
type textarea "**********"
click at [741, 370] on div "Investigation Complete Police report received Investigation completed by Shirle…" at bounding box center [392, 363] width 785 height 477
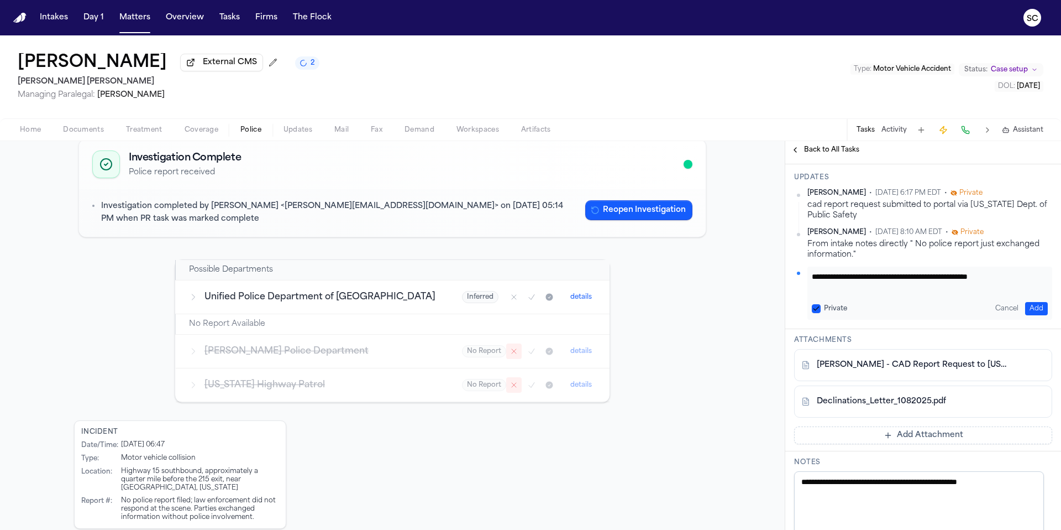
click at [1030, 315] on button "Add" at bounding box center [1036, 308] width 23 height 13
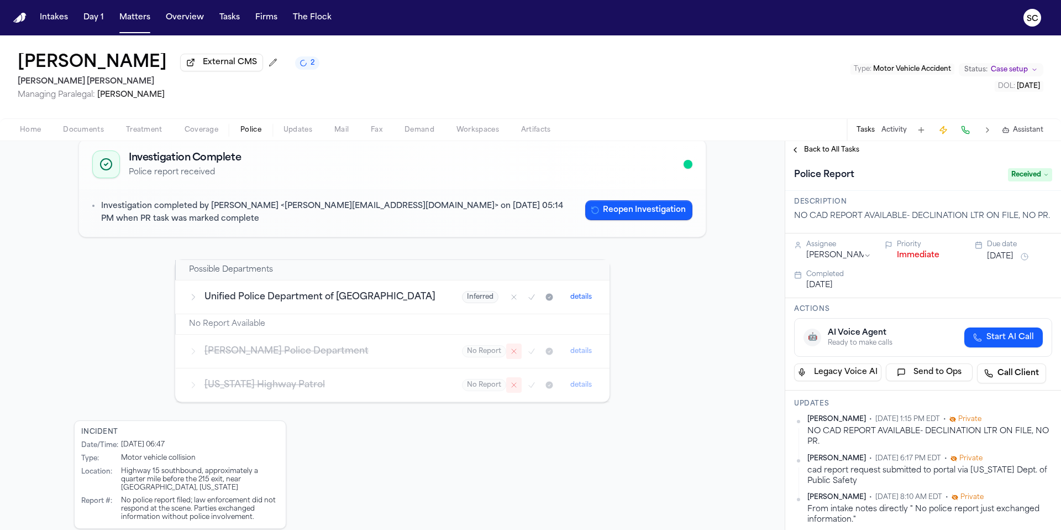
scroll to position [0, 0]
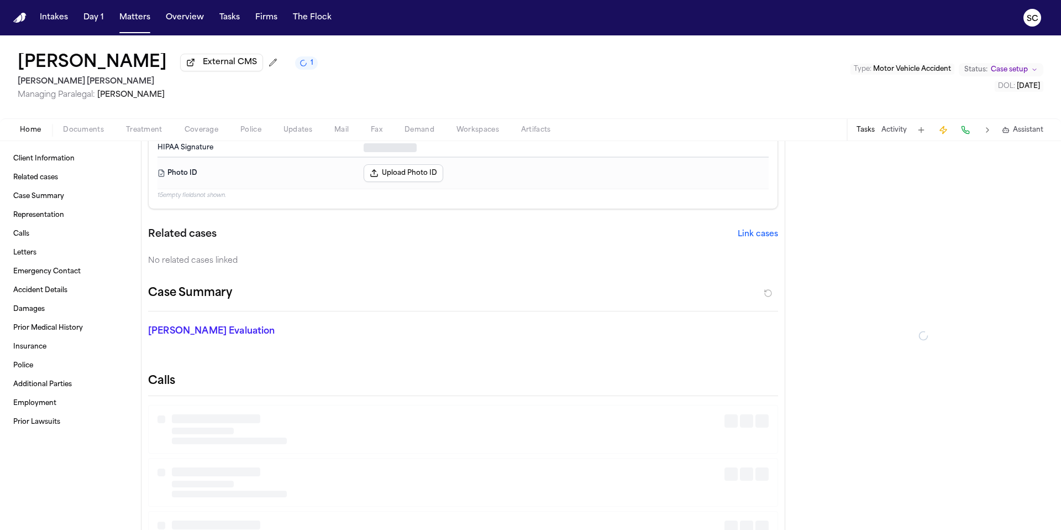
click at [35, 134] on span "Home" at bounding box center [30, 129] width 21 height 9
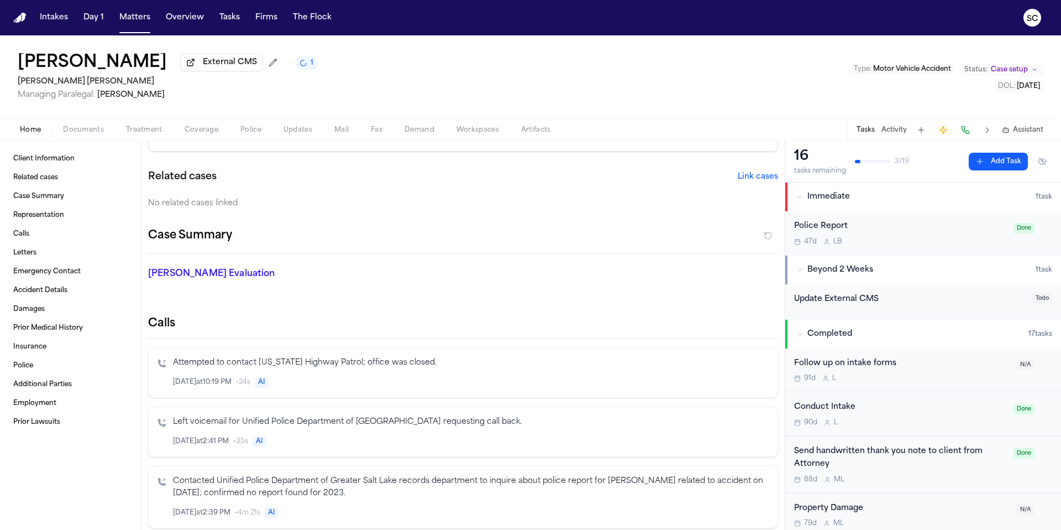
scroll to position [149, 0]
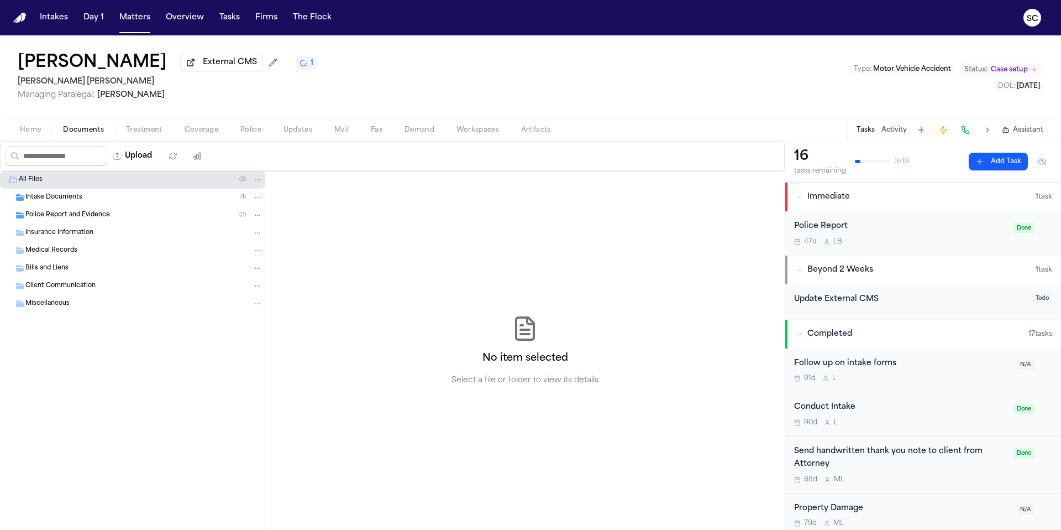
click at [88, 134] on span "Documents" at bounding box center [83, 129] width 41 height 9
click at [86, 220] on span "Police Report and Evidence" at bounding box center [67, 215] width 85 height 9
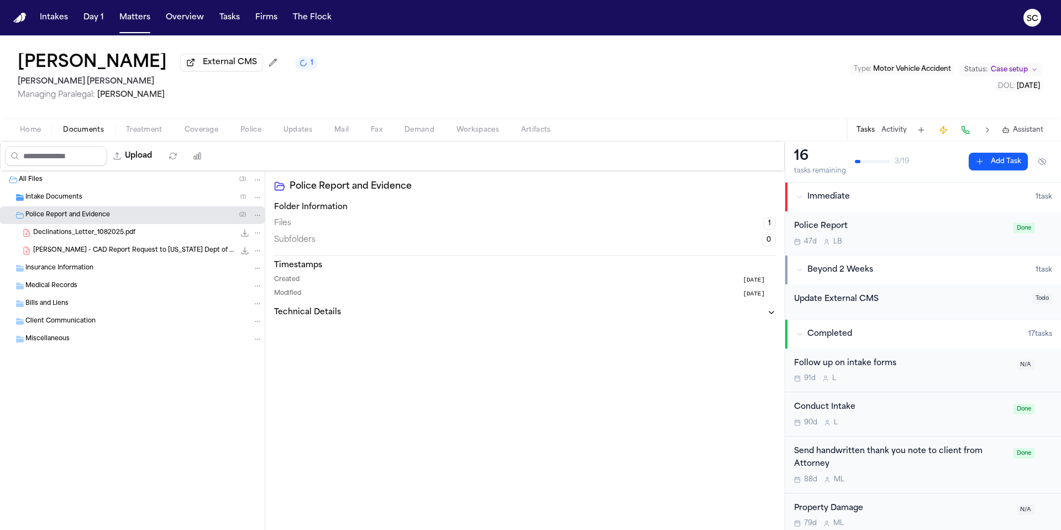
click at [108, 238] on span "Declinations_Letter_1082025.pdf" at bounding box center [84, 232] width 102 height 9
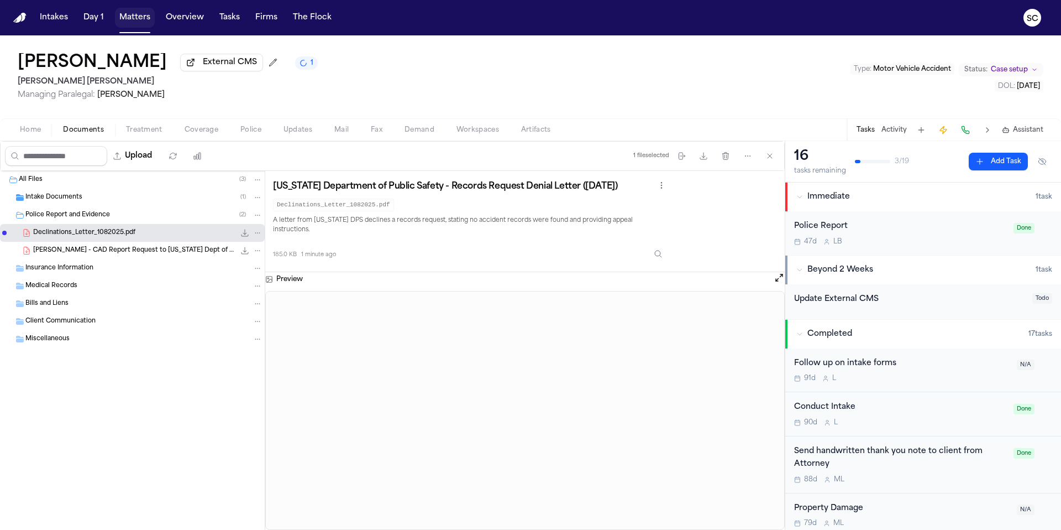
drag, startPoint x: 144, startPoint y: 22, endPoint x: 156, endPoint y: 25, distance: 12.8
click at [144, 22] on button "Matters" at bounding box center [135, 18] width 40 height 20
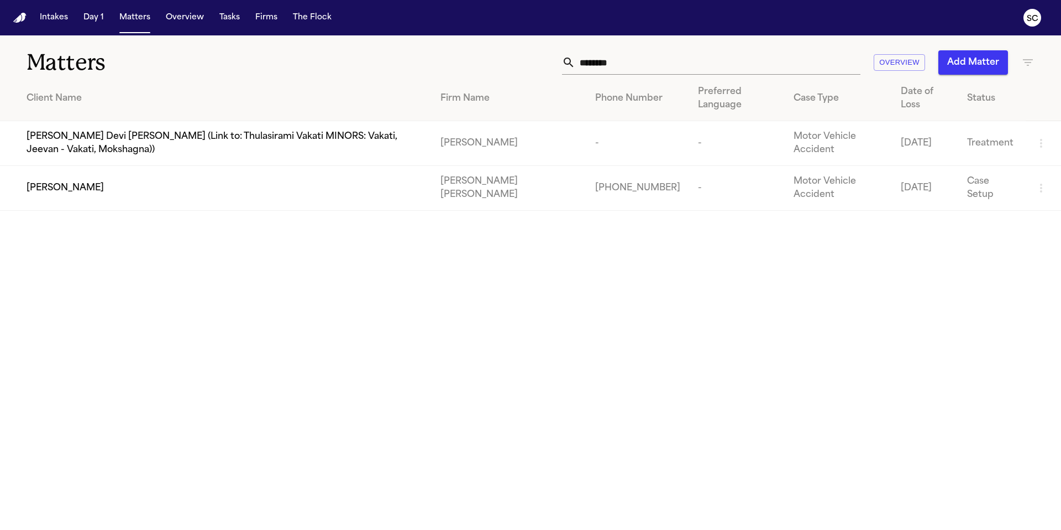
click at [600, 61] on input "********" at bounding box center [717, 62] width 285 height 24
drag, startPoint x: 601, startPoint y: 66, endPoint x: 562, endPoint y: 64, distance: 39.9
click at [567, 65] on div "********" at bounding box center [711, 62] width 298 height 24
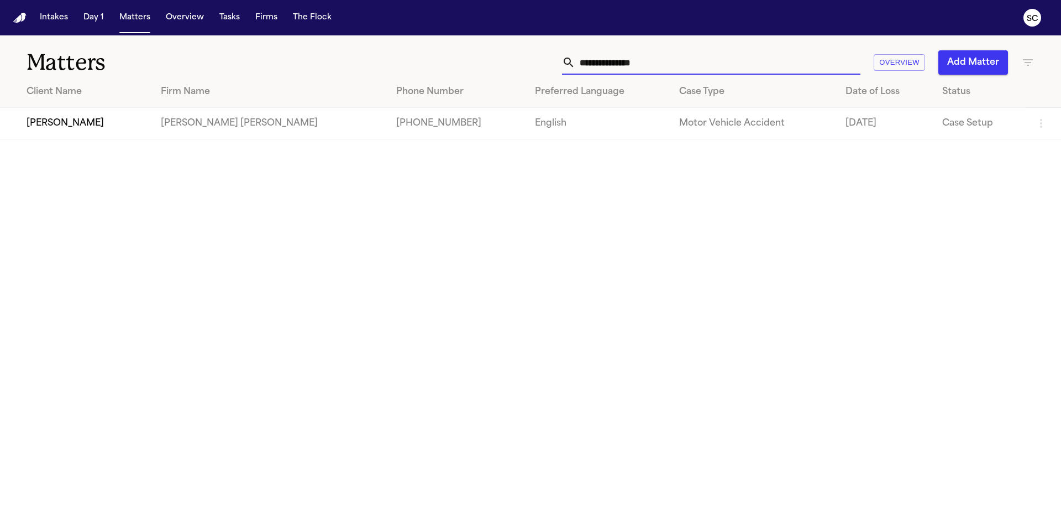
type input "**********"
click at [104, 132] on td "Stephanie Doerr" at bounding box center [76, 124] width 152 height 32
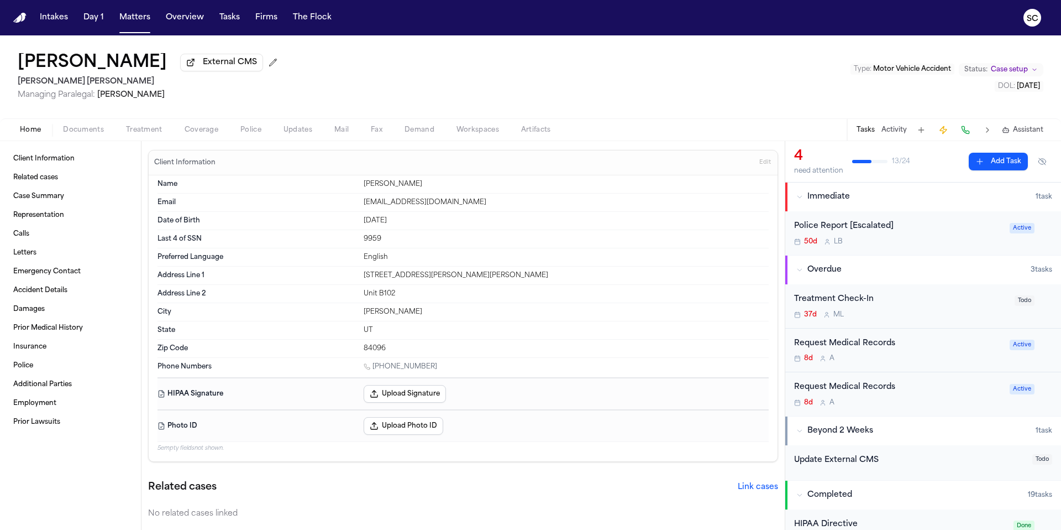
click at [918, 242] on div "50d L B" at bounding box center [898, 241] width 209 height 9
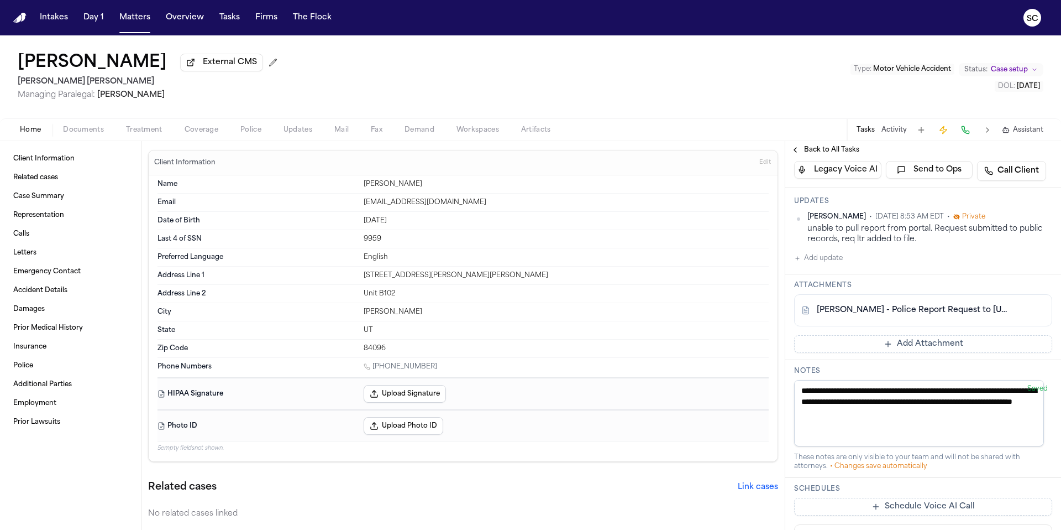
scroll to position [201, 0]
click at [242, 132] on span "Police" at bounding box center [250, 129] width 21 height 9
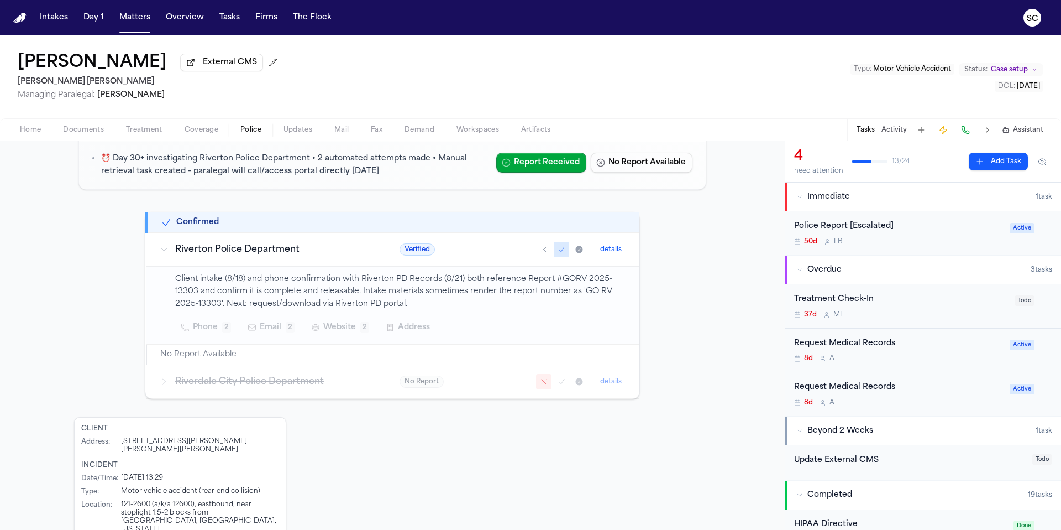
scroll to position [117, 0]
click at [229, 123] on button "Police" at bounding box center [250, 129] width 43 height 13
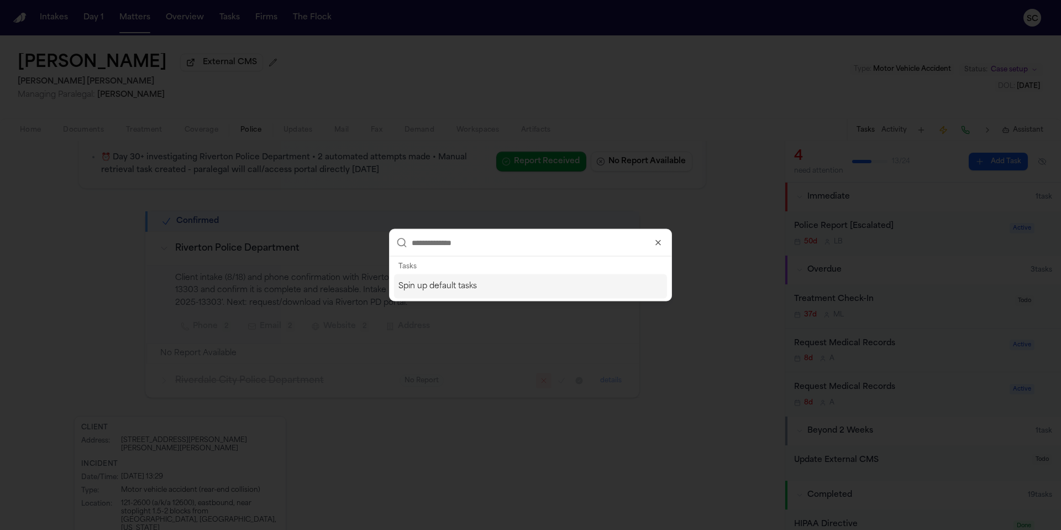
click at [657, 244] on icon "button" at bounding box center [658, 242] width 9 height 9
drag, startPoint x: 925, startPoint y: 165, endPoint x: 818, endPoint y: 150, distance: 108.8
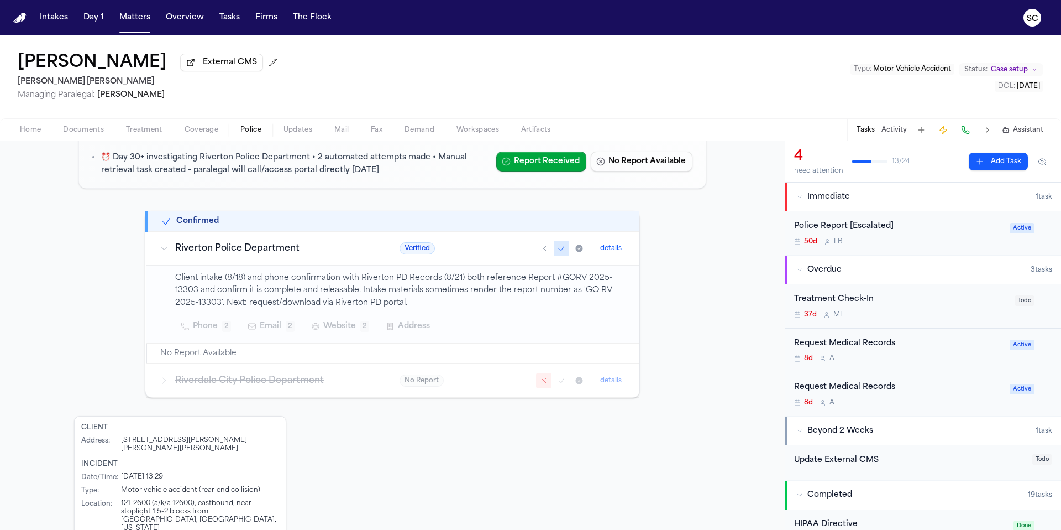
click at [715, 356] on div "Needs Attention Requires manual review 30+ Days Since DOL ⏰ Day 30+ investigati…" at bounding box center [392, 343] width 785 height 532
drag, startPoint x: 216, startPoint y: 306, endPoint x: 578, endPoint y: 294, distance: 361.7
click at [578, 294] on p "Client intake (8/18) and phone confirmation with Riverton PD Records (8/21) bot…" at bounding box center [400, 291] width 451 height 38
copy p "GO RV 2025-13303"
click at [98, 134] on span "Documents" at bounding box center [83, 129] width 41 height 9
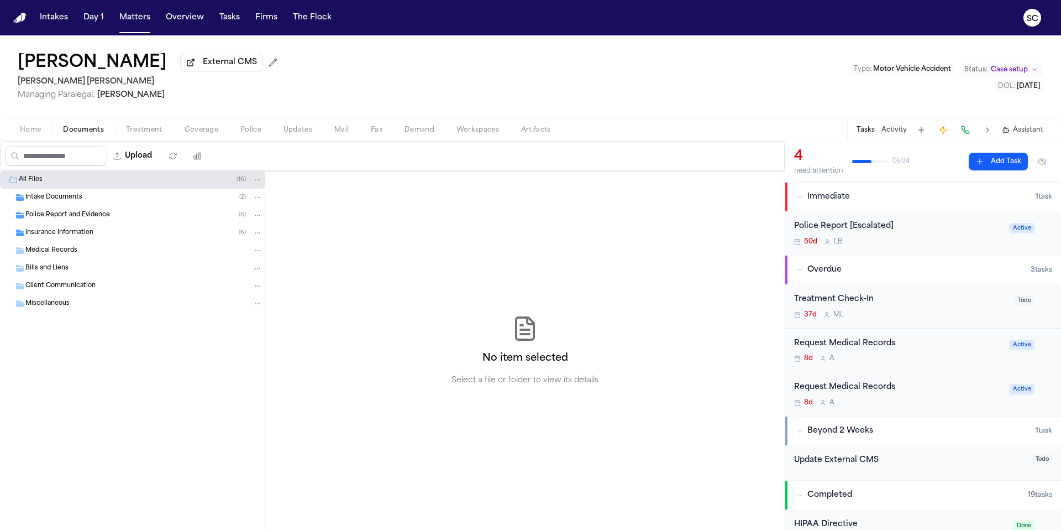
click at [64, 198] on span "Intake Documents" at bounding box center [53, 197] width 57 height 9
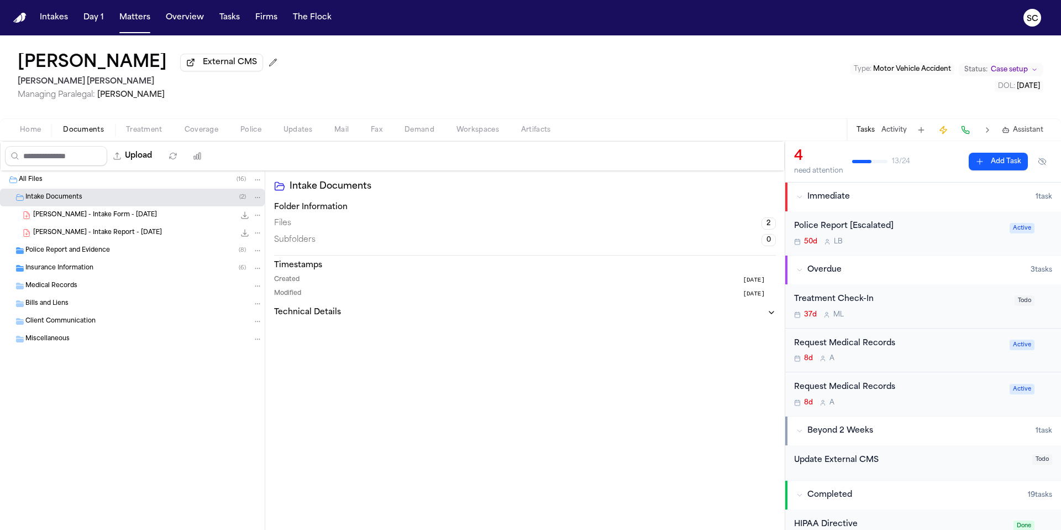
click at [90, 254] on span "Police Report and Evidence" at bounding box center [67, 250] width 85 height 9
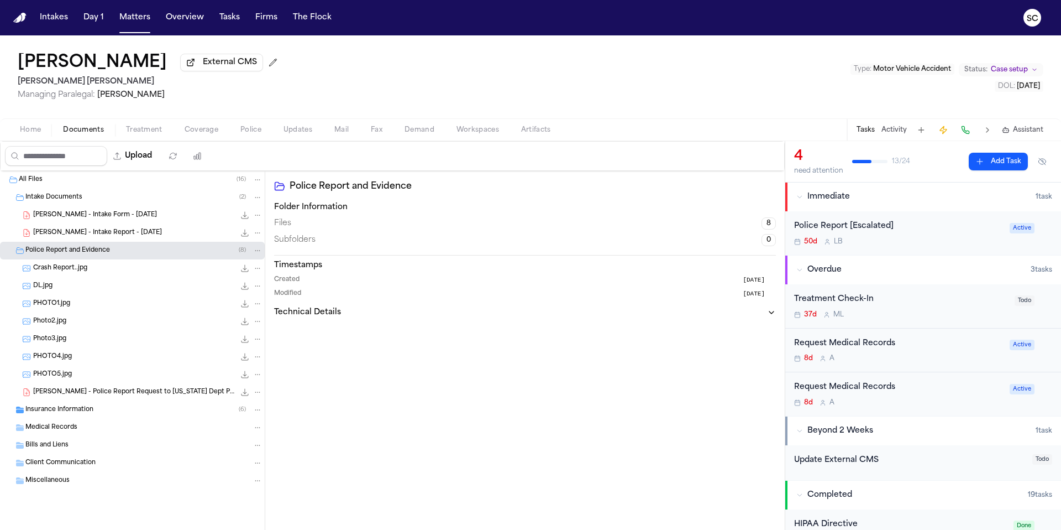
click at [68, 289] on div "DL.jpg 31.9 KB • JPG" at bounding box center [147, 285] width 229 height 11
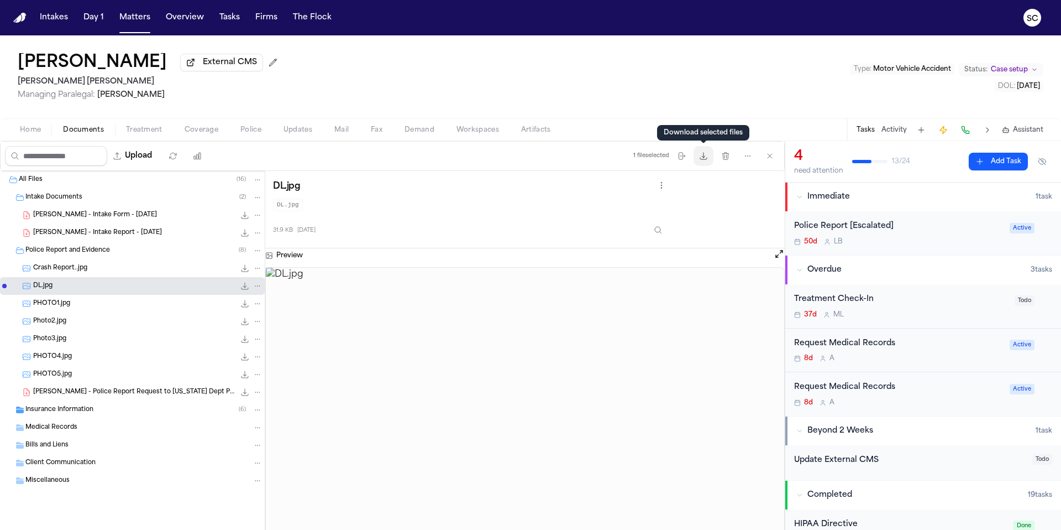
click at [707, 159] on icon "button" at bounding box center [703, 156] width 7 height 7
click at [702, 158] on icon "button" at bounding box center [703, 156] width 7 height 7
click at [245, 289] on icon "File: DL.jpg" at bounding box center [244, 285] width 9 height 9
click at [33, 134] on span "Home" at bounding box center [30, 129] width 21 height 9
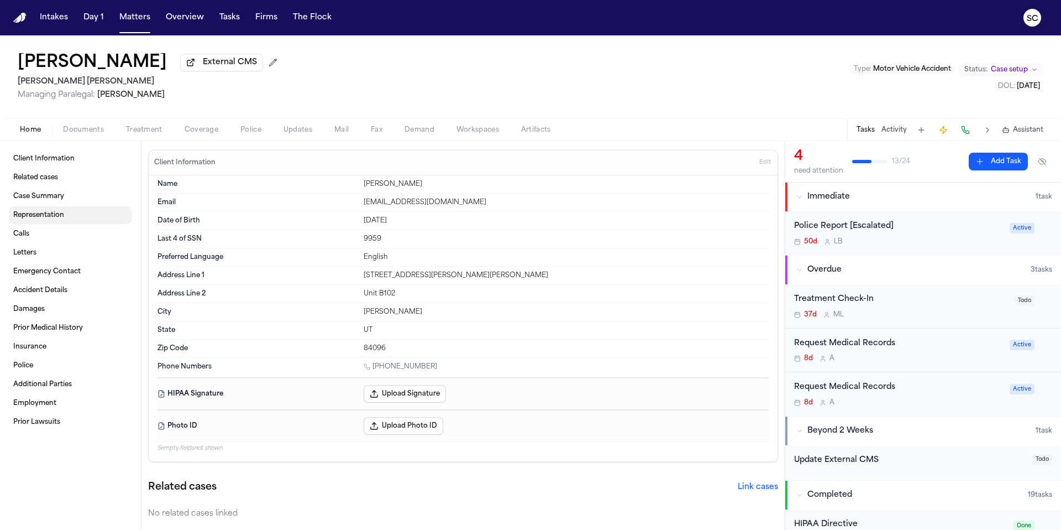
click at [43, 201] on span "Case Summary" at bounding box center [38, 196] width 51 height 9
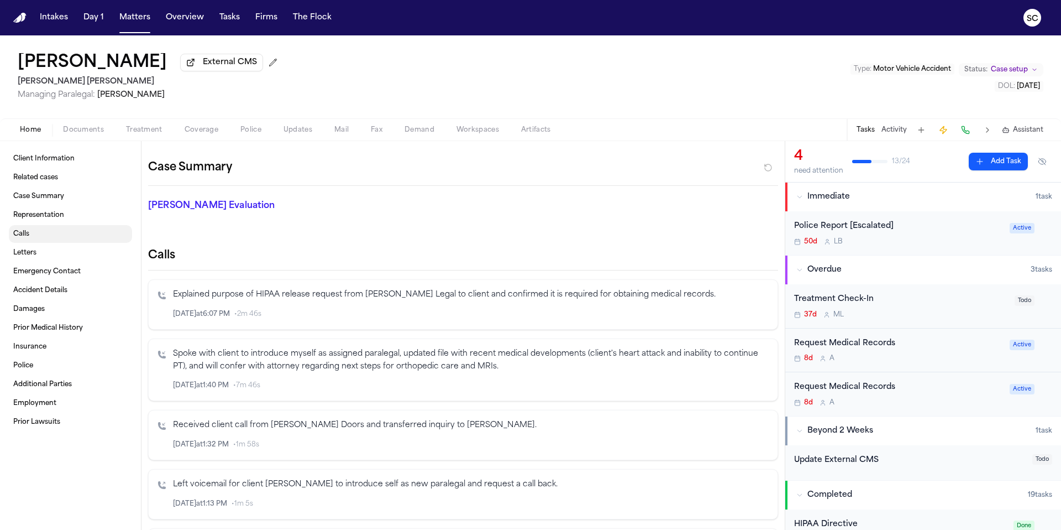
scroll to position [381, 0]
click at [243, 133] on span "Police" at bounding box center [250, 129] width 21 height 9
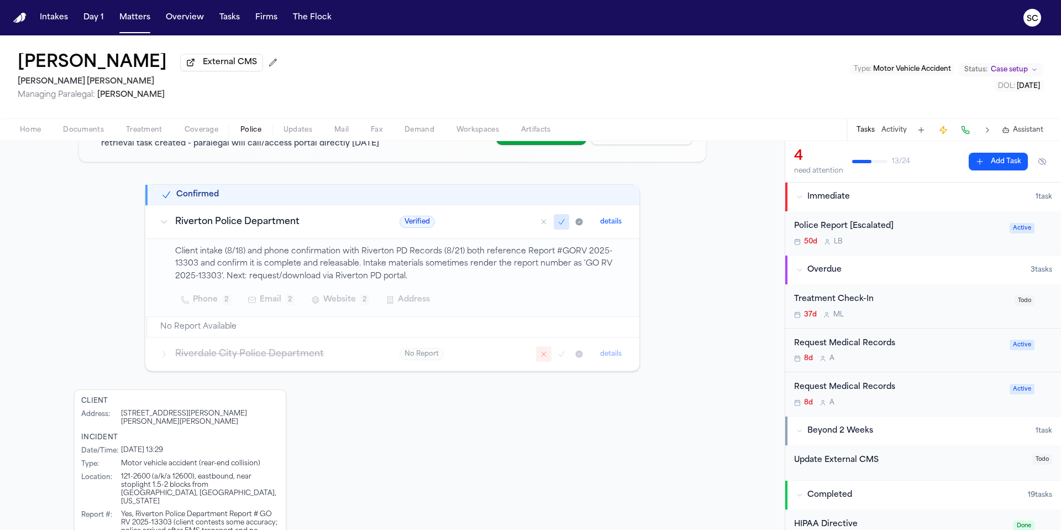
scroll to position [190, 0]
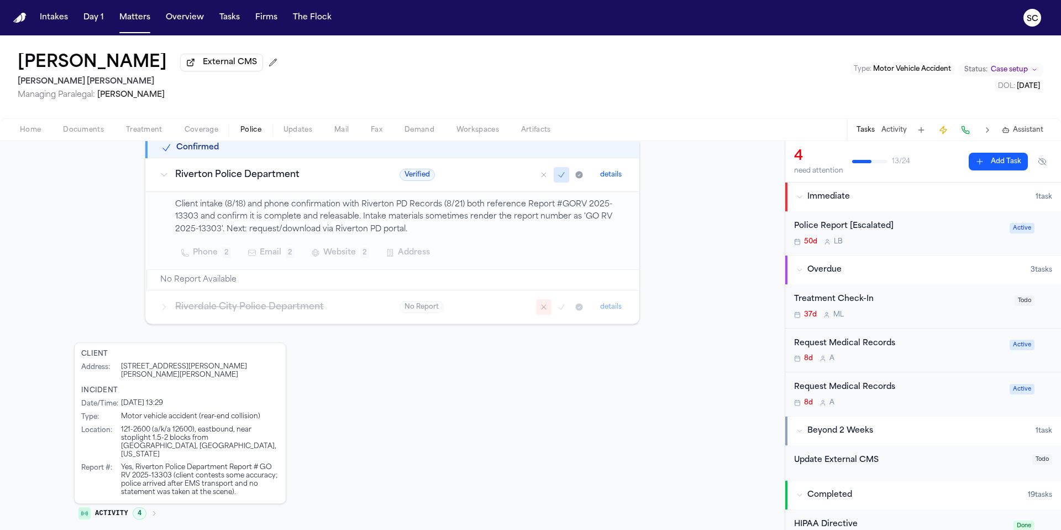
click at [909, 244] on div "50d L B" at bounding box center [898, 241] width 209 height 9
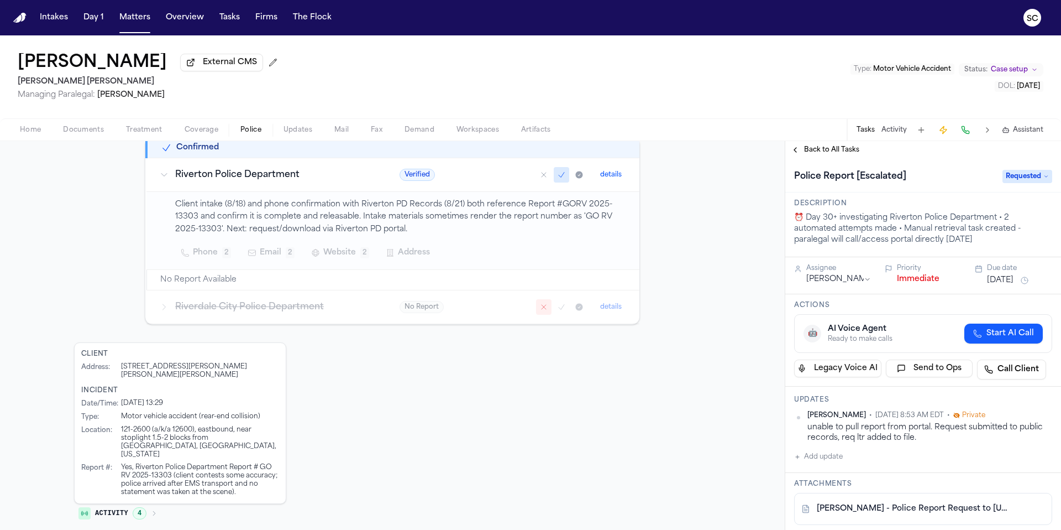
click at [822, 459] on button "Add update" at bounding box center [818, 456] width 49 height 13
click at [841, 464] on textarea "Add your update" at bounding box center [930, 465] width 236 height 22
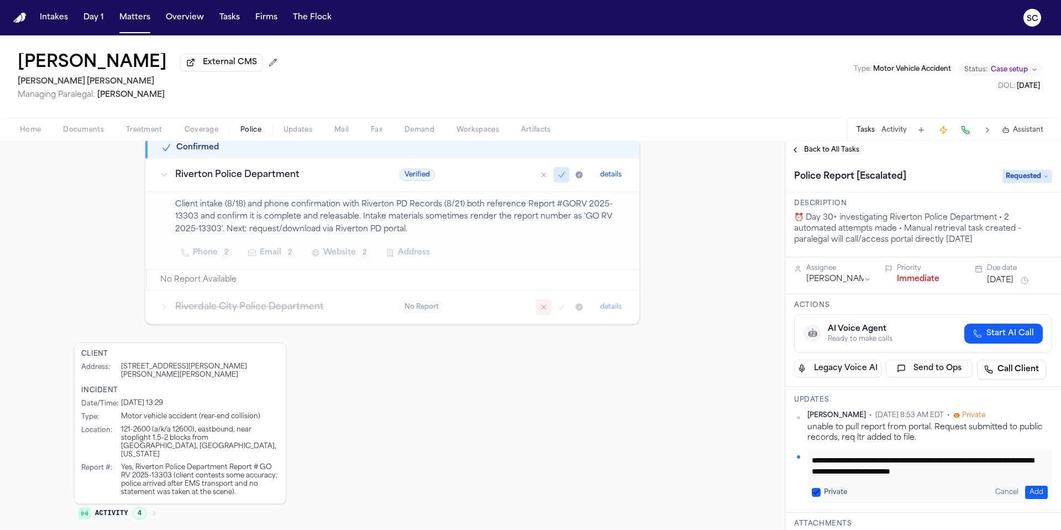
scroll to position [12, 0]
click at [815, 462] on textarea "**********" at bounding box center [926, 465] width 228 height 22
type textarea "**********"
click at [1028, 490] on button "Add" at bounding box center [1036, 491] width 23 height 13
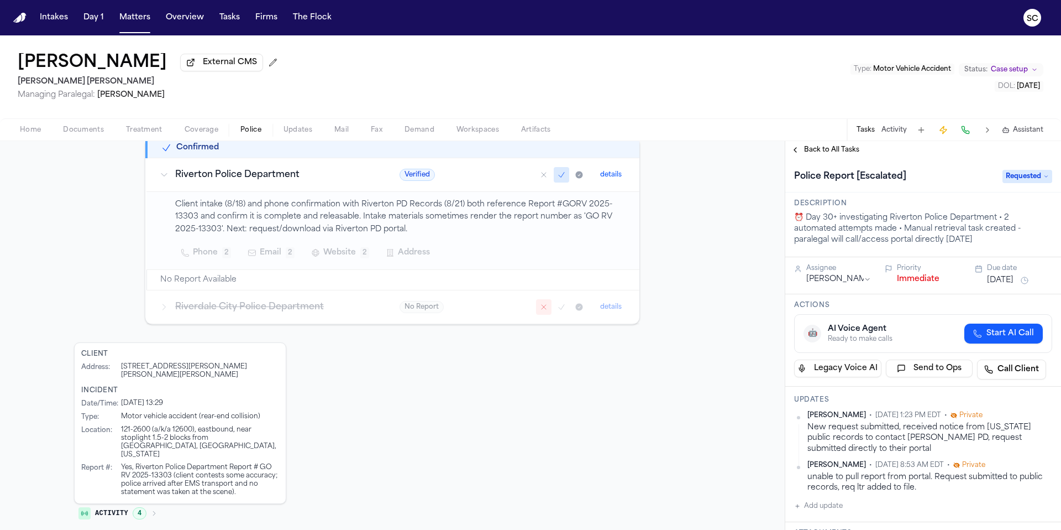
click at [905, 491] on div "unable to pull report from portal. Request submitted to public records, req ltr…" at bounding box center [930, 482] width 245 height 22
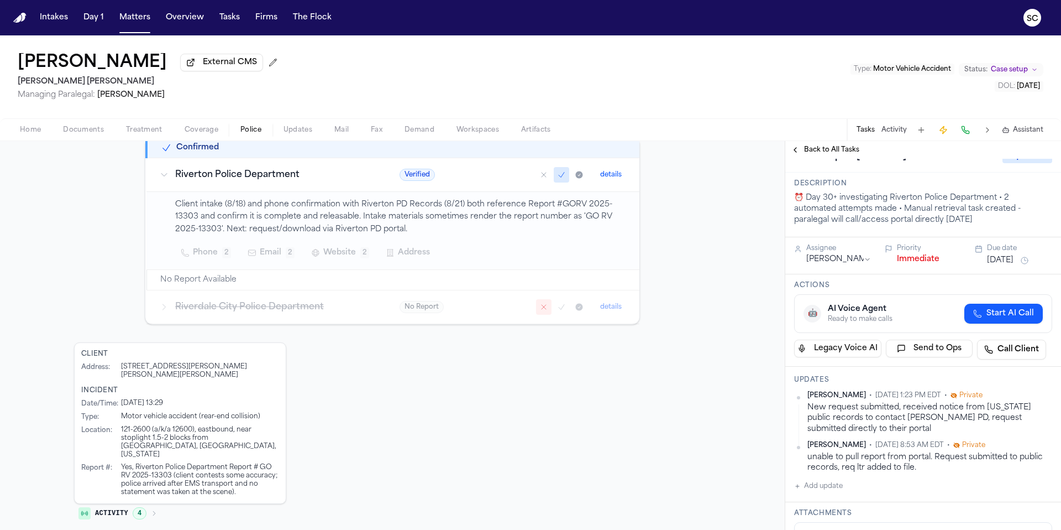
scroll to position [95, 0]
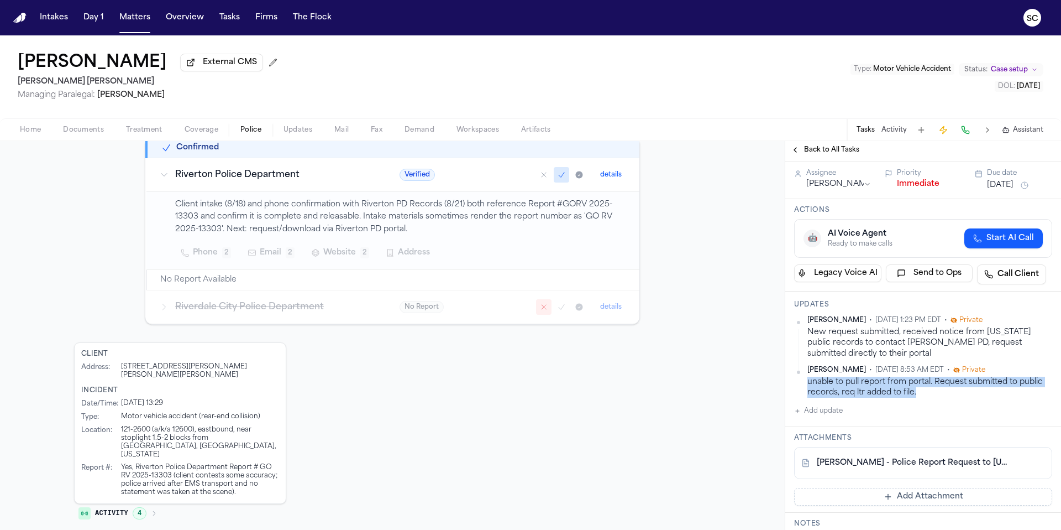
drag, startPoint x: 916, startPoint y: 397, endPoint x: 809, endPoint y: 387, distance: 107.1
click at [809, 387] on div "unable to pull report from portal. Request submitted to public records, req ltr…" at bounding box center [930, 387] width 245 height 22
copy div "unable to pull report from portal. Request submitted to public records, req ltr…"
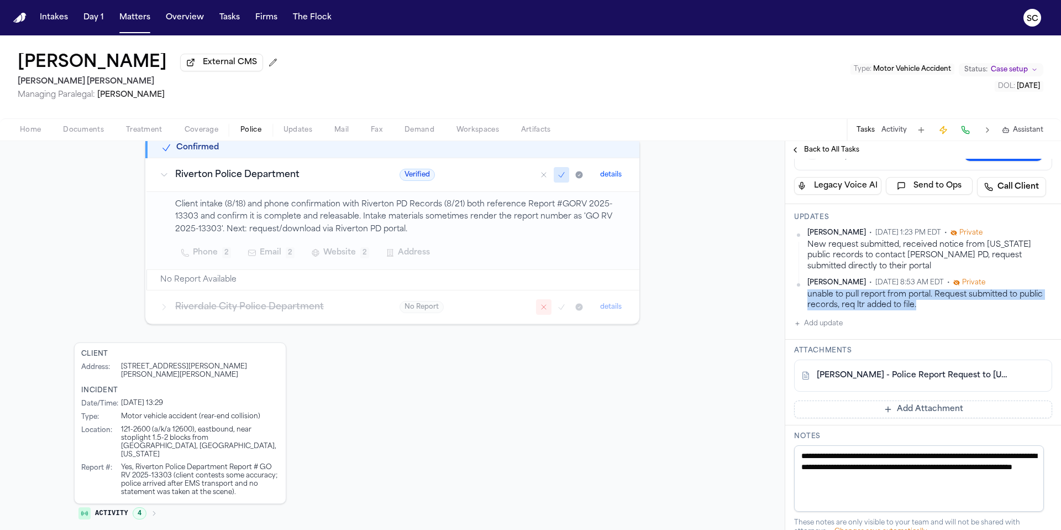
scroll to position [186, 0]
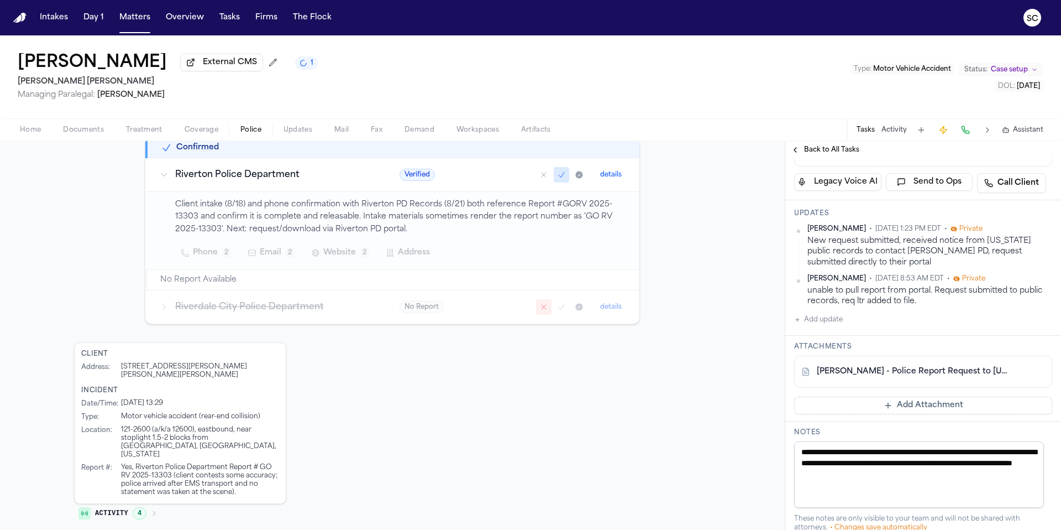
drag, startPoint x: 884, startPoint y: 471, endPoint x: 804, endPoint y: 455, distance: 81.7
click at [804, 455] on textarea "**********" at bounding box center [919, 474] width 250 height 66
paste textarea "**********"
type textarea "**********"
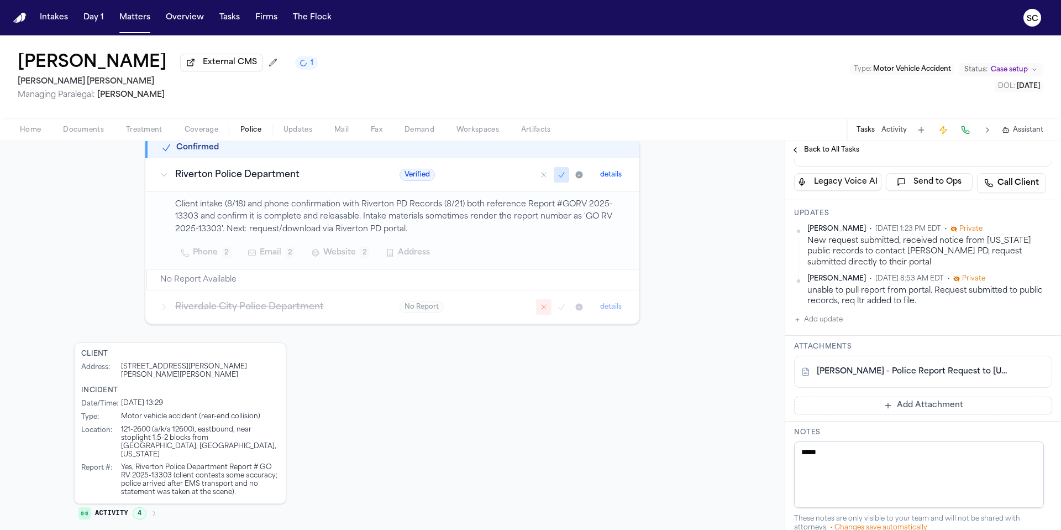
click at [926, 469] on textarea "****" at bounding box center [919, 474] width 250 height 66
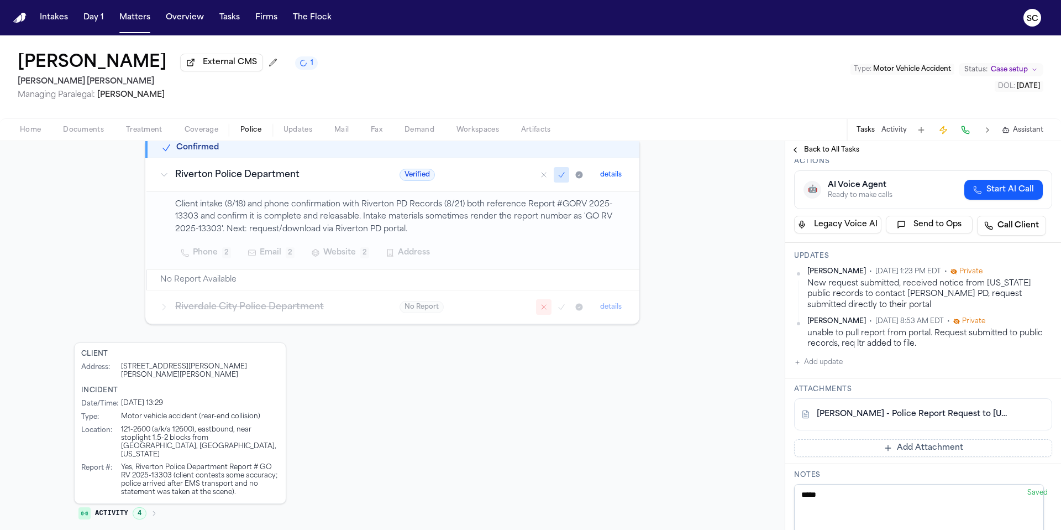
scroll to position [164, 0]
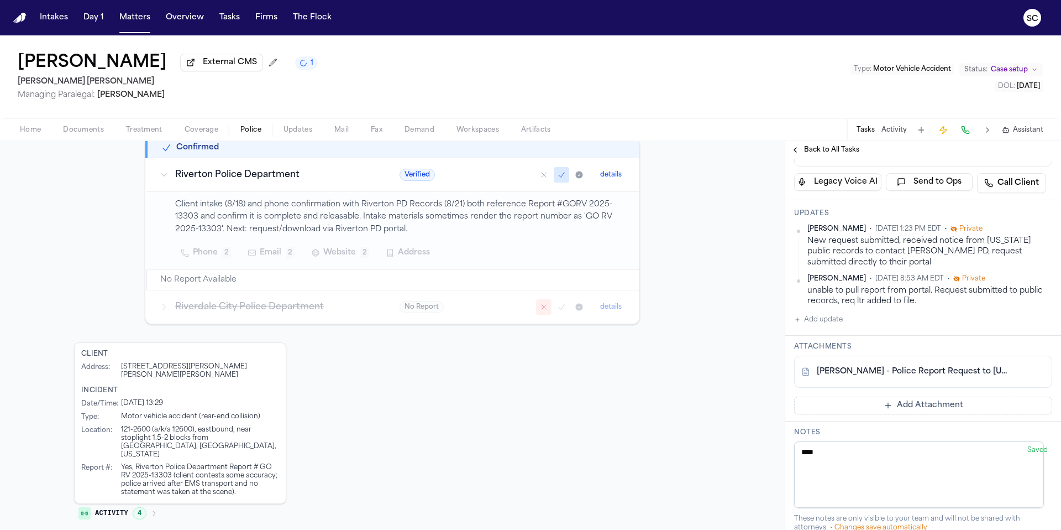
type textarea "****"
drag, startPoint x: 801, startPoint y: 455, endPoint x: 770, endPoint y: 454, distance: 31.5
click at [769, 454] on div "Police Reports 1 report confirmed Discover Refresh Add Report 1 confirmed 1 inv…" at bounding box center [530, 335] width 1061 height 389
paste textarea "**********"
click at [913, 468] on textarea "**********" at bounding box center [919, 474] width 250 height 66
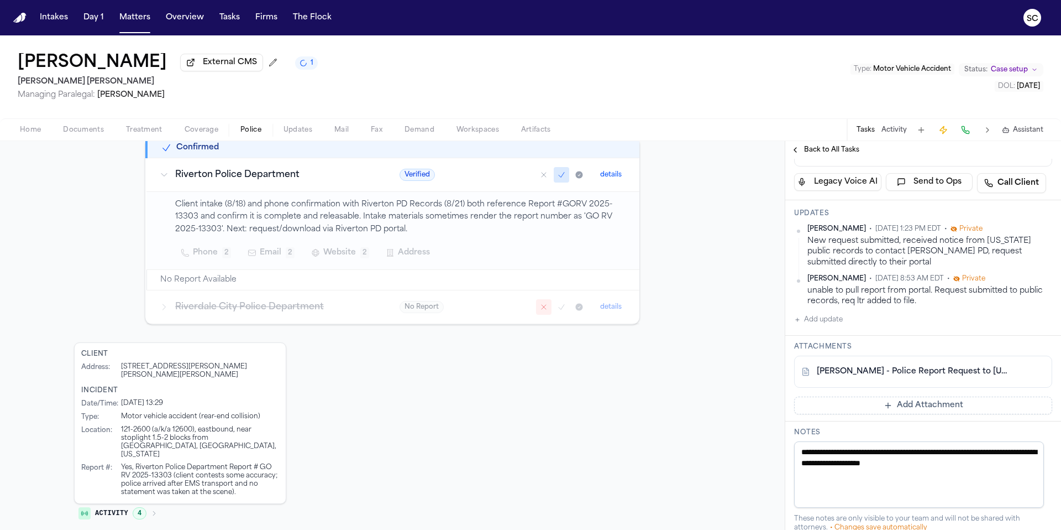
click at [727, 437] on div "Needs Attention Requires manual review 30+ Days Since DOL ⏰ Day 30+ investigati…" at bounding box center [392, 269] width 785 height 532
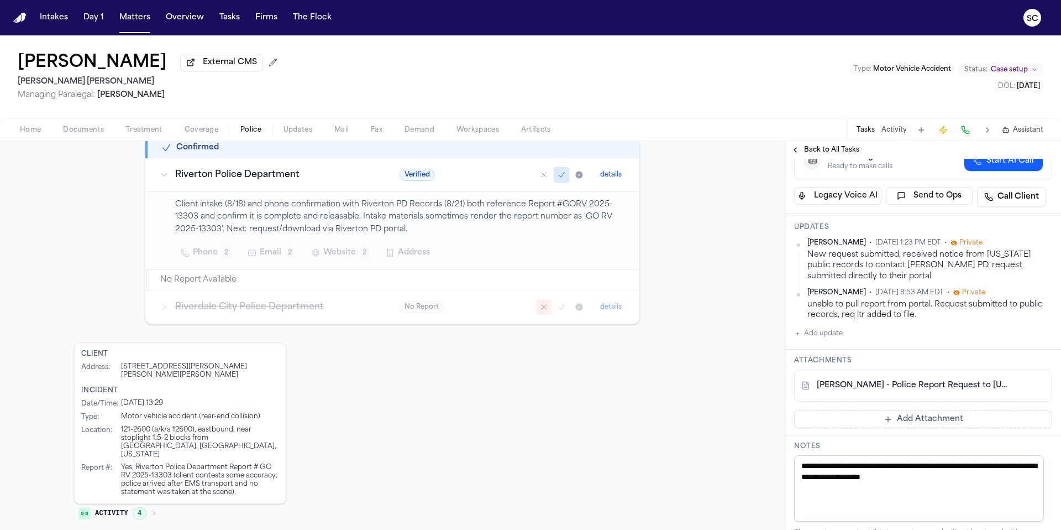
scroll to position [0, 0]
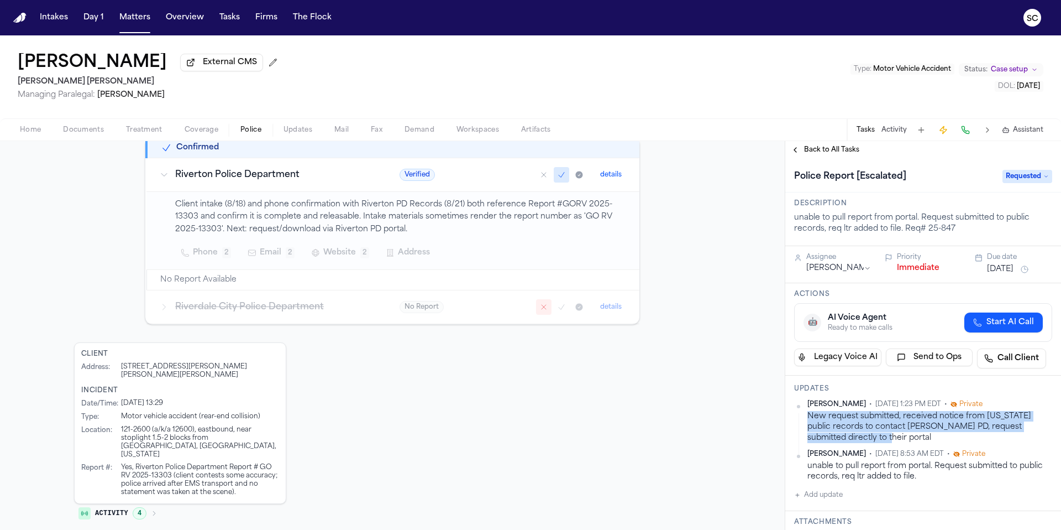
drag, startPoint x: 851, startPoint y: 440, endPoint x: 808, endPoint y: 416, distance: 48.7
click at [808, 416] on div "New request submitted, received notice from Utah public records to contact Rive…" at bounding box center [930, 427] width 245 height 32
copy div "New request submitted, received notice from Utah public records to contact Rive…"
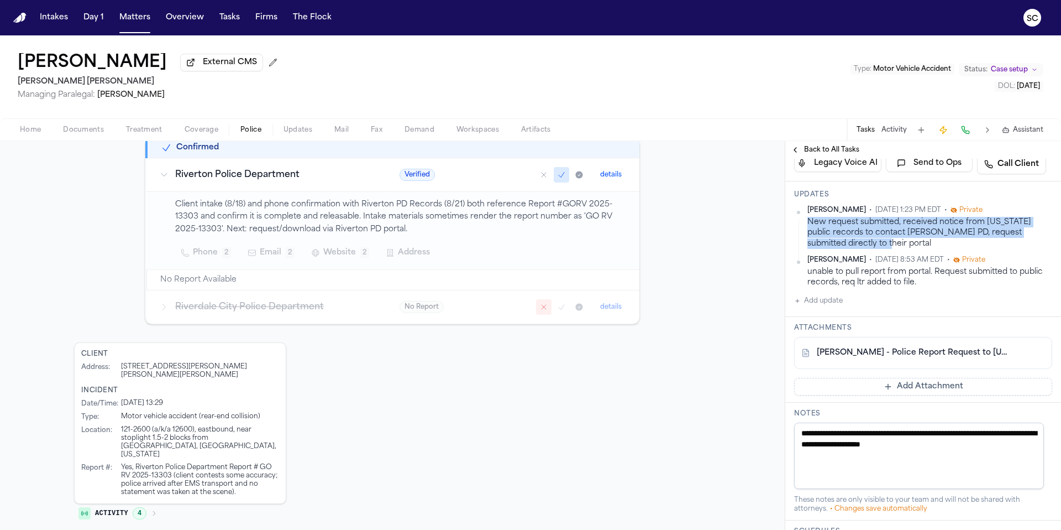
scroll to position [301, 0]
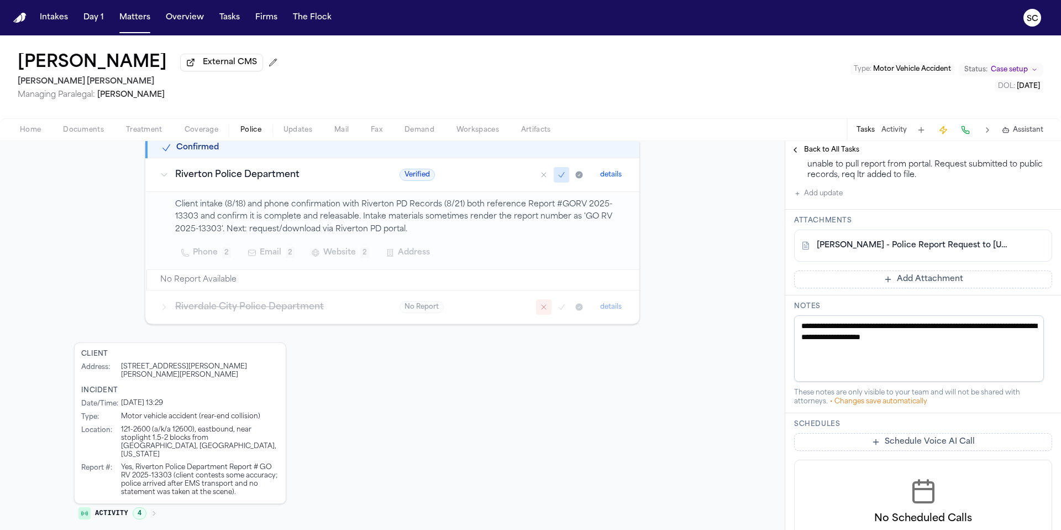
drag, startPoint x: 905, startPoint y: 338, endPoint x: 800, endPoint y: 331, distance: 105.3
click at [800, 331] on textarea "**********" at bounding box center [919, 348] width 250 height 66
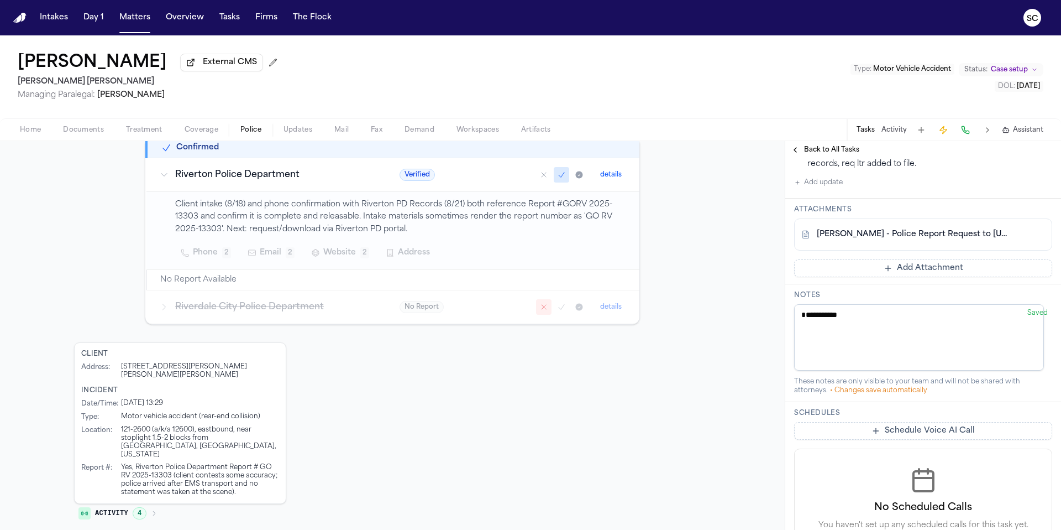
scroll to position [290, 0]
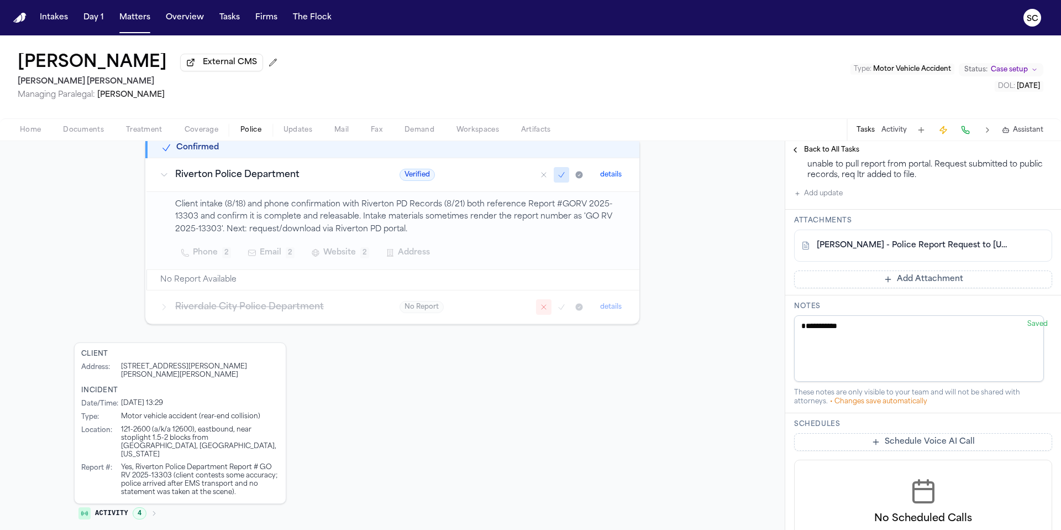
paste textarea "**********"
click at [951, 376] on textarea "**********" at bounding box center [919, 348] width 250 height 66
type textarea "**********"
click at [695, 321] on div "Needs Attention Requires manual review 30+ Days Since DOL ⏰ Day 30+ investigati…" at bounding box center [392, 269] width 637 height 515
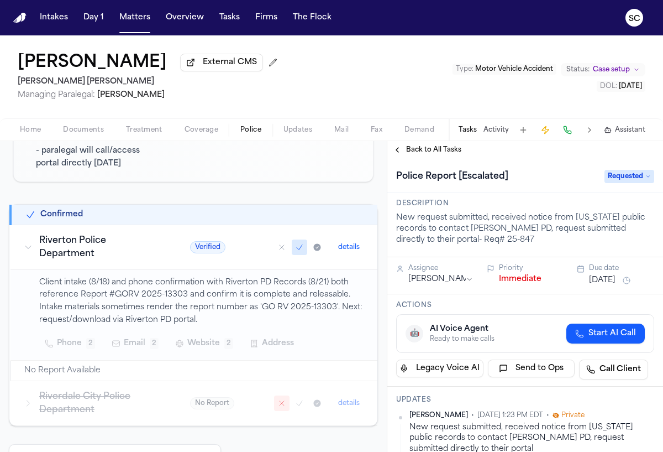
scroll to position [190, 0]
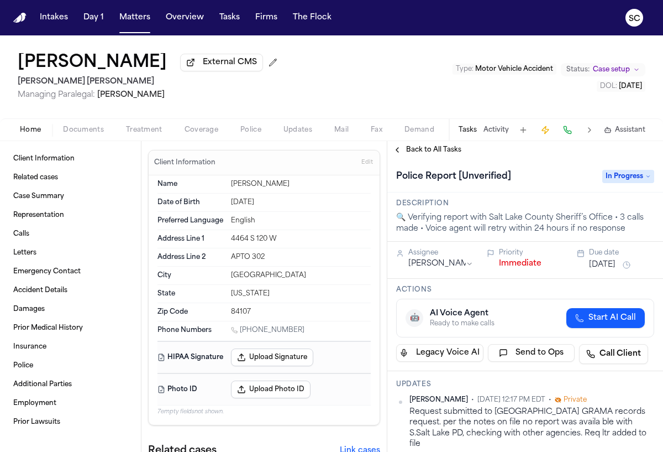
click at [242, 129] on span "Police" at bounding box center [250, 129] width 21 height 9
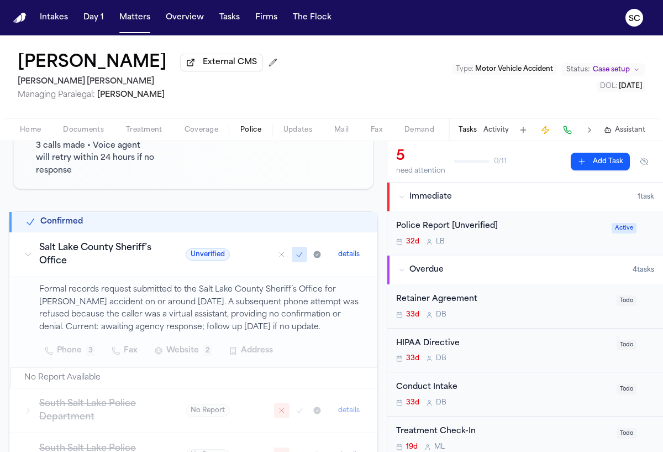
scroll to position [181, 0]
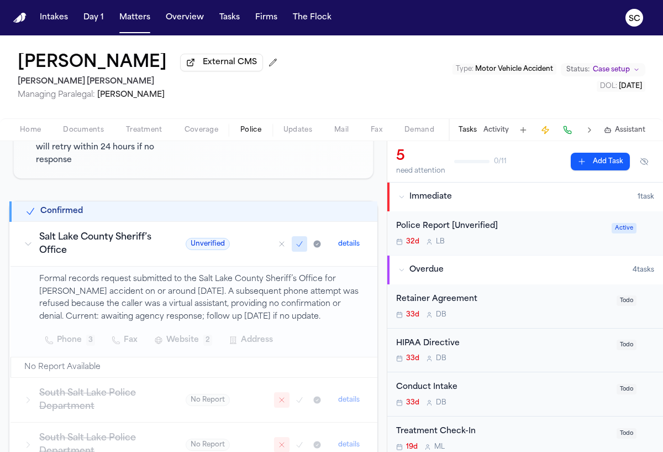
click at [92, 133] on span "Documents" at bounding box center [83, 129] width 41 height 9
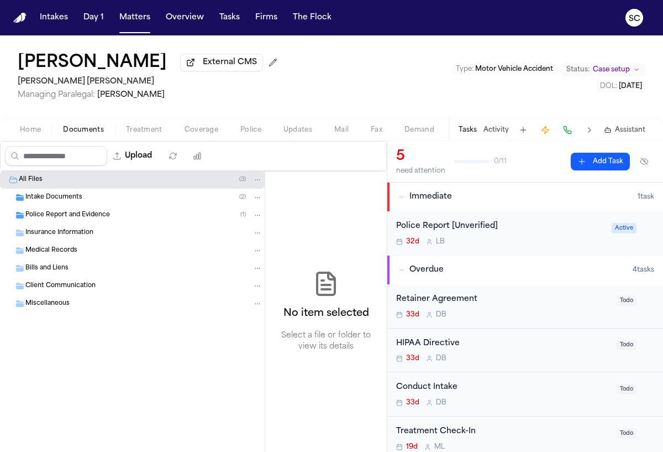
click at [72, 213] on span "Police Report and Evidence" at bounding box center [67, 215] width 85 height 9
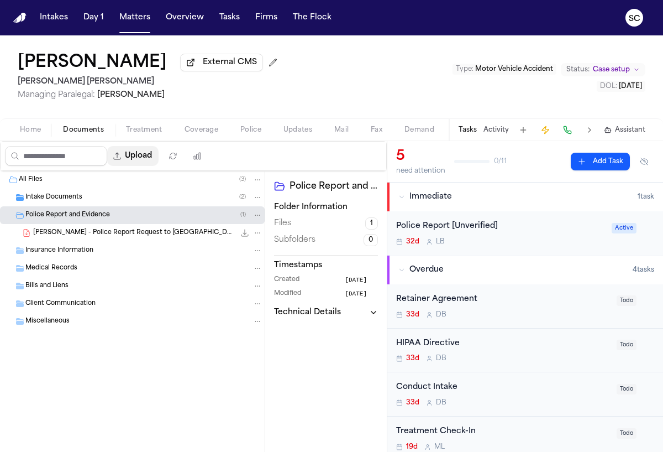
click at [154, 158] on button "Upload" at bounding box center [132, 156] width 51 height 20
select select "**********"
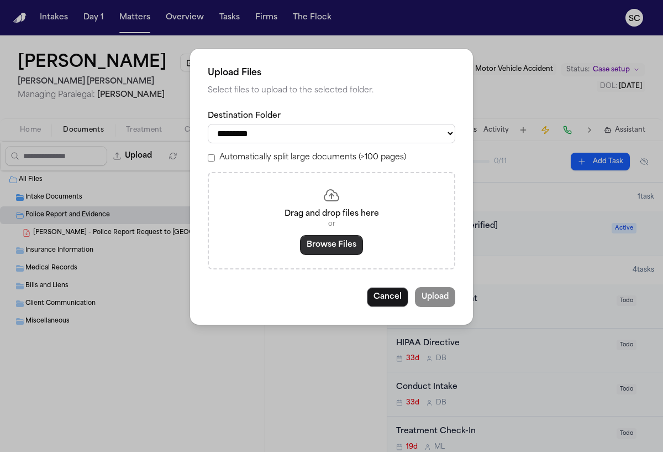
click at [342, 247] on button "Browse Files" at bounding box center [331, 245] width 63 height 20
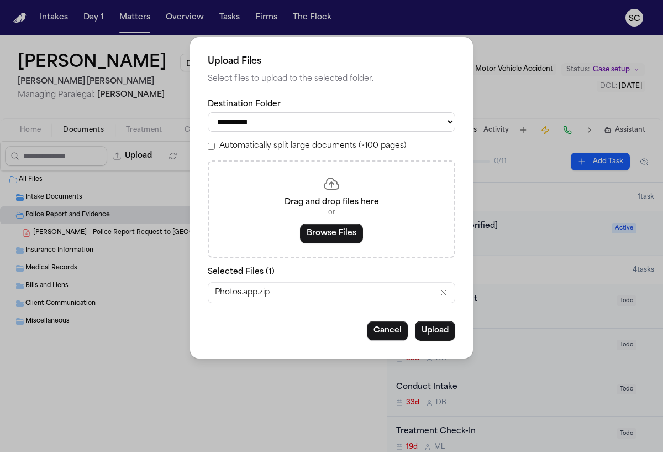
click at [443, 295] on icon "Remove Photos.app.zip" at bounding box center [444, 292] width 4 height 4
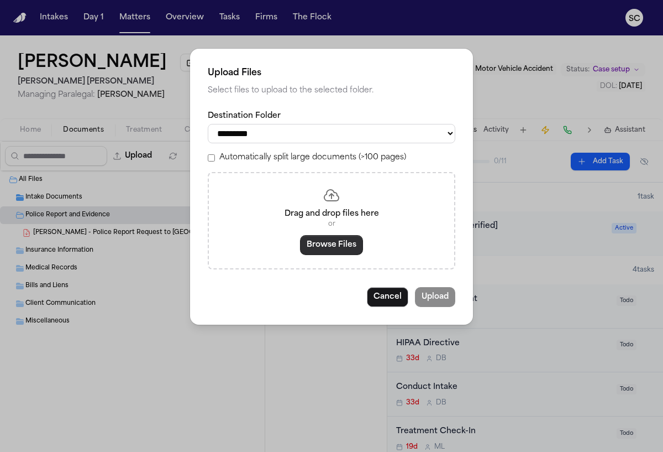
click at [320, 255] on button "Browse Files" at bounding box center [331, 245] width 63 height 20
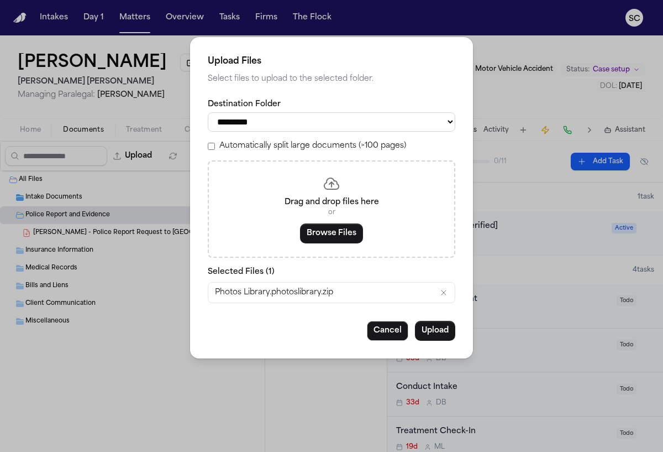
click at [442, 296] on icon "Remove Photos Library.photoslibrary.zip" at bounding box center [443, 292] width 9 height 9
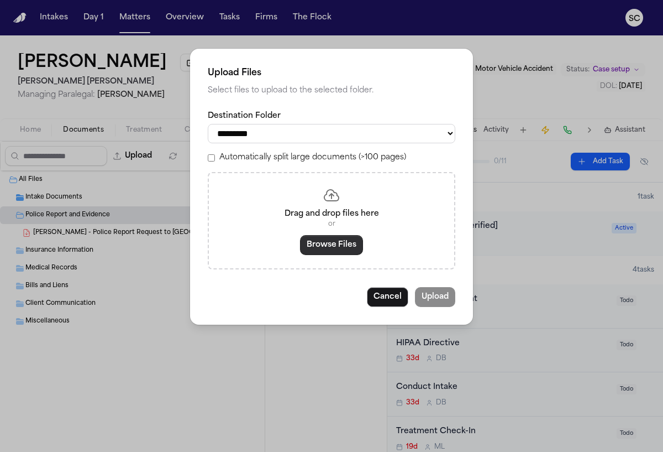
click at [324, 248] on button "Browse Files" at bounding box center [331, 245] width 63 height 20
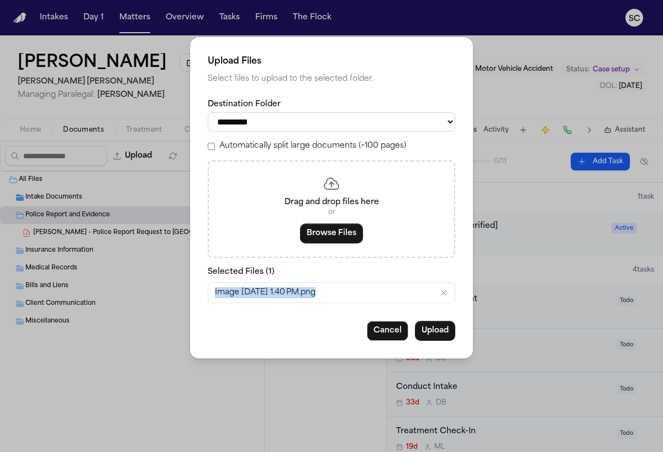
drag, startPoint x: 290, startPoint y: 297, endPoint x: 170, endPoint y: 297, distance: 119.9
click at [170, 297] on div "**********" at bounding box center [331, 226] width 663 height 452
click at [435, 339] on button "Upload" at bounding box center [435, 331] width 40 height 20
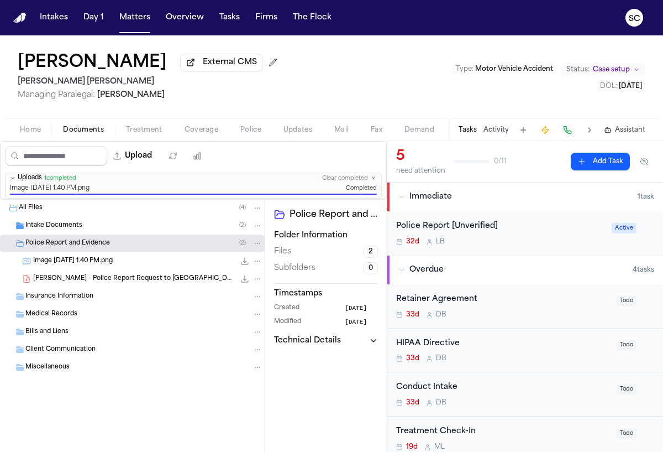
click at [259, 264] on icon "File: Image 10-8-25 at 1.40 PM.png" at bounding box center [258, 261] width 8 height 8
click at [259, 289] on button "Rename" at bounding box center [258, 285] width 76 height 20
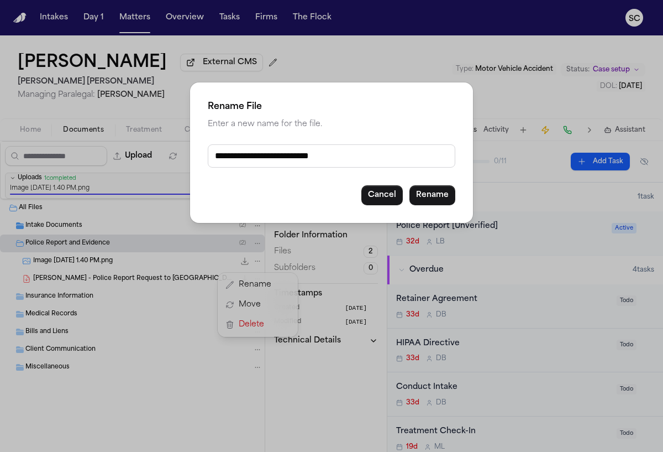
drag, startPoint x: 318, startPoint y: 156, endPoint x: 209, endPoint y: 155, distance: 108.3
click at [211, 155] on input "**********" at bounding box center [332, 155] width 248 height 23
type input "**********"
click at [422, 193] on button "Rename" at bounding box center [433, 195] width 46 height 20
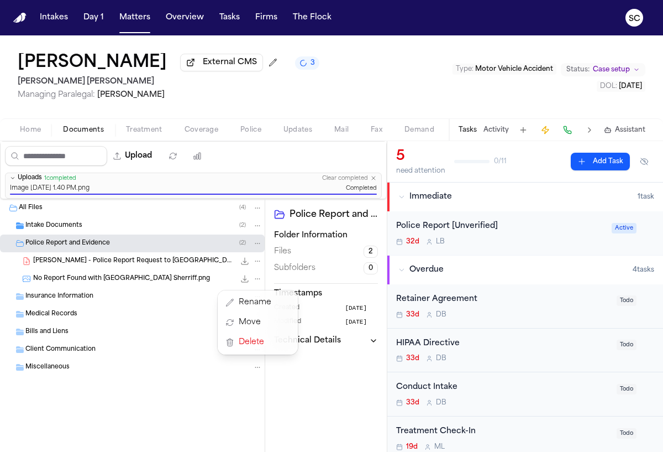
click at [251, 134] on div "[PERSON_NAME] External CMS 3 [PERSON_NAME] [PERSON_NAME] Managing Paralegal: [P…" at bounding box center [331, 243] width 663 height 416
click at [251, 134] on span "Police" at bounding box center [250, 129] width 21 height 9
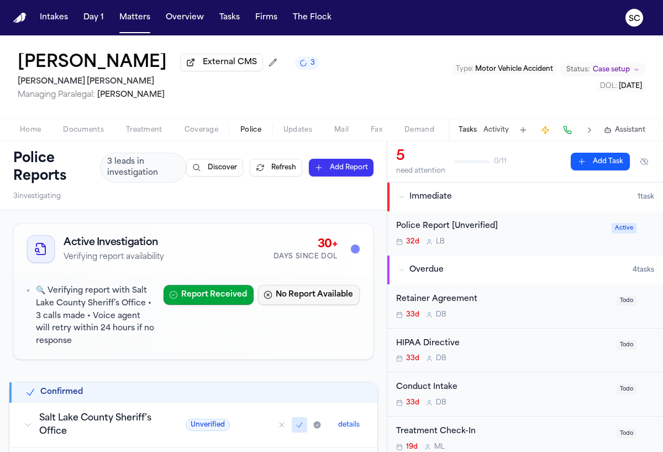
click at [325, 300] on button "No Report Available" at bounding box center [309, 295] width 102 height 20
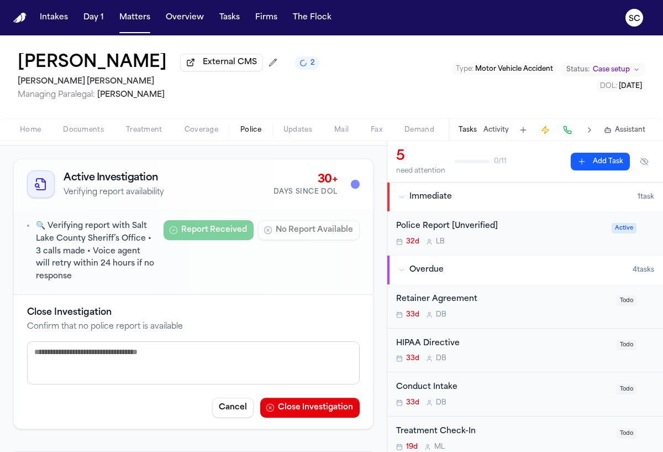
scroll to position [75, 0]
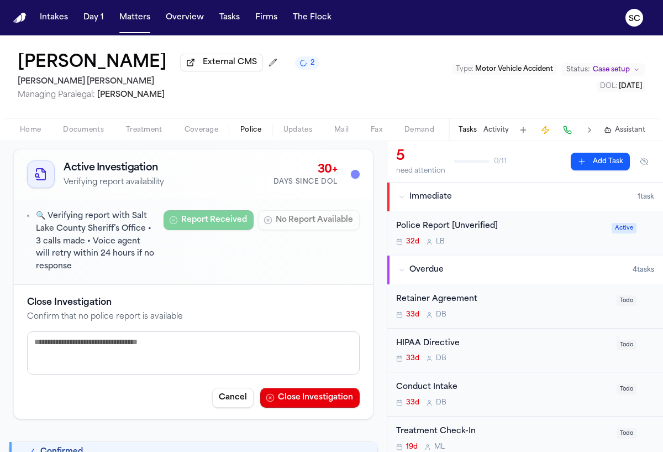
click at [125, 343] on textarea at bounding box center [193, 352] width 333 height 43
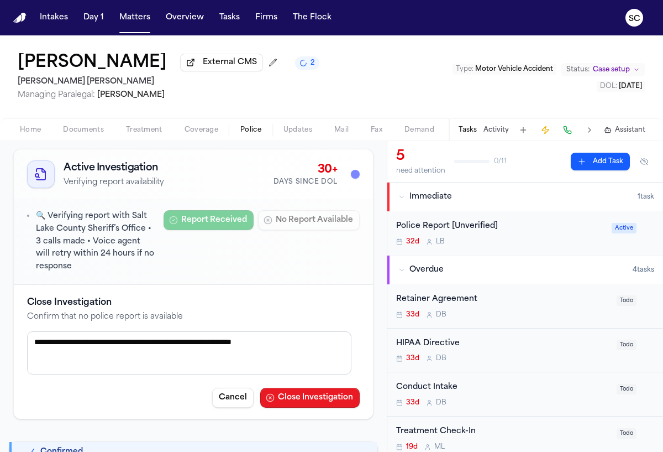
type textarea "**********"
click at [307, 398] on button "Close Investigation" at bounding box center [309, 397] width 99 height 20
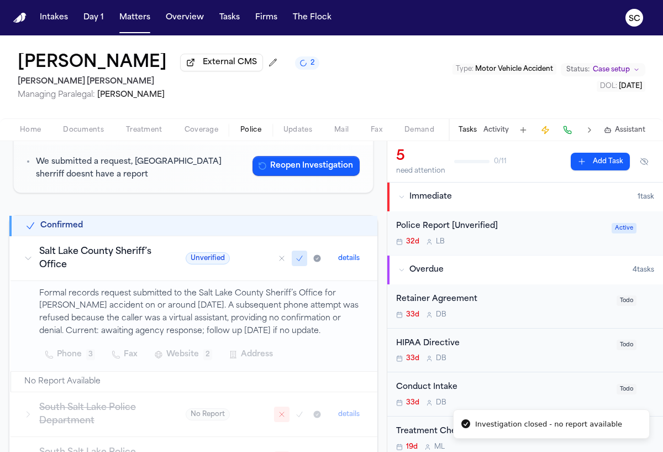
scroll to position [181, 0]
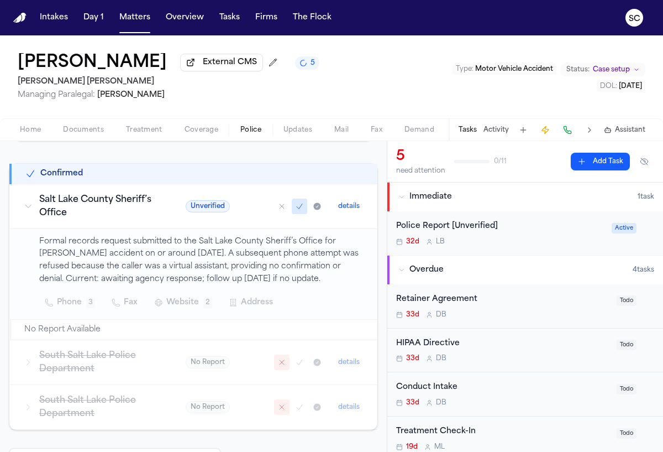
click at [277, 209] on icon "Mark as no report" at bounding box center [281, 206] width 9 height 9
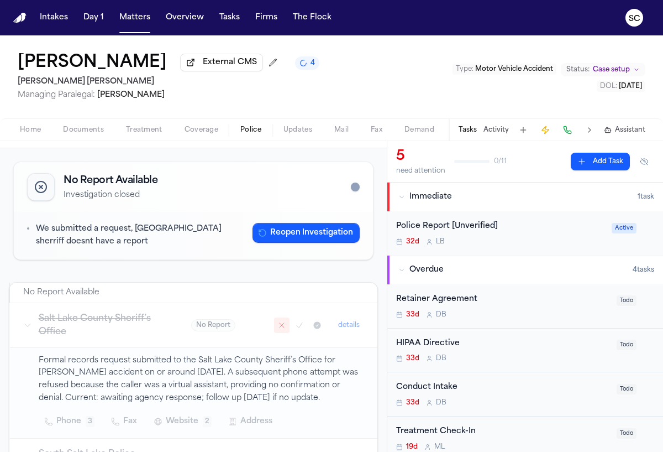
scroll to position [49, 0]
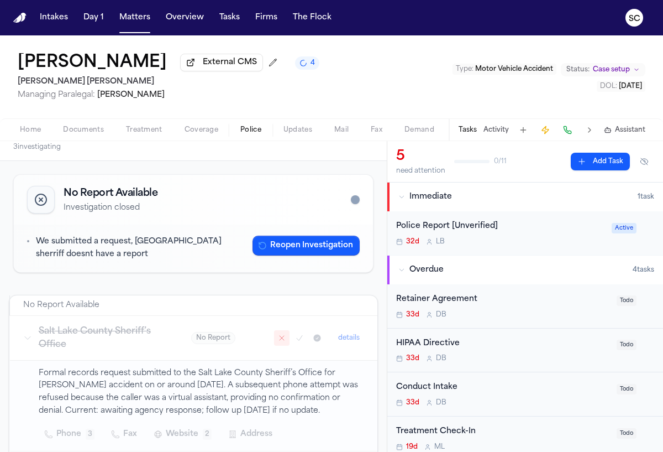
drag, startPoint x: 77, startPoint y: 129, endPoint x: 81, endPoint y: 134, distance: 7.1
click at [77, 129] on span "Documents" at bounding box center [83, 129] width 41 height 9
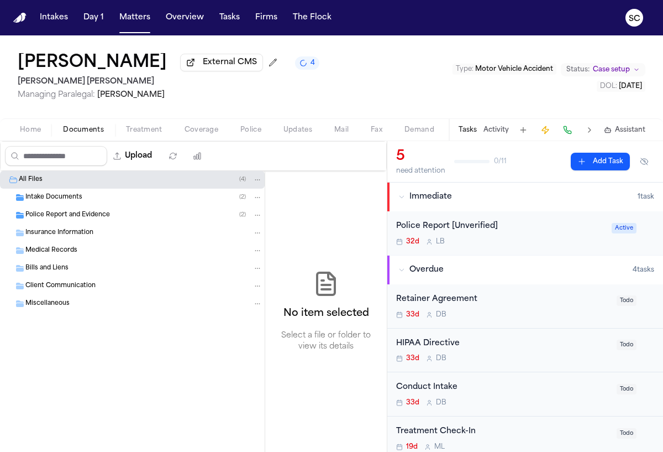
click at [72, 216] on span "Police Report and Evidence" at bounding box center [67, 215] width 85 height 9
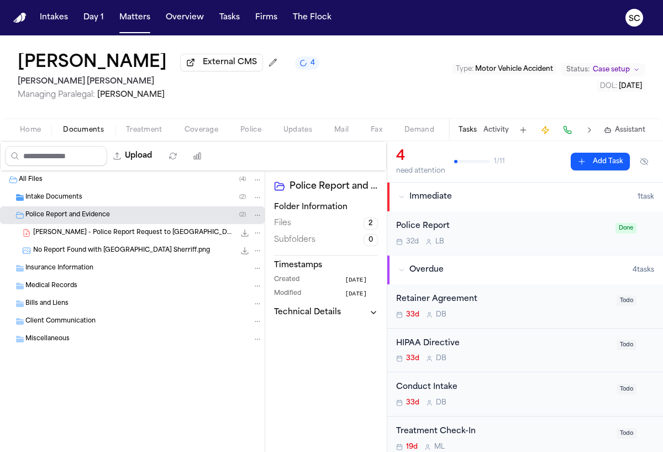
click at [299, 67] on icon "4 active tasks" at bounding box center [303, 63] width 9 height 9
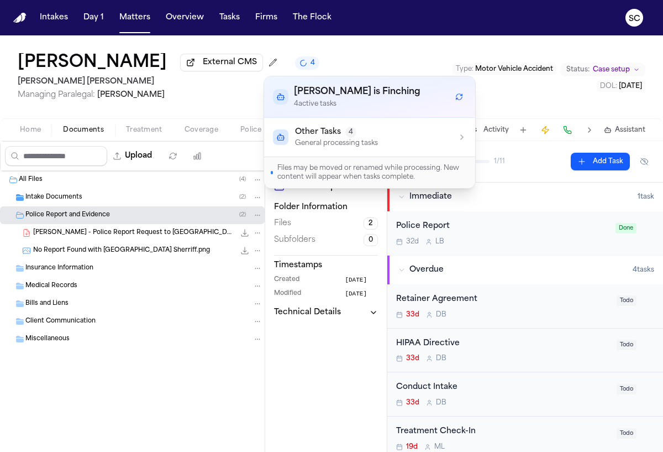
click at [455, 144] on div "Other Tasks 4 General processing tasks" at bounding box center [369, 137] width 193 height 21
